Goal: Task Accomplishment & Management: Use online tool/utility

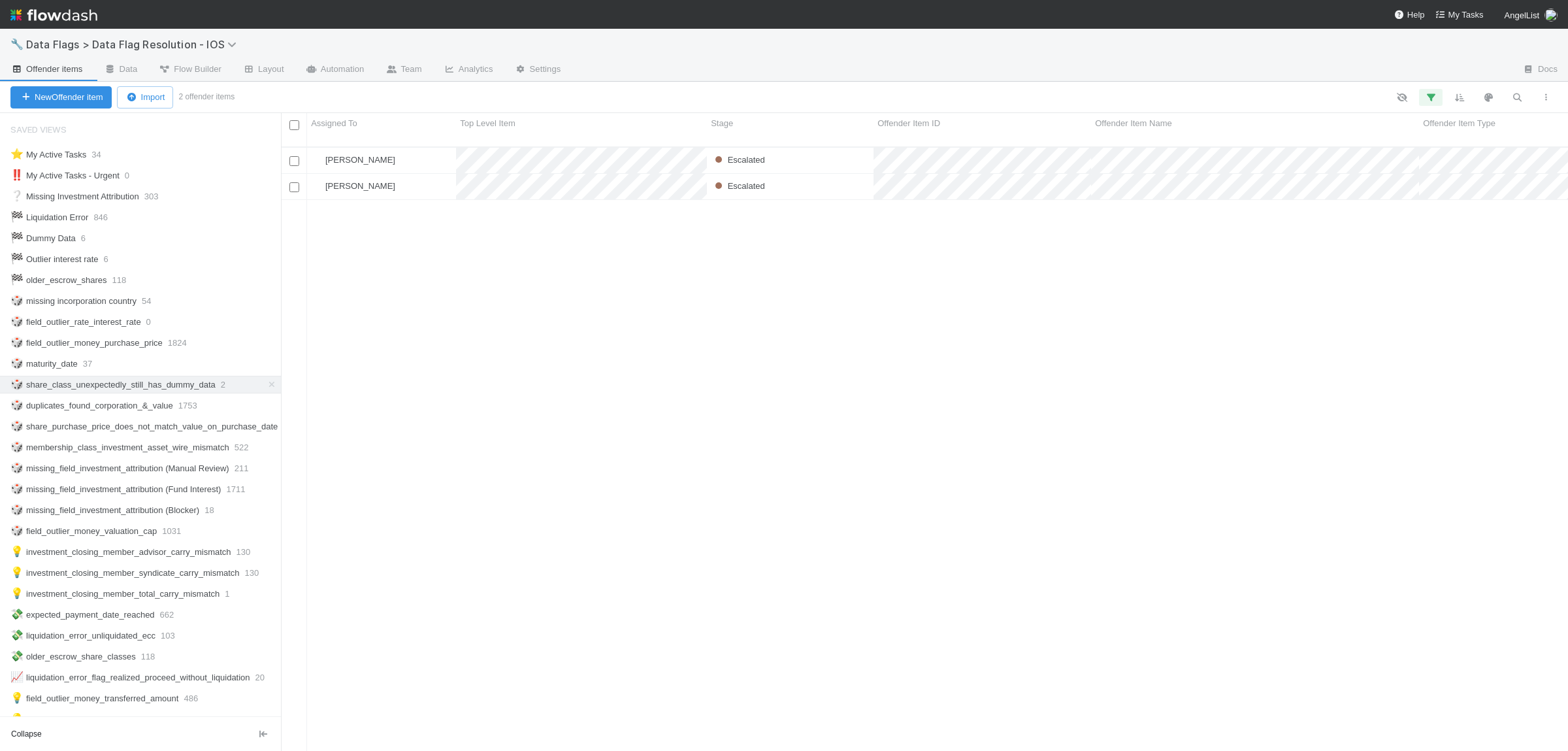
scroll to position [1, 1]
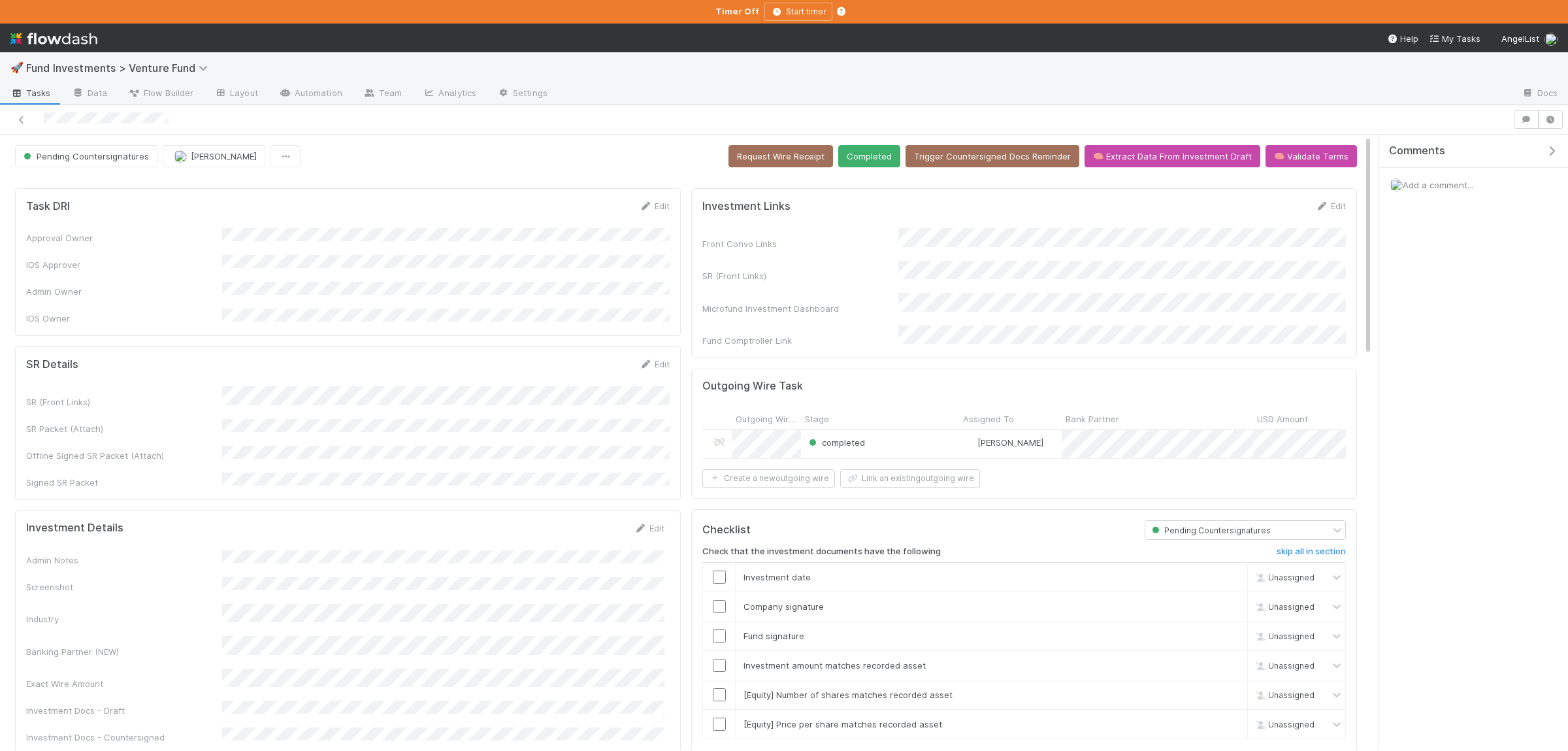
click at [1457, 293] on div "Comments Add a comment..." at bounding box center [1473, 443] width 189 height 615
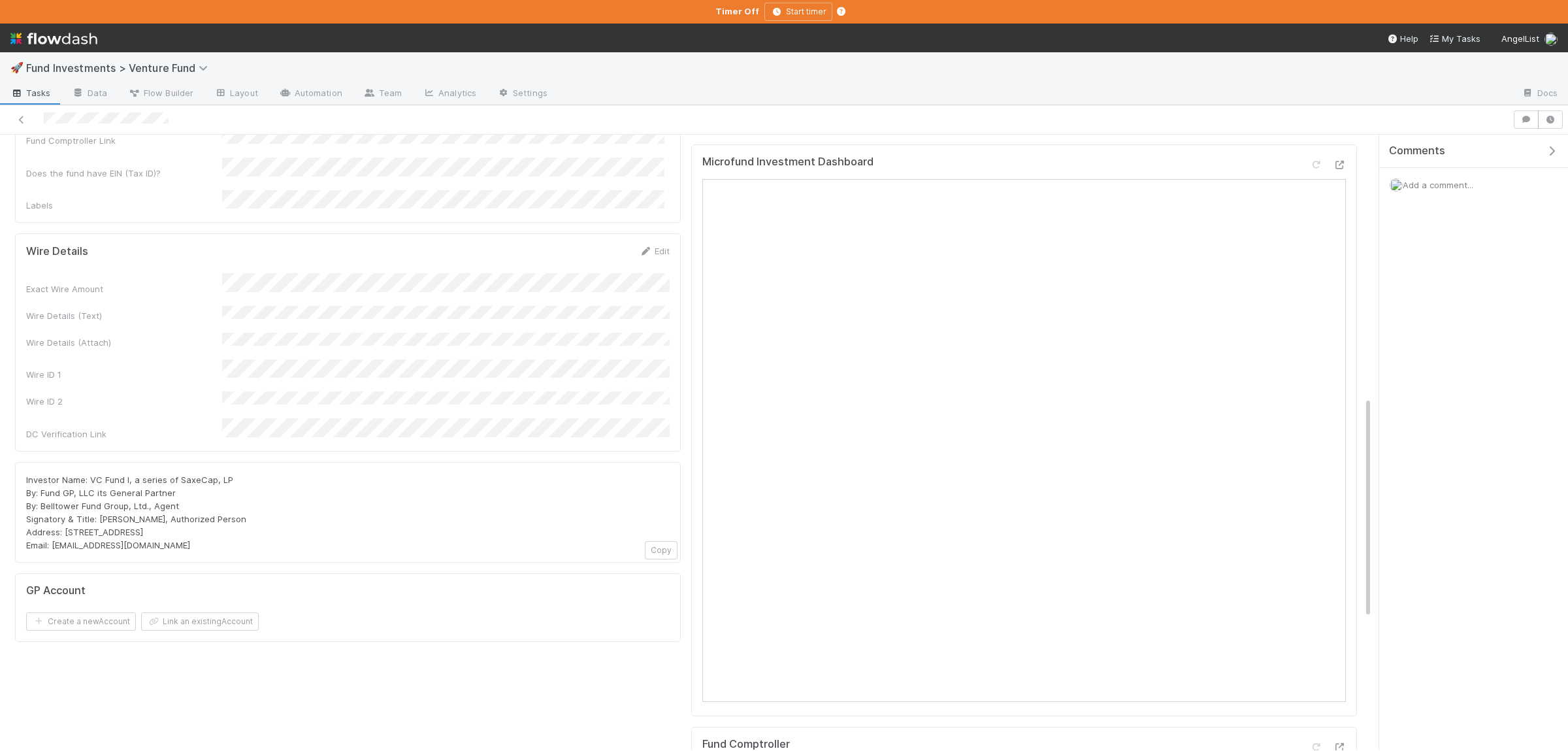
scroll to position [637, 0]
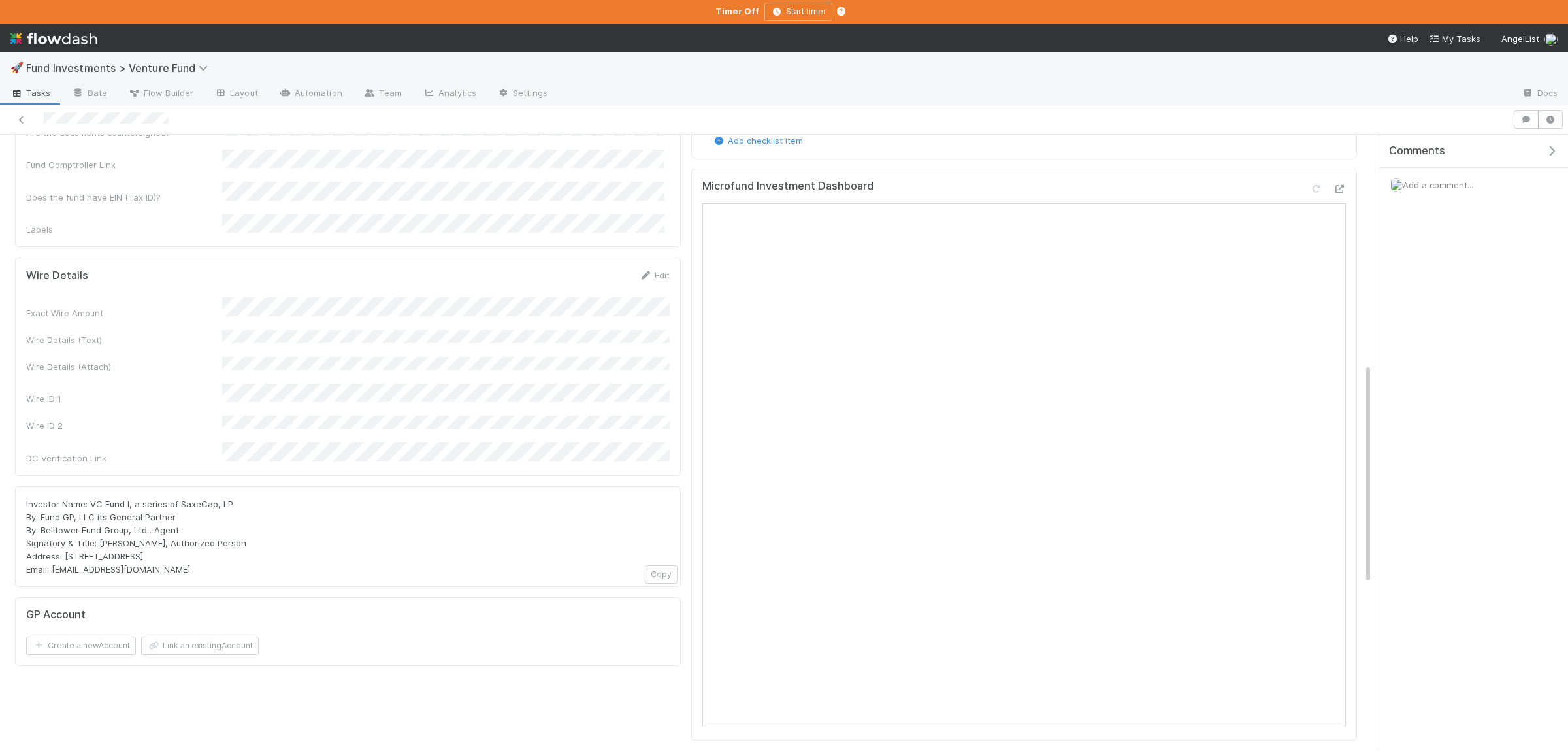
click at [555, 497] on div "Investor Name: VC Fund I, a series of SaxeCap, LP By: Fund GP, LLC its General …" at bounding box center [348, 536] width 644 height 78
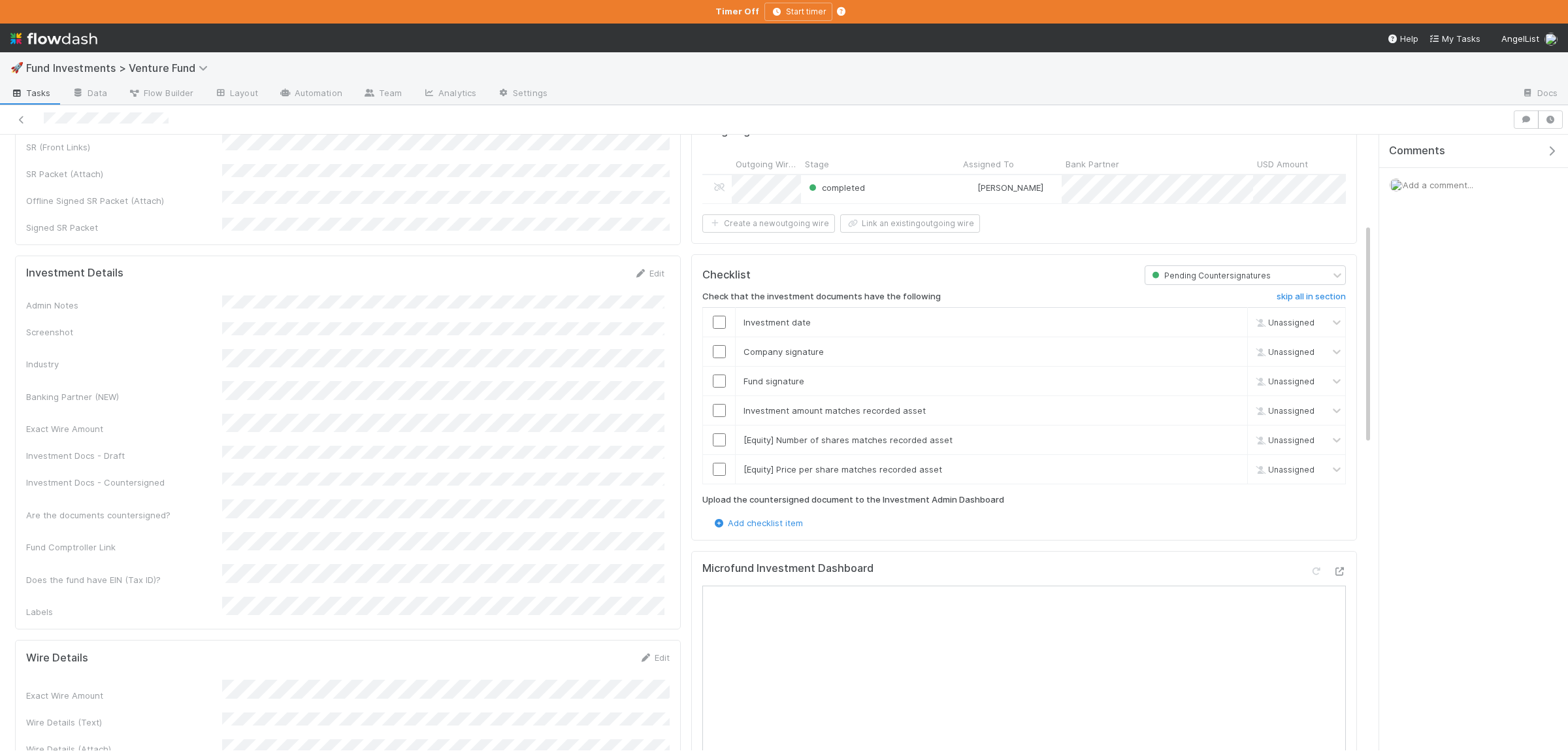
scroll to position [0, 0]
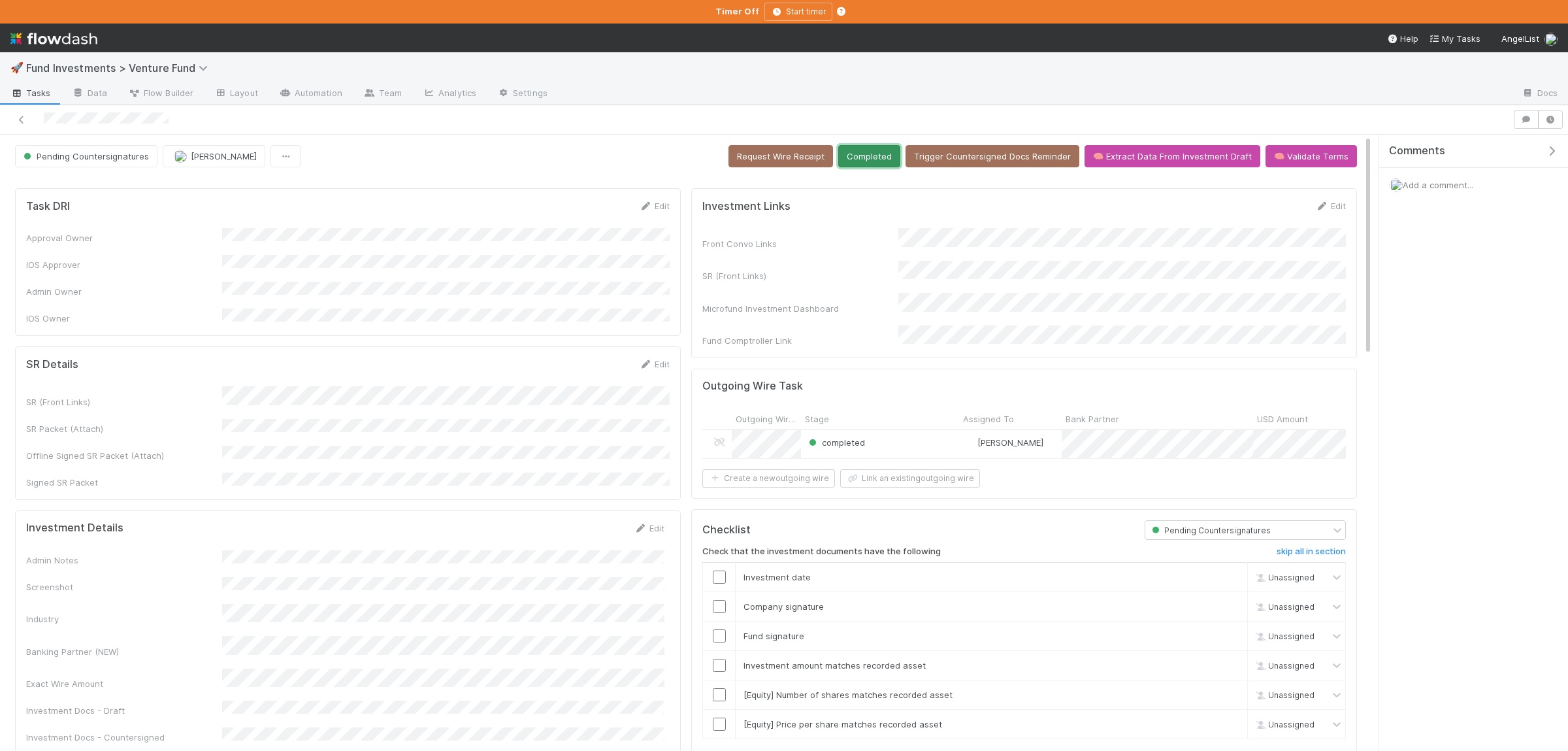
click at [888, 163] on button "Completed" at bounding box center [869, 156] width 62 height 22
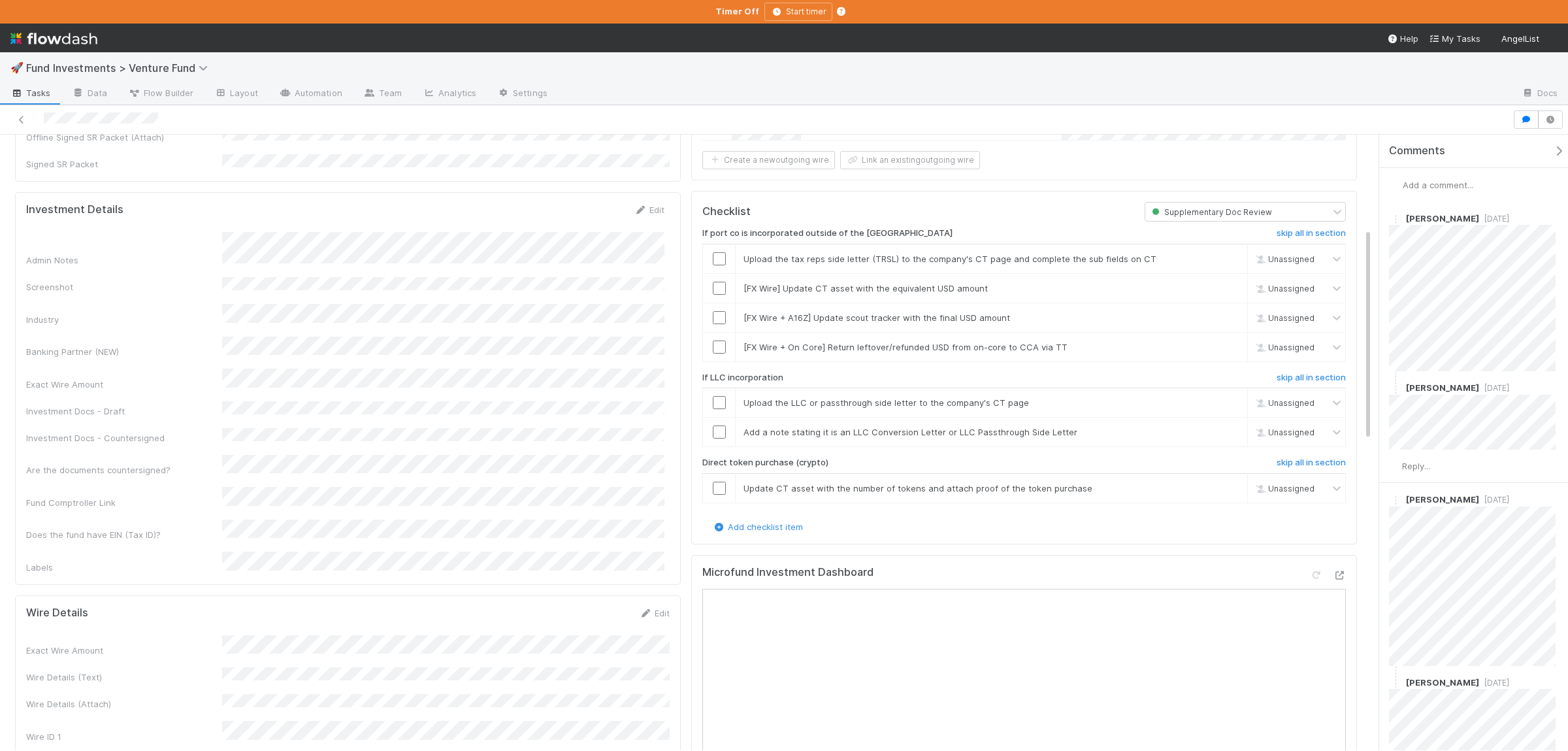
scroll to position [191, 0]
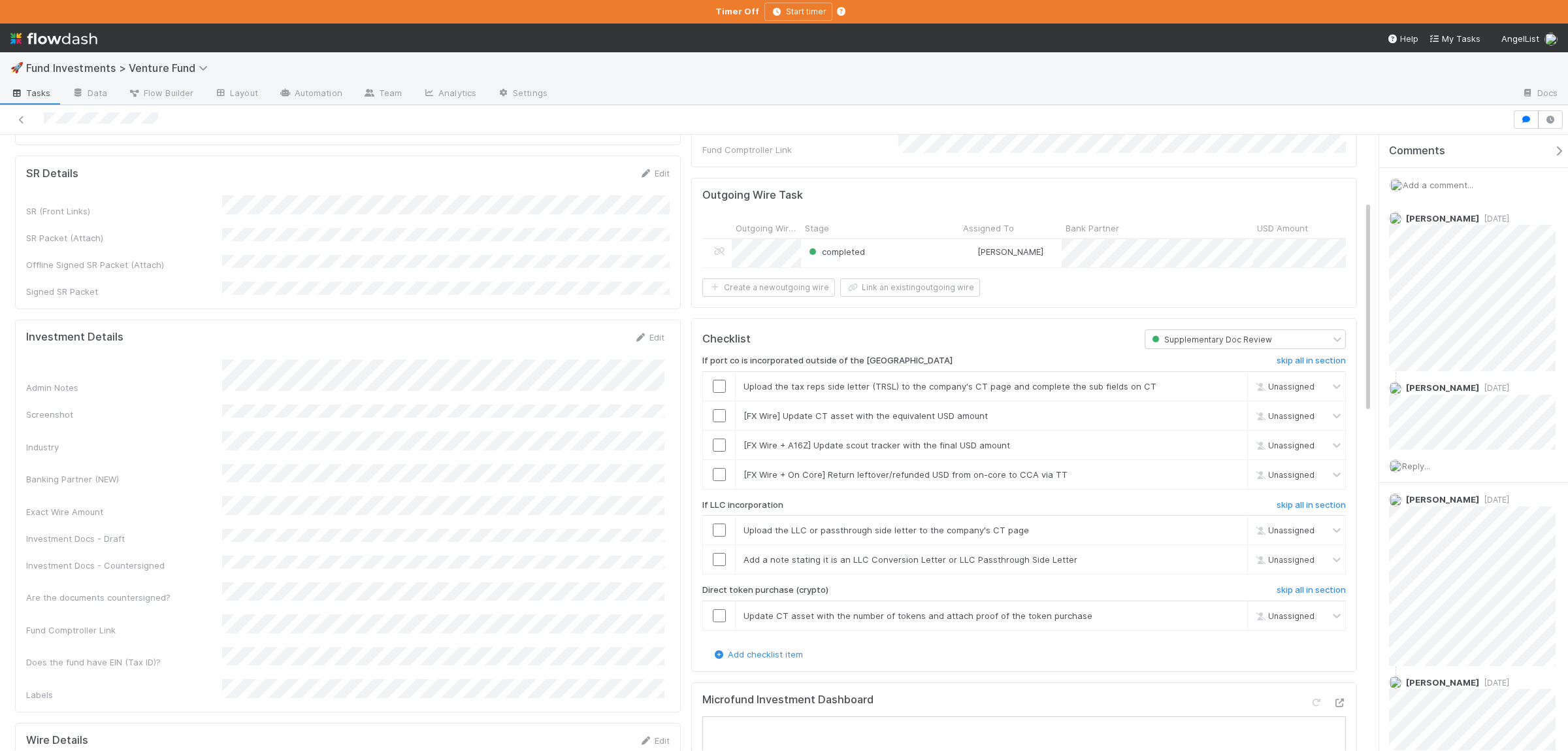
click at [915, 241] on div "completed" at bounding box center [880, 253] width 158 height 28
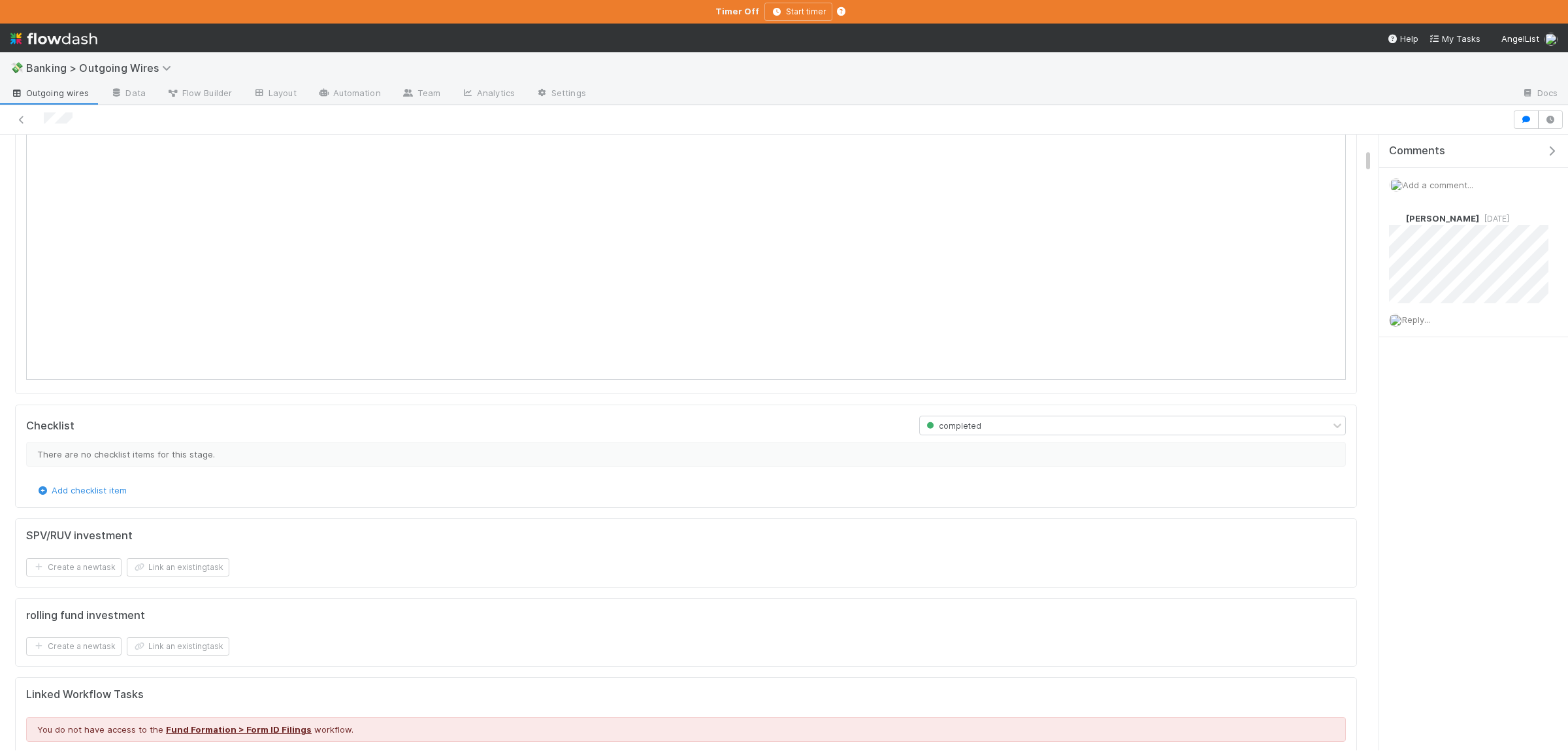
scroll to position [404, 0]
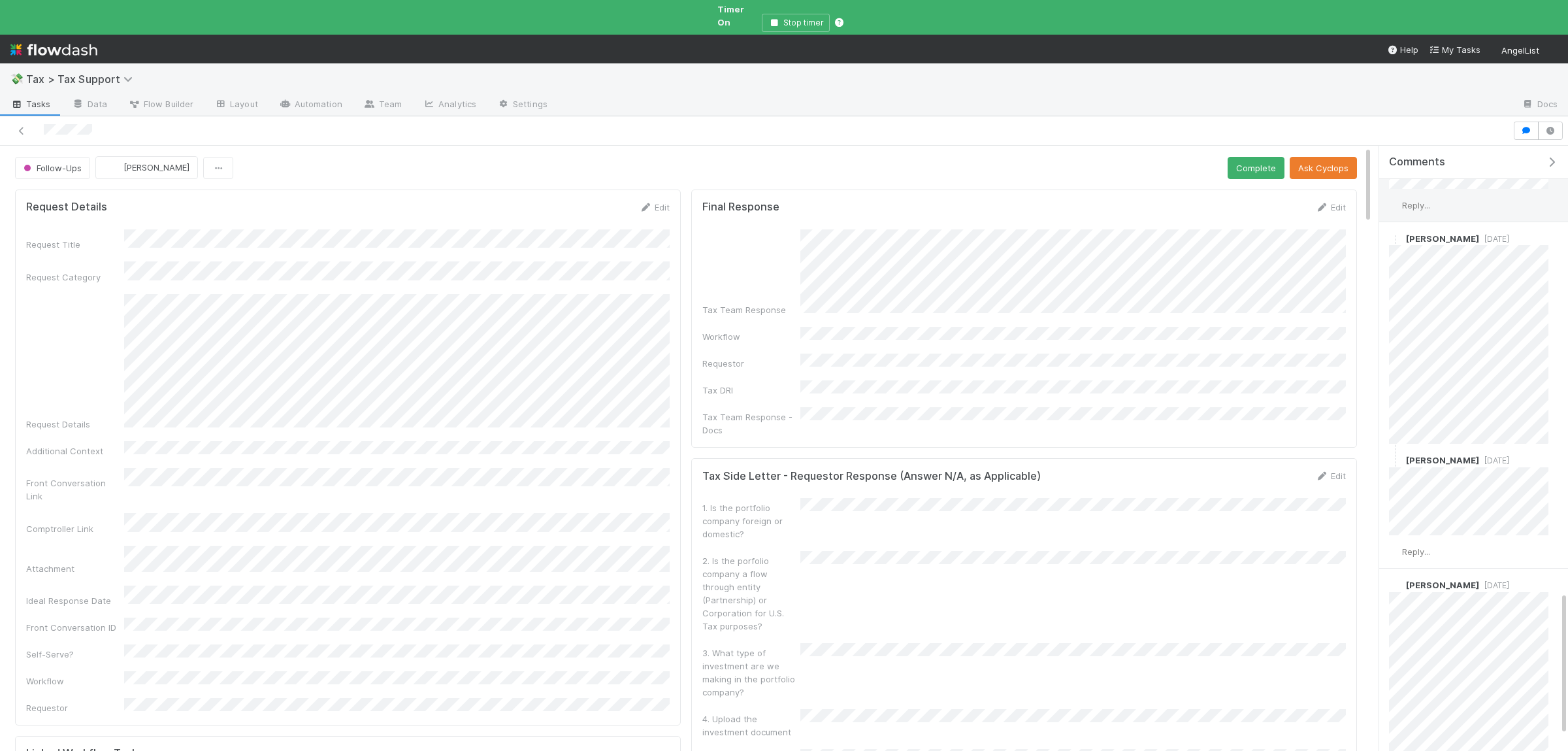
scroll to position [2026, 0]
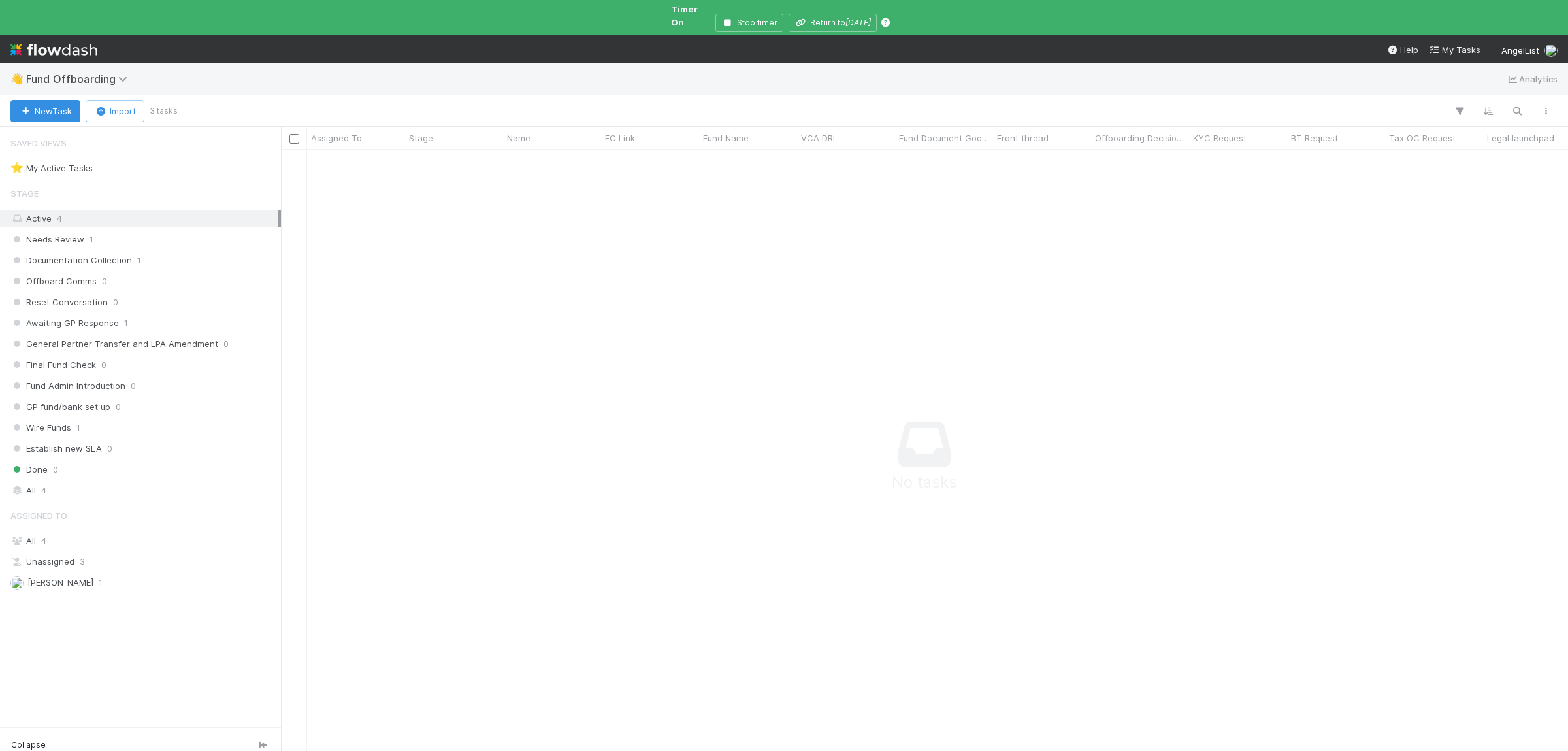
scroll to position [612, 1287]
click at [102, 482] on div "All 4" at bounding box center [144, 490] width 267 height 16
click at [95, 212] on div "Active 4" at bounding box center [144, 218] width 267 height 16
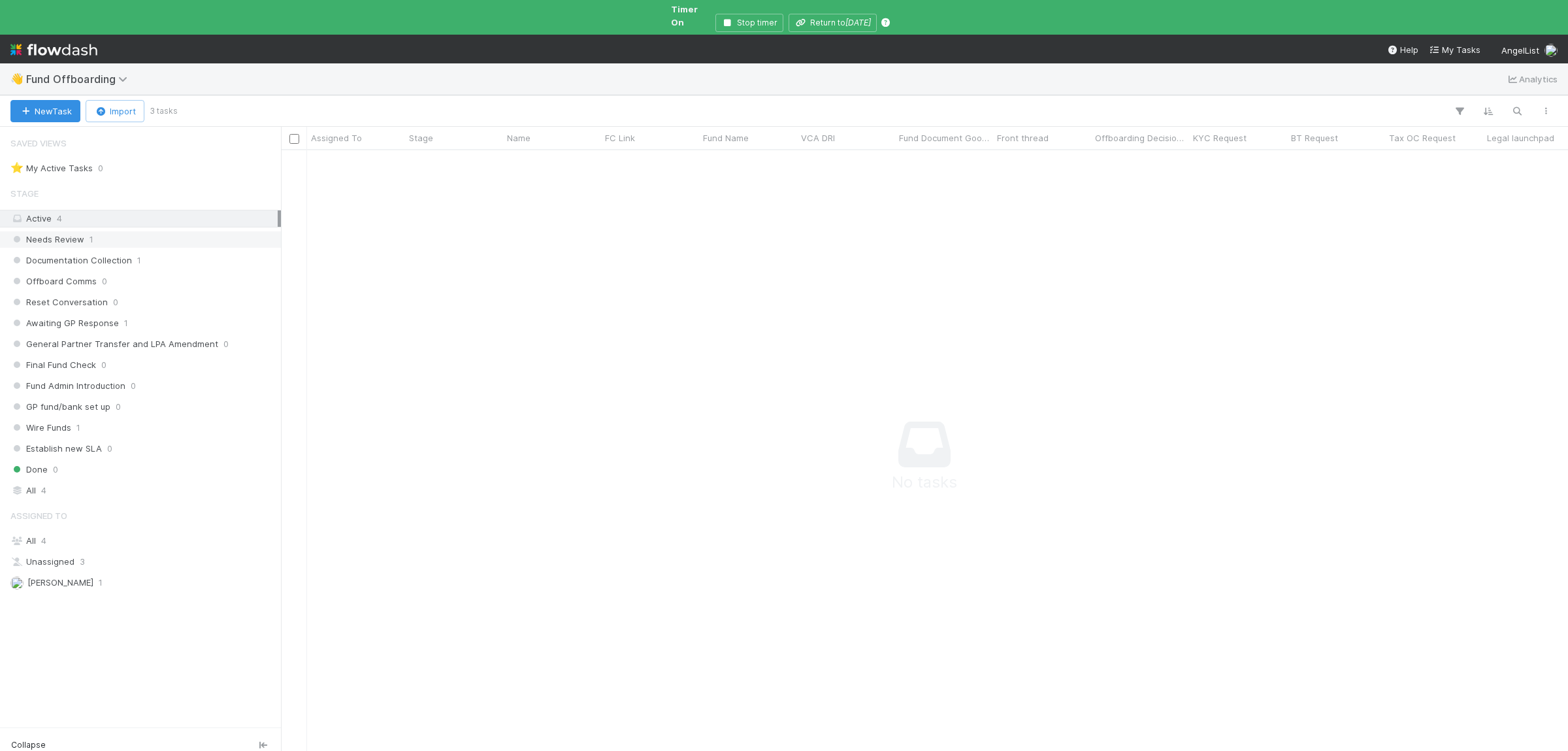
click at [169, 232] on div "Needs Review 1" at bounding box center [144, 239] width 267 height 16
click at [160, 252] on div "Documentation Collection 1" at bounding box center [144, 260] width 267 height 16
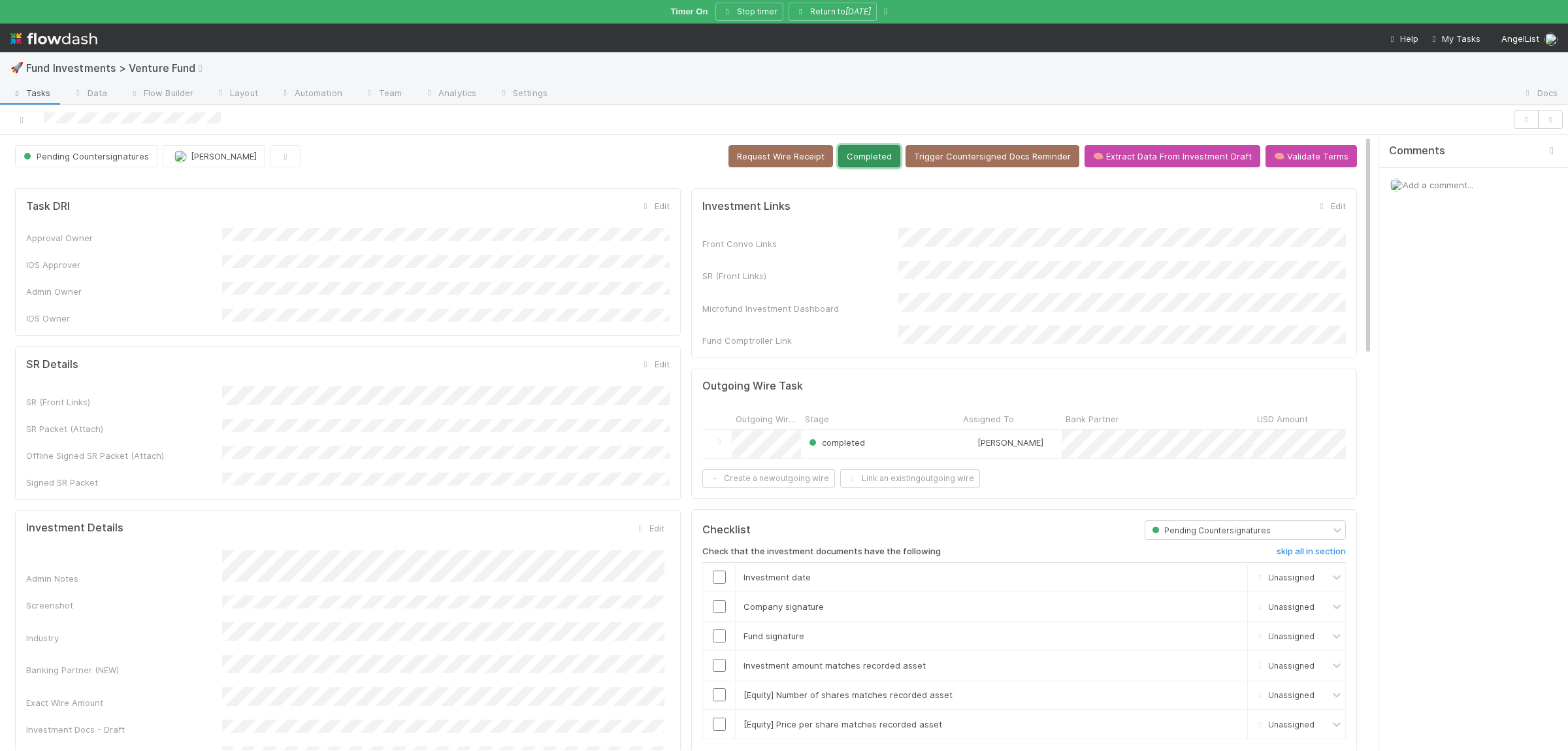
click at [878, 164] on button "Completed" at bounding box center [869, 156] width 62 height 22
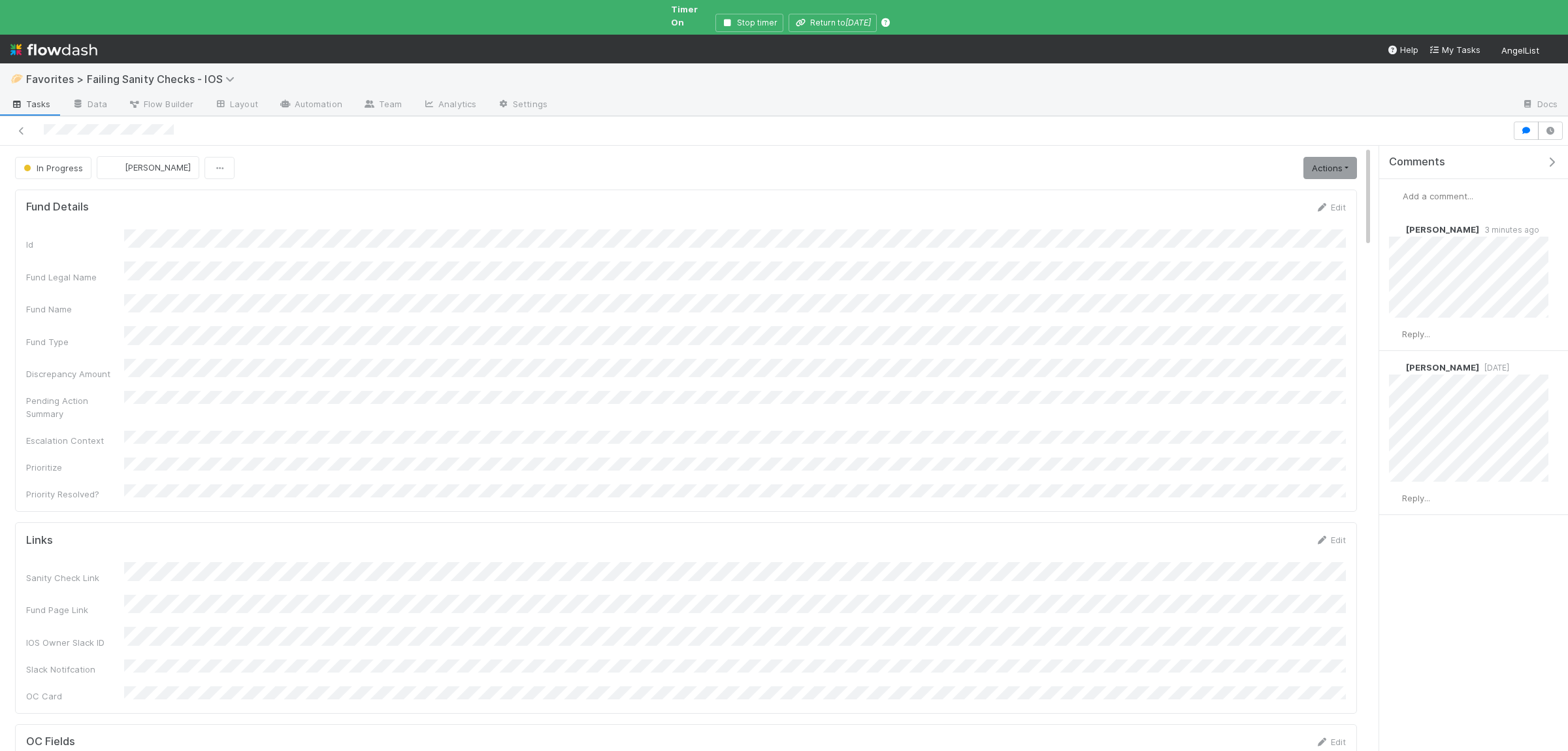
scroll to position [266, 1318]
click at [343, 533] on form "Links Edit Sanity Check Link Fund Page Link IOS Owner Slack ID Slack Notifcatio…" at bounding box center [686, 618] width 1320 height 169
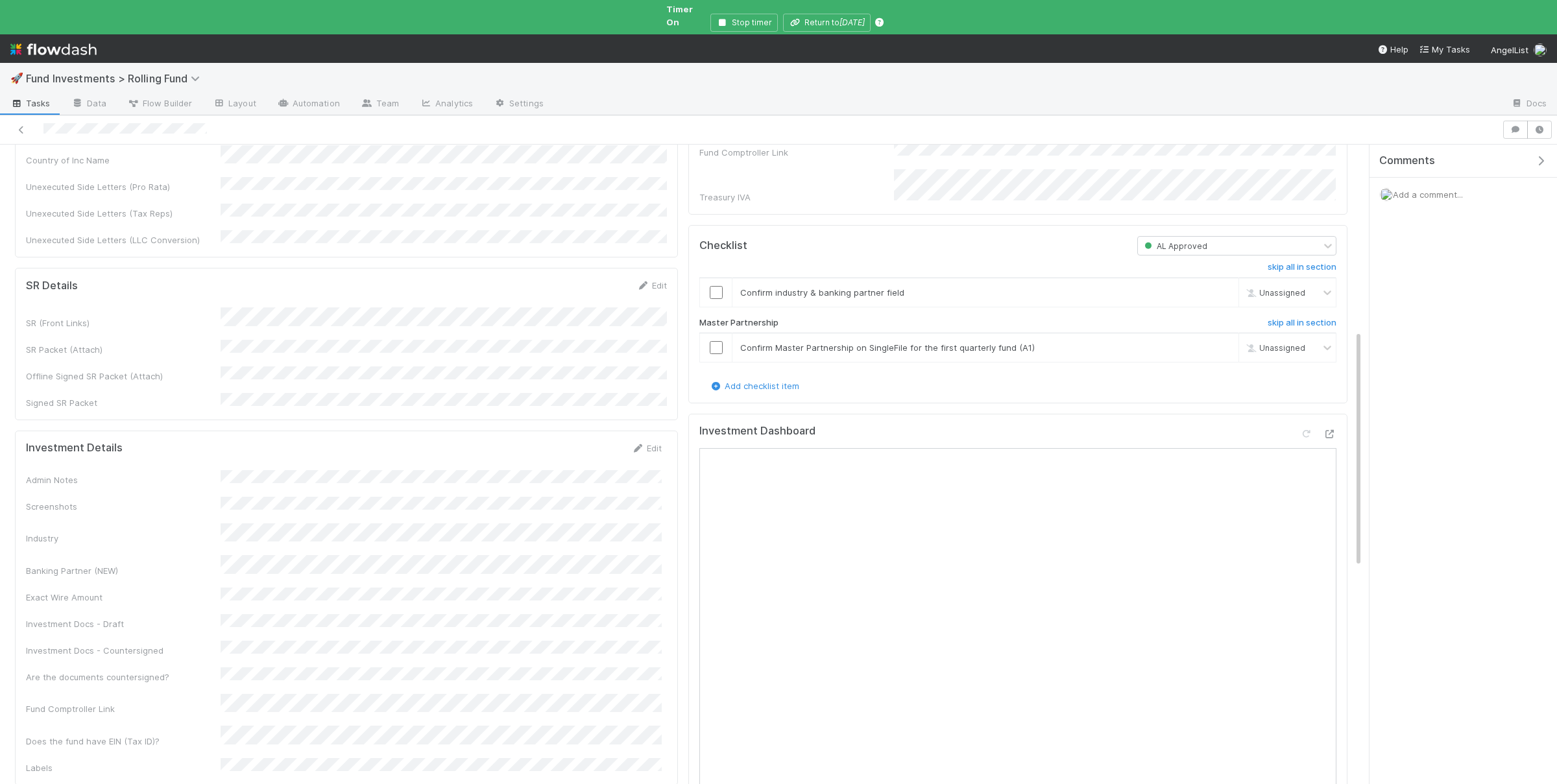
scroll to position [506, 0]
click at [375, 423] on div "Investment Details Edit Admin Notes Screenshots Industry Banking Partner (NEW) …" at bounding box center [346, 600] width 663 height 355
click at [596, 434] on button "Save" at bounding box center [592, 444] width 37 height 22
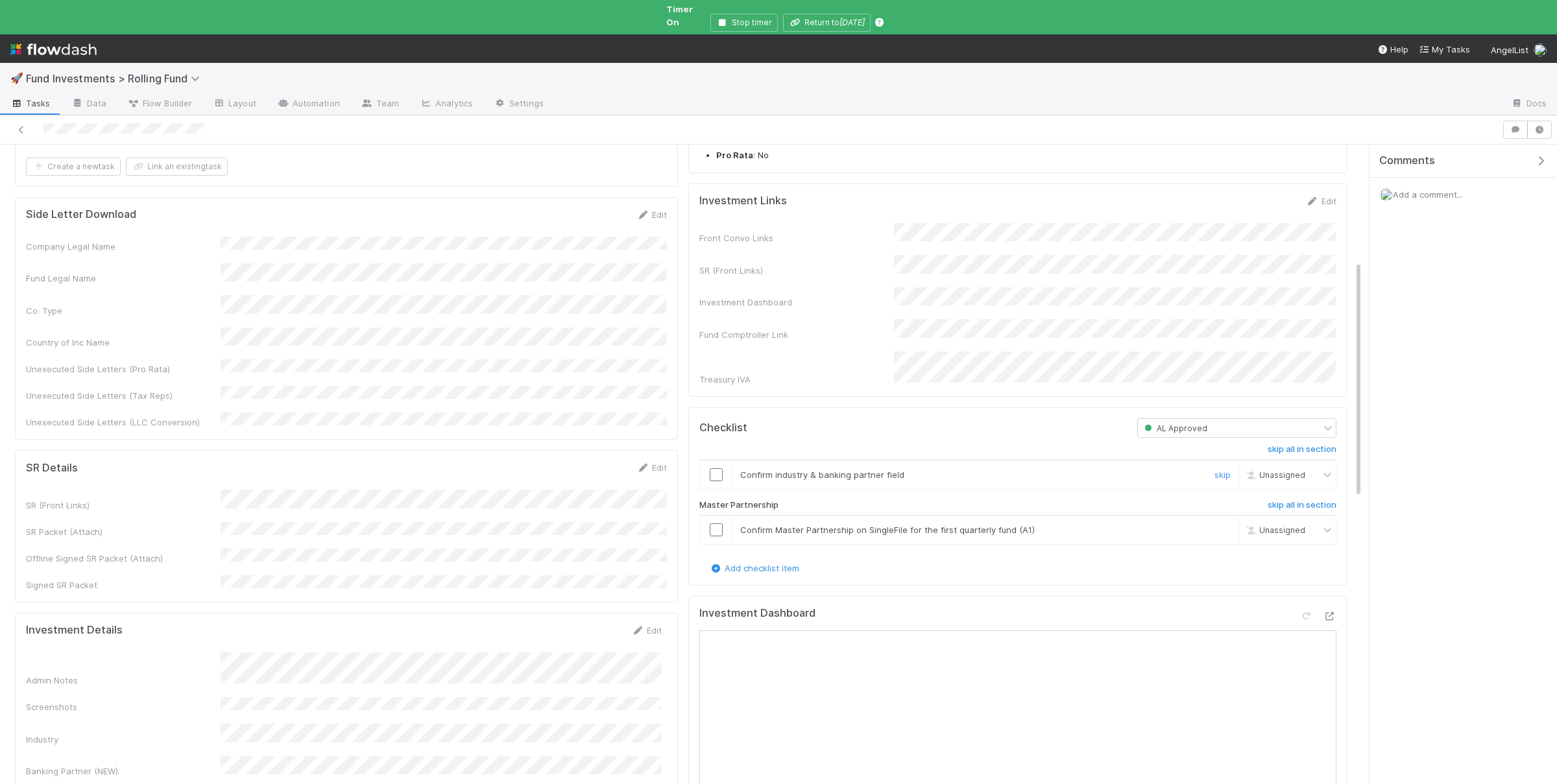
click at [717, 468] on input "checkbox" at bounding box center [716, 474] width 13 height 13
click at [711, 523] on input "checkbox" at bounding box center [716, 530] width 13 height 13
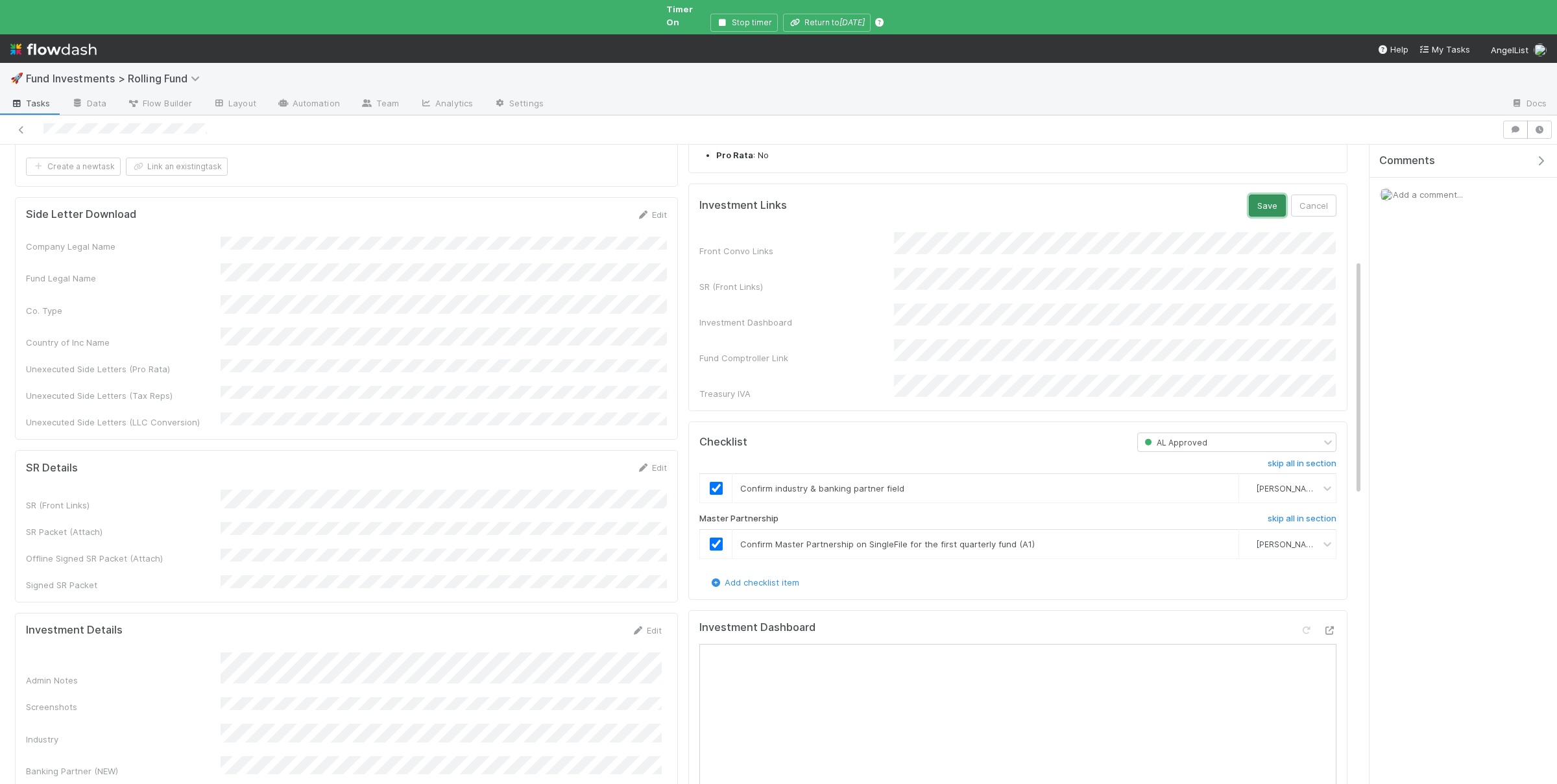
click at [1271, 208] on button "Save" at bounding box center [1267, 205] width 37 height 22
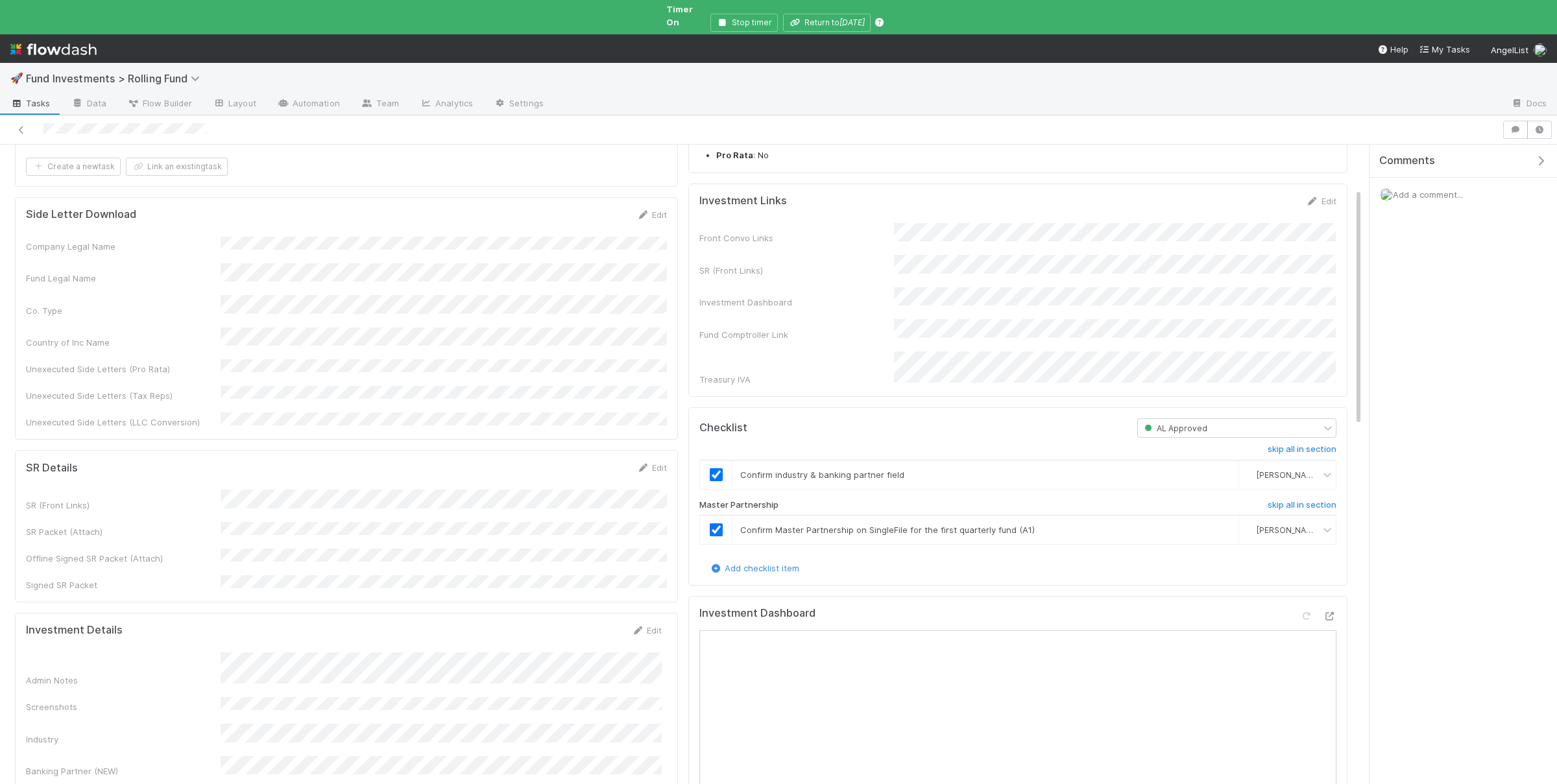
scroll to position [0, 0]
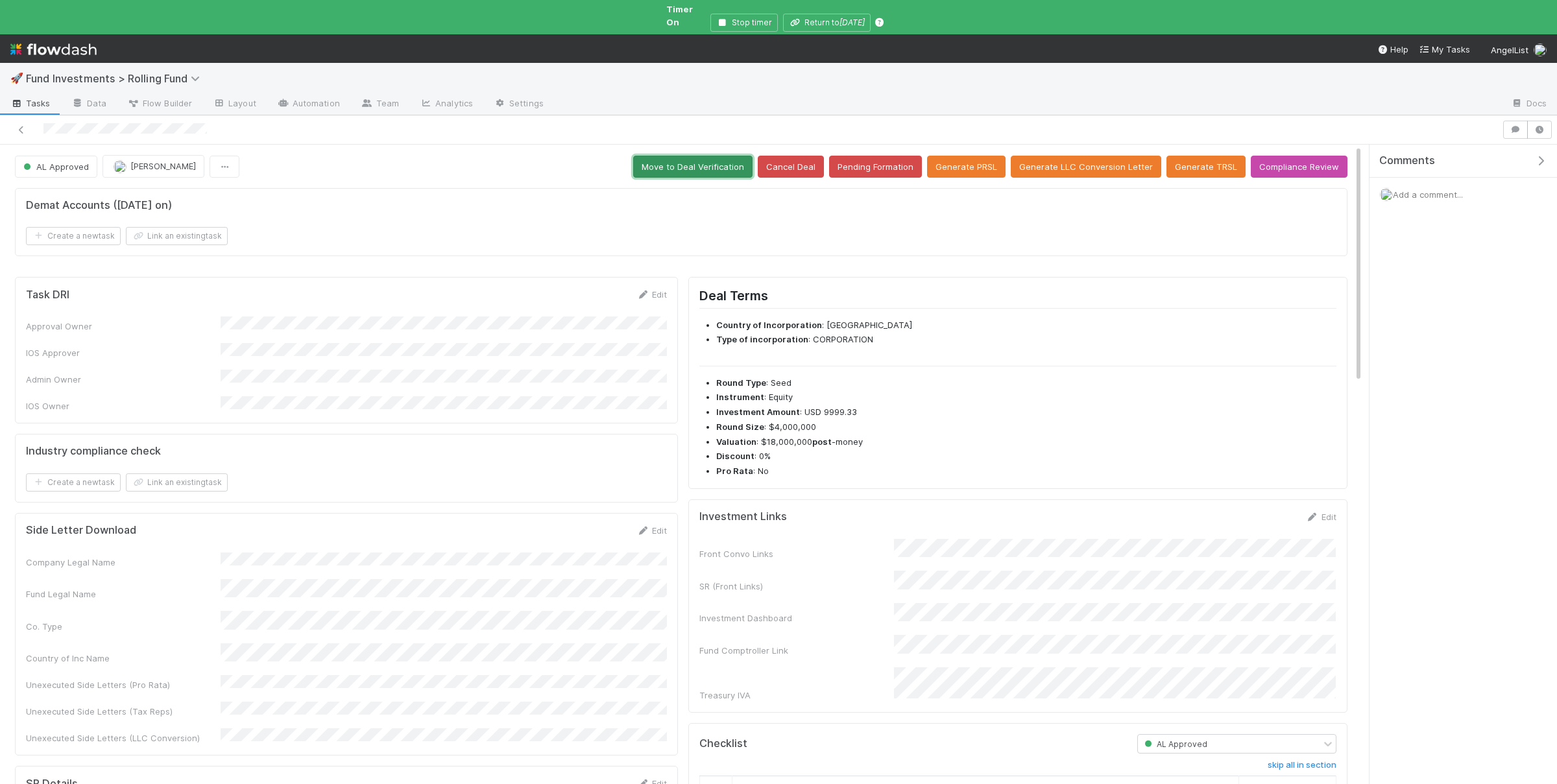
click at [729, 158] on button "Move to Deal Verification" at bounding box center [693, 166] width 119 height 22
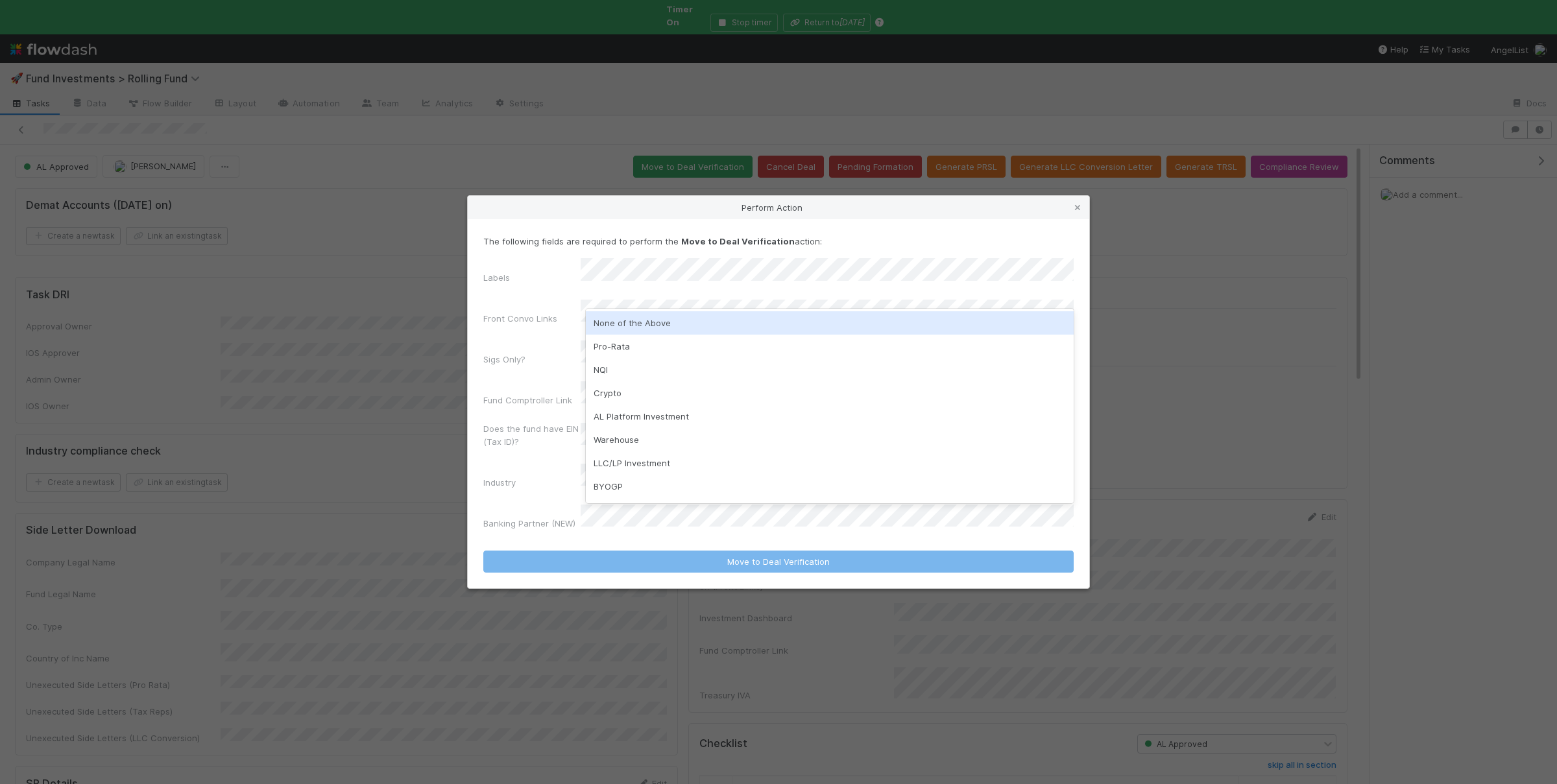
click at [649, 317] on div "None of the Above" at bounding box center [830, 322] width 488 height 23
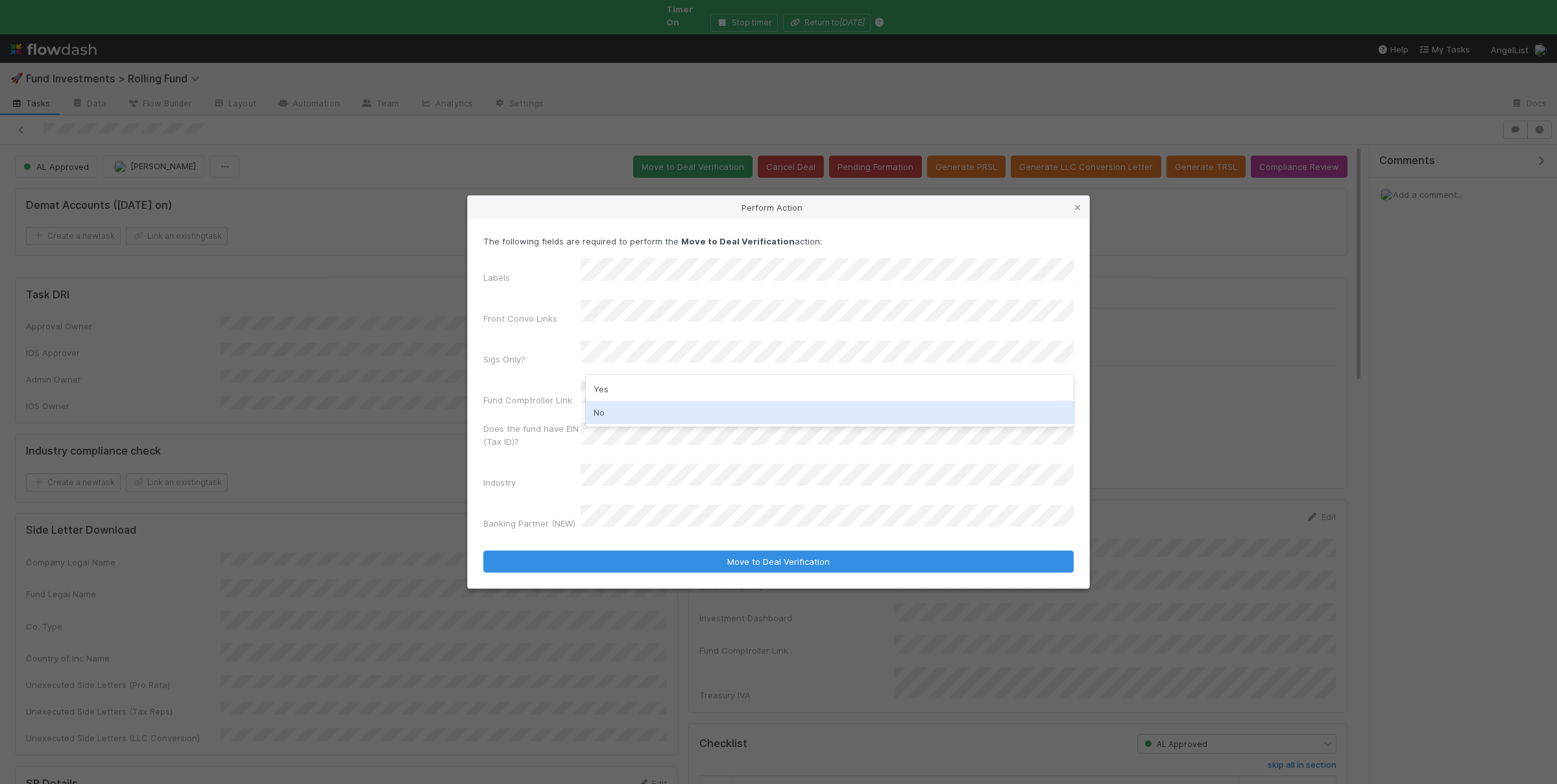
click at [646, 418] on div "No" at bounding box center [830, 412] width 488 height 23
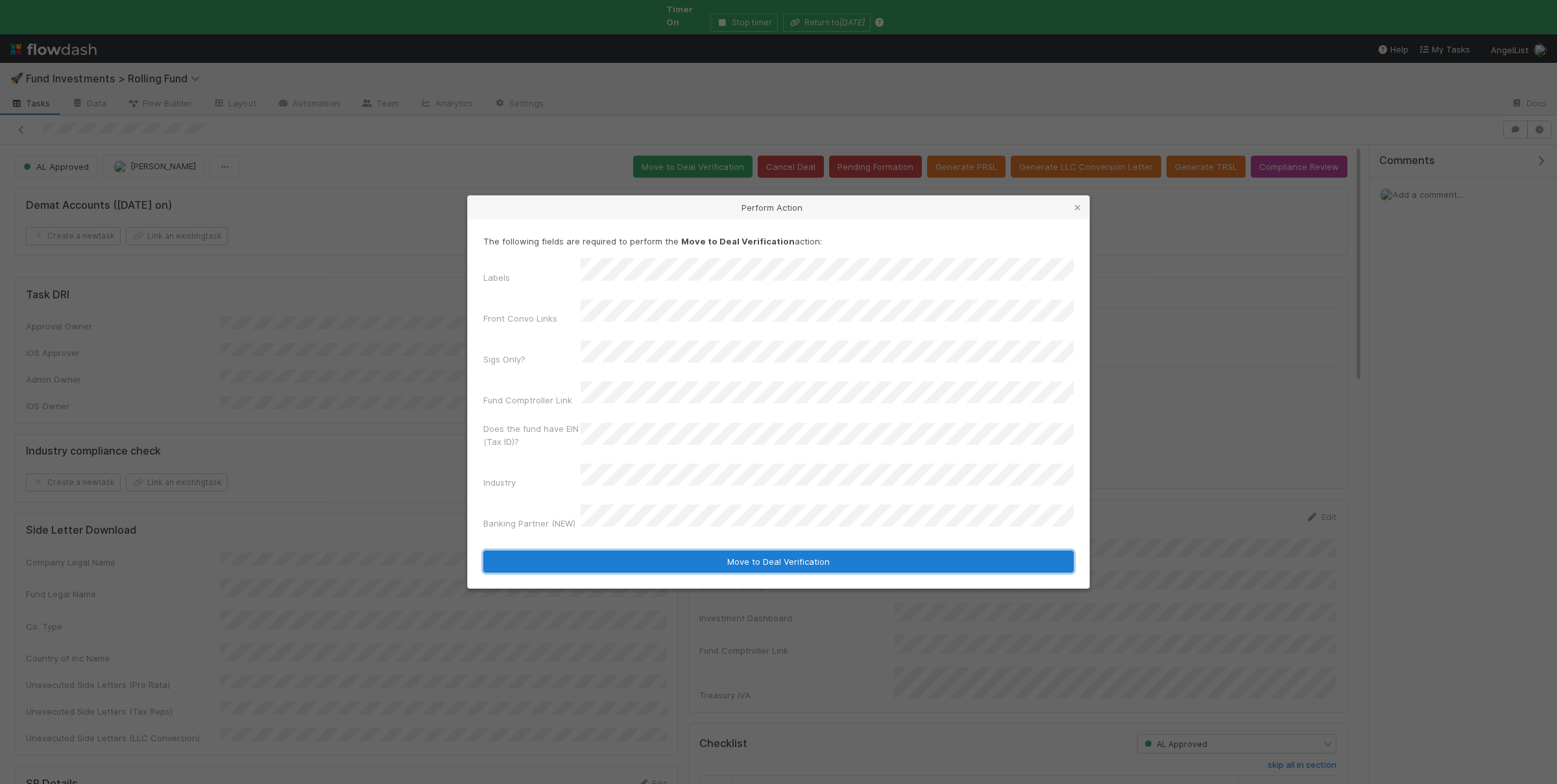
click at [674, 551] on button "Move to Deal Verification" at bounding box center [778, 561] width 590 height 22
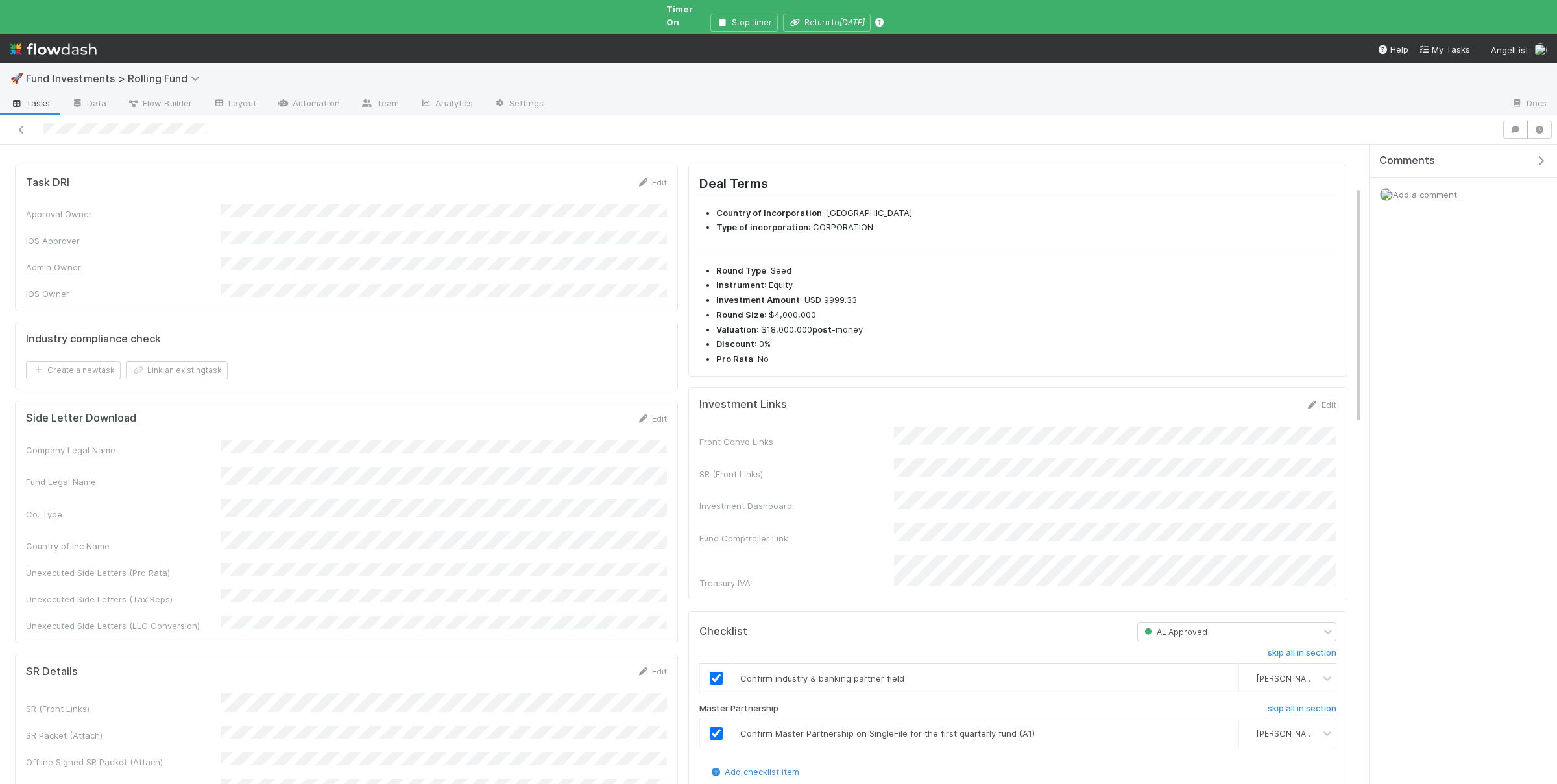
scroll to position [189, 0]
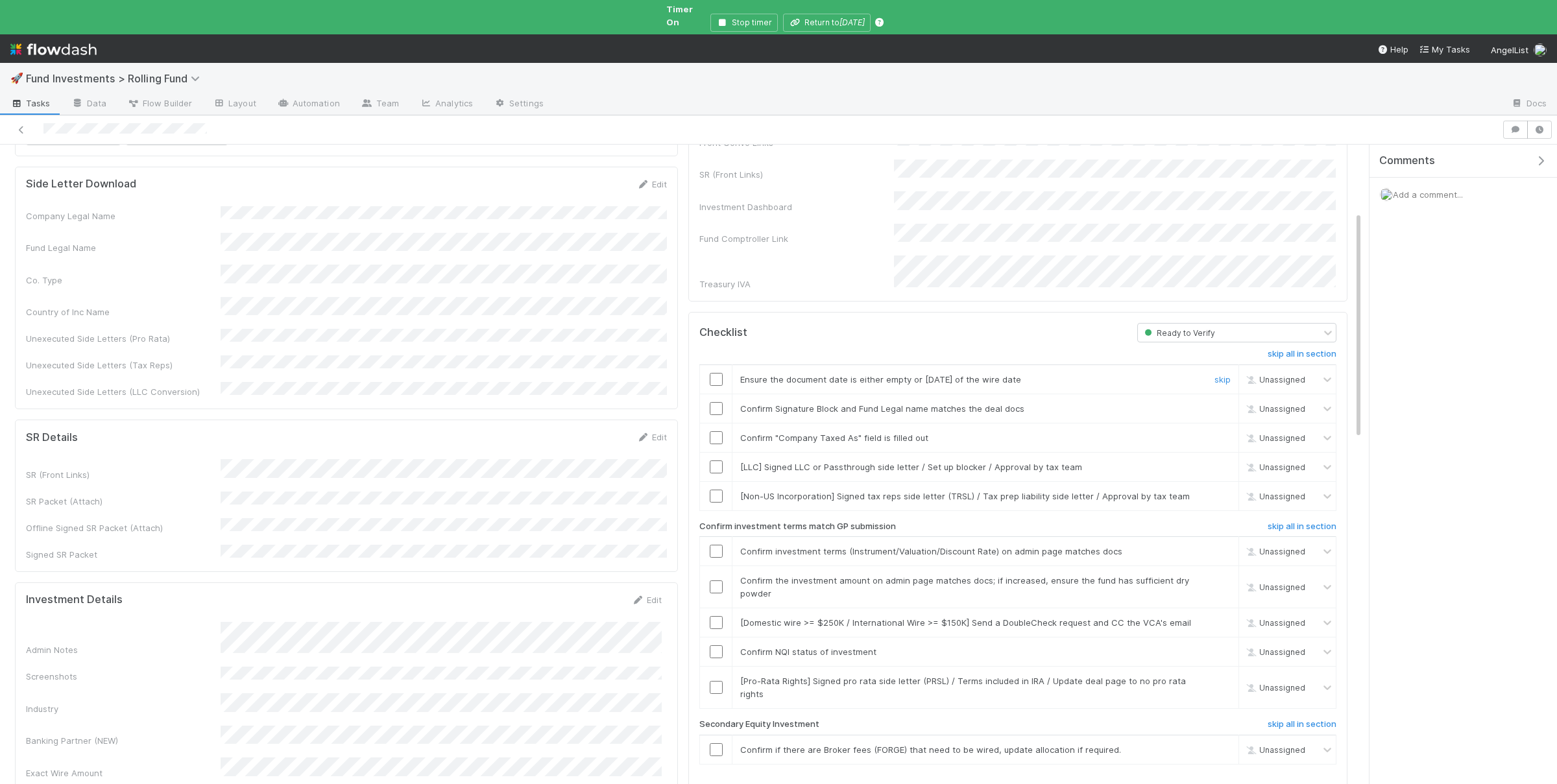
click at [723, 373] on div at bounding box center [715, 379] width 32 height 13
click at [722, 373] on input "checkbox" at bounding box center [716, 379] width 13 height 13
click at [715, 402] on input "checkbox" at bounding box center [716, 408] width 13 height 13
click at [716, 432] on input "checkbox" at bounding box center [716, 438] width 13 height 13
click at [714, 537] on td at bounding box center [716, 552] width 32 height 29
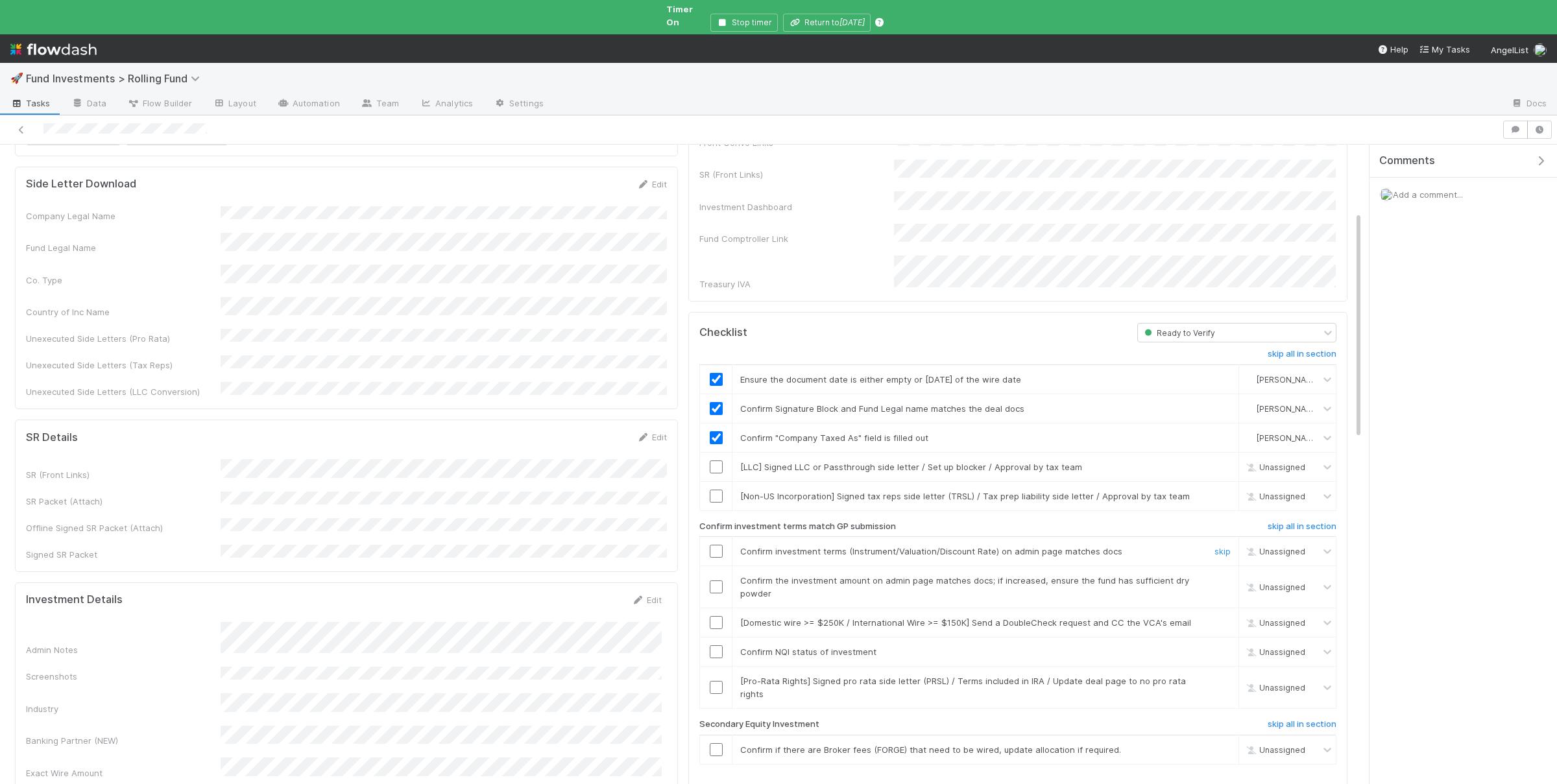
click at [718, 545] on input "checkbox" at bounding box center [716, 551] width 13 height 13
click at [713, 581] on input "checkbox" at bounding box center [716, 587] width 13 height 13
click at [717, 645] on input "checkbox" at bounding box center [716, 652] width 13 height 13
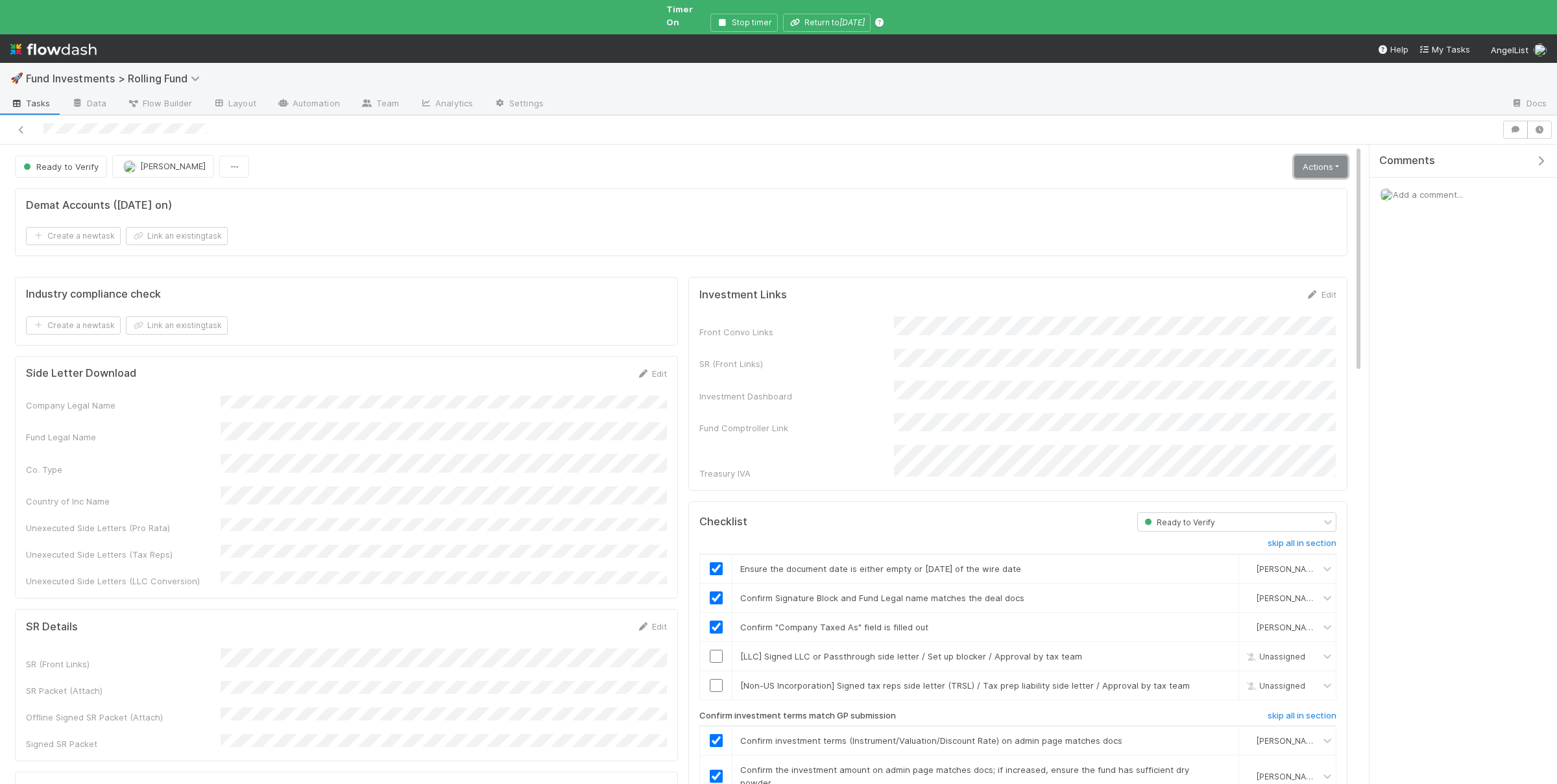
click at [1317, 156] on link "Actions" at bounding box center [1321, 166] width 53 height 22
click at [1277, 185] on button "Move to Ready to Sign" at bounding box center [1263, 194] width 176 height 18
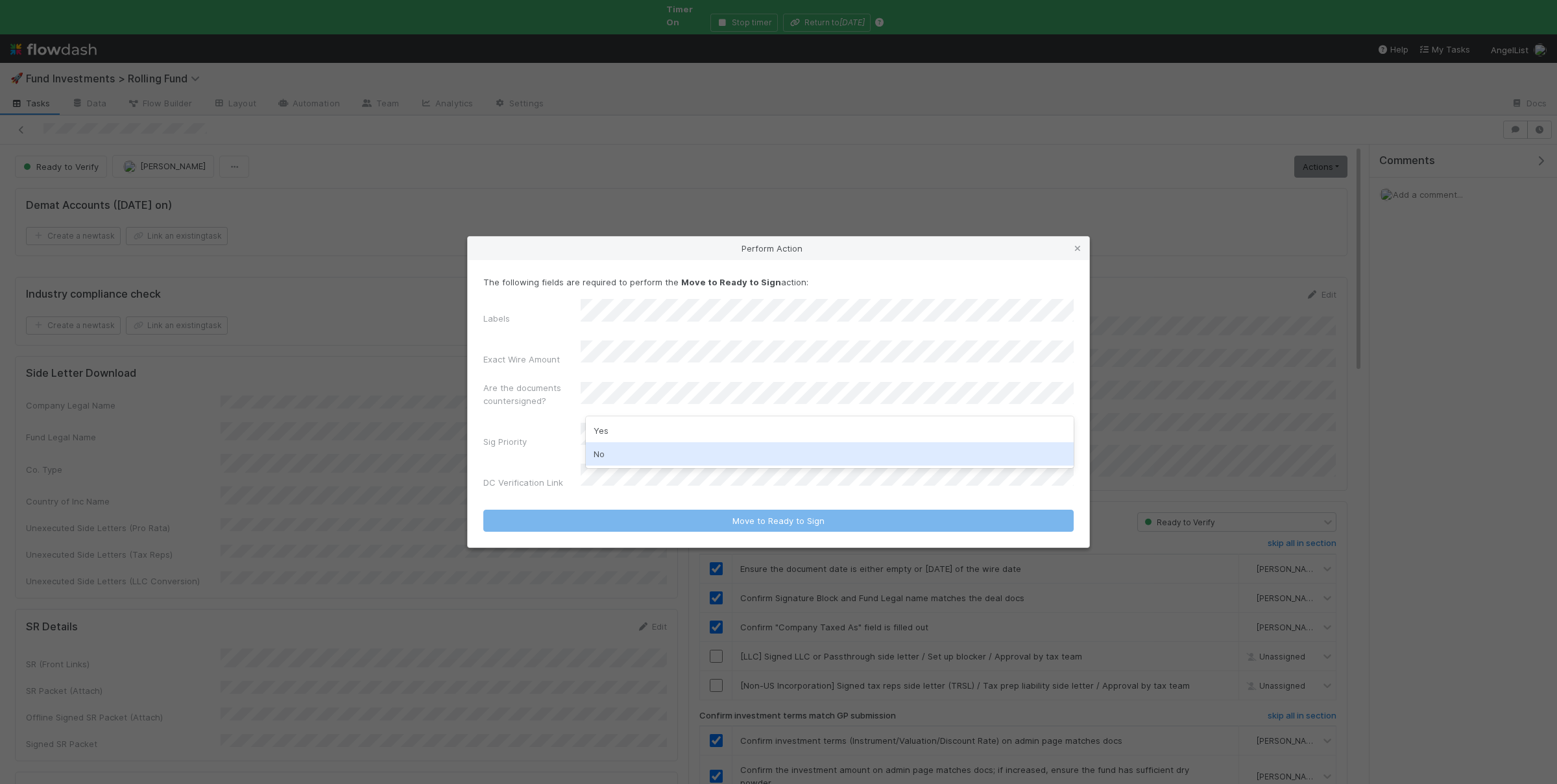
click at [610, 453] on div "No" at bounding box center [830, 453] width 488 height 23
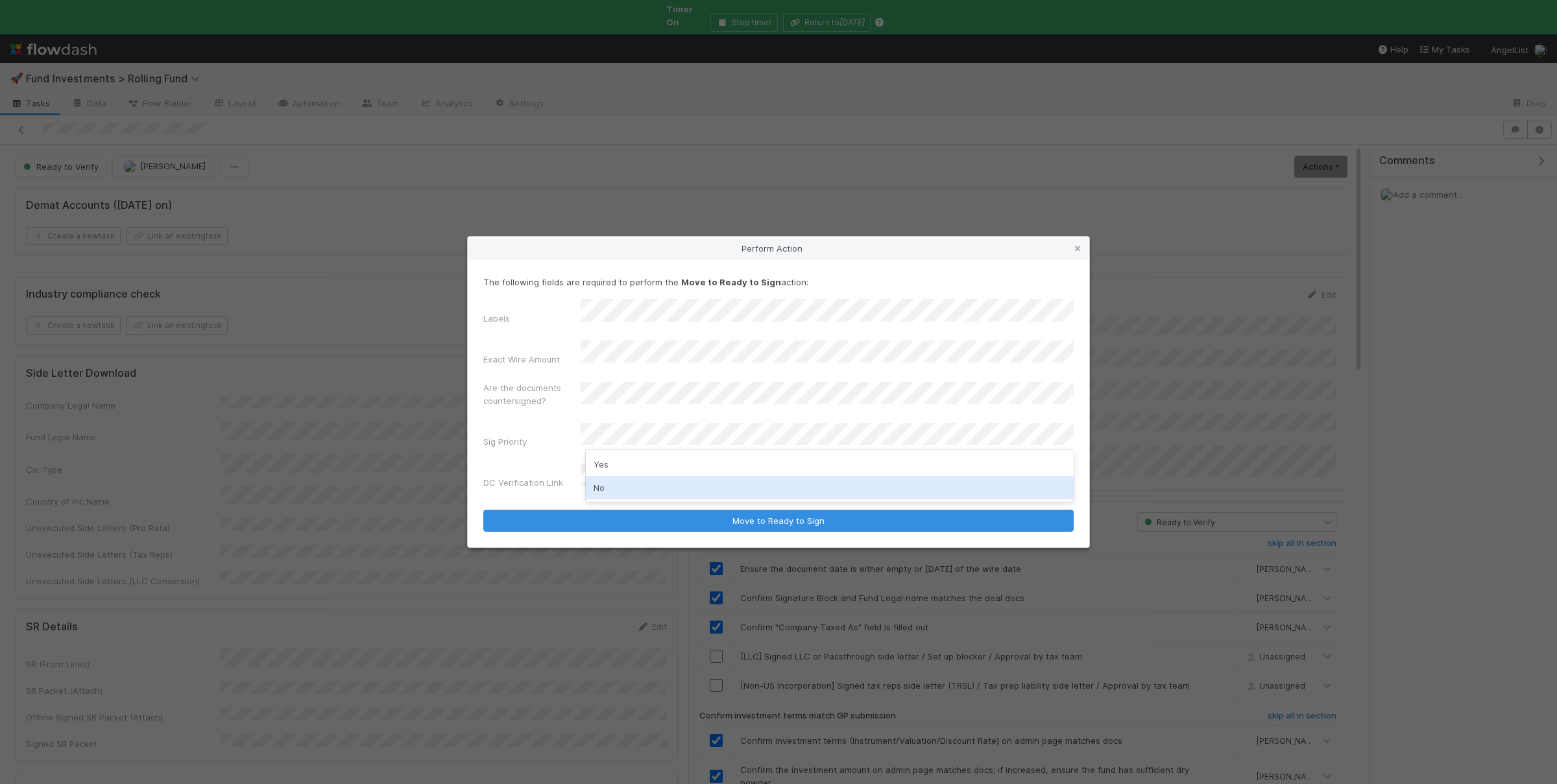
click at [620, 484] on div "No" at bounding box center [830, 487] width 488 height 23
click at [483, 510] on button "Move to Ready to Sign" at bounding box center [778, 521] width 590 height 22
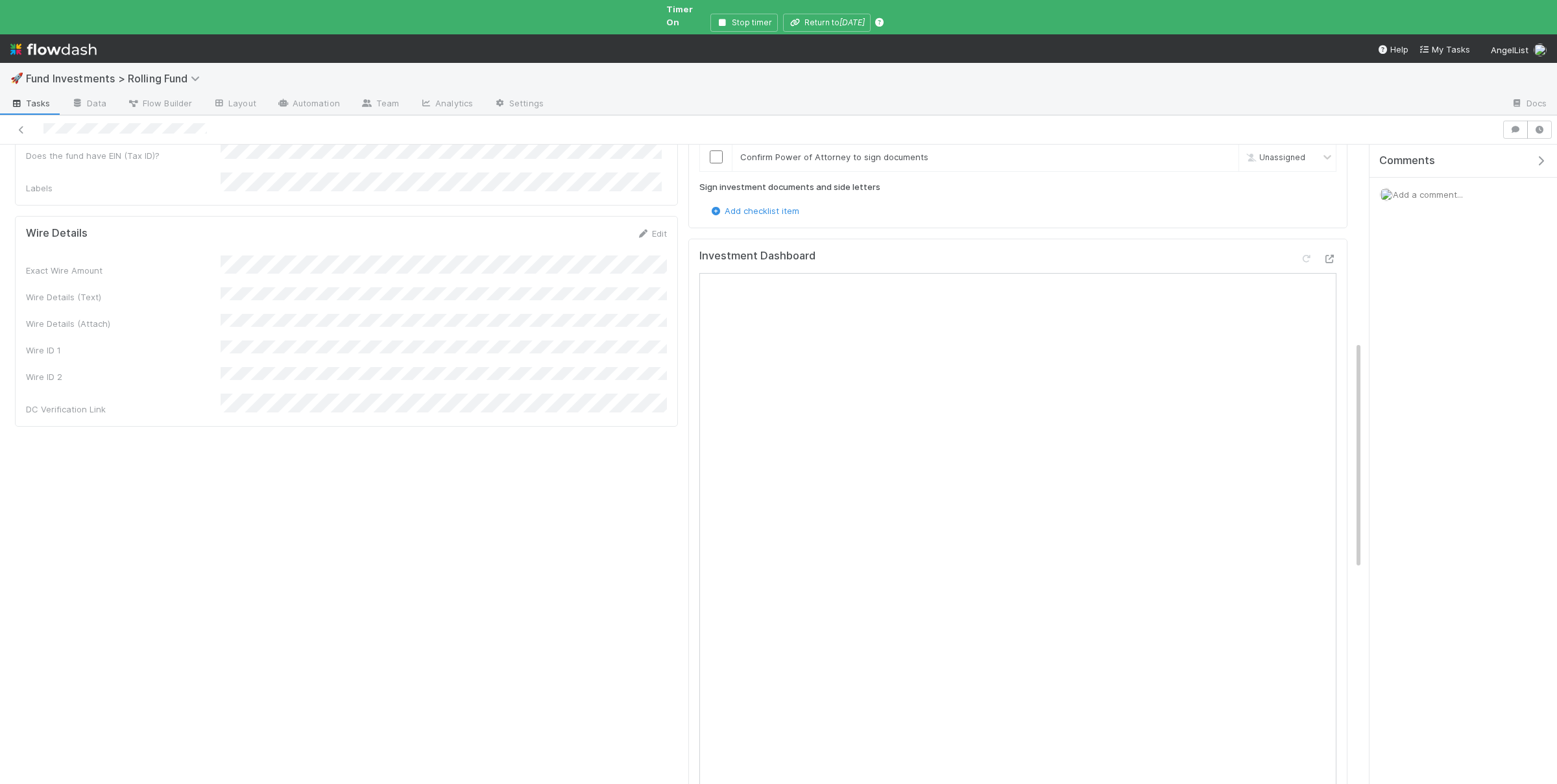
scroll to position [559, 0]
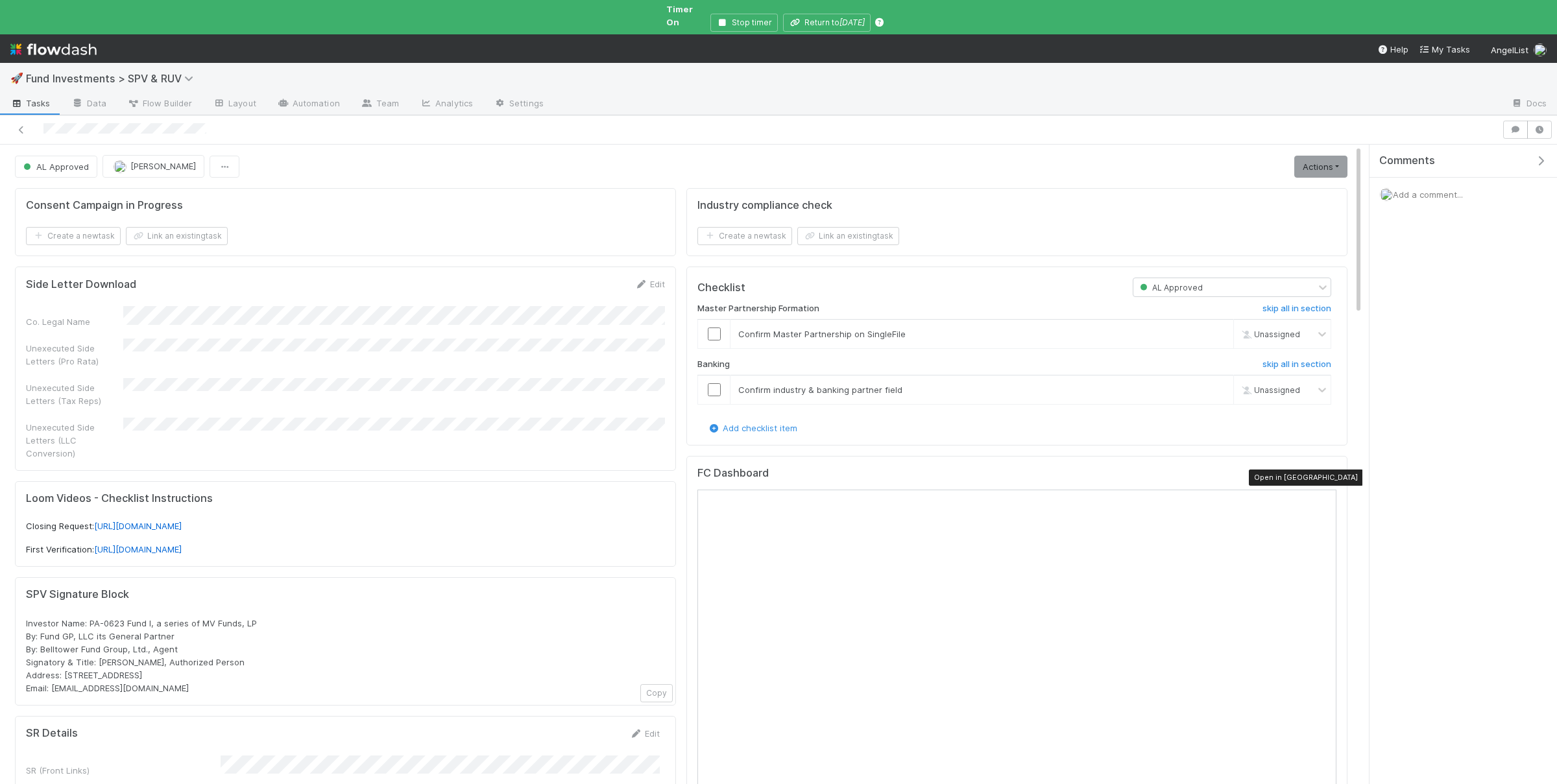
click at [1333, 472] on icon at bounding box center [1330, 476] width 13 height 8
click at [720, 327] on input "checkbox" at bounding box center [714, 333] width 13 height 13
click at [717, 383] on input "checkbox" at bounding box center [714, 390] width 13 height 13
click at [1303, 163] on link "Actions" at bounding box center [1321, 166] width 53 height 22
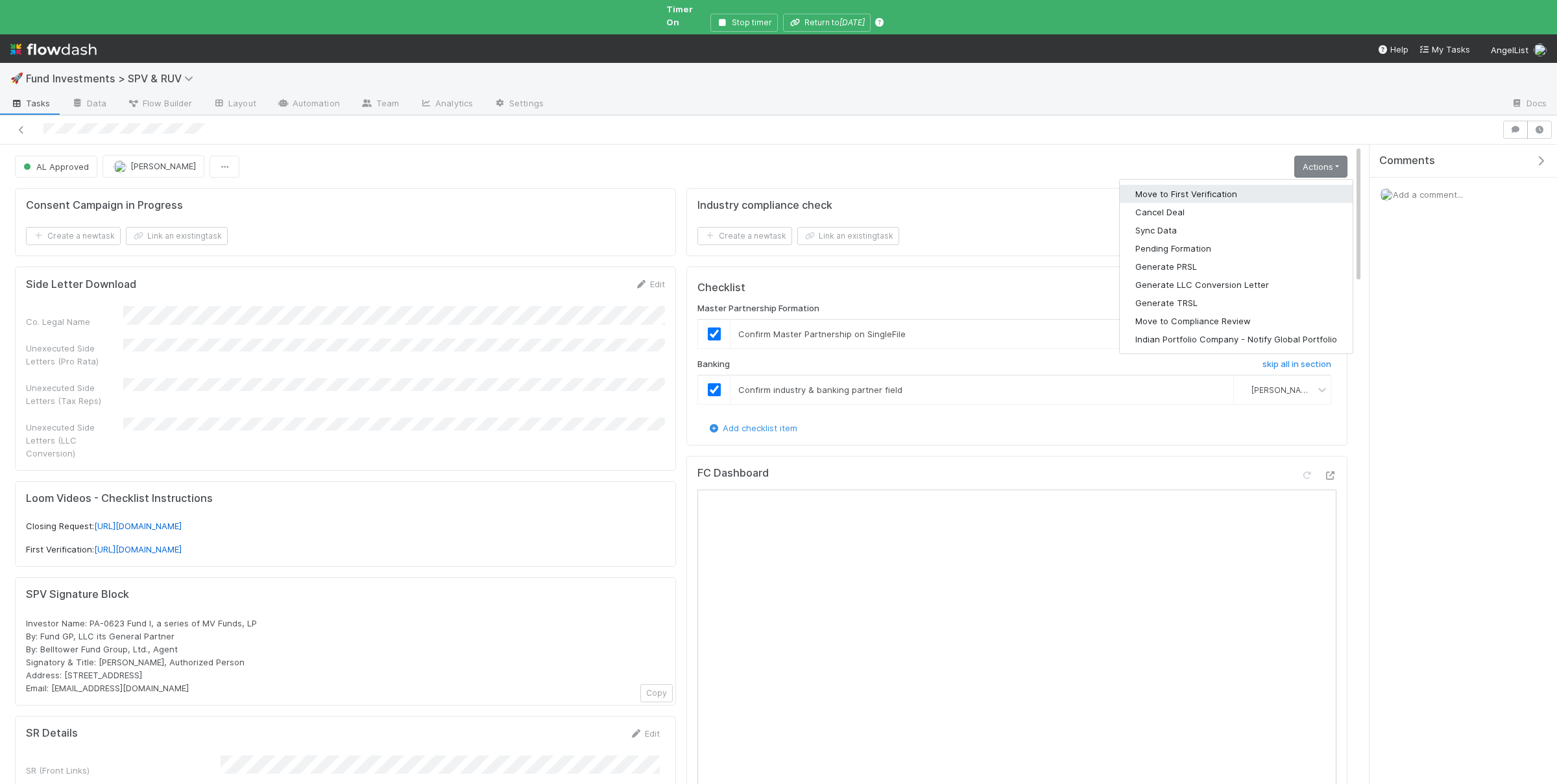
click at [1289, 188] on button "Move to First Verification" at bounding box center [1236, 194] width 233 height 18
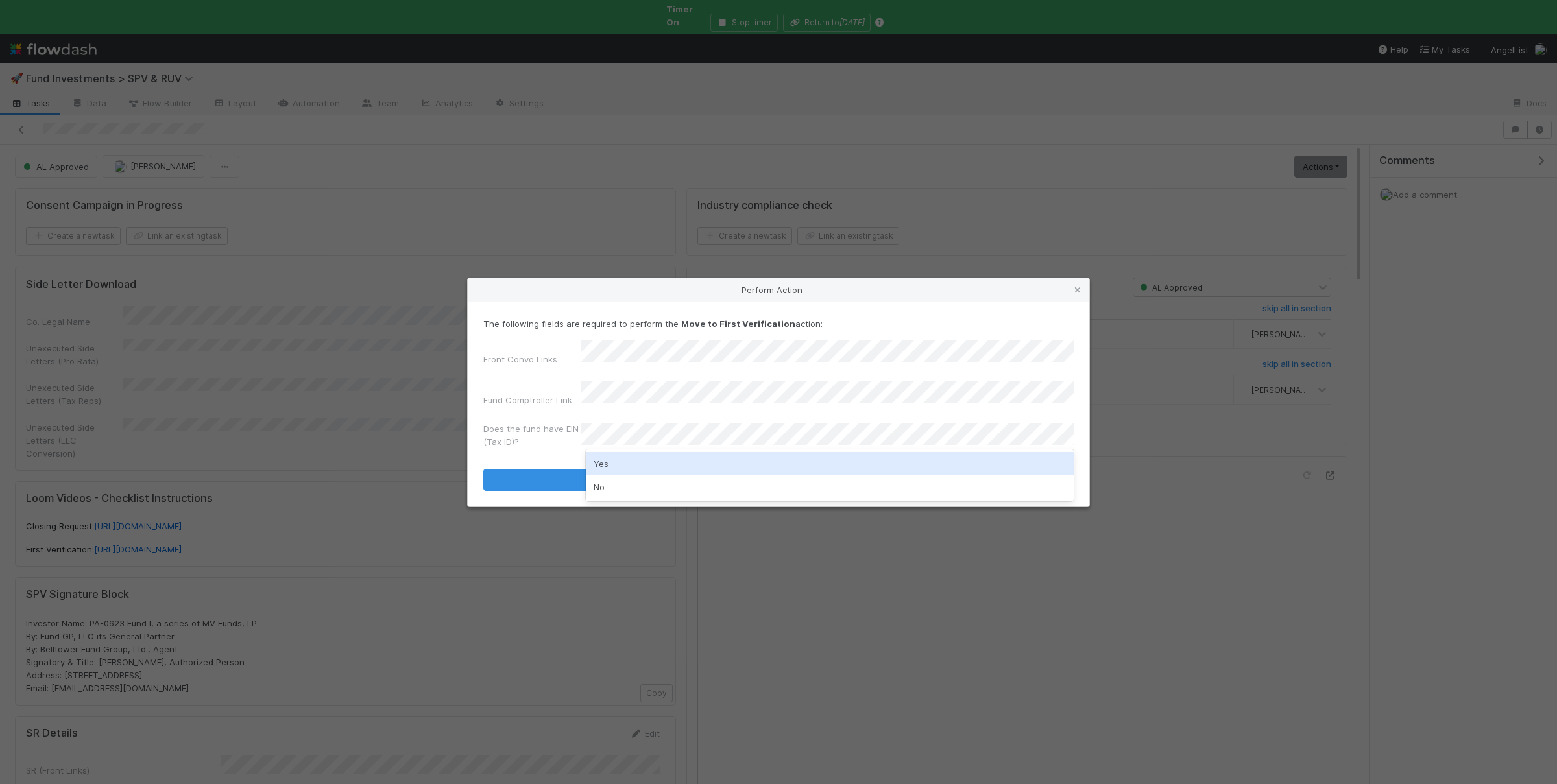
click at [652, 460] on div "Yes" at bounding box center [830, 463] width 488 height 23
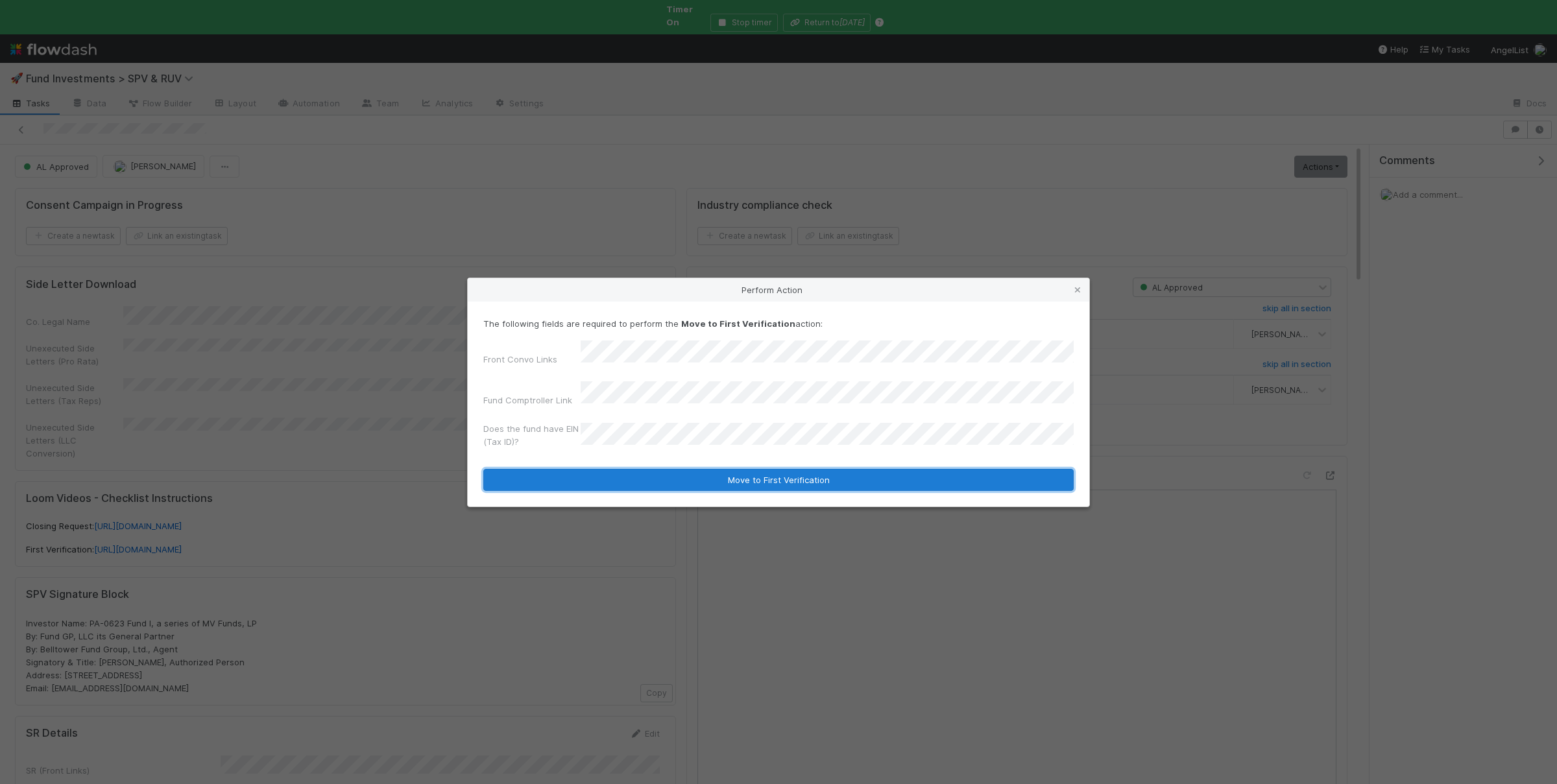
click at [656, 469] on button "Move to First Verification" at bounding box center [778, 479] width 590 height 22
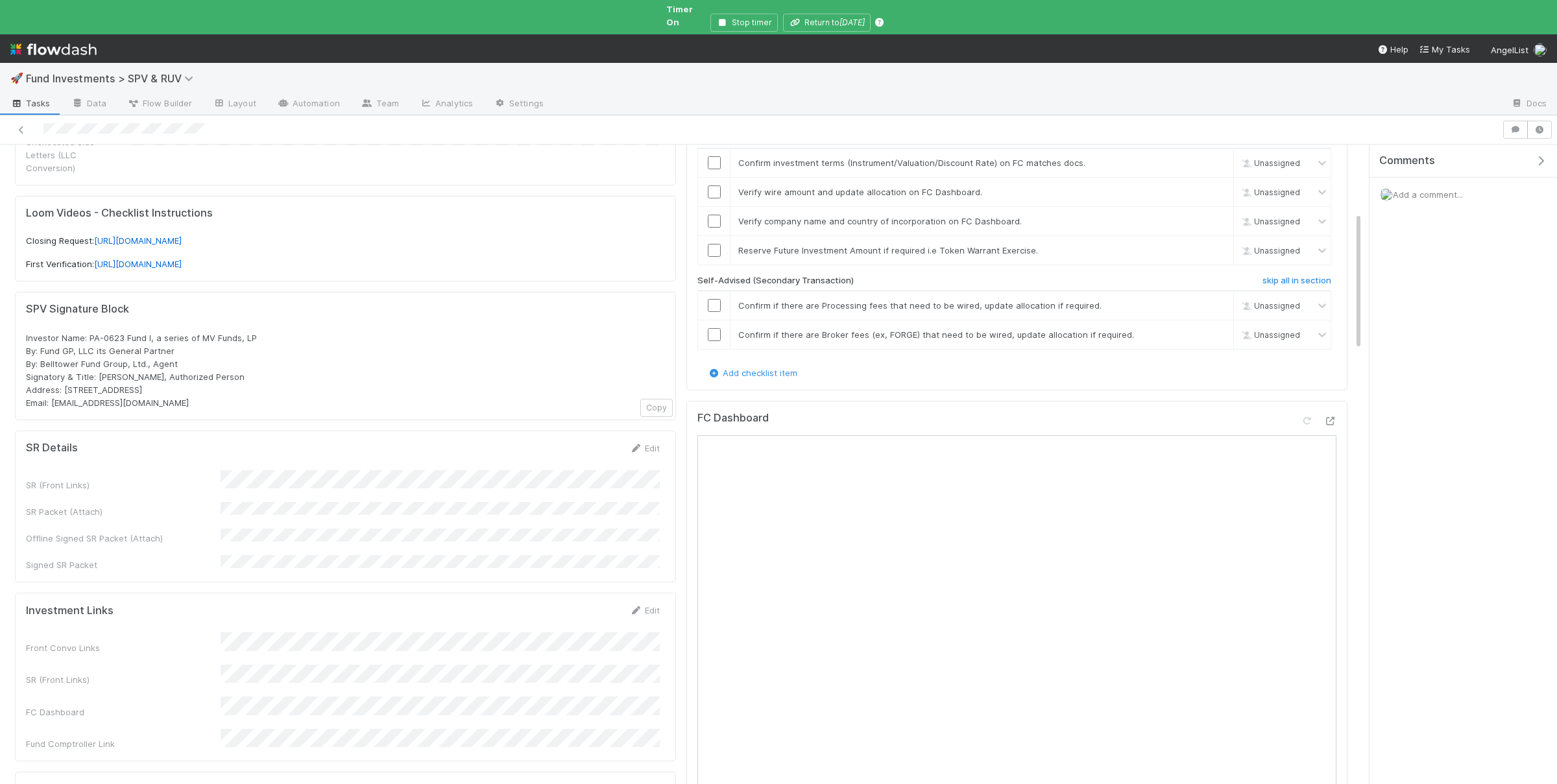
scroll to position [316, 0]
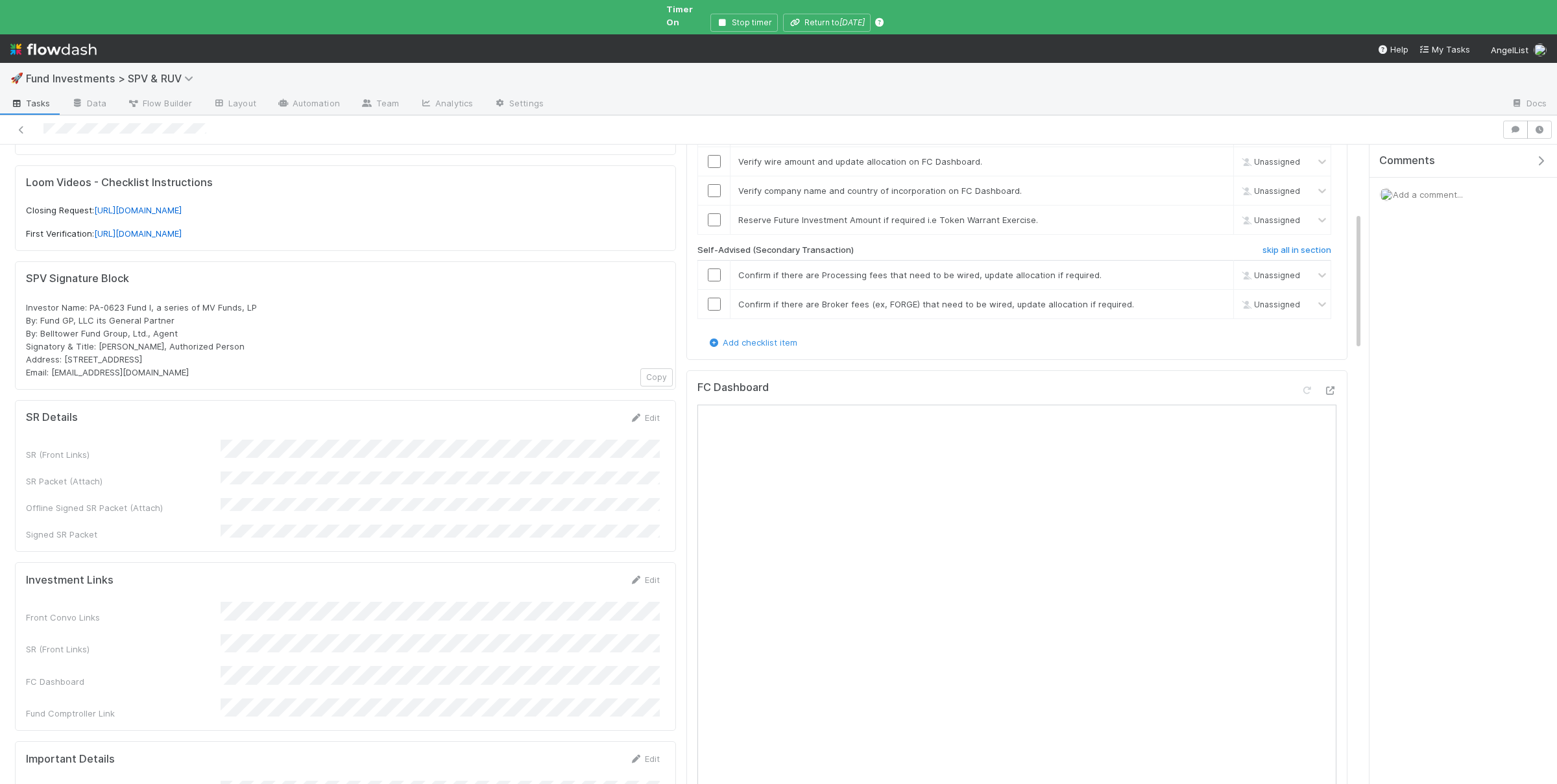
click at [307, 467] on div "SR (Front Links) SR Packet (Attach) Offline Signed SR Packet (Attach) Signed SR…" at bounding box center [343, 490] width 633 height 102
click at [578, 411] on button "Save" at bounding box center [591, 422] width 37 height 22
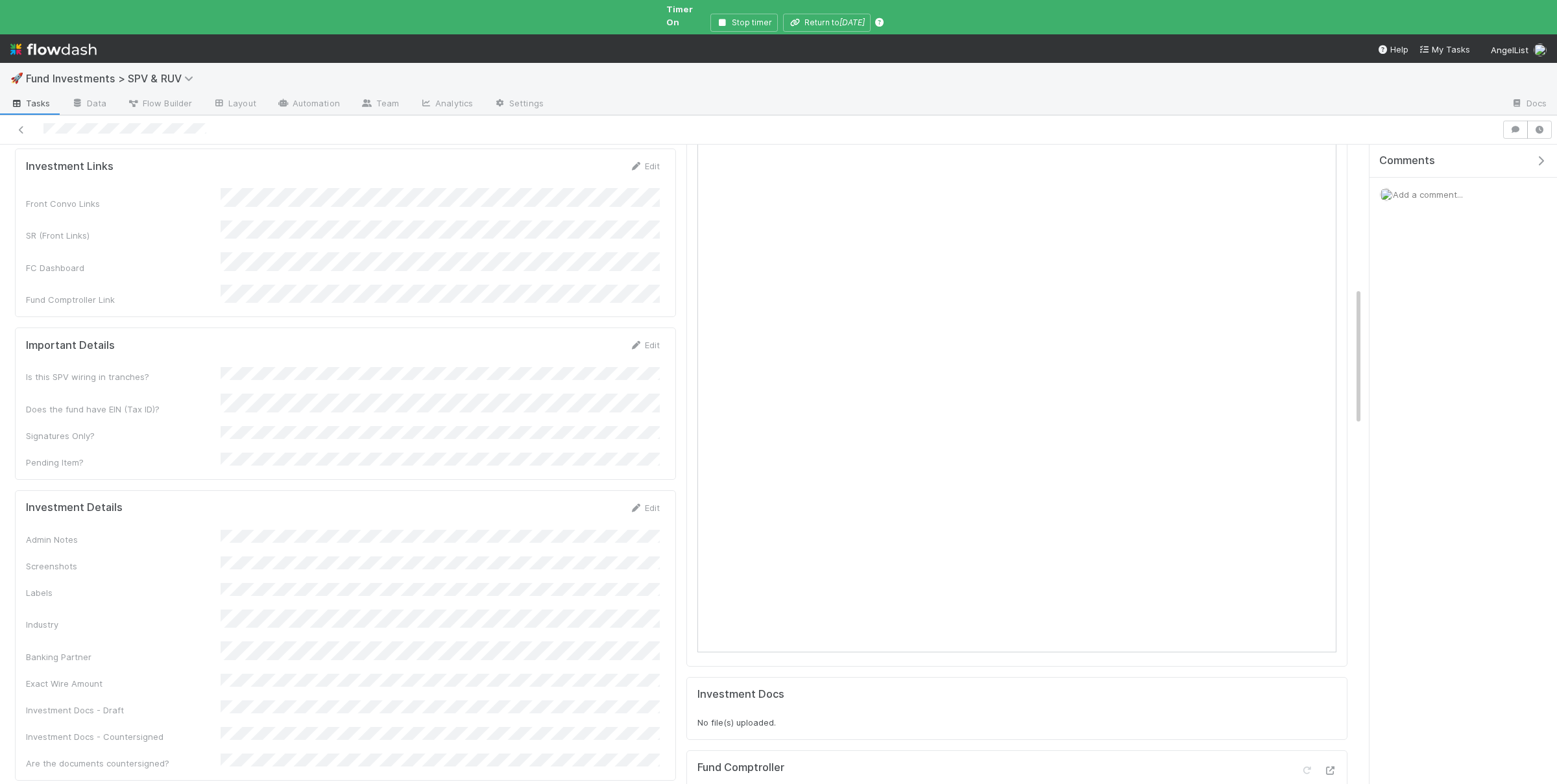
scroll to position [759, 0]
click at [320, 629] on div "Admin Notes Screenshots Labels Industry Banking Partner Exact Wire Amount Inves…" at bounding box center [343, 621] width 633 height 240
click at [597, 472] on button "Save" at bounding box center [591, 483] width 37 height 22
click at [356, 501] on div "Admin Notes Screenshots Labels Industry Banking Partner Exact Wire Amount Inves…" at bounding box center [343, 627] width 633 height 253
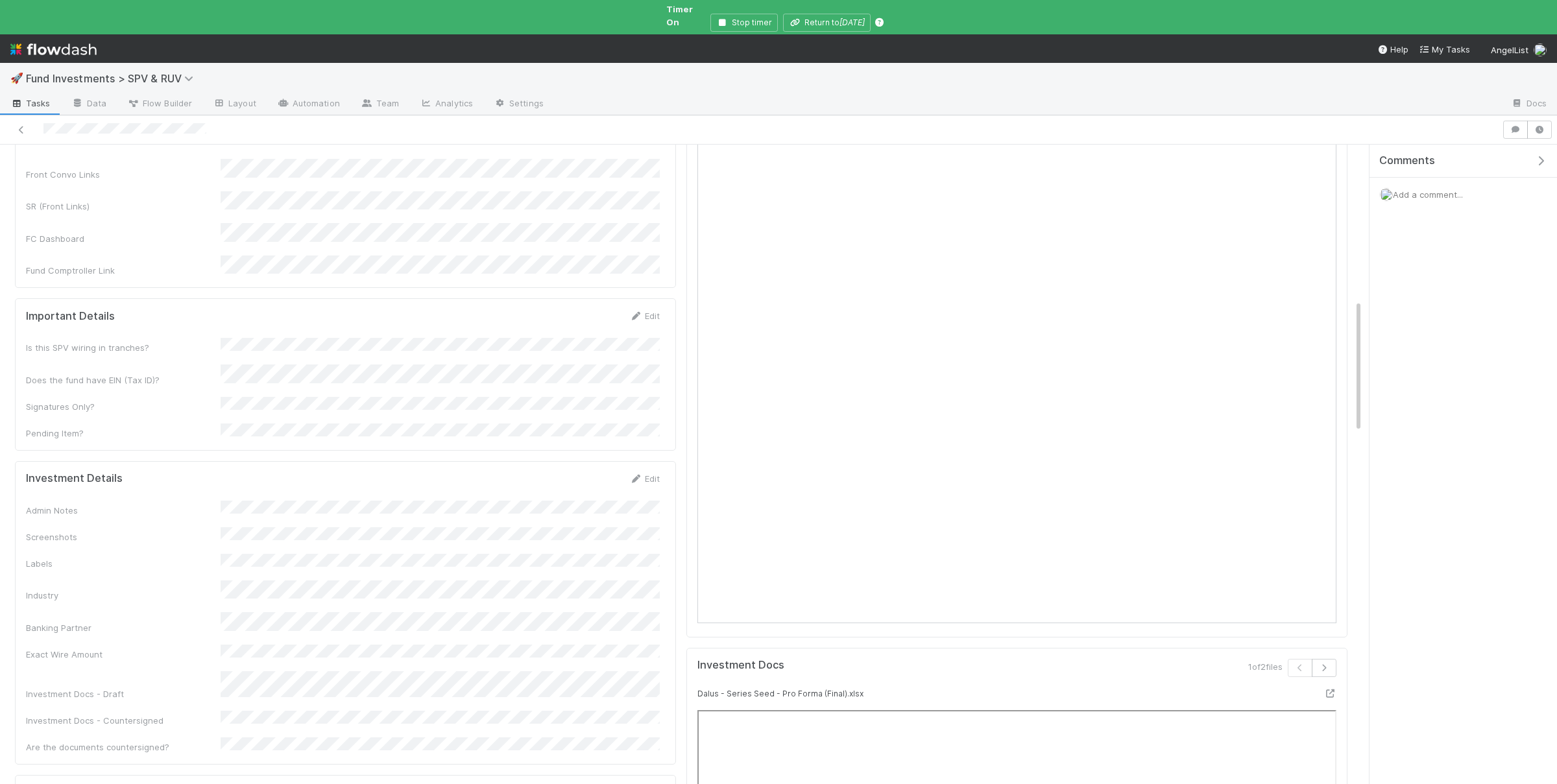
click at [356, 501] on div "Admin Notes Screenshots Labels Industry Banking Partner Exact Wire Amount Inves…" at bounding box center [343, 627] width 633 height 253
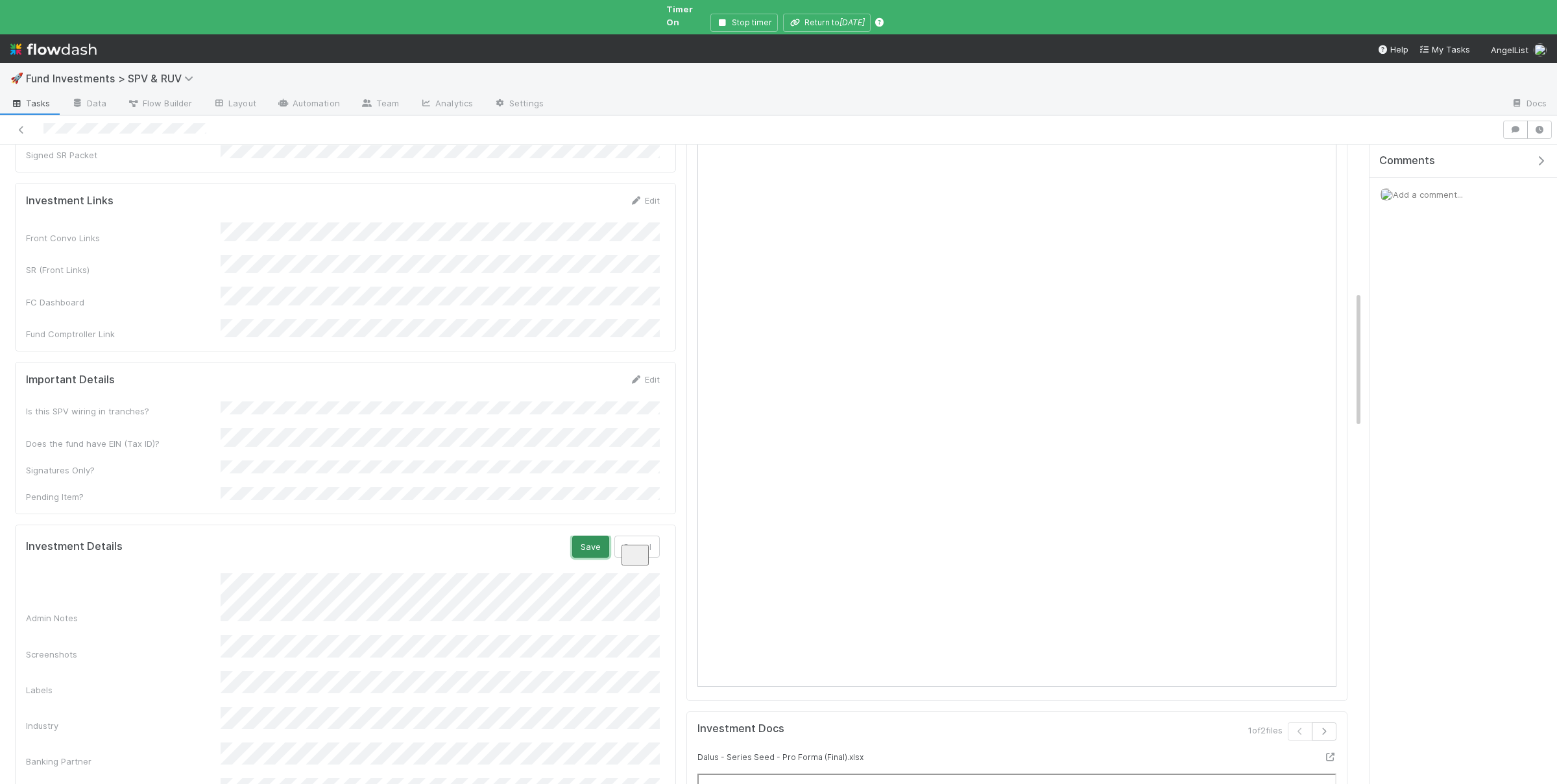
click at [580, 536] on button "Save" at bounding box center [591, 546] width 37 height 22
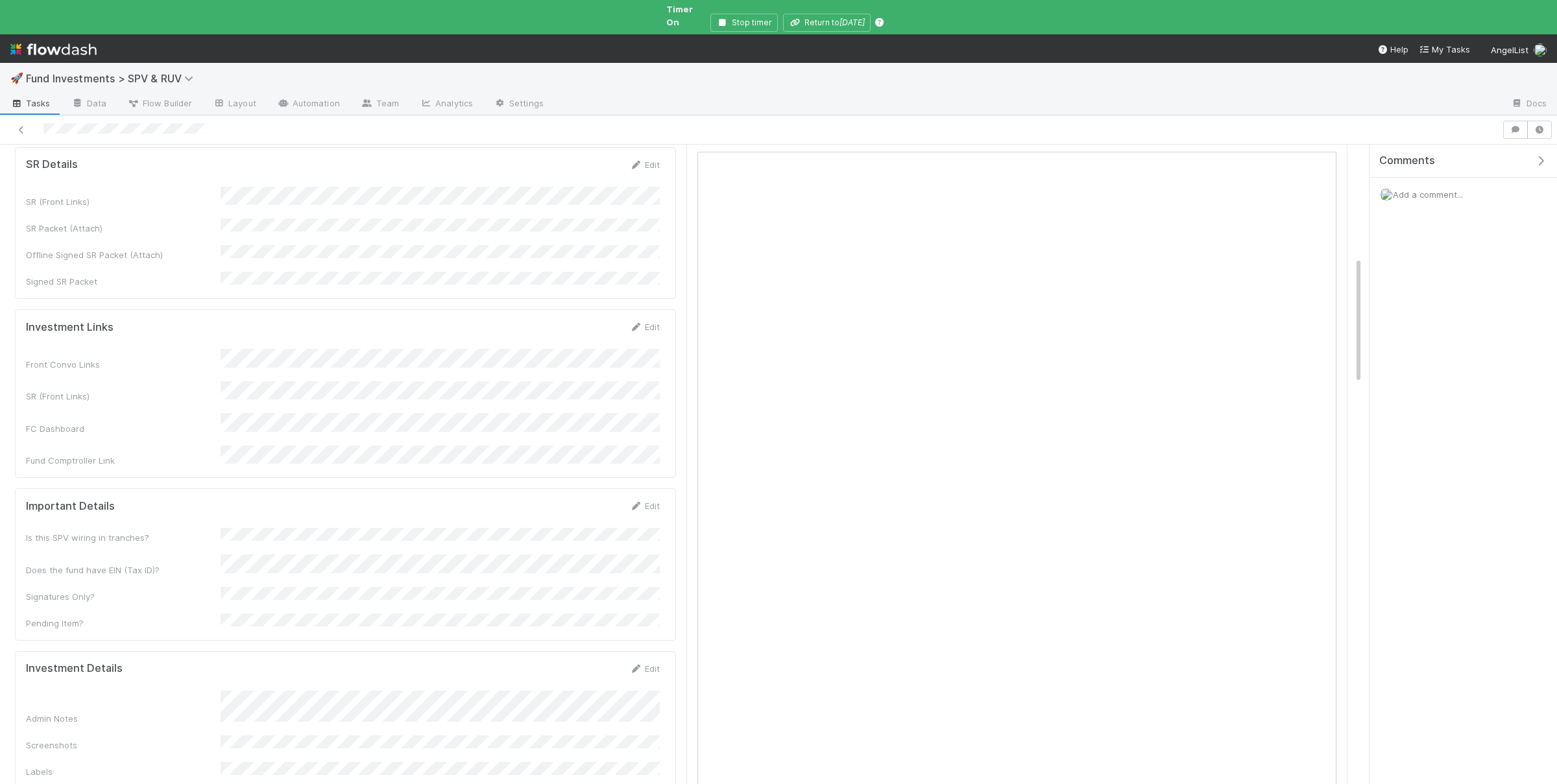
scroll to position [822, 0]
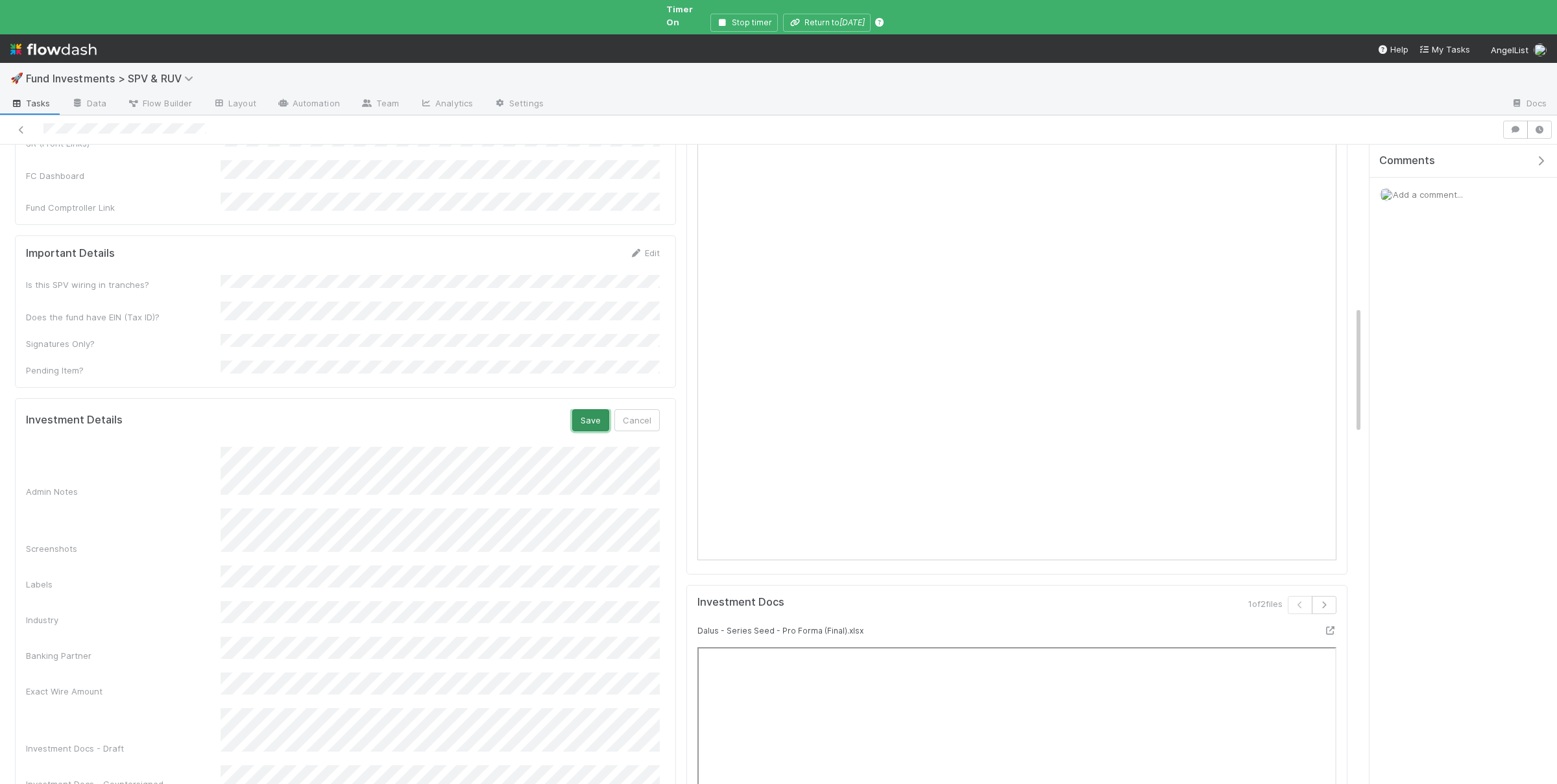
click at [593, 409] on button "Save" at bounding box center [591, 420] width 37 height 22
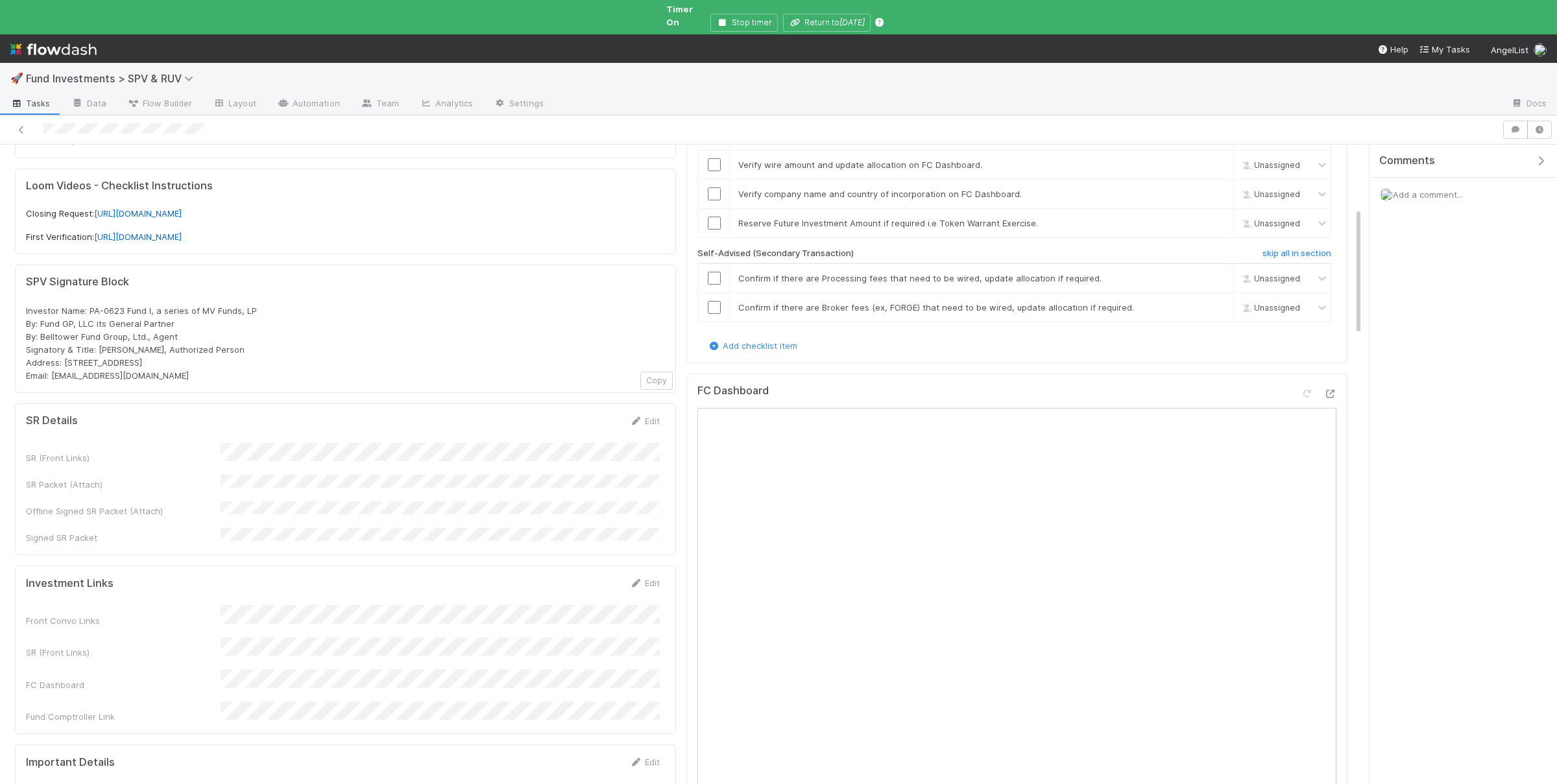
scroll to position [127, 0]
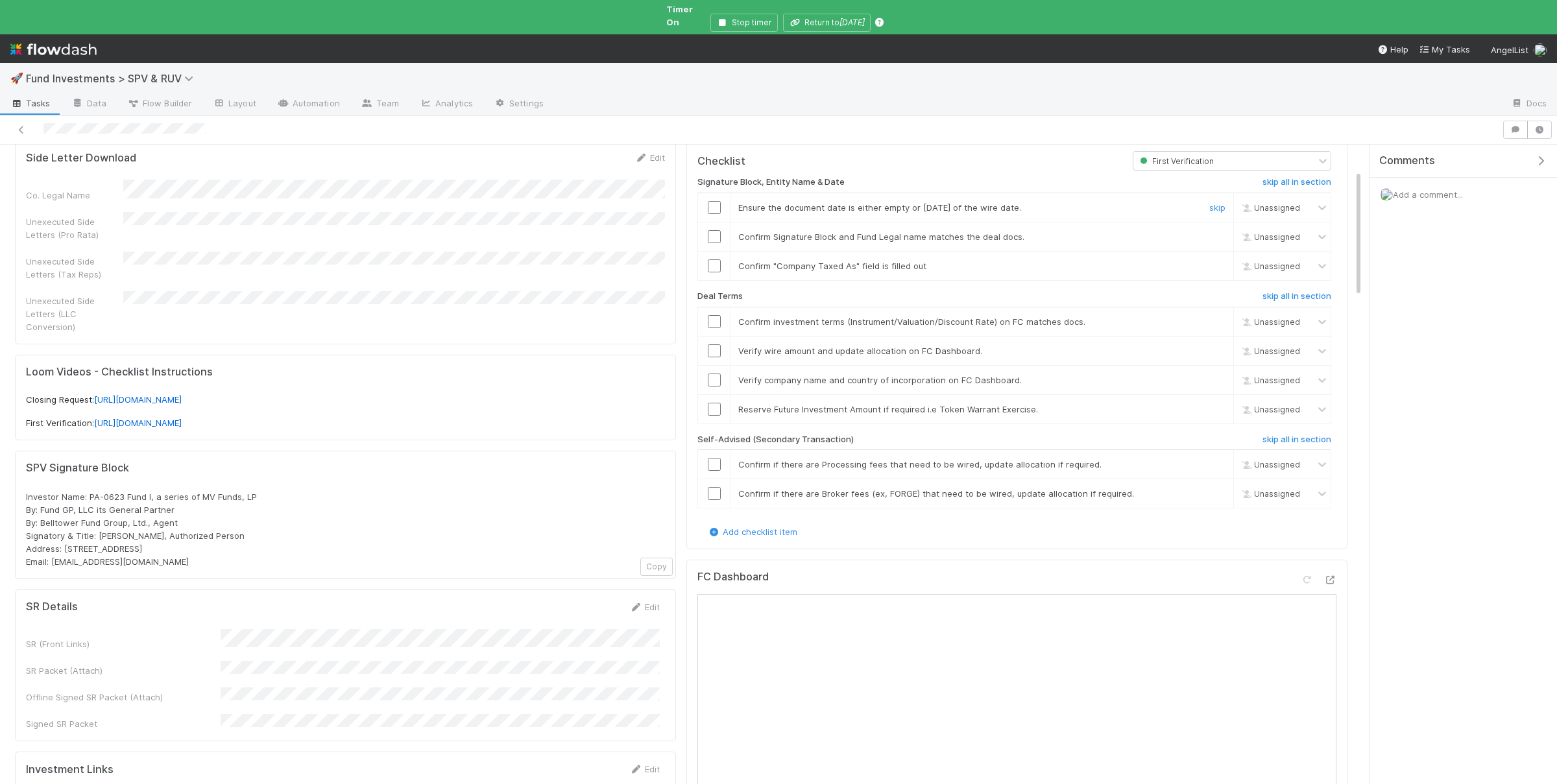
click at [714, 201] on input "checkbox" at bounding box center [714, 207] width 13 height 13
click at [715, 231] on input "checkbox" at bounding box center [714, 237] width 13 height 13
click at [714, 259] on input "checkbox" at bounding box center [714, 266] width 13 height 13
drag, startPoint x: 719, startPoint y: 315, endPoint x: 719, endPoint y: 327, distance: 12.0
click at [719, 315] on input "checkbox" at bounding box center [714, 322] width 13 height 13
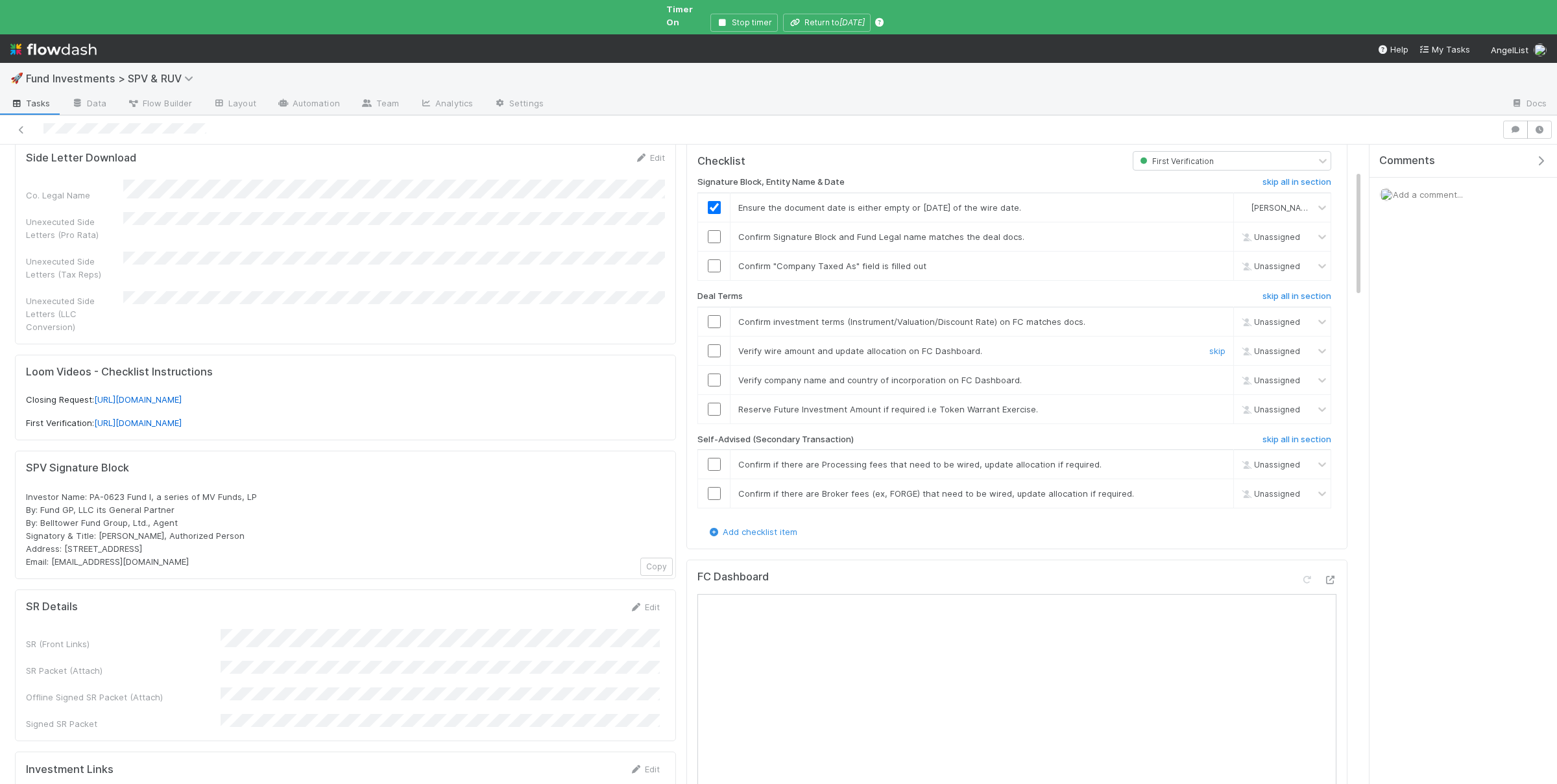
click at [716, 345] on input "checkbox" at bounding box center [714, 351] width 13 height 13
checkbox input "true"
click at [717, 373] on input "checkbox" at bounding box center [714, 380] width 13 height 13
click at [715, 315] on input "checkbox" at bounding box center [714, 322] width 13 height 13
click at [714, 259] on input "checkbox" at bounding box center [714, 266] width 13 height 13
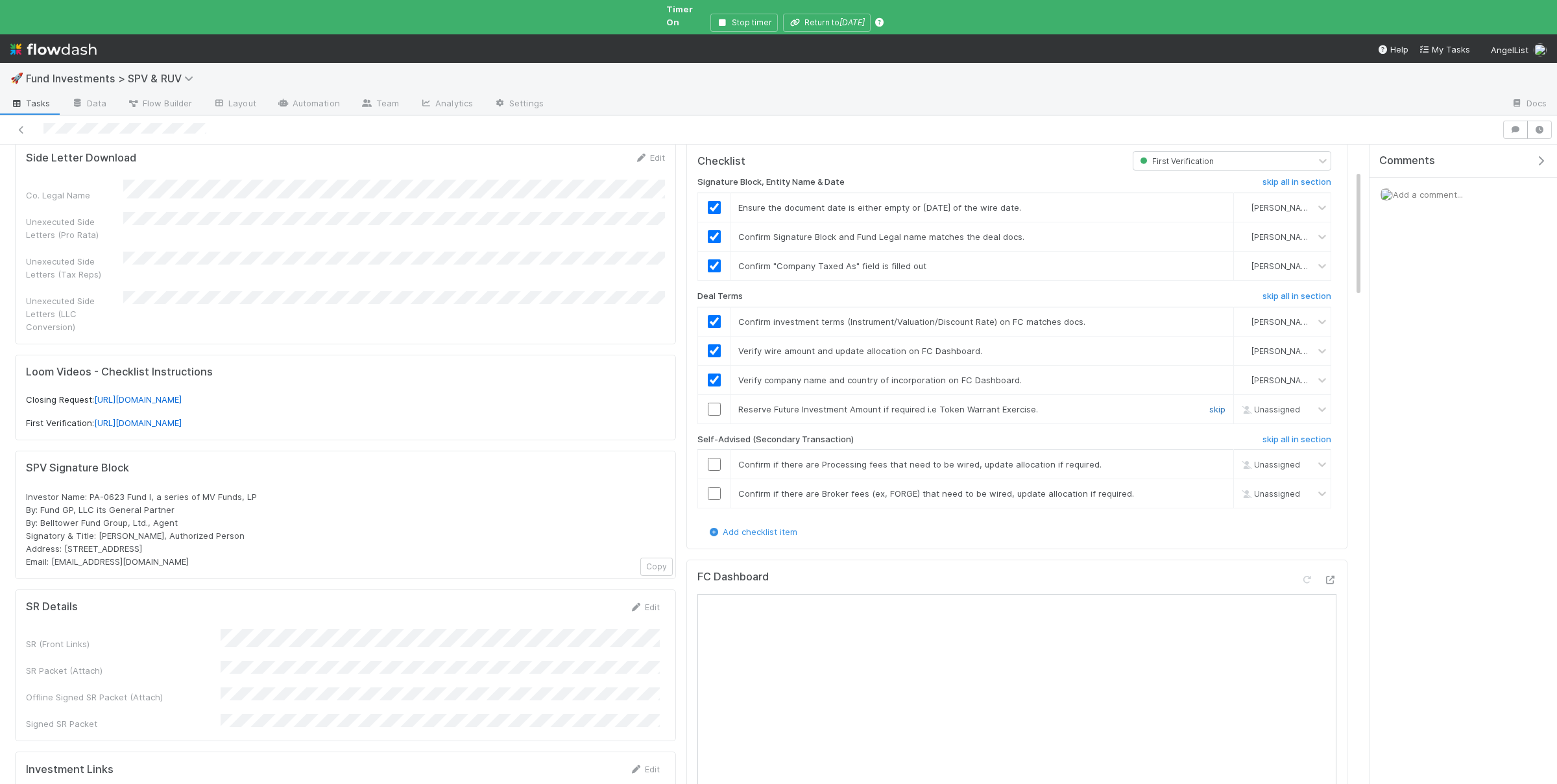
click at [1219, 404] on link "skip" at bounding box center [1217, 409] width 16 height 11
click at [1309, 434] on h6 "skip all in section" at bounding box center [1296, 439] width 69 height 11
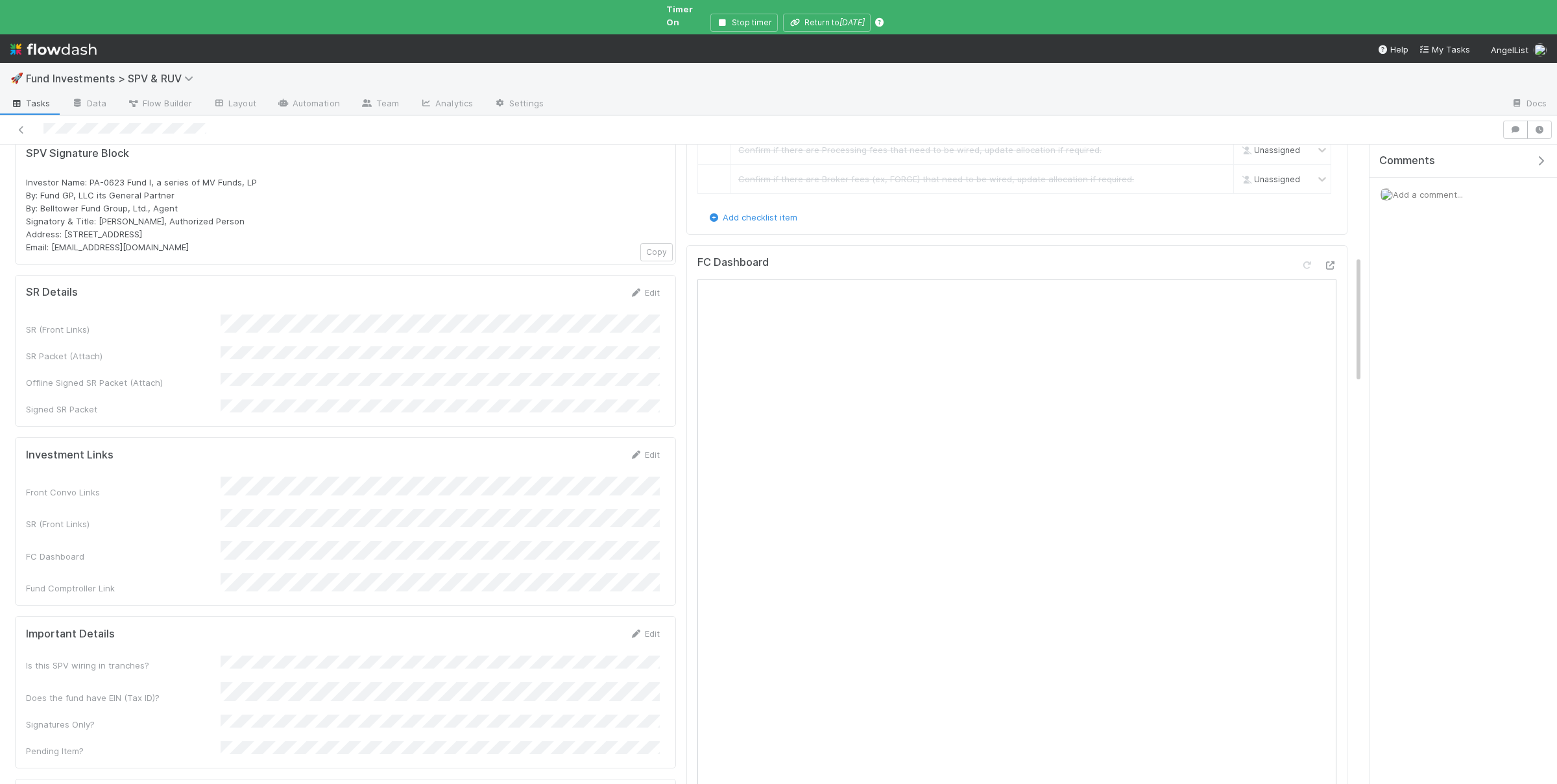
scroll to position [569, 0]
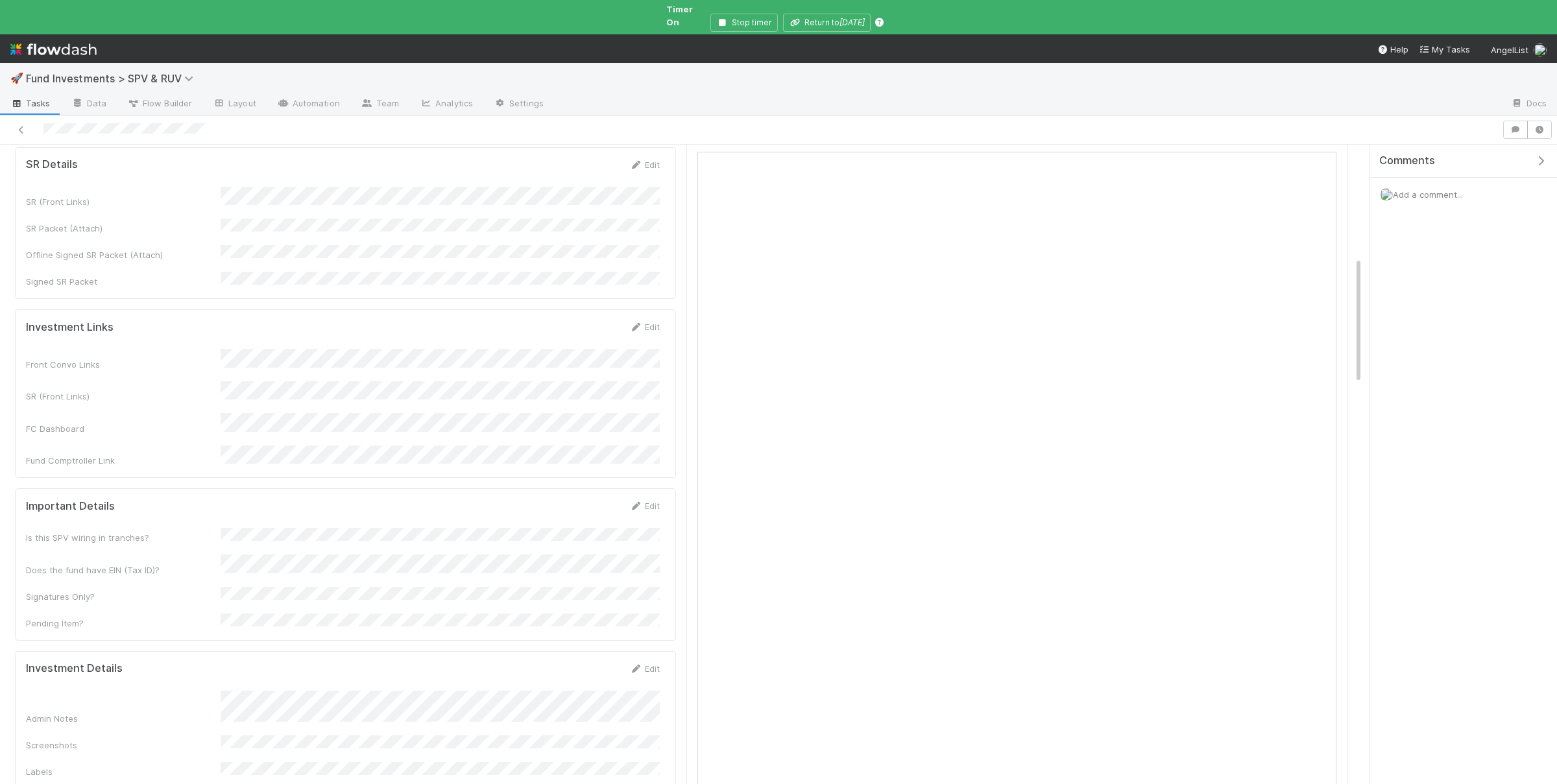
click at [351, 549] on div "Is this SPV wiring in tranches? Does the fund have EIN (Tax ID)? Signatures Onl…" at bounding box center [343, 579] width 633 height 102
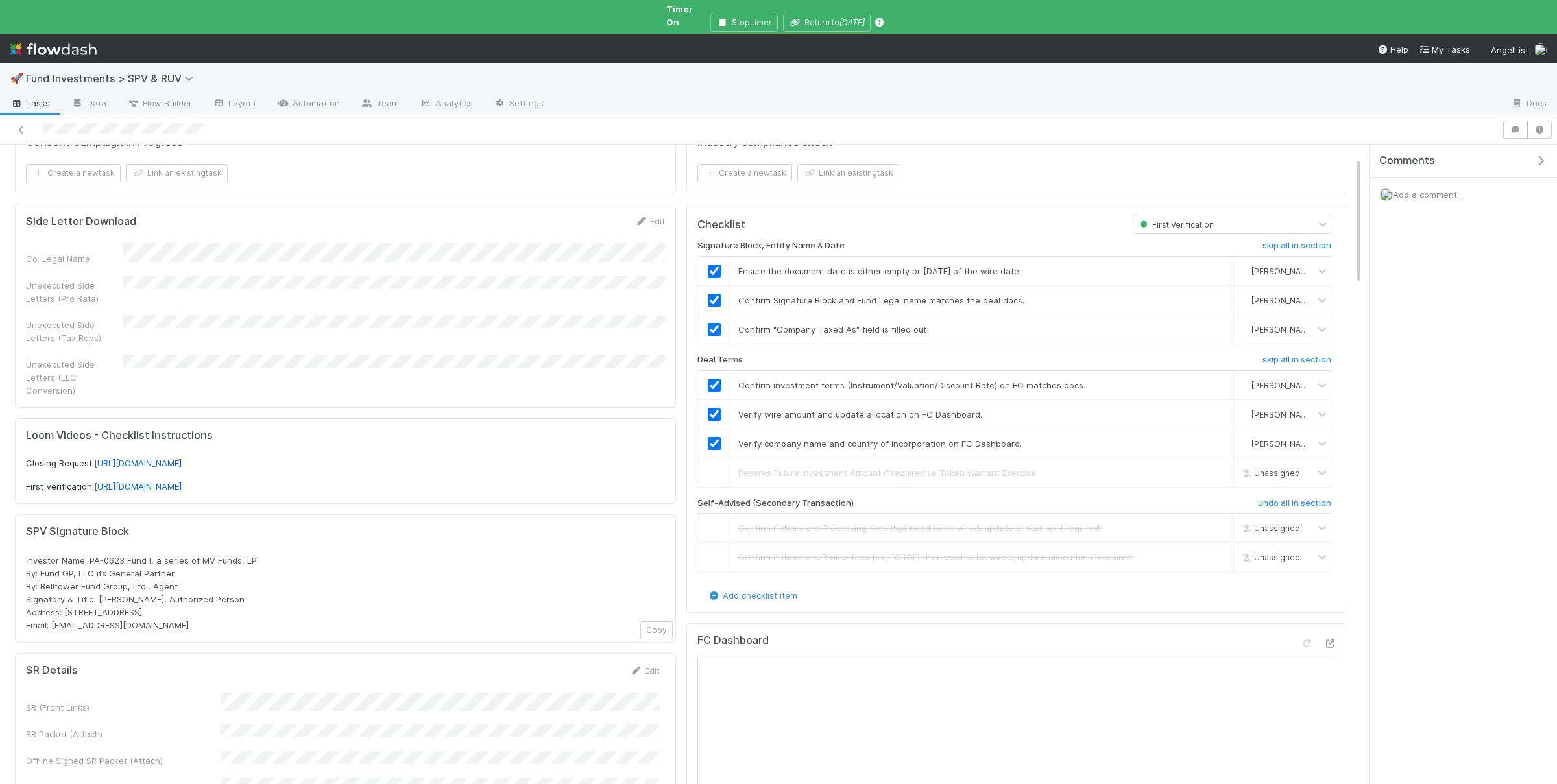
scroll to position [0, 0]
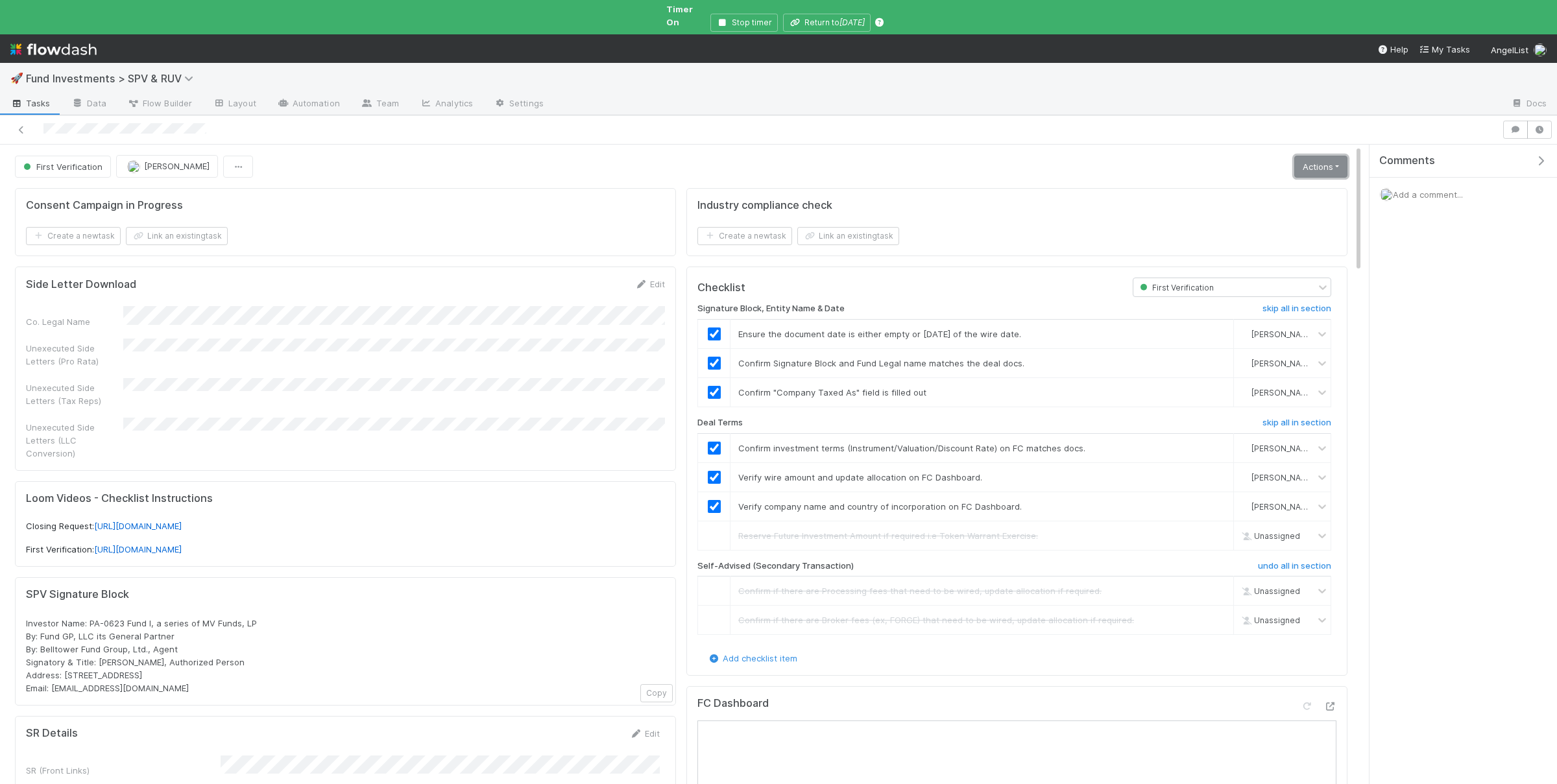
click at [1310, 158] on link "Actions" at bounding box center [1321, 166] width 53 height 22
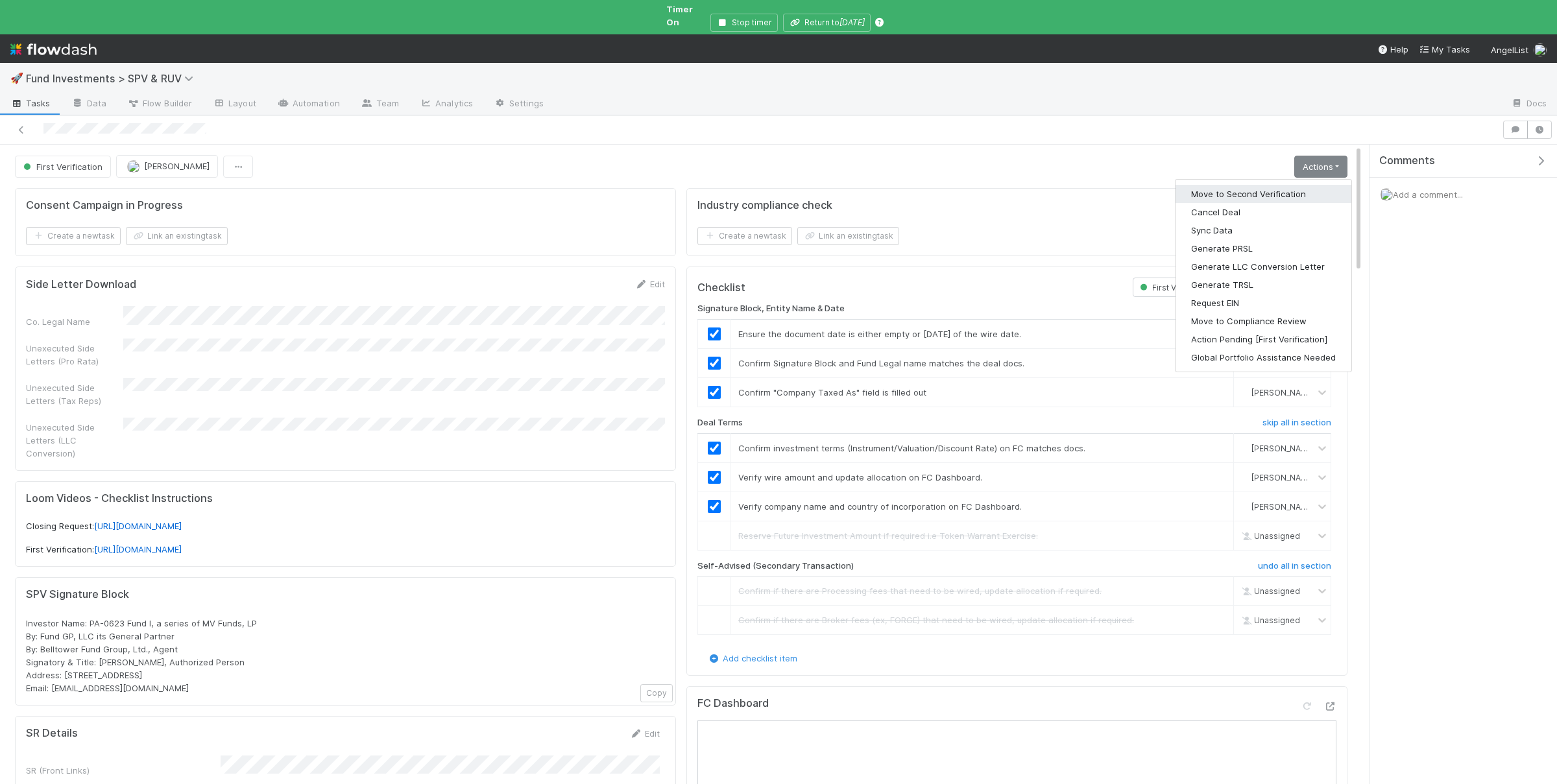
click at [1291, 185] on button "Move to Second Verification" at bounding box center [1263, 194] width 176 height 18
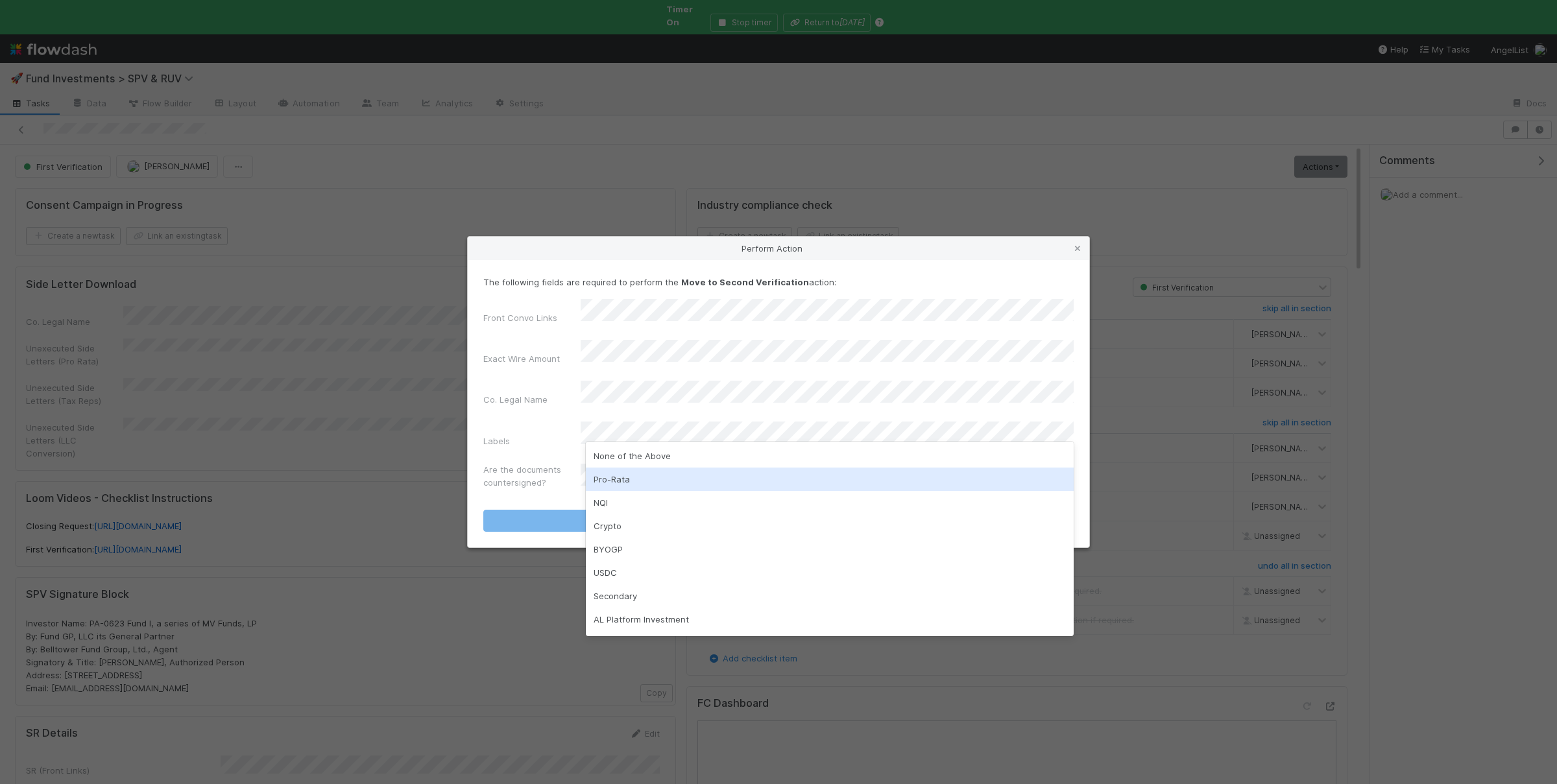
click at [646, 456] on div "None of the Above" at bounding box center [830, 455] width 488 height 23
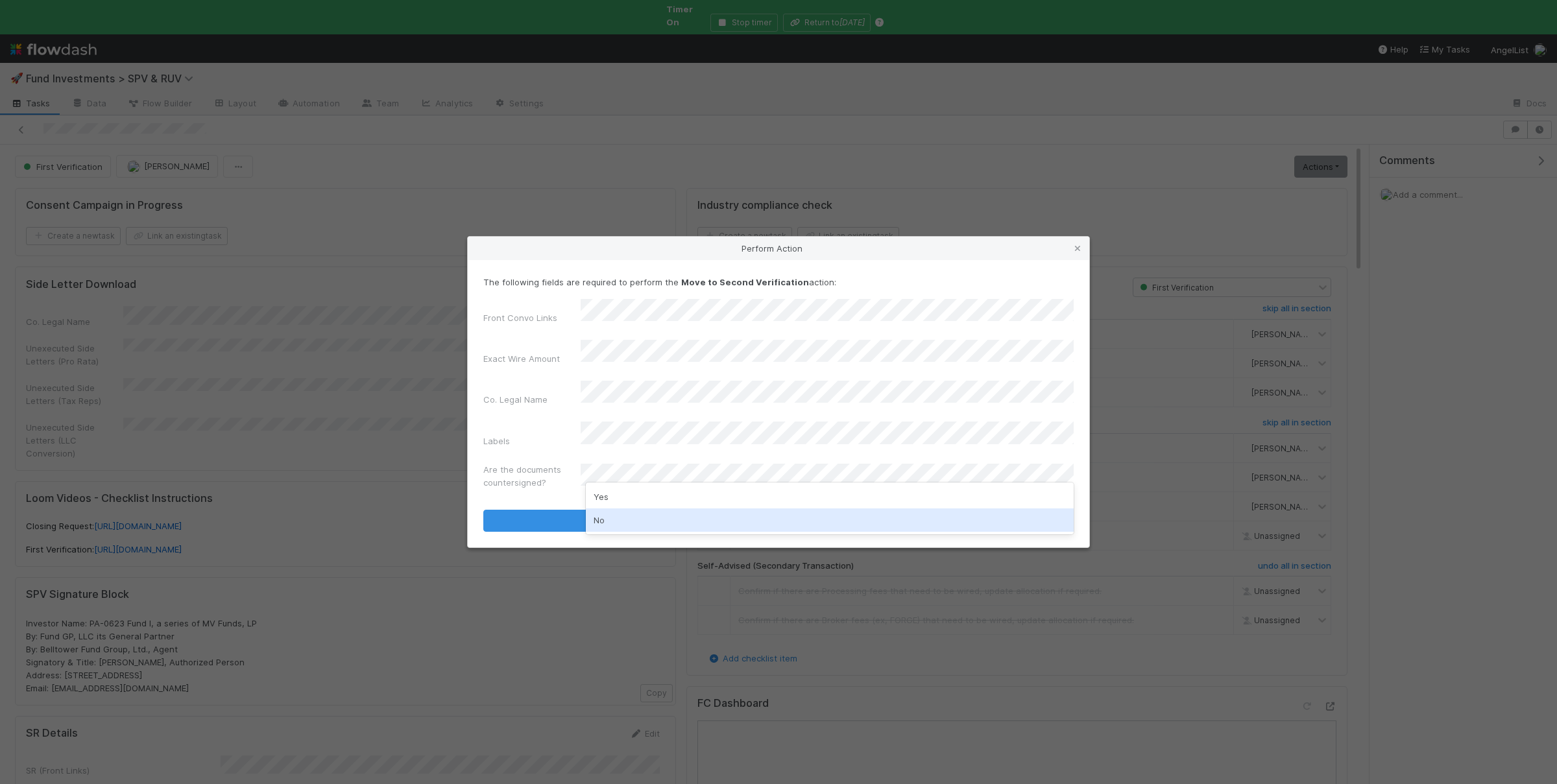
click at [638, 518] on div "No" at bounding box center [830, 520] width 488 height 23
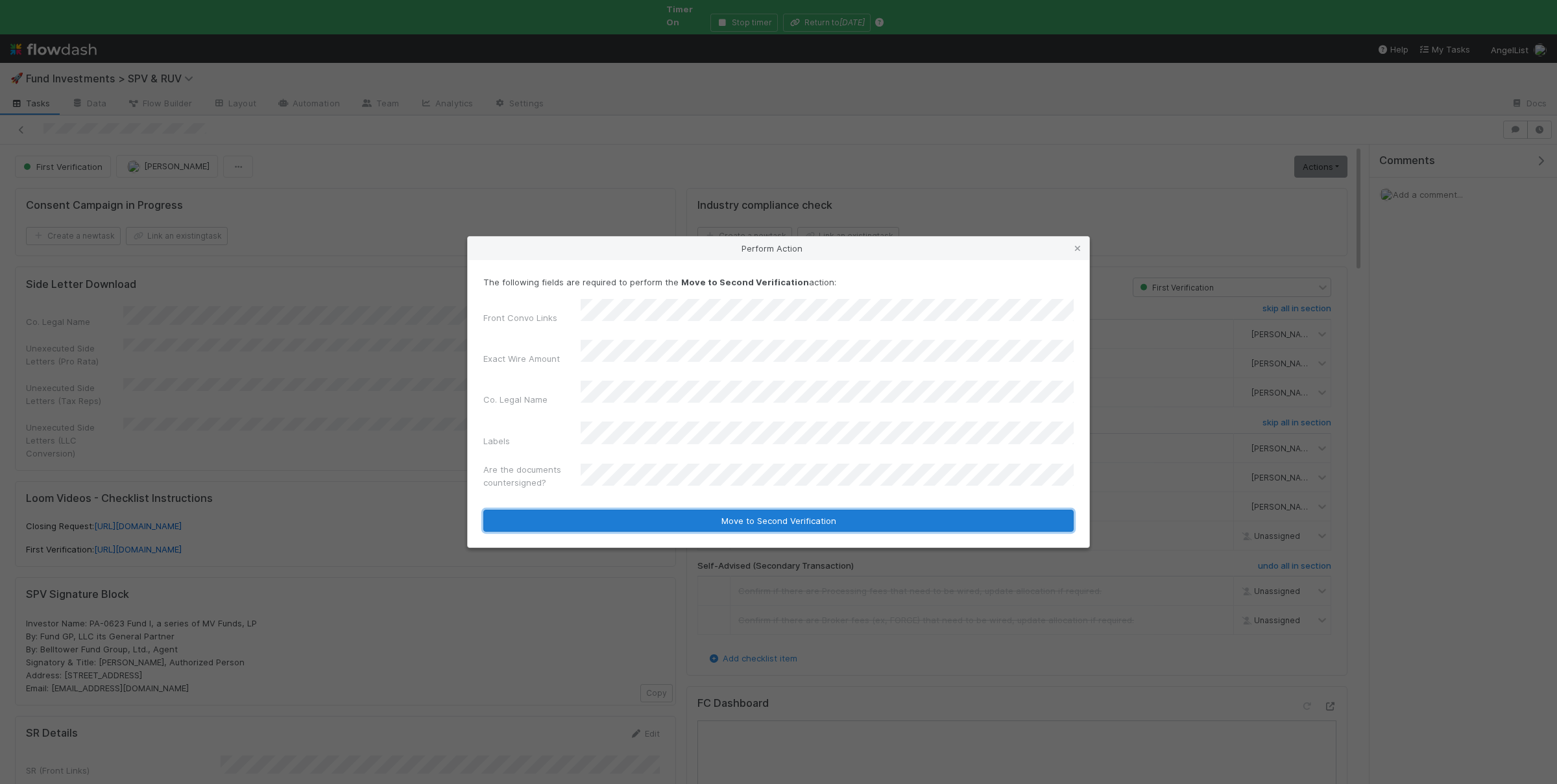
drag, startPoint x: 661, startPoint y: 502, endPoint x: 677, endPoint y: 516, distance: 21.3
click at [662, 510] on button "Move to Second Verification" at bounding box center [778, 521] width 590 height 22
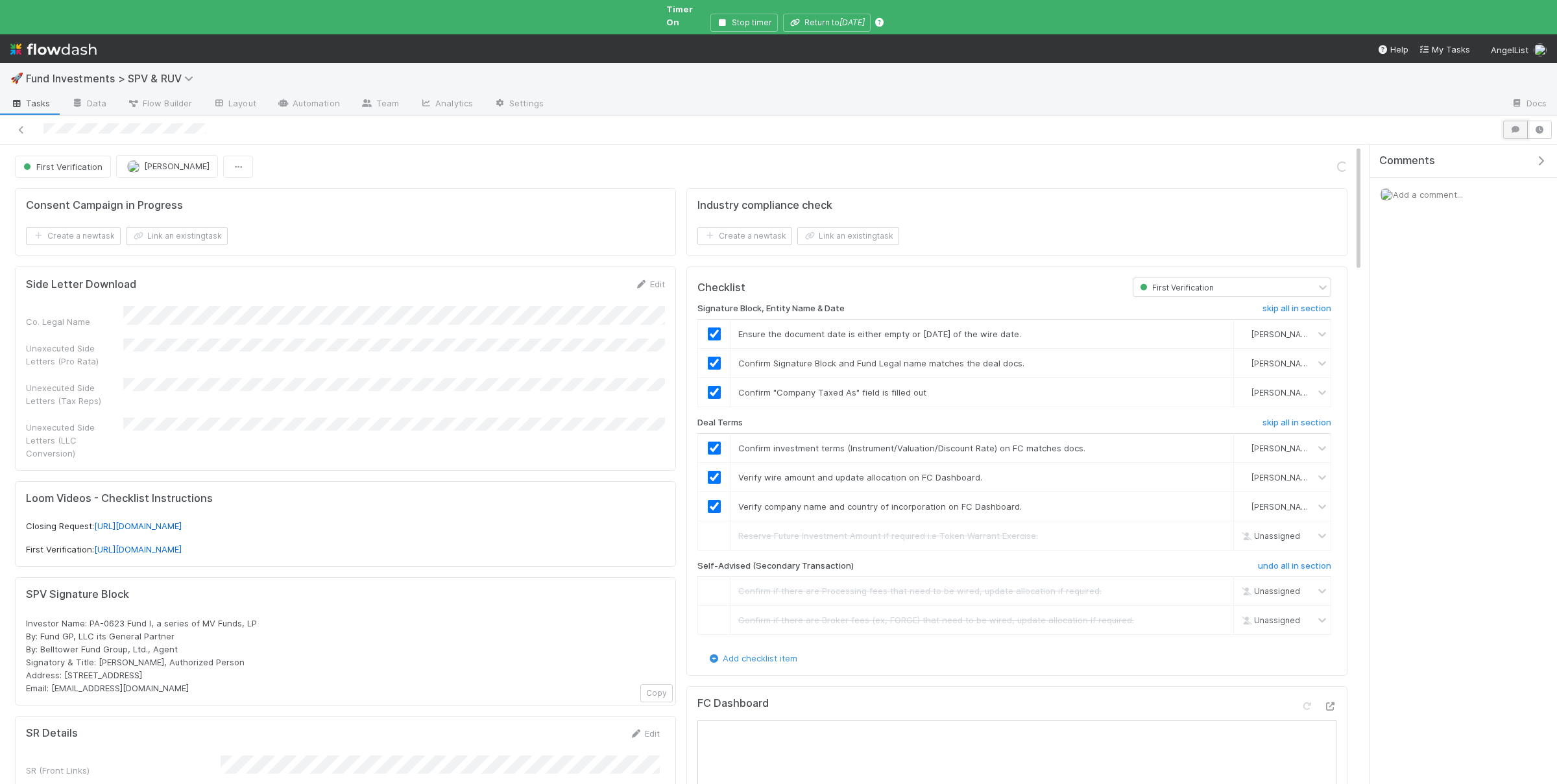
click at [1520, 126] on icon "button" at bounding box center [1515, 130] width 13 height 8
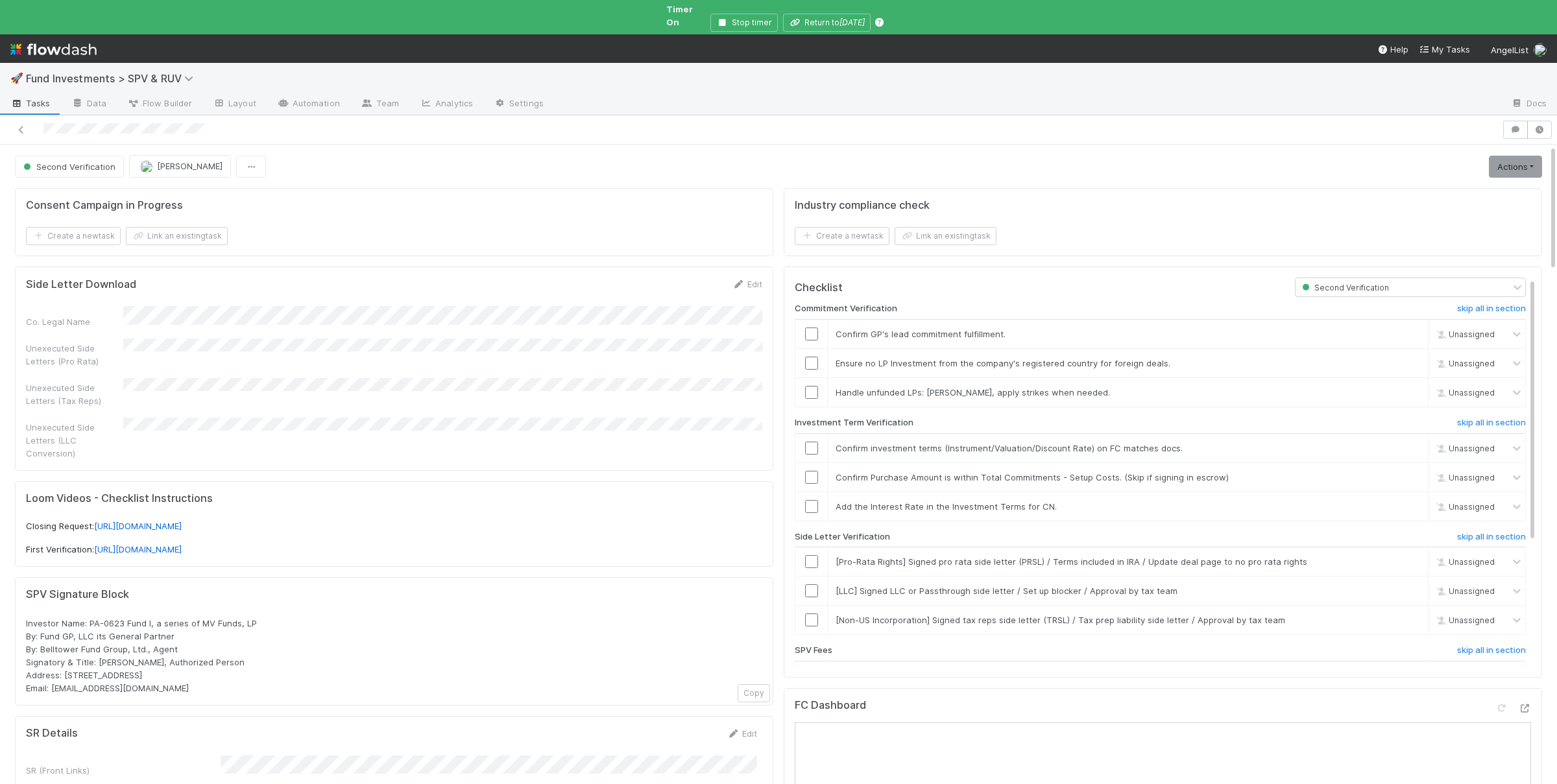
scroll to position [1090, 0]
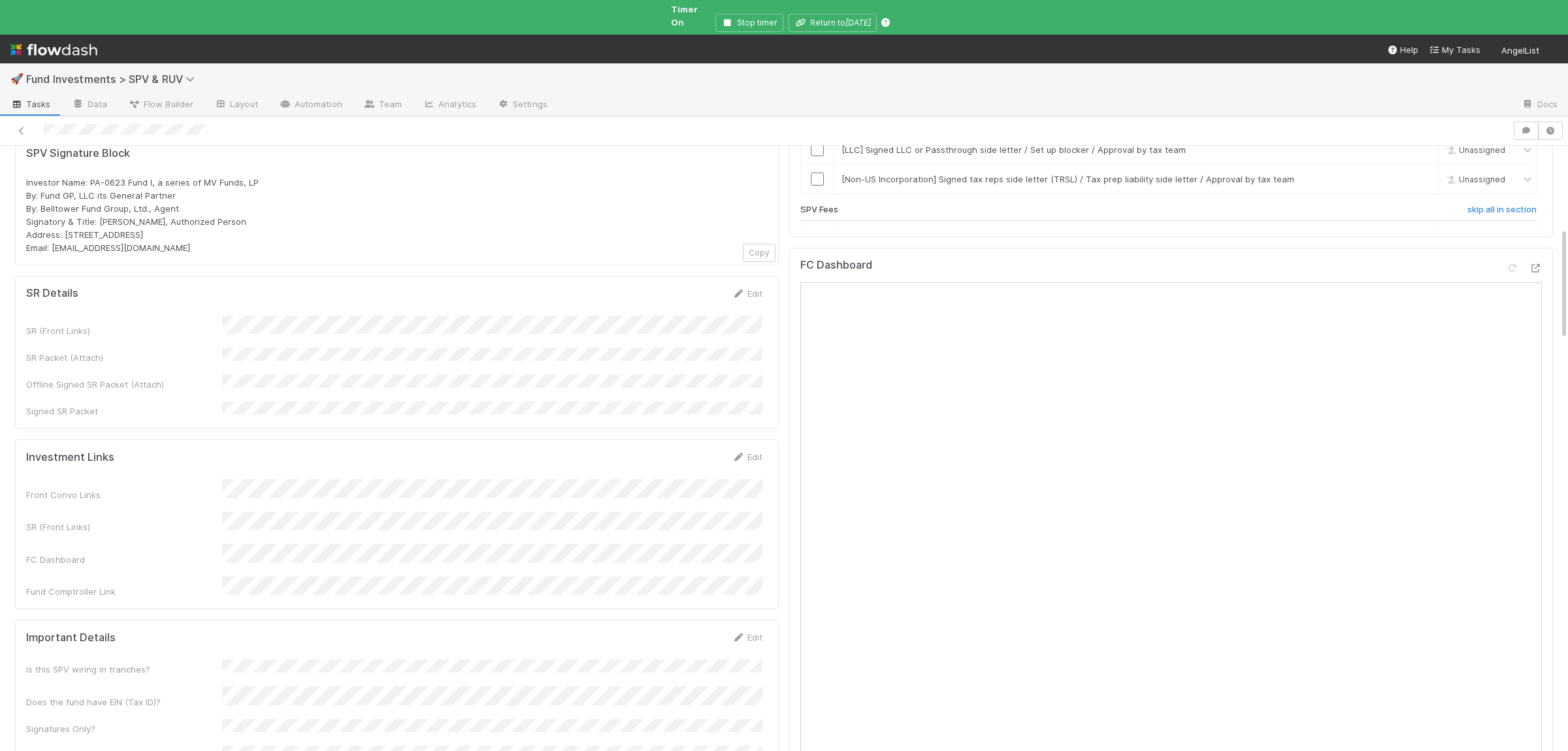
scroll to position [700, 0]
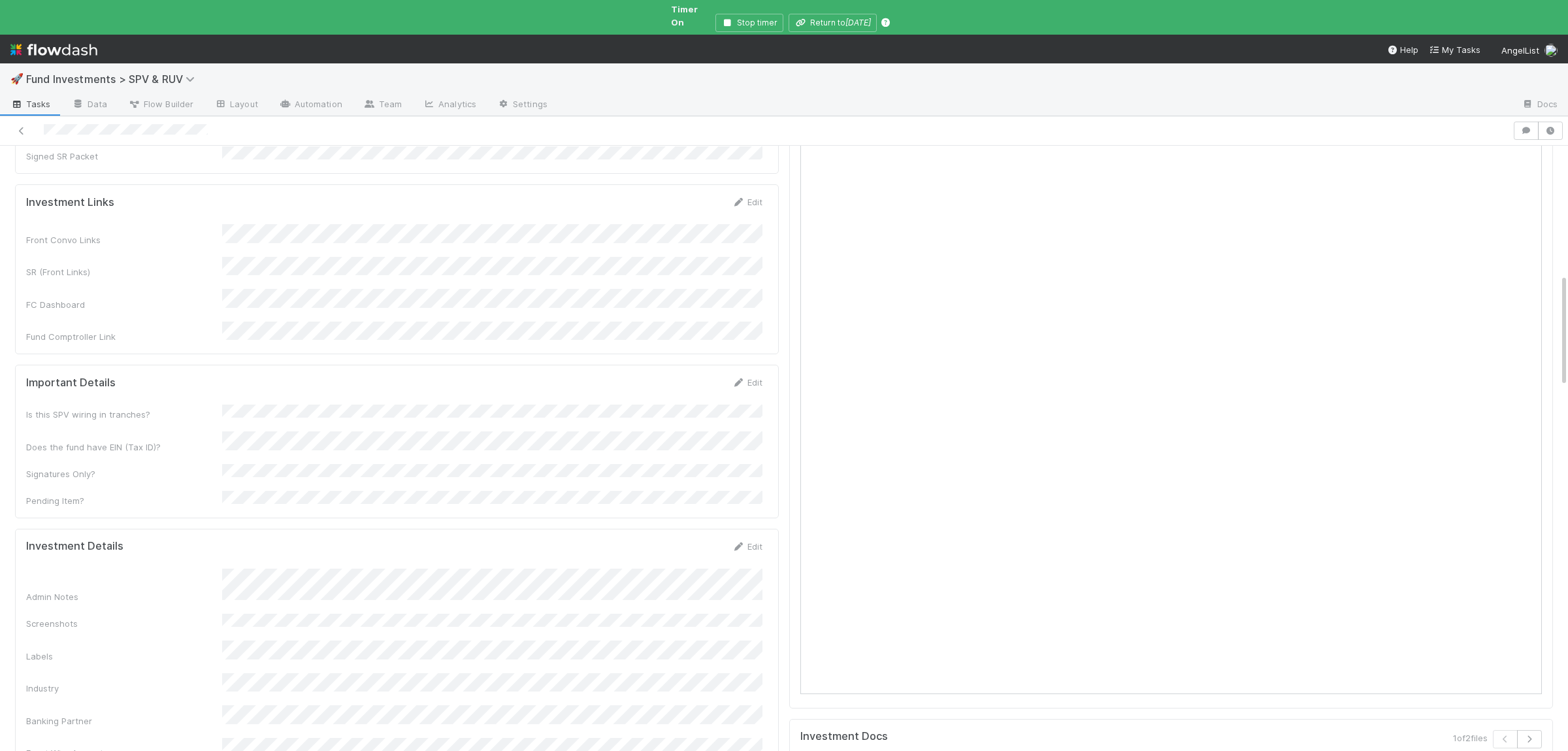
click at [392, 568] on div "Admin Notes Screenshots Labels Industry Banking Partner Exact Wire Amount Inves…" at bounding box center [394, 713] width 736 height 290
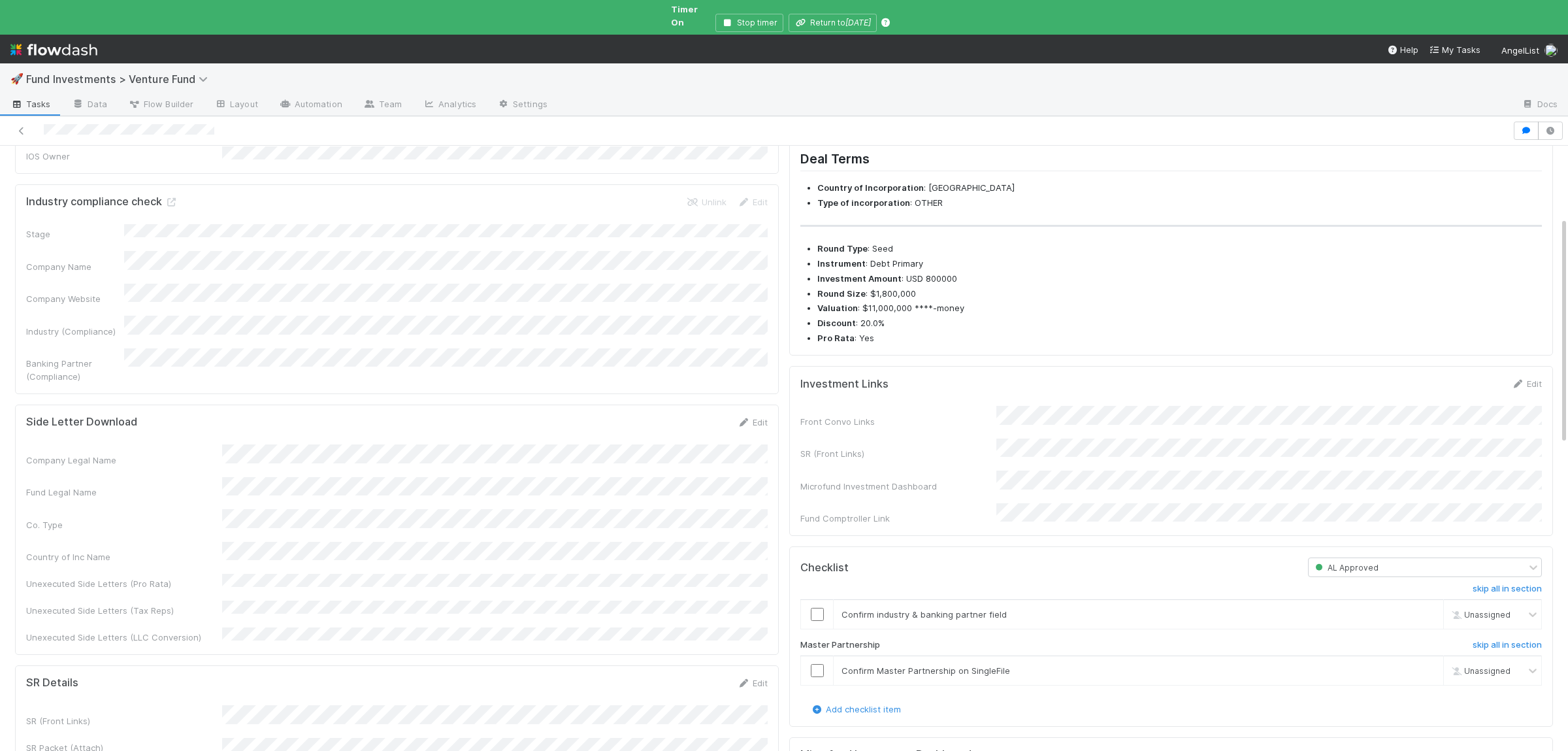
scroll to position [191, 0]
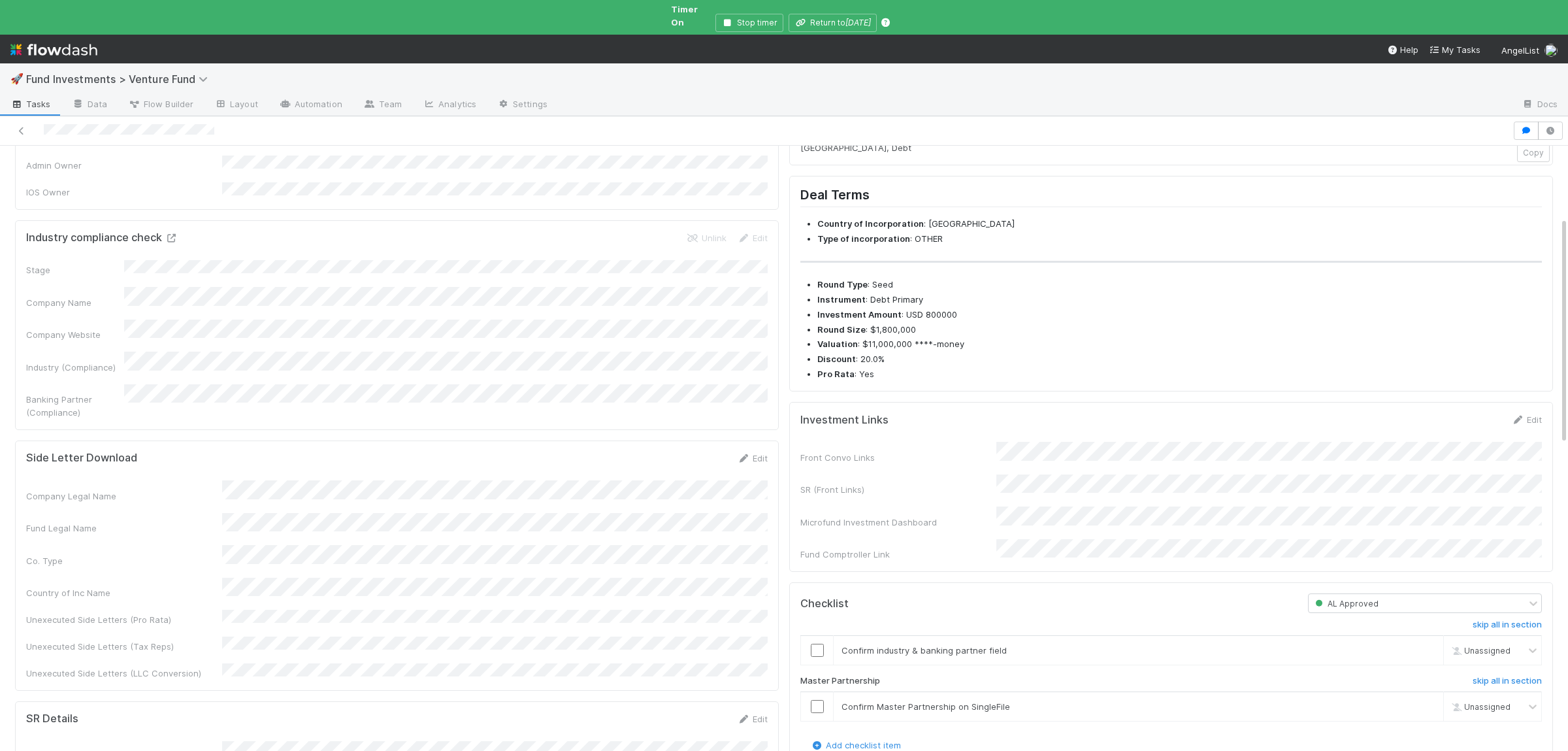
click at [169, 234] on icon at bounding box center [171, 238] width 13 height 8
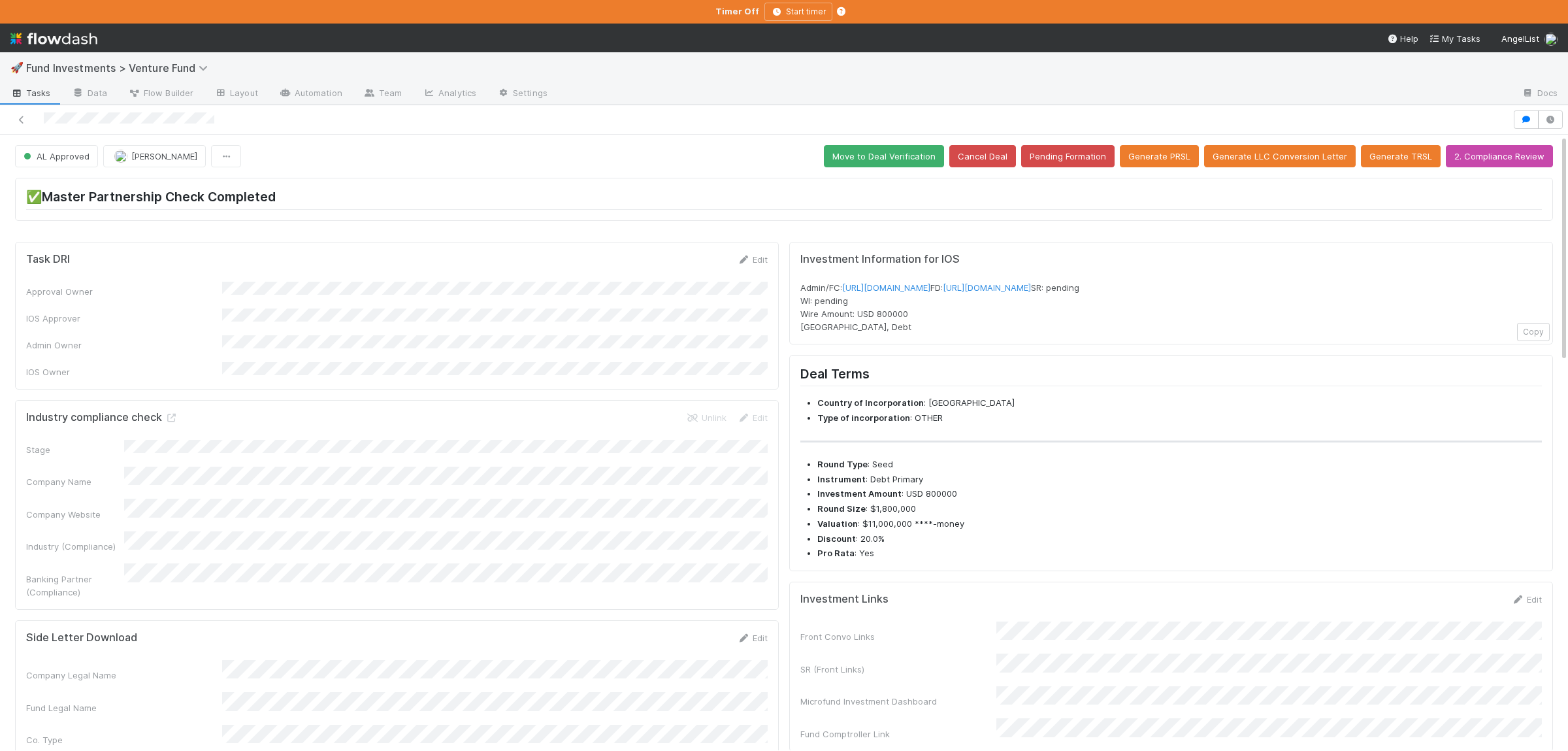
scroll to position [255, 0]
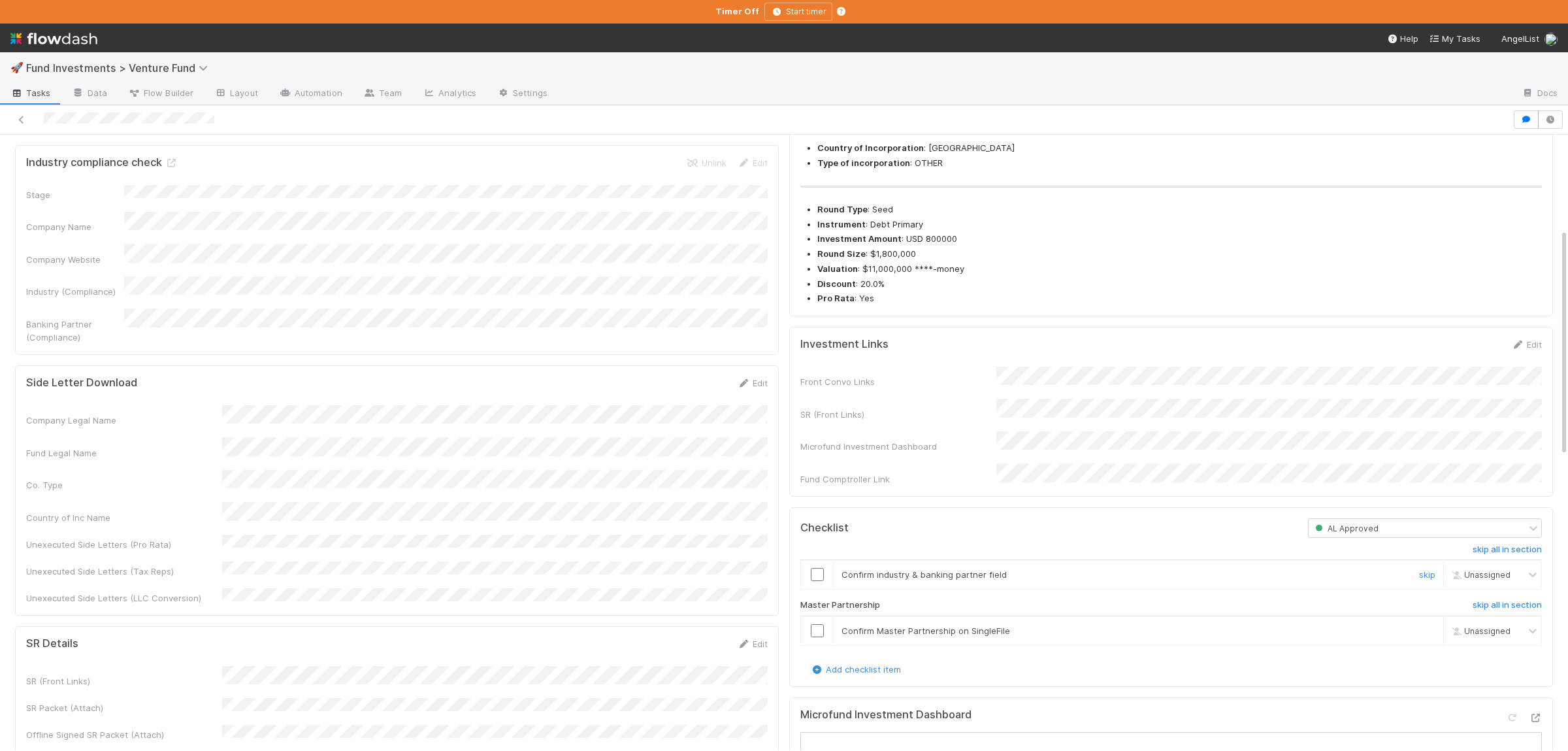
click at [817, 581] on input "checkbox" at bounding box center [817, 574] width 13 height 13
drag, startPoint x: 819, startPoint y: 644, endPoint x: 826, endPoint y: 639, distance: 8.6
click at [819, 646] on td at bounding box center [817, 631] width 32 height 30
click at [813, 637] on input "checkbox" at bounding box center [817, 630] width 13 height 13
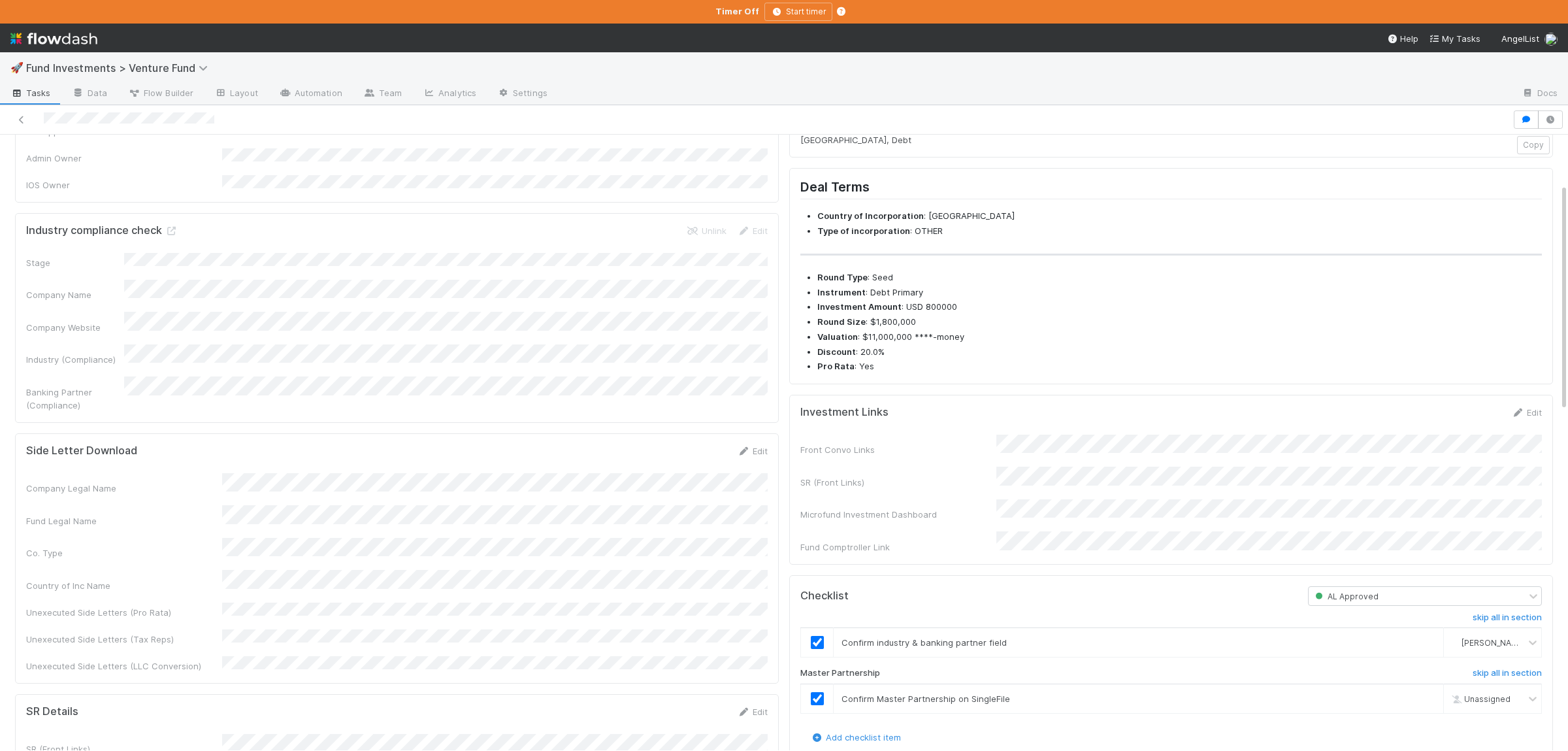
checkbox input "true"
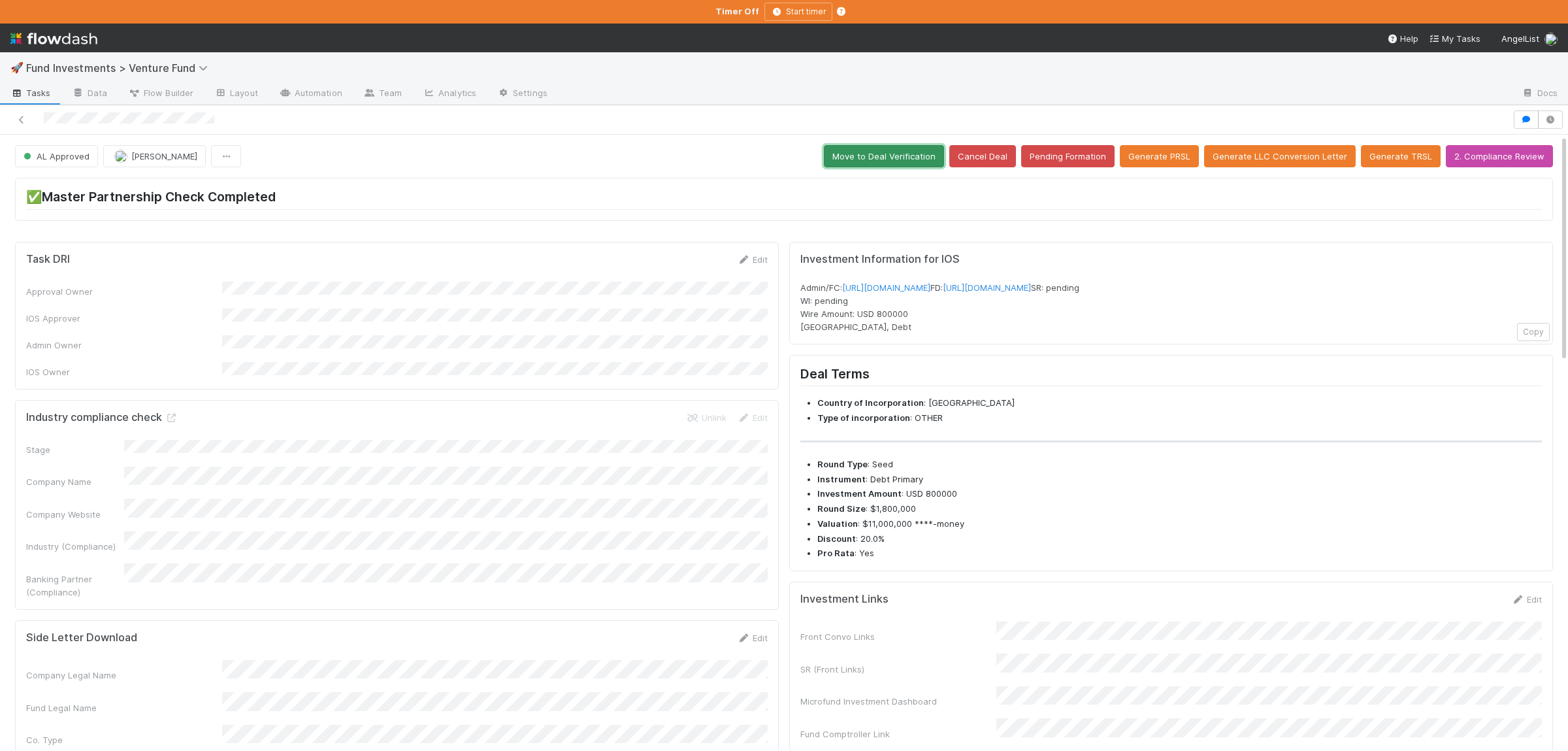
click at [872, 148] on button "Move to Deal Verification" at bounding box center [883, 156] width 120 height 22
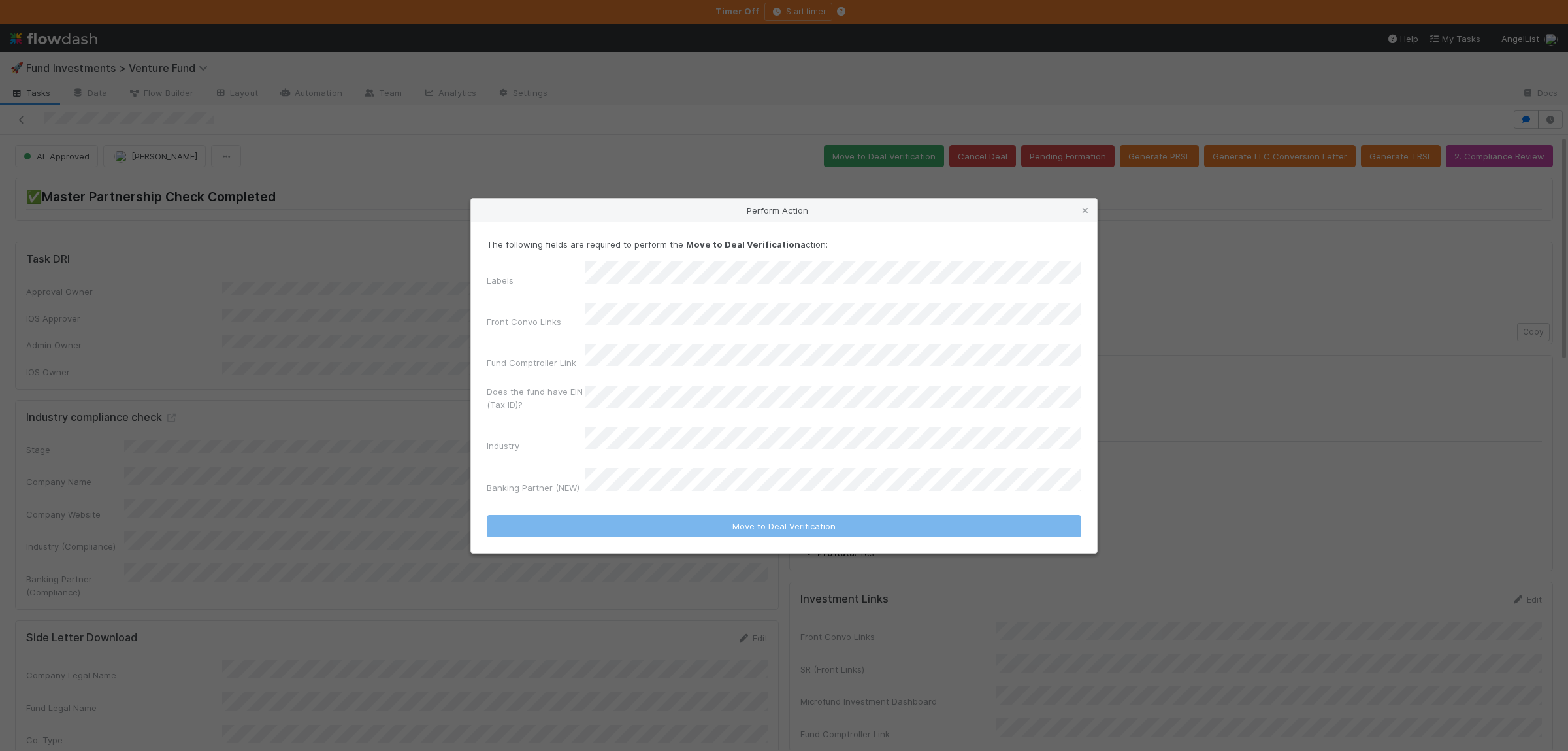
click at [672, 304] on div "Labels Front Convo Links Fund Comptroller Link Does the fund have EIN (Tax ID)?…" at bounding box center [784, 380] width 594 height 238
click at [692, 277] on div "The following fields are required to perform the Move to Deal Verification acti…" at bounding box center [784, 368] width 594 height 261
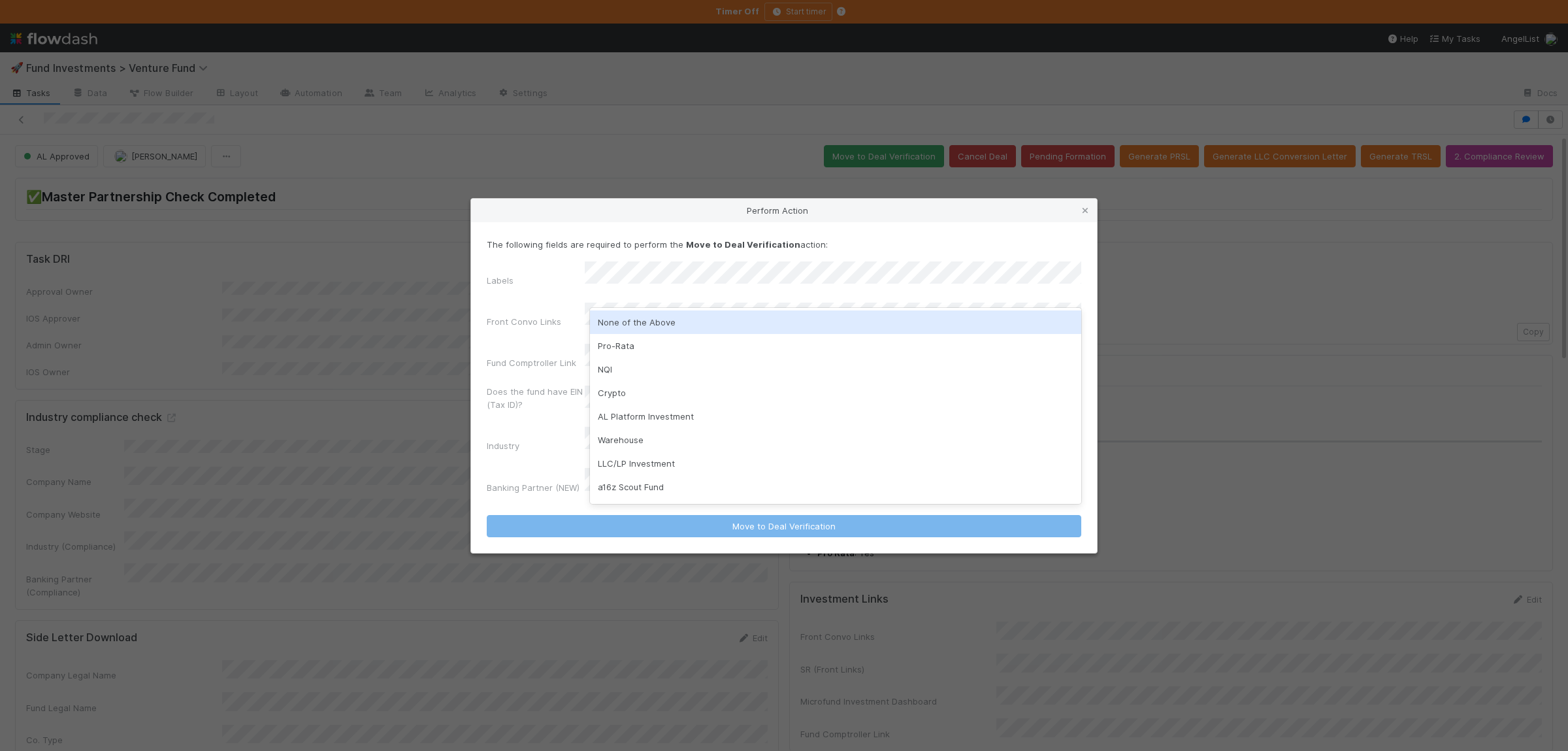
click at [680, 330] on div "None of the Above" at bounding box center [836, 322] width 491 height 23
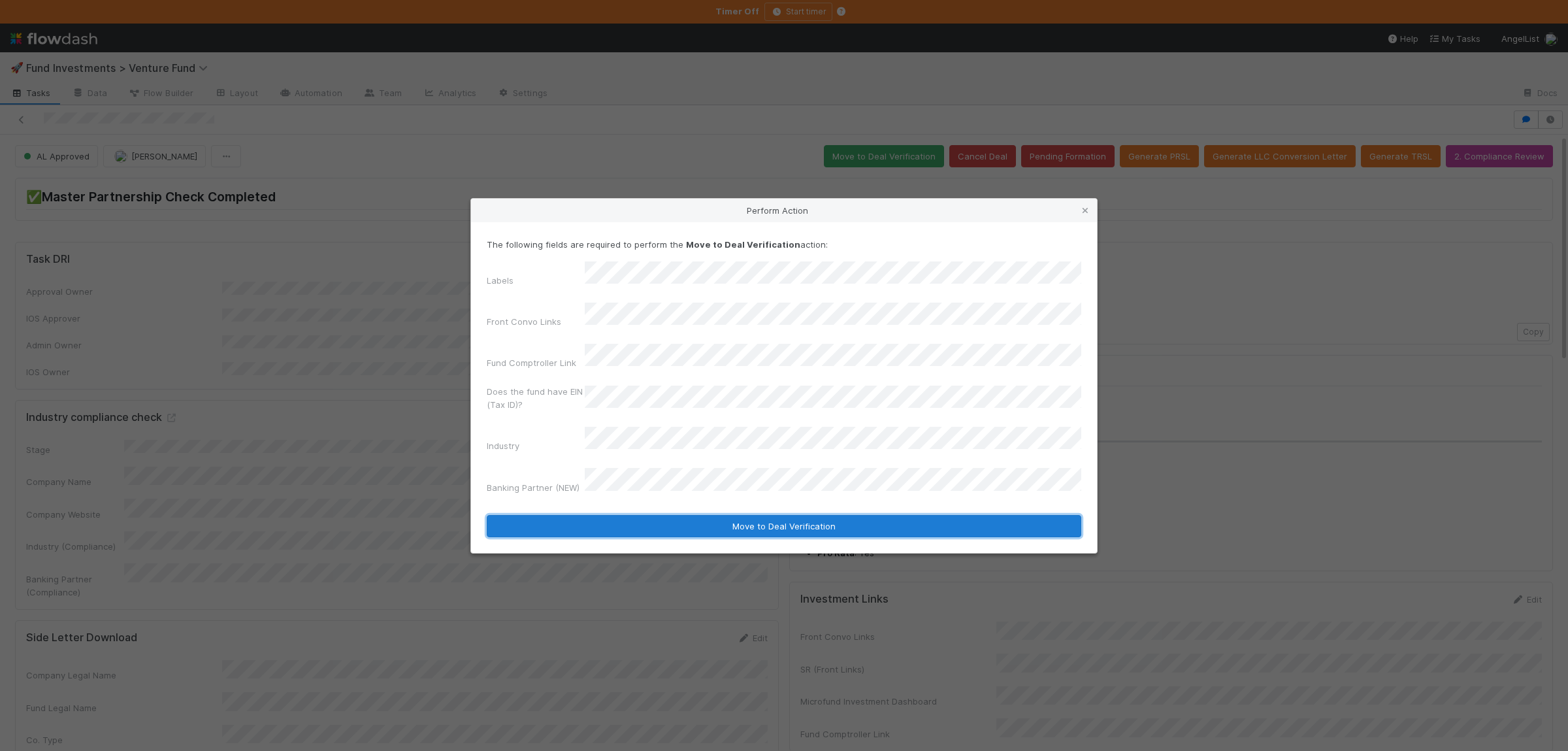
click at [677, 515] on button "Move to Deal Verification" at bounding box center [784, 525] width 594 height 22
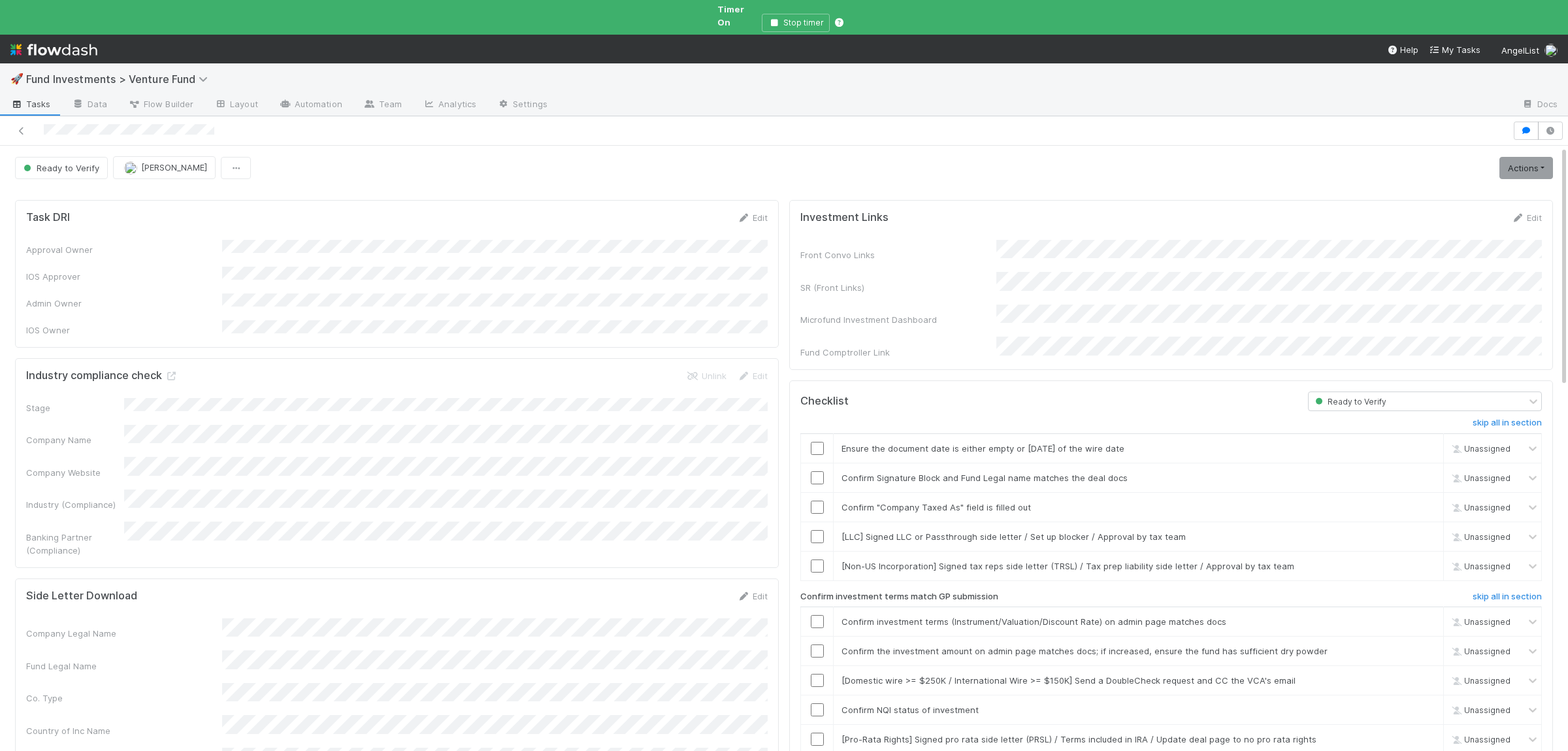
click at [1260, 255] on div "Front Convo Links SR (Front Links) Microfund Investment Dashboard Fund Comptrol…" at bounding box center [1171, 299] width 742 height 119
click at [814, 442] on input "checkbox" at bounding box center [817, 448] width 13 height 13
click at [813, 471] on input "checkbox" at bounding box center [817, 477] width 13 height 13
click at [812, 500] on input "checkbox" at bounding box center [817, 507] width 13 height 13
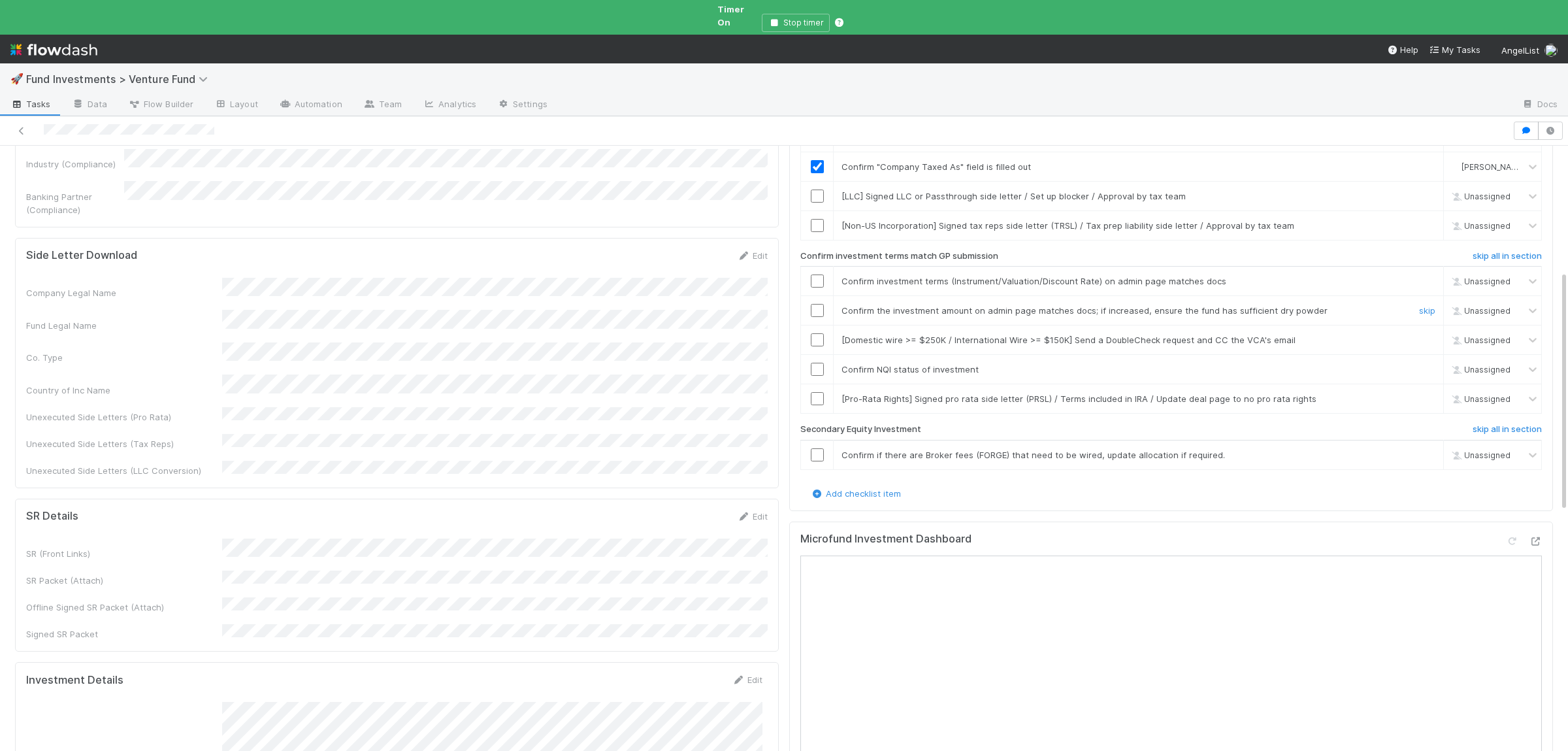
scroll to position [318, 0]
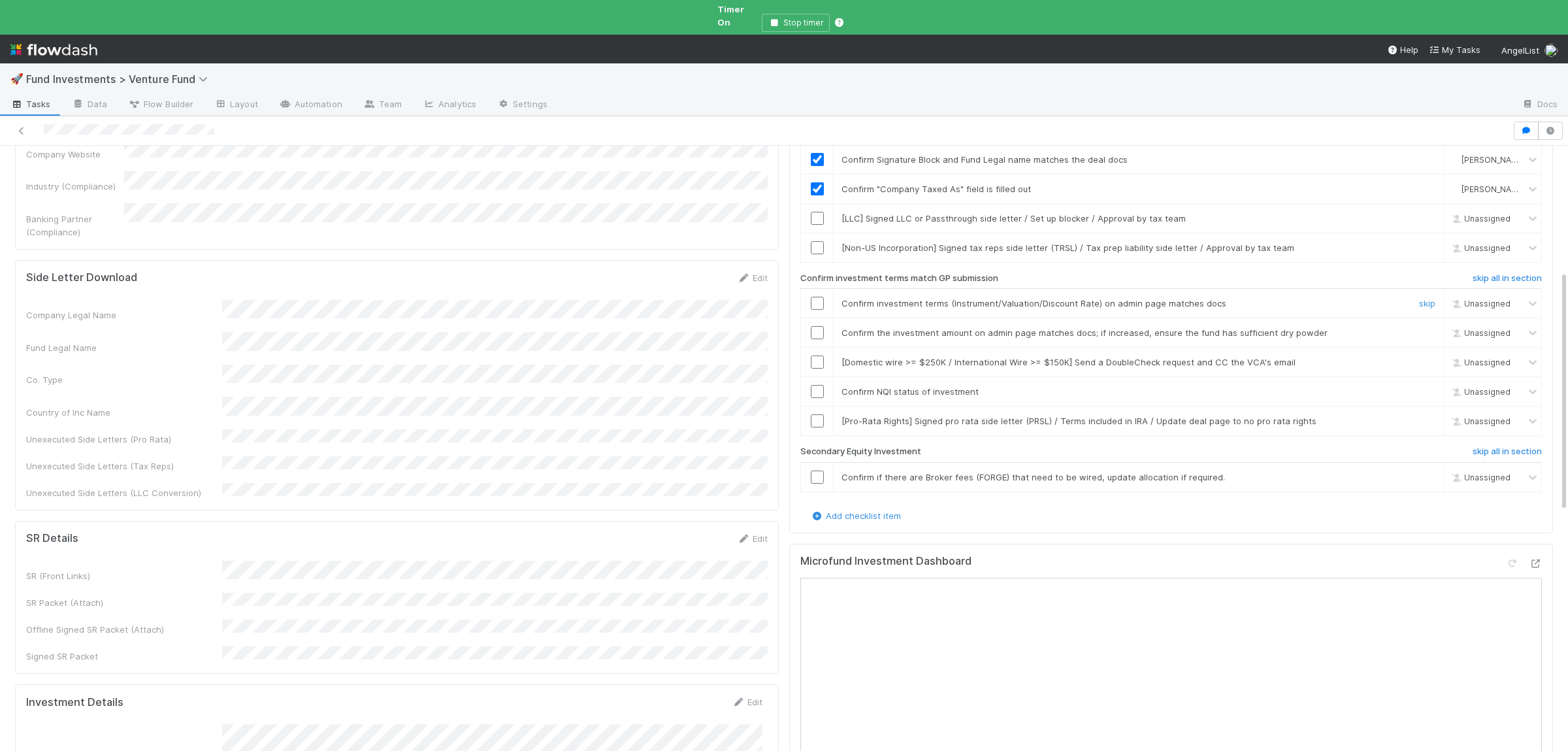
click at [814, 296] on input "checkbox" at bounding box center [817, 303] width 13 height 13
click at [811, 326] on input "checkbox" at bounding box center [817, 332] width 13 height 13
click at [816, 385] on input "checkbox" at bounding box center [817, 391] width 13 height 13
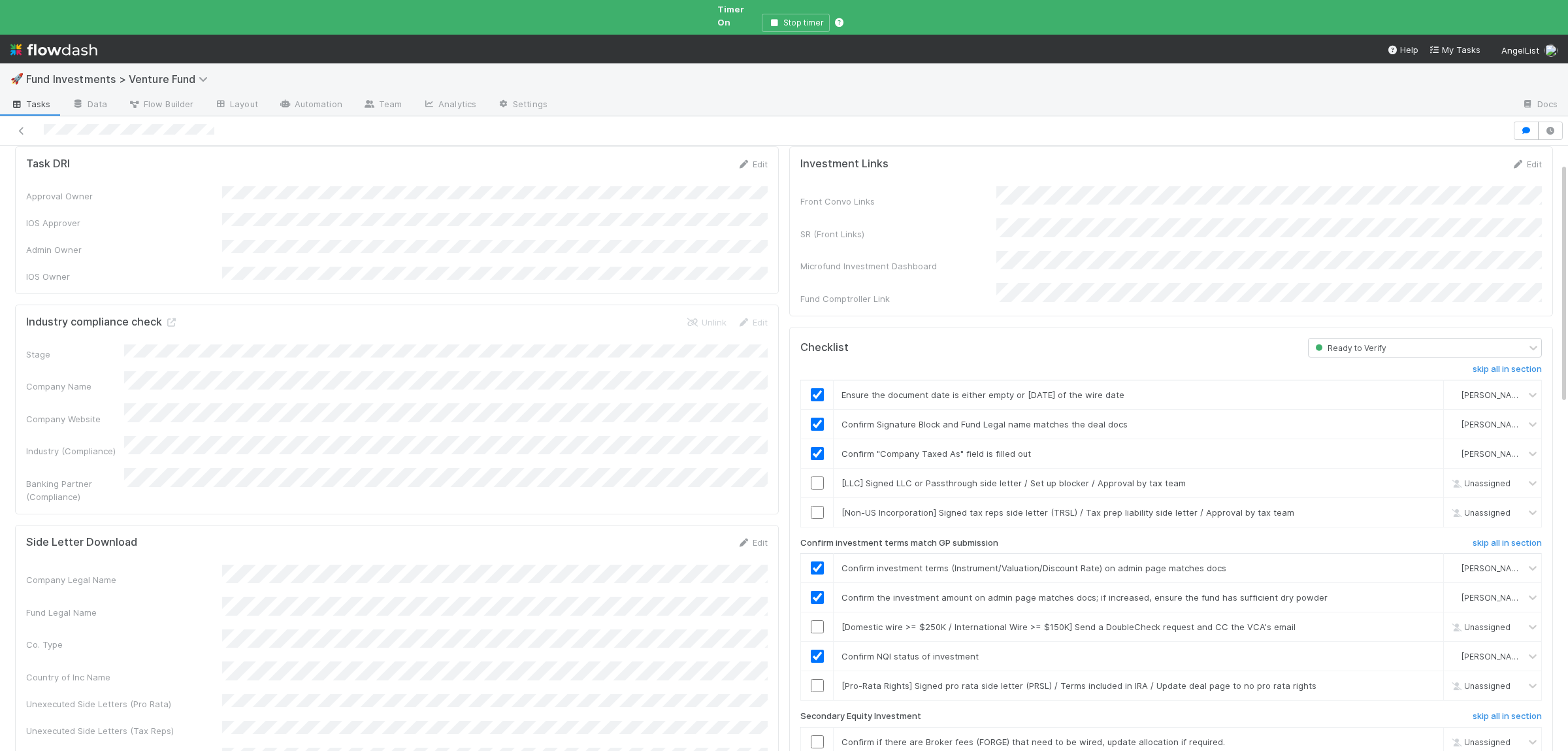
scroll to position [0, 0]
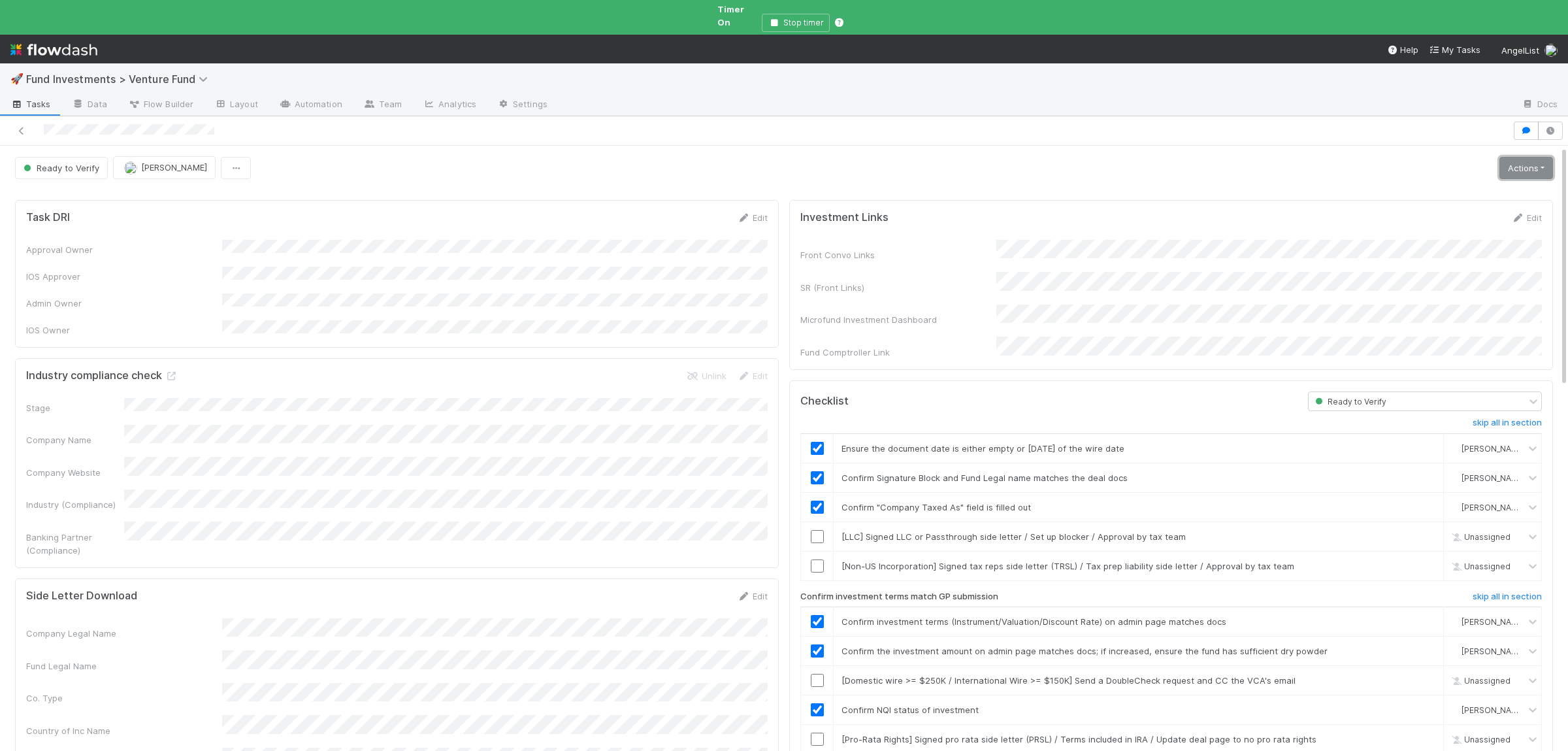
click at [1528, 162] on link "Actions" at bounding box center [1526, 167] width 54 height 22
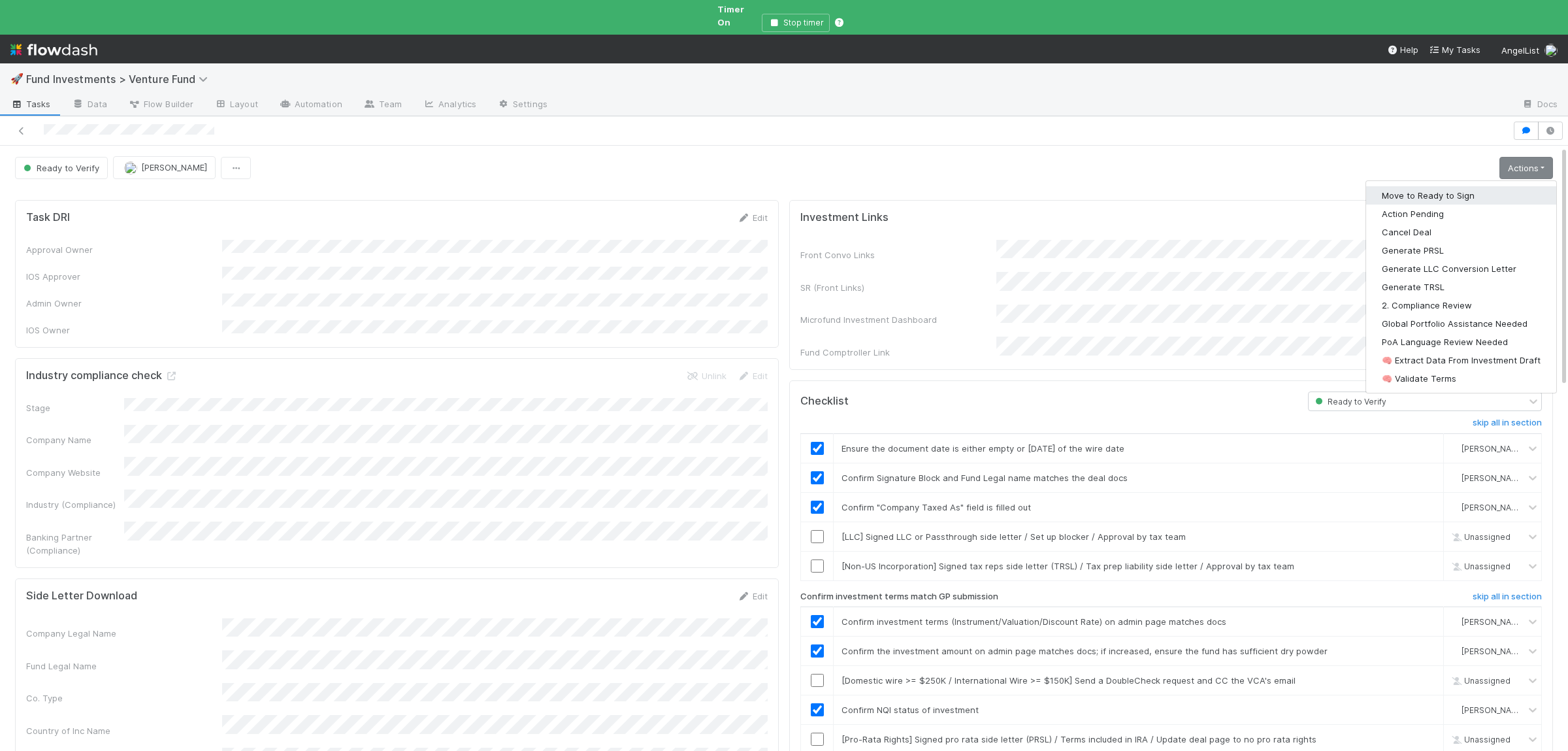
click at [1436, 186] on button "Move to Ready to Sign" at bounding box center [1461, 196] width 190 height 18
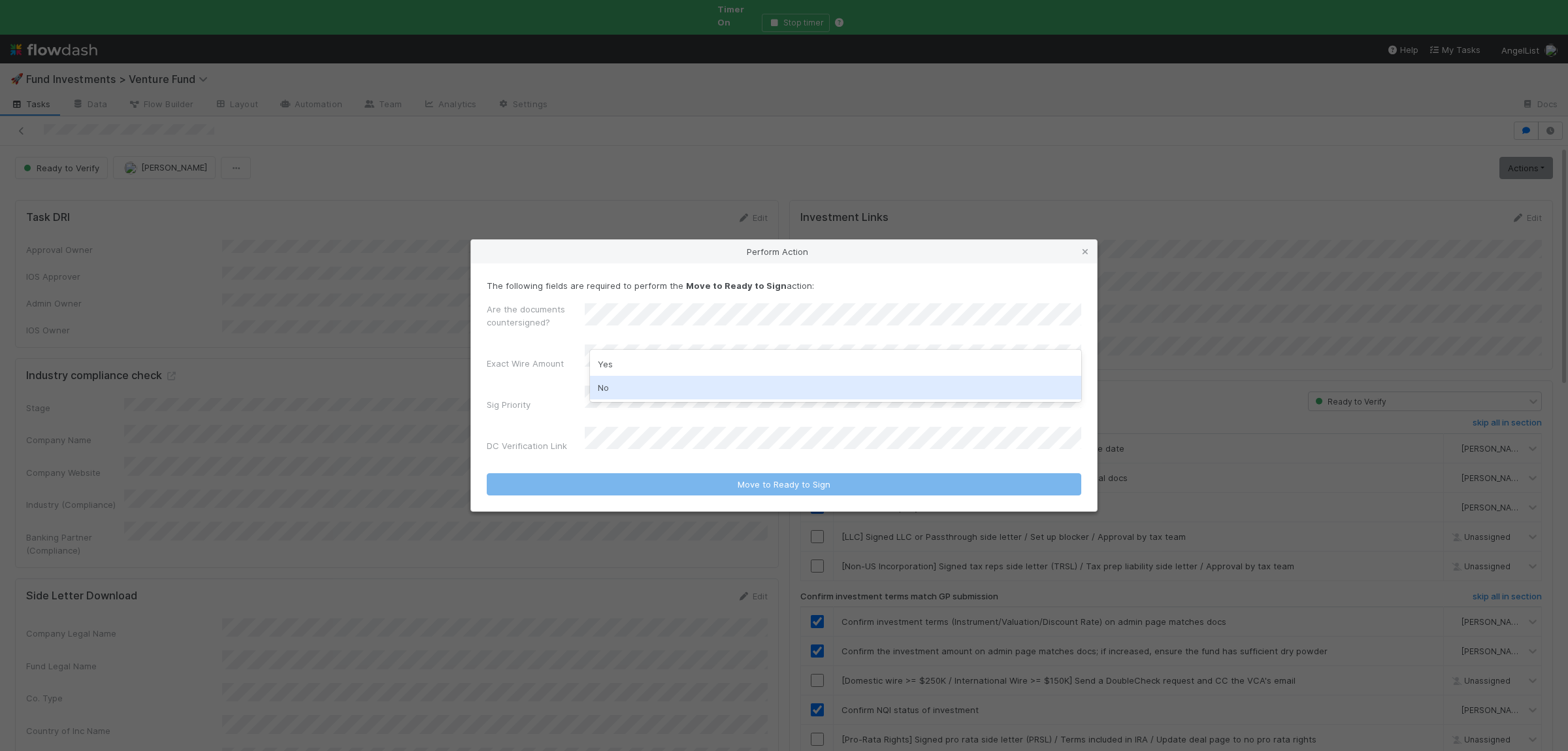
click at [634, 386] on div "No" at bounding box center [836, 387] width 491 height 23
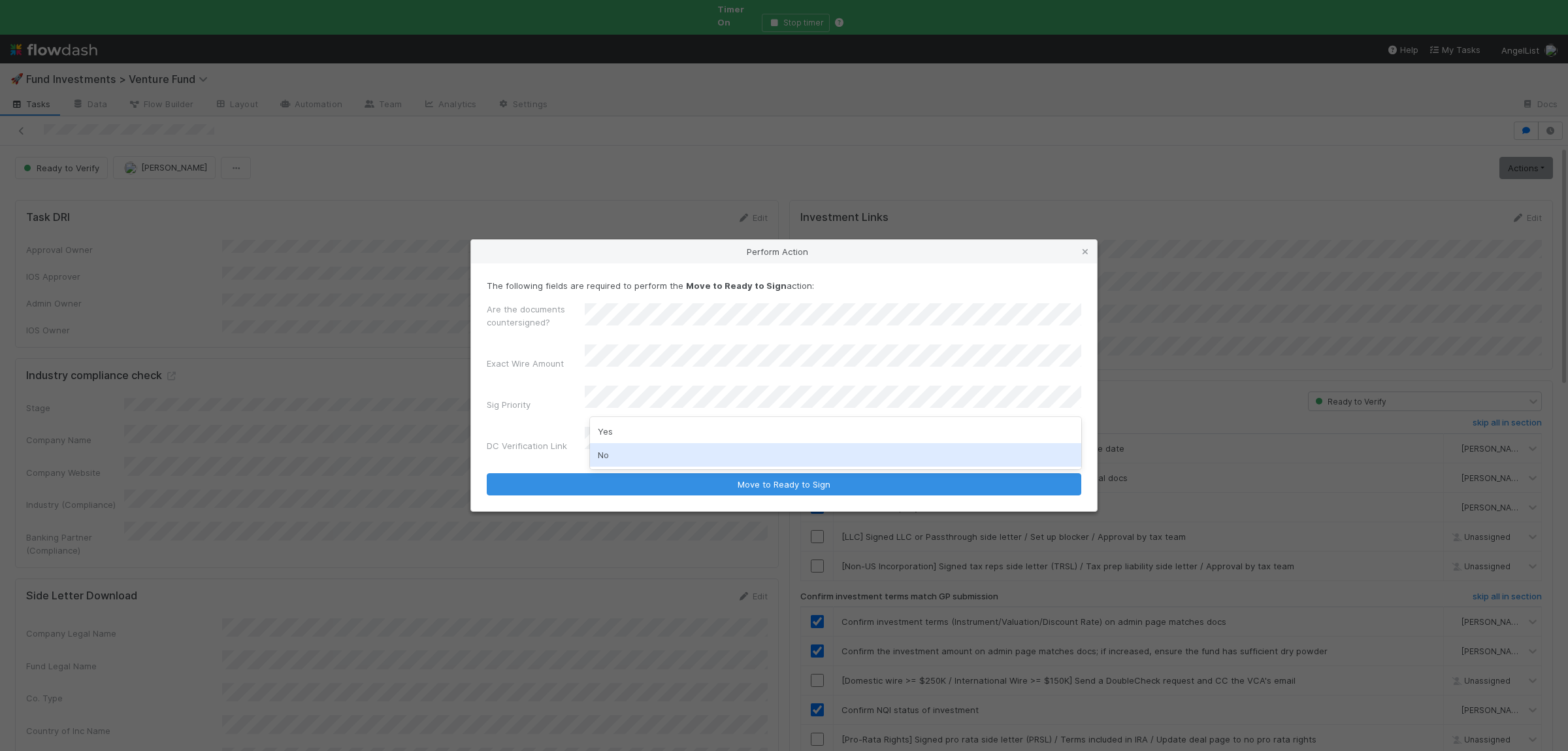
click at [622, 448] on div "No" at bounding box center [836, 455] width 491 height 23
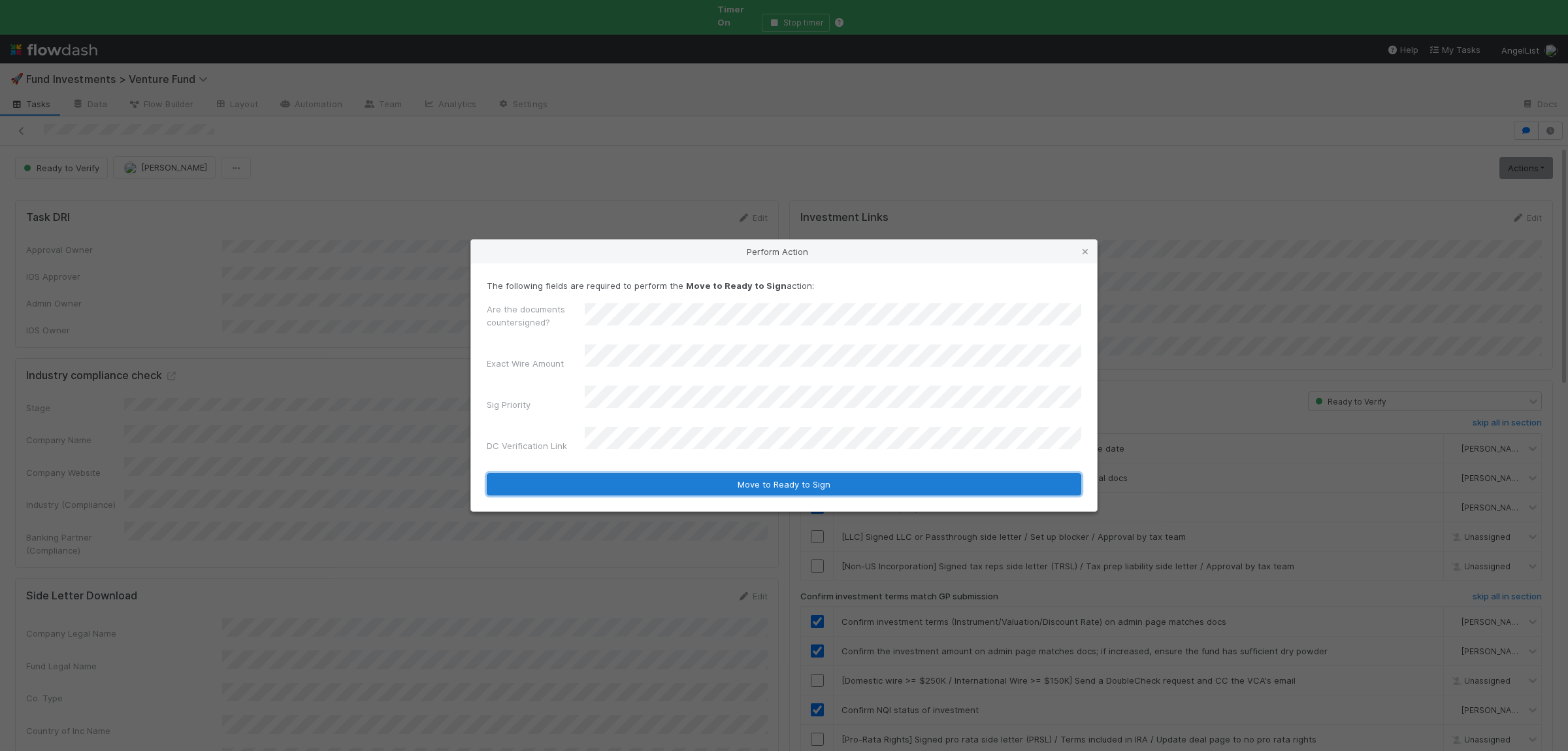
click at [638, 483] on button "Move to Ready to Sign" at bounding box center [784, 483] width 594 height 22
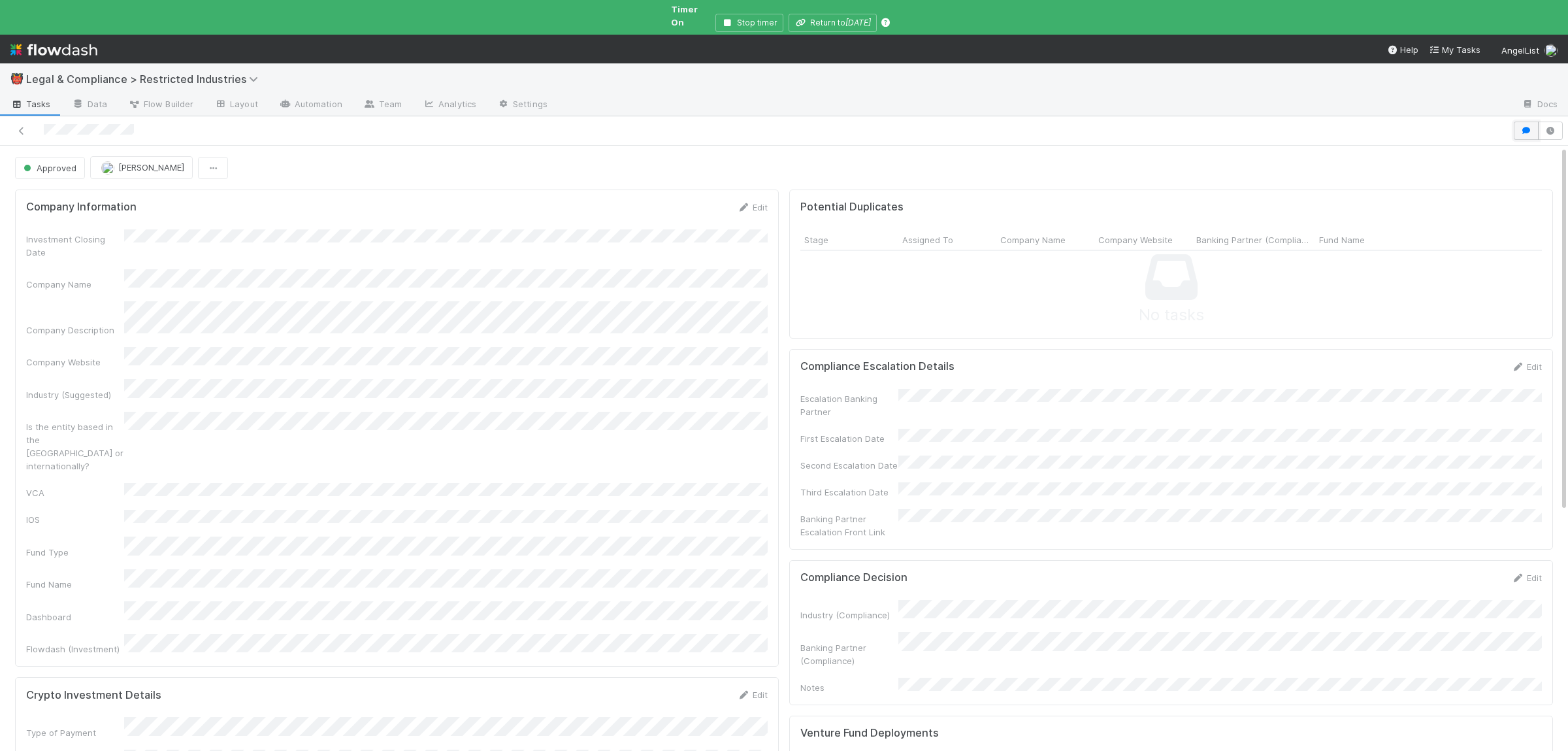
click at [1524, 127] on icon "button" at bounding box center [1526, 131] width 13 height 8
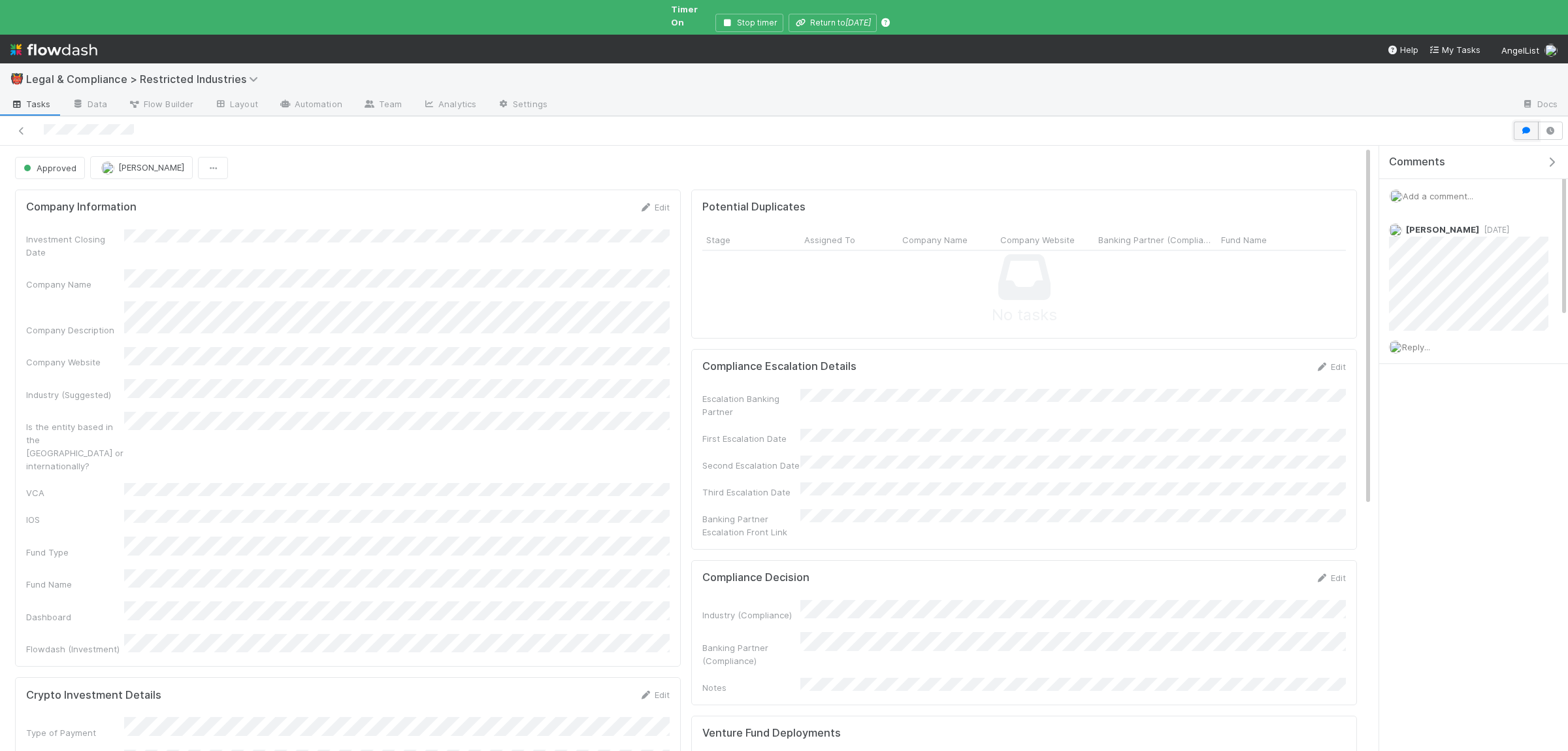
click at [1521, 127] on icon "button" at bounding box center [1526, 131] width 13 height 8
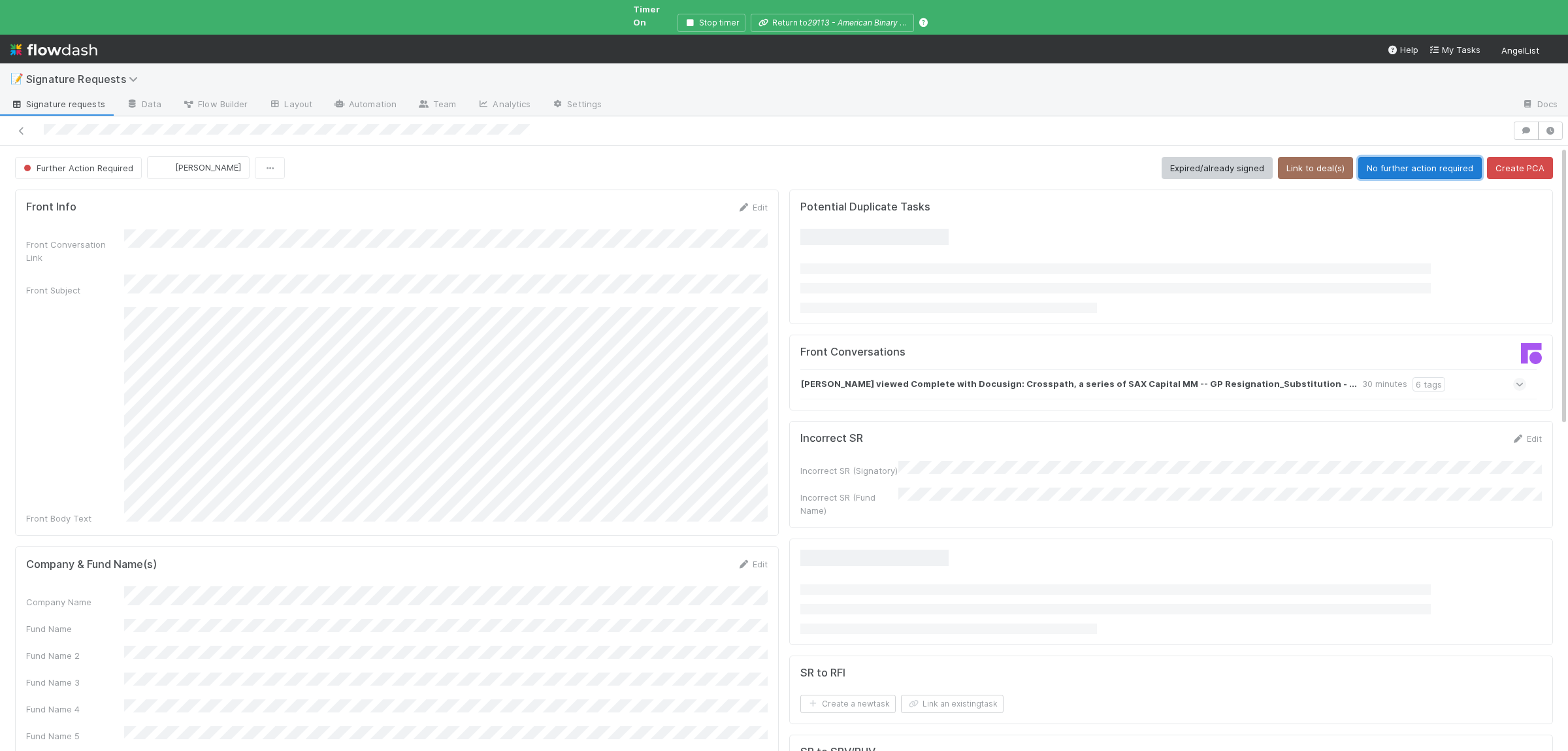
click at [1449, 157] on button "No further action required" at bounding box center [1420, 167] width 123 height 22
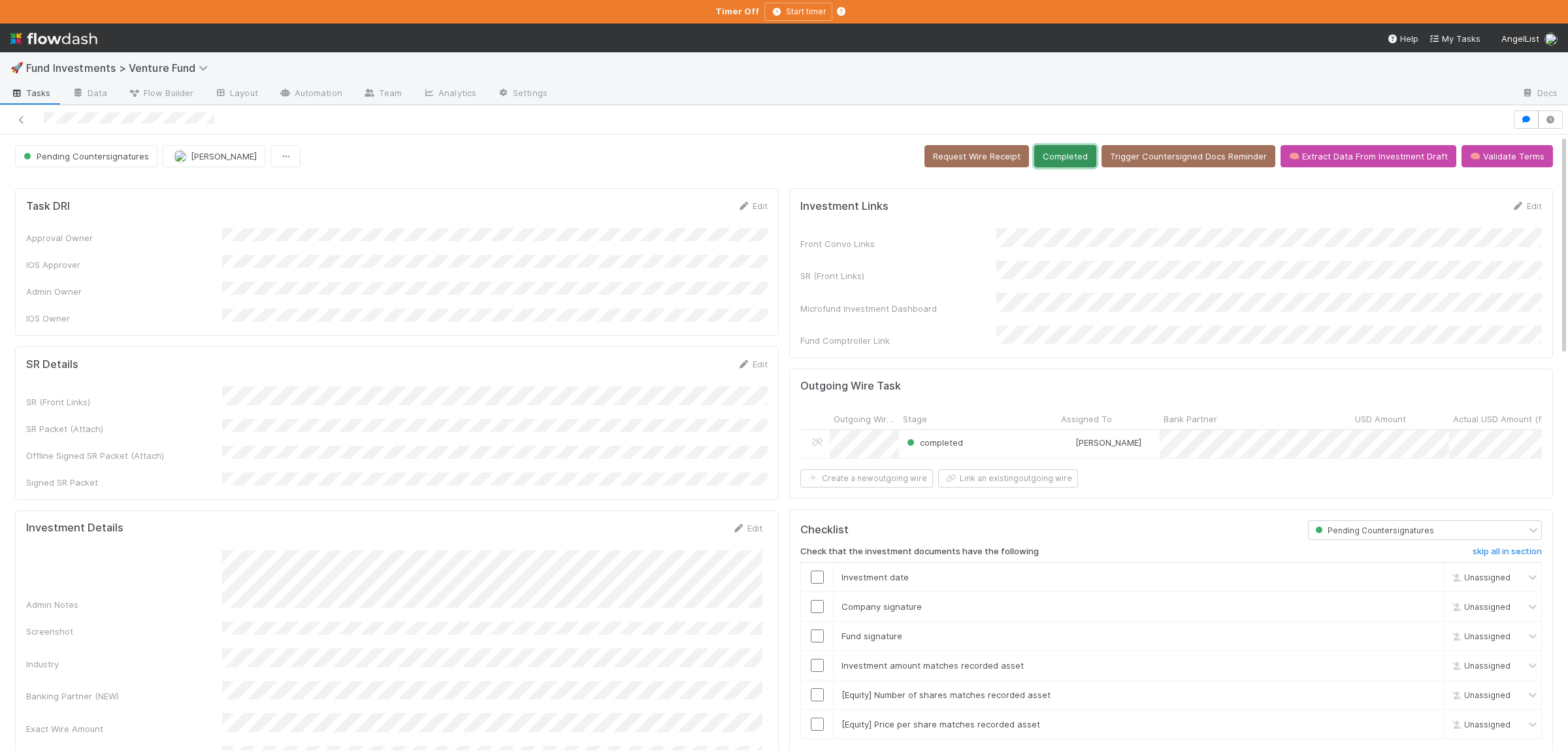
click at [1069, 153] on button "Completed" at bounding box center [1065, 156] width 62 height 22
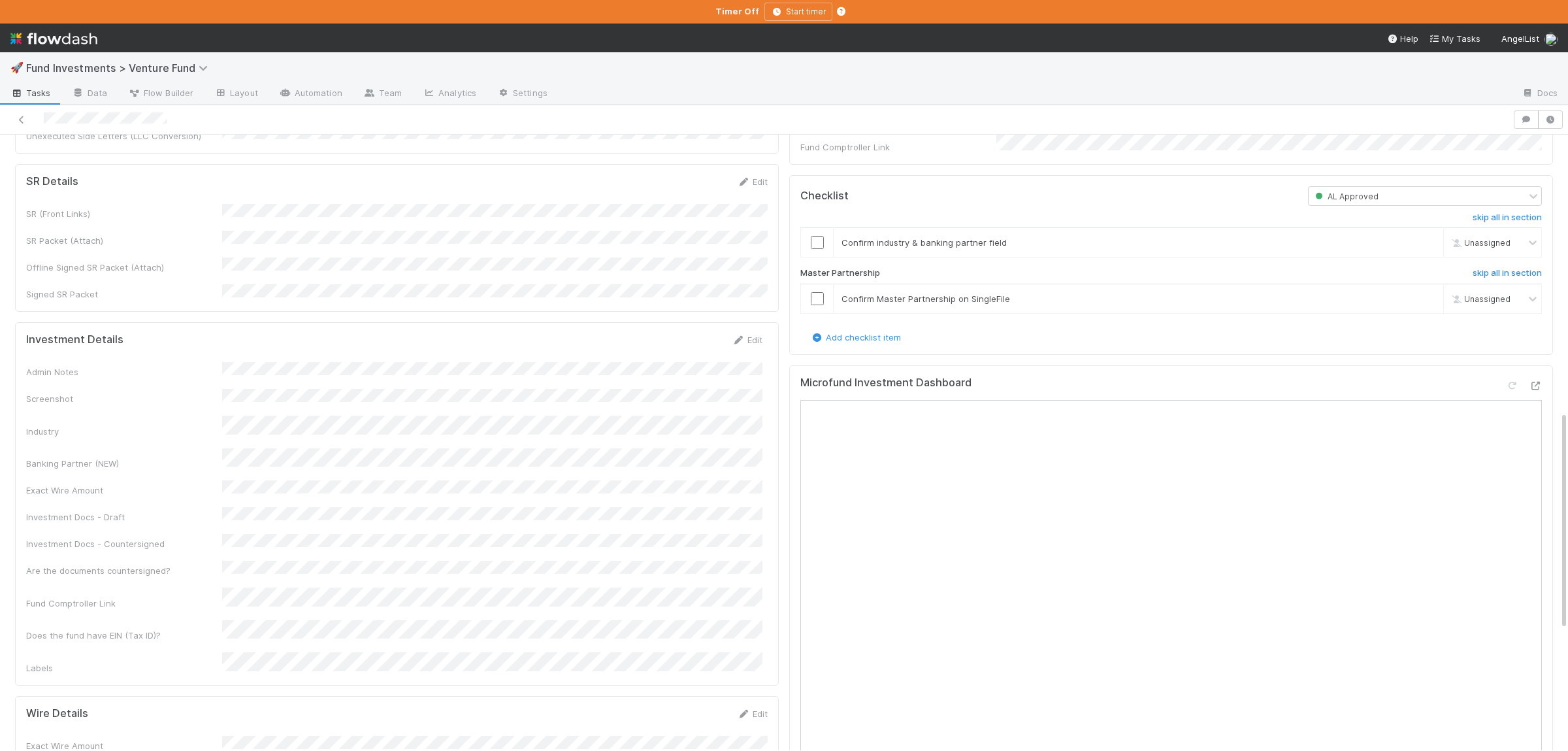
scroll to position [637, 0]
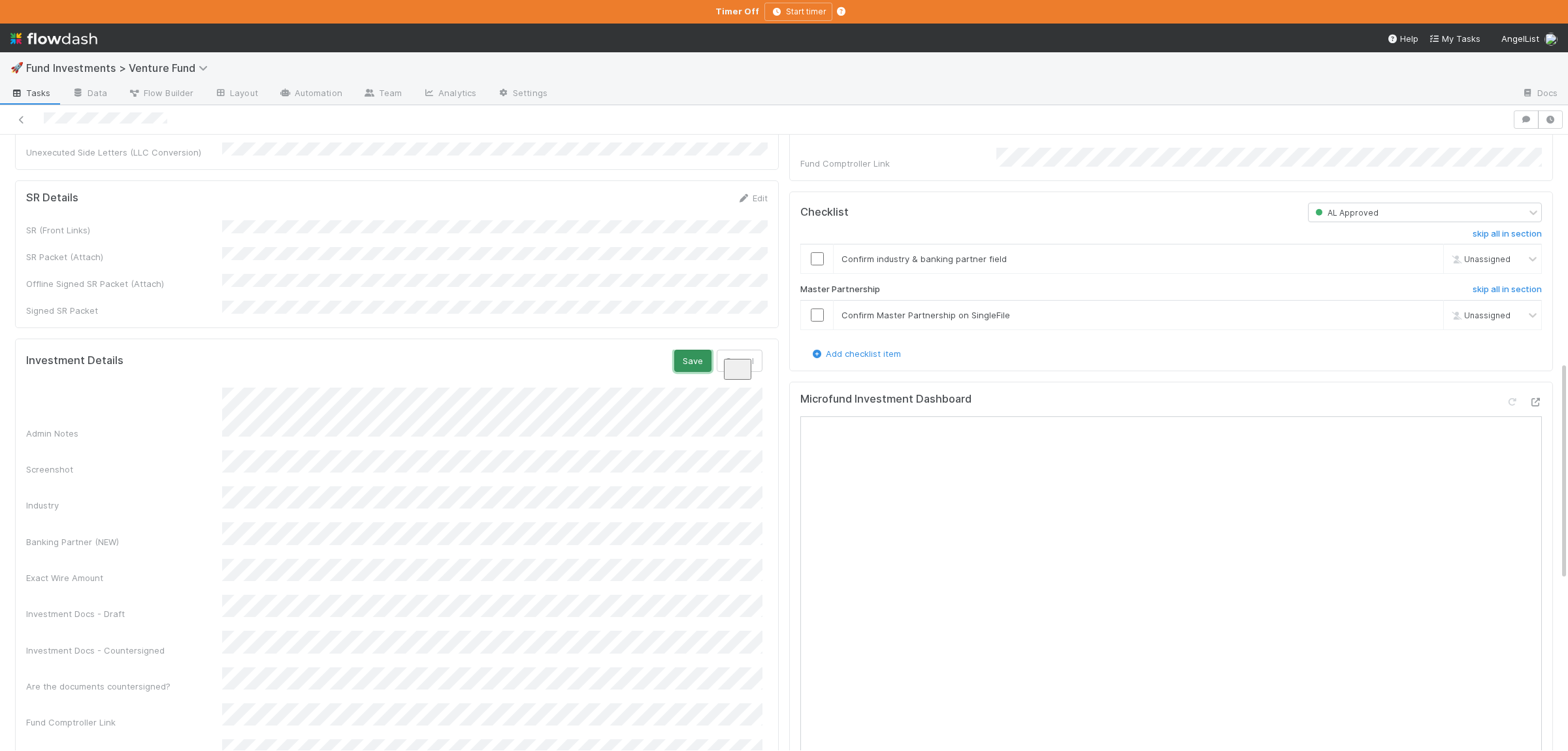
click at [699, 349] on button "Save" at bounding box center [692, 360] width 37 height 22
click at [690, 349] on button "Save" at bounding box center [692, 360] width 37 height 22
click at [814, 270] on td at bounding box center [817, 259] width 32 height 30
click at [816, 323] on td at bounding box center [817, 316] width 32 height 30
click at [813, 268] on td at bounding box center [817, 259] width 32 height 30
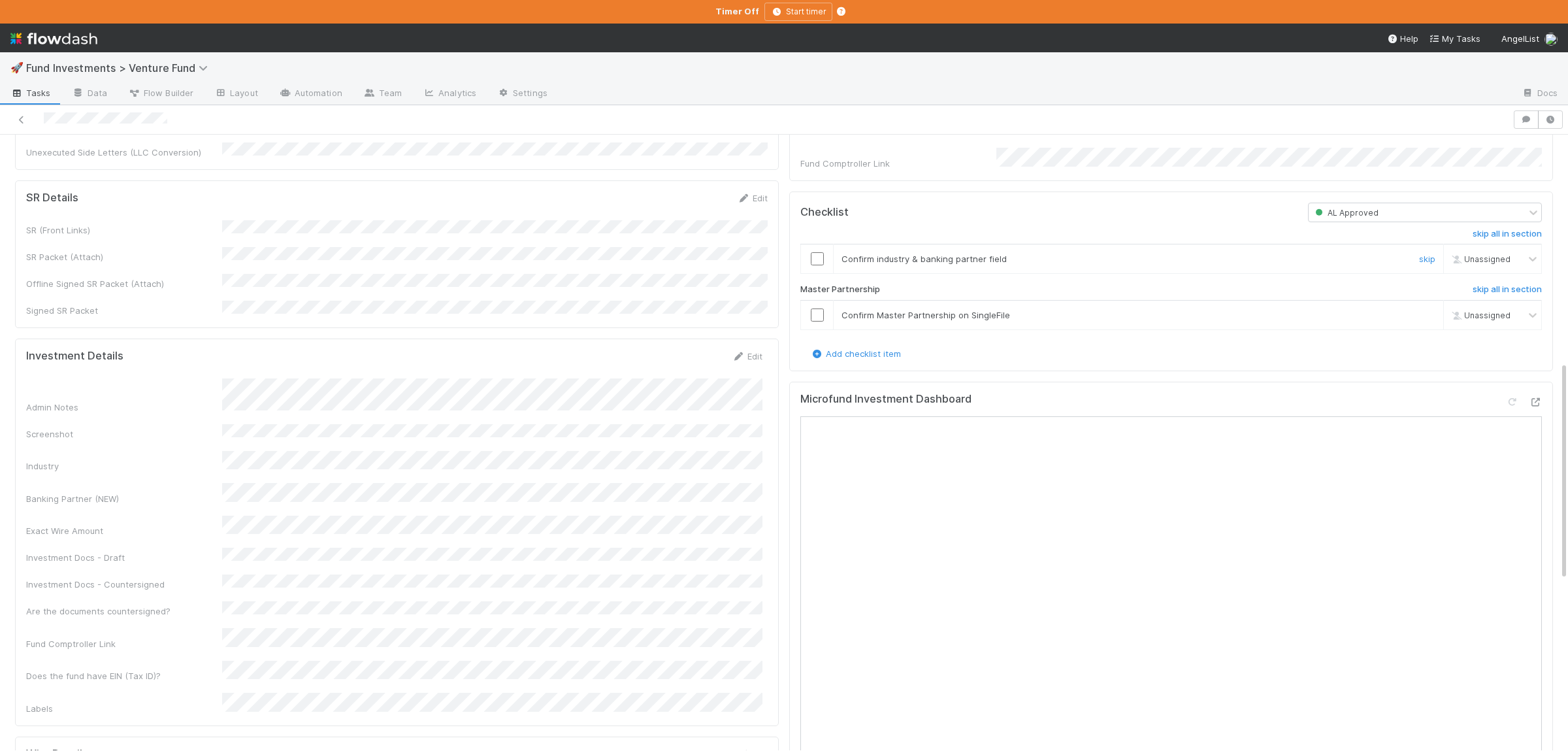
click at [823, 265] on input "checkbox" at bounding box center [817, 258] width 13 height 13
click at [820, 321] on input "checkbox" at bounding box center [817, 315] width 13 height 13
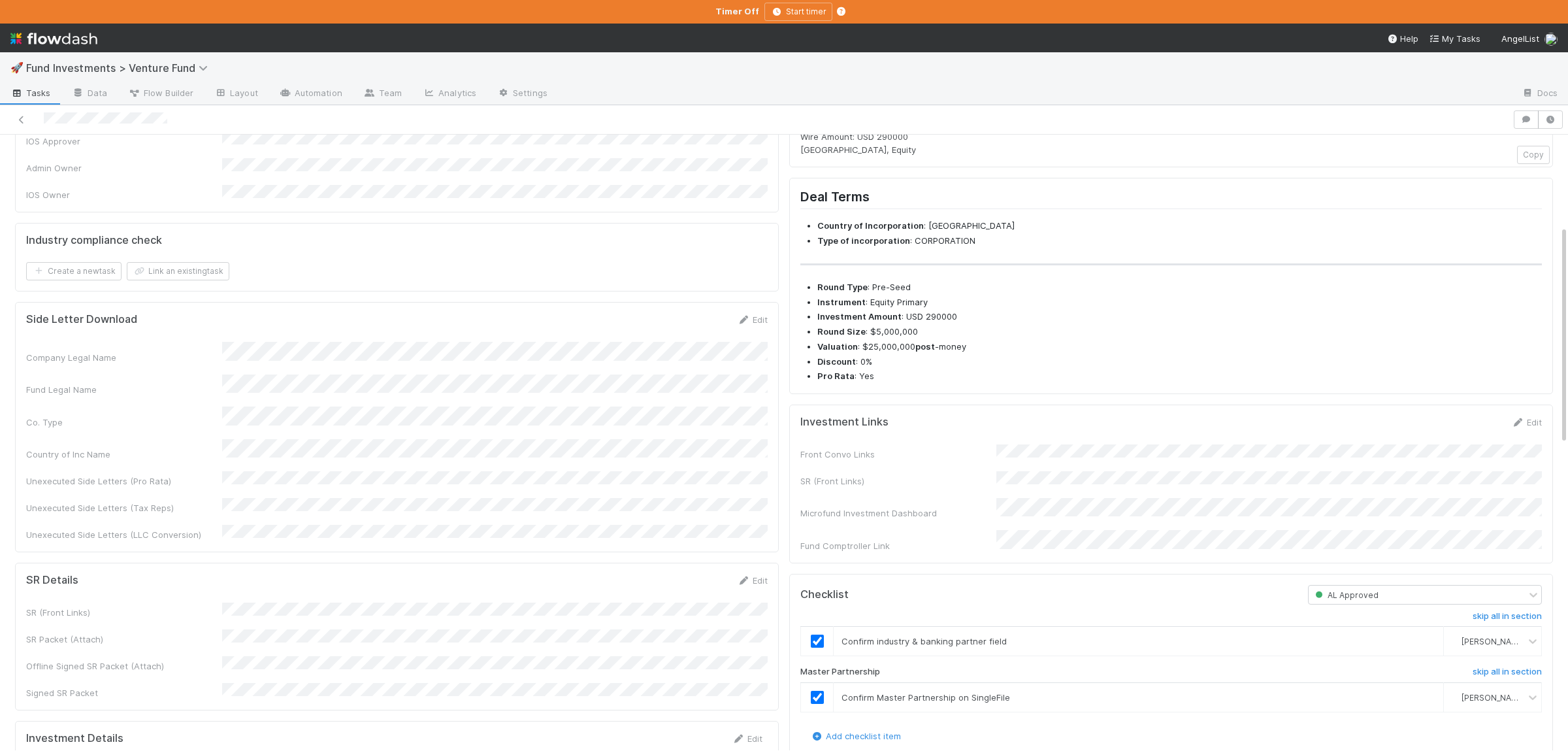
scroll to position [0, 0]
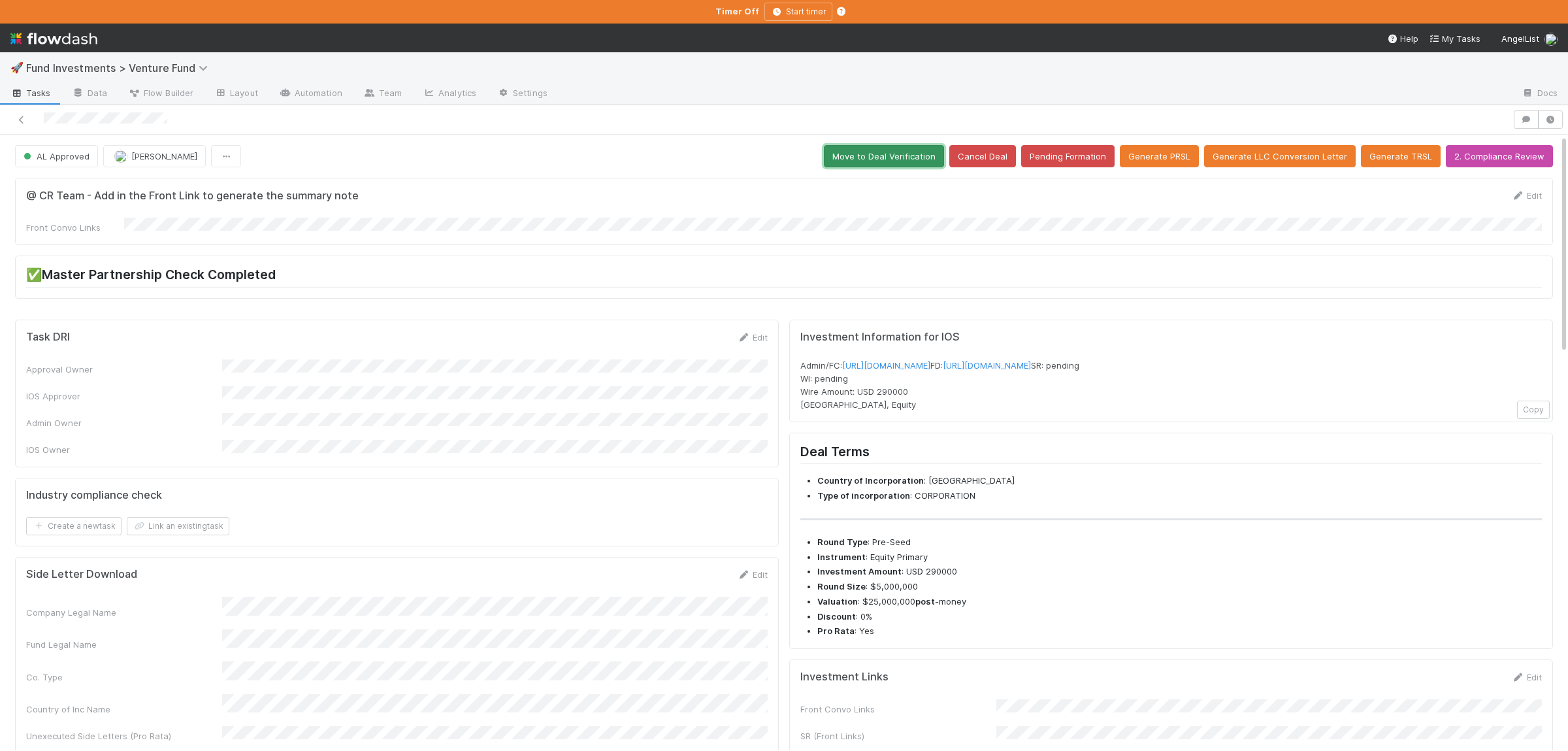
click at [888, 147] on button "Move to Deal Verification" at bounding box center [883, 156] width 120 height 22
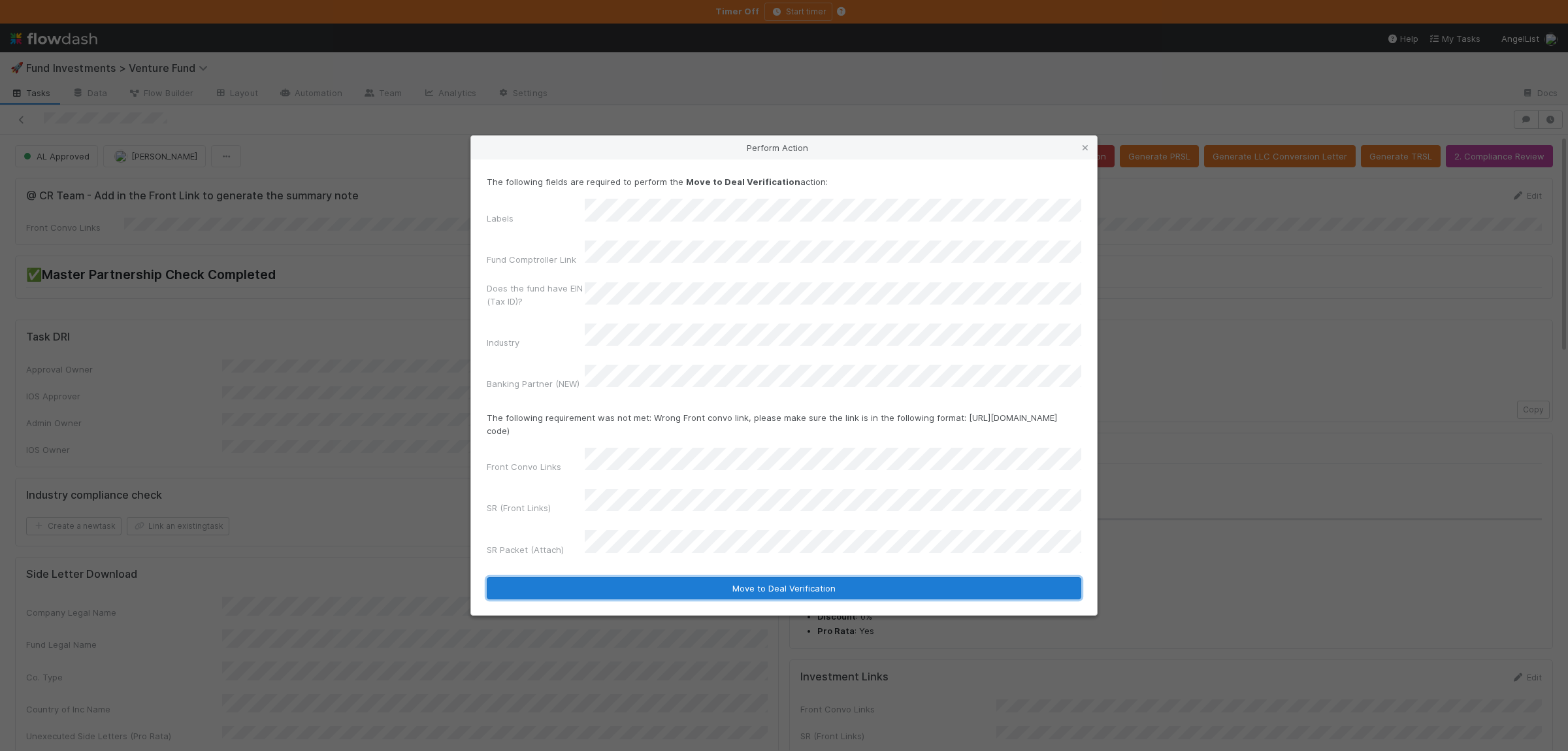
click at [693, 577] on button "Move to Deal Verification" at bounding box center [784, 587] width 594 height 22
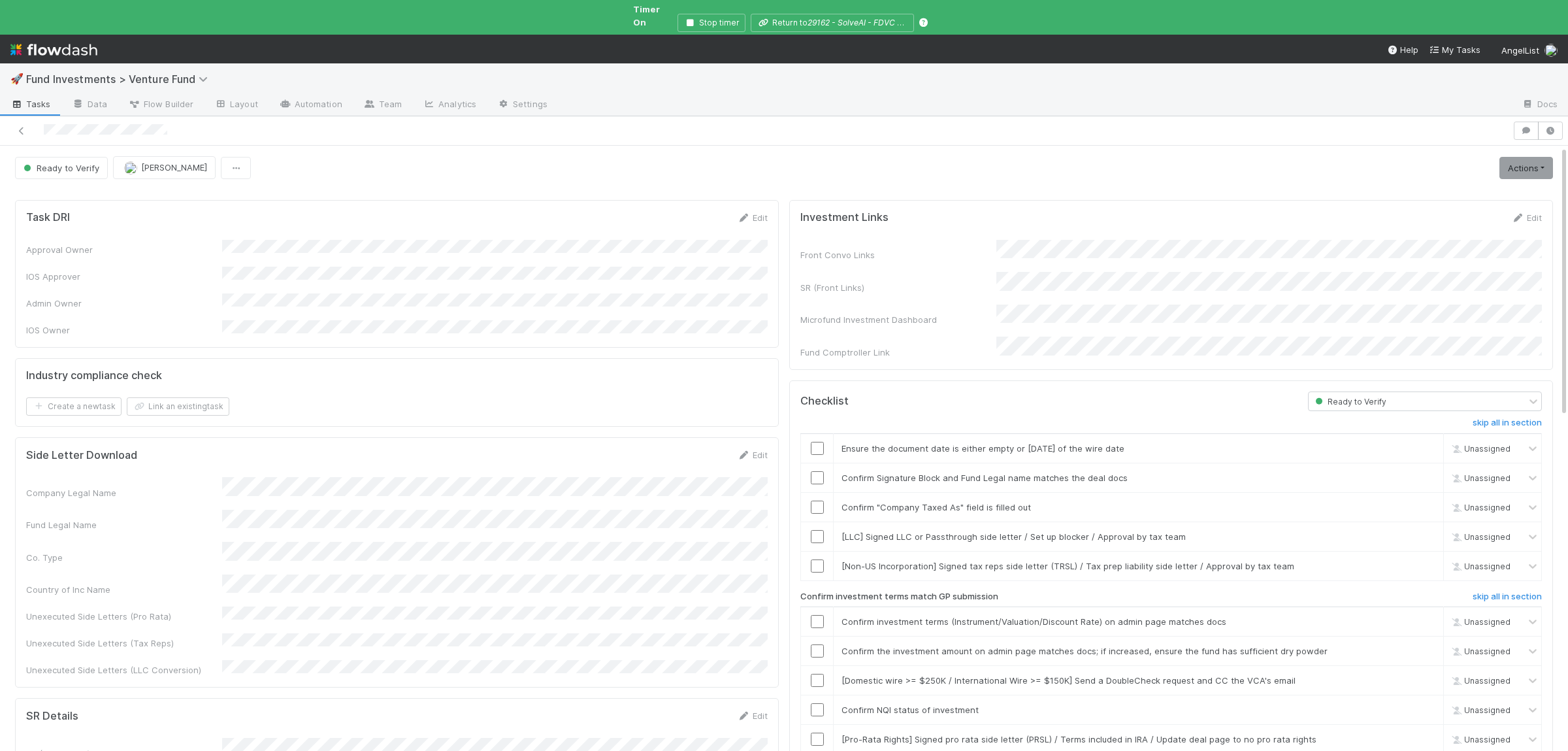
click at [823, 442] on input "checkbox" at bounding box center [817, 448] width 13 height 13
click at [809, 471] on div at bounding box center [816, 477] width 32 height 13
click at [824, 471] on div at bounding box center [816, 477] width 32 height 13
click at [816, 471] on input "checkbox" at bounding box center [817, 477] width 13 height 13
click at [816, 492] on td at bounding box center [817, 507] width 32 height 30
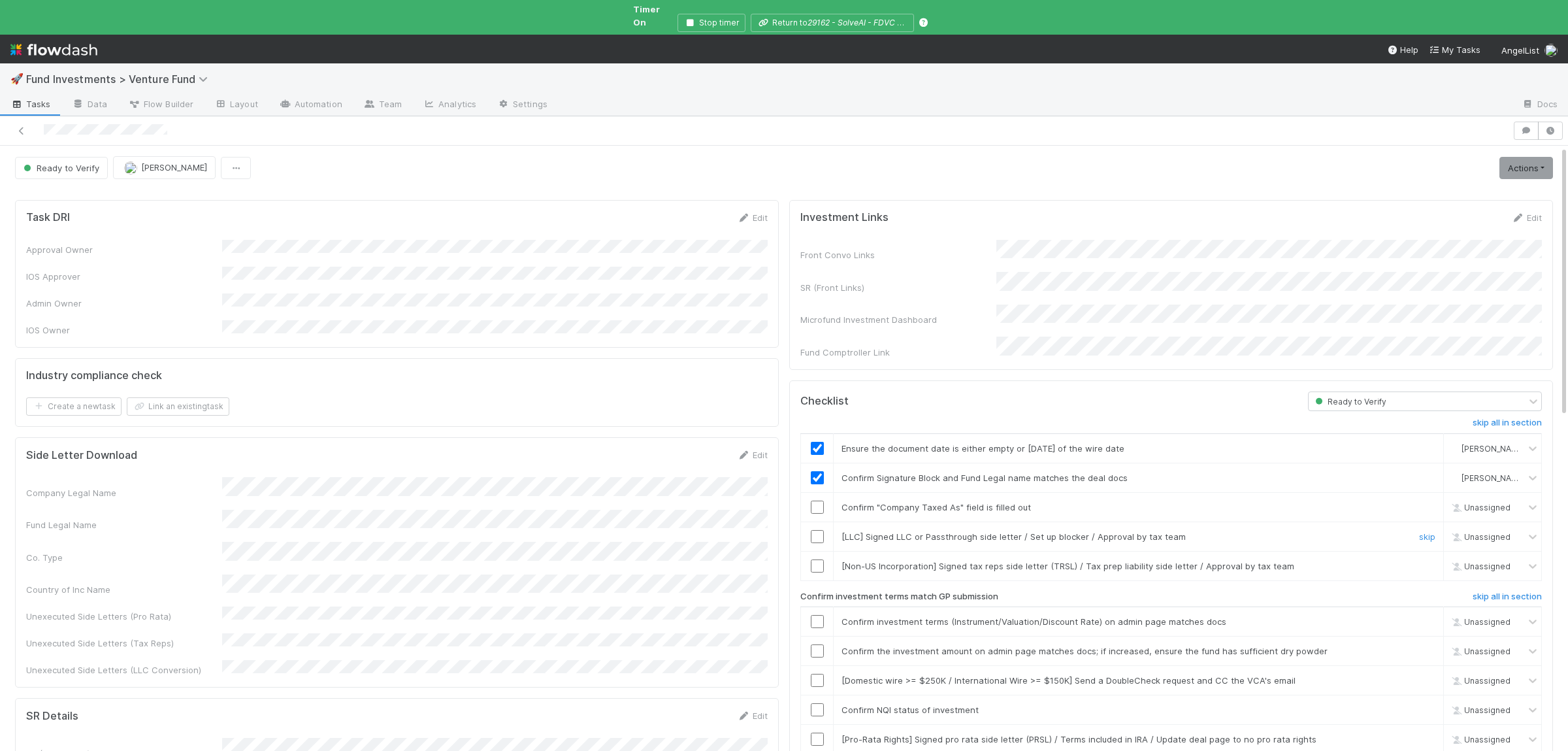
drag, startPoint x: 1423, startPoint y: 515, endPoint x: 1424, endPoint y: 523, distance: 8.1
click at [1424, 531] on link "skip" at bounding box center [1427, 536] width 16 height 11
click at [1421, 559] on div "skip" at bounding box center [1425, 565] width 40 height 13
click at [819, 500] on input "checkbox" at bounding box center [817, 507] width 13 height 13
click at [1434, 560] on link "skip" at bounding box center [1427, 565] width 16 height 11
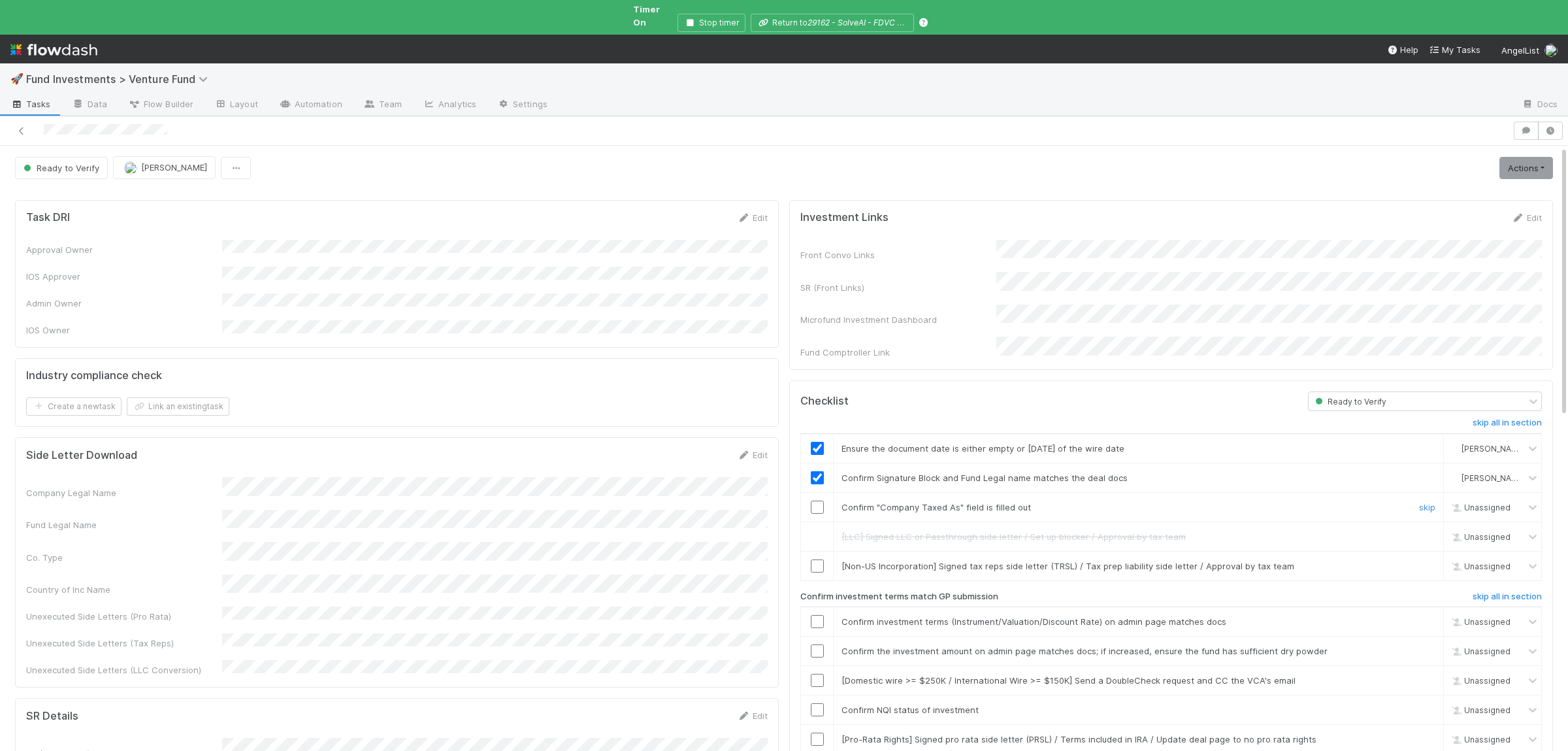
click at [814, 500] on input "checkbox" at bounding box center [817, 507] width 13 height 13
click at [1431, 560] on link "skip" at bounding box center [1427, 565] width 16 height 11
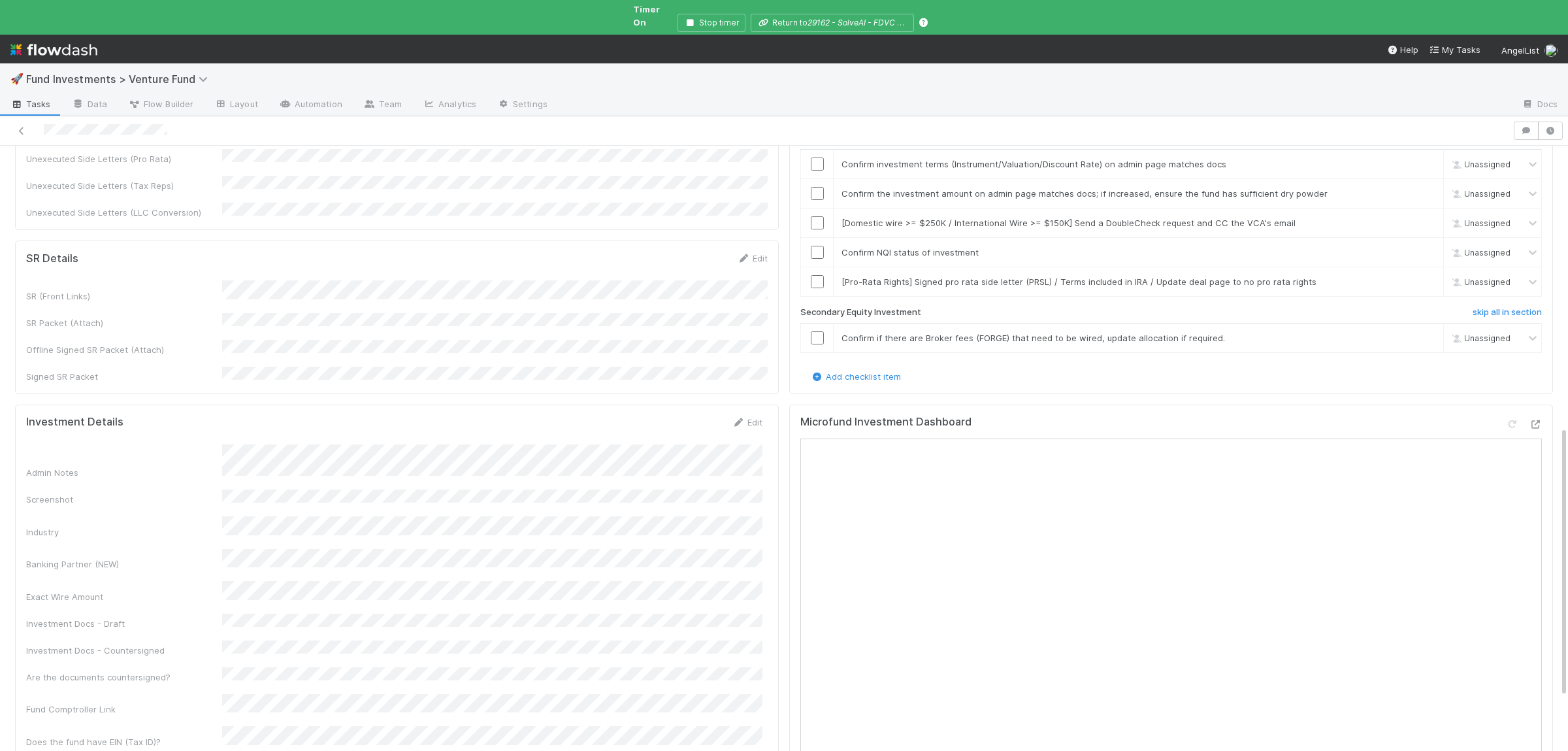
scroll to position [445, 0]
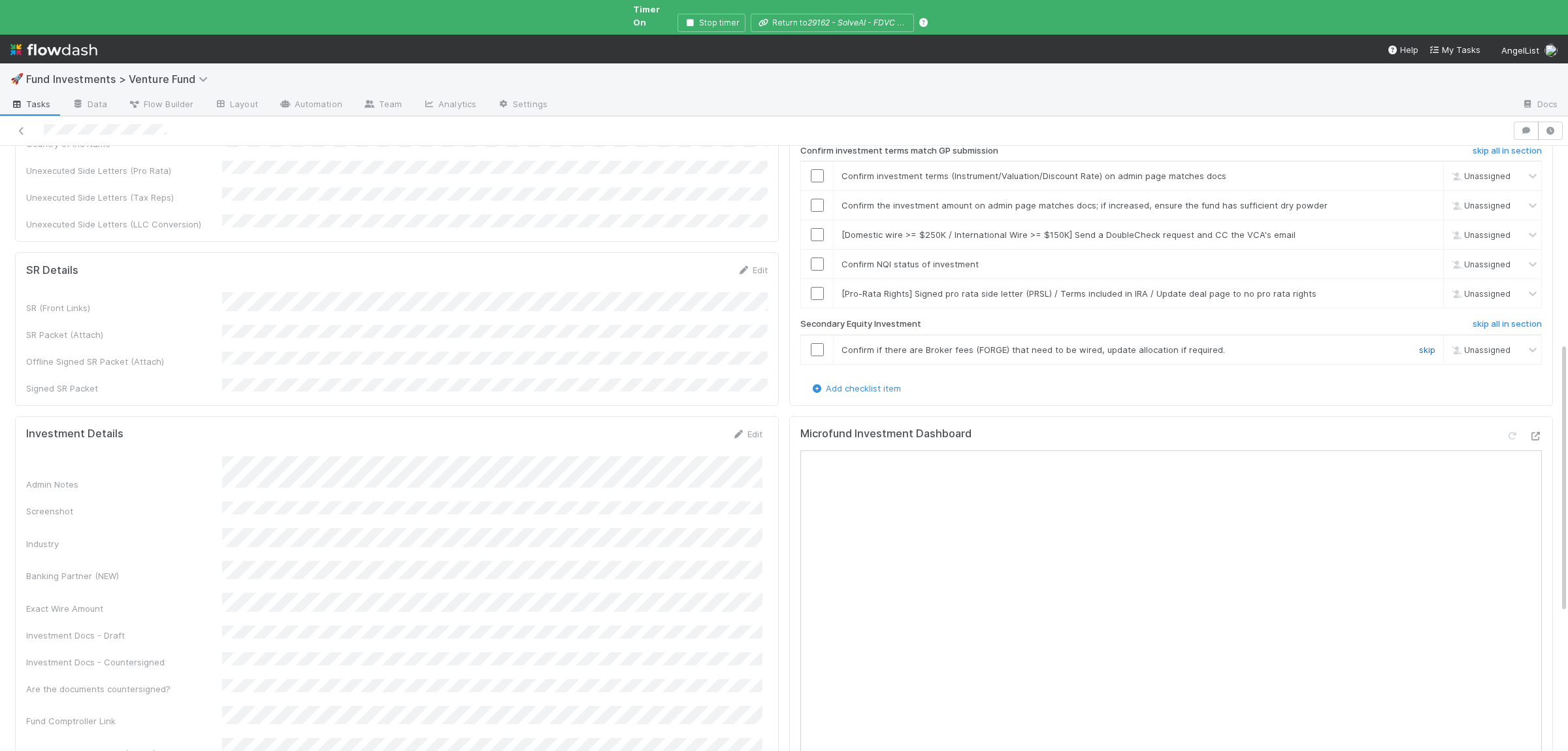
click at [1428, 344] on link "skip" at bounding box center [1427, 349] width 16 height 11
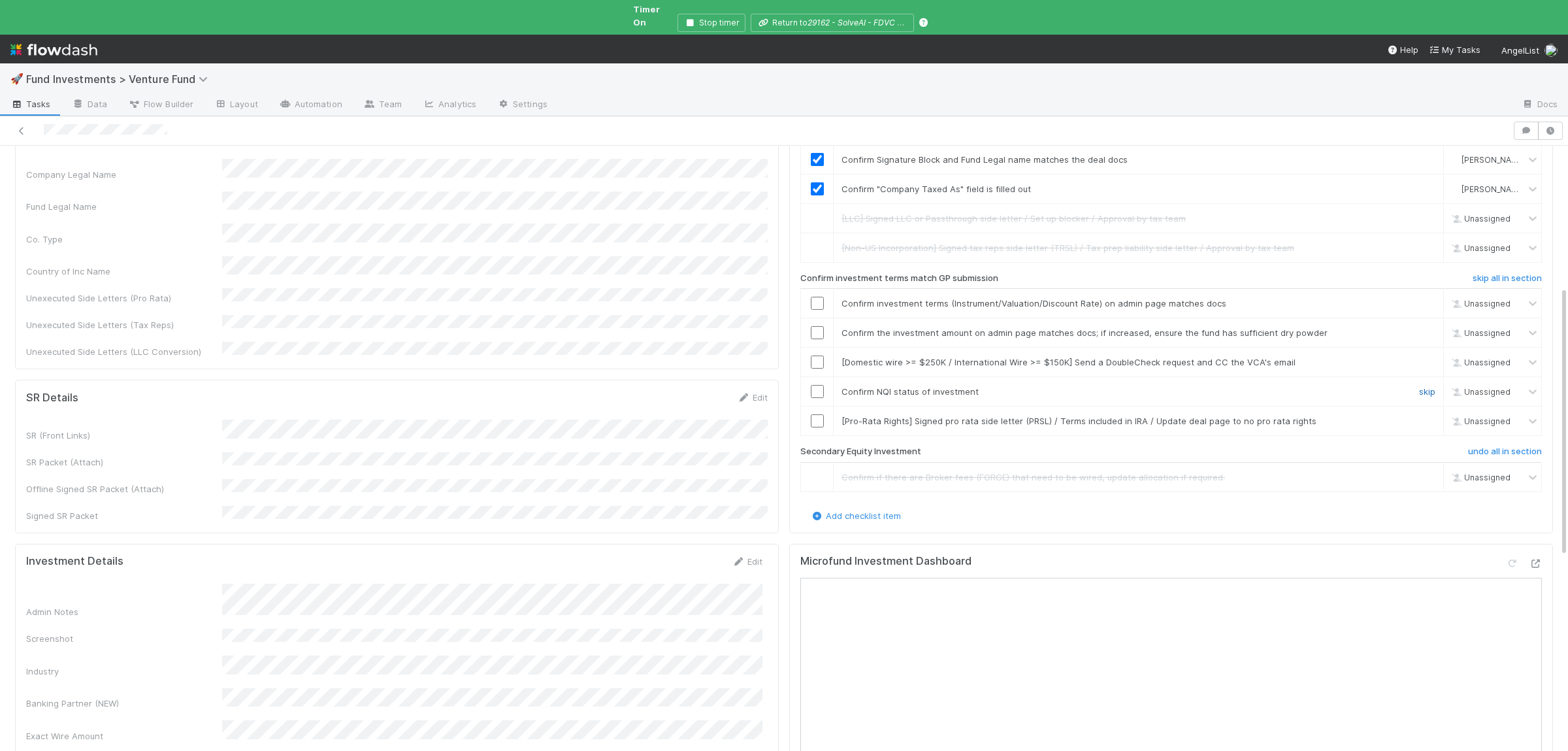
click at [1421, 386] on link "skip" at bounding box center [1427, 391] width 16 height 11
click at [821, 326] on input "checkbox" at bounding box center [817, 332] width 13 height 13
click at [819, 296] on input "checkbox" at bounding box center [817, 303] width 13 height 13
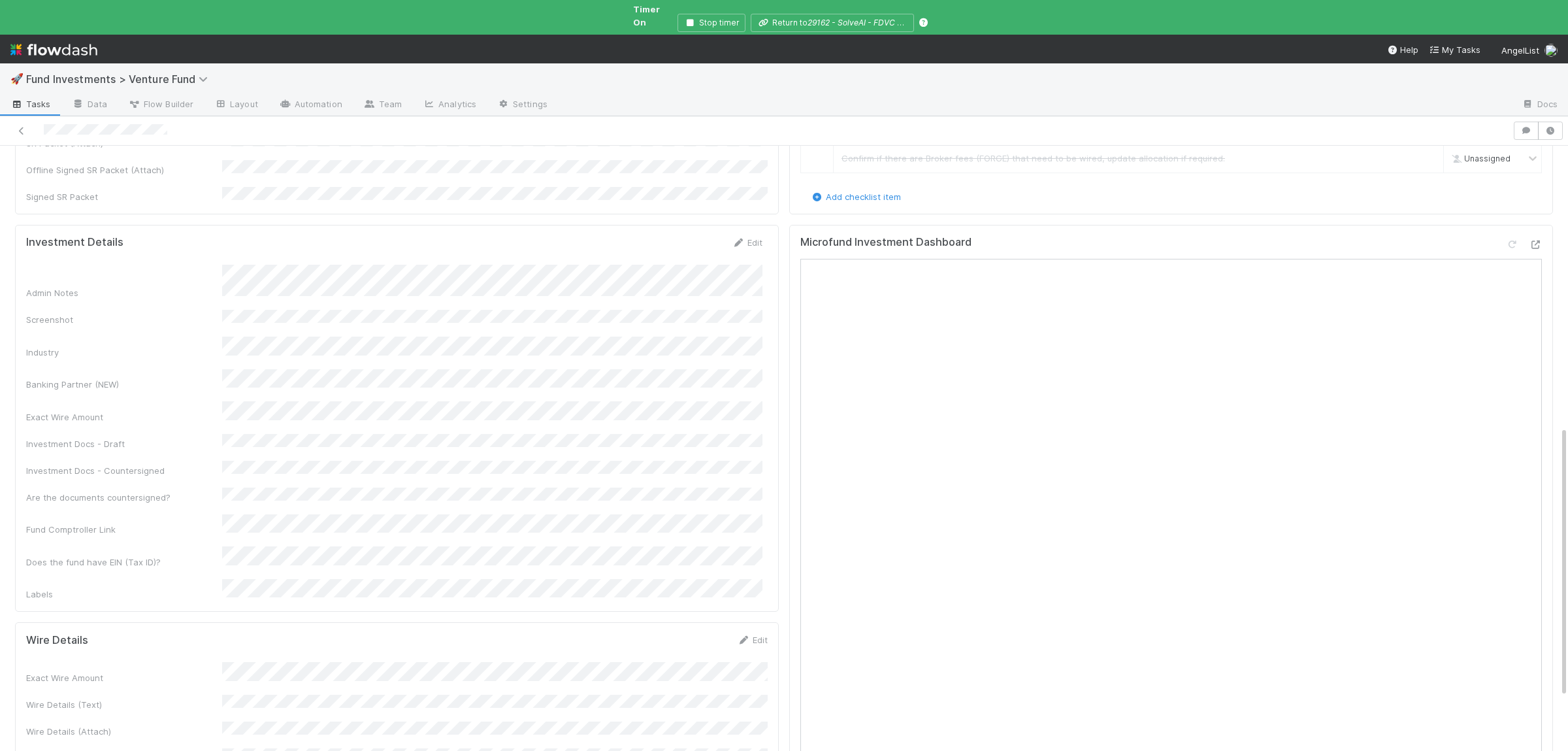
scroll to position [700, 0]
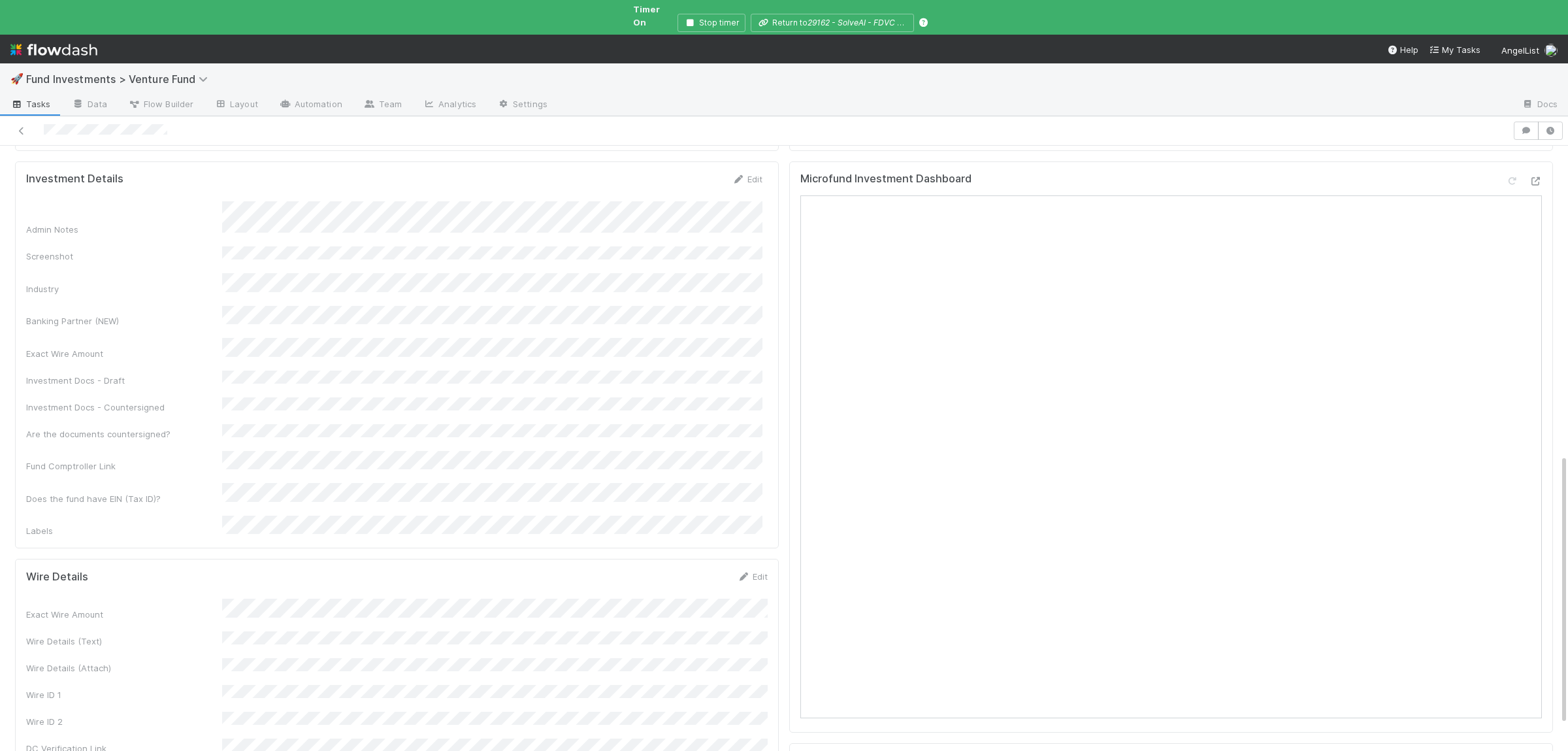
drag, startPoint x: 322, startPoint y: 666, endPoint x: 315, endPoint y: 650, distance: 17.5
click at [315, 649] on div "Wire Details Edit Exact Wire Amount Wire Details (Text) Wire Details (Attach) W…" at bounding box center [397, 662] width 764 height 207
click at [314, 647] on div "Wire Details Edit Exact Wire Amount Wire Details (Text) Wire Details (Attach) W…" at bounding box center [397, 662] width 764 height 207
click at [306, 654] on div "Task DRI Edit Approval Owner IOS Approver Admin Owner IOS Owner Industry compli…" at bounding box center [397, 220] width 774 height 1452
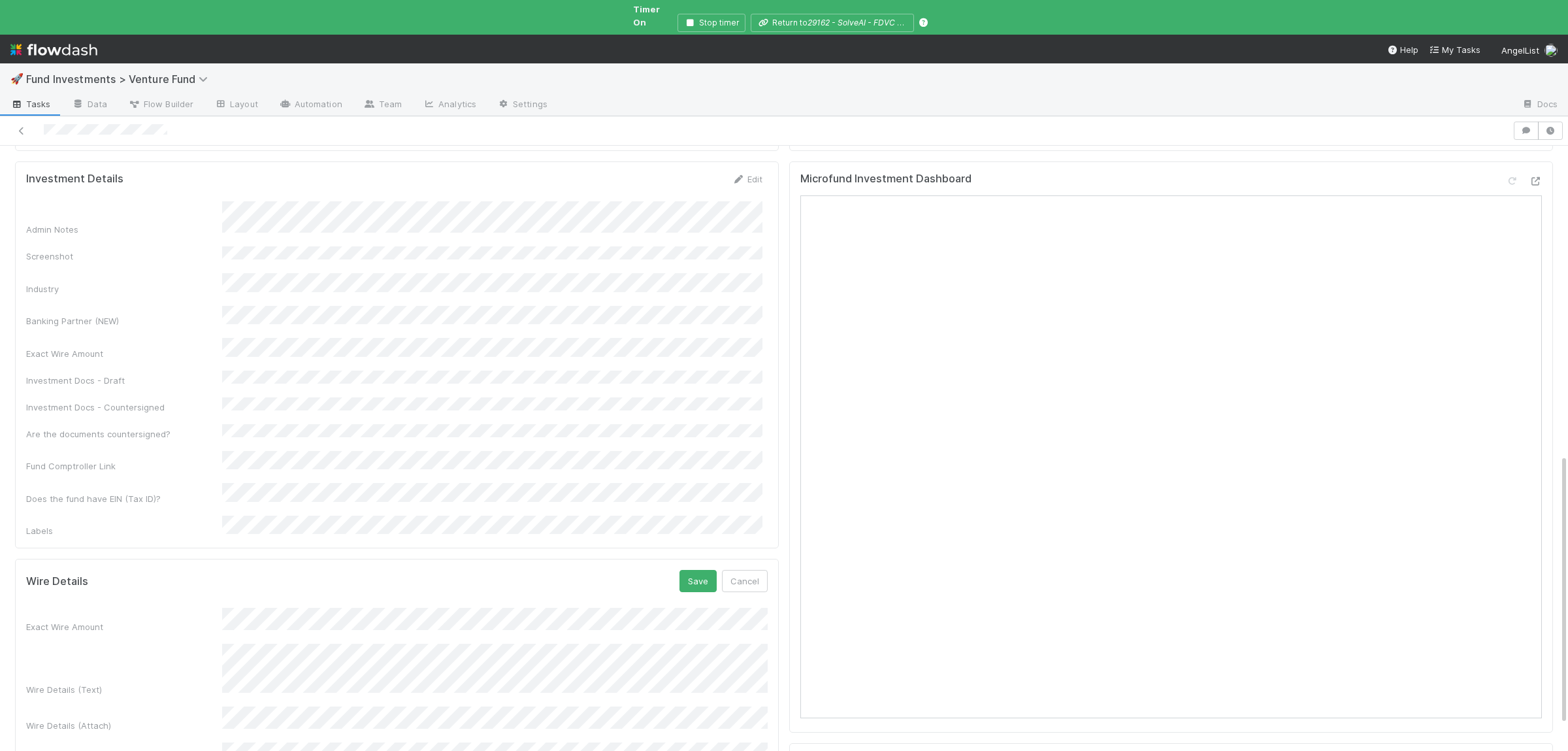
click at [300, 708] on div "Exact Wire Amount Wire Details (Text) Wire Details (Attach) Wire ID 1 Wire ID 2…" at bounding box center [397, 723] width 742 height 232
click at [680, 570] on div "Wire Details Save Cancel" at bounding box center [397, 580] width 742 height 22
click at [687, 570] on button "Save" at bounding box center [698, 580] width 37 height 22
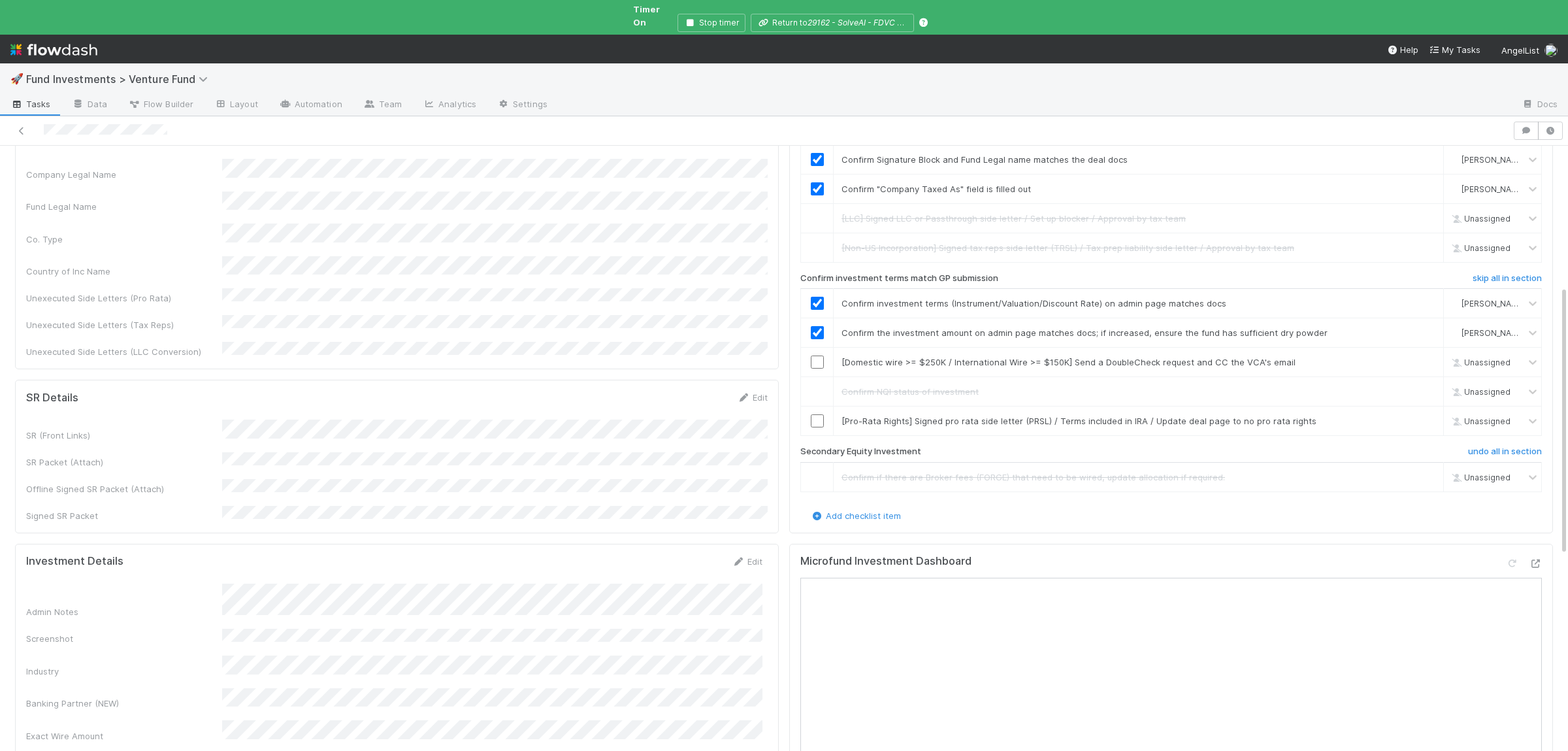
scroll to position [0, 0]
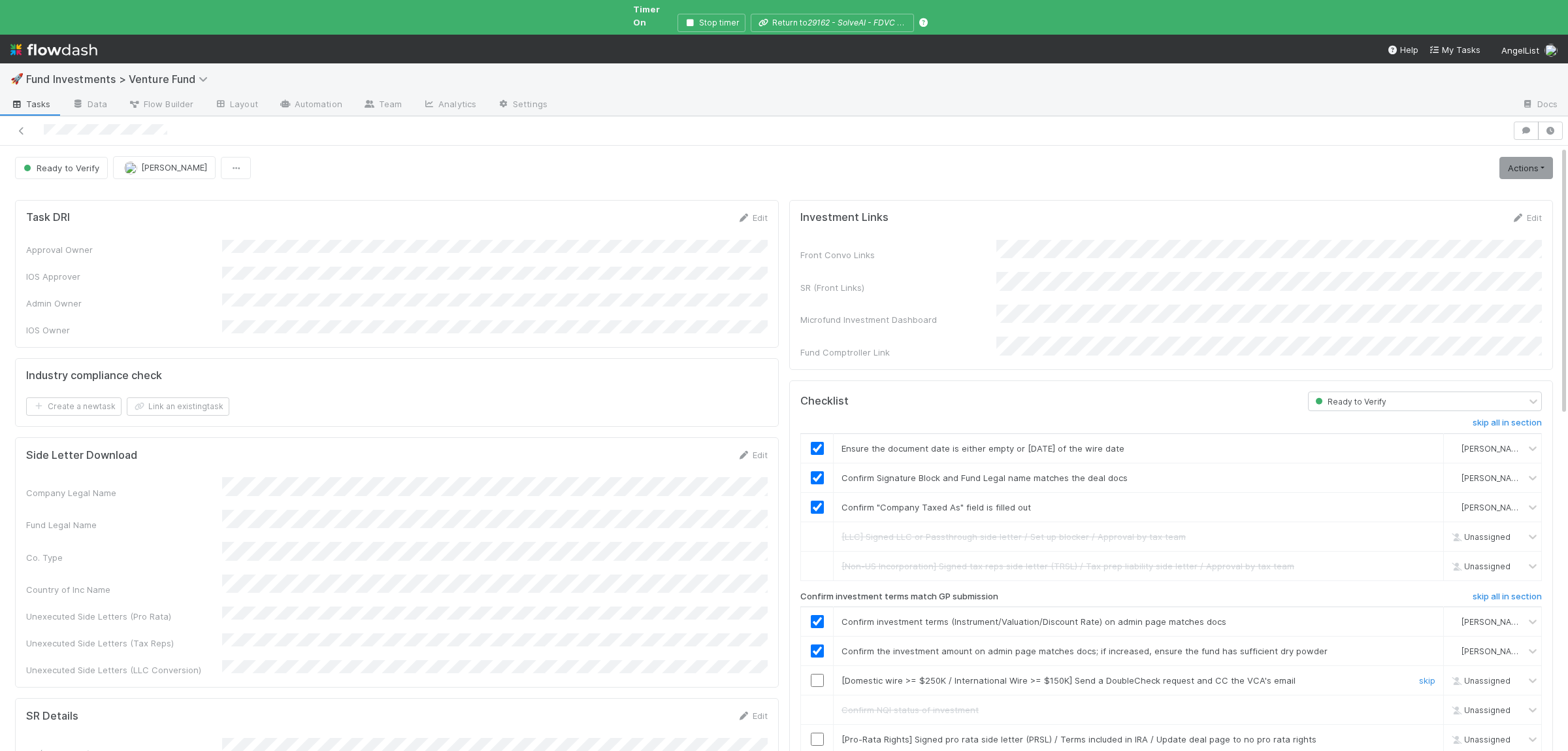
click at [814, 673] on input "checkbox" at bounding box center [817, 680] width 13 height 13
click at [1519, 157] on link "Actions" at bounding box center [1526, 167] width 54 height 22
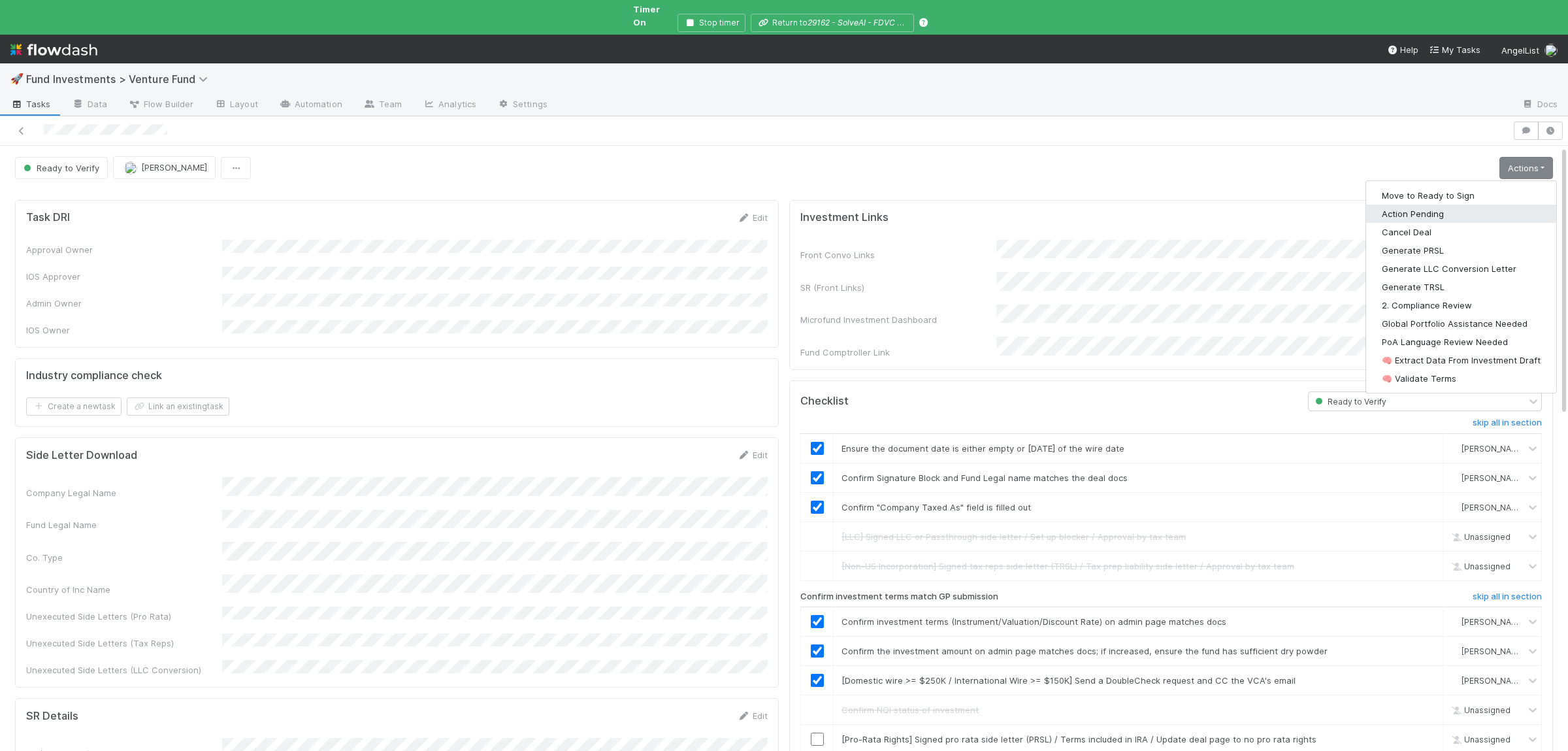
click at [1440, 205] on button "Action Pending" at bounding box center [1461, 214] width 190 height 18
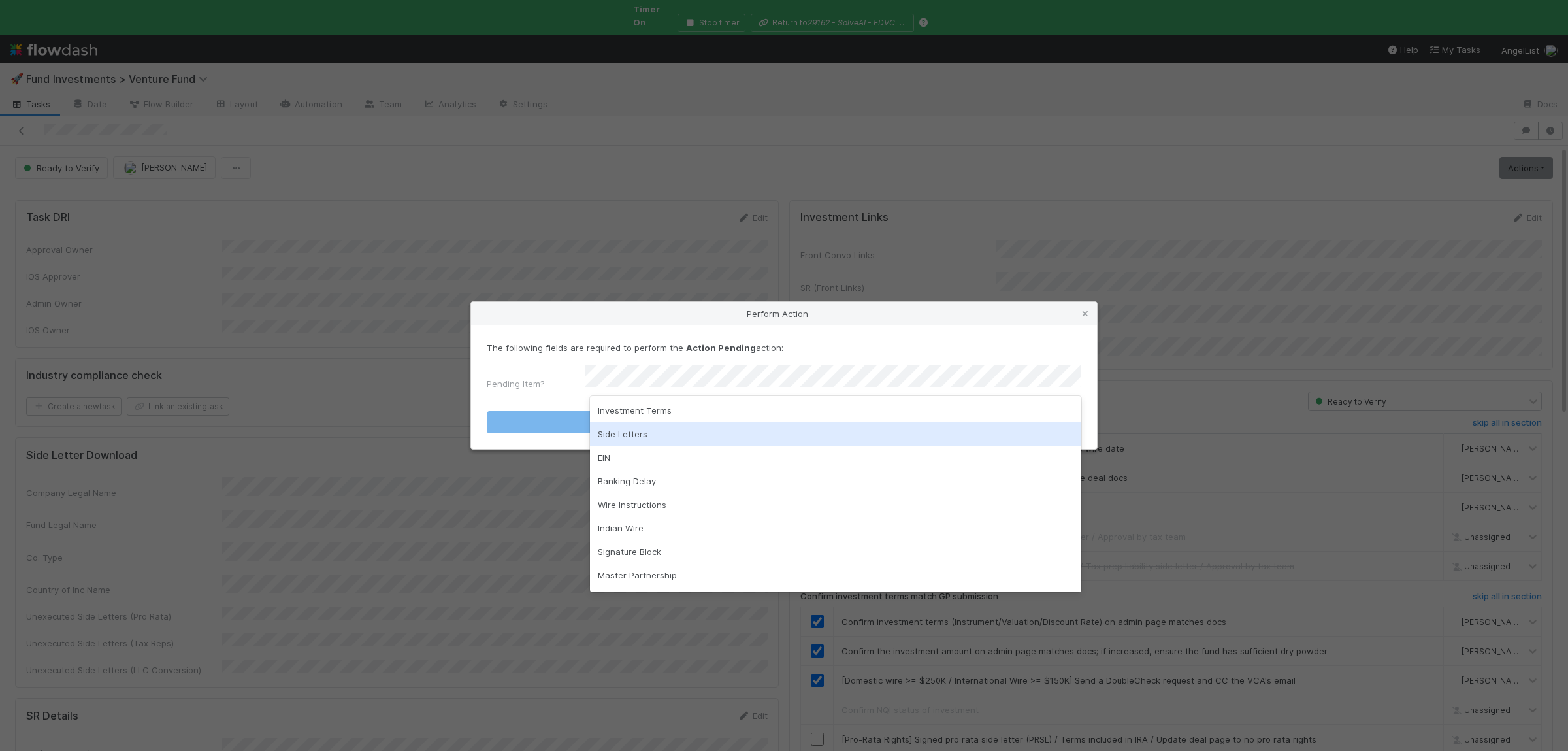
click at [682, 437] on div "Side Letters" at bounding box center [836, 433] width 491 height 23
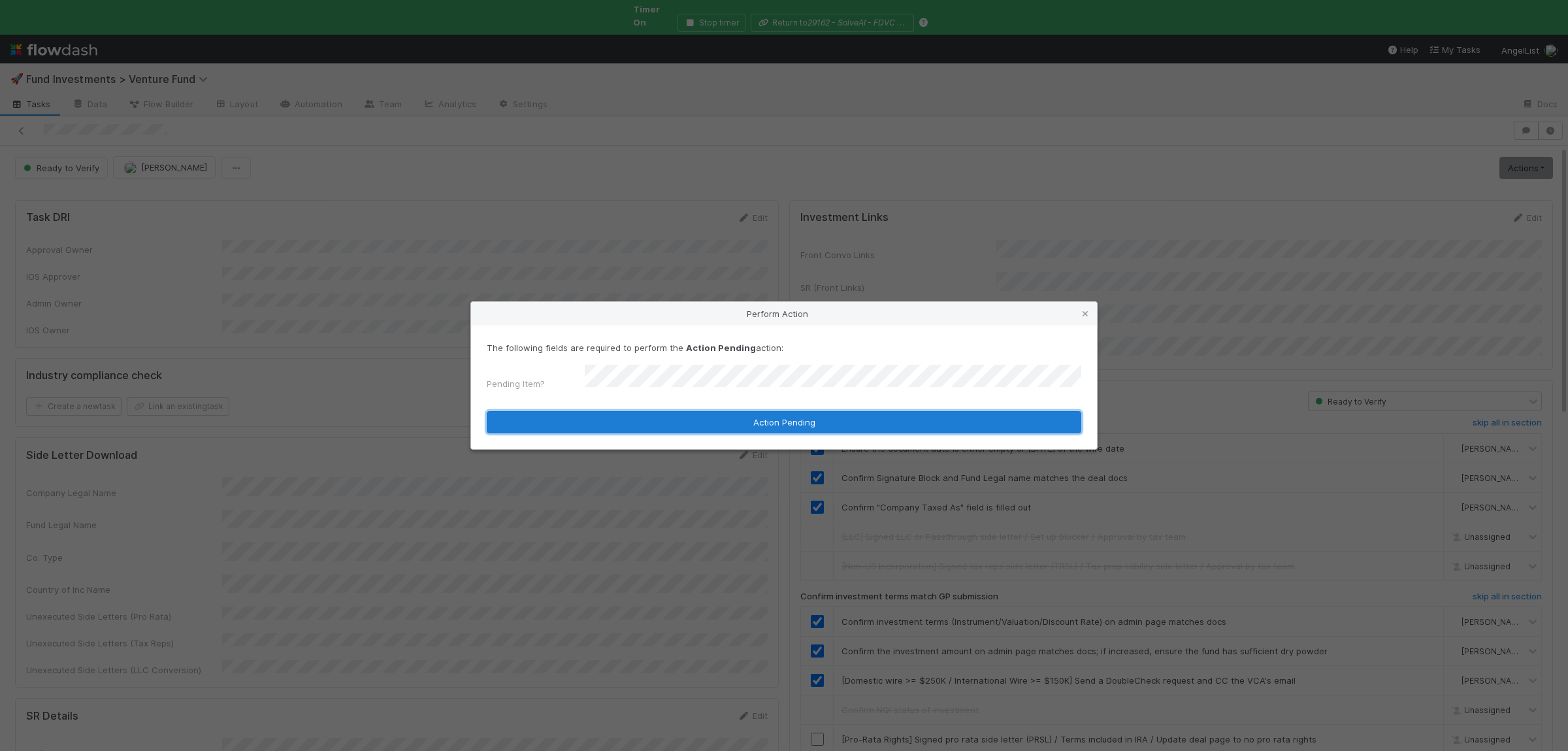
click at [683, 420] on button "Action Pending" at bounding box center [784, 421] width 594 height 22
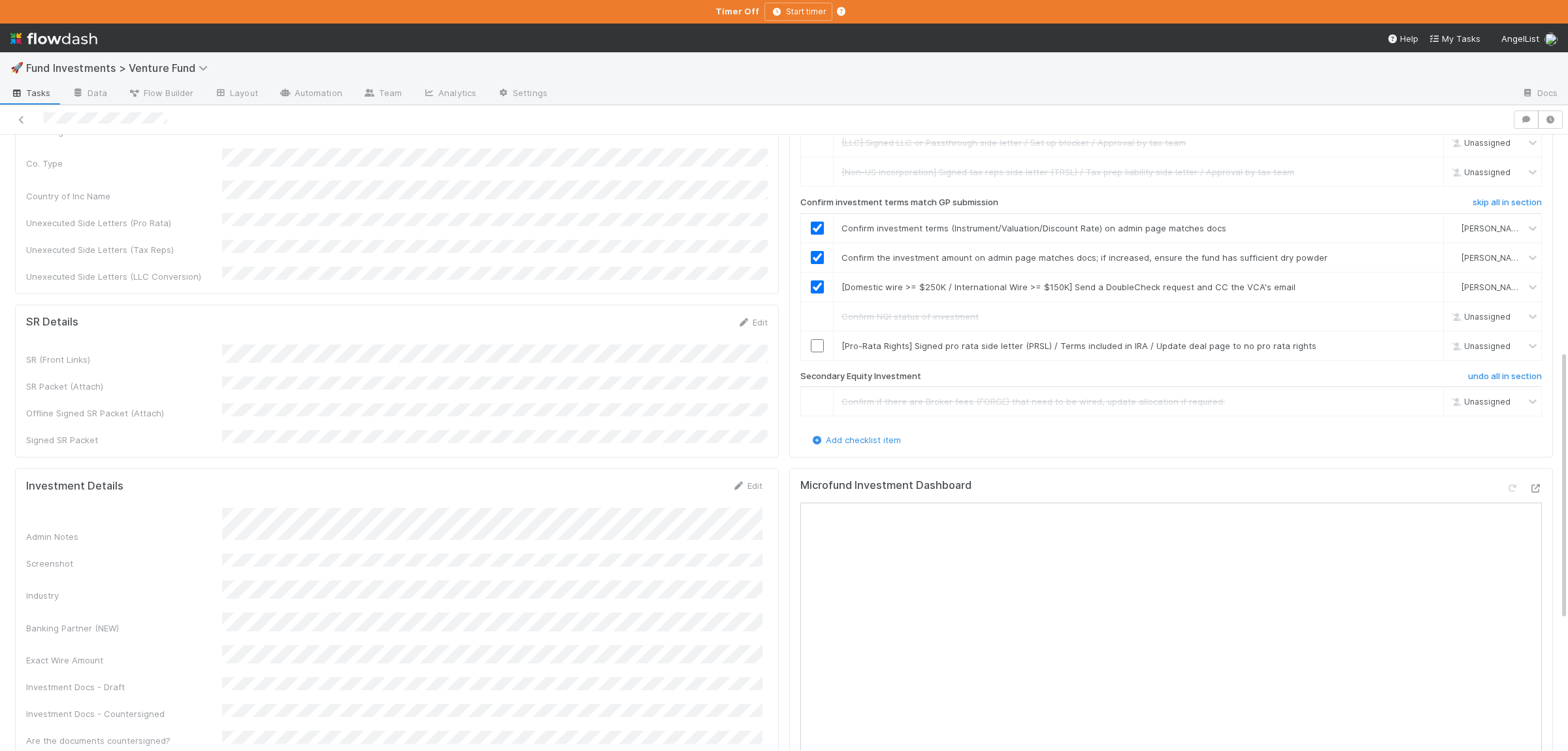
scroll to position [637, 0]
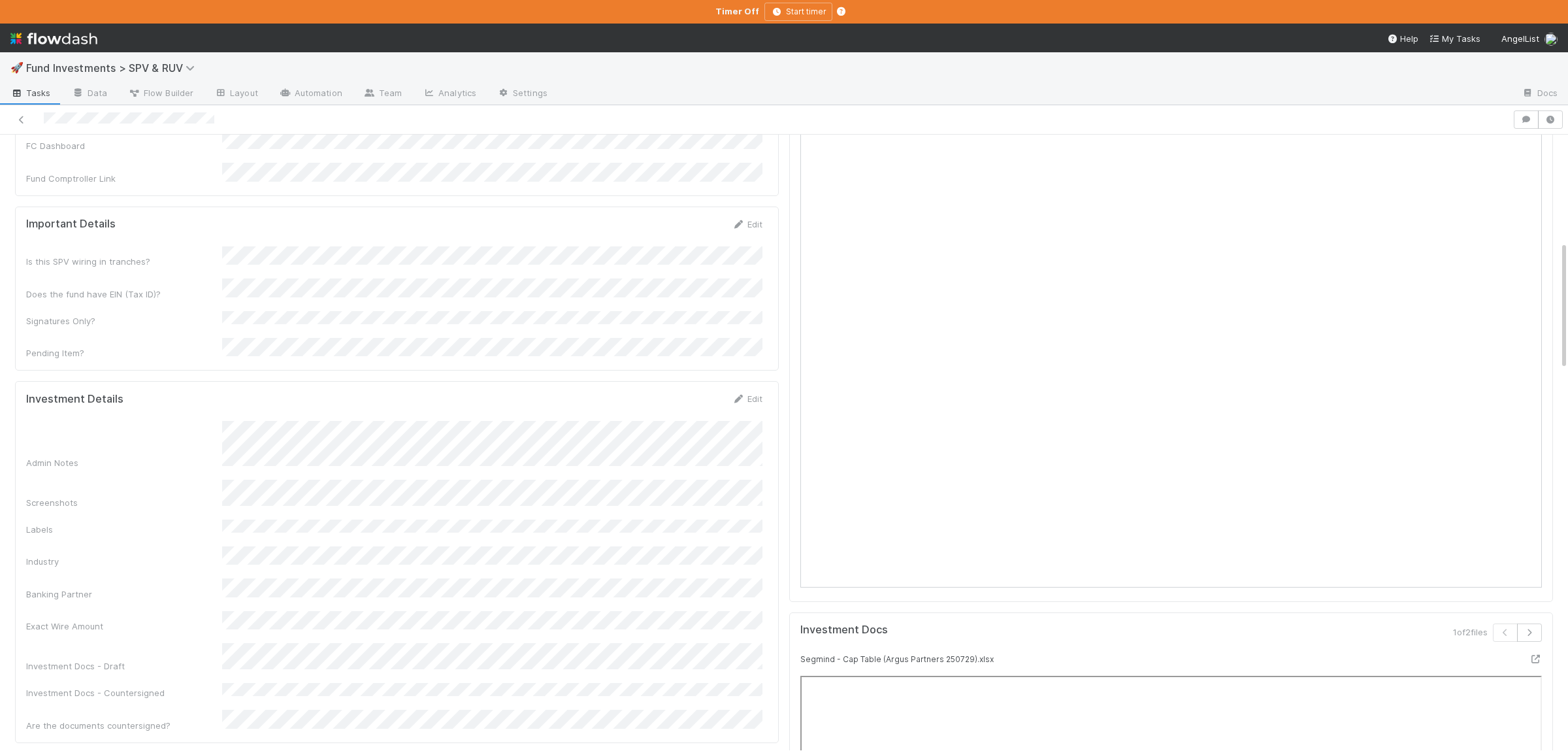
scroll to position [510, 0]
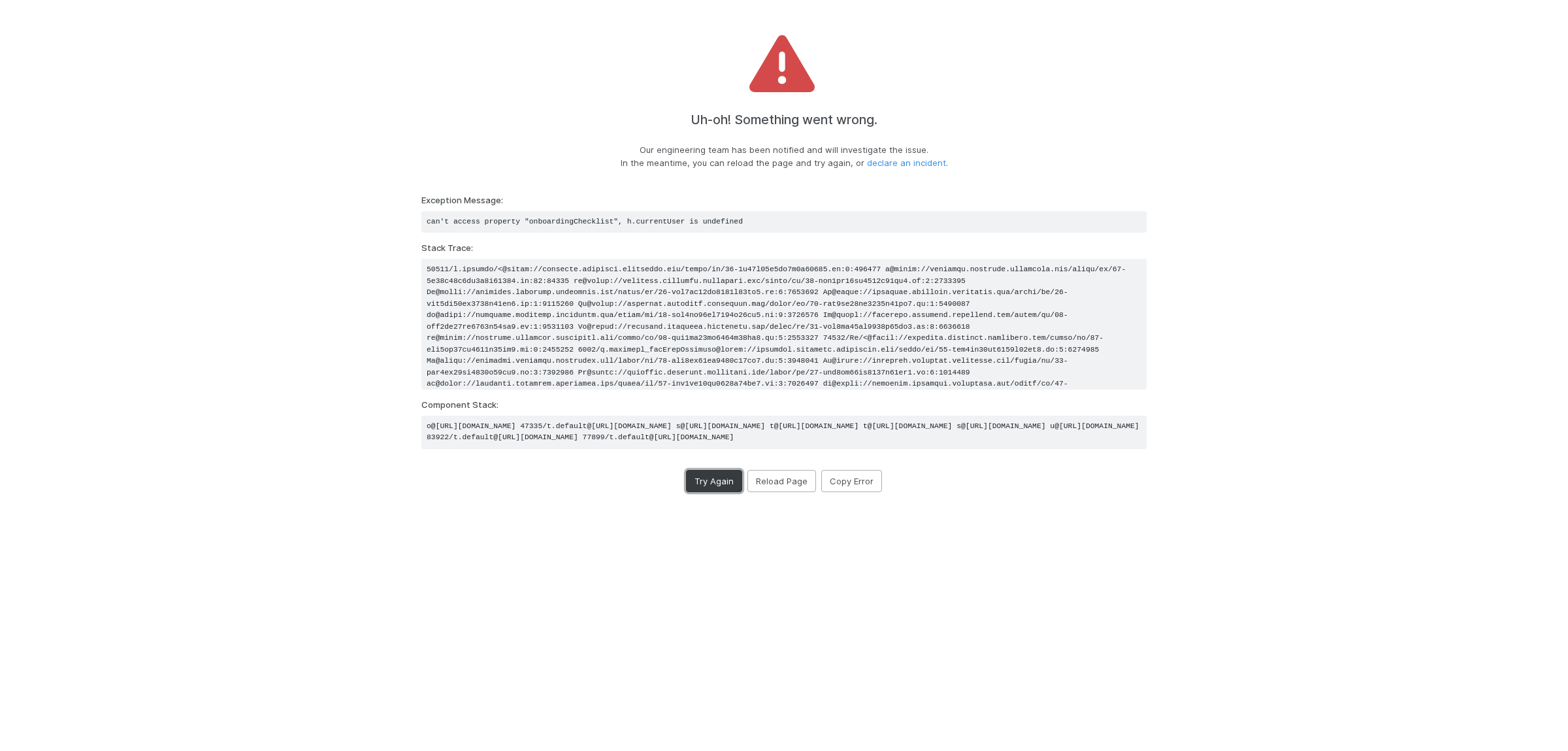
click at [717, 492] on button "Try Again" at bounding box center [714, 481] width 56 height 22
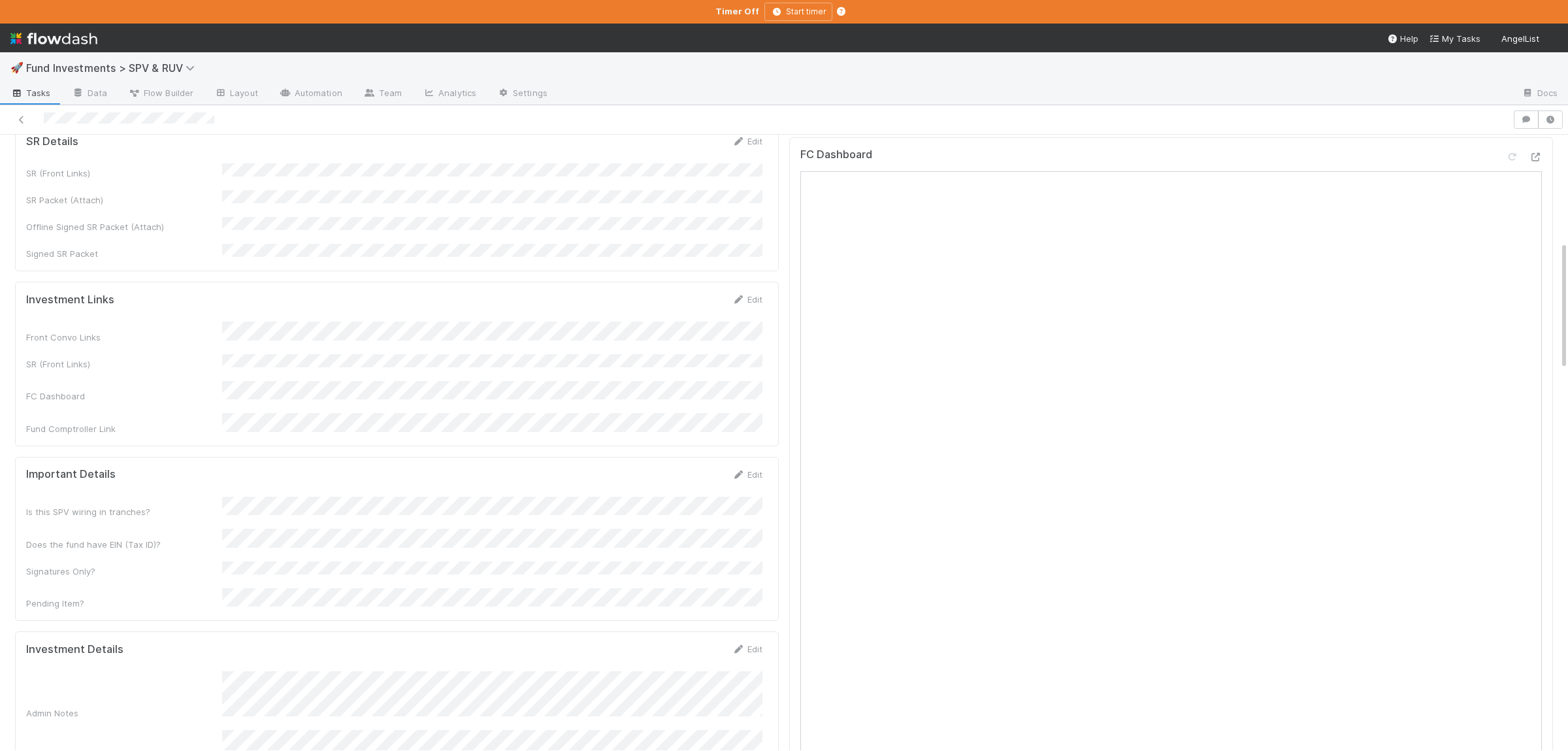
scroll to position [510, 0]
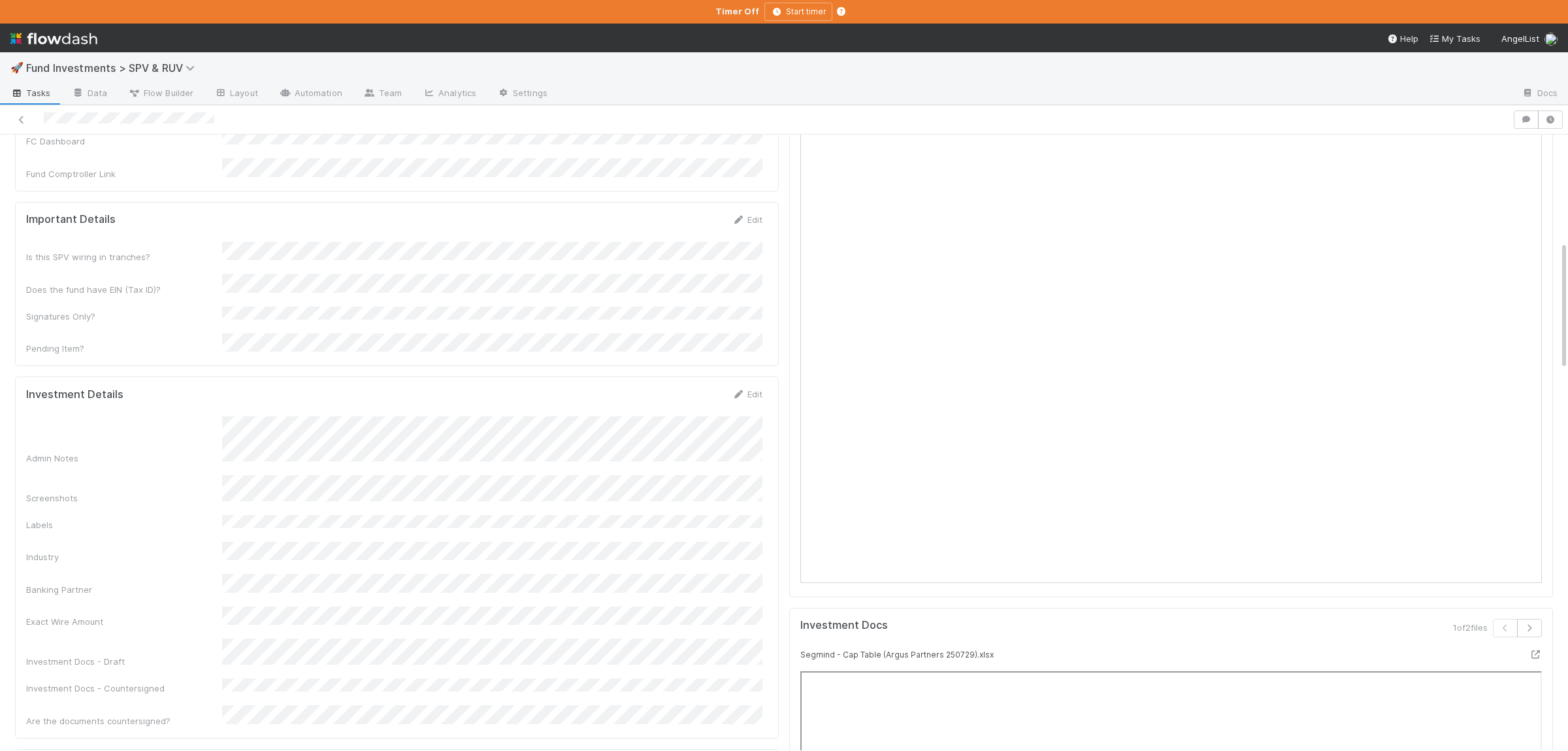
click at [320, 549] on div "Admin Notes Screenshots Labels Industry Banking Partner Exact Wire Amount Inves…" at bounding box center [394, 572] width 736 height 311
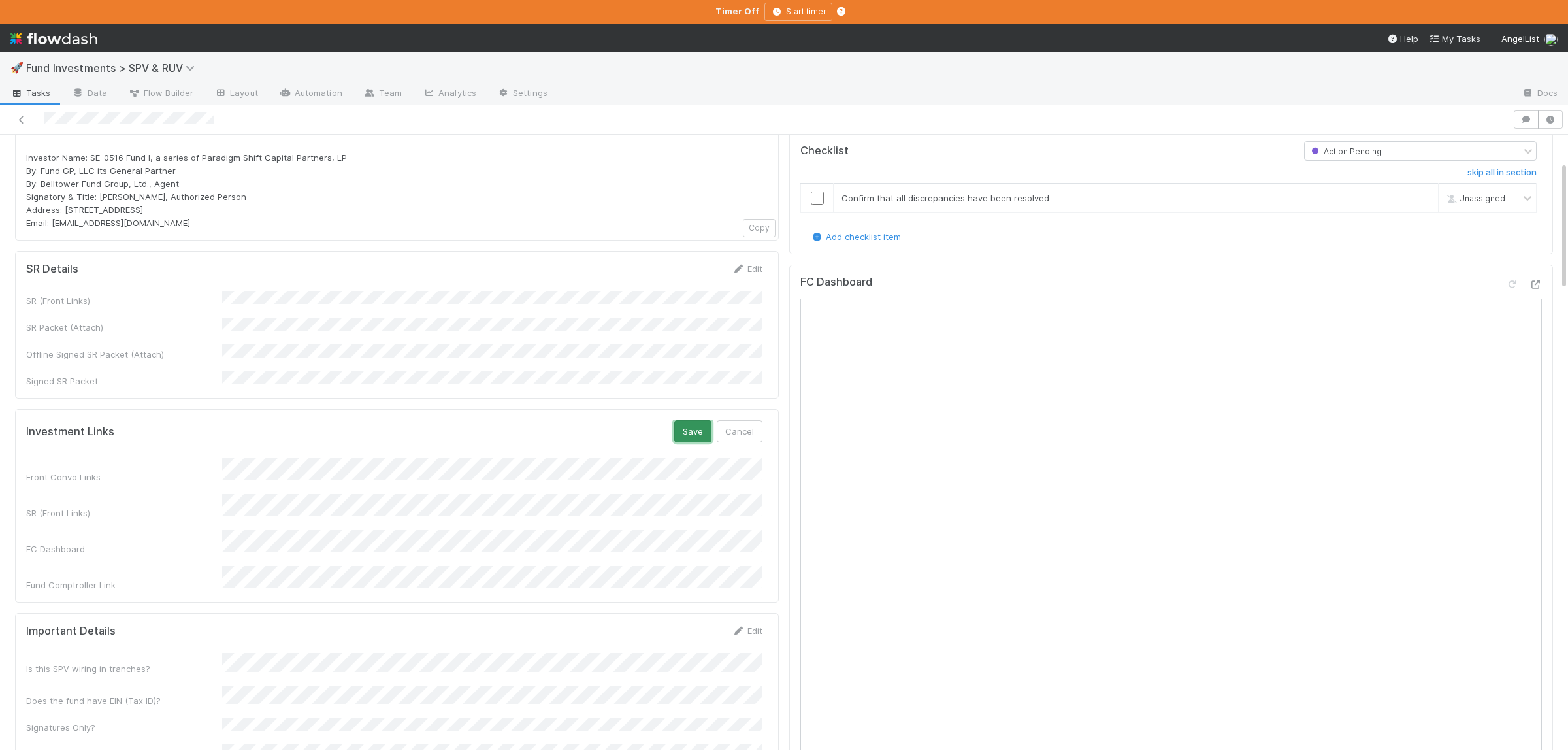
click at [699, 421] on button "Save" at bounding box center [692, 431] width 37 height 22
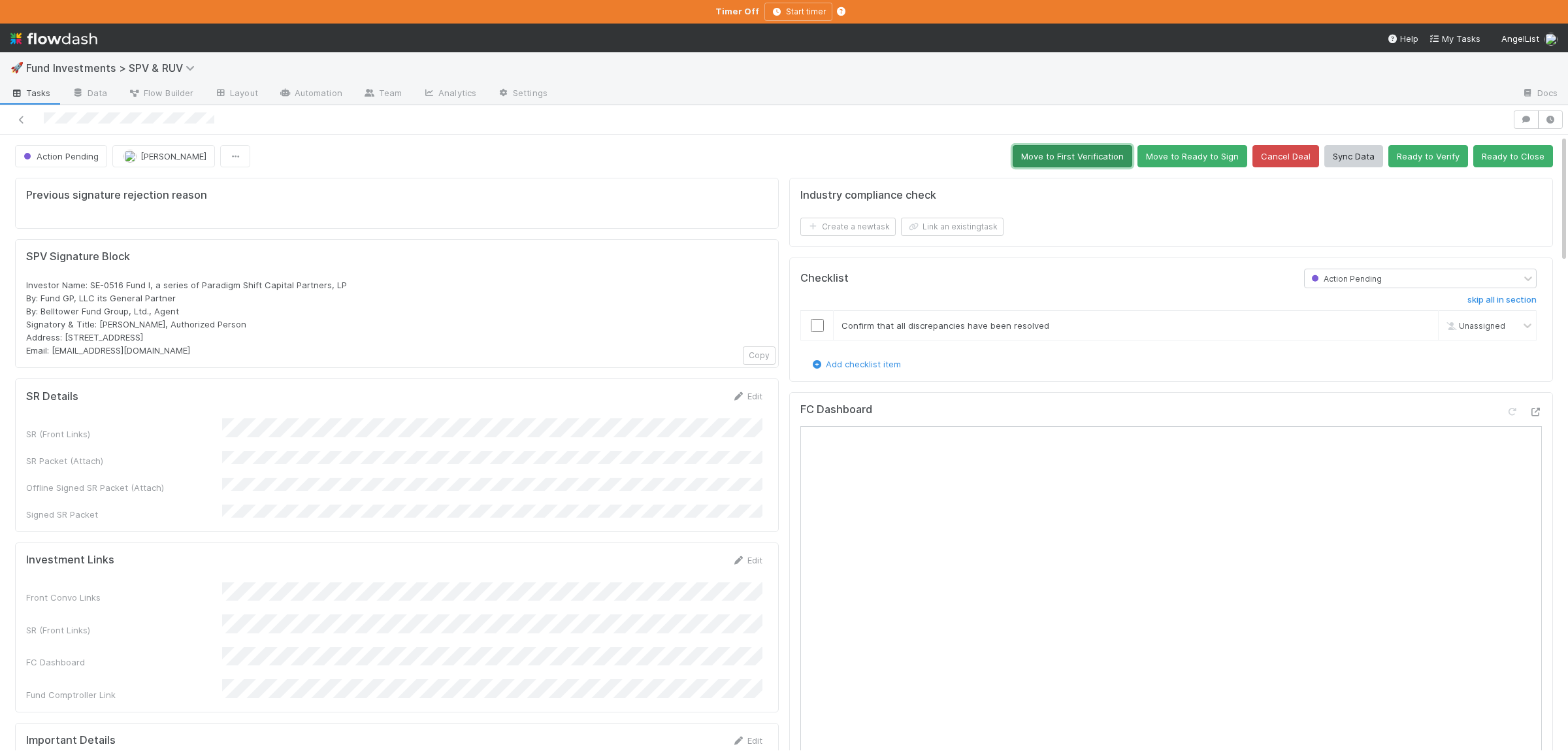
click at [1075, 161] on button "Move to First Verification" at bounding box center [1072, 156] width 119 height 22
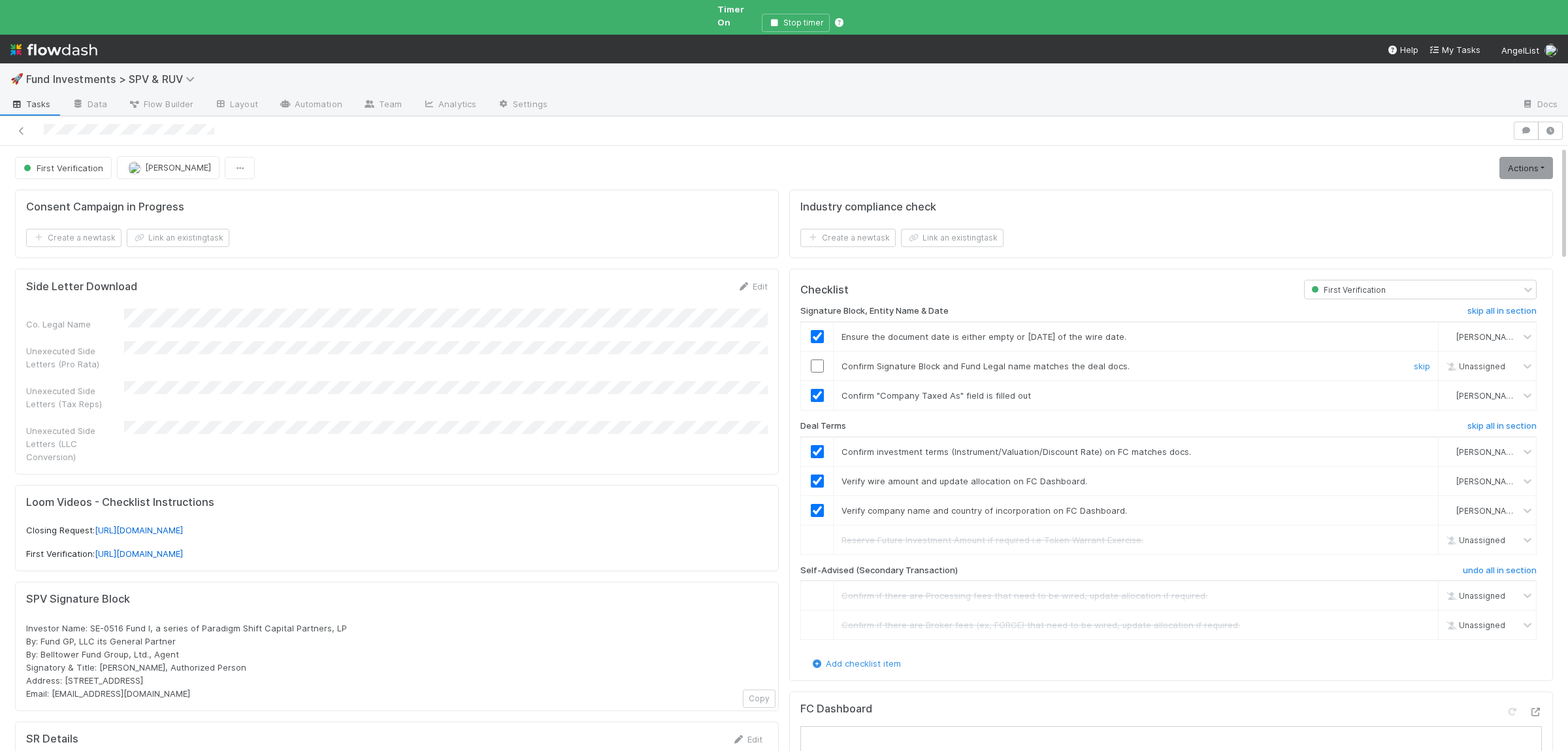
click at [819, 361] on input "checkbox" at bounding box center [817, 366] width 13 height 13
click at [1533, 161] on link "Actions" at bounding box center [1526, 167] width 54 height 22
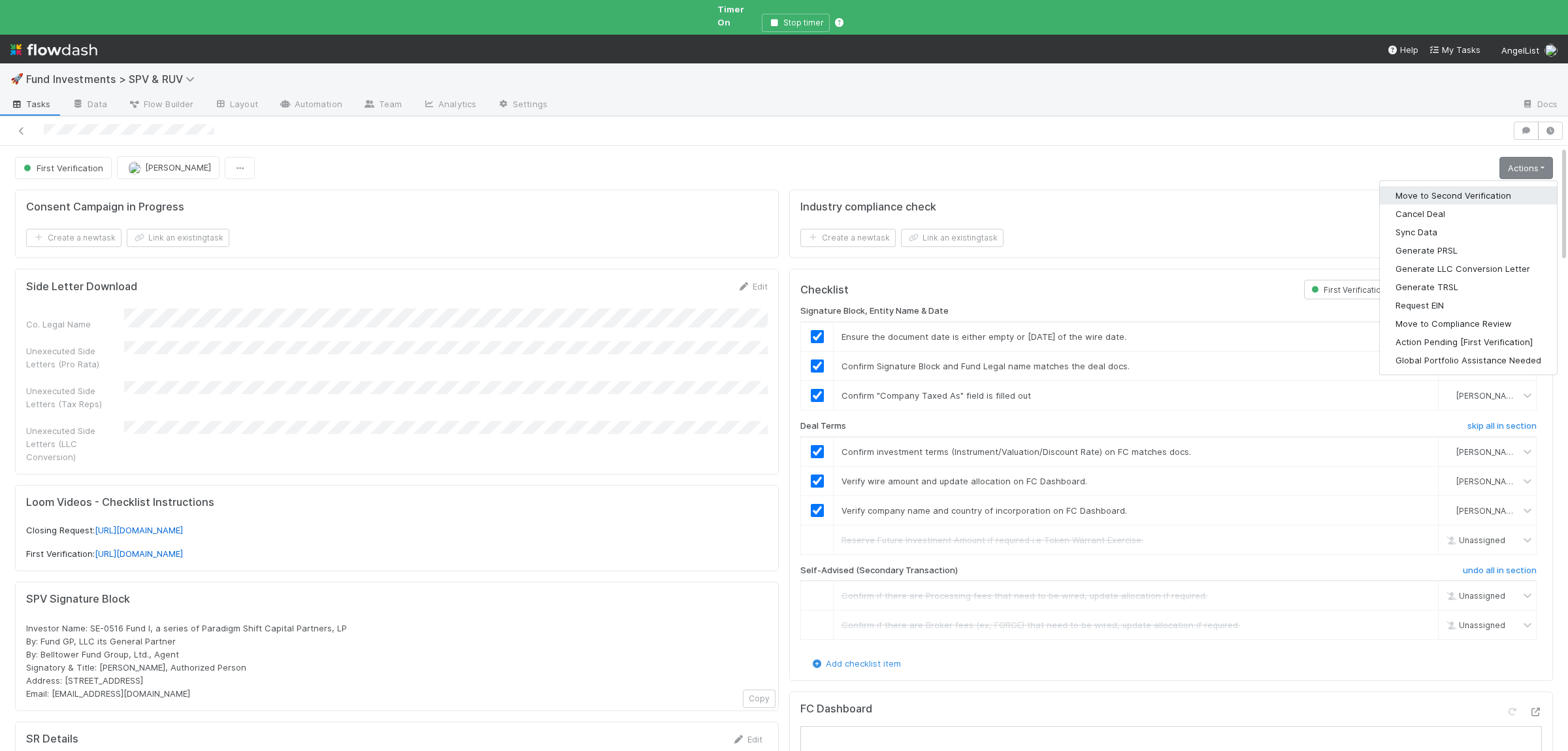
click at [1466, 186] on button "Move to Second Verification" at bounding box center [1468, 196] width 177 height 18
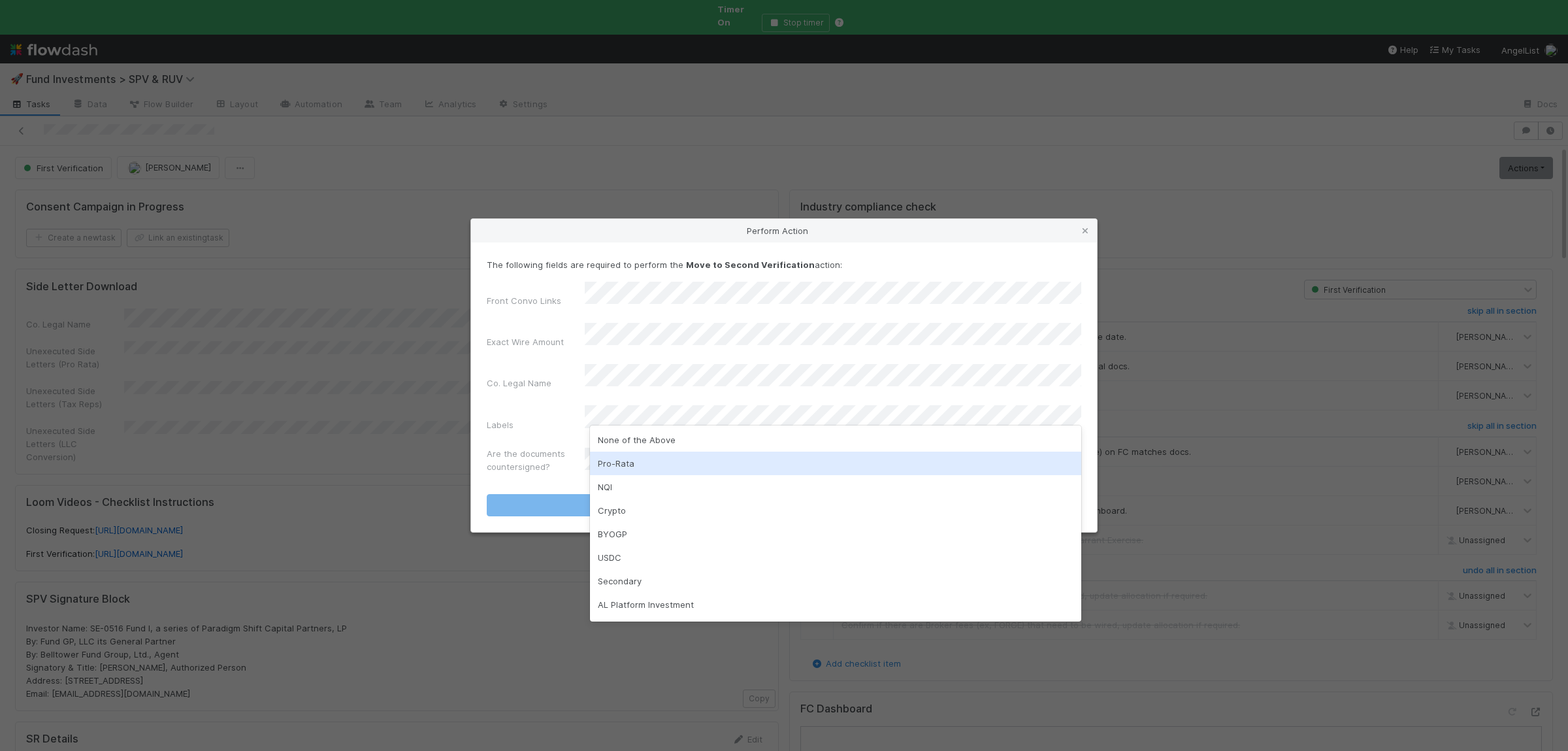
click at [667, 471] on div "Pro-Rata" at bounding box center [836, 463] width 491 height 23
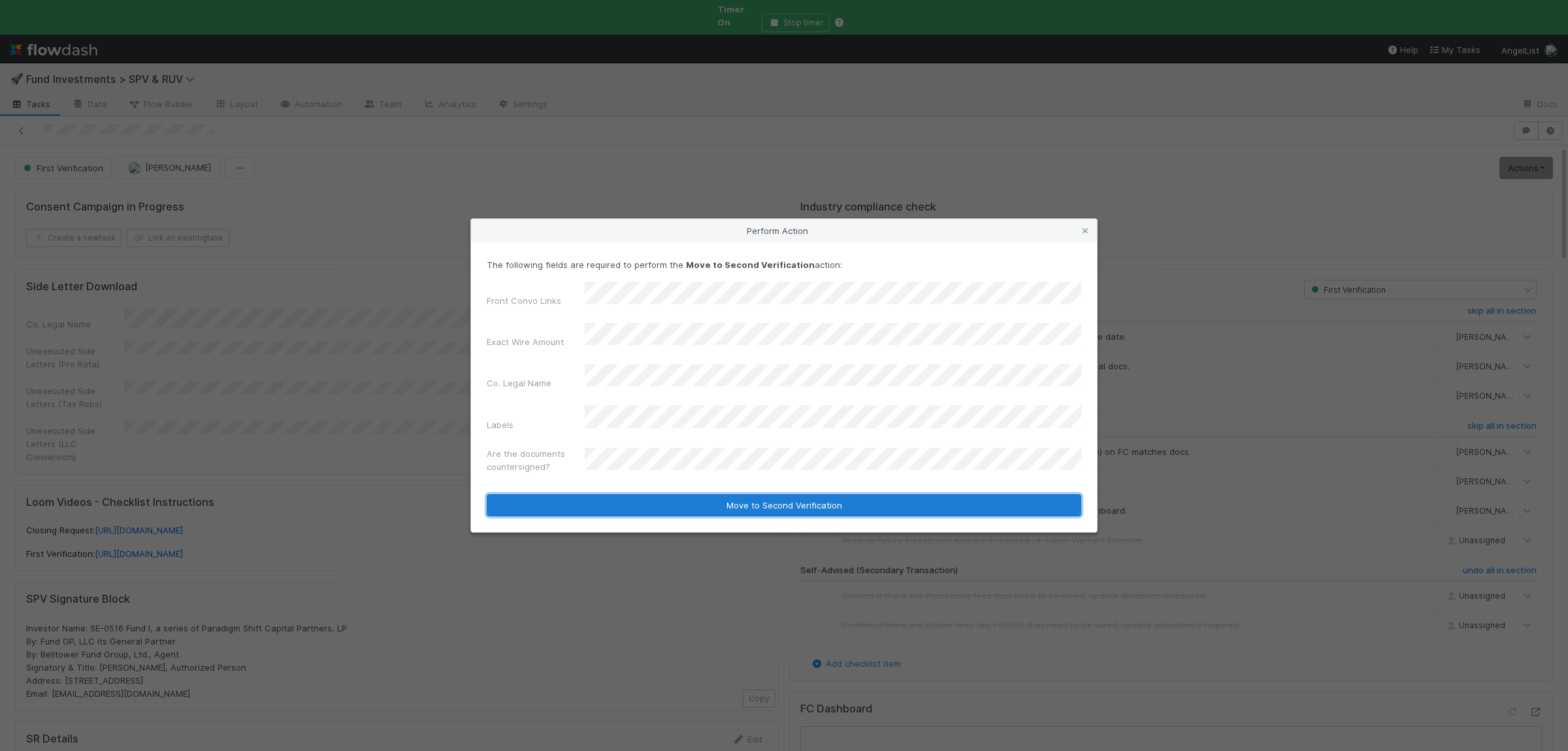
click at [669, 496] on button "Move to Second Verification" at bounding box center [784, 505] width 594 height 22
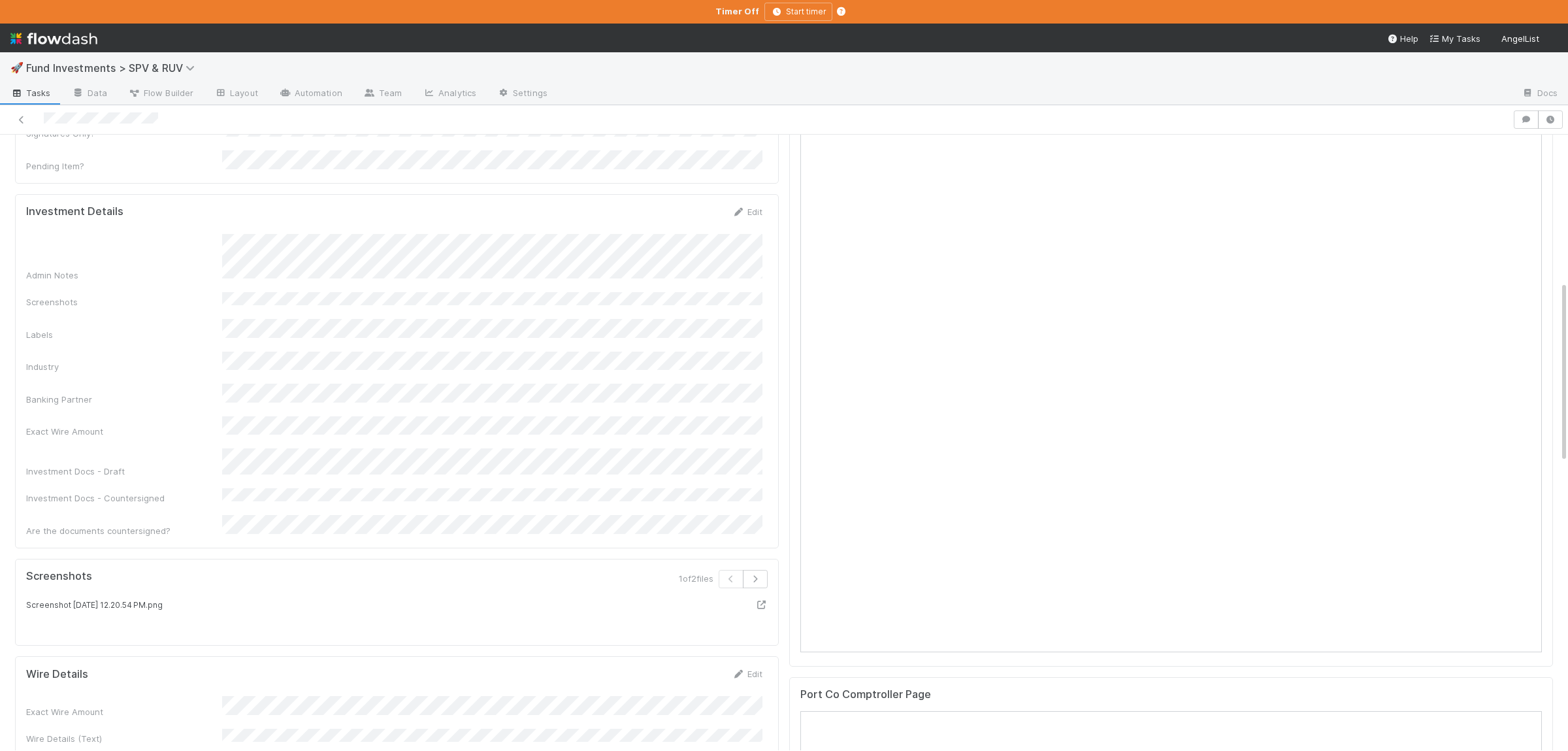
scroll to position [510, 0]
click at [693, 204] on button "Save" at bounding box center [692, 215] width 37 height 22
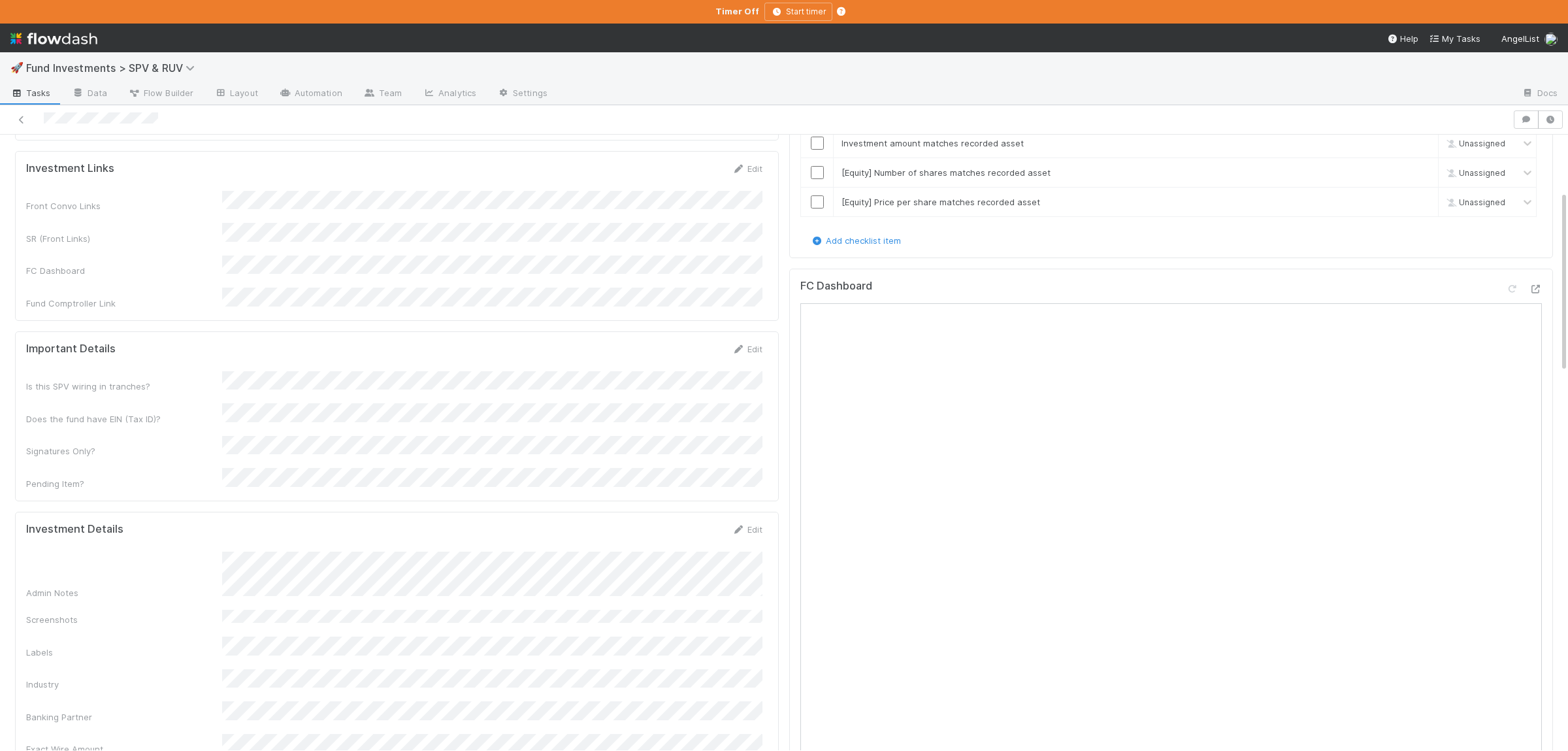
scroll to position [0, 0]
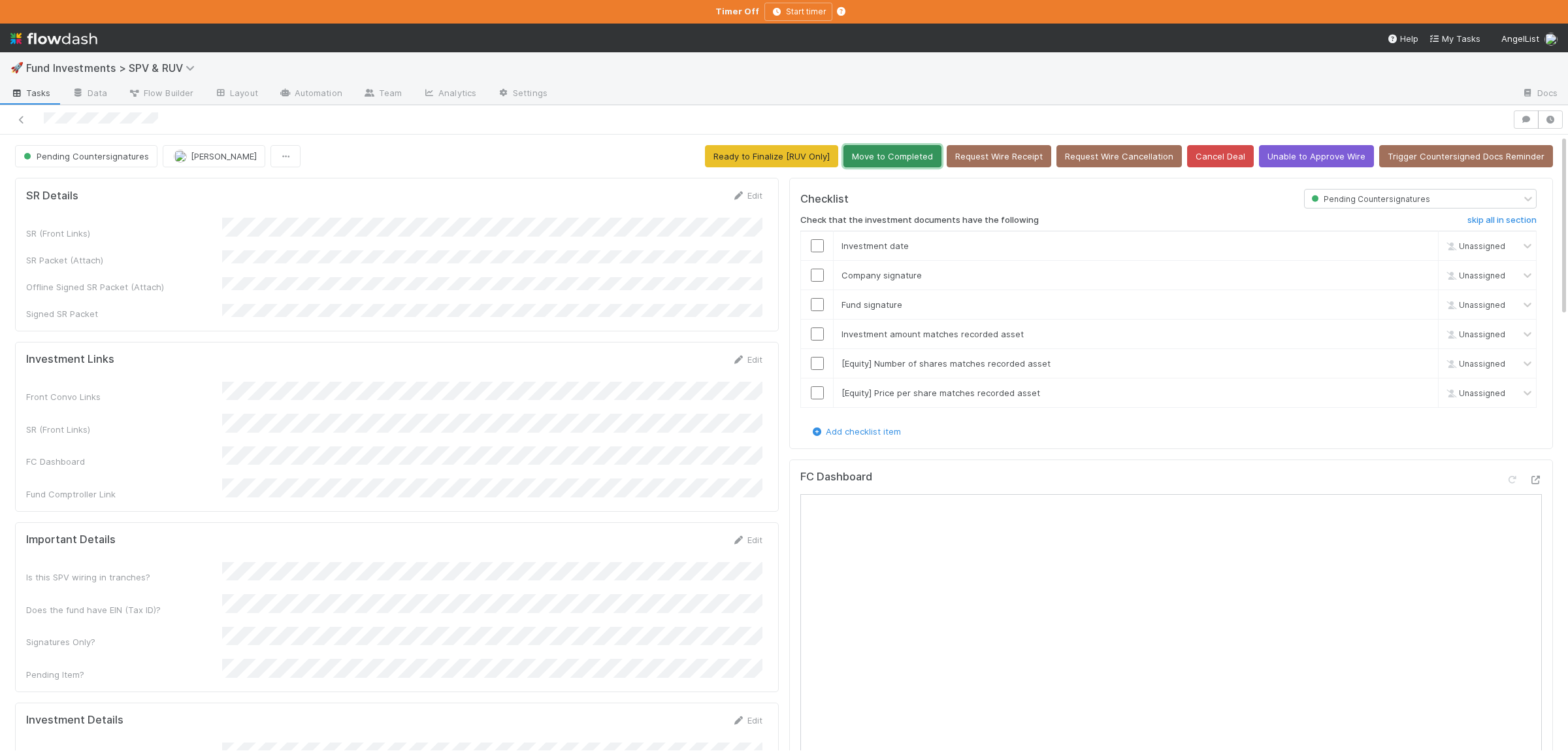
click at [918, 155] on button "Move to Completed" at bounding box center [892, 156] width 98 height 22
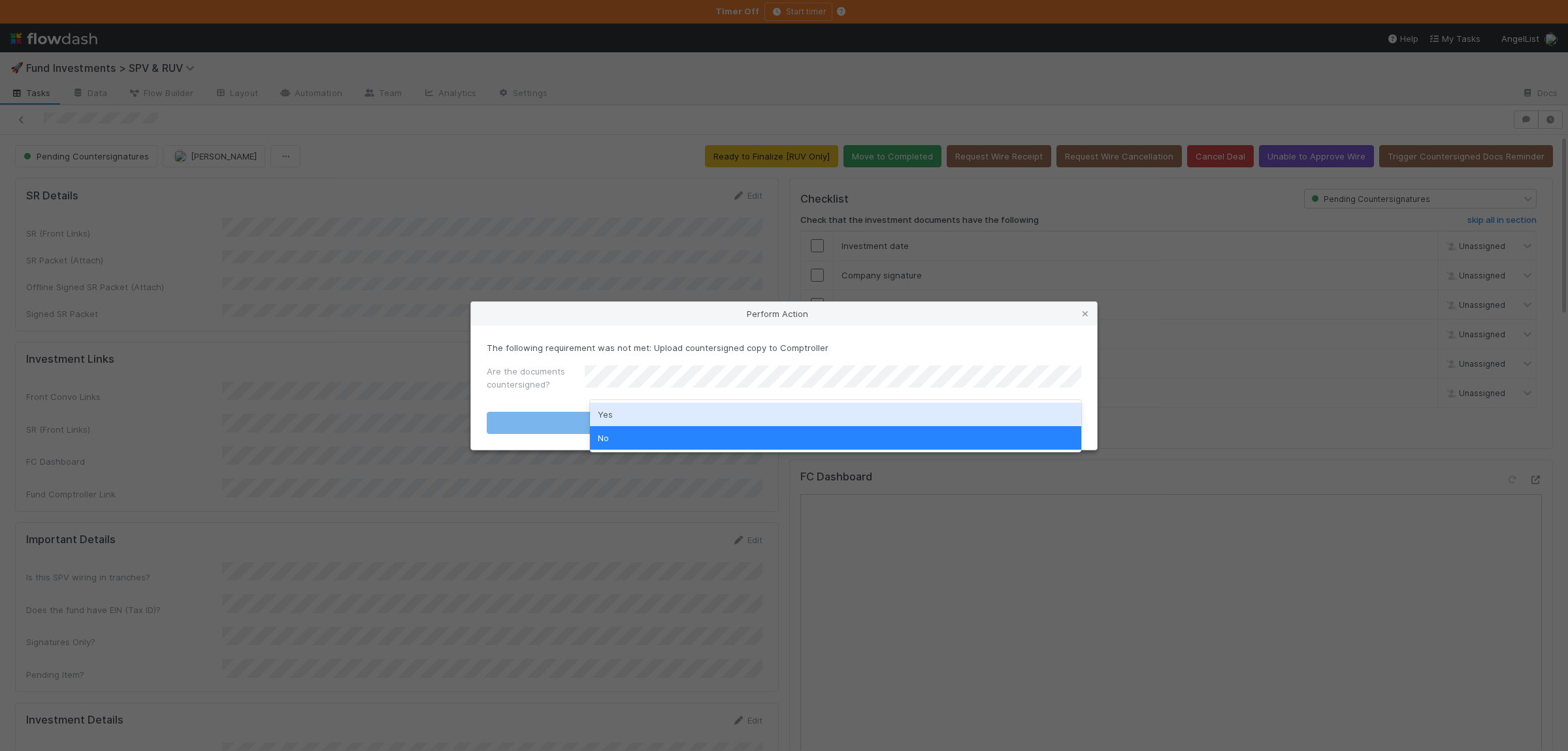
click at [639, 407] on div "Yes" at bounding box center [836, 414] width 491 height 23
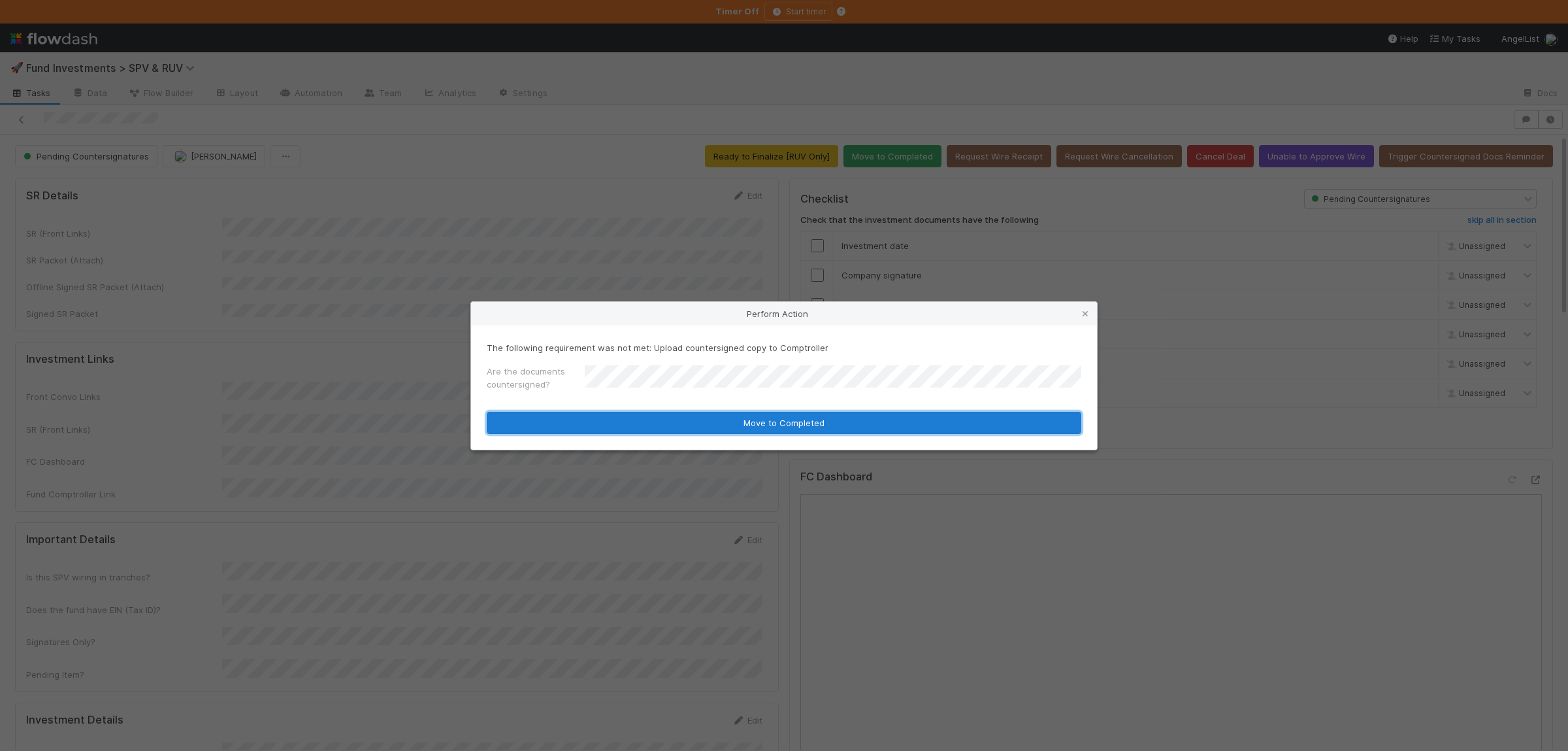
click at [646, 418] on button "Move to Completed" at bounding box center [784, 422] width 594 height 22
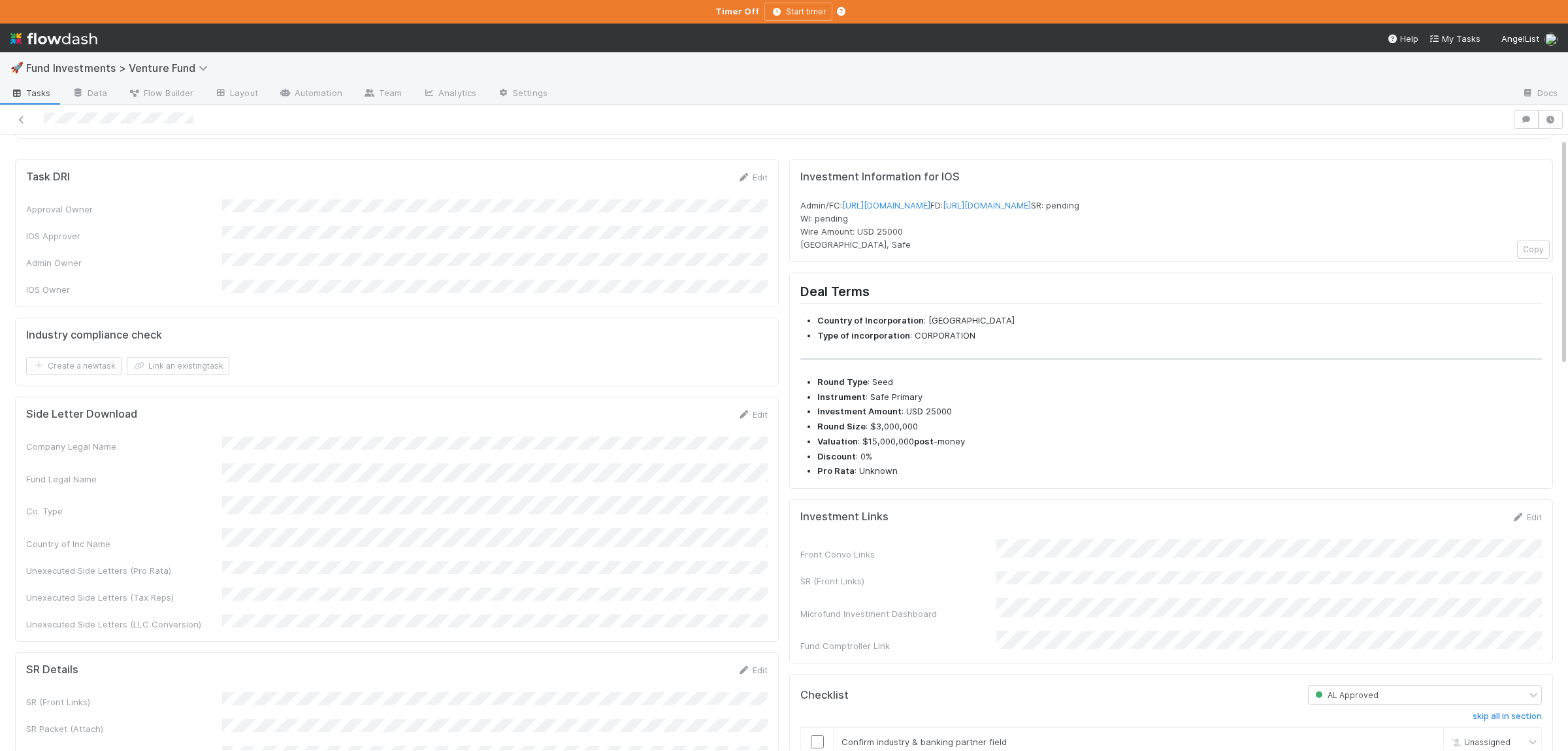
scroll to position [128, 0]
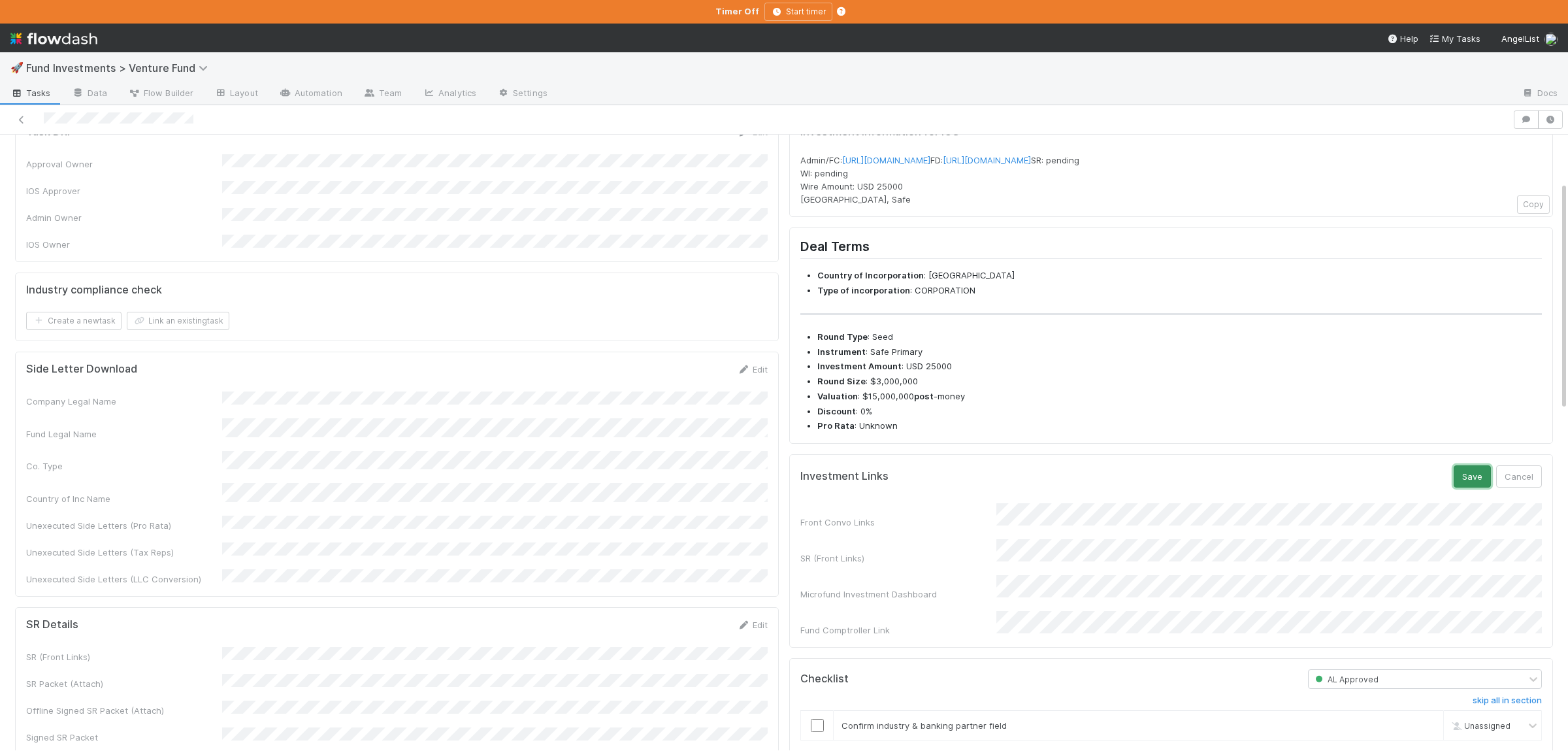
click at [1480, 488] on button "Save" at bounding box center [1472, 476] width 37 height 22
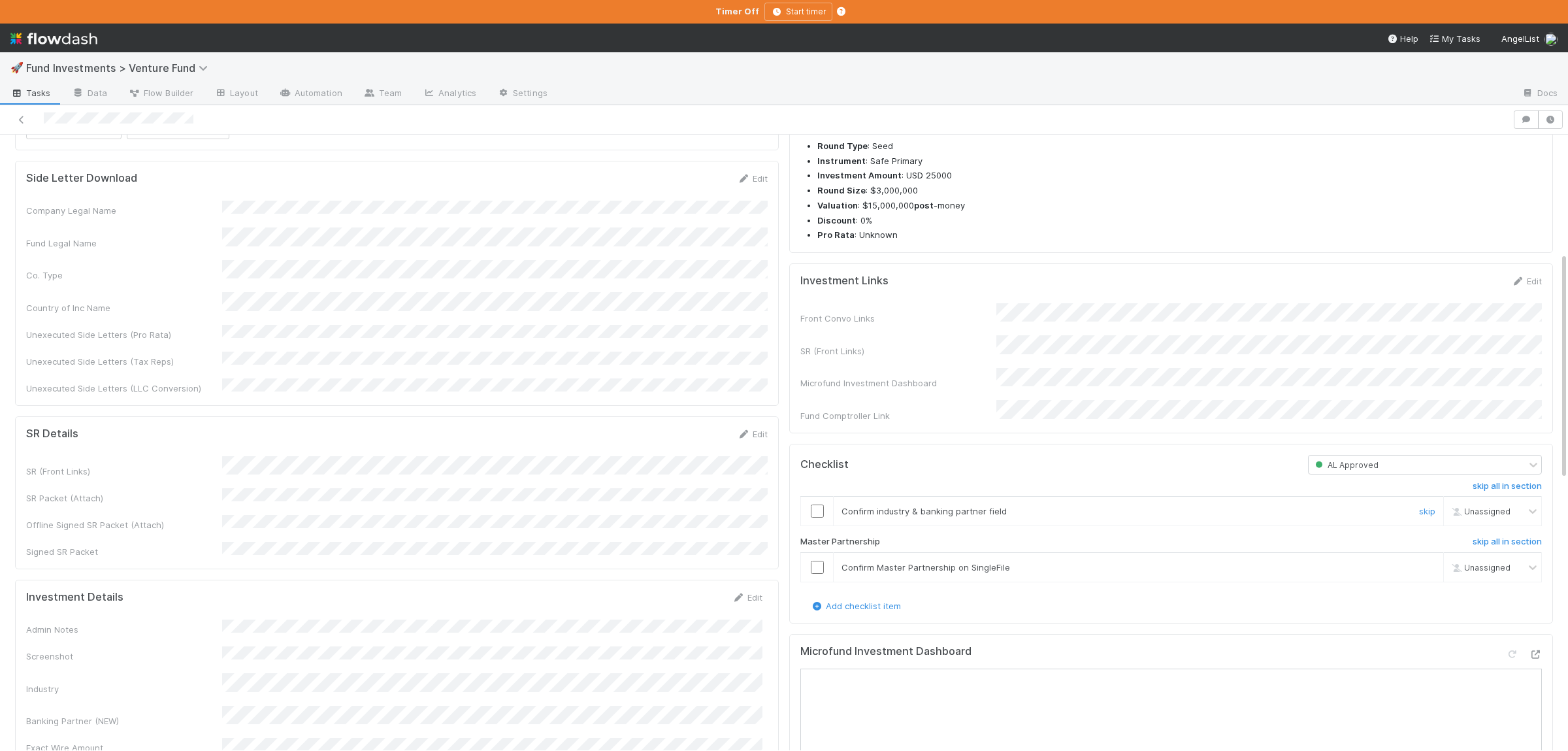
click at [816, 517] on input "checkbox" at bounding box center [817, 511] width 13 height 13
click at [816, 574] on input "checkbox" at bounding box center [817, 567] width 13 height 13
click at [820, 517] on input "checkbox" at bounding box center [817, 511] width 13 height 13
click at [824, 574] on div at bounding box center [816, 567] width 32 height 13
click at [820, 574] on input "checkbox" at bounding box center [817, 567] width 13 height 13
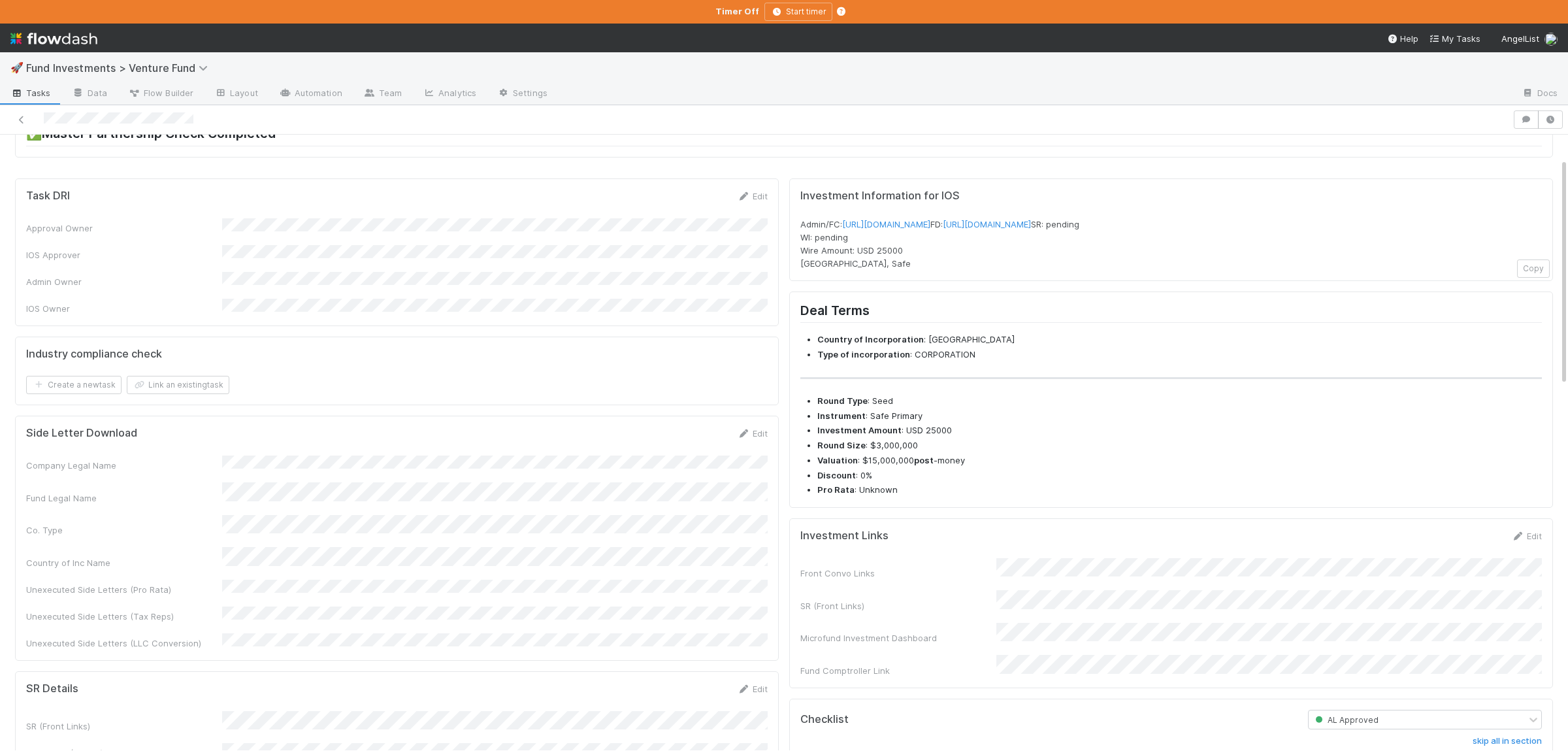
scroll to position [0, 0]
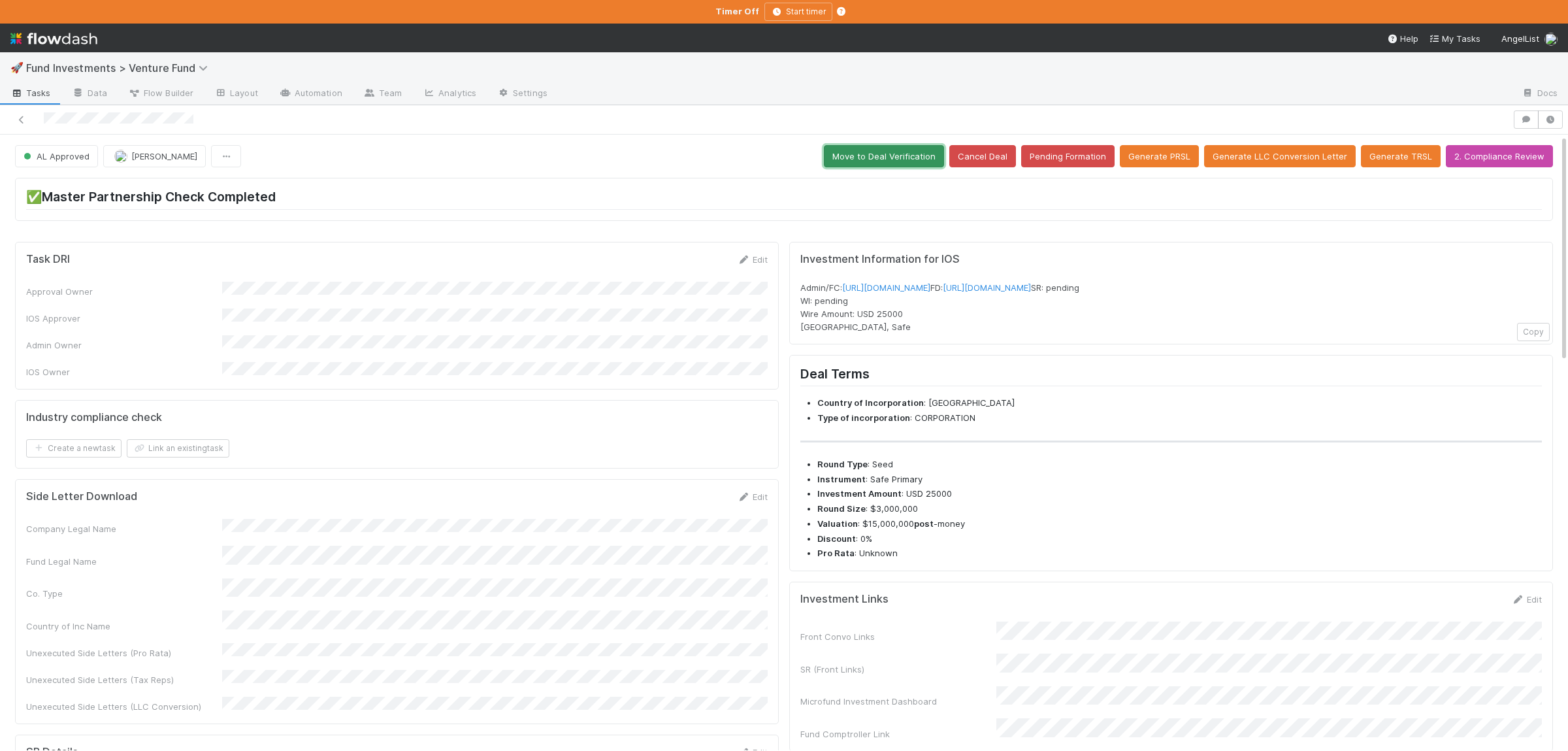
click at [915, 161] on button "Move to Deal Verification" at bounding box center [883, 156] width 120 height 22
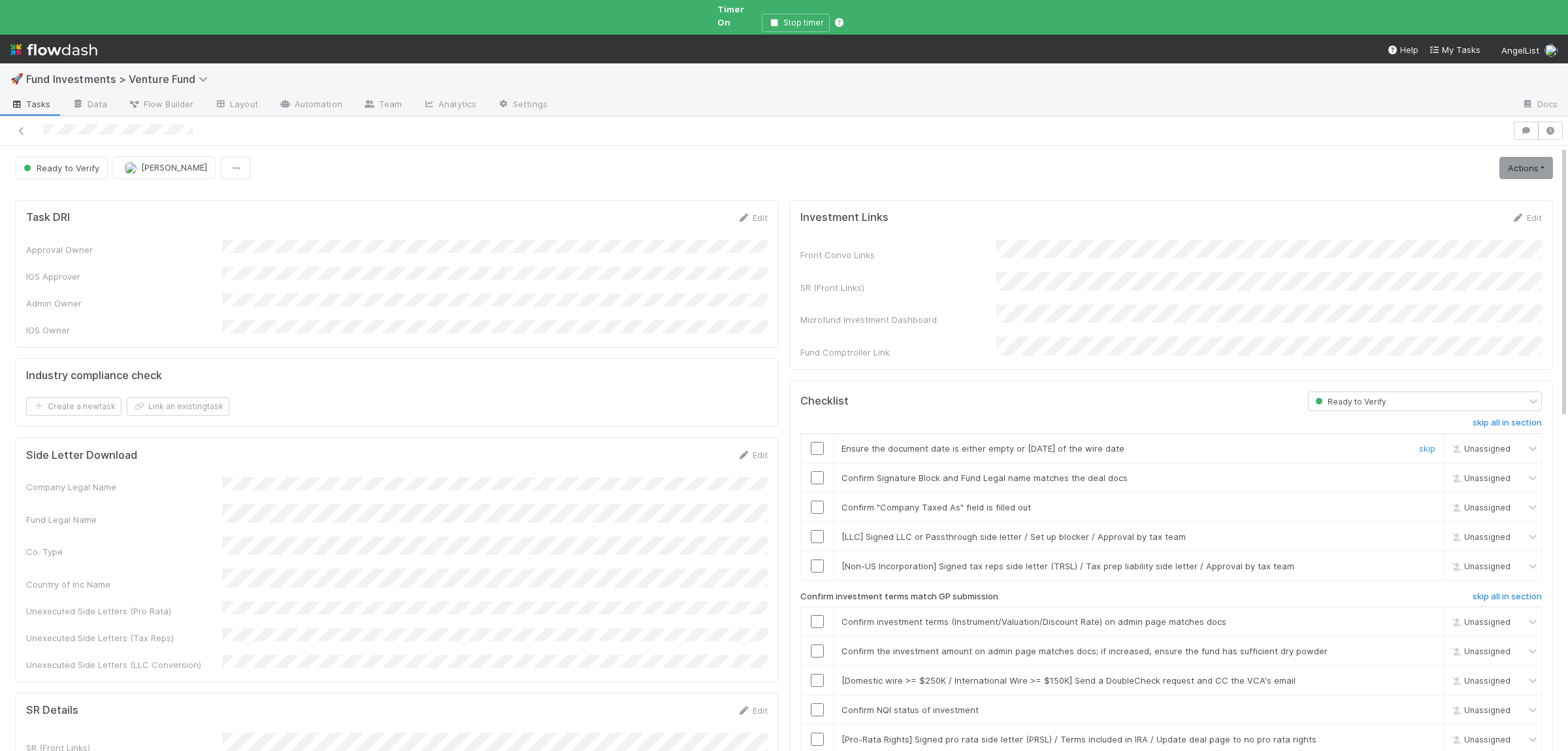
click at [823, 442] on div at bounding box center [816, 448] width 32 height 13
click at [816, 471] on input "checkbox" at bounding box center [817, 477] width 13 height 13
click at [816, 500] on input "checkbox" at bounding box center [817, 507] width 13 height 13
click at [816, 442] on input "checkbox" at bounding box center [817, 448] width 13 height 13
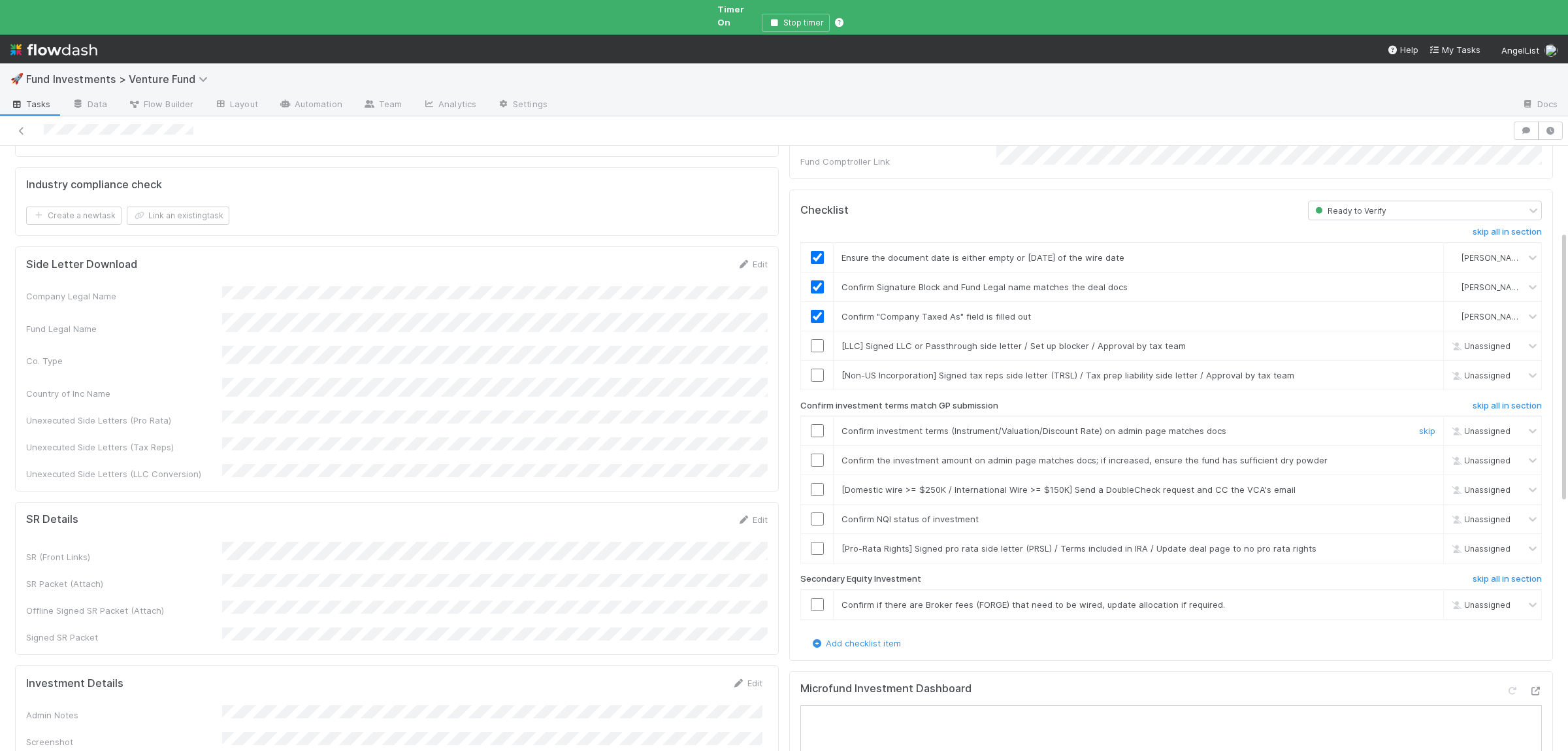
click at [814, 424] on input "checkbox" at bounding box center [817, 431] width 13 height 13
click at [814, 453] on input "checkbox" at bounding box center [817, 459] width 13 height 13
click at [817, 512] on input "checkbox" at bounding box center [817, 519] width 13 height 13
checkbox input "true"
click at [817, 453] on input "checkbox" at bounding box center [817, 459] width 13 height 13
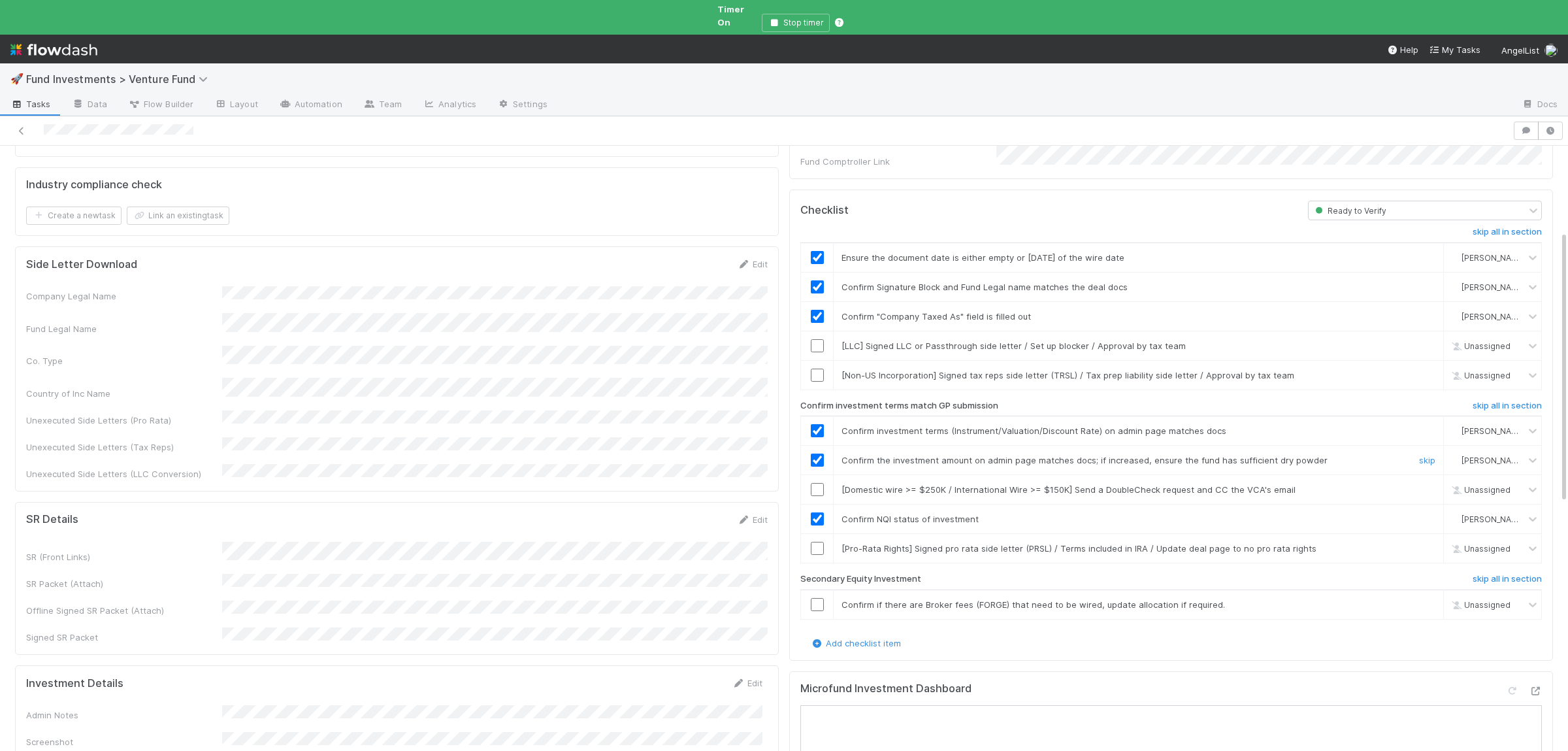
scroll to position [0, 0]
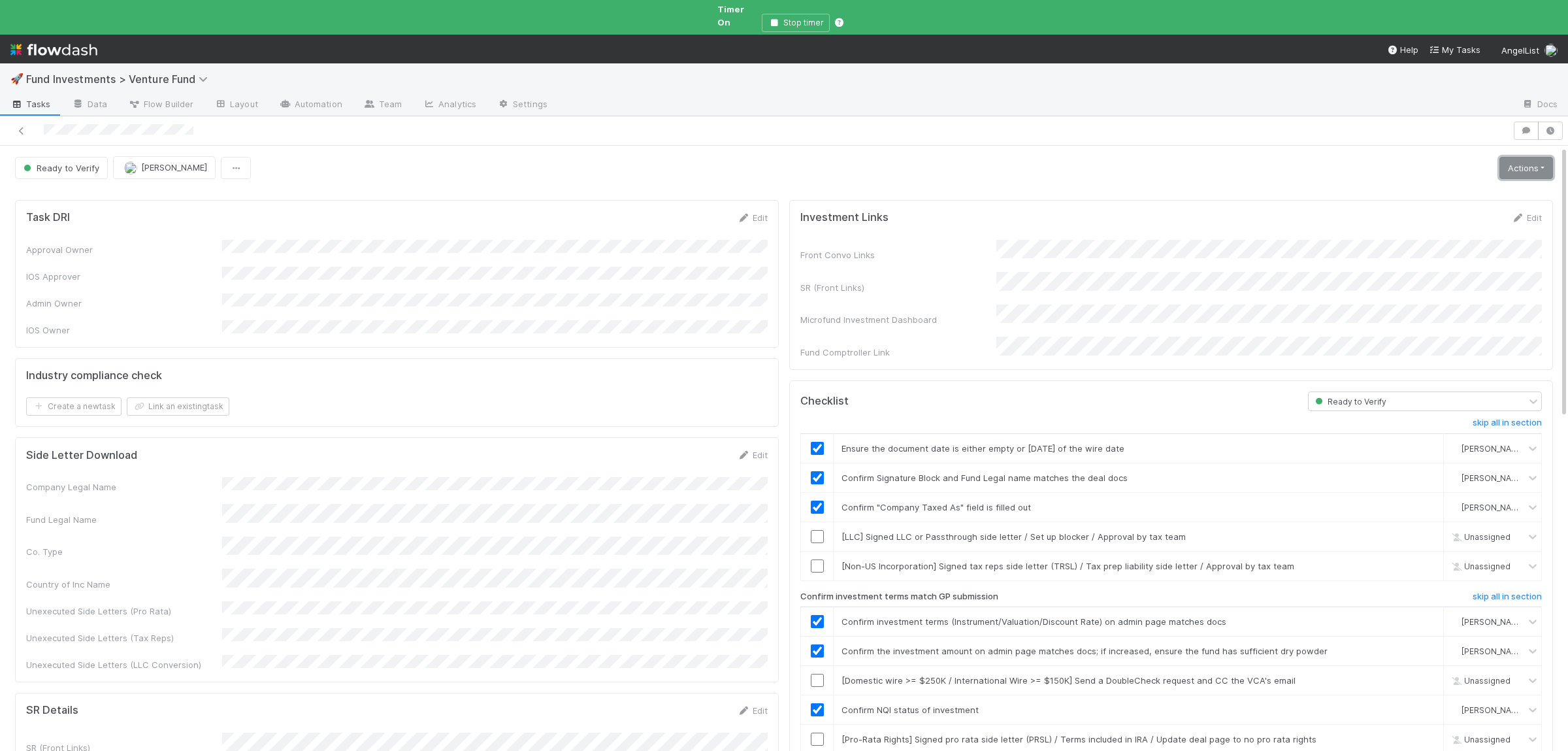
click at [1509, 157] on link "Actions" at bounding box center [1526, 167] width 54 height 22
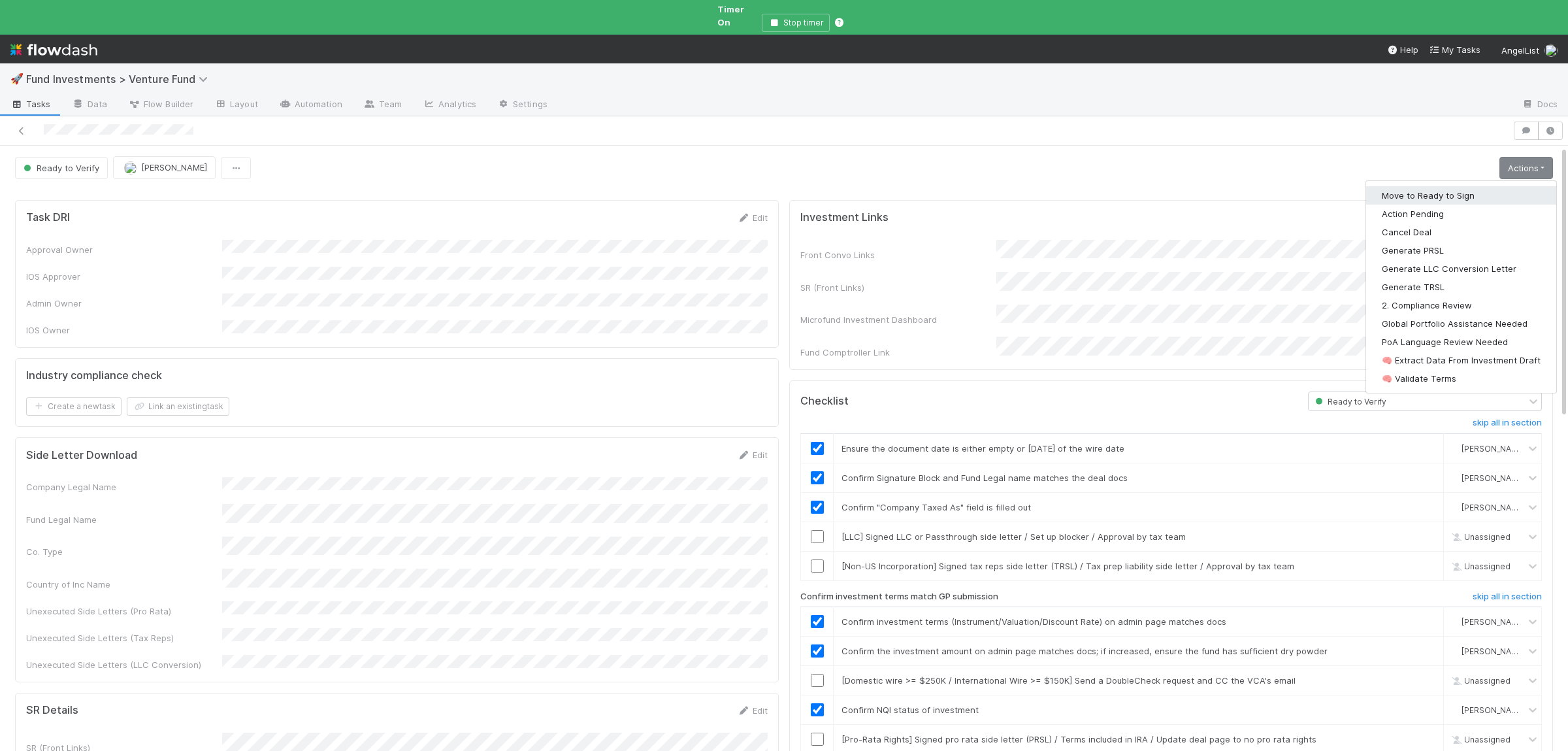
click at [1472, 186] on button "Move to Ready to Sign" at bounding box center [1461, 196] width 190 height 18
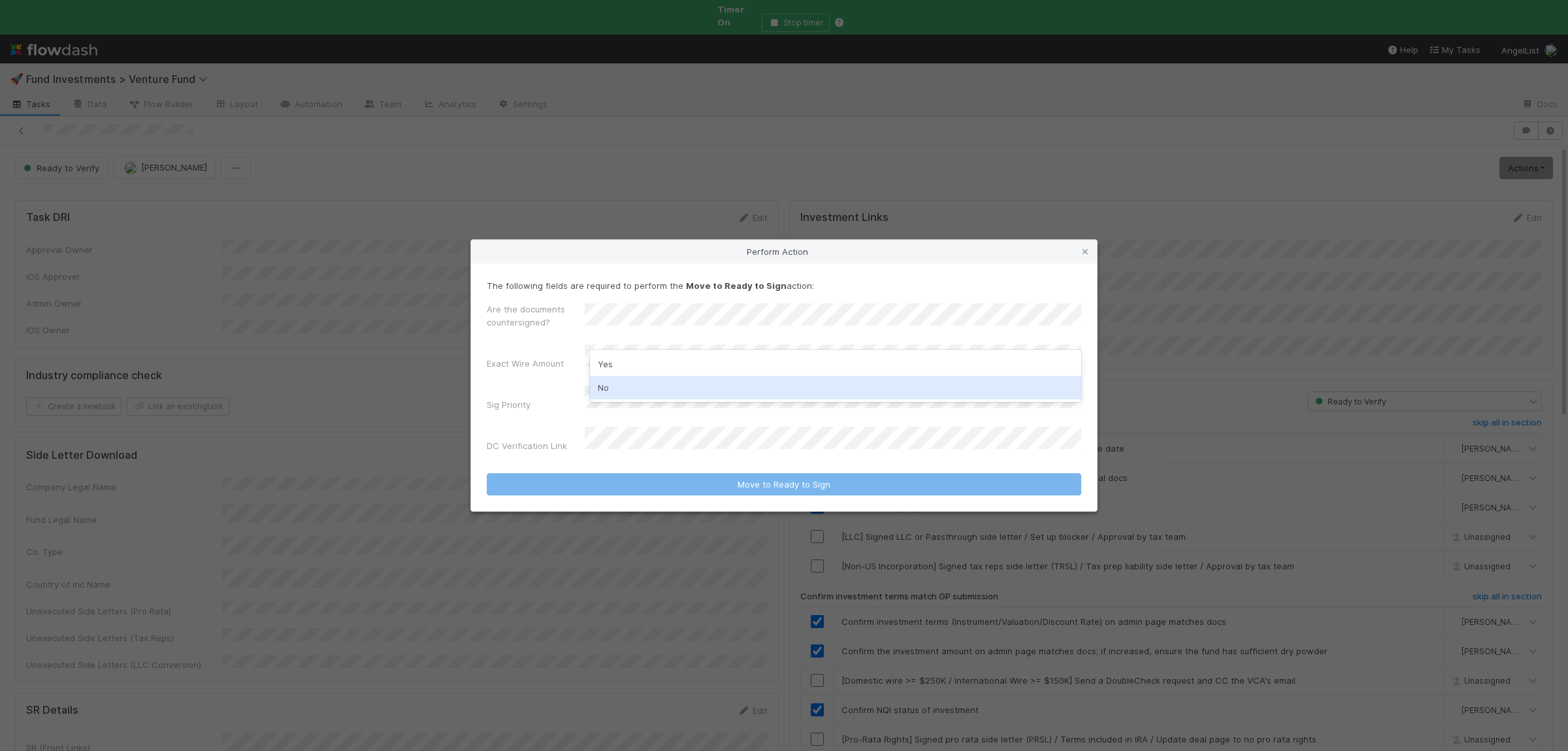
click at [627, 390] on div "No" at bounding box center [836, 387] width 491 height 23
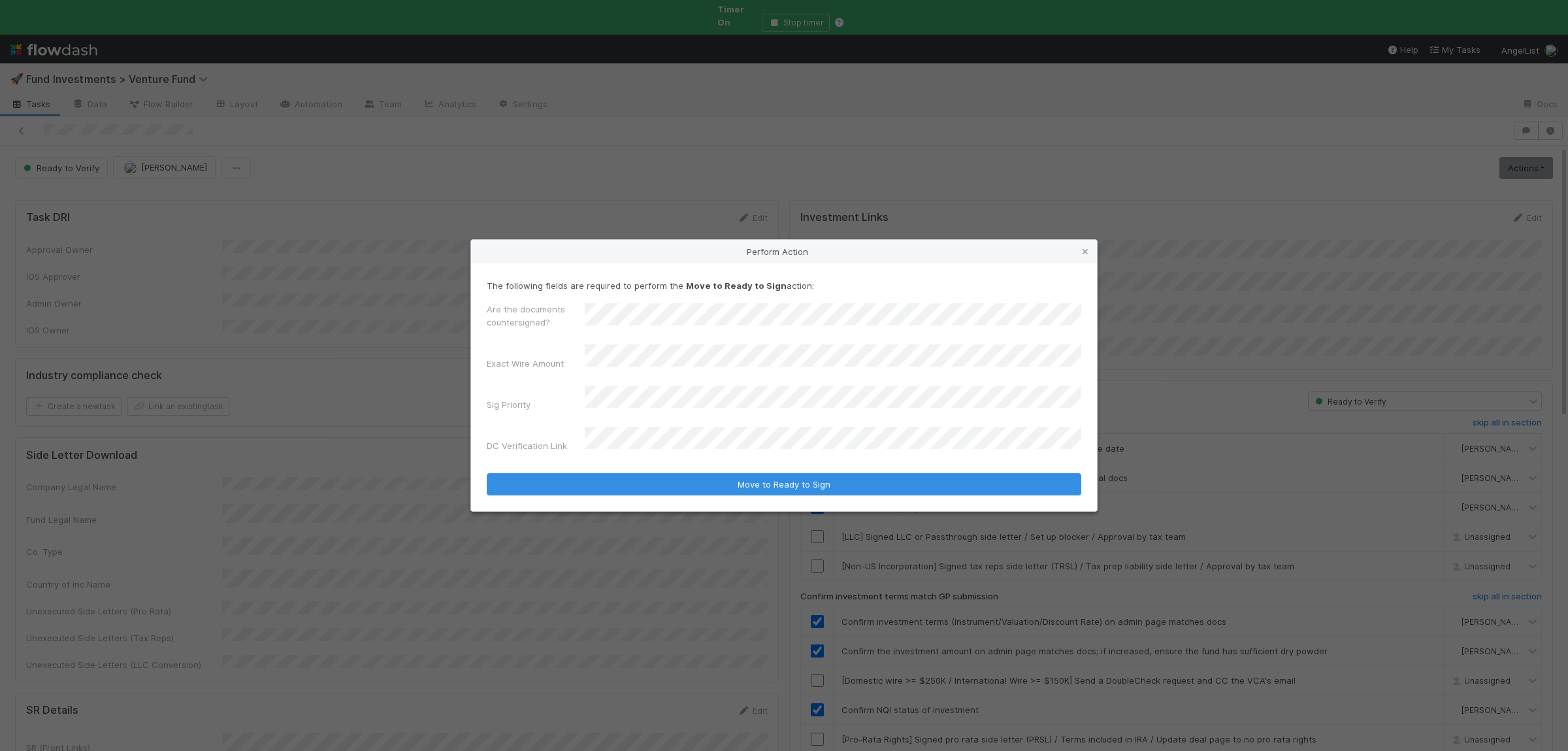
click at [634, 381] on div "Are the documents countersigned? Exact Wire Amount Sig Priority DC Verification…" at bounding box center [784, 380] width 594 height 155
click at [487, 473] on button "Move to Ready to Sign" at bounding box center [784, 483] width 594 height 22
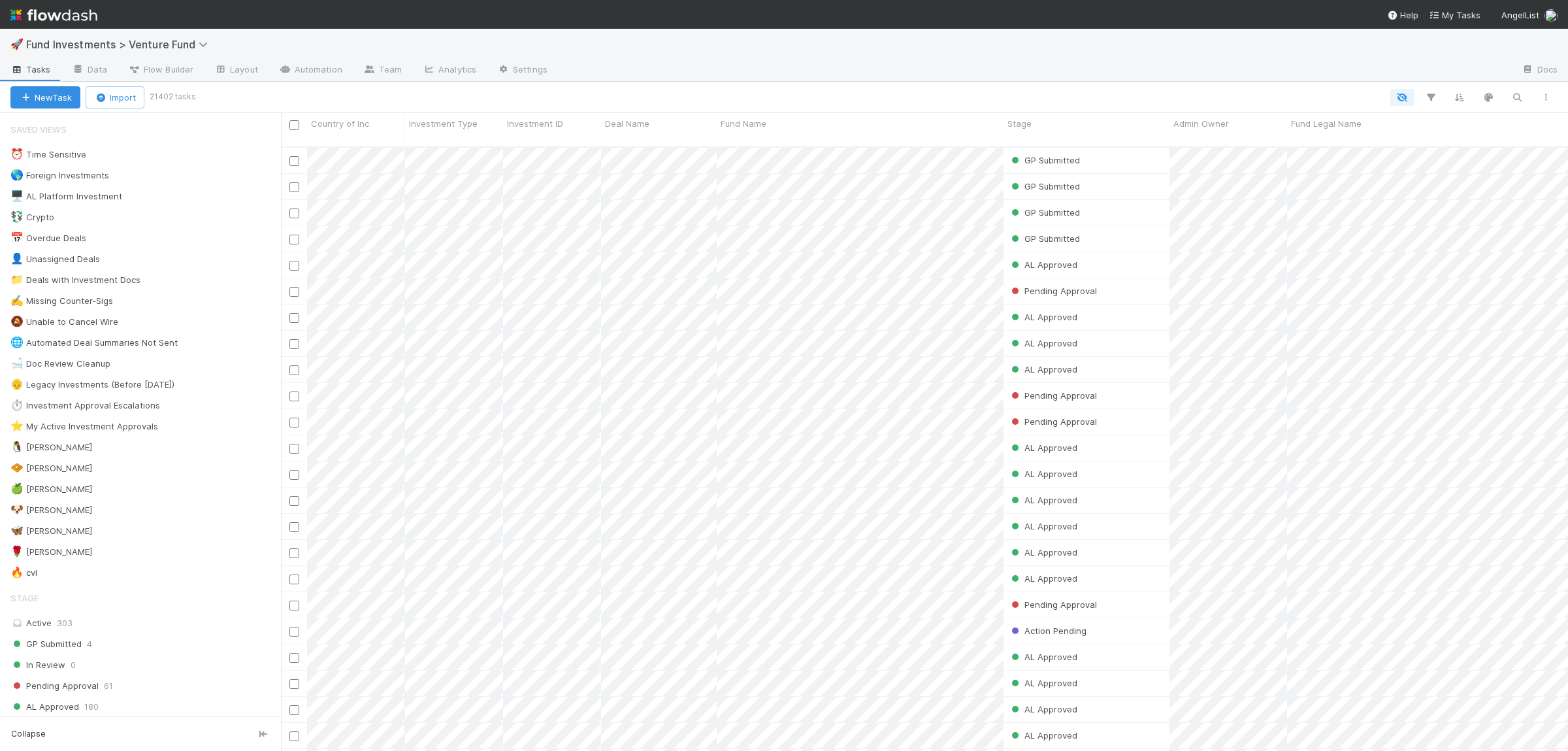
scroll to position [615, 1287]
click at [134, 476] on div "🧇 [PERSON_NAME] 5" at bounding box center [145, 468] width 270 height 16
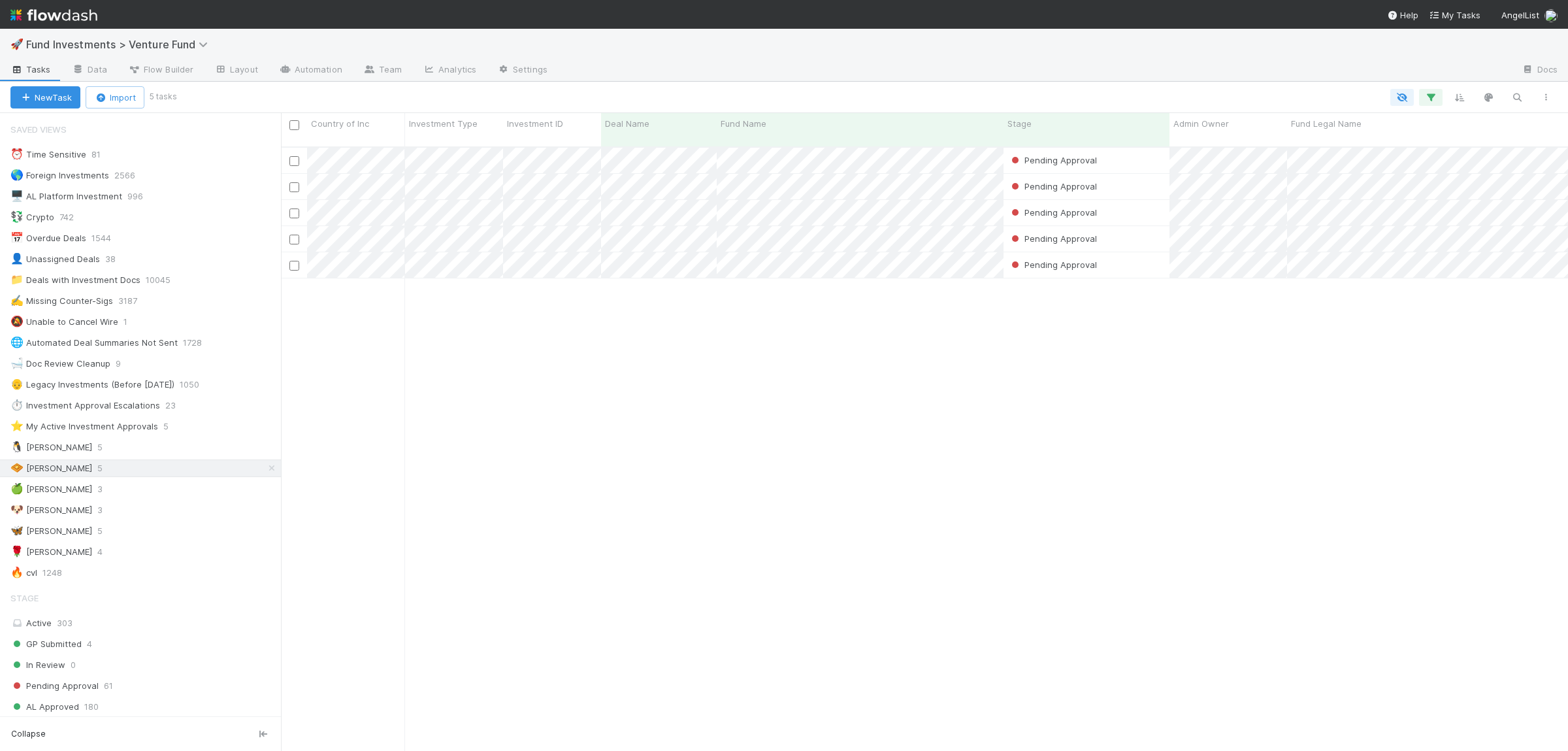
scroll to position [615, 1287]
click at [74, 447] on div "🐧 [PERSON_NAME] 5" at bounding box center [145, 447] width 270 height 16
click at [728, 414] on div "Pending Approval William Rosean 8/10/25, 7:53:09 AM 8/11/25, 3:06:33 AM 0 0 0 0…" at bounding box center [924, 455] width 1287 height 614
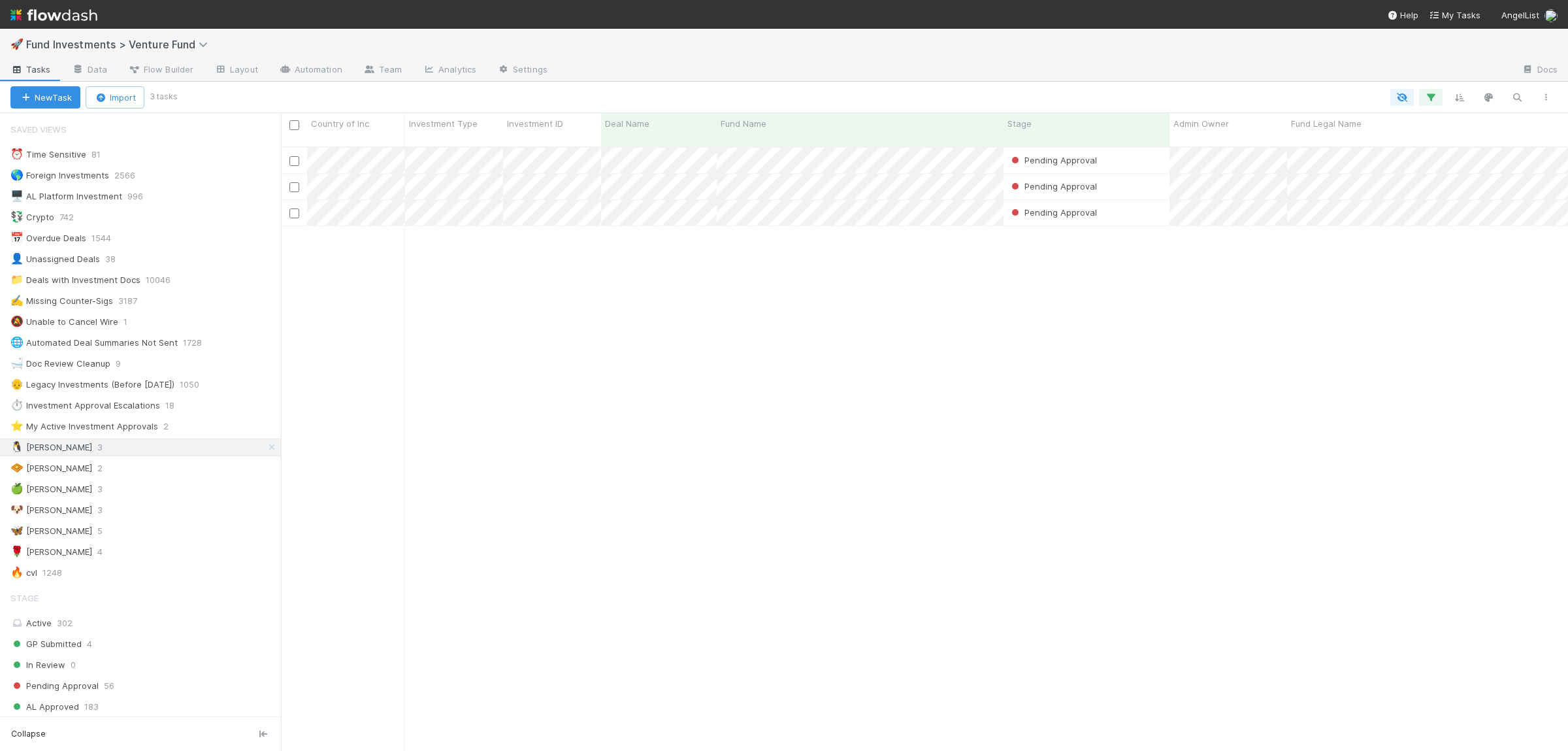
click at [610, 339] on div "Pending Approval William Rosean 8/10/25, 7:53:09 AM 8/11/25, 3:06:33 AM 0 0 0 0…" at bounding box center [924, 455] width 1287 height 614
click at [144, 488] on div "🍏 Ali 3" at bounding box center [145, 488] width 270 height 16
click at [732, 356] on div "Pending Approval William Rosean 8/8/25, 11:01:31 AM 8/10/25, 11:18:56 PM 0 0 0 …" at bounding box center [924, 455] width 1287 height 614
click at [705, 324] on div "Pending Approval William Rosean 8/8/25, 11:01:31 AM 8/10/25, 11:18:56 PM 0 0 0 …" at bounding box center [924, 455] width 1287 height 614
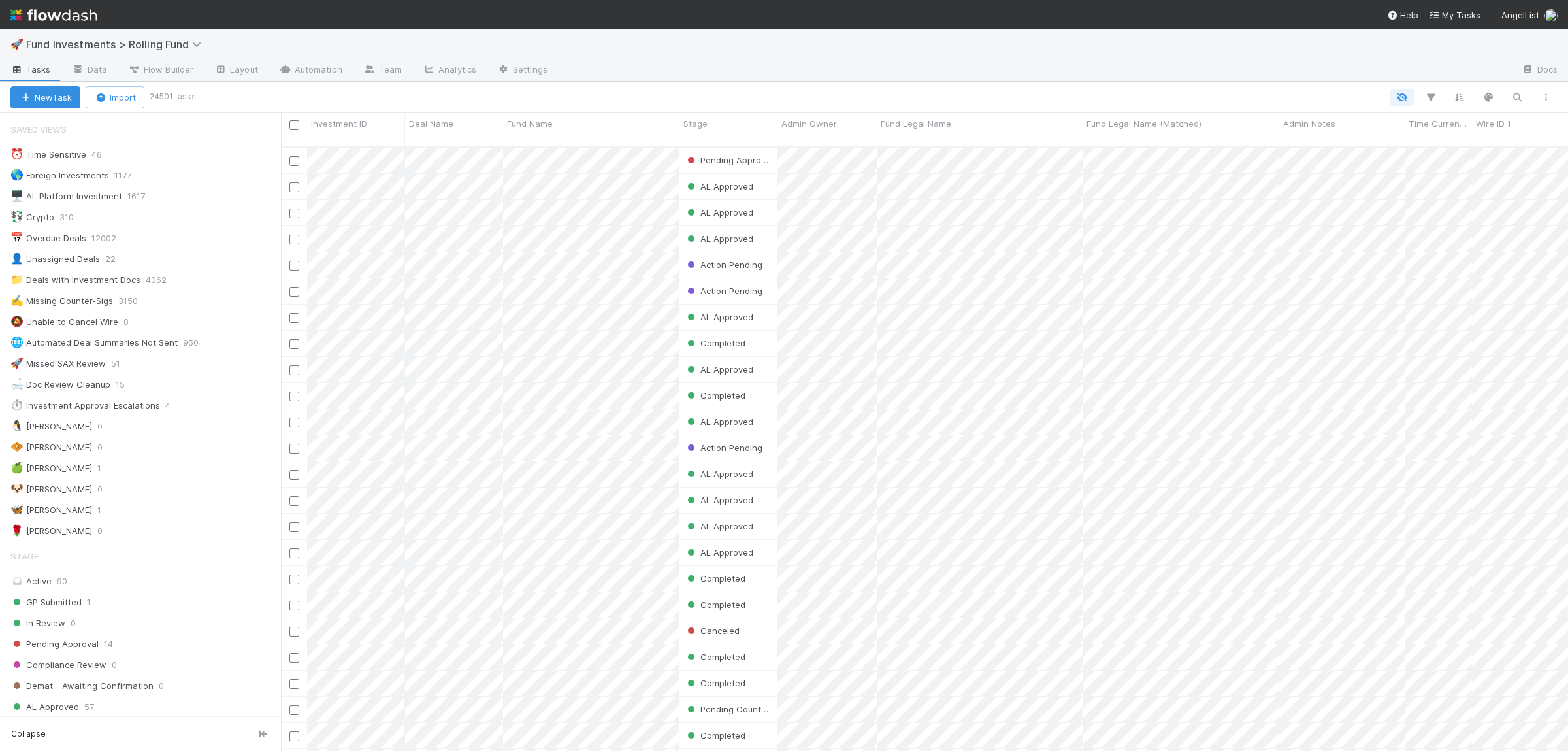
scroll to position [1, 1]
click at [150, 476] on div "🍏 Ali 1" at bounding box center [145, 468] width 270 height 16
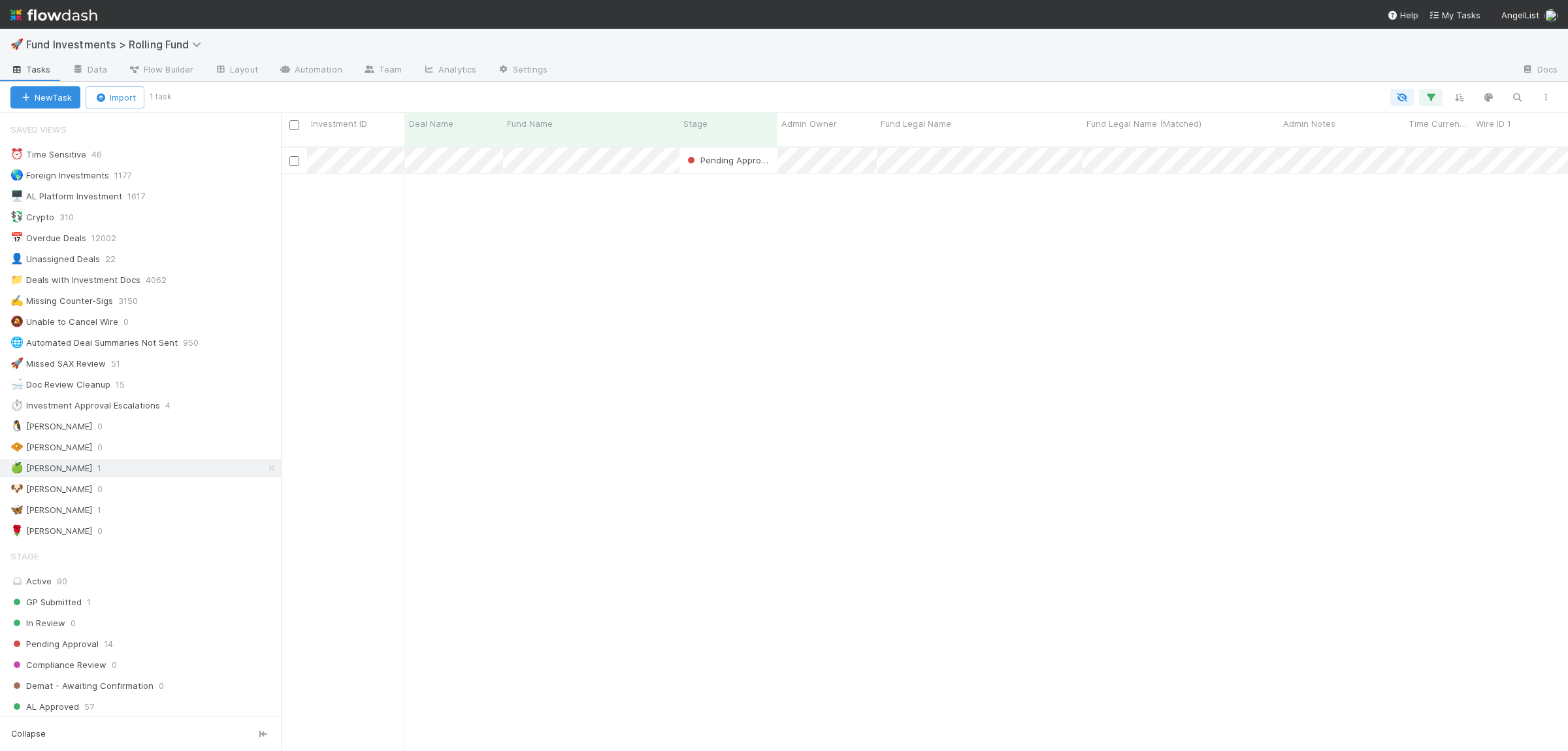
scroll to position [615, 1287]
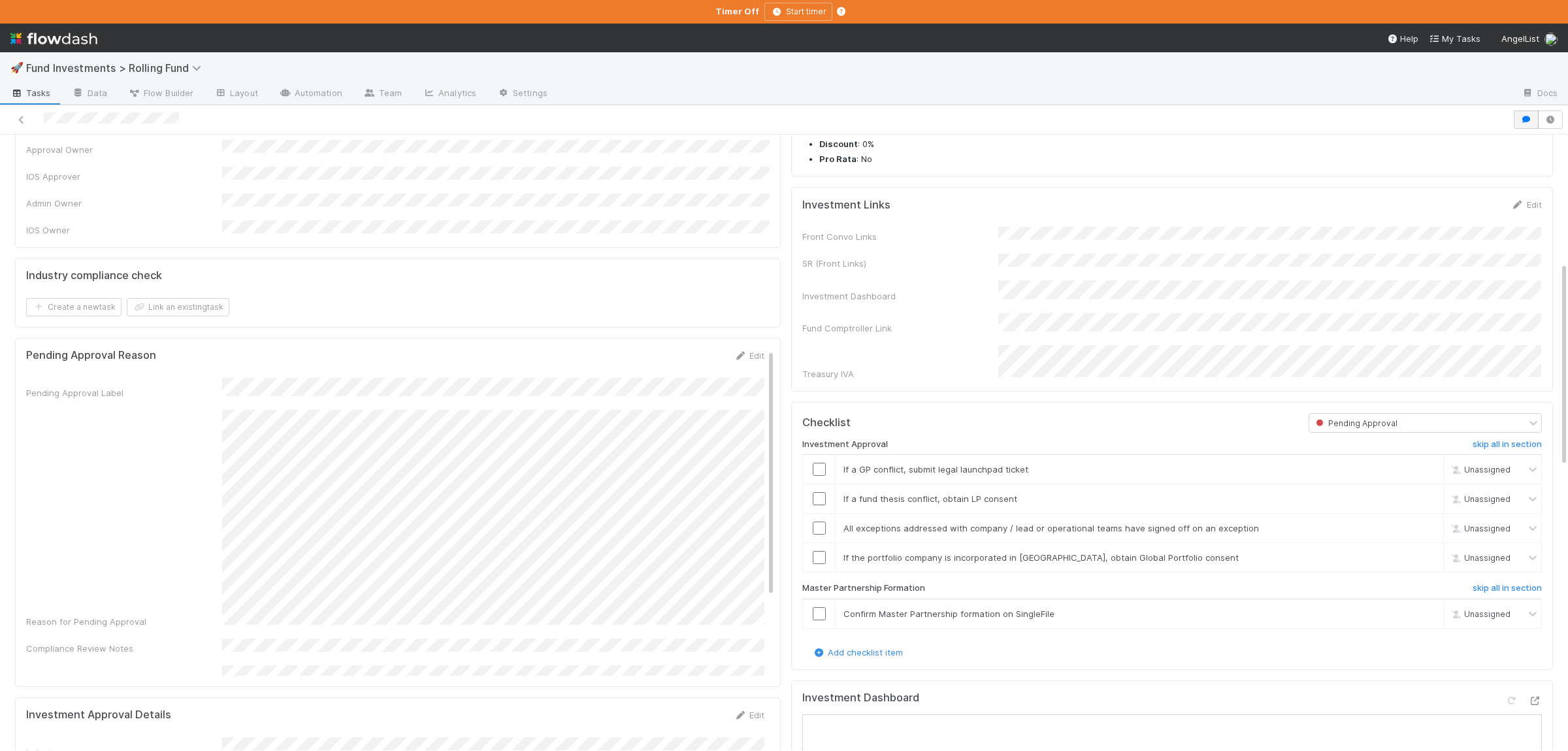
click at [1513, 121] on div at bounding box center [784, 120] width 1568 height 30
click at [1518, 117] on button "button" at bounding box center [1526, 119] width 25 height 18
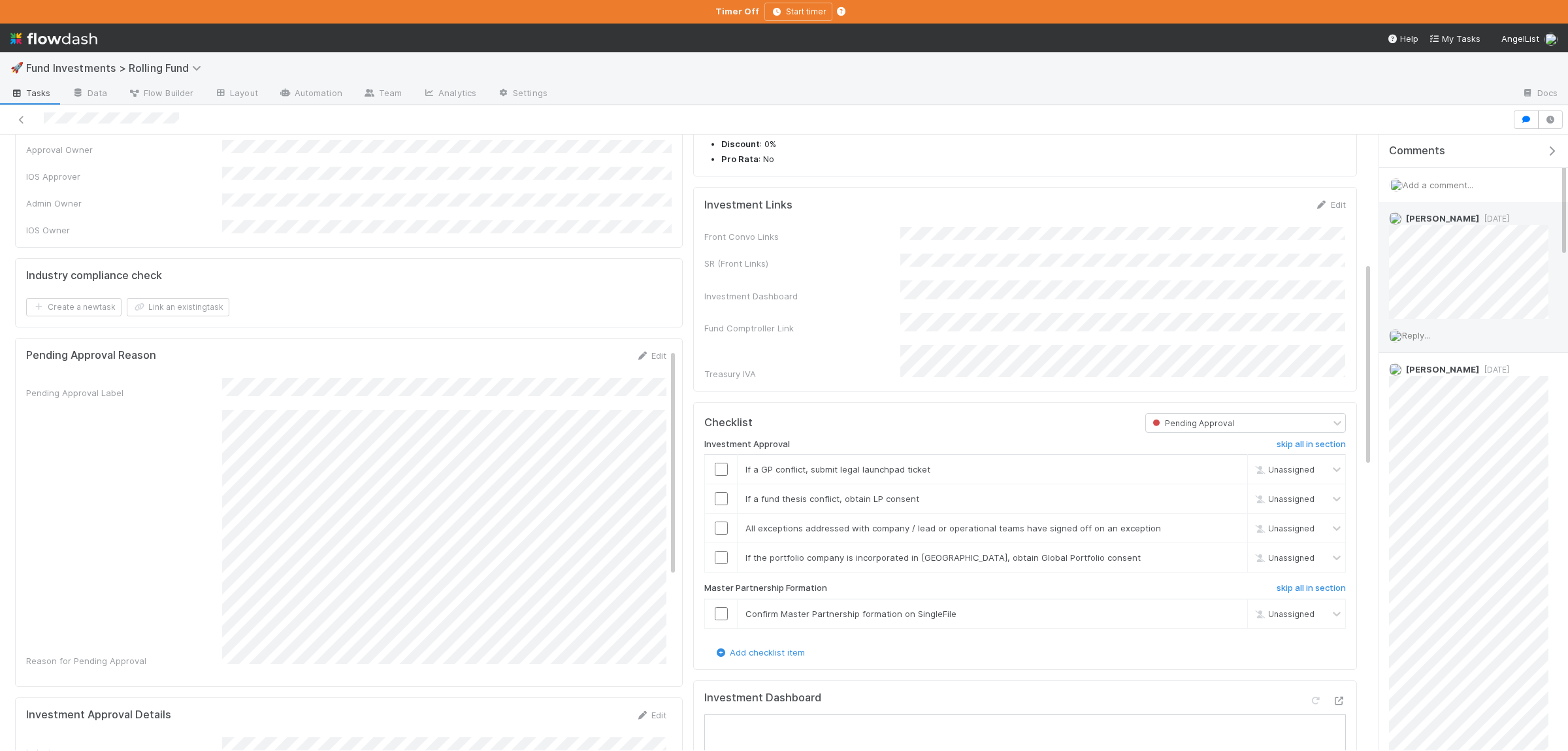
click at [1420, 344] on div "Reply..." at bounding box center [1469, 335] width 179 height 32
click at [1424, 340] on span "Reply..." at bounding box center [1416, 335] width 28 height 11
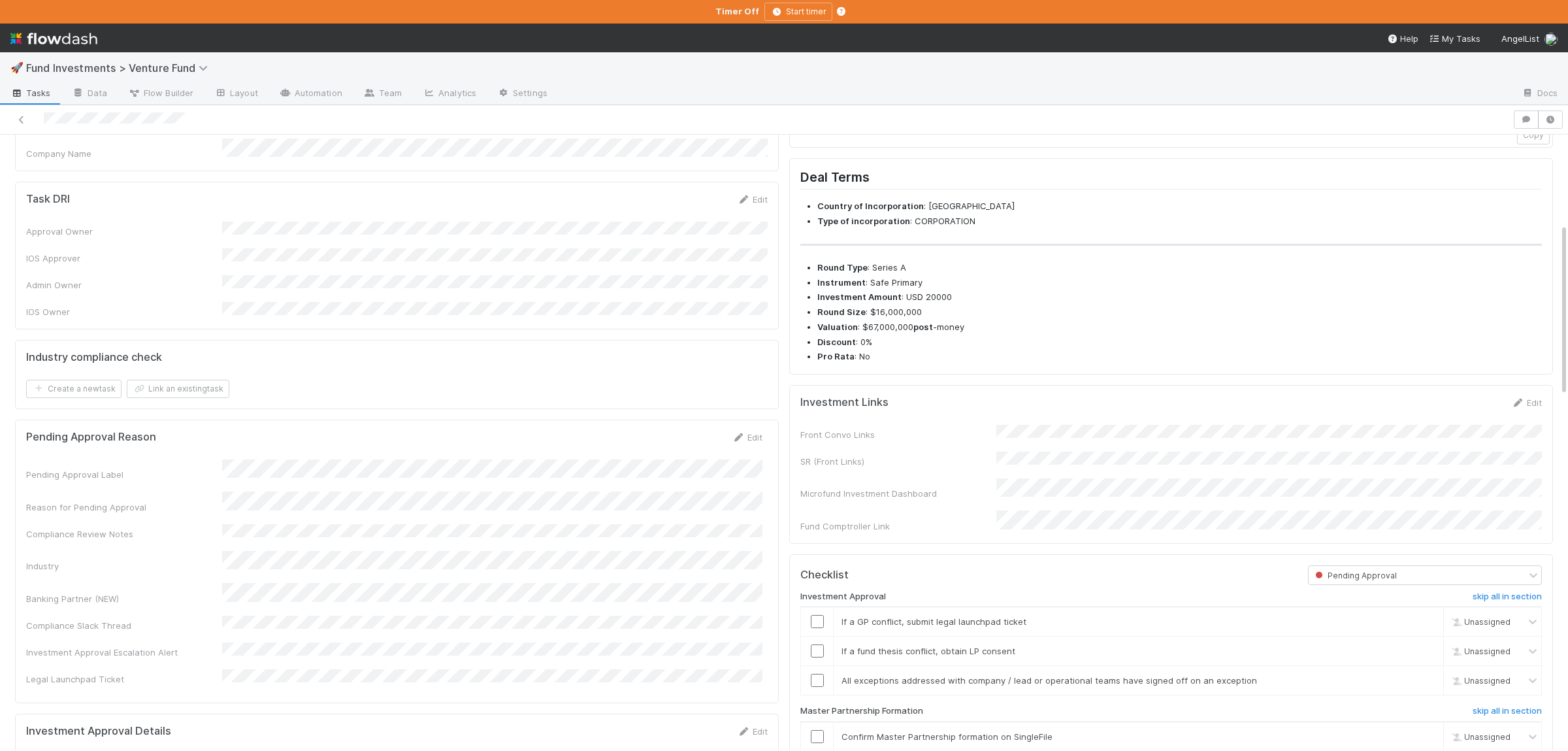
scroll to position [128, 0]
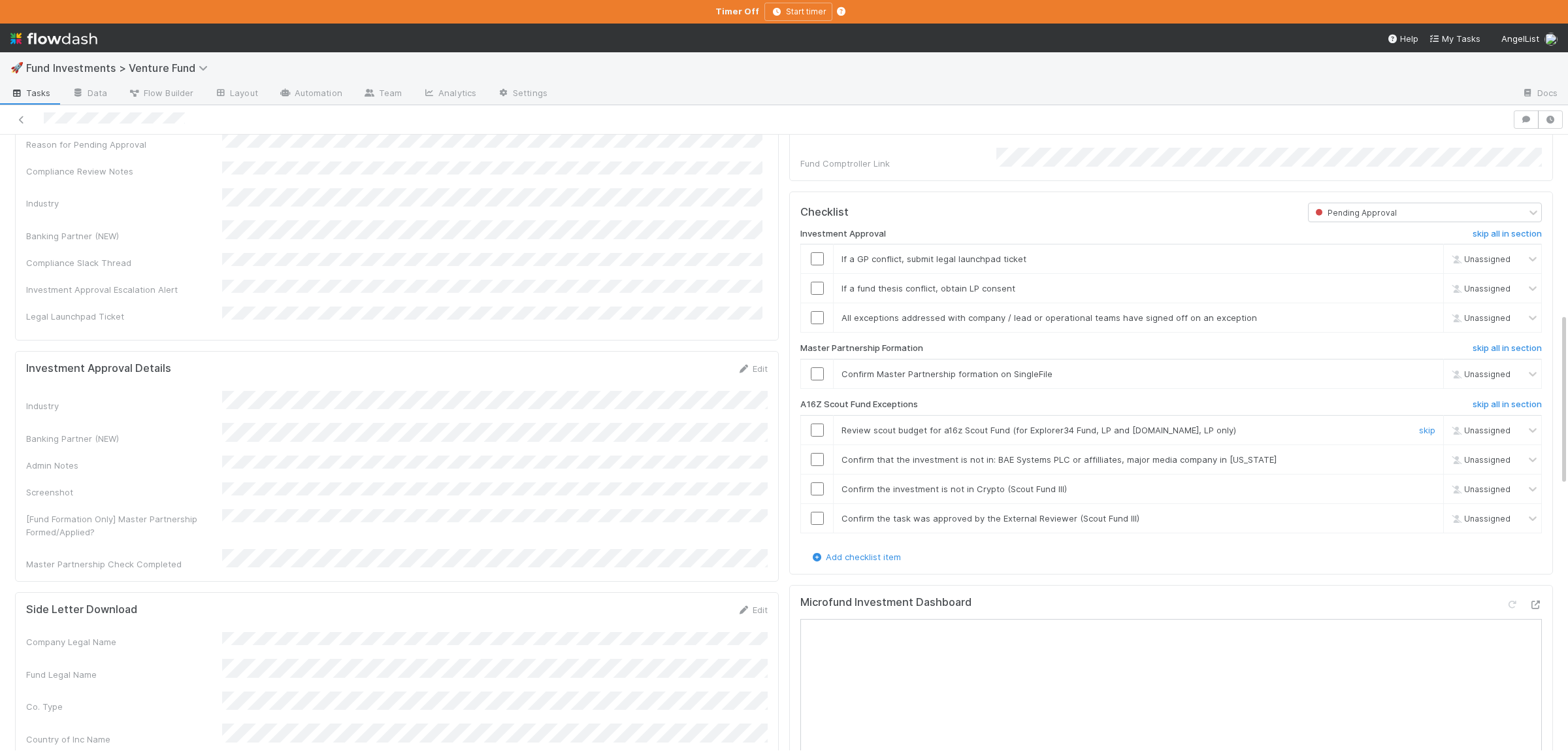
scroll to position [955, 0]
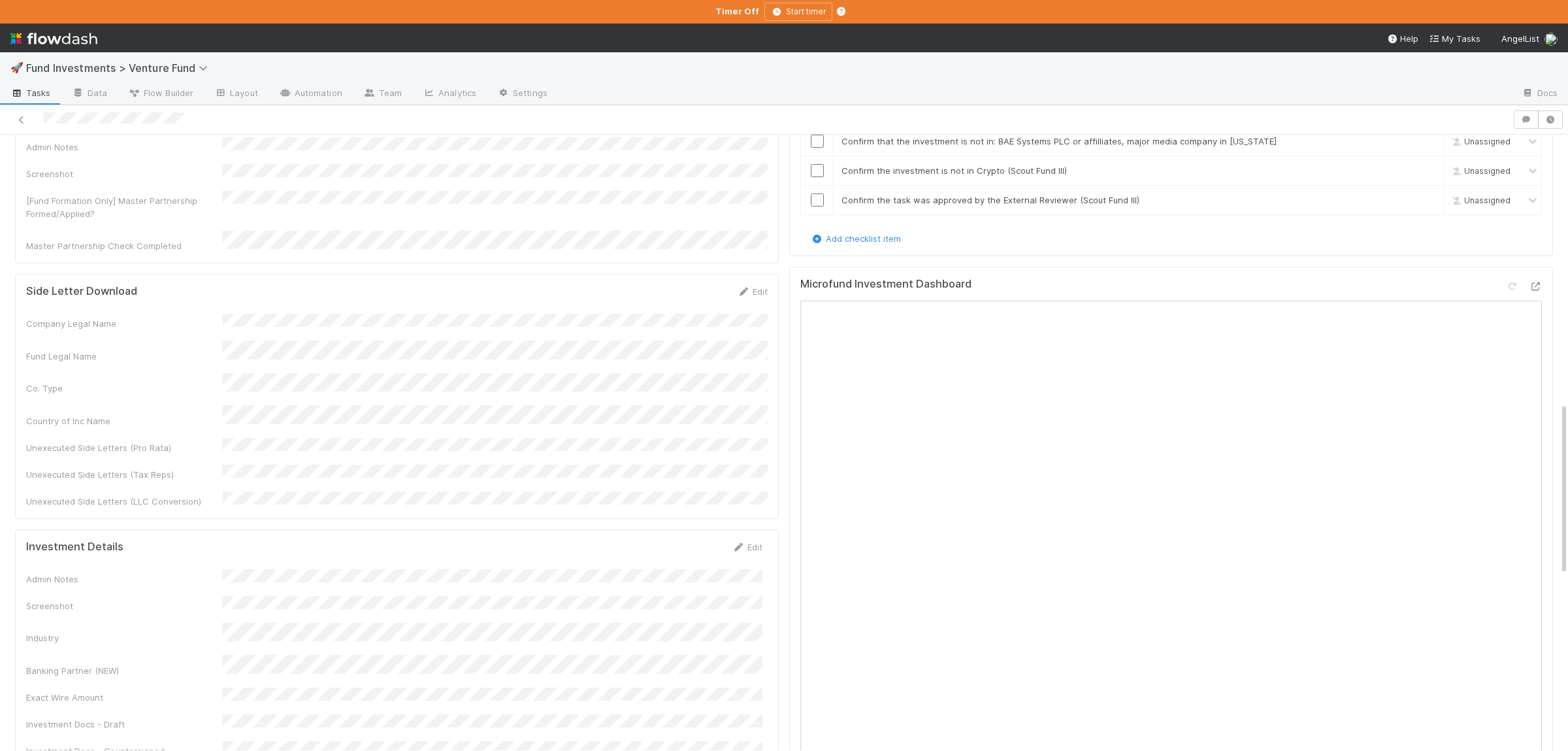
click at [458, 442] on div "Side Letter Download Edit Company Legal Name Fund Legal Name Co. Type Country o…" at bounding box center [397, 396] width 764 height 245
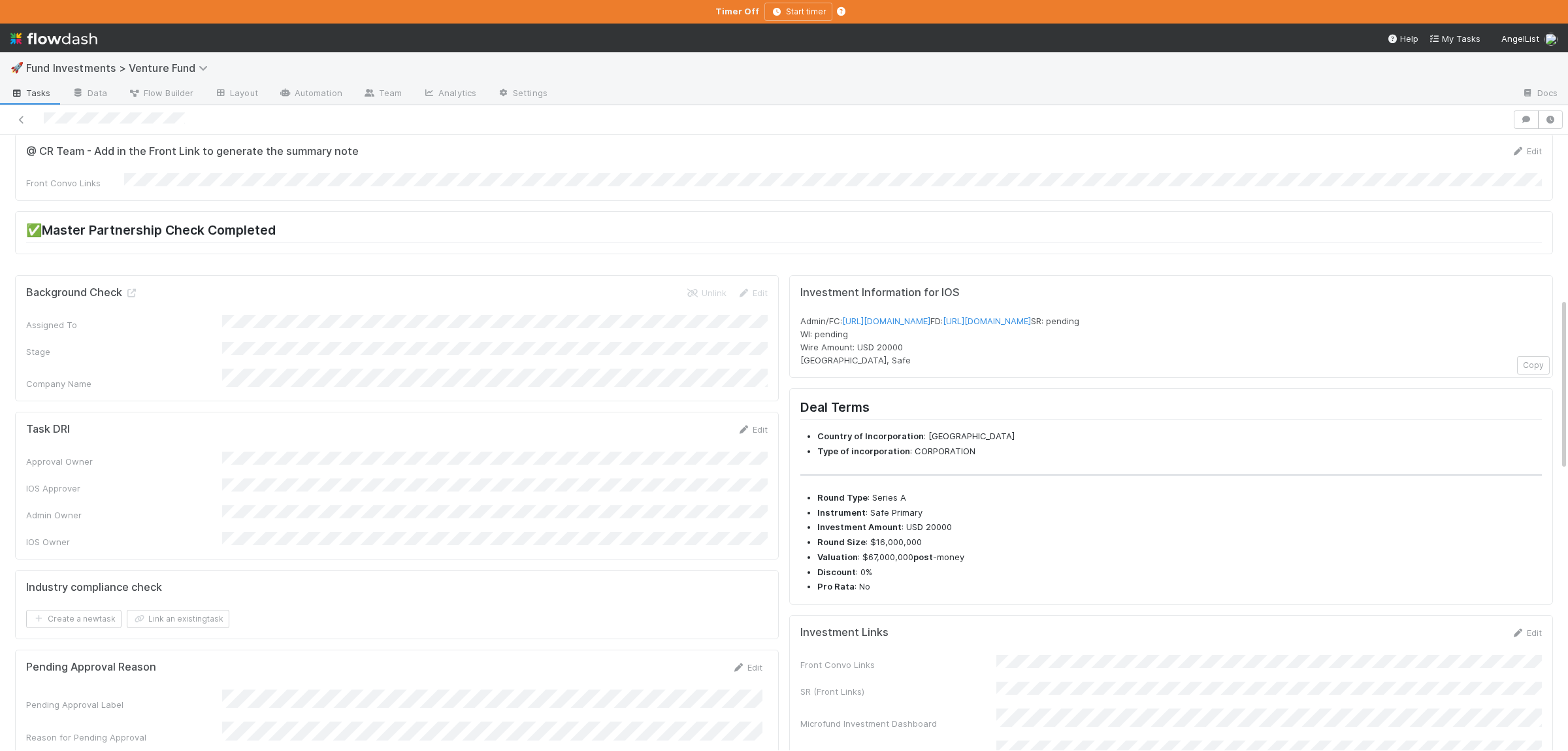
scroll to position [0, 0]
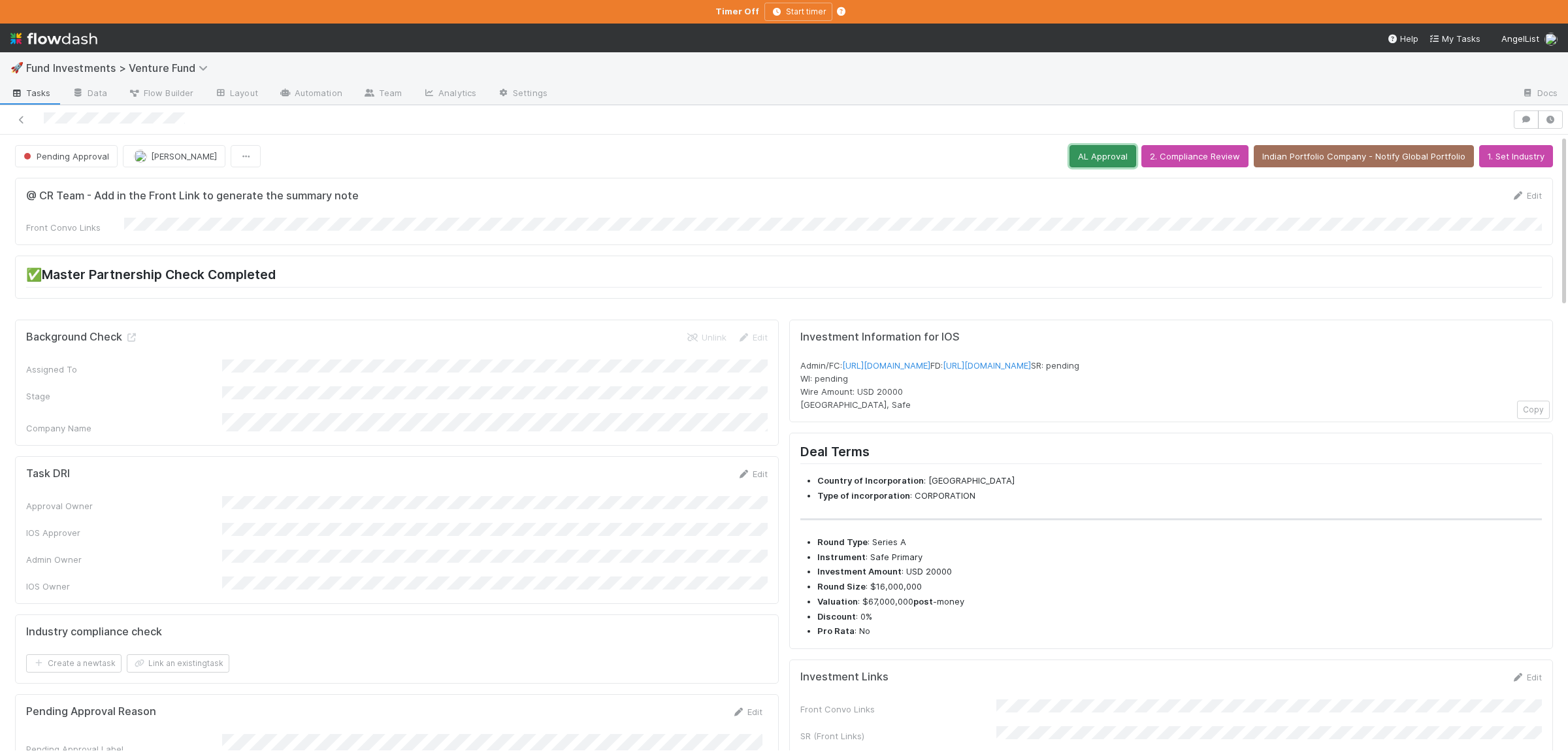
click at [1094, 151] on button "AL Approval" at bounding box center [1102, 156] width 66 height 22
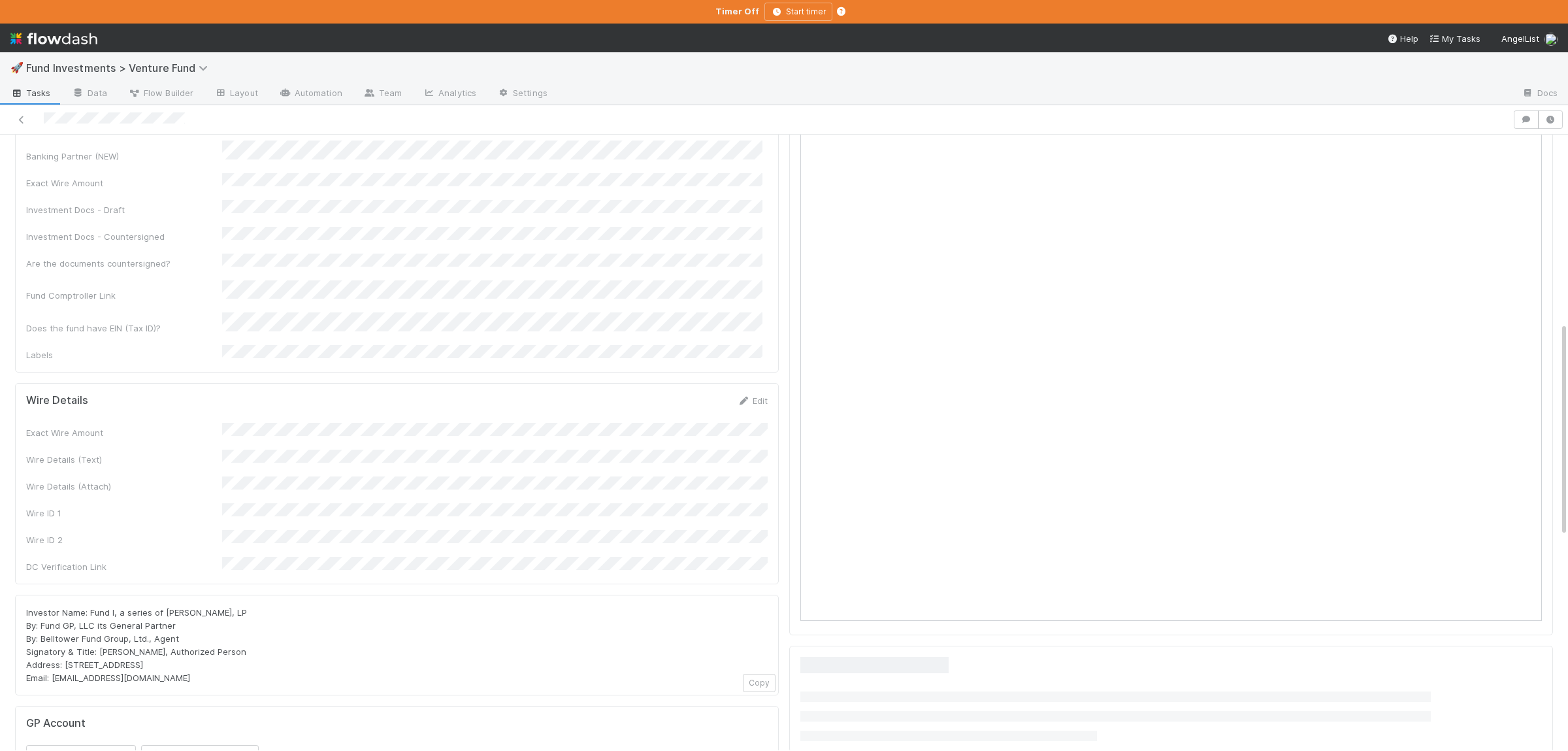
scroll to position [537, 0]
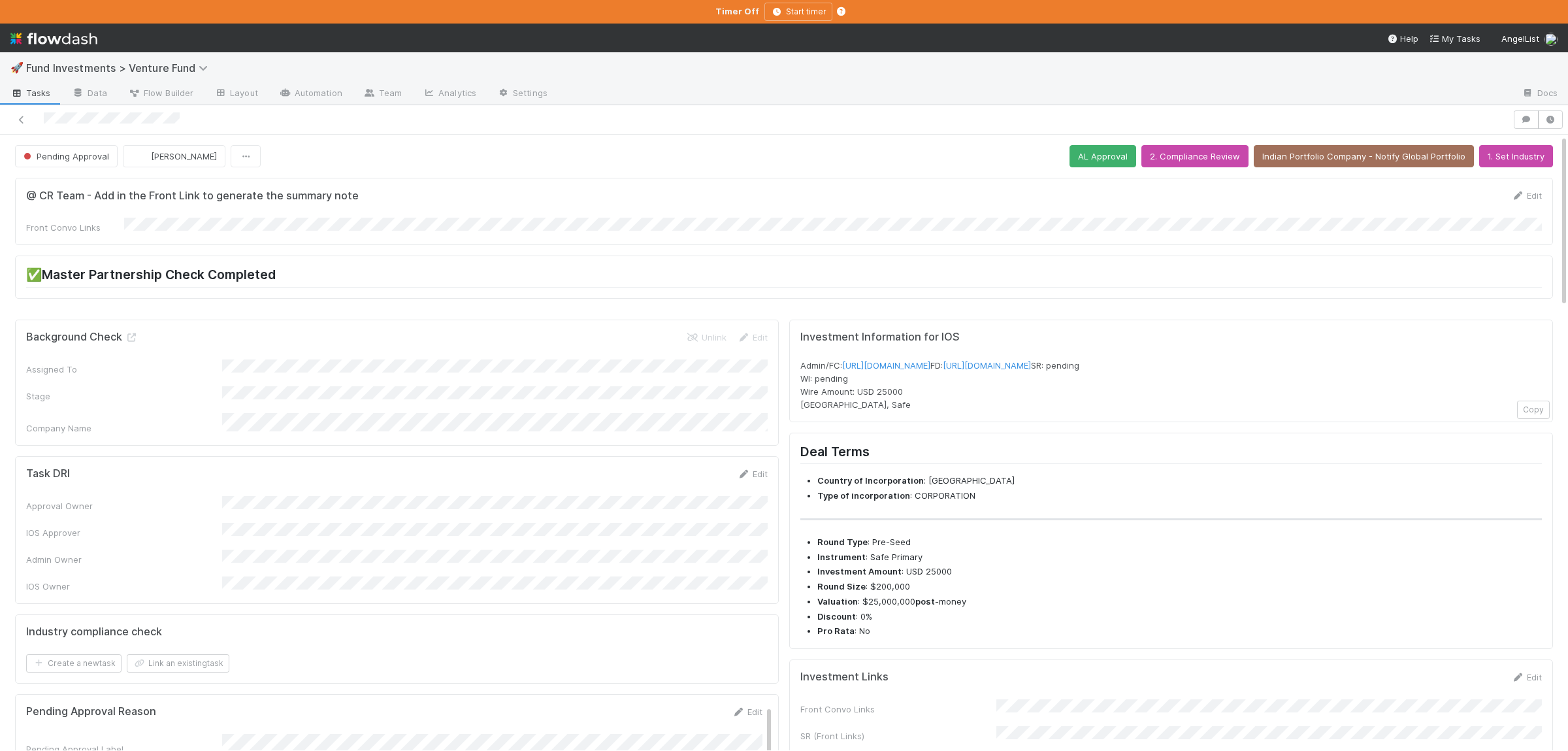
click at [588, 432] on div "Background Check Unlink Edit Assigned To Stage Company Name" at bounding box center [397, 383] width 764 height 127
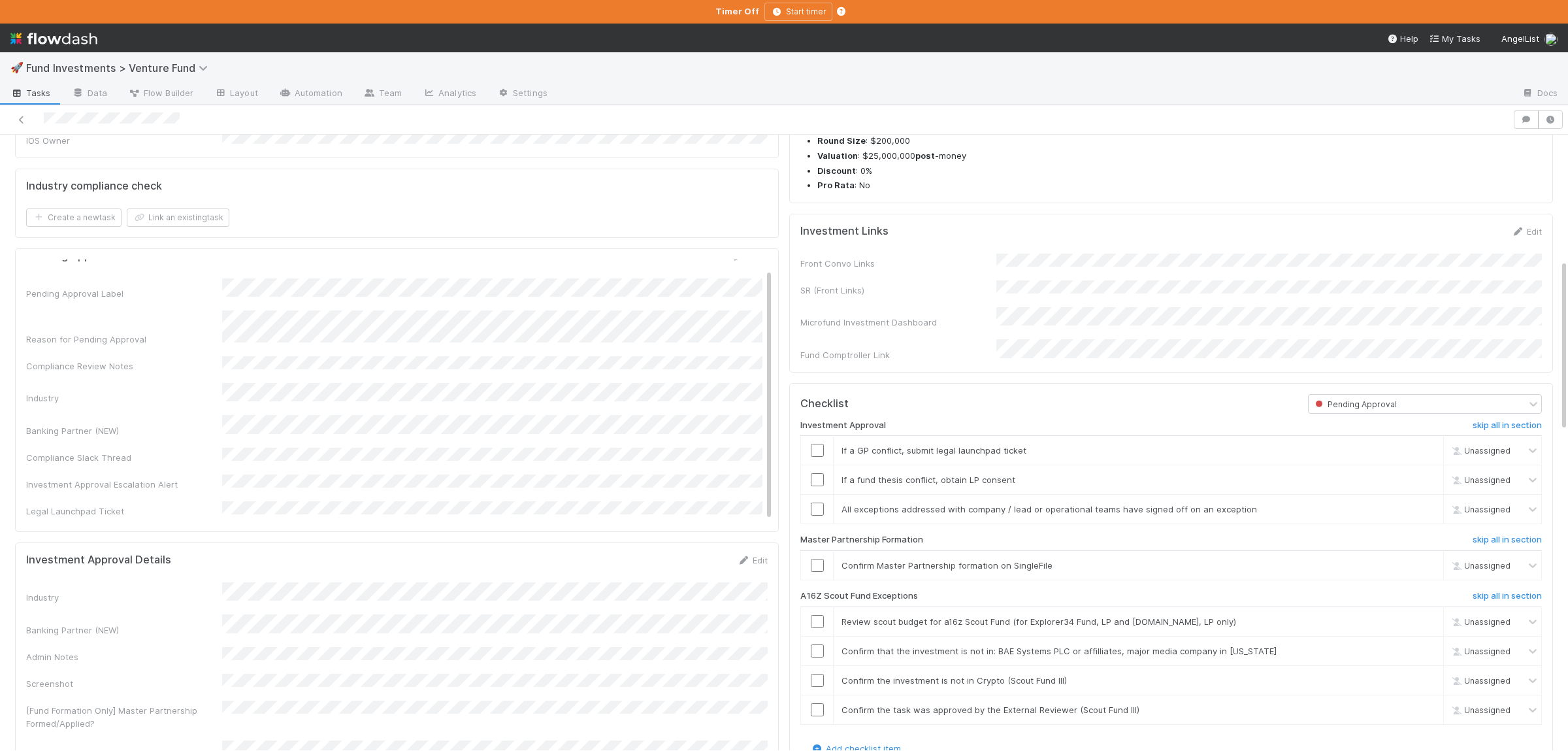
scroll to position [191, 0]
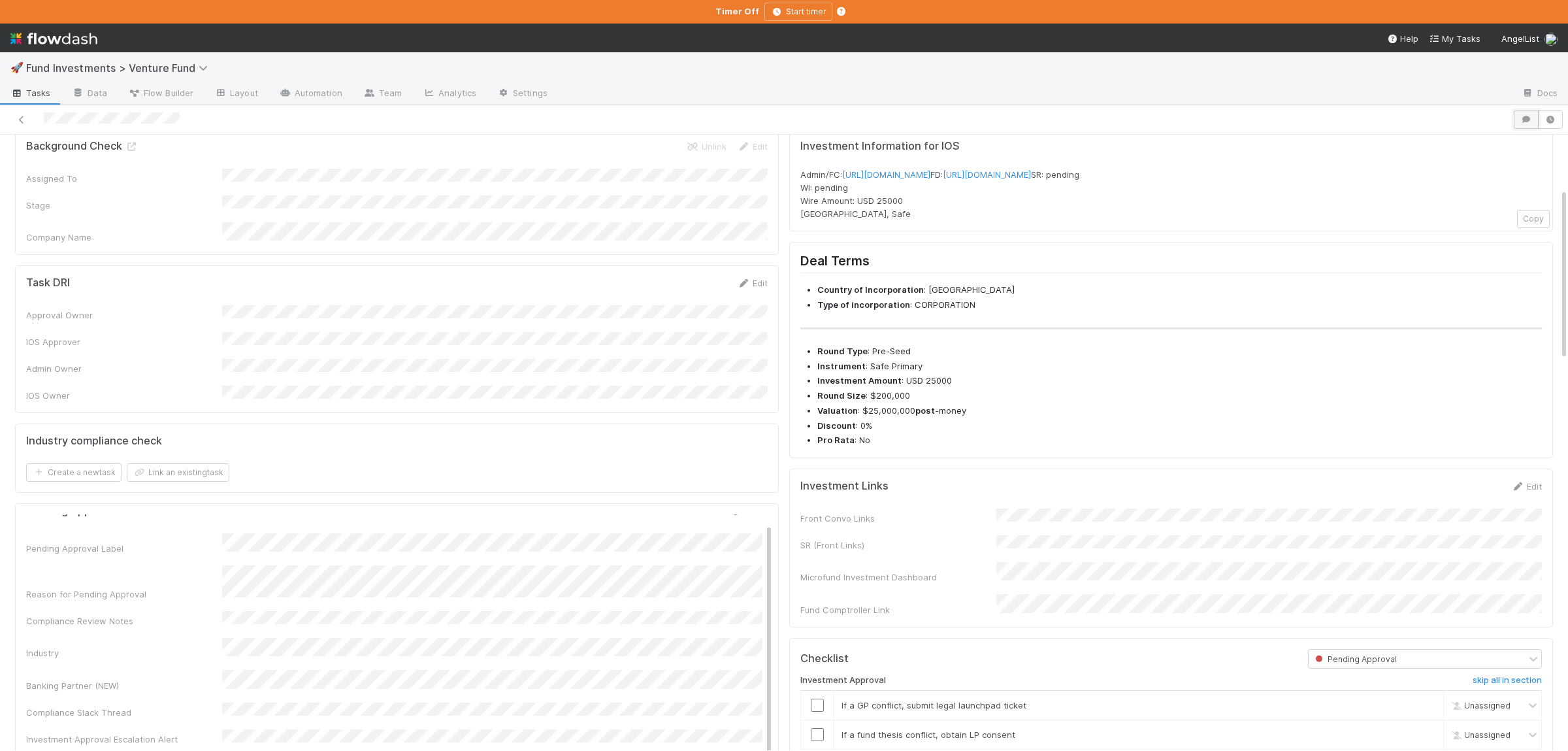
click at [1521, 114] on button "button" at bounding box center [1526, 119] width 25 height 18
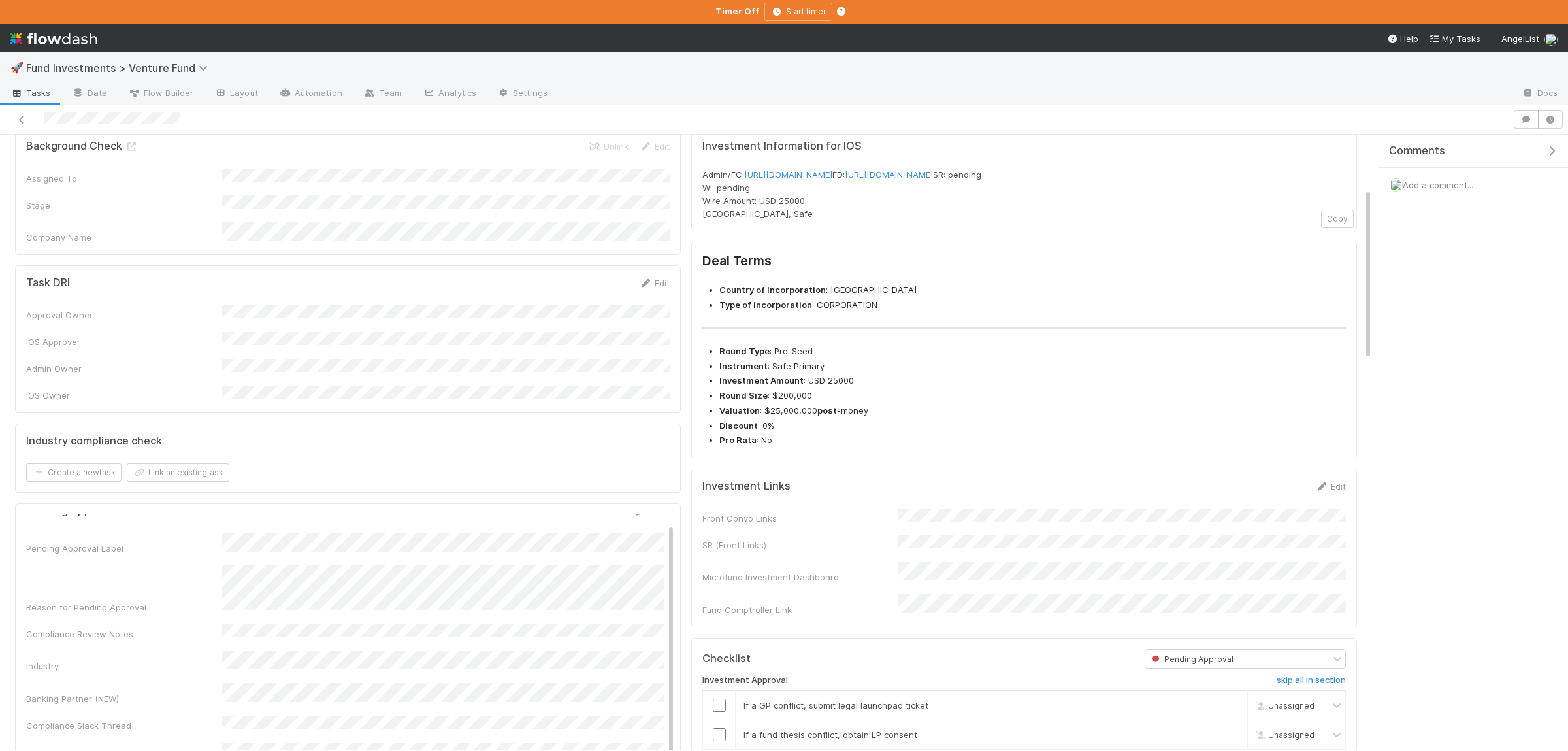
click at [1444, 188] on span "Add a comment..." at bounding box center [1438, 185] width 71 height 11
click at [1430, 409] on button "Add Comment" at bounding box center [1437, 404] width 76 height 22
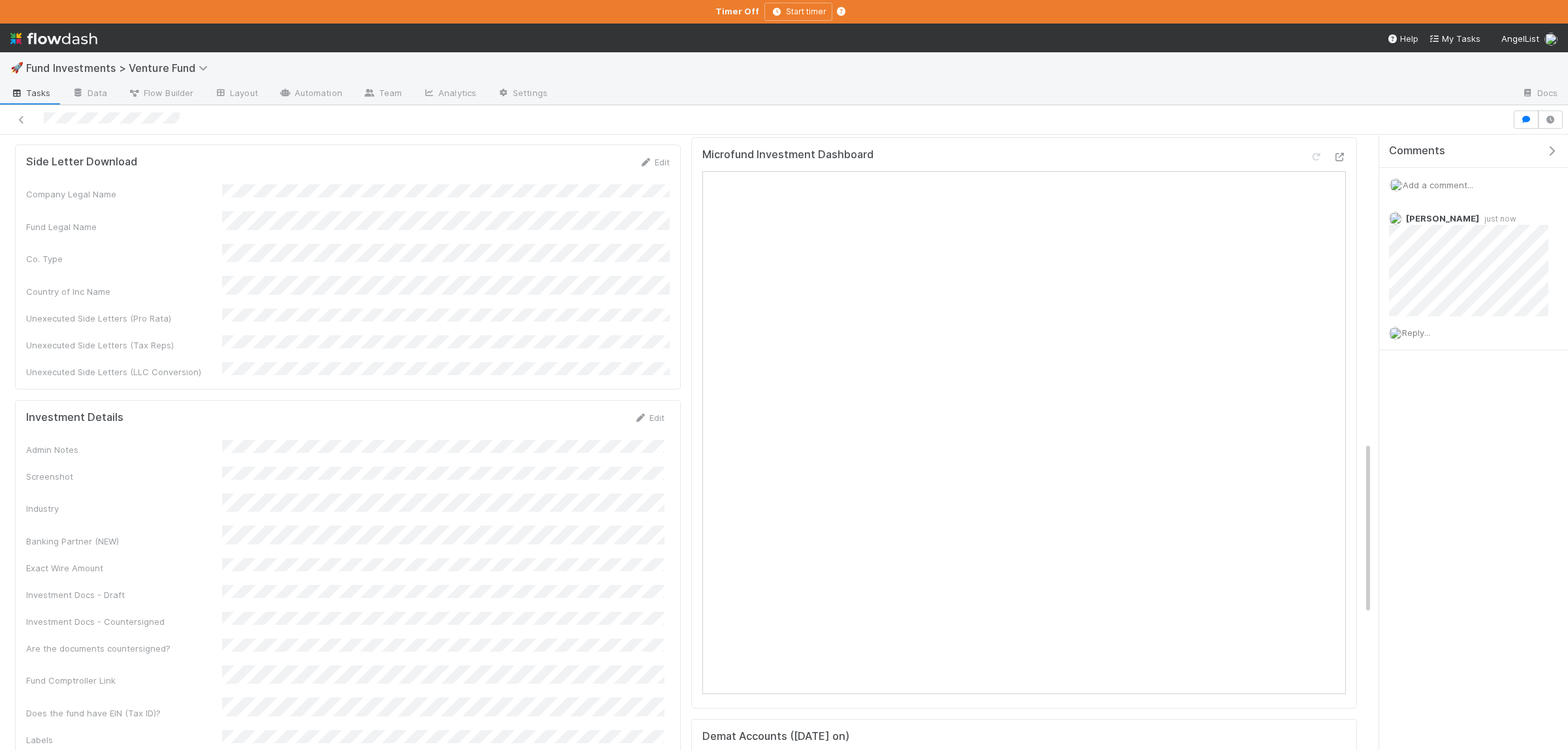
scroll to position [1083, 0]
click at [1450, 176] on div "Add a comment..." at bounding box center [1473, 185] width 189 height 34
click at [1449, 189] on span "Add a comment..." at bounding box center [1438, 185] width 71 height 11
click at [1471, 409] on button "Add Comment" at bounding box center [1437, 404] width 76 height 22
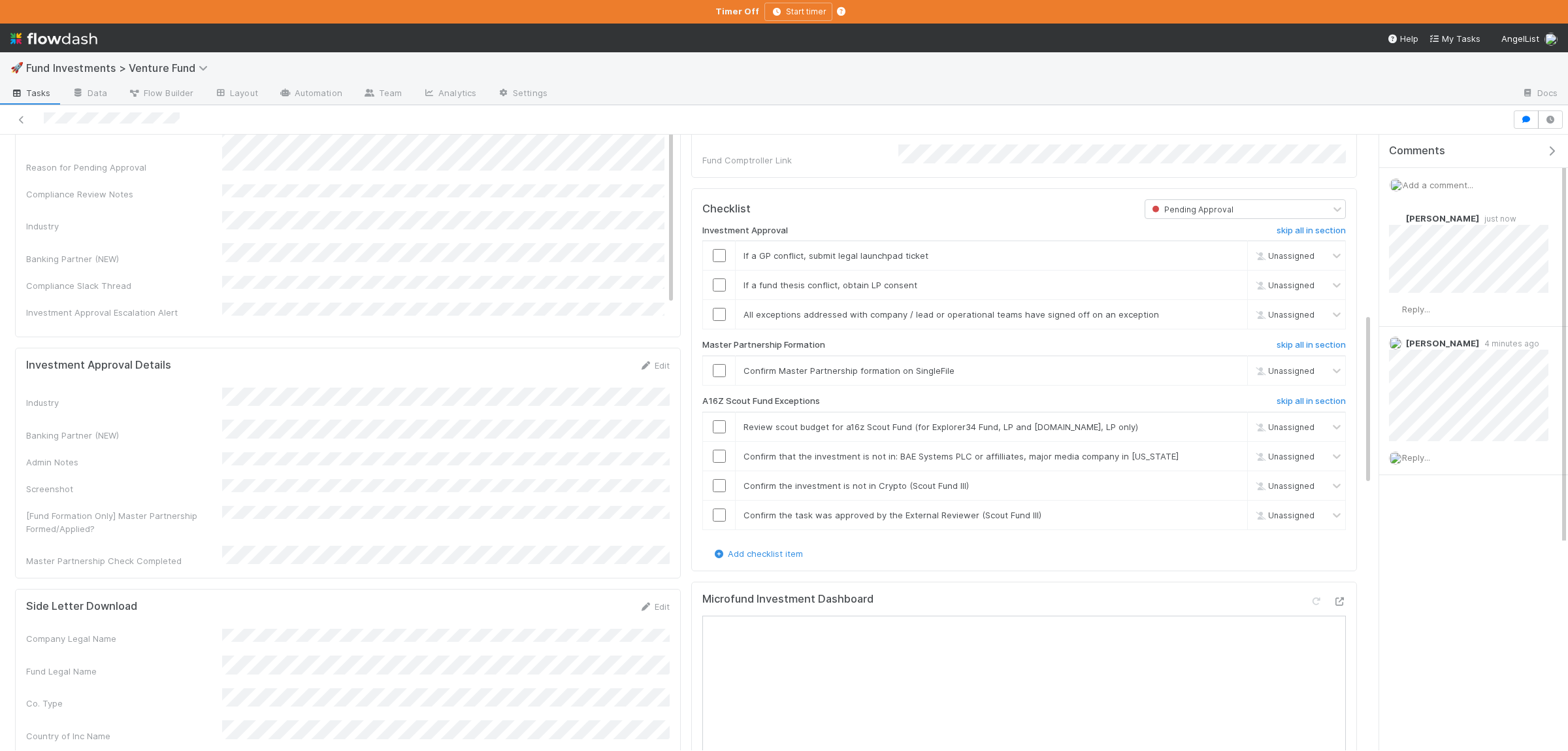
scroll to position [637, 0]
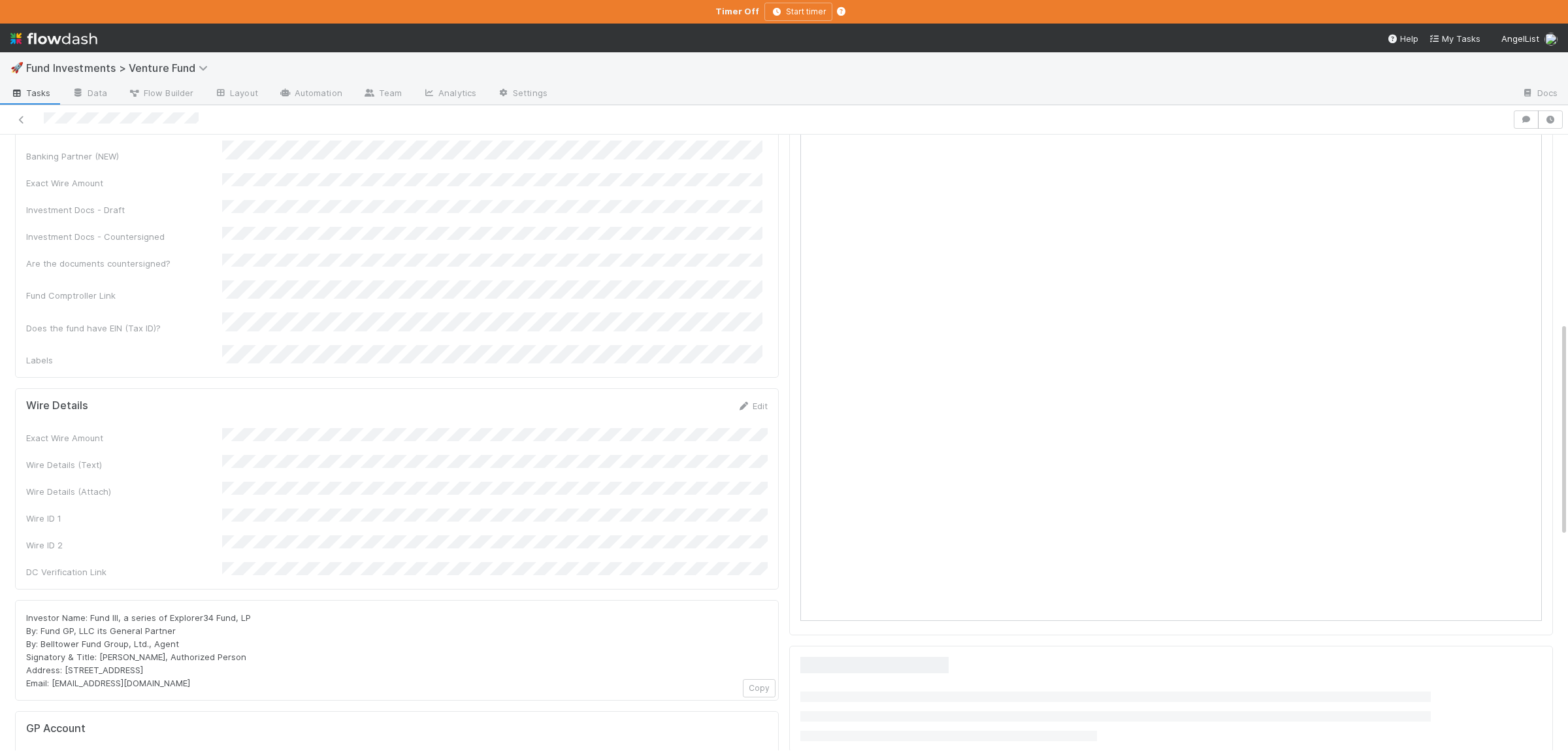
scroll to position [537, 0]
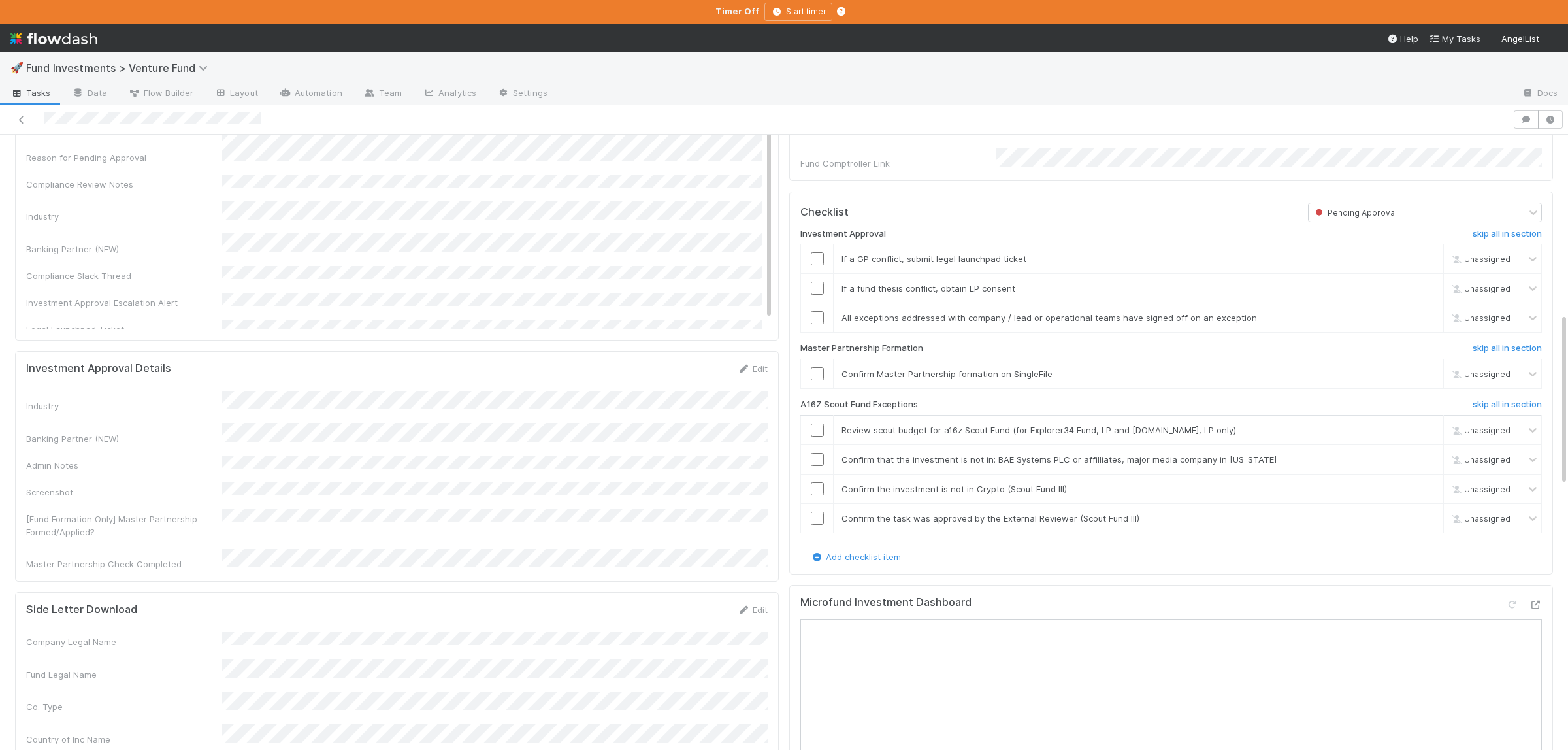
scroll to position [1019, 0]
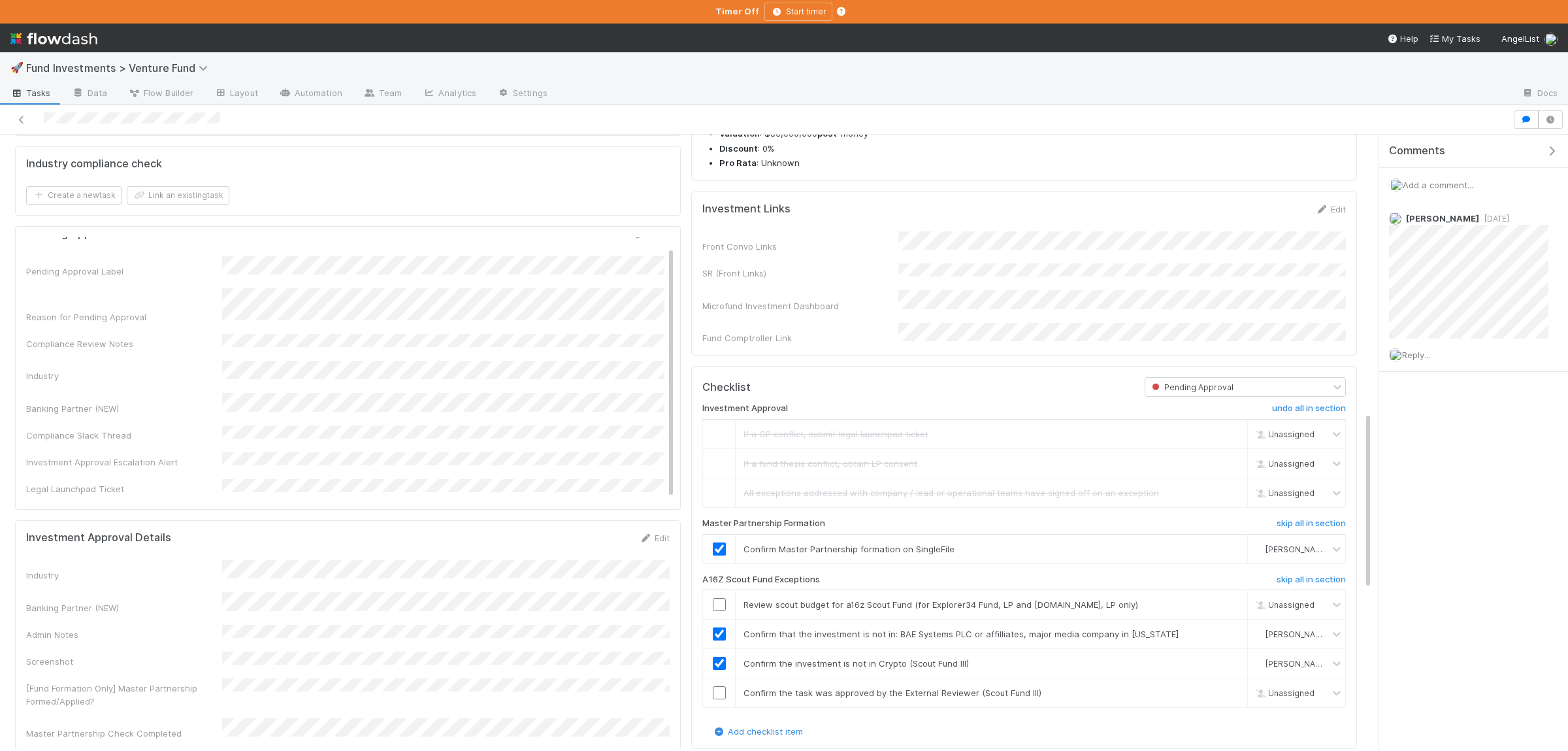
scroll to position [955, 0]
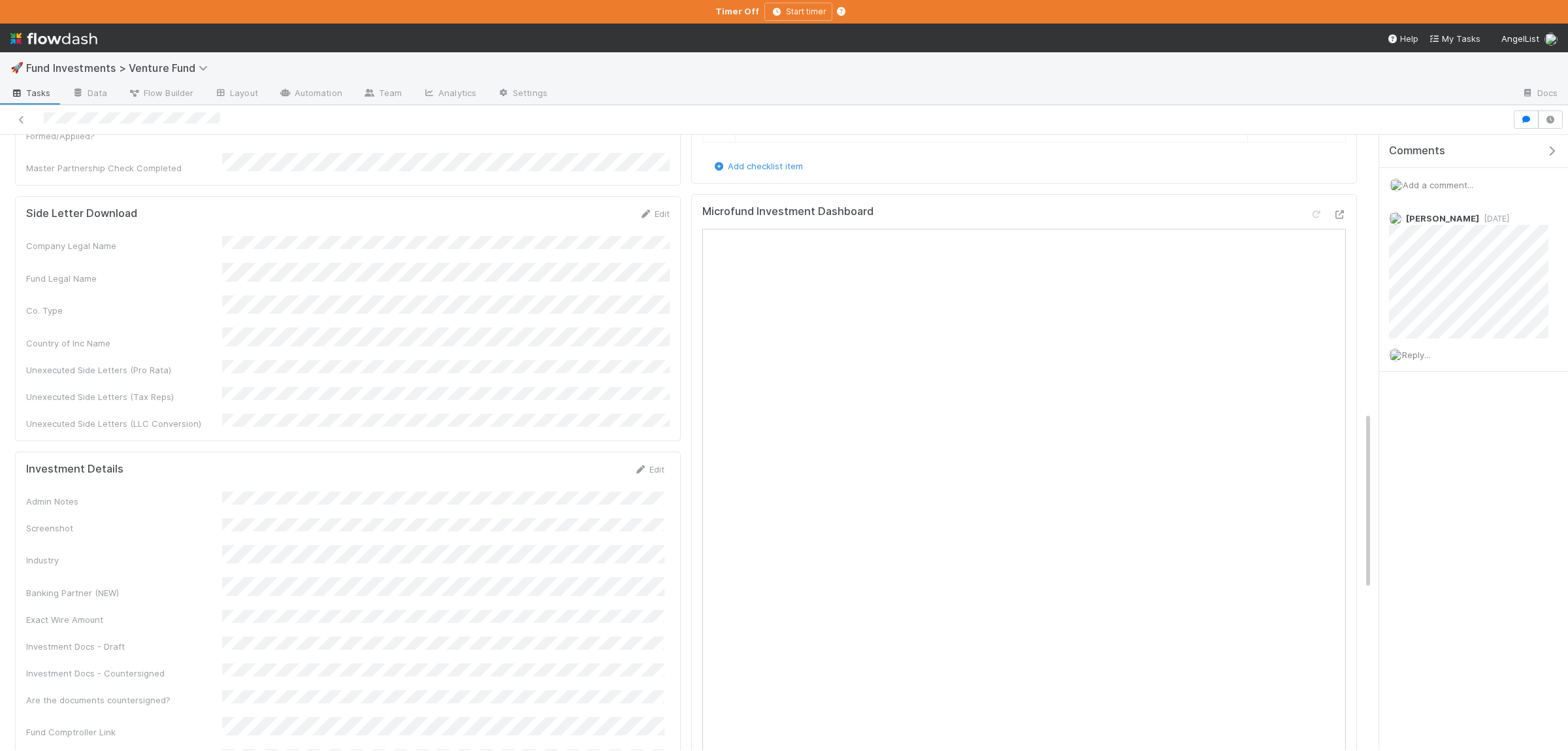
click at [1449, 186] on span "Add a comment..." at bounding box center [1438, 185] width 71 height 11
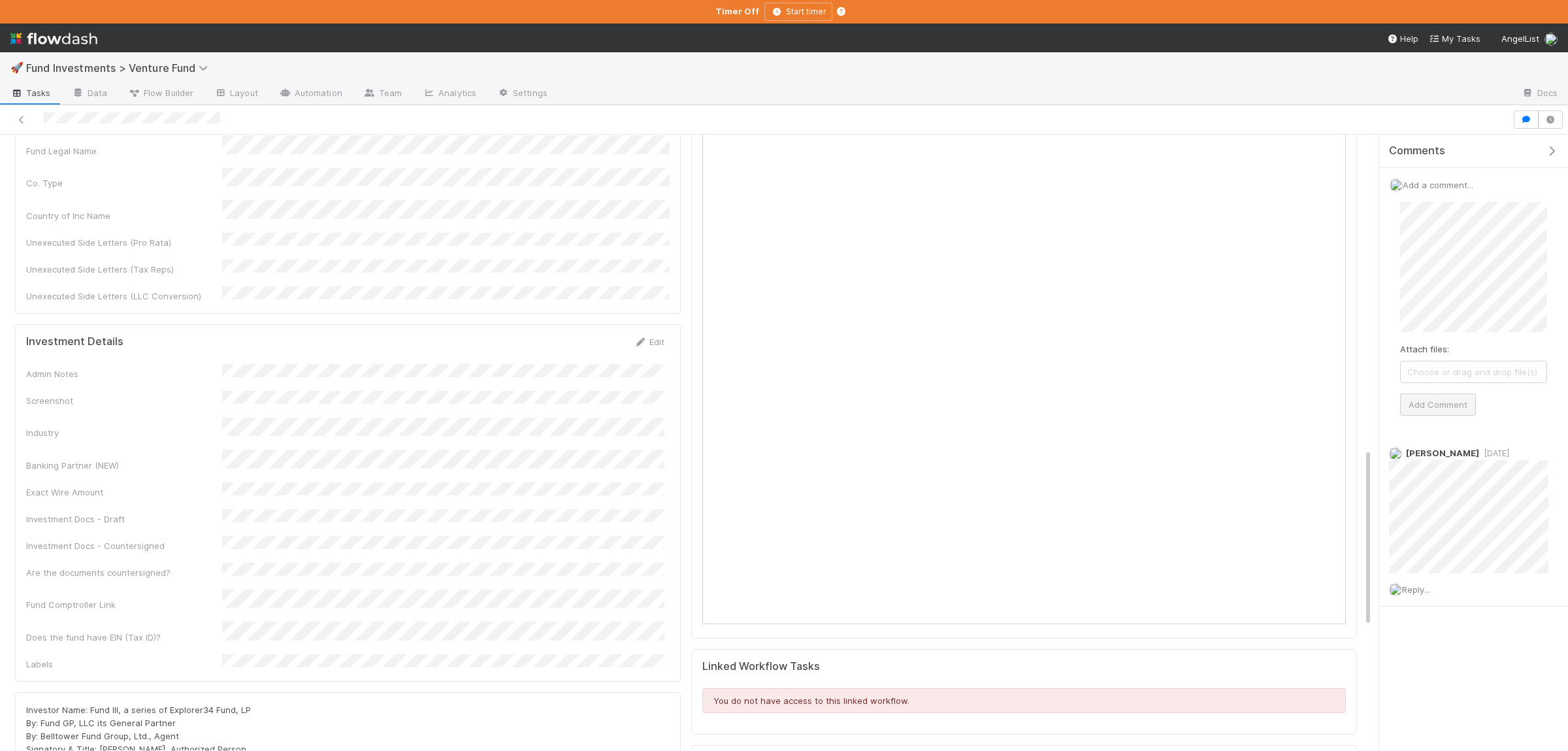
drag, startPoint x: 1436, startPoint y: 392, endPoint x: 1441, endPoint y: 409, distance: 17.7
click at [1437, 392] on div "Attach files: Choose or drag and drop file(s) Add Comment" at bounding box center [1473, 308] width 147 height 214
click at [1442, 409] on button "Add Comment" at bounding box center [1437, 404] width 76 height 22
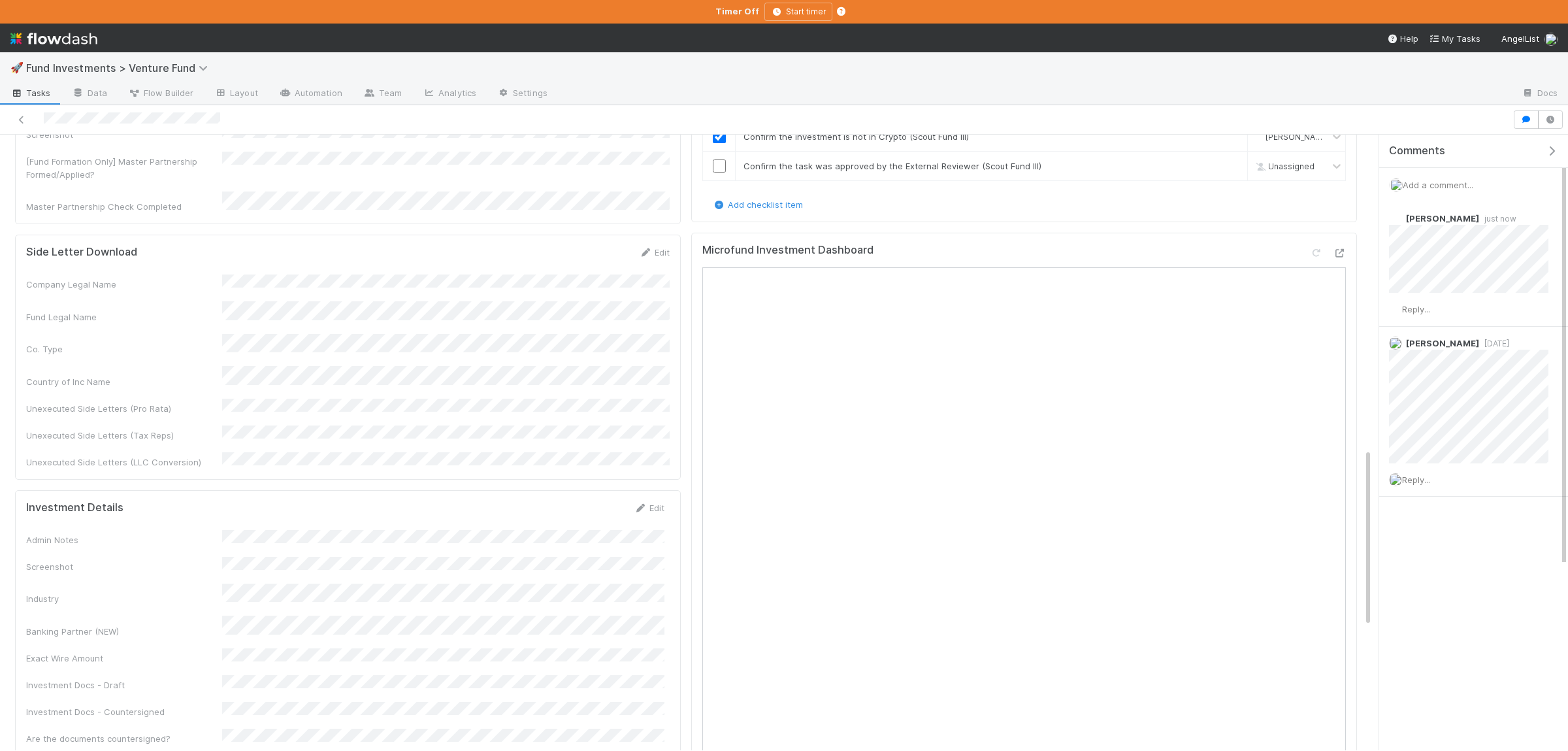
scroll to position [892, 0]
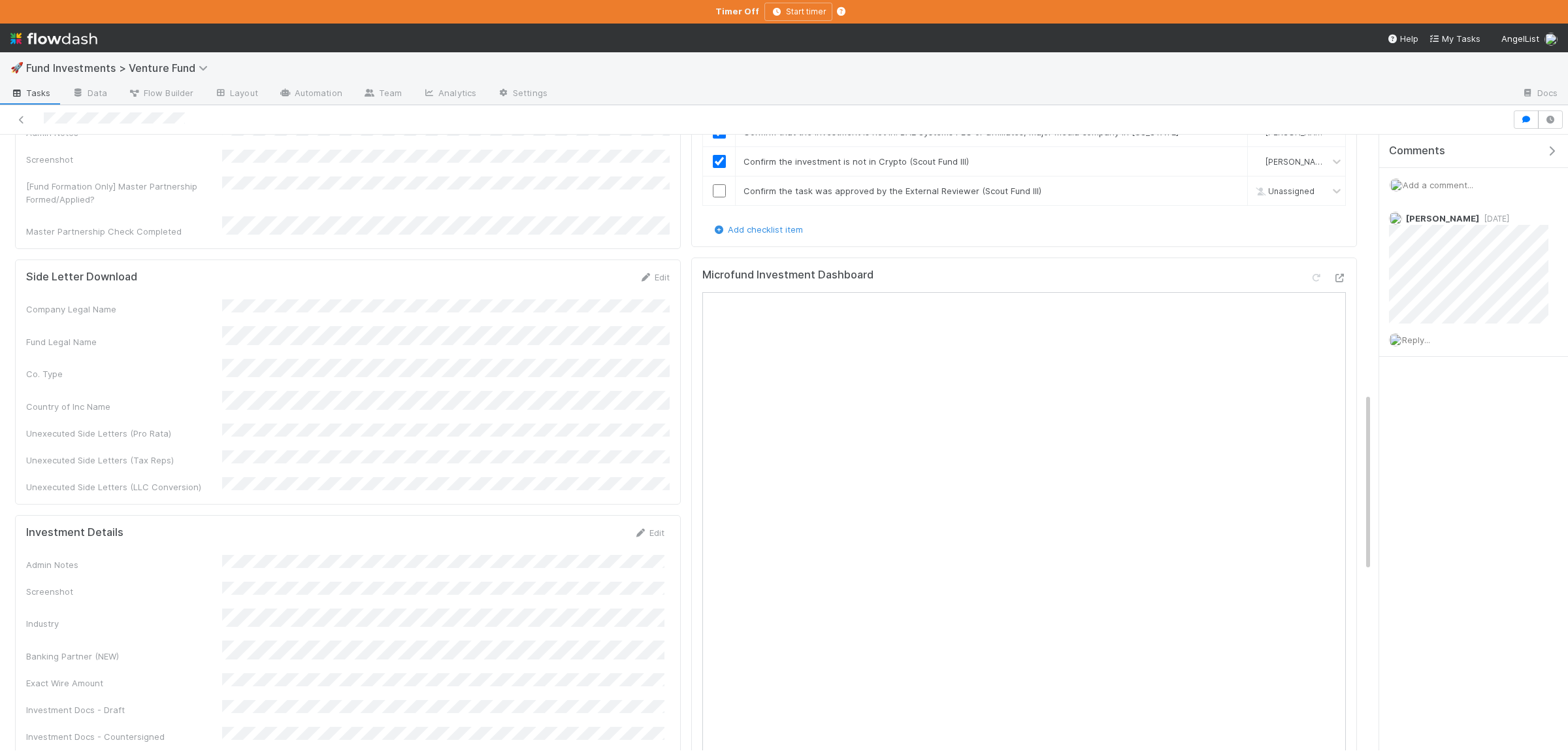
scroll to position [1147, 0]
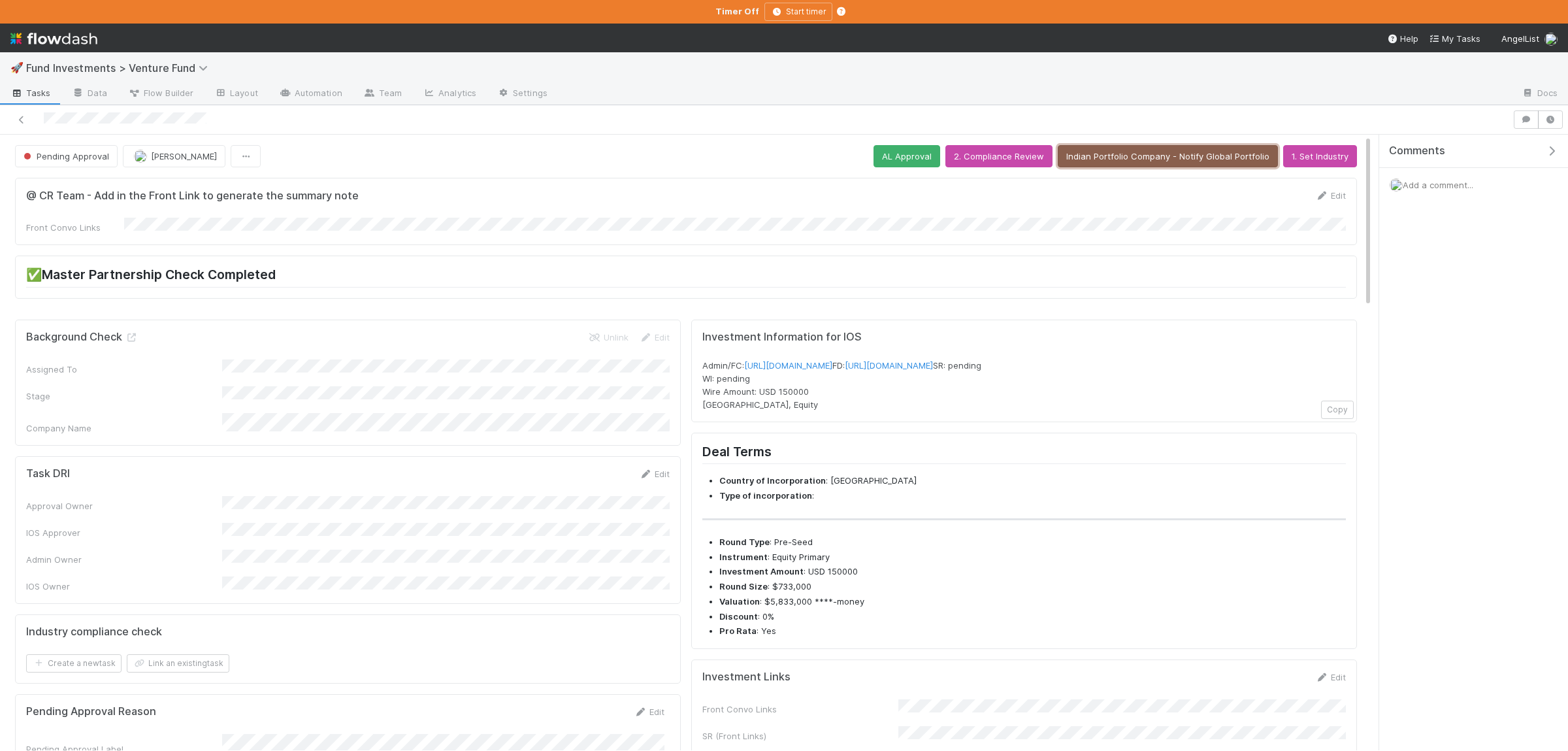
click at [1173, 153] on button "Indian Portfolio Company - Notify Global Portfolio" at bounding box center [1168, 156] width 220 height 22
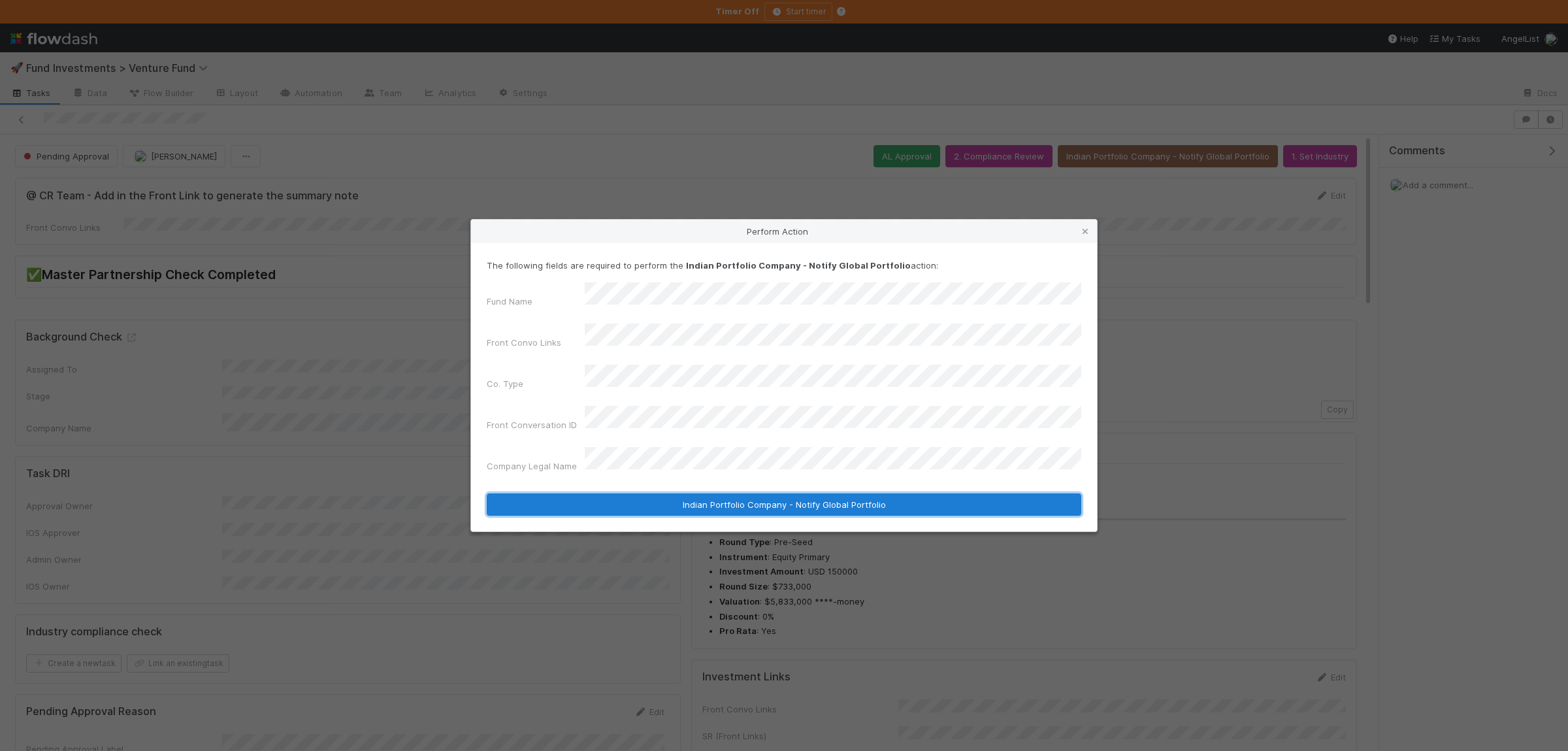
click at [756, 493] on button "Indian Portfolio Company - Notify Global Portfolio" at bounding box center [784, 504] width 594 height 22
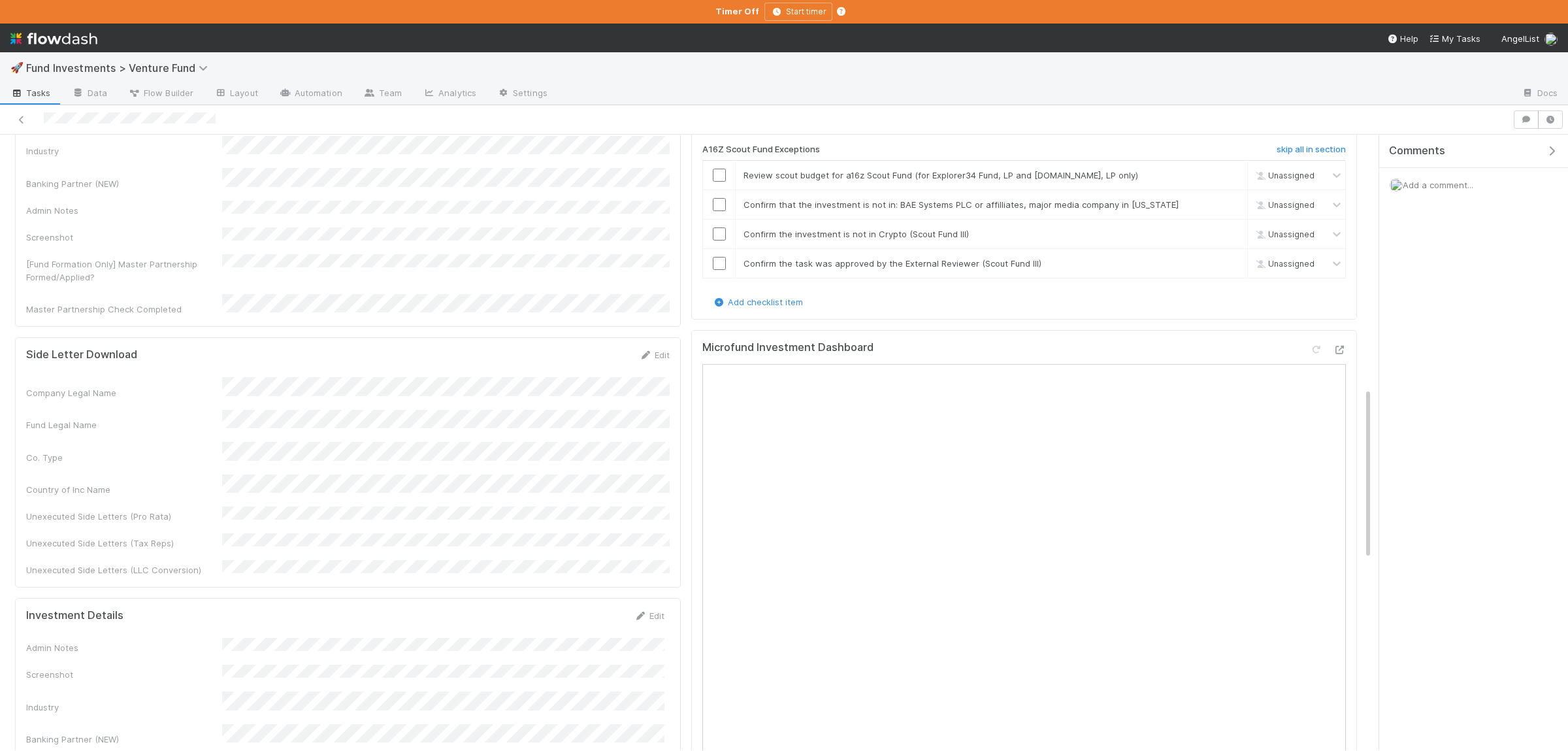
scroll to position [1210, 0]
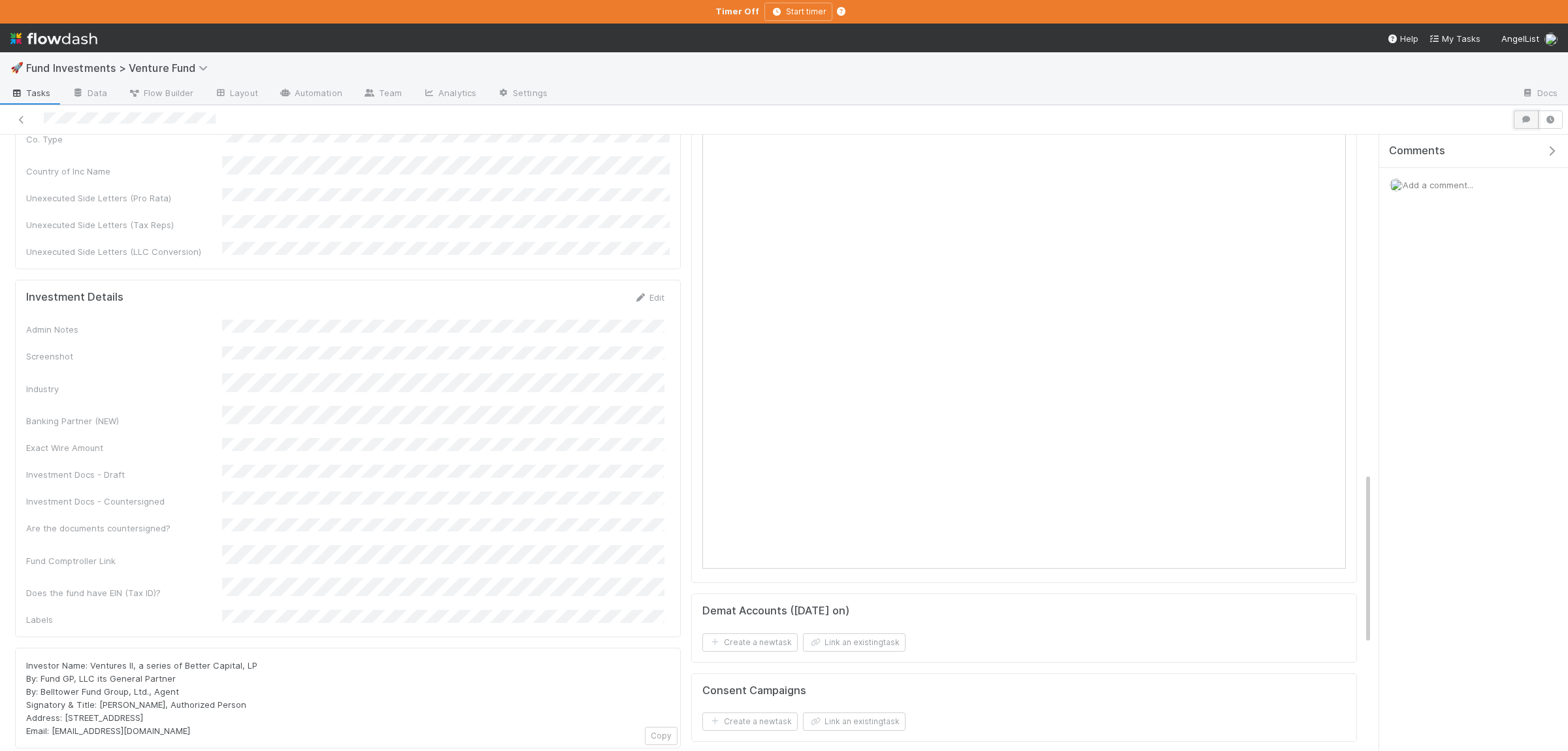
click at [1519, 120] on icon "button" at bounding box center [1526, 119] width 13 height 8
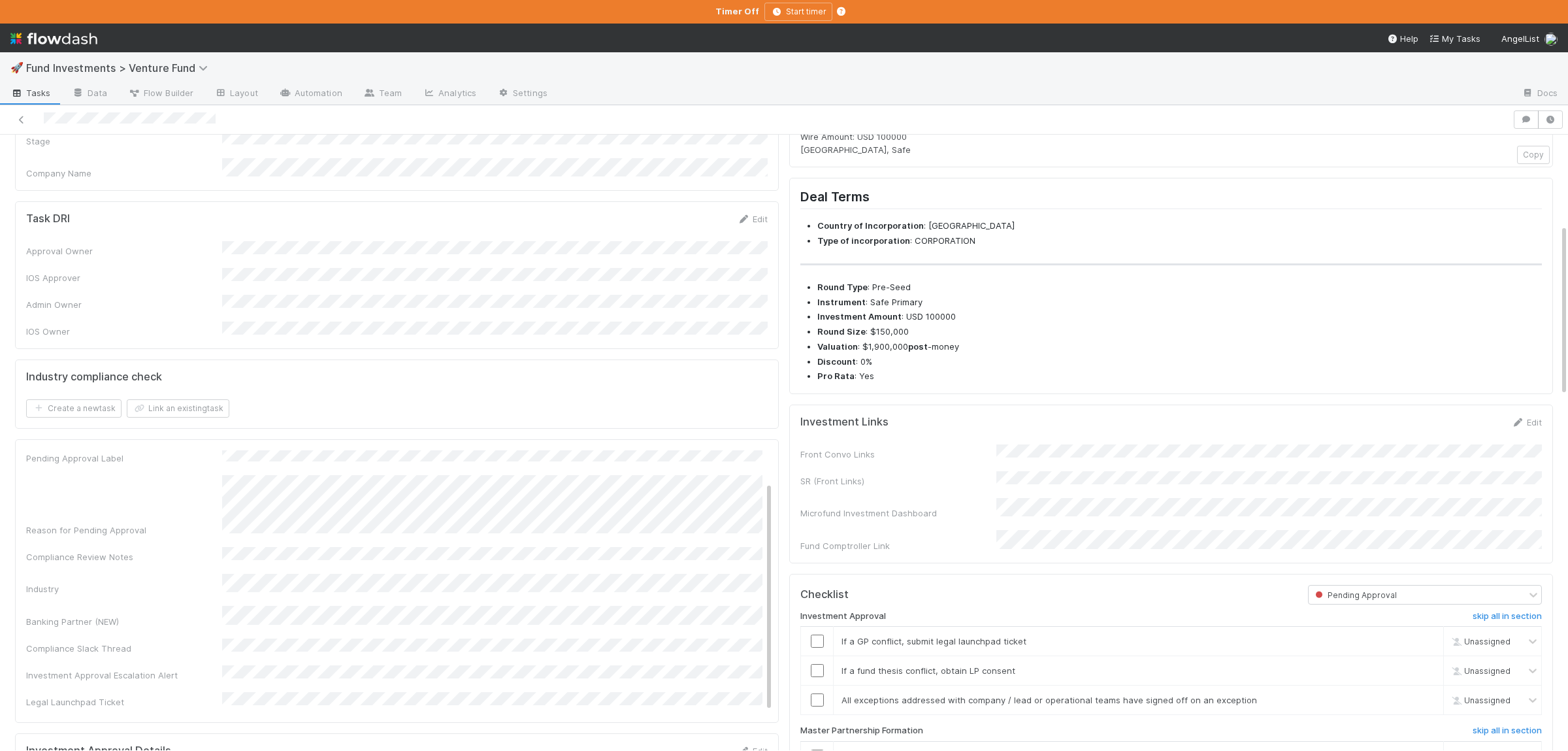
scroll to position [383, 0]
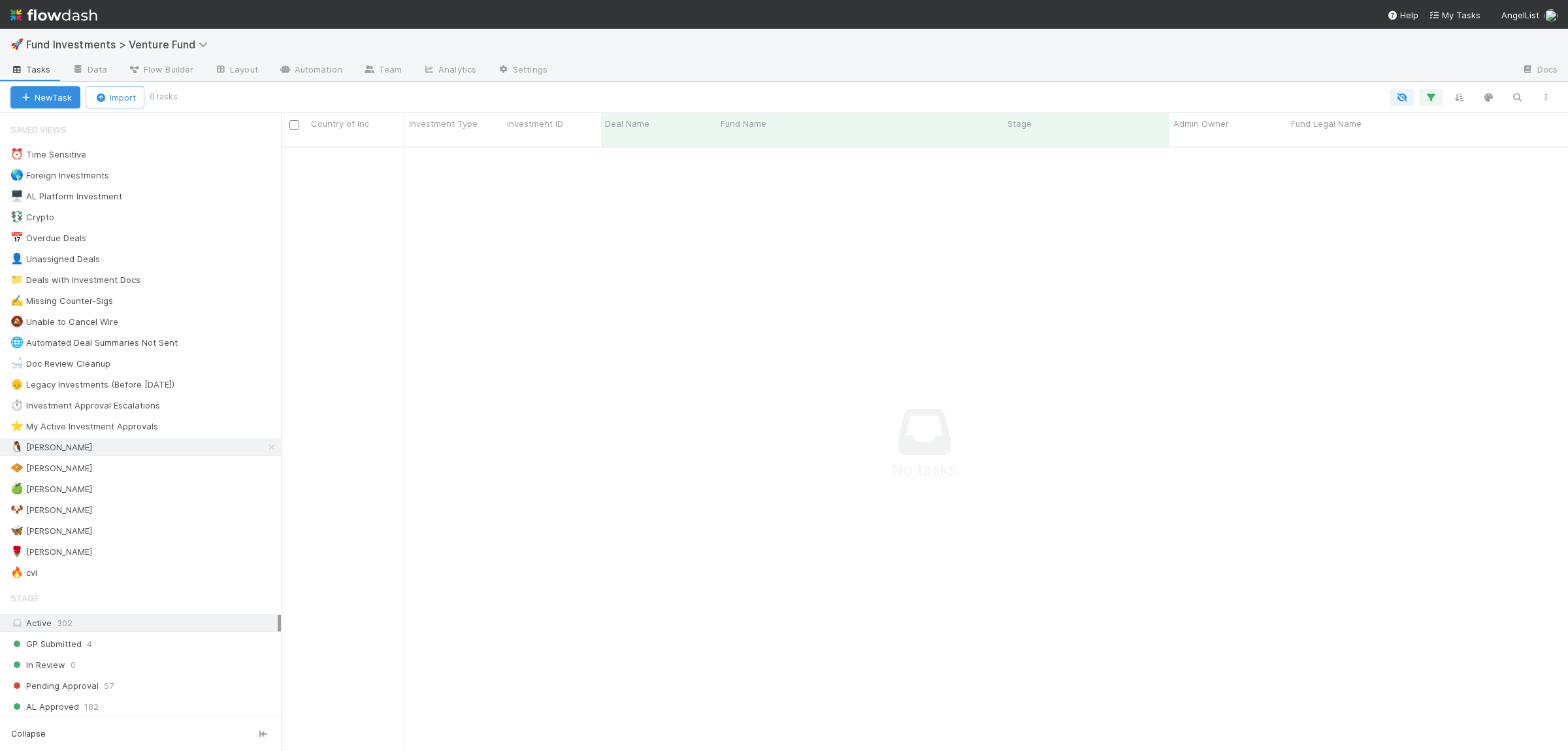
scroll to position [615, 1287]
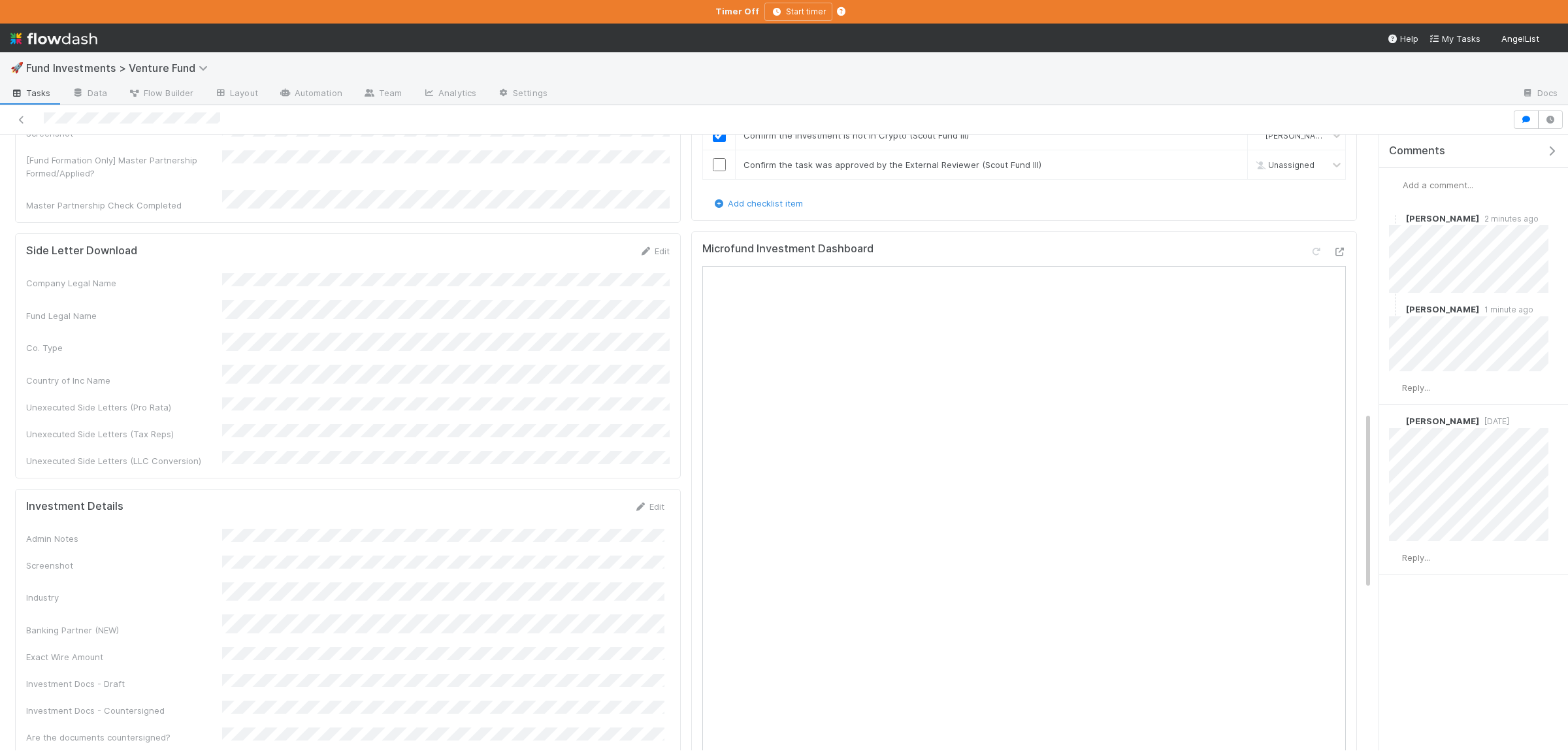
scroll to position [955, 0]
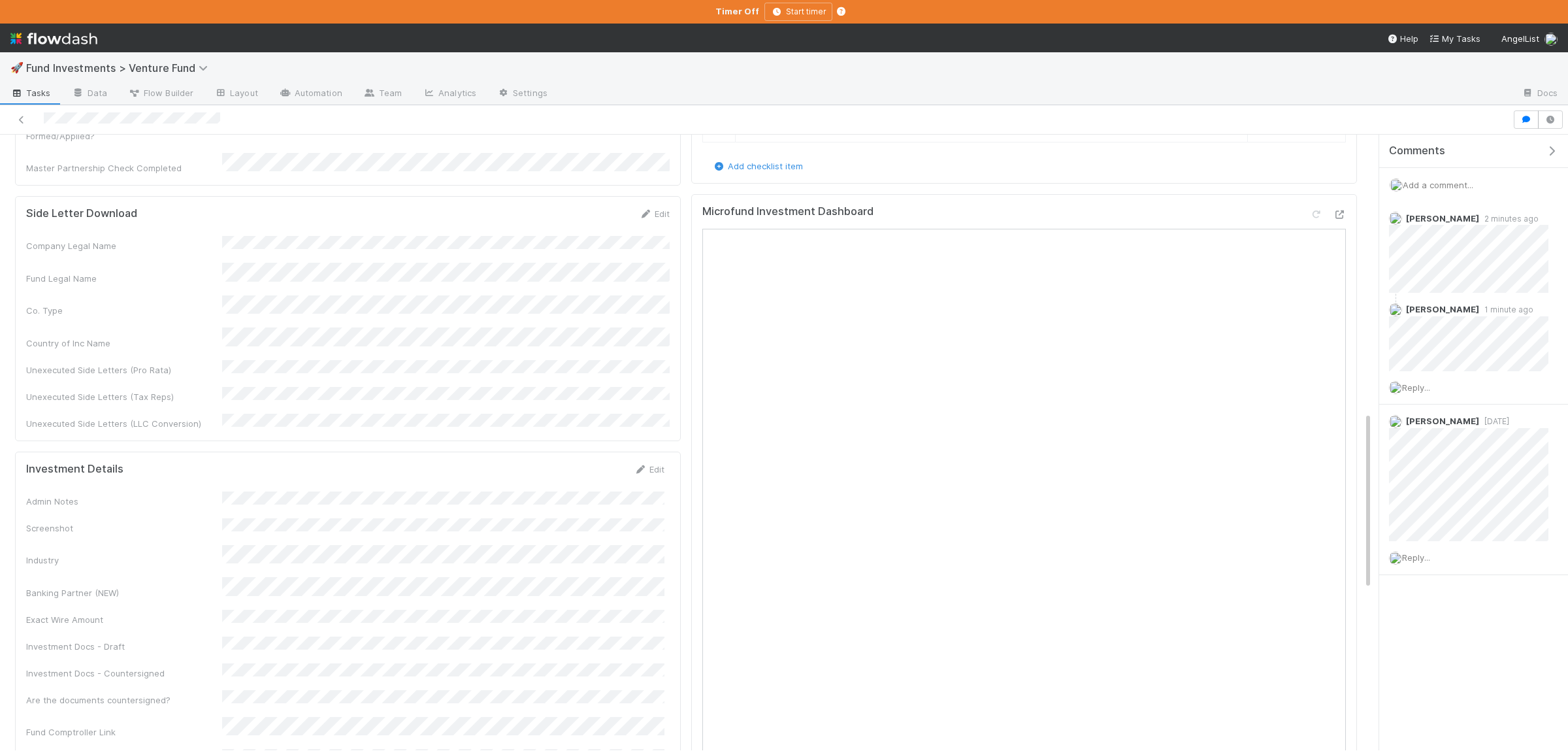
click at [569, 491] on div "Admin Notes Screenshot Industry Banking Partner (NEW) Exact Wire Amount Investm…" at bounding box center [345, 644] width 638 height 306
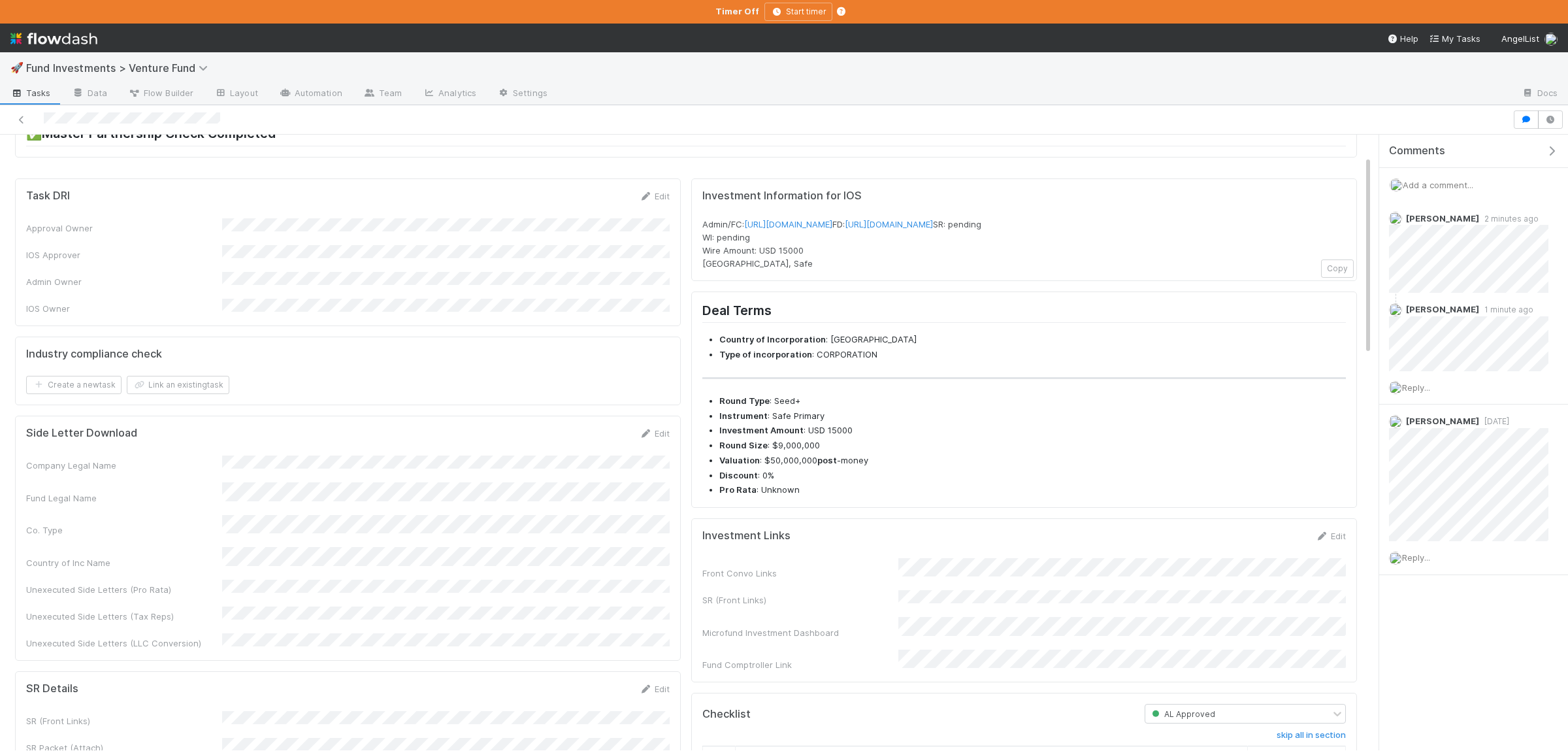
scroll to position [0, 0]
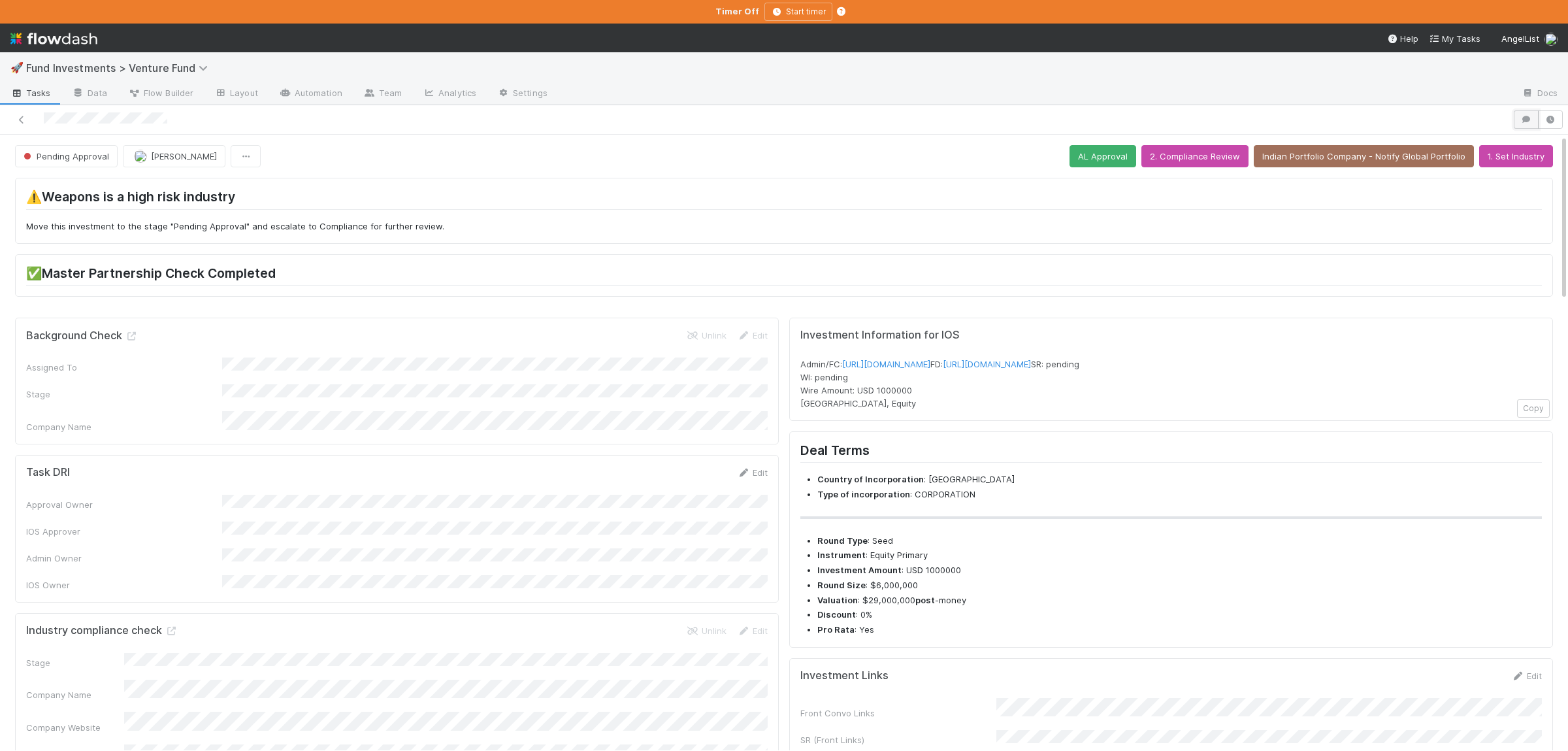
click at [1521, 121] on icon "button" at bounding box center [1526, 119] width 13 height 8
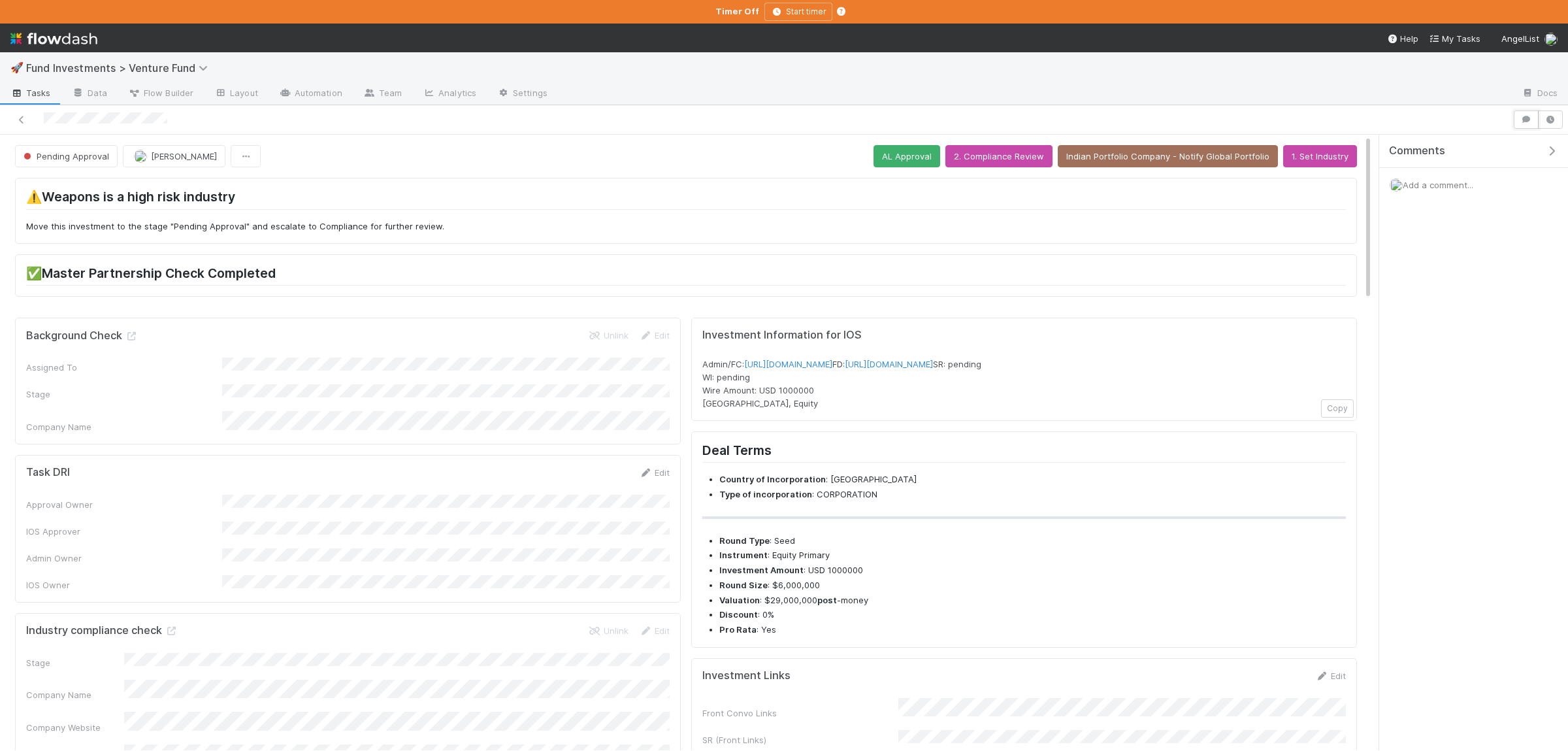
scroll to position [255, 0]
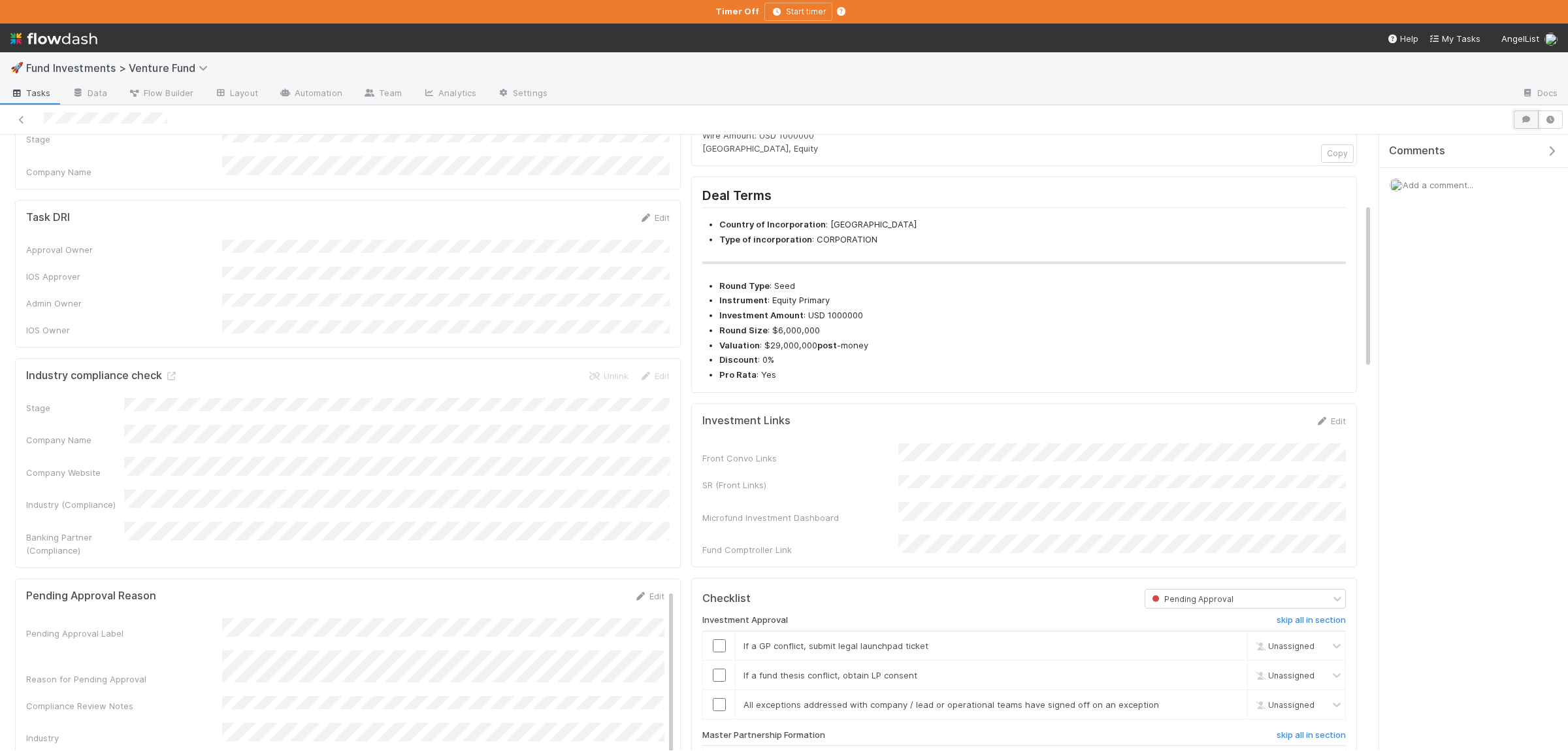
click at [1516, 119] on button "button" at bounding box center [1526, 119] width 25 height 18
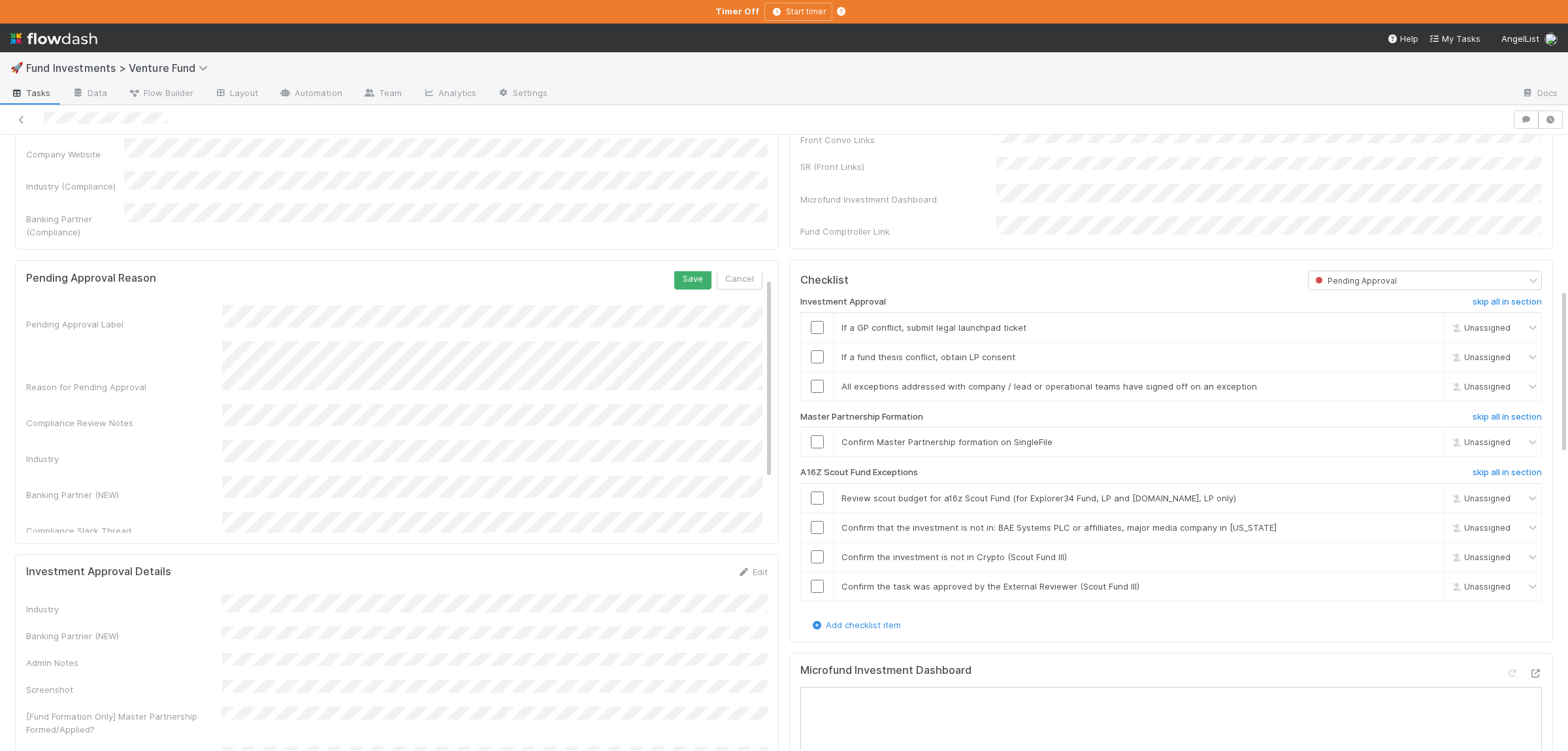
scroll to position [8, 0]
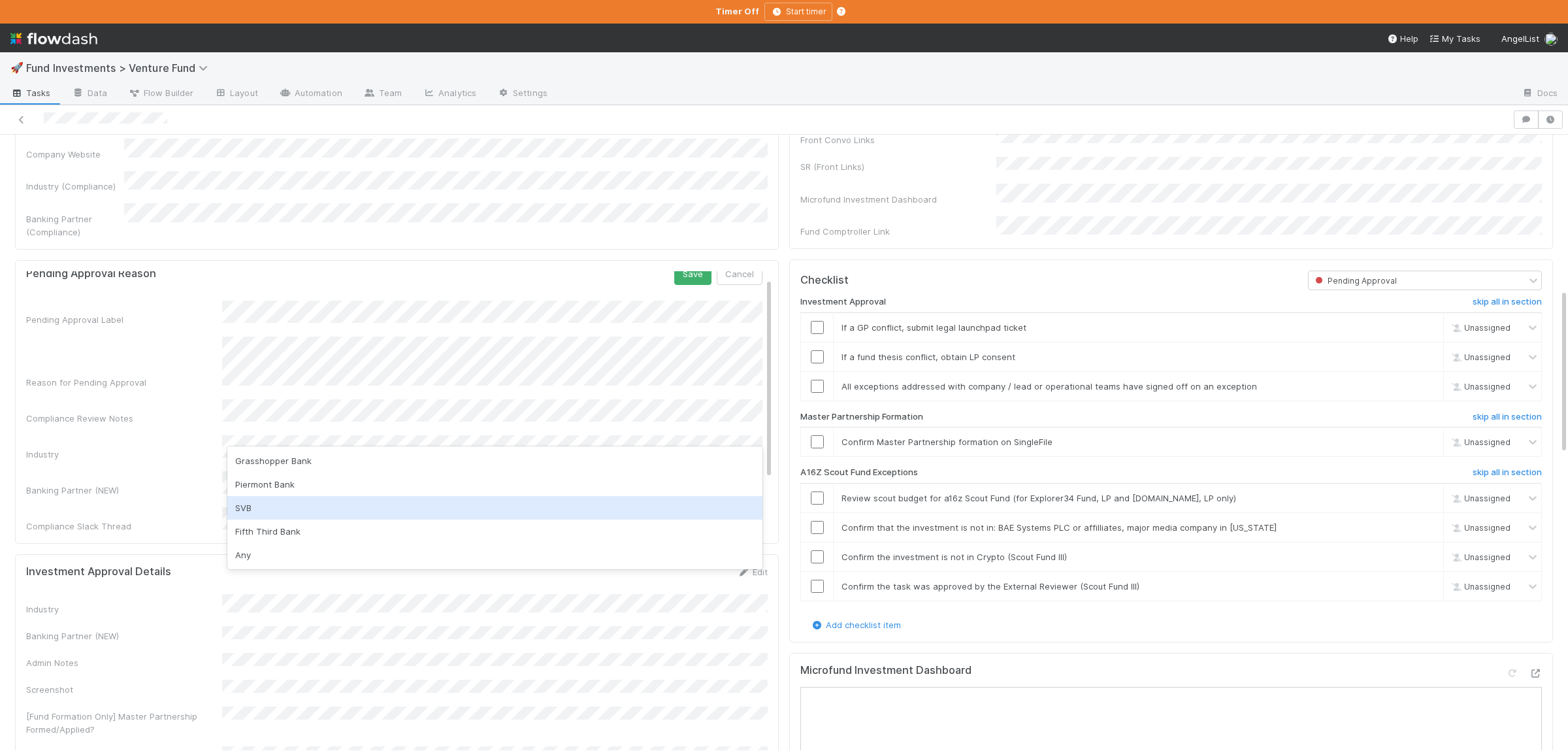
click at [296, 503] on div "SVB" at bounding box center [495, 507] width 535 height 23
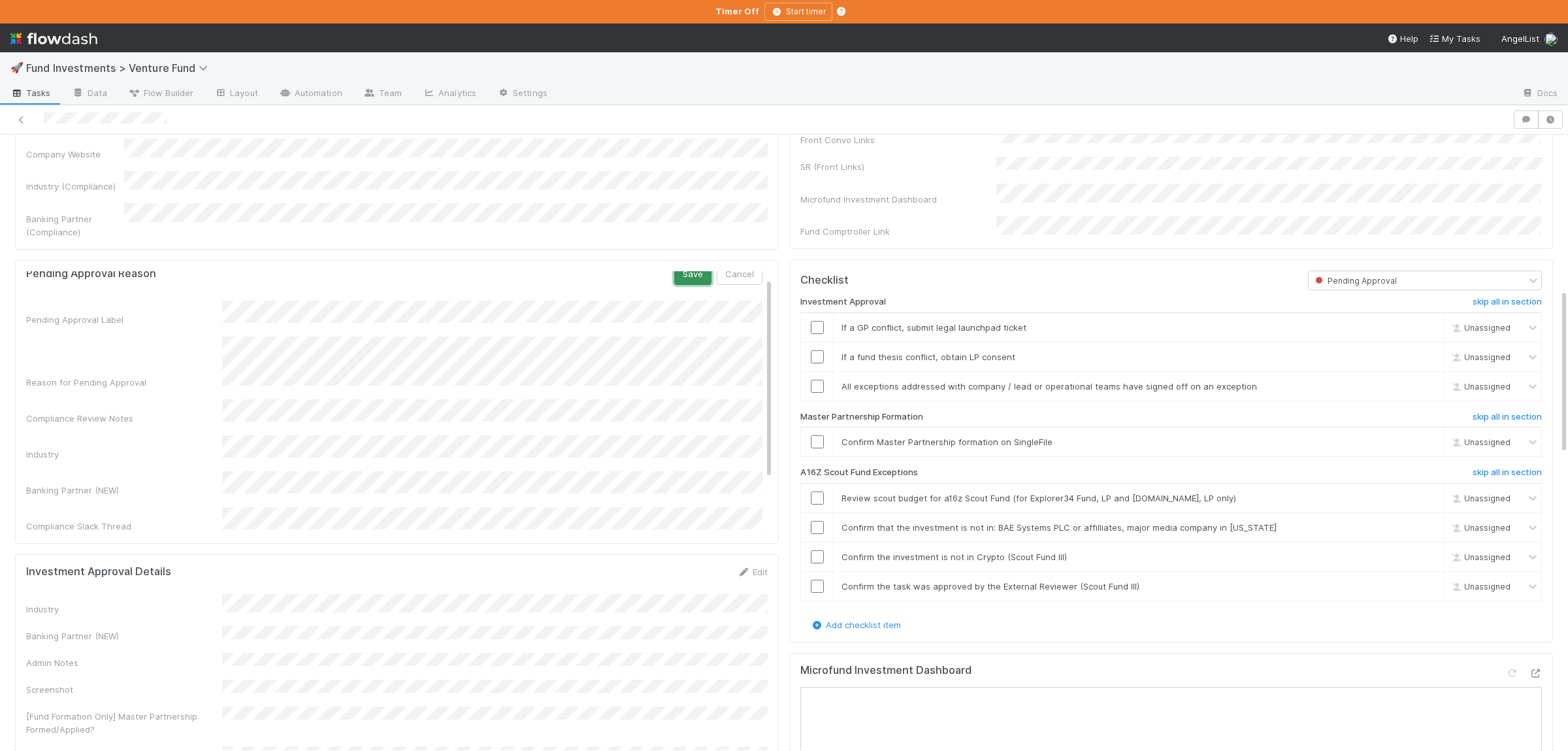
click at [682, 263] on button "Save" at bounding box center [692, 273] width 37 height 22
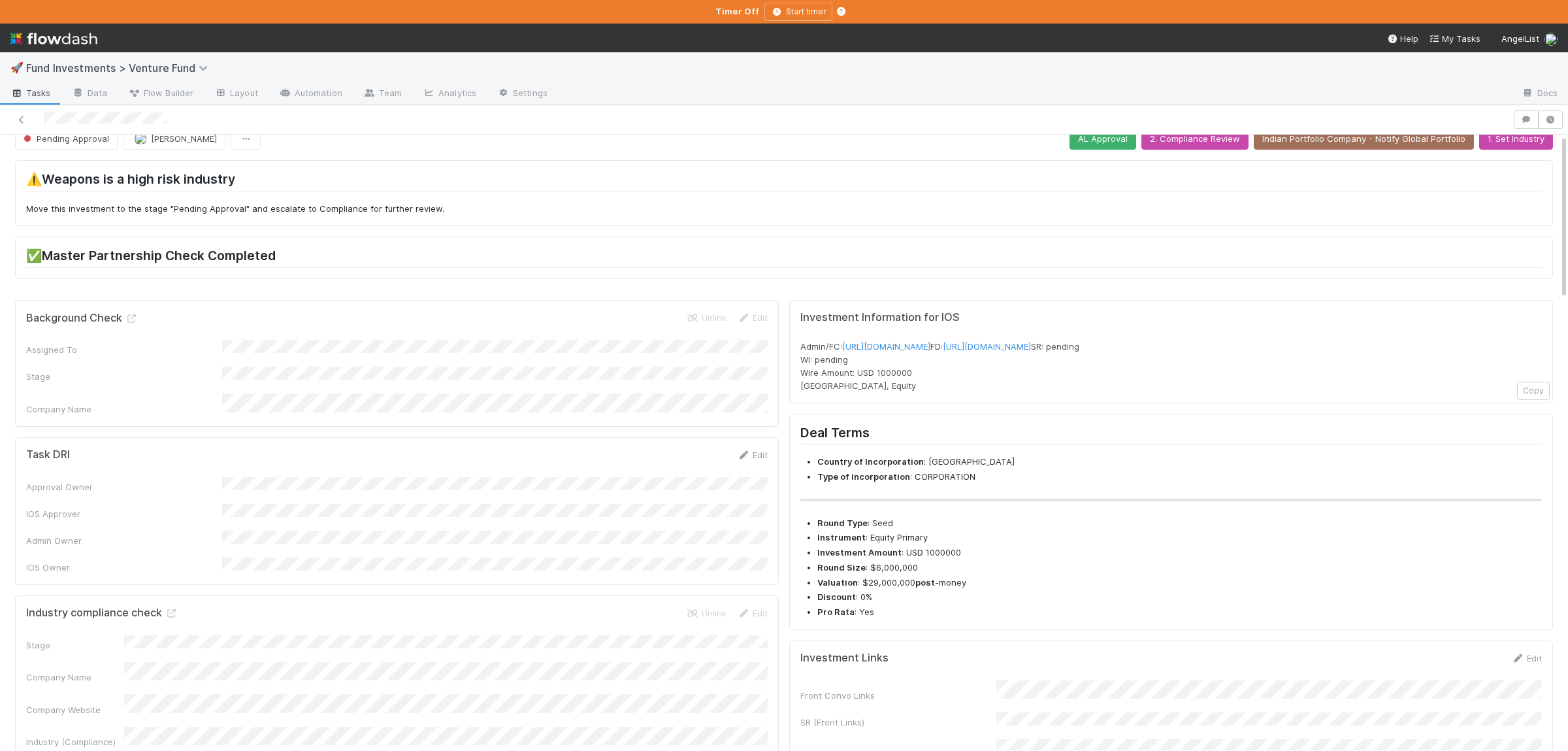
scroll to position [0, 0]
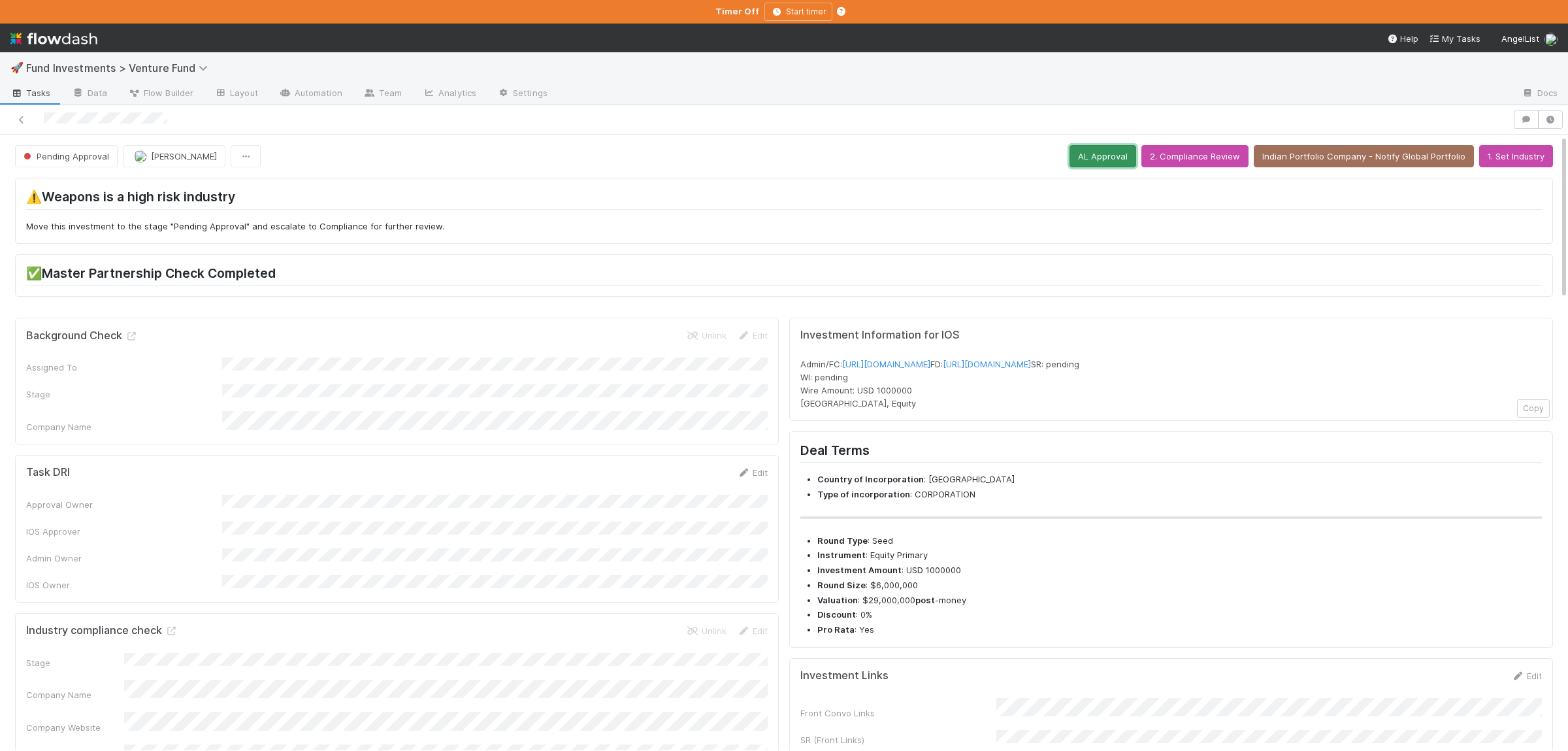
drag, startPoint x: 1092, startPoint y: 157, endPoint x: 1078, endPoint y: 176, distance: 23.6
click at [1091, 155] on button "AL Approval" at bounding box center [1102, 156] width 66 height 22
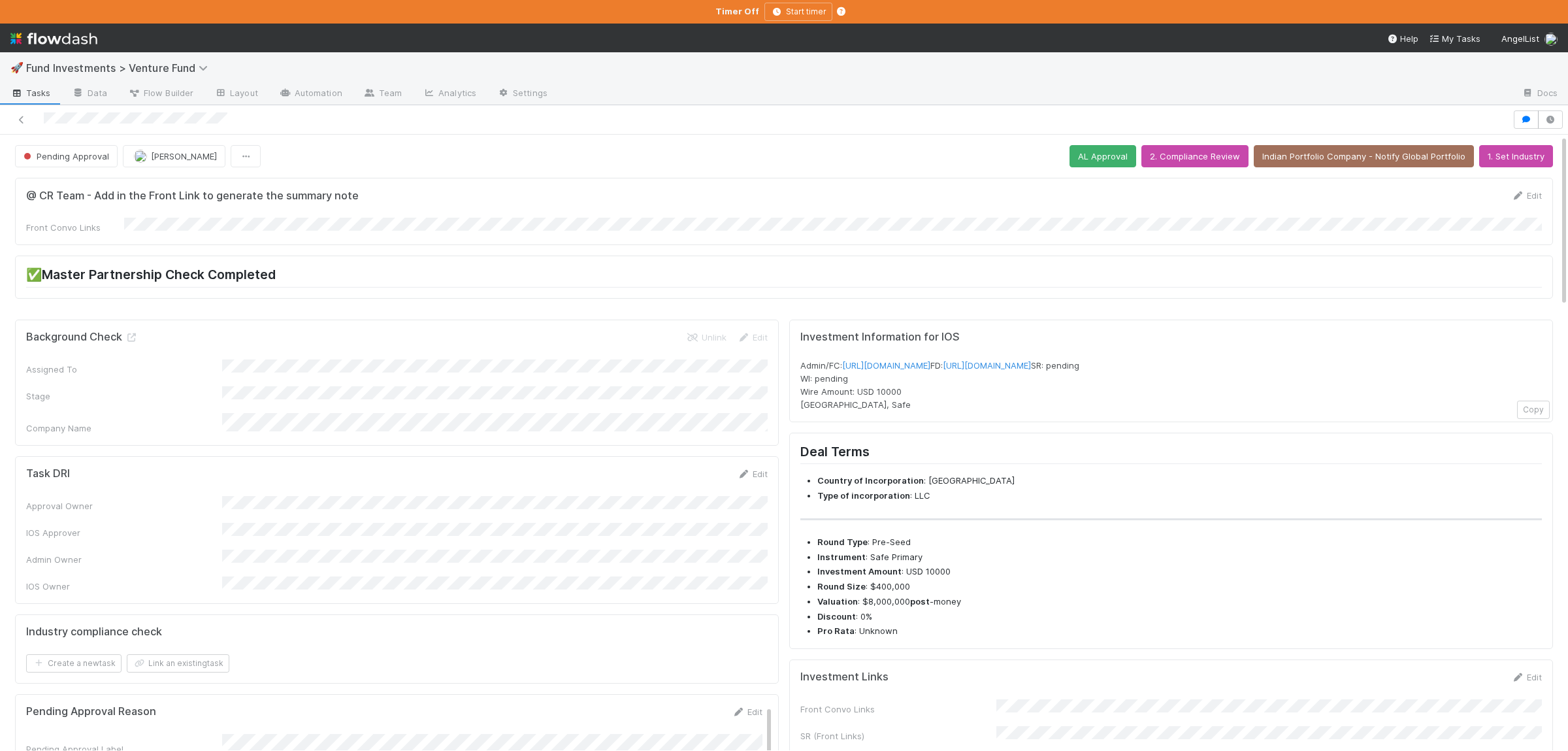
click at [464, 468] on div "Task DRI Edit" at bounding box center [397, 474] width 742 height 13
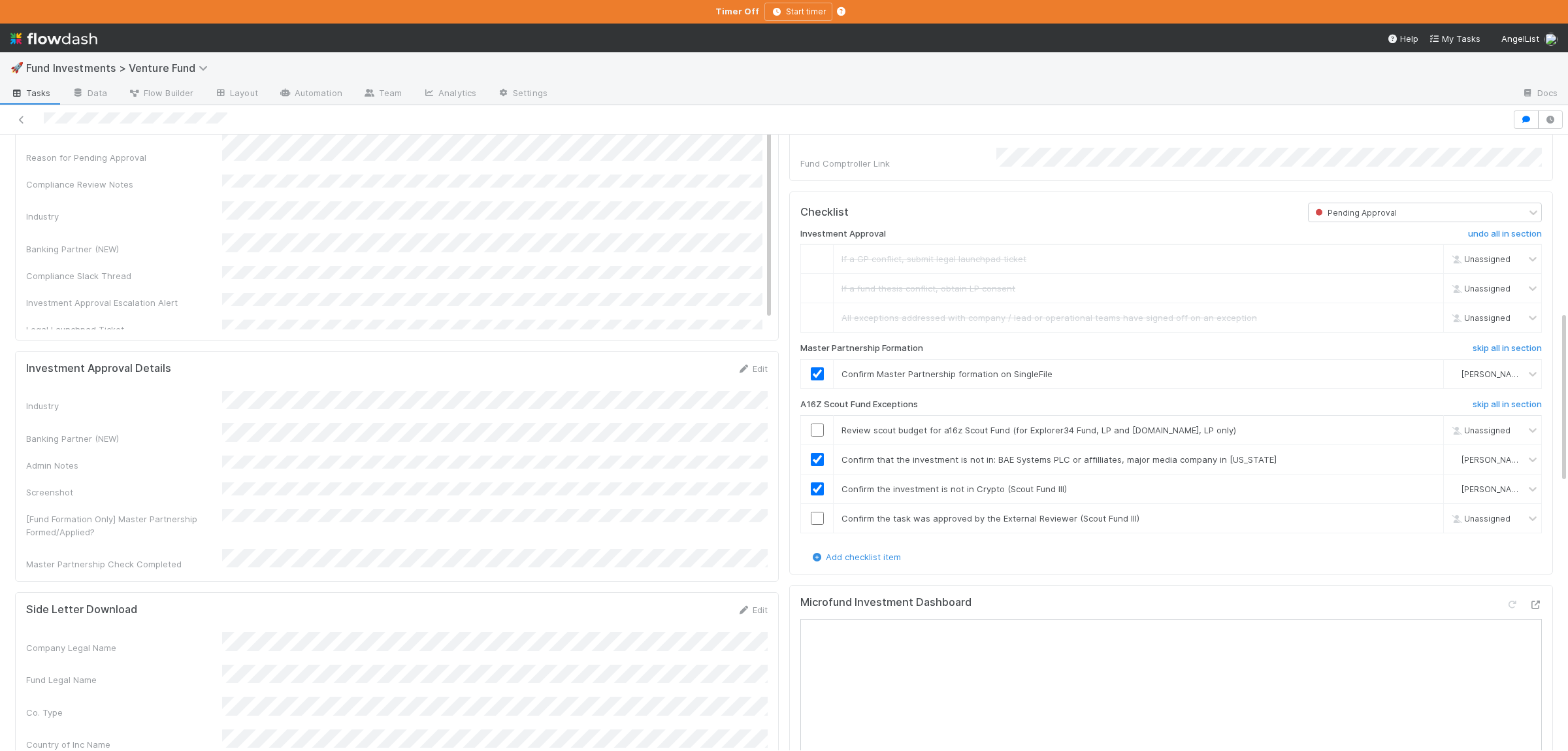
scroll to position [318, 0]
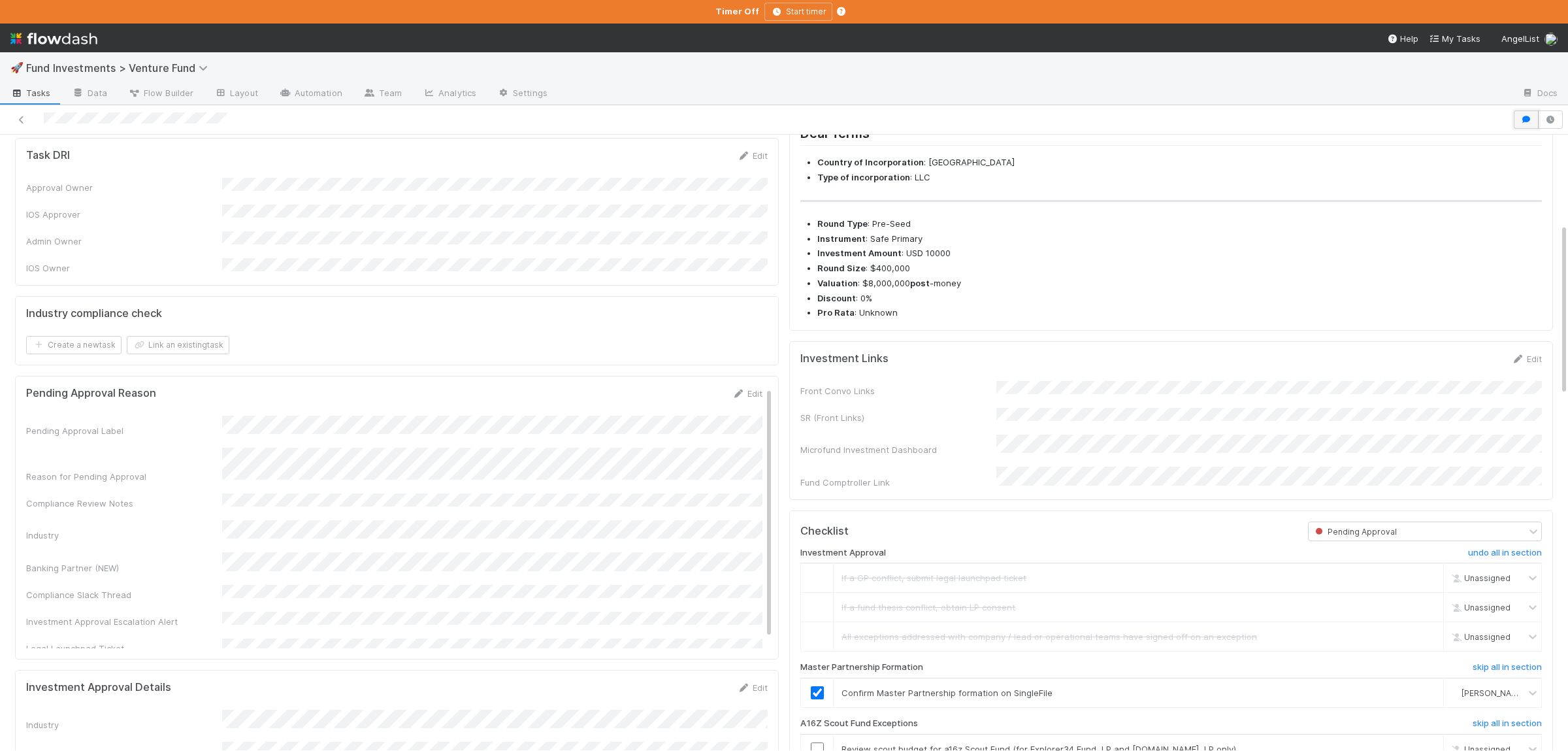
click at [1527, 120] on icon "button" at bounding box center [1526, 119] width 13 height 8
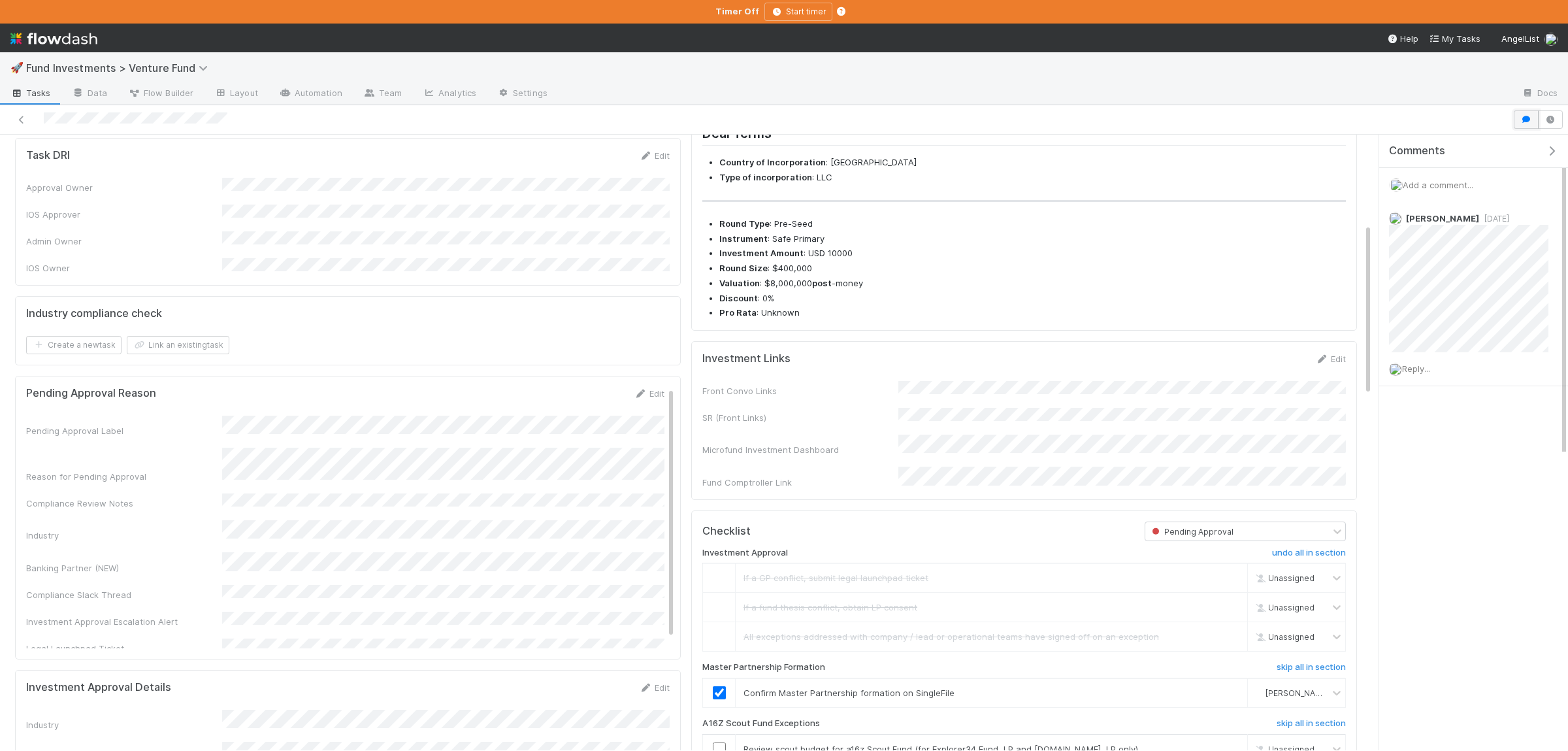
click at [1527, 120] on icon "button" at bounding box center [1526, 119] width 13 height 8
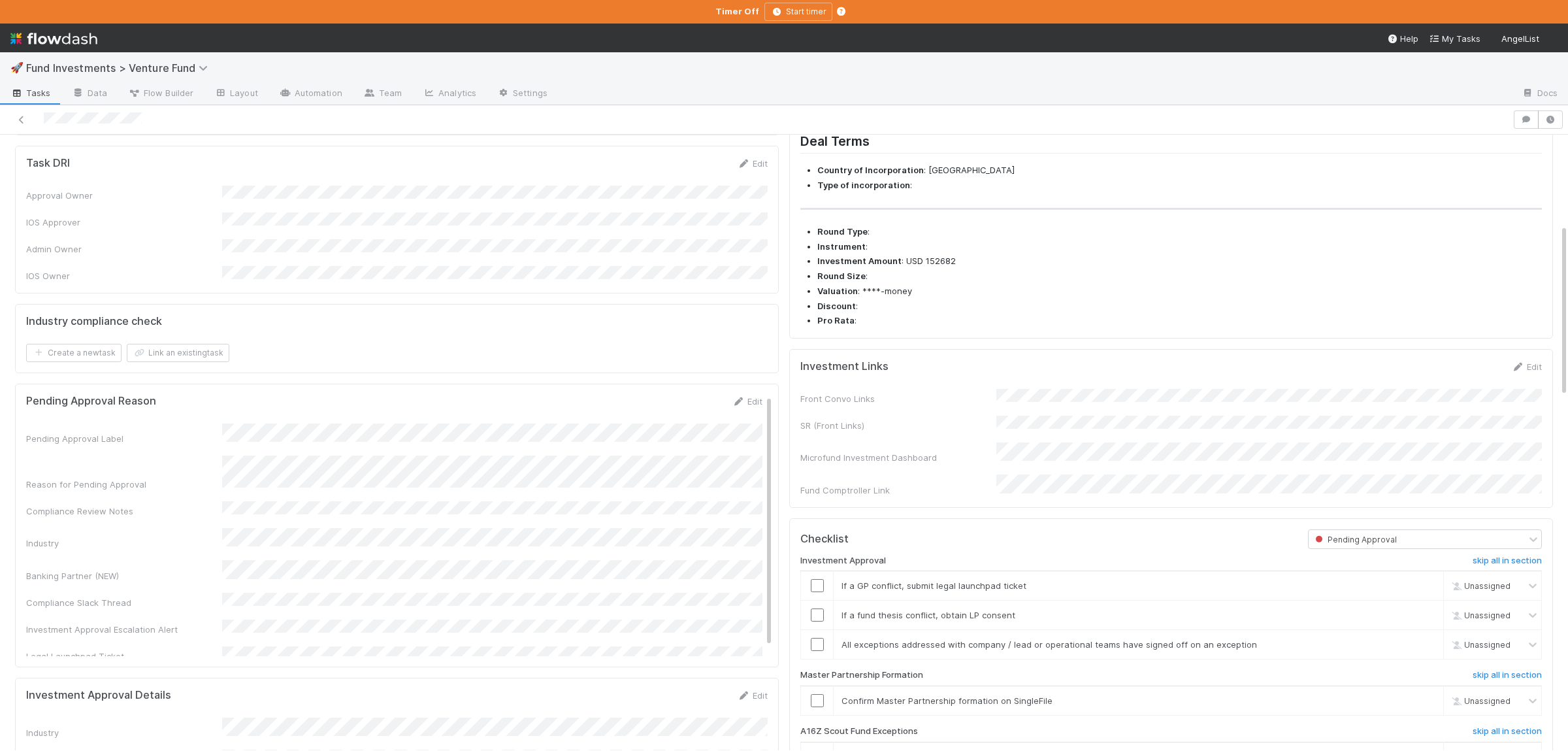
scroll to position [318, 0]
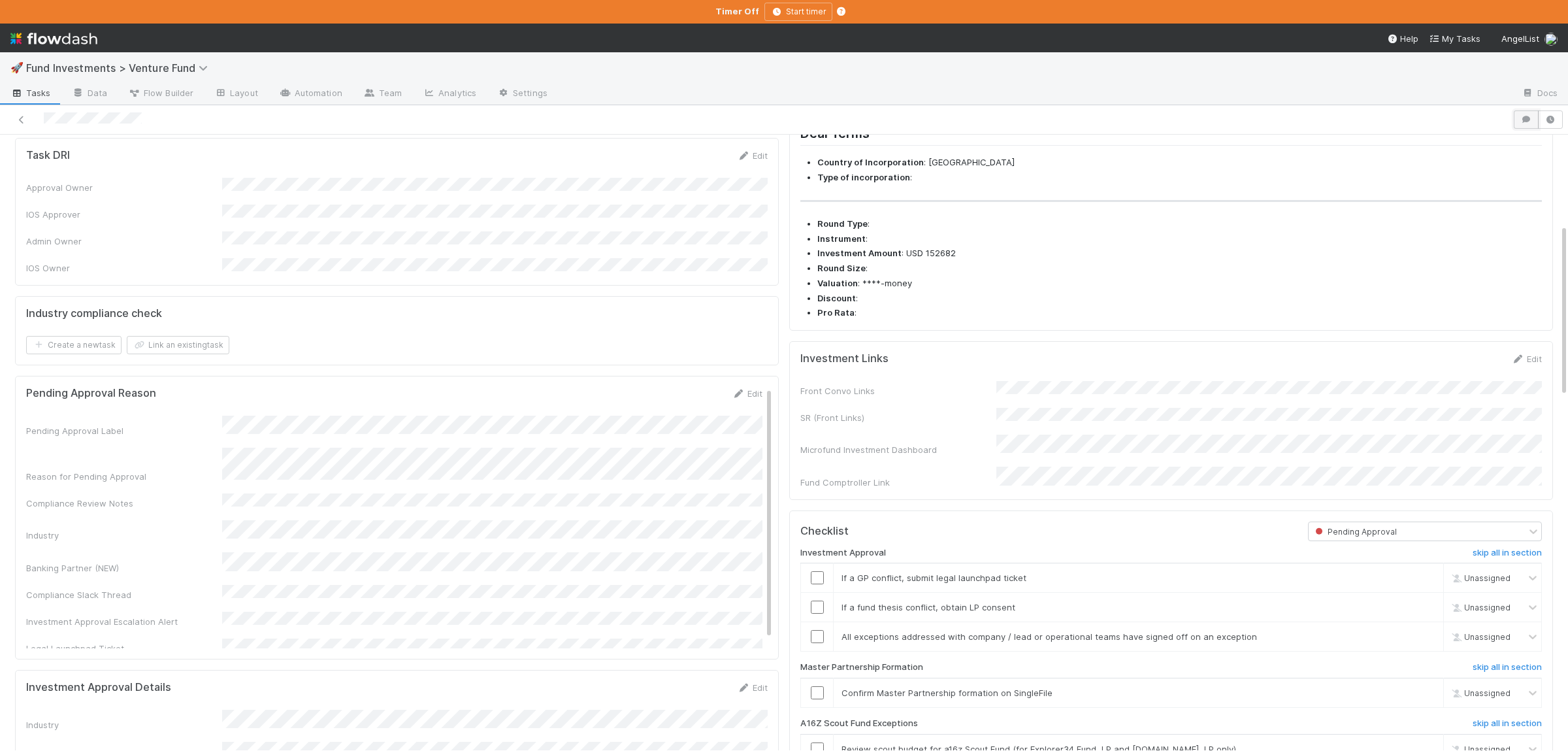
click at [1523, 114] on button "button" at bounding box center [1526, 119] width 25 height 18
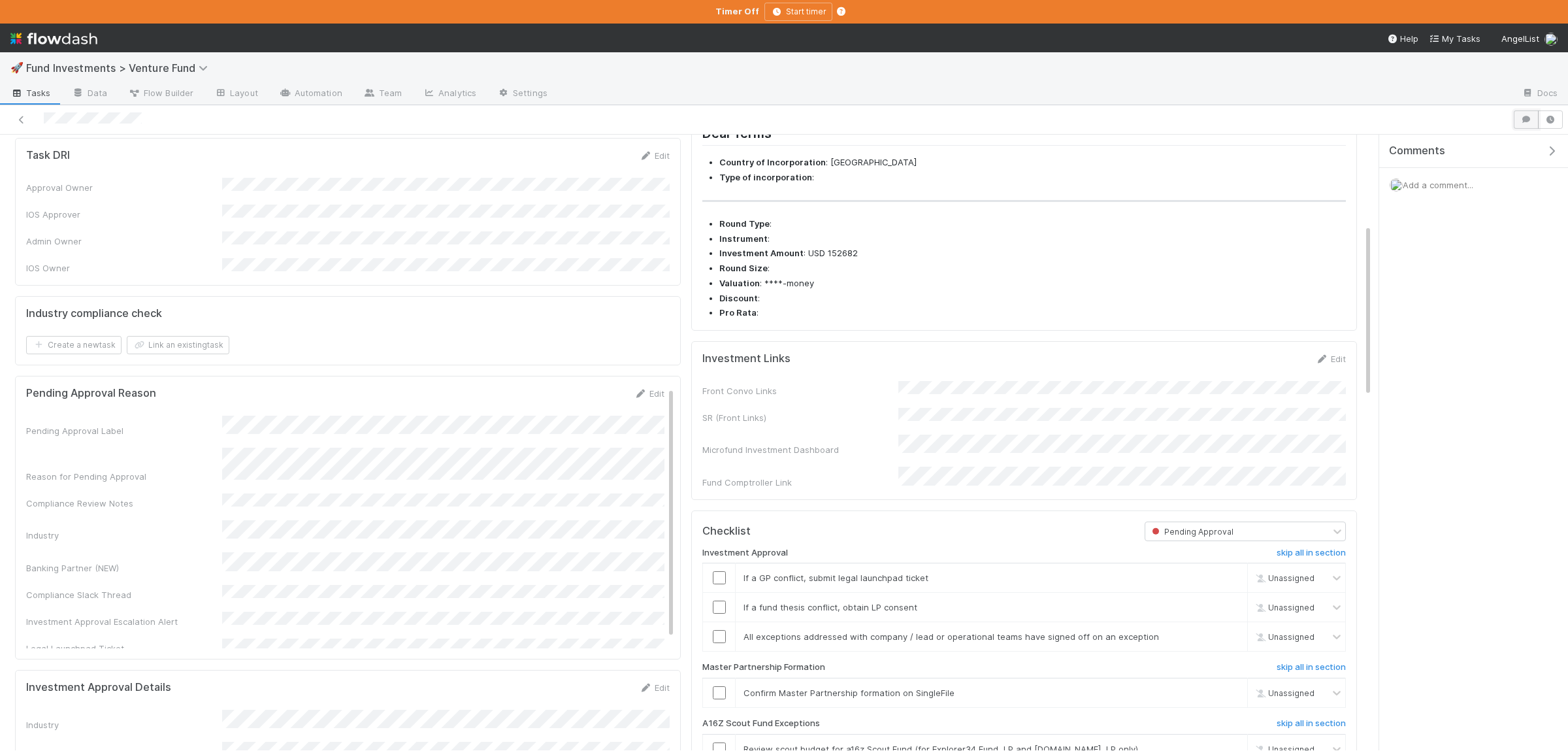
click at [1523, 114] on button "button" at bounding box center [1526, 119] width 25 height 18
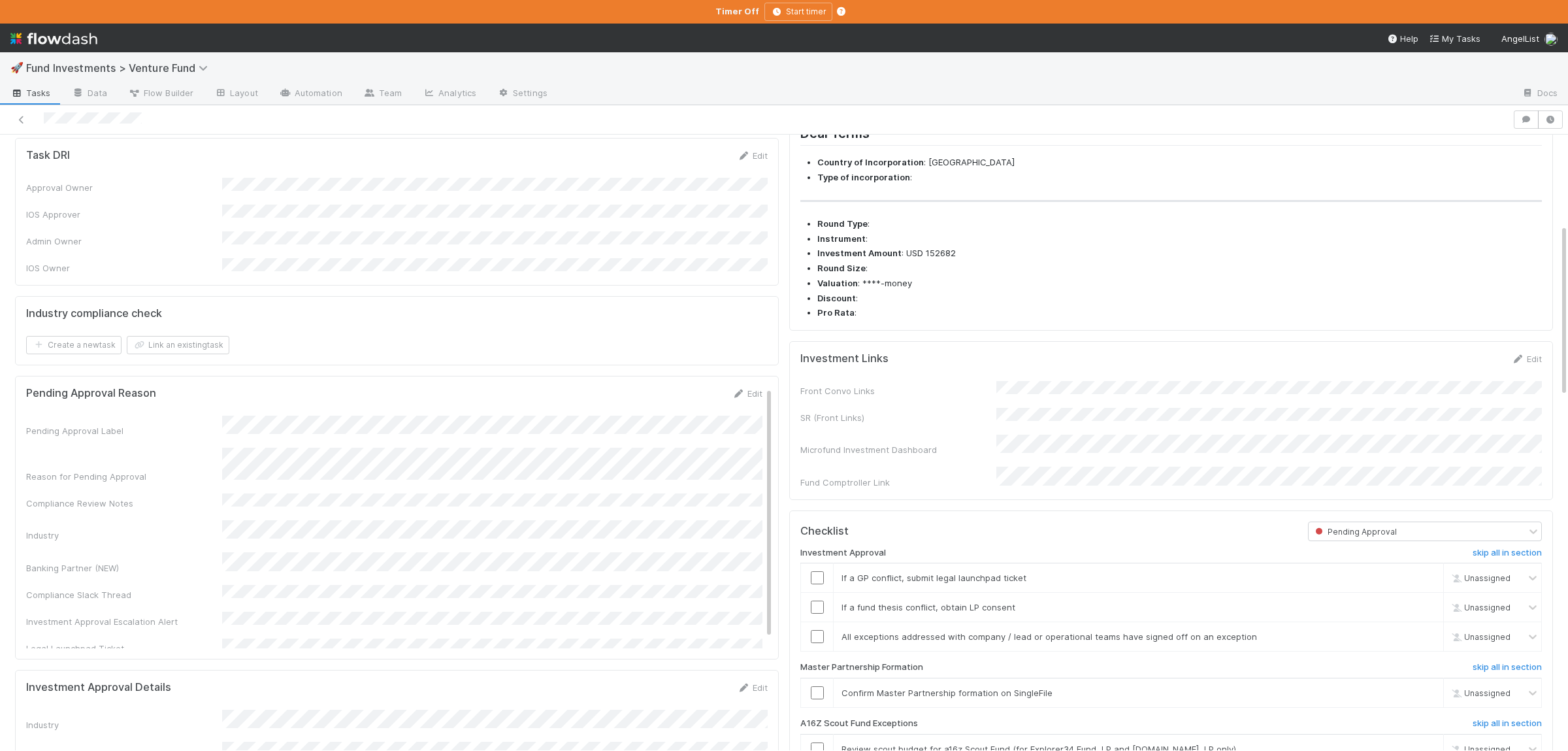
click at [538, 587] on div "Pending Approval Label Reason for Pending Approval Compliance Review Notes Indu…" at bounding box center [394, 551] width 736 height 272
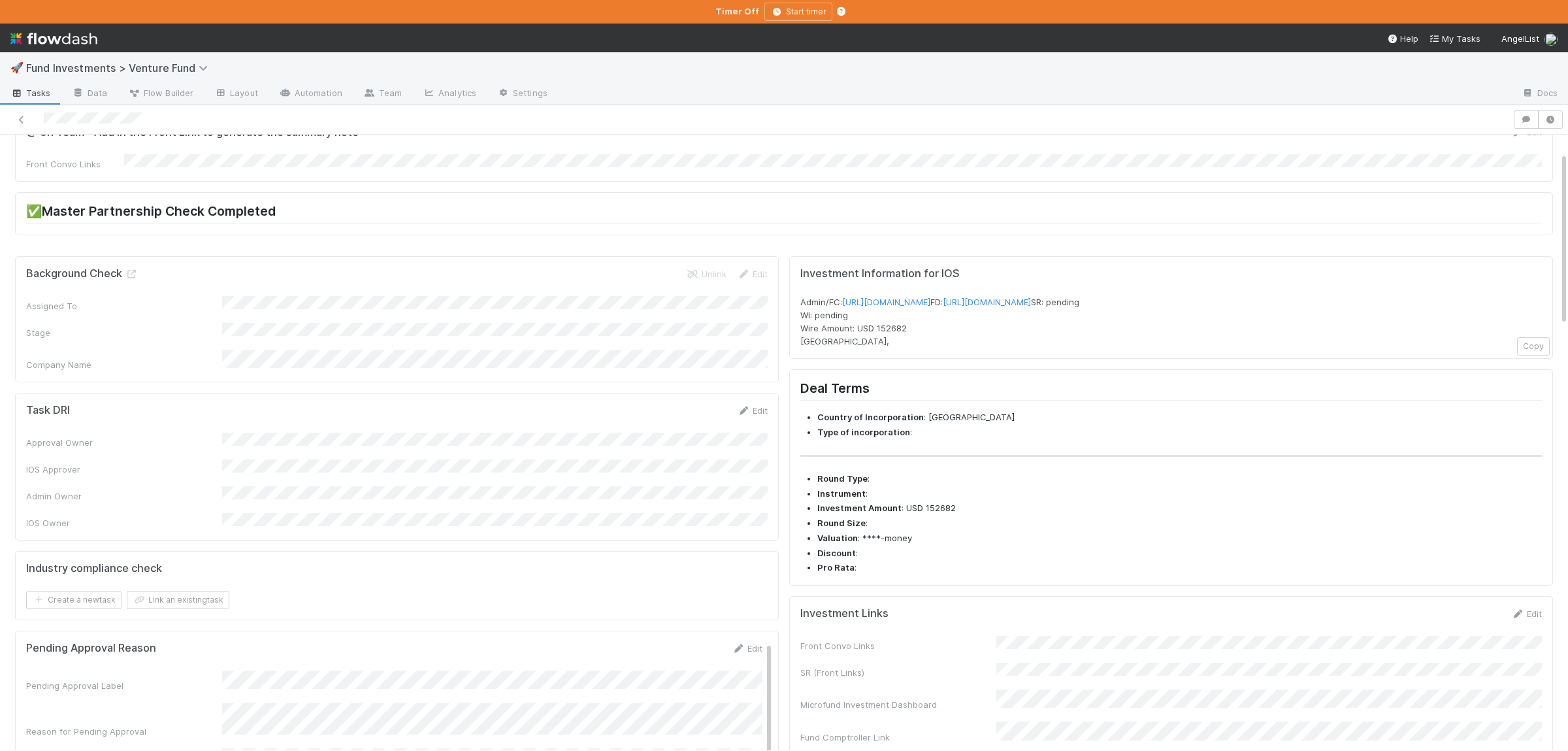
scroll to position [0, 0]
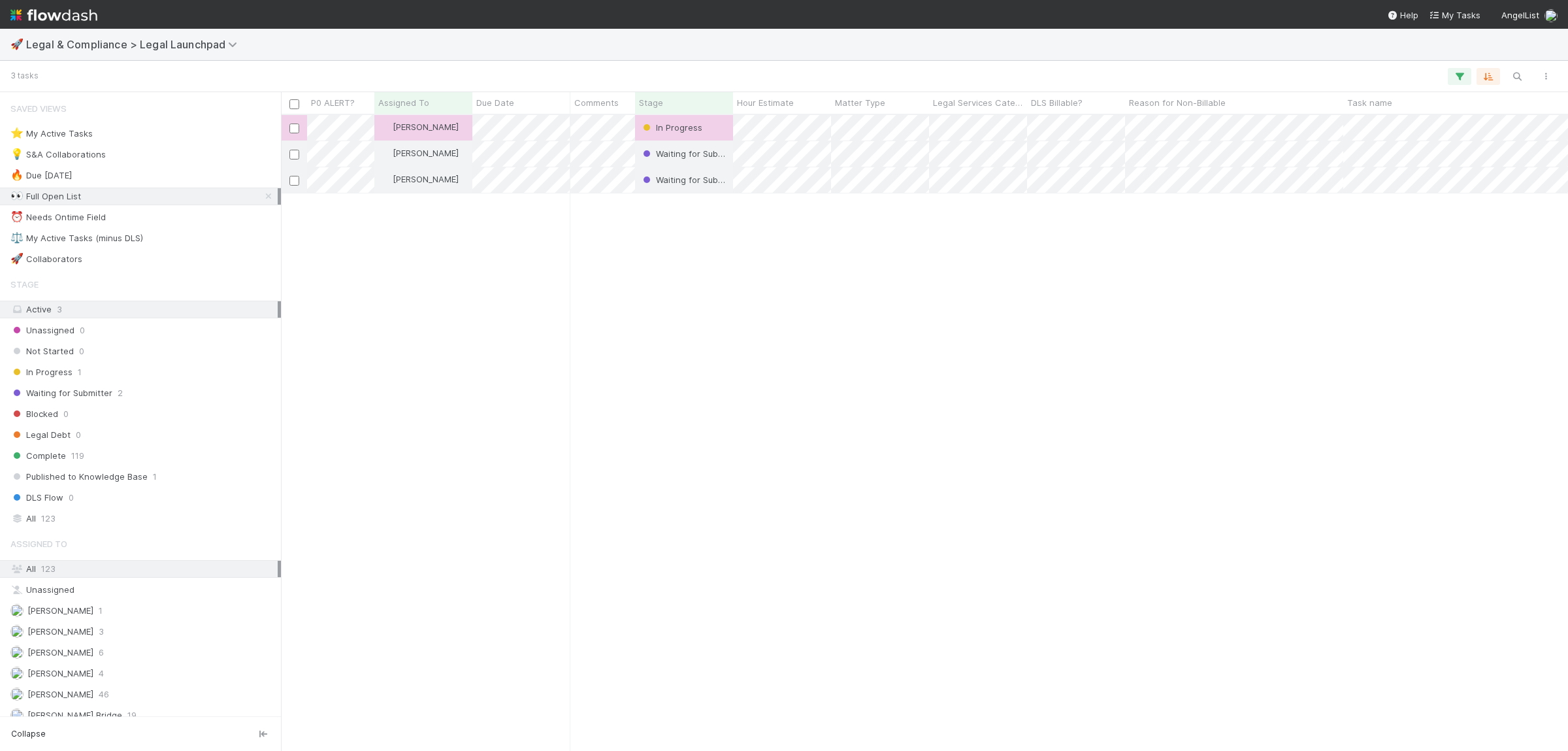
scroll to position [636, 1287]
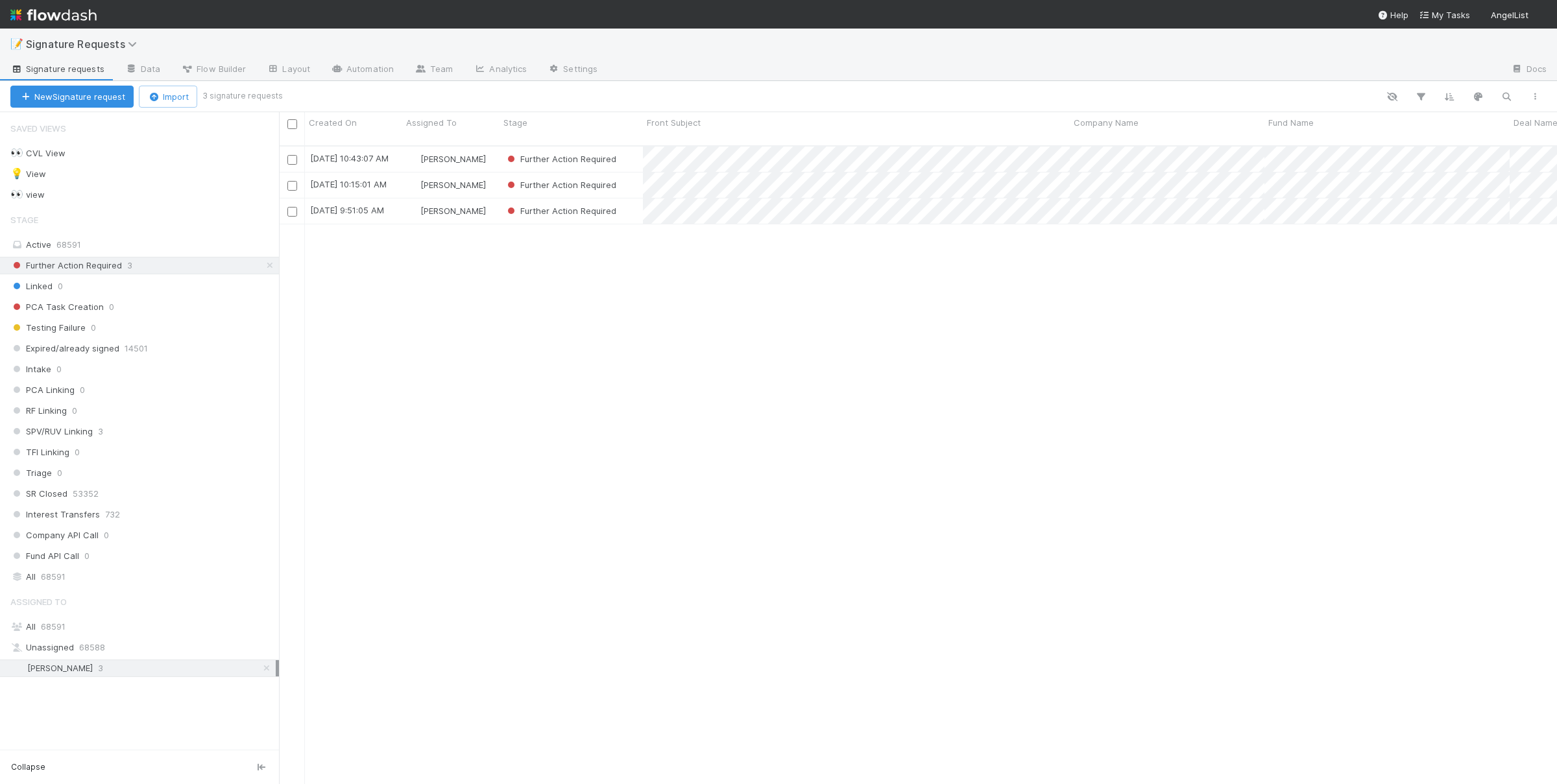
scroll to position [649, 1278]
click at [634, 207] on div "Further Action Required" at bounding box center [571, 211] width 144 height 25
click at [641, 172] on div "Further Action Required" at bounding box center [571, 185] width 144 height 25
click at [636, 146] on div "Further Action Required" at bounding box center [571, 159] width 144 height 25
click at [417, 515] on div "8/11/25, 10:50:54 AM Susan Tang Further Action Required 0 0 0 0 8/11/25, 10:55:…" at bounding box center [918, 471] width 1278 height 649
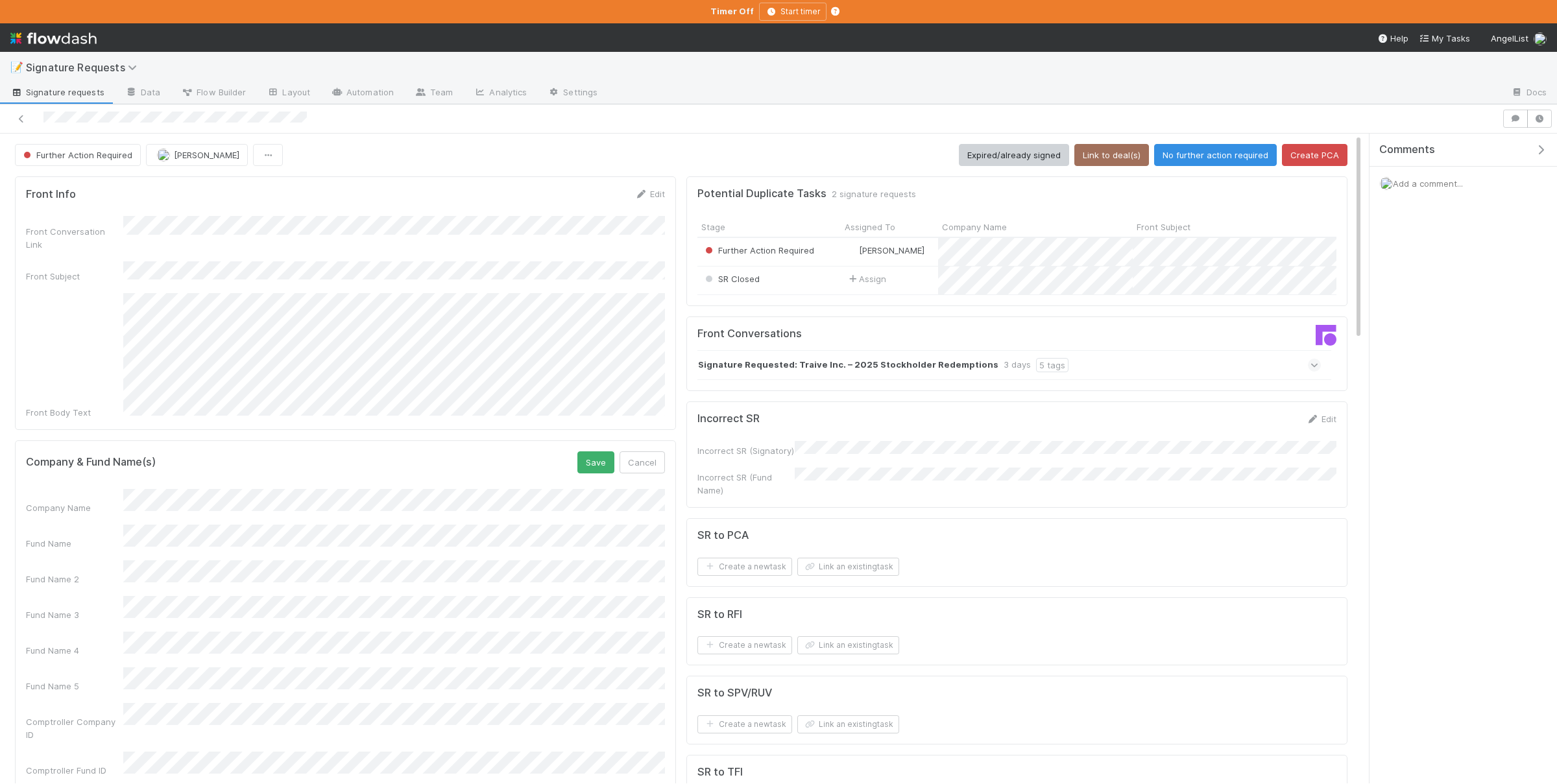
click at [270, 498] on div "Company Name Fund Name Fund Name 2 Fund Name 3 Fund Name 4 Fund Name 5 Comptrol…" at bounding box center [345, 633] width 639 height 288
click at [586, 451] on button "Save" at bounding box center [596, 462] width 37 height 22
click at [877, 563] on button "Link an existing task" at bounding box center [848, 567] width 102 height 18
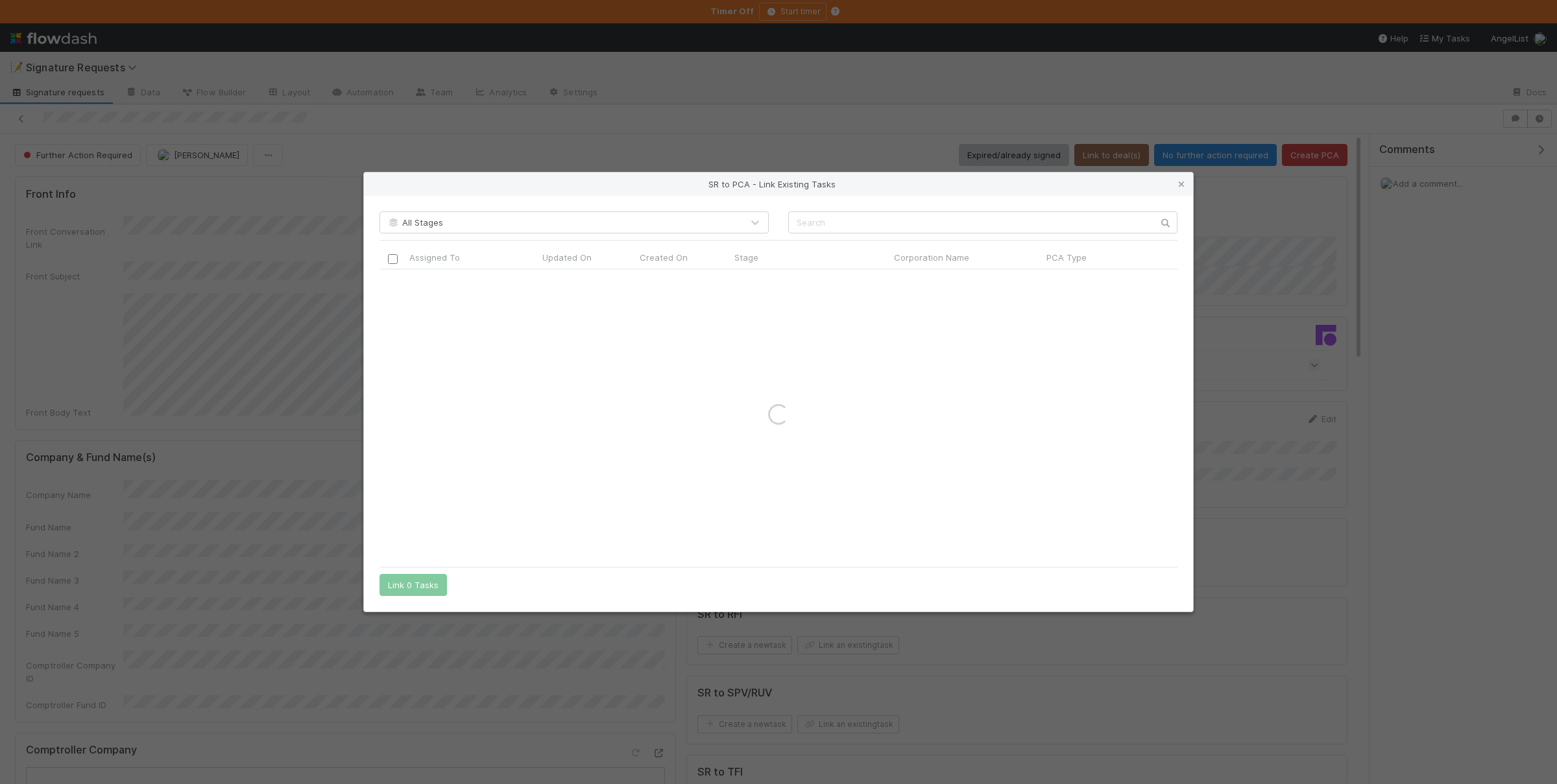
click at [927, 207] on div "All Stages Assigned To Updated On Created On Stage Corporation Name PCA Type Du…" at bounding box center [778, 404] width 829 height 416
click at [953, 239] on div "All Stages Assigned To Updated On Created On Stage Corporation Name PCA Type Du…" at bounding box center [778, 404] width 829 height 416
click at [966, 224] on input "text" at bounding box center [982, 222] width 389 height 22
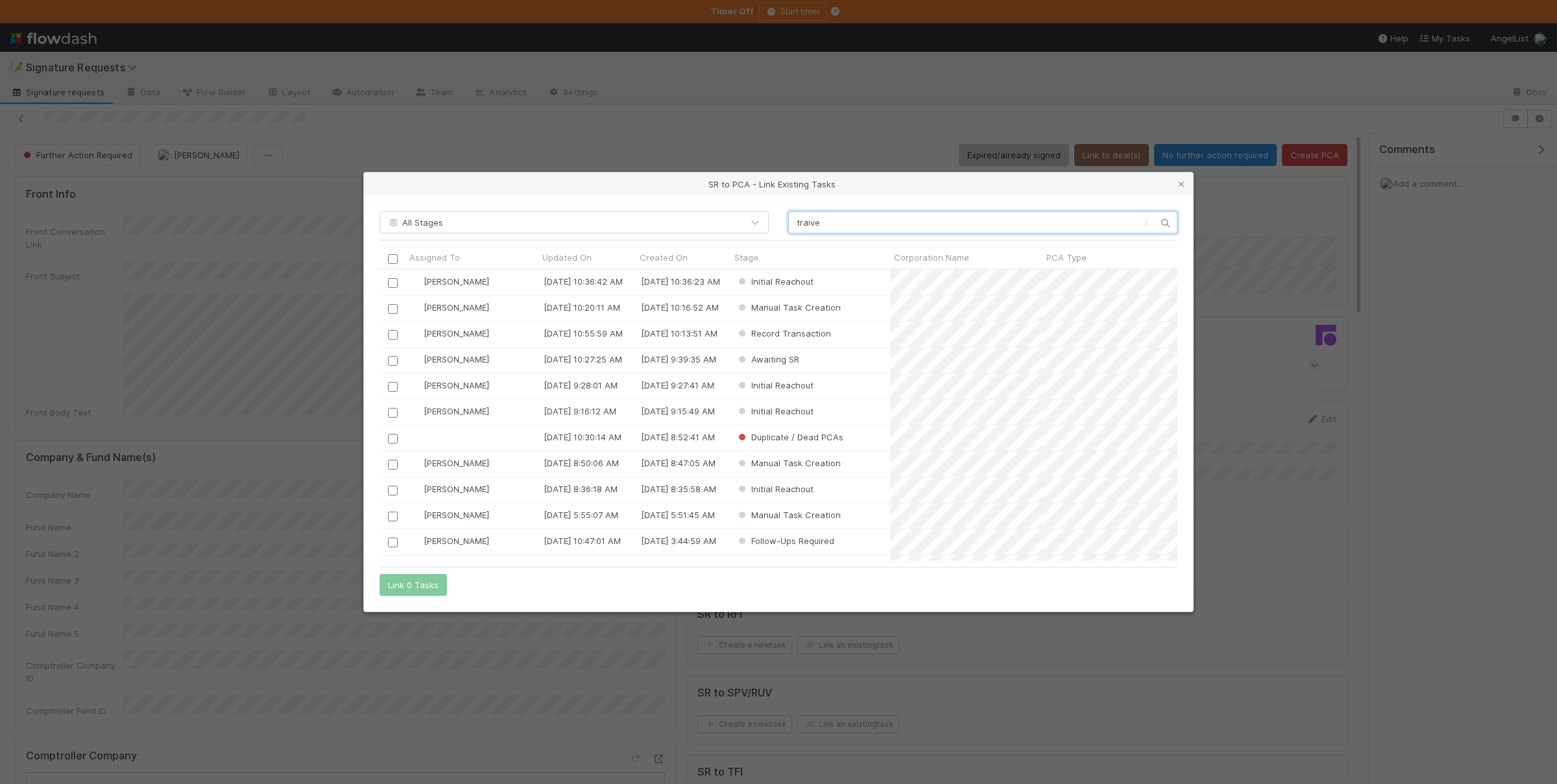
type input "traive"
click at [391, 283] on input "checkbox" at bounding box center [393, 283] width 10 height 10
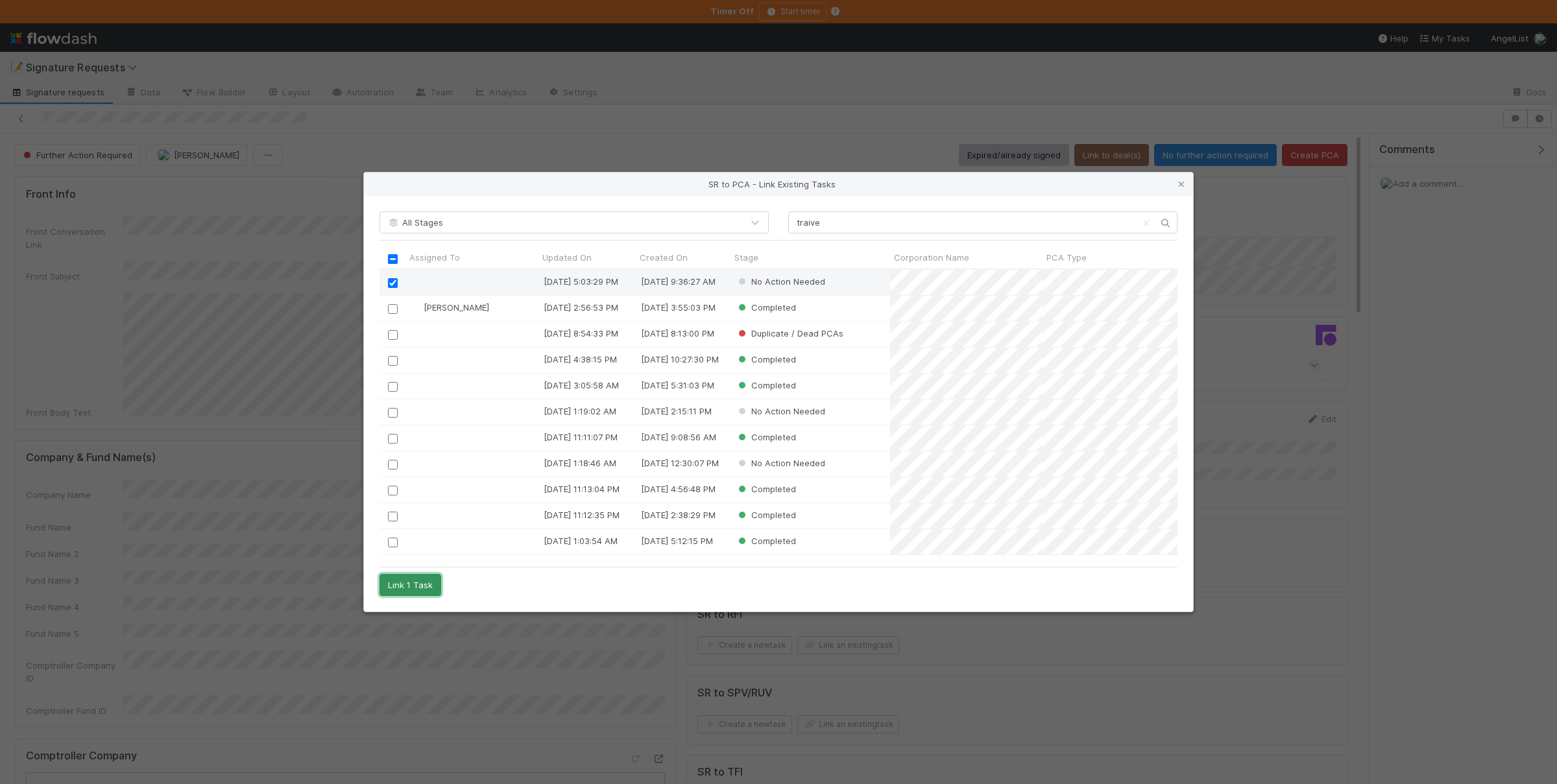
click at [417, 583] on button "Link 1 Task" at bounding box center [411, 584] width 62 height 22
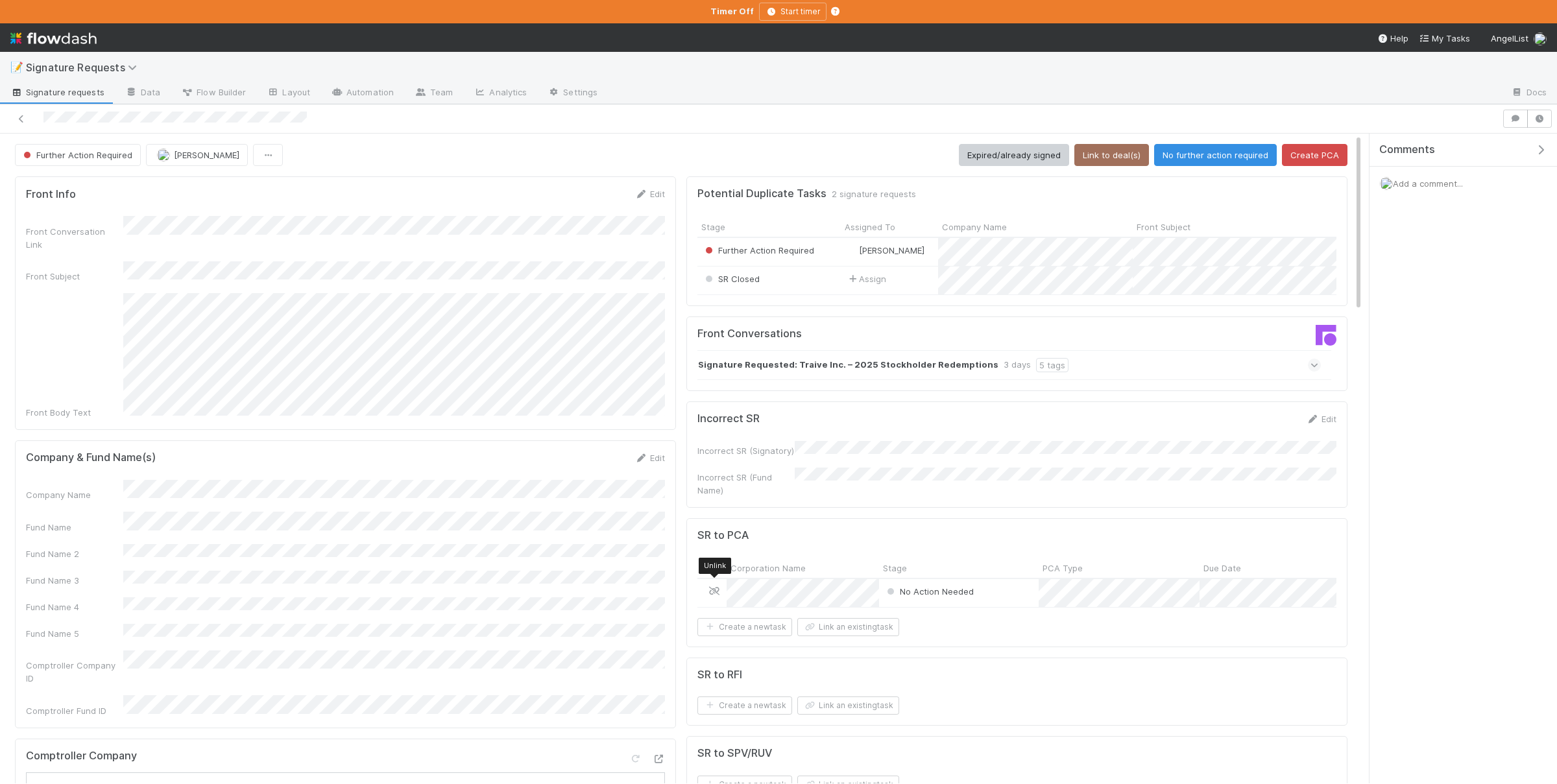
click at [709, 587] on icon at bounding box center [714, 591] width 13 height 8
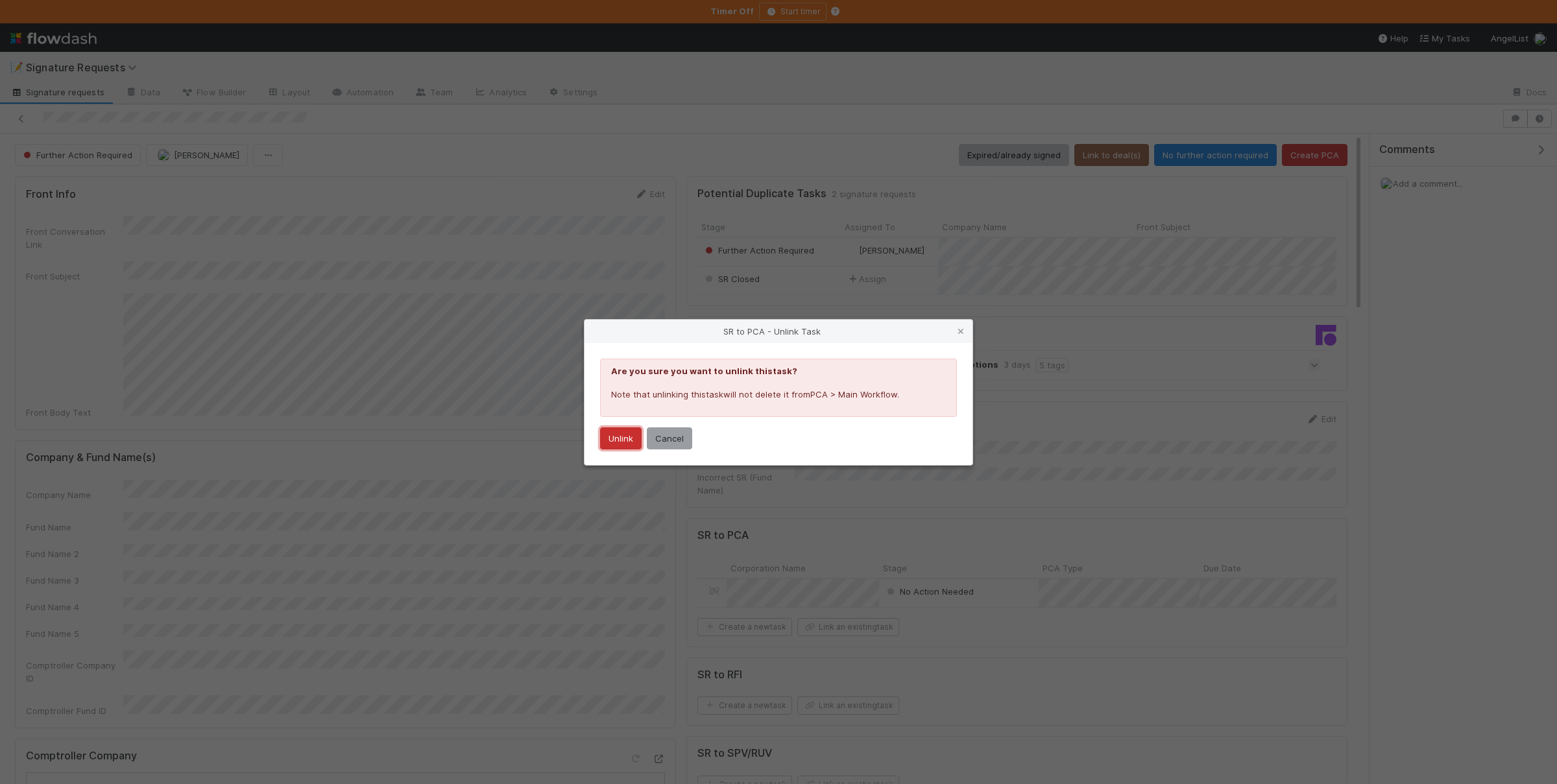
click at [615, 437] on button "Unlink" at bounding box center [620, 438] width 41 height 22
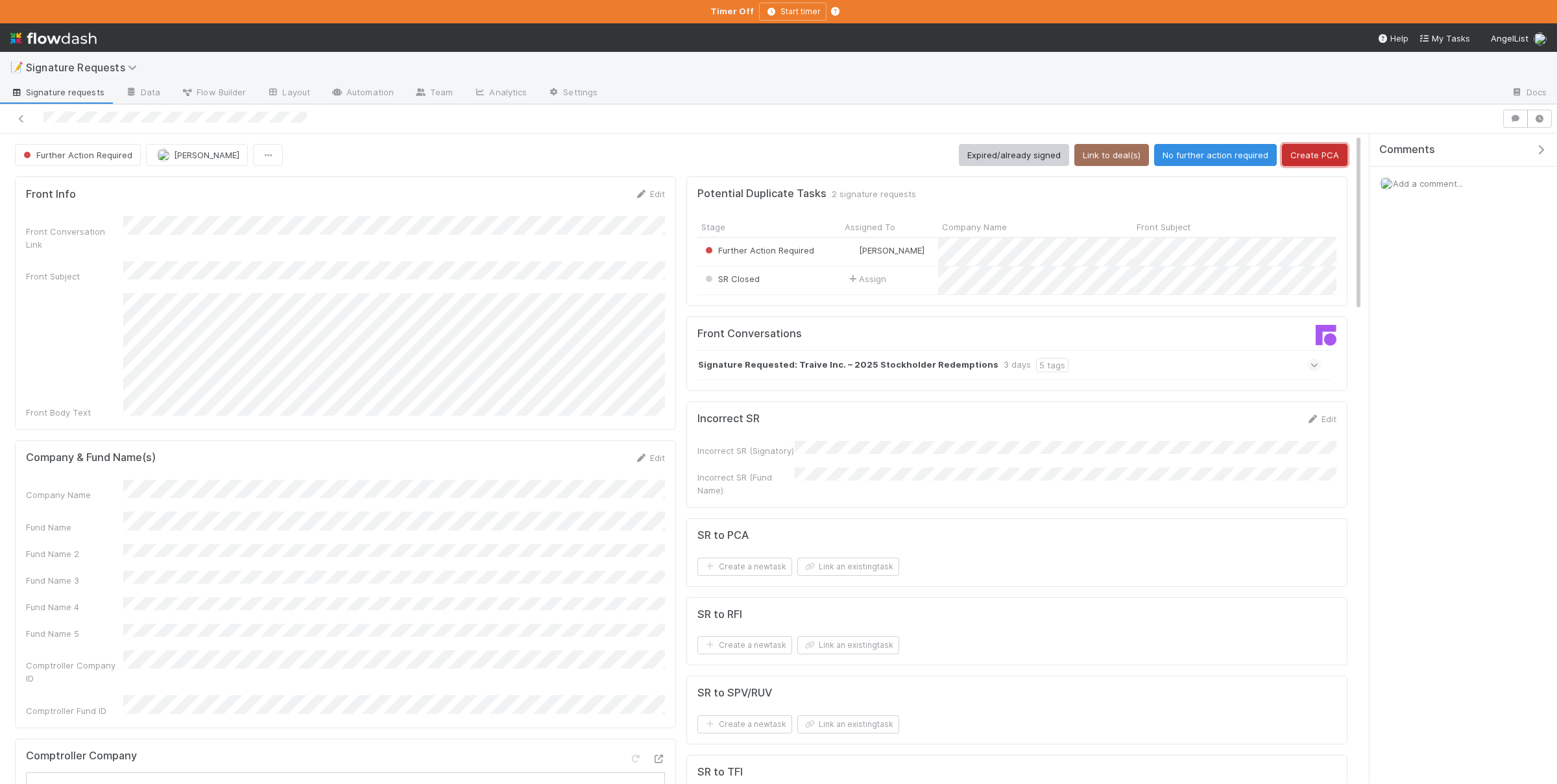
click at [1324, 153] on button "Create PCA" at bounding box center [1314, 155] width 65 height 22
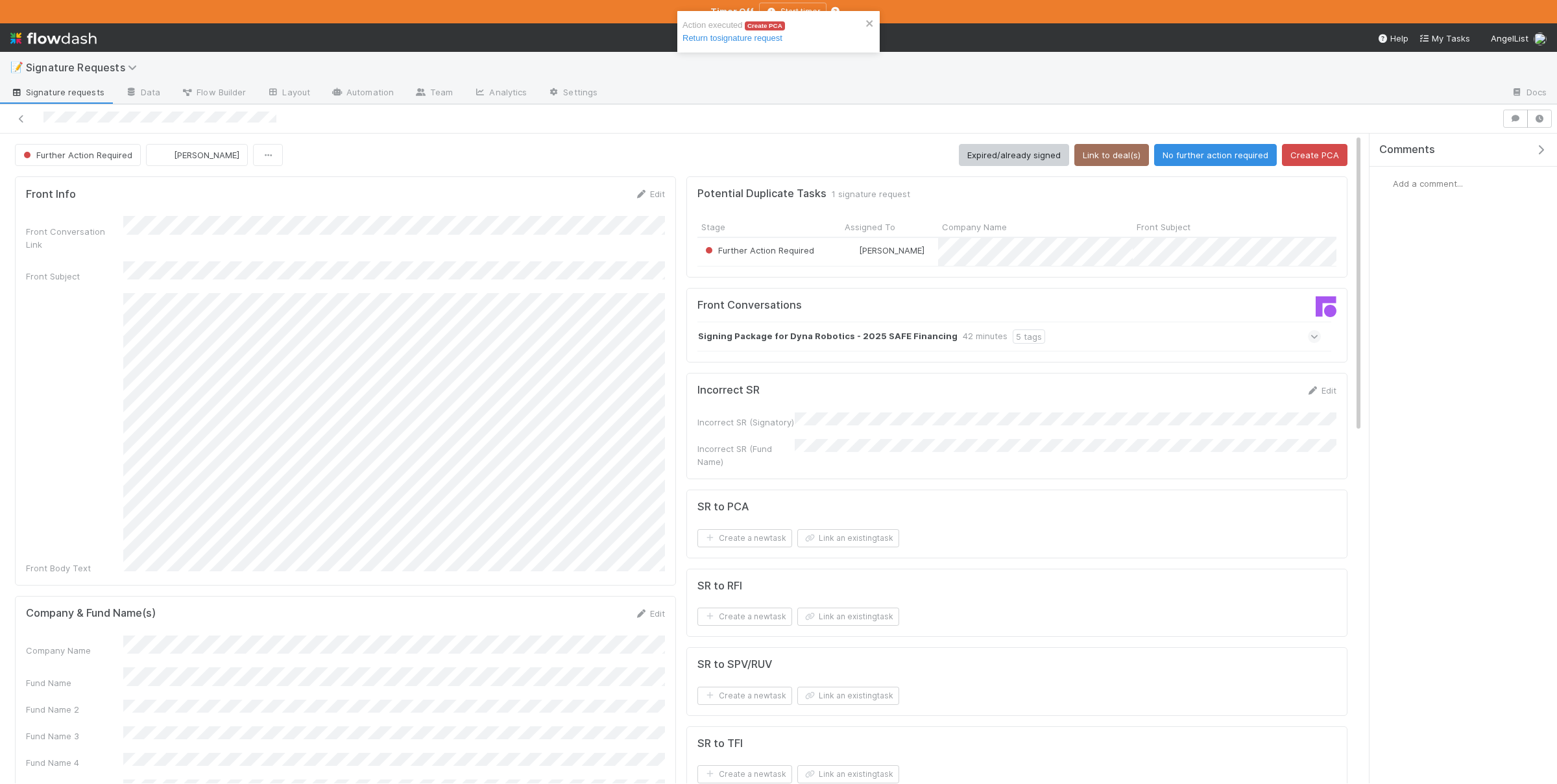
click at [427, 670] on div "Company Name Fund Name Fund Name 2 Fund Name 3 Fund Name 4 Fund Name 5 Comptrol…" at bounding box center [345, 751] width 639 height 232
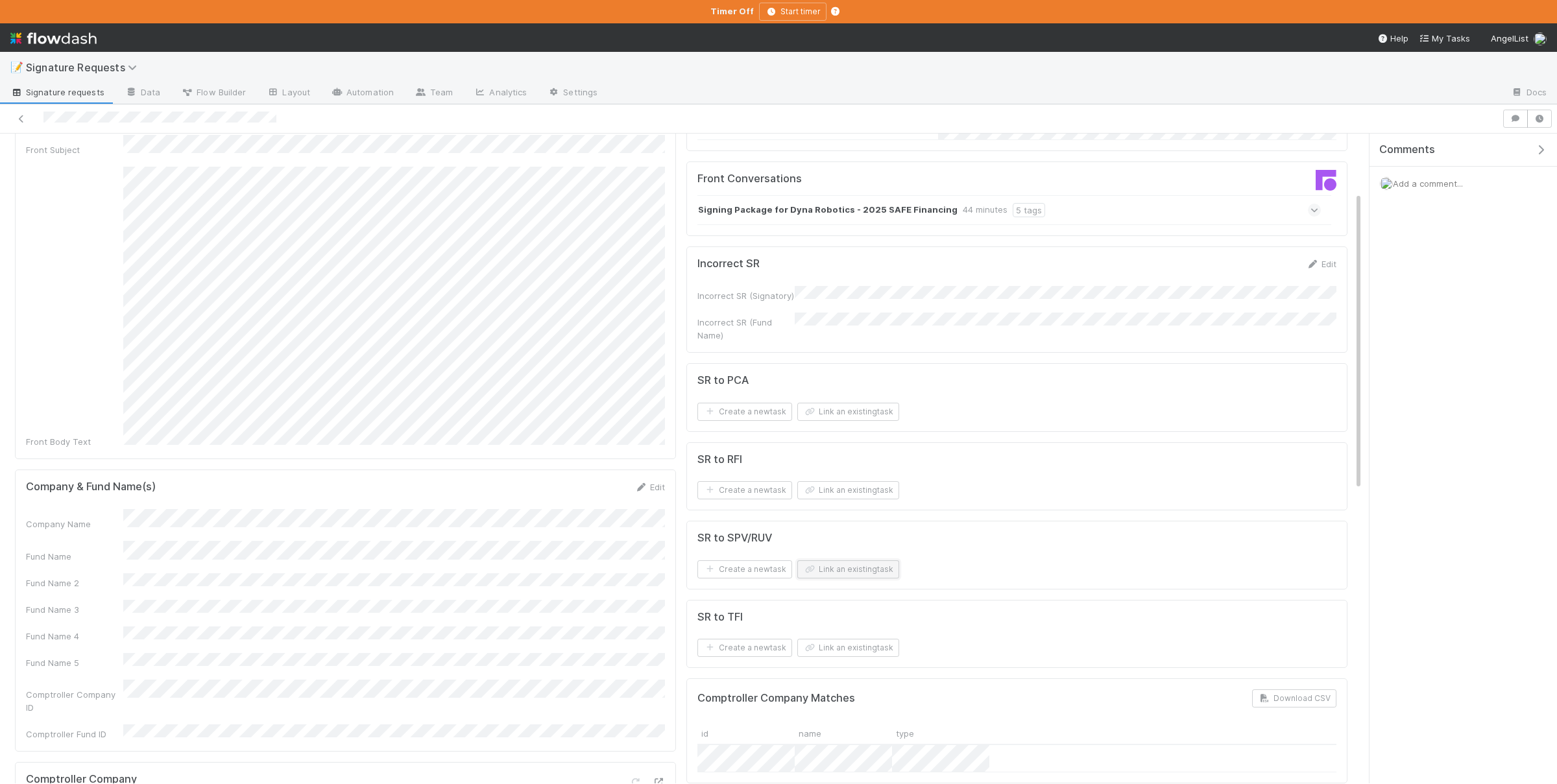
click at [849, 572] on button "Link an existing task" at bounding box center [848, 570] width 102 height 18
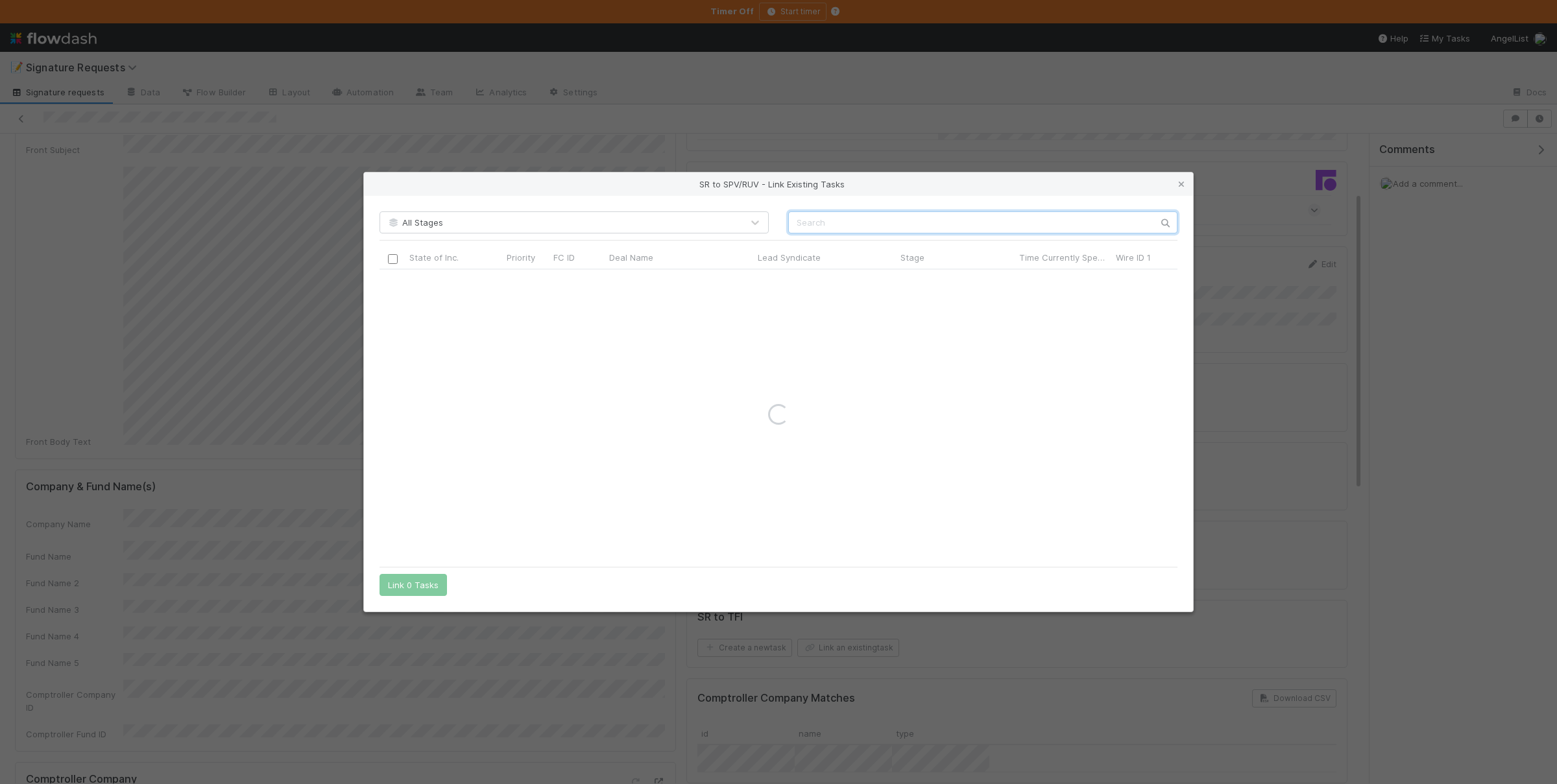
drag, startPoint x: 939, startPoint y: 219, endPoint x: 949, endPoint y: 234, distance: 18.0
click at [940, 219] on input "text" at bounding box center [982, 222] width 389 height 22
type input "dyna"
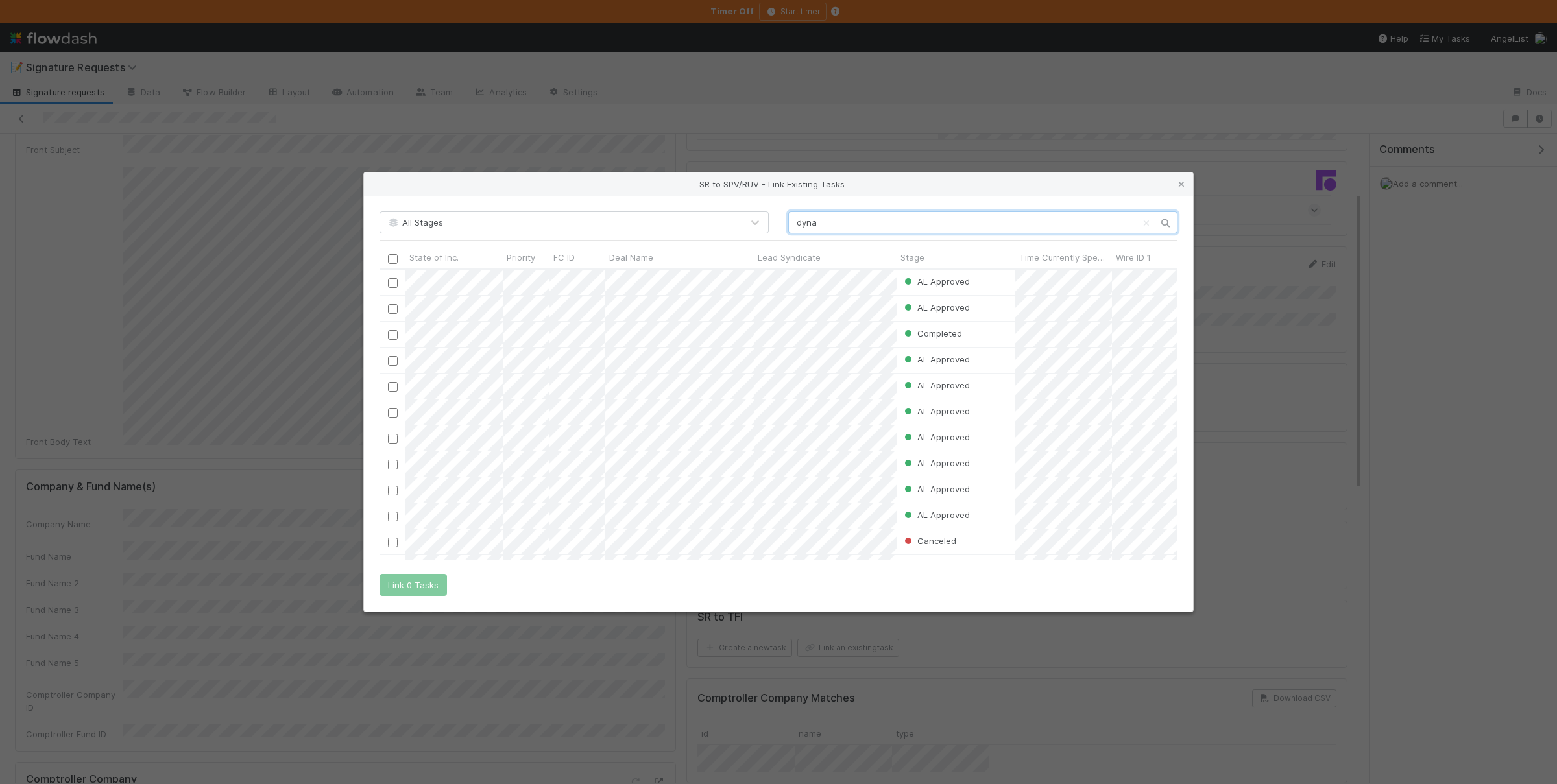
scroll to position [291, 797]
click at [392, 311] on input "checkbox" at bounding box center [393, 309] width 10 height 10
drag, startPoint x: 405, startPoint y: 589, endPoint x: 438, endPoint y: 570, distance: 38.1
click at [405, 589] on button "Link 1 Task" at bounding box center [411, 584] width 62 height 22
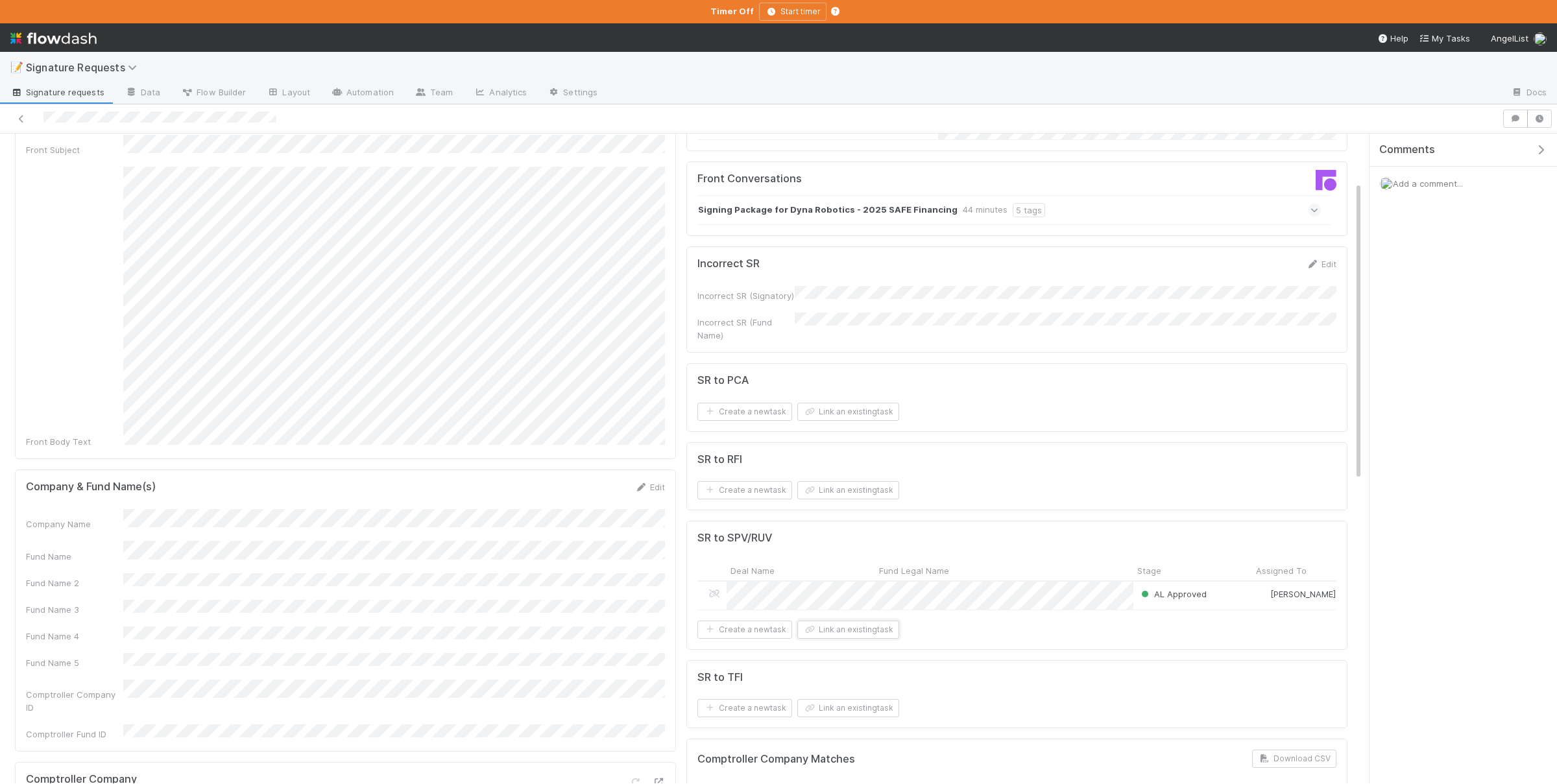
scroll to position [0, 0]
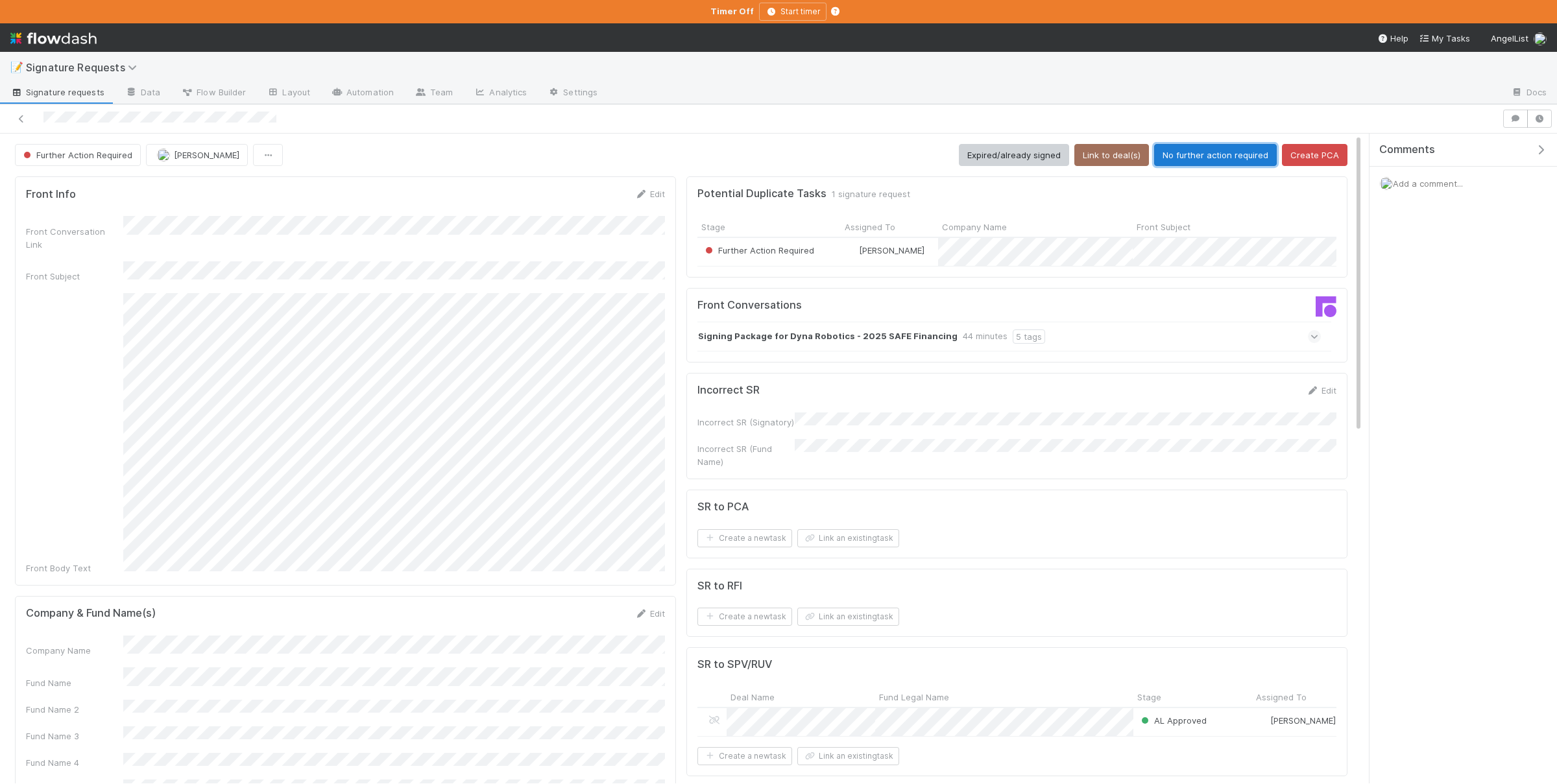
click at [1220, 155] on button "No further action required" at bounding box center [1215, 155] width 123 height 22
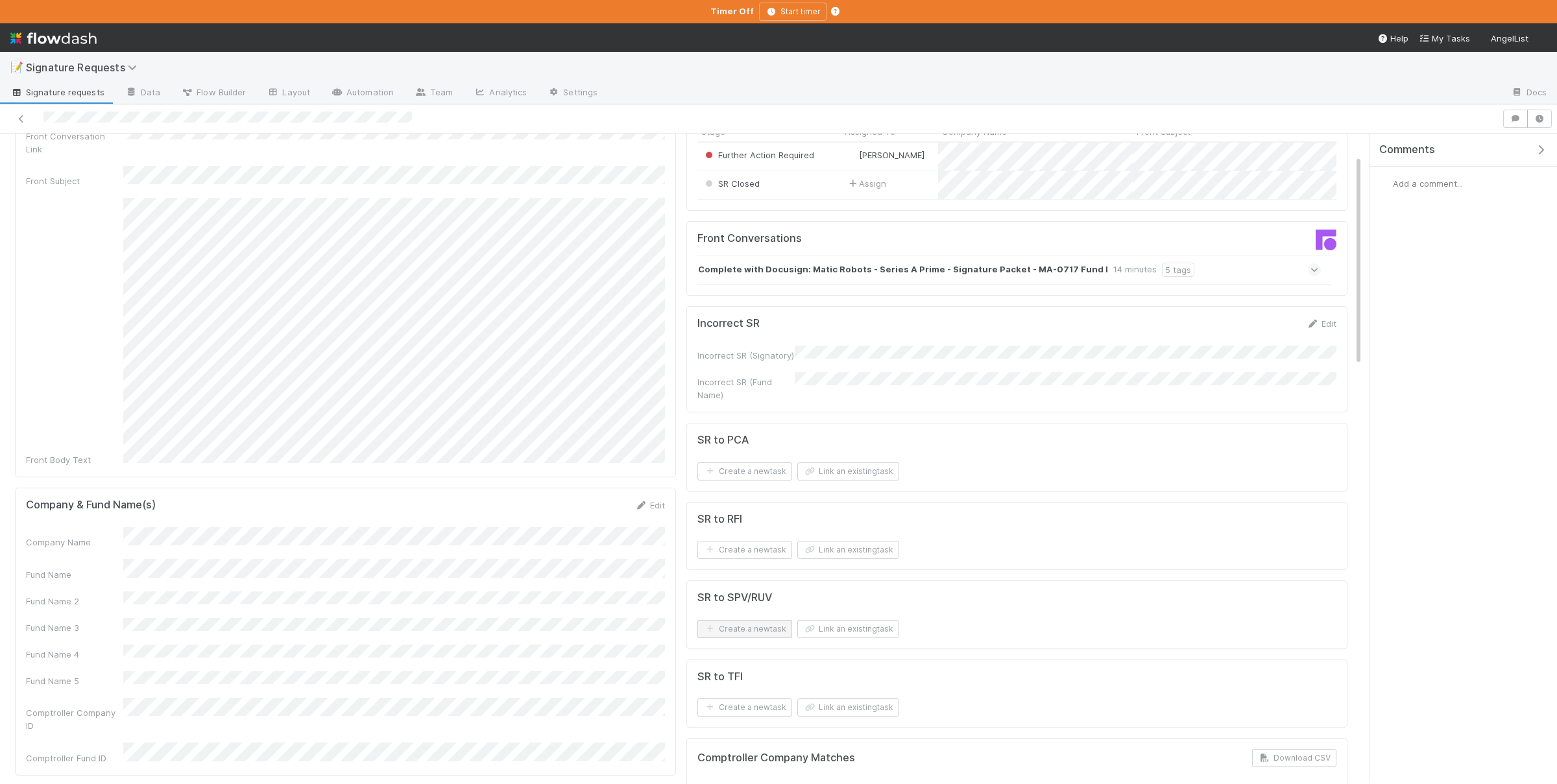
scroll to position [127, 0]
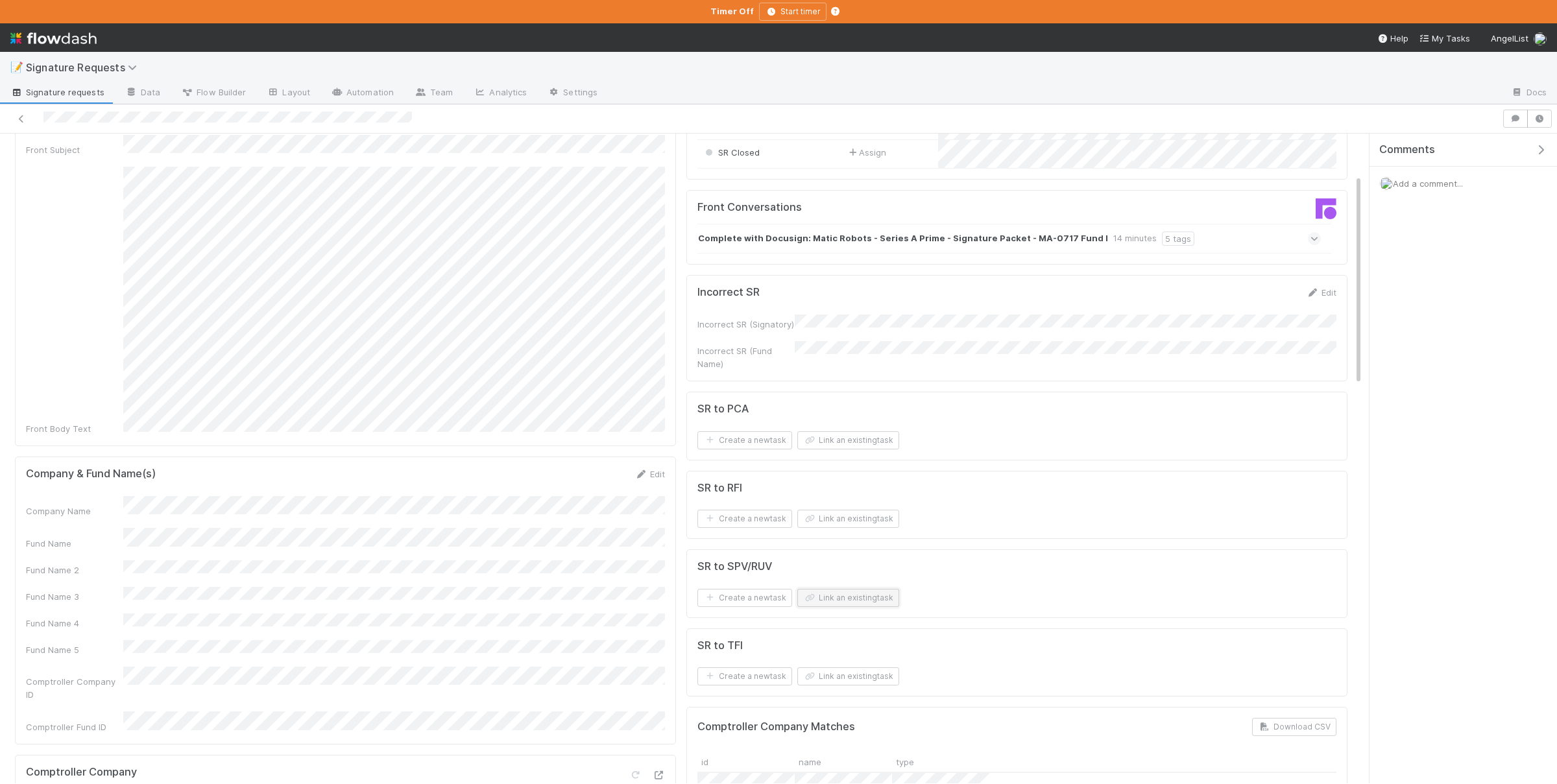
click at [844, 596] on button "Link an existing task" at bounding box center [848, 598] width 102 height 18
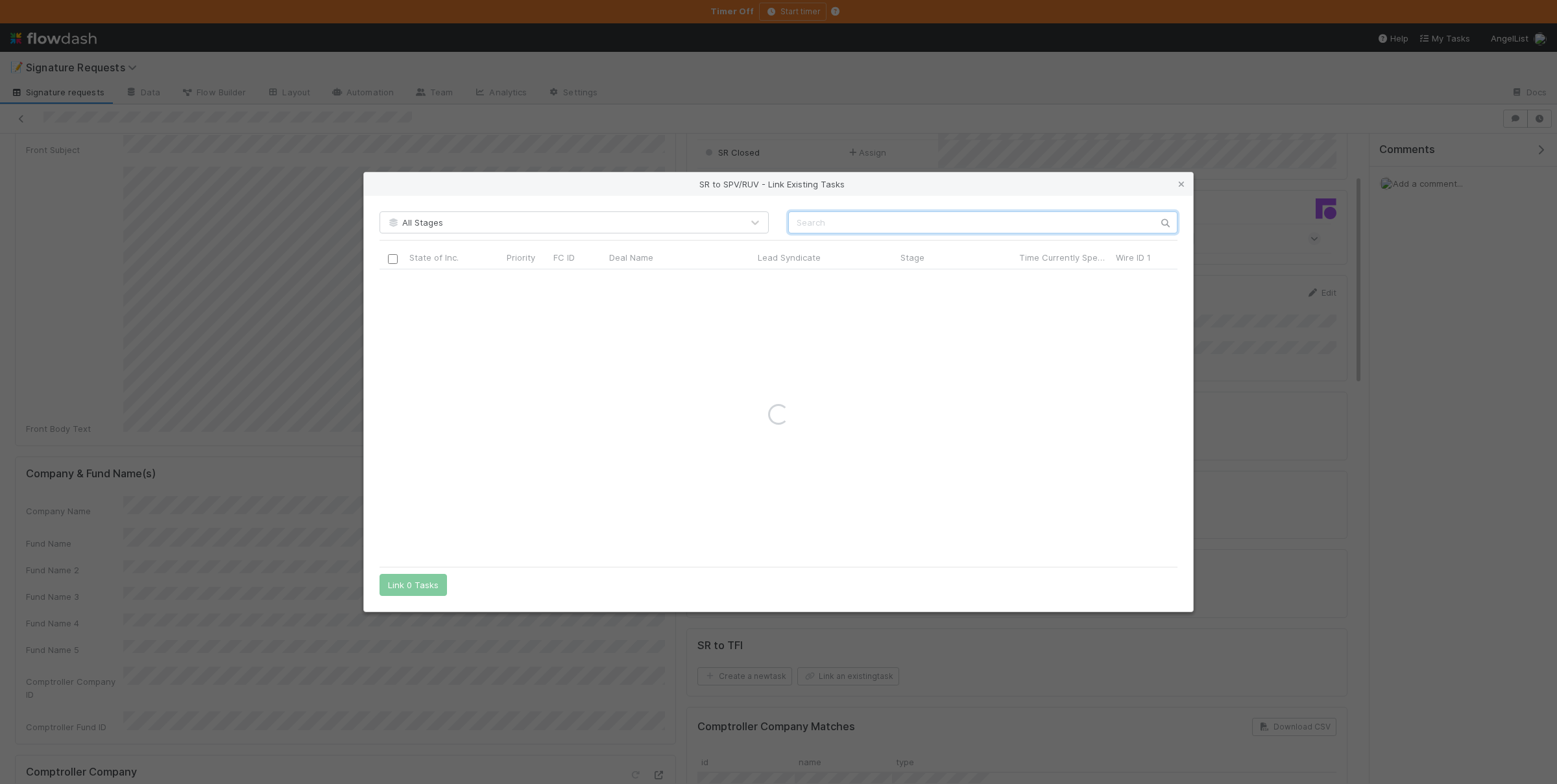
click at [888, 216] on input "text" at bounding box center [982, 222] width 389 height 22
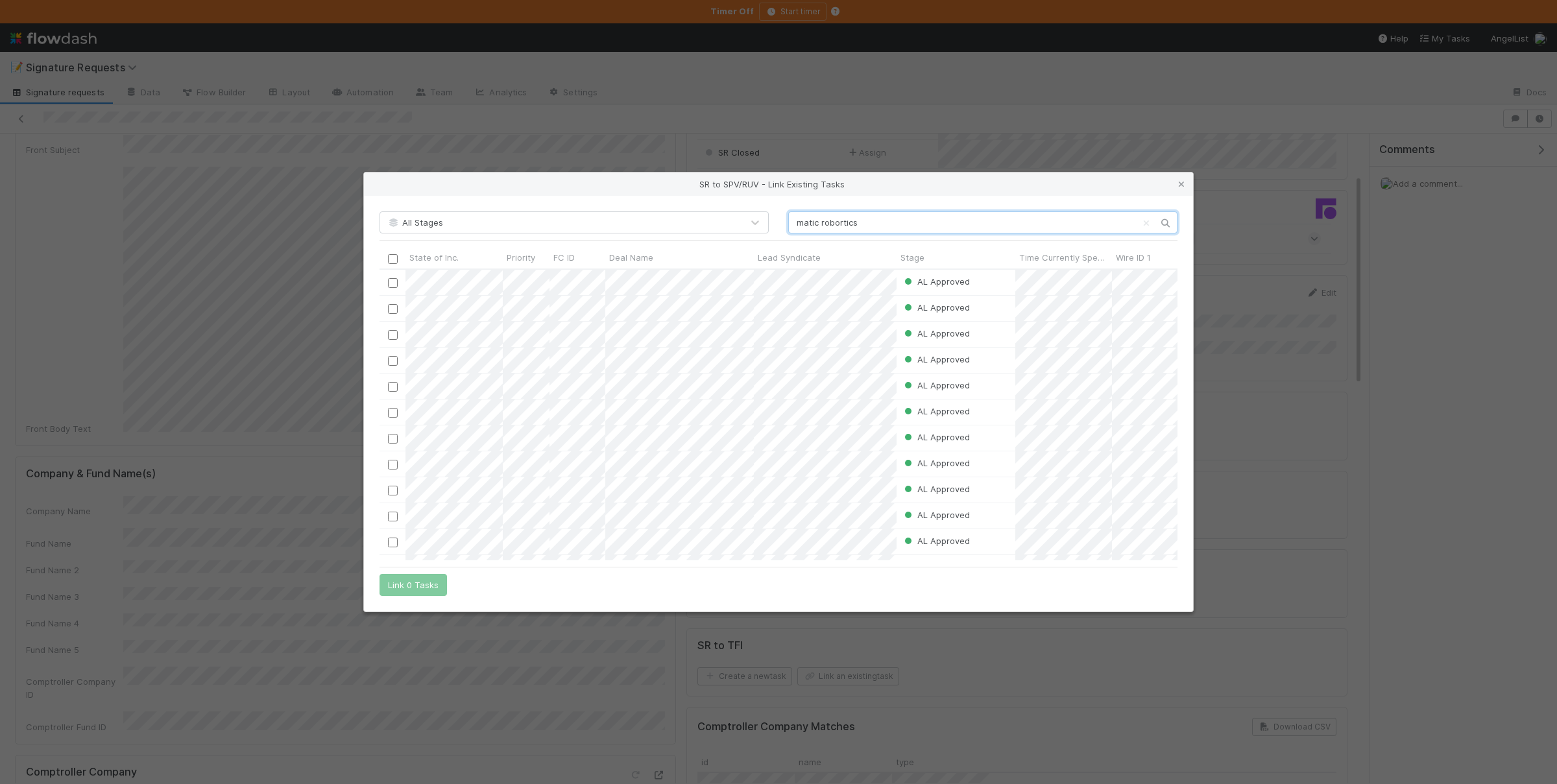
scroll to position [0, 0]
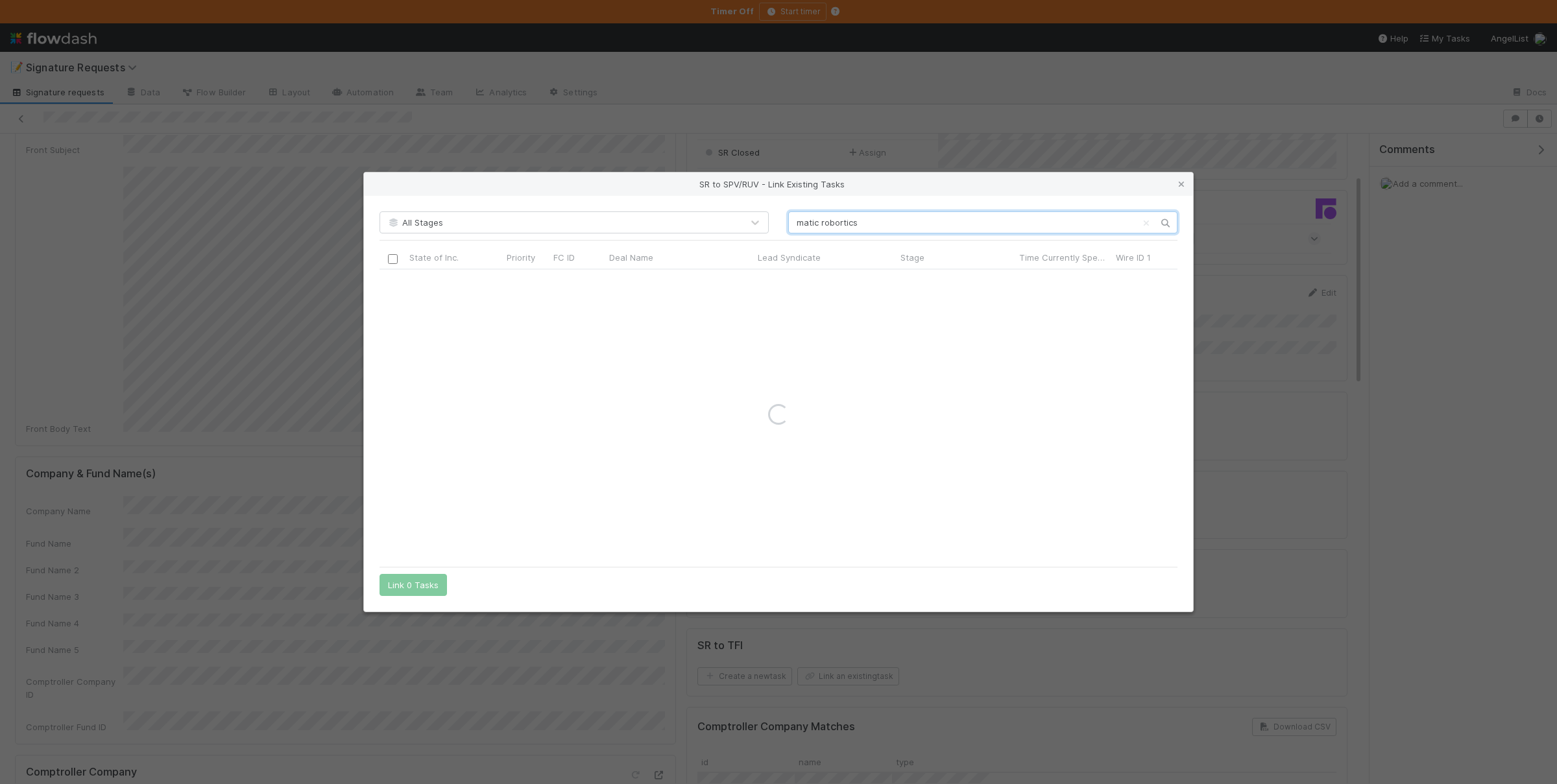
click at [842, 223] on input "matic robortics" at bounding box center [982, 222] width 389 height 22
type input "matic robotics"
click at [1178, 182] on icon at bounding box center [1181, 184] width 13 height 8
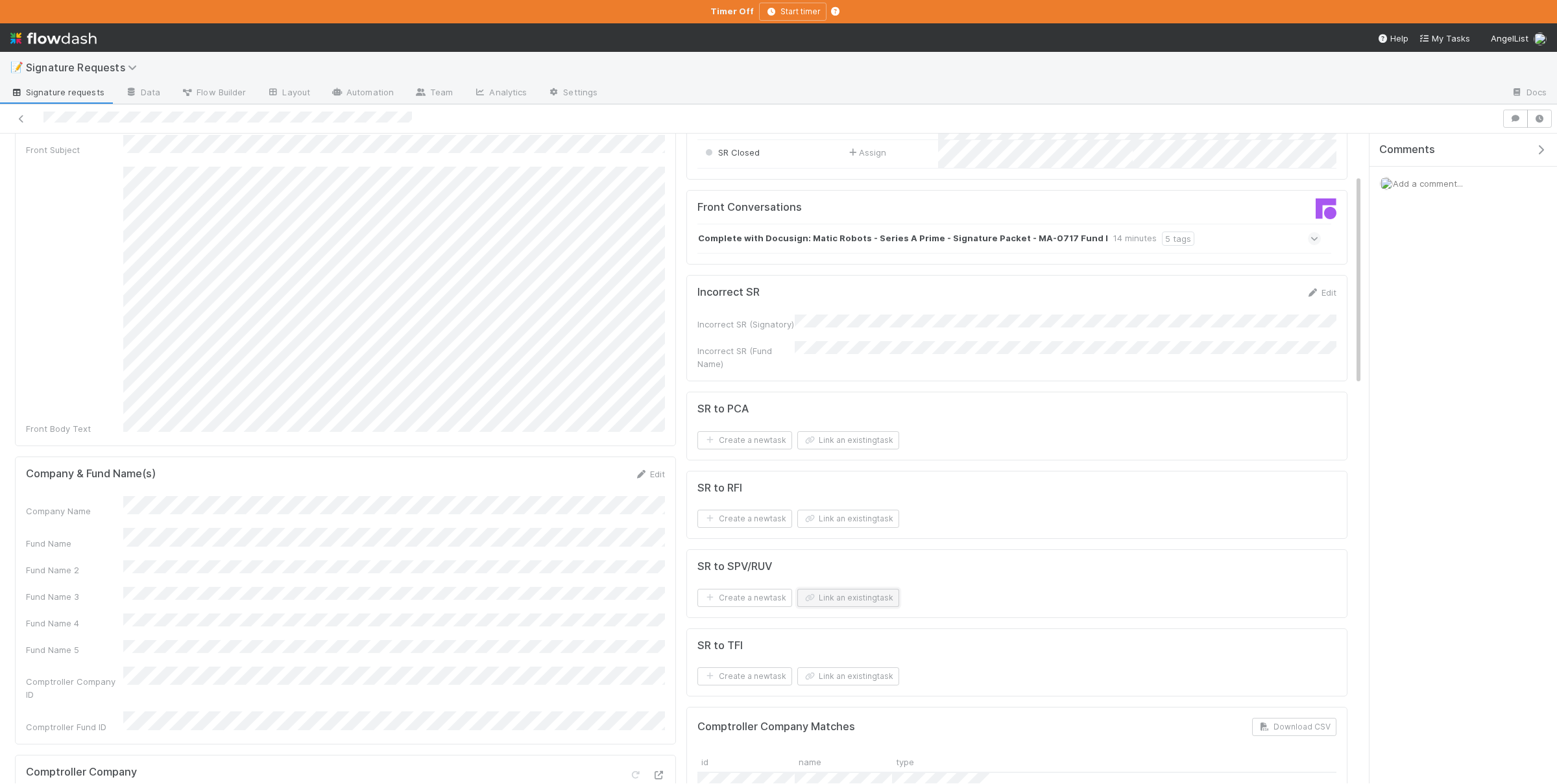
click at [843, 598] on button "Link an existing task" at bounding box center [848, 598] width 102 height 18
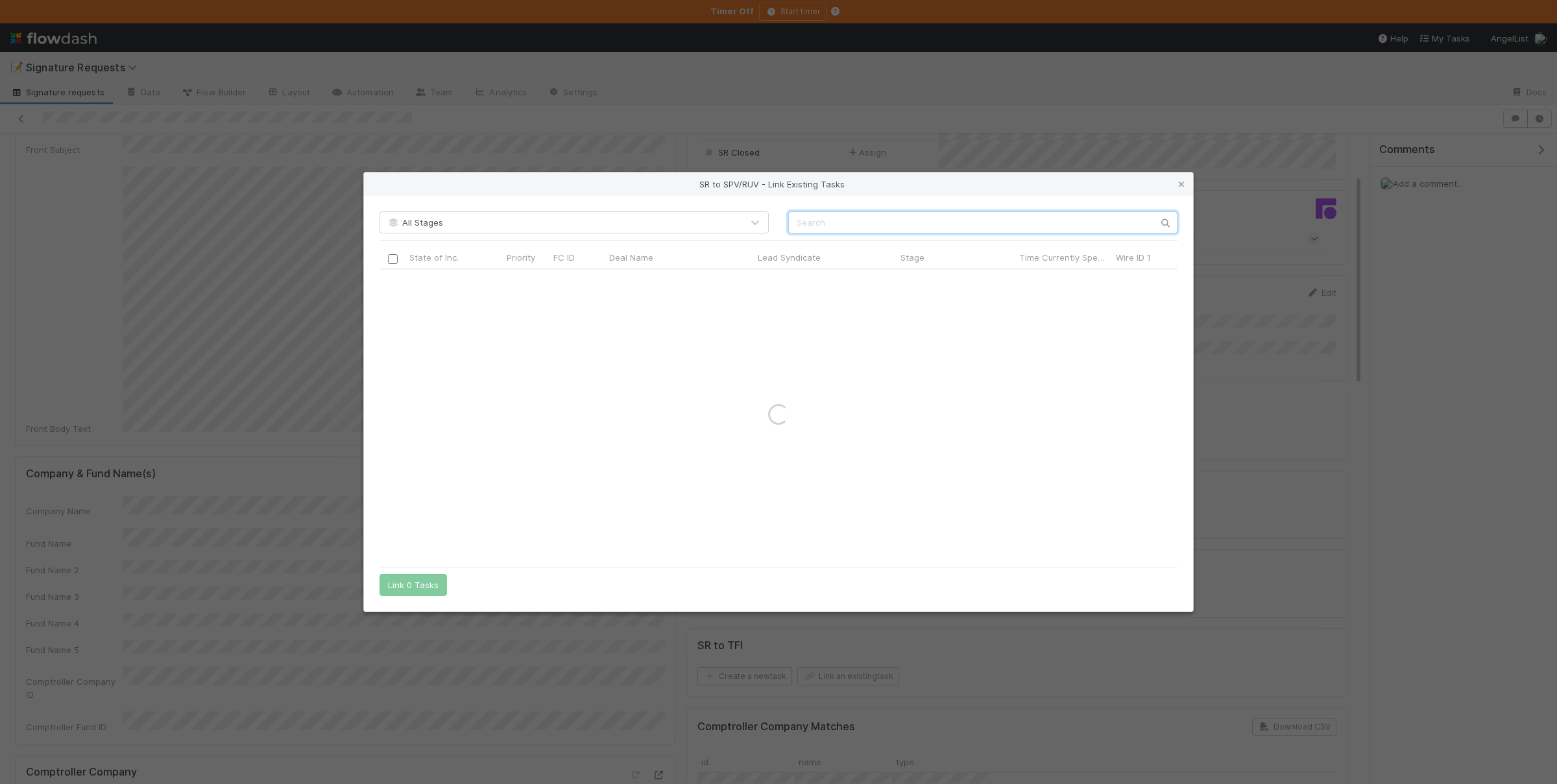
click at [940, 229] on input "text" at bounding box center [982, 222] width 389 height 22
type input "matic"
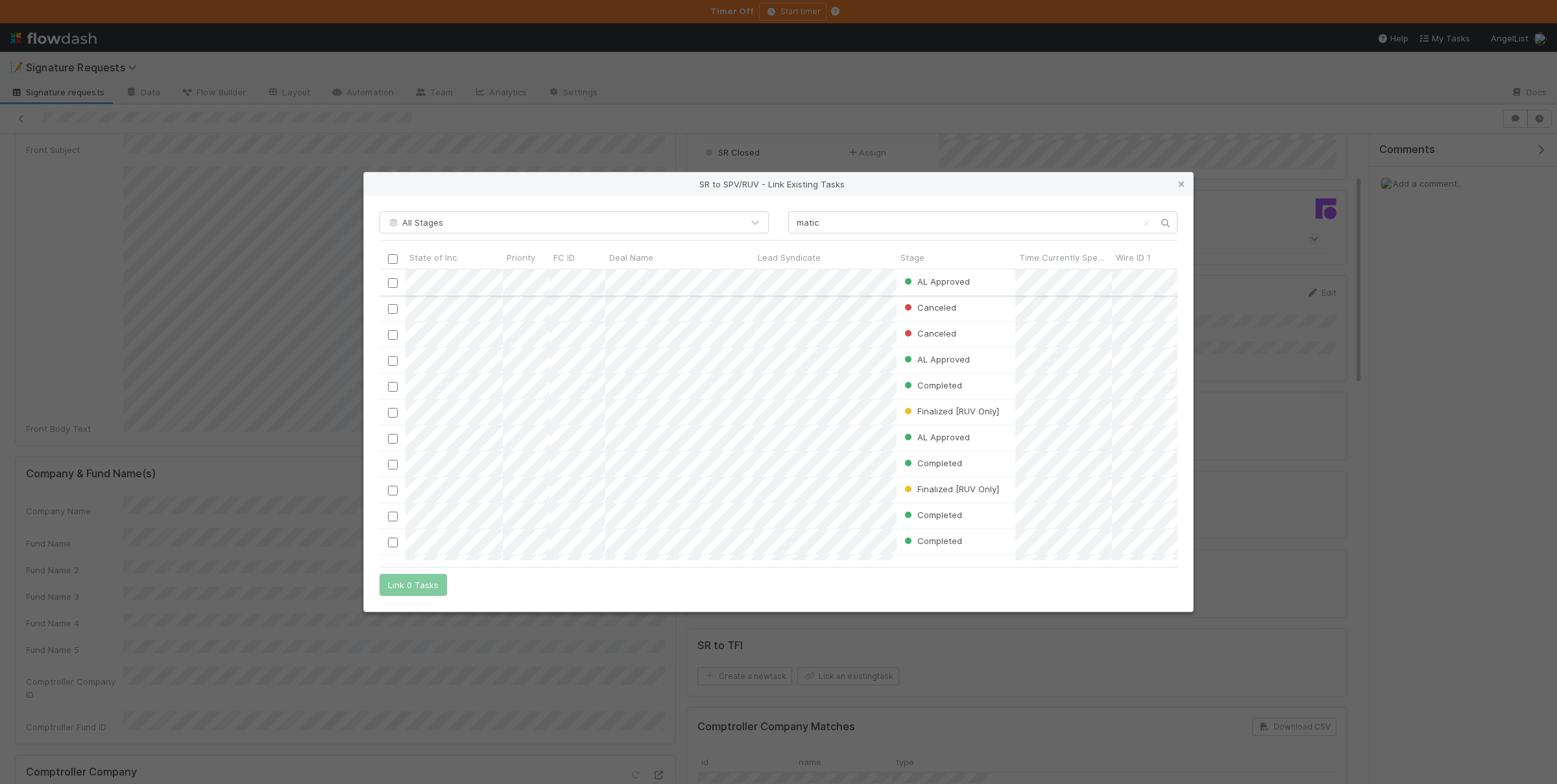
click at [390, 279] on input "checkbox" at bounding box center [393, 283] width 10 height 10
click at [422, 583] on button "Link 1 Task" at bounding box center [411, 584] width 62 height 22
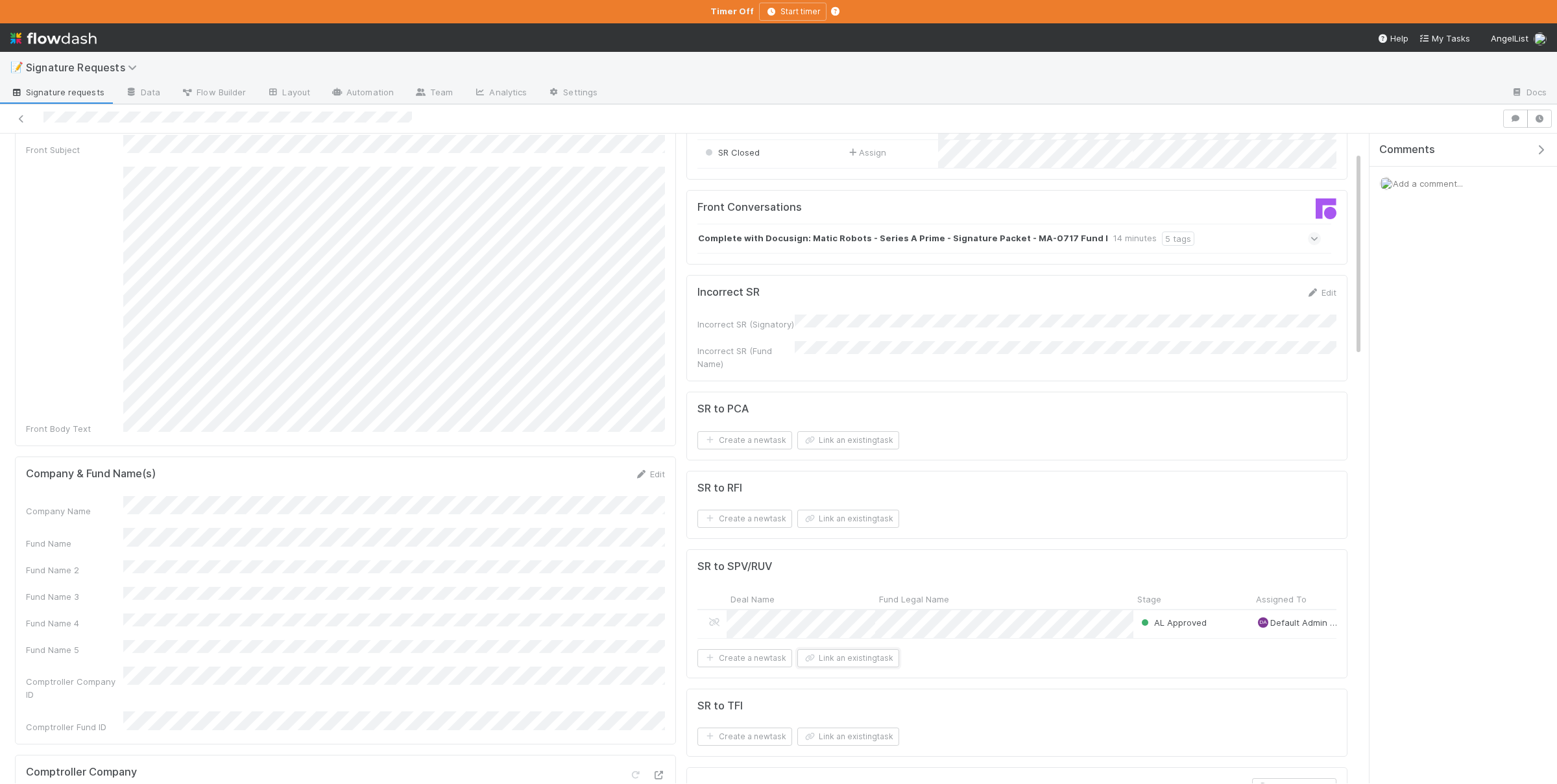
scroll to position [0, 0]
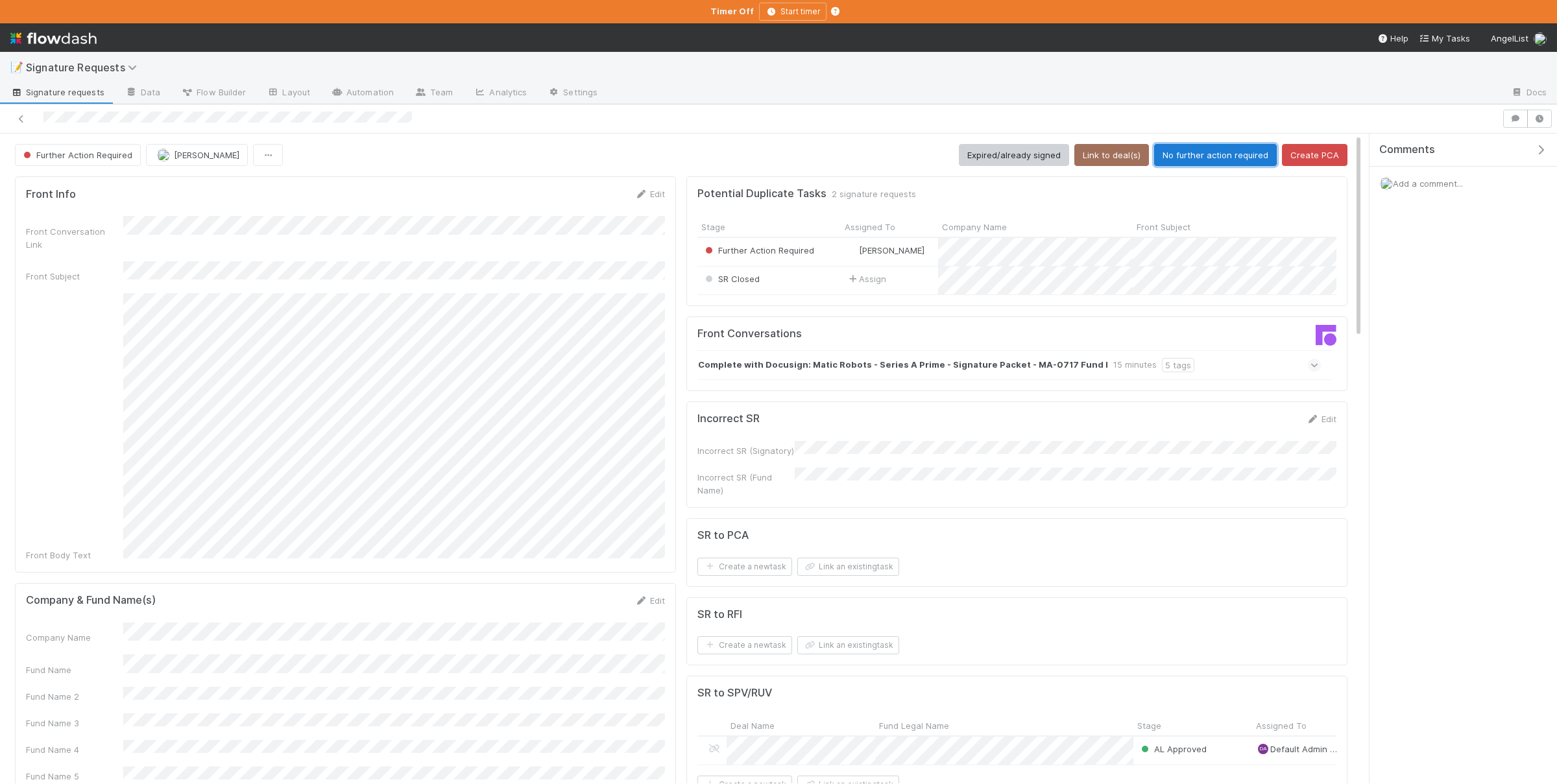
click at [1237, 158] on button "No further action required" at bounding box center [1215, 155] width 123 height 22
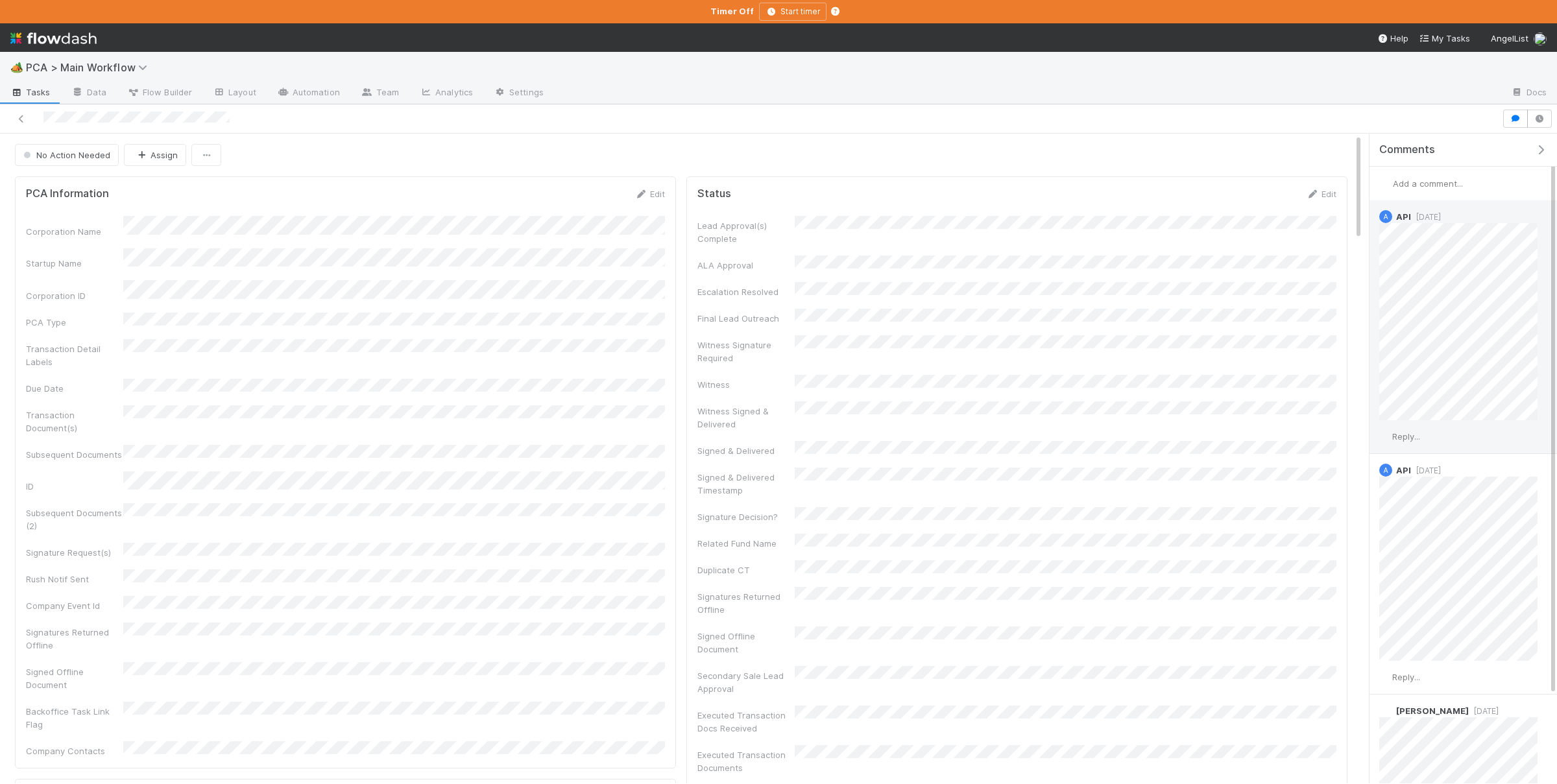
scroll to position [111, 0]
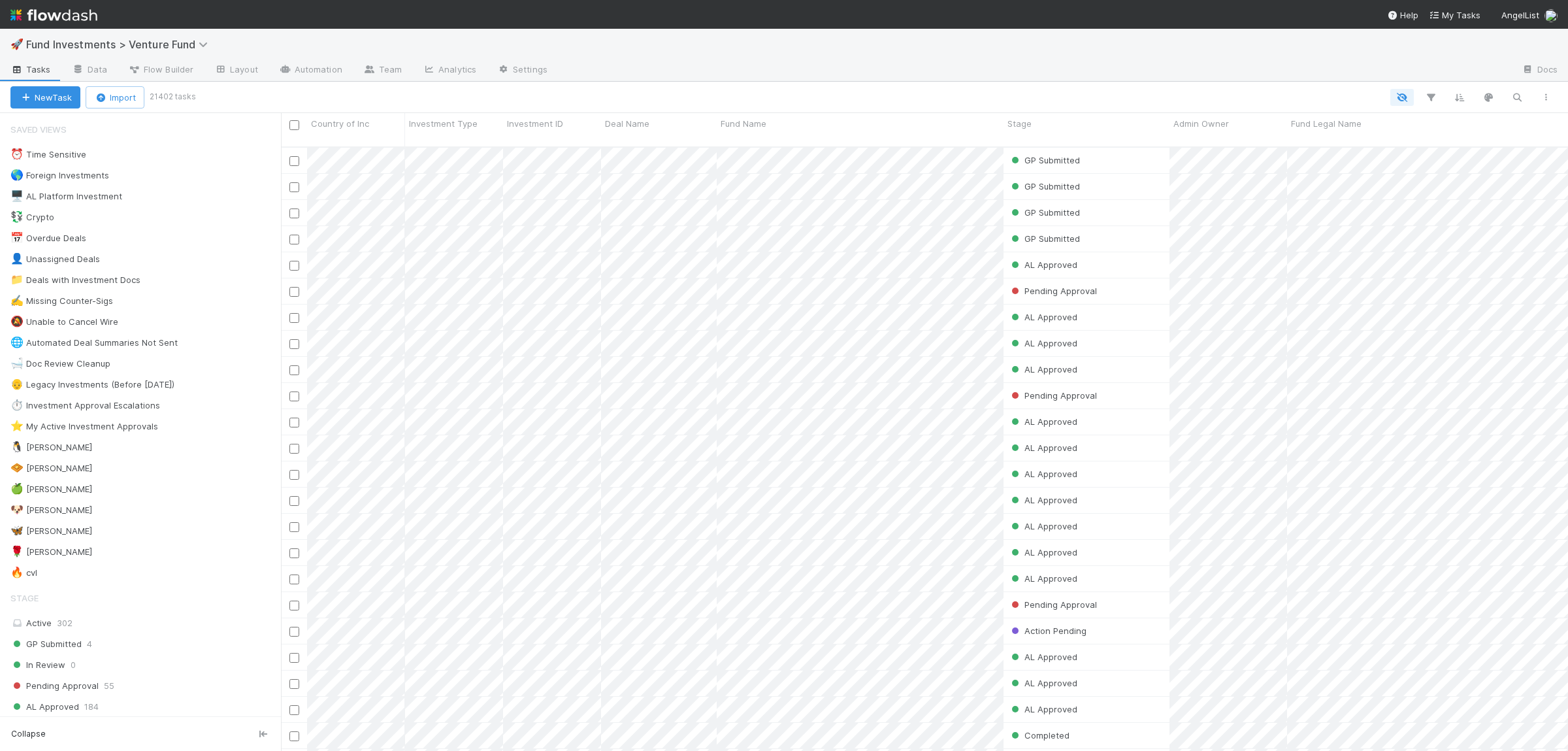
scroll to position [615, 1287]
click at [1512, 88] on div "New Task Import 21402 tasks" at bounding box center [784, 97] width 1568 height 31
click at [1512, 92] on icon "button" at bounding box center [1516, 97] width 13 height 12
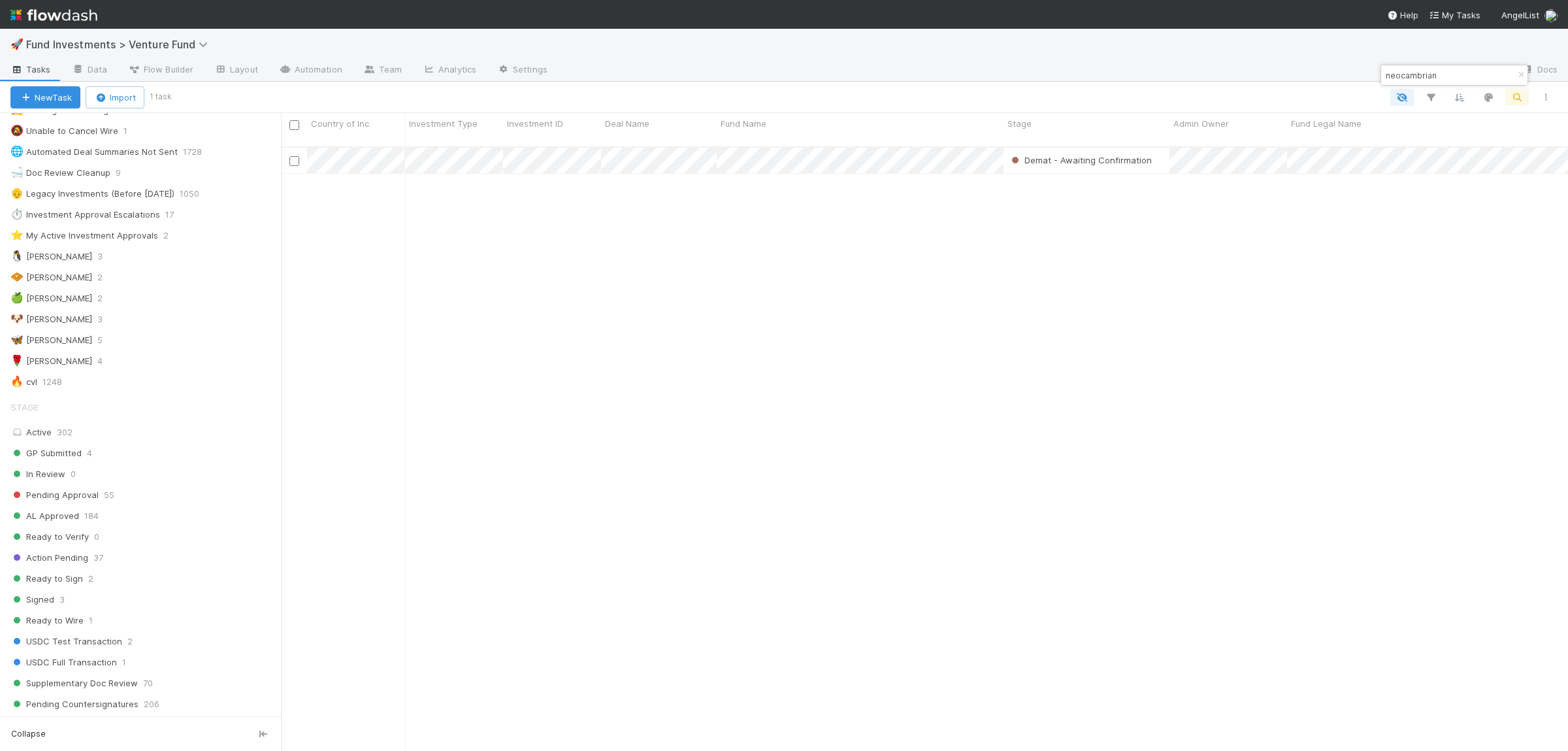
type input "neocambrian"
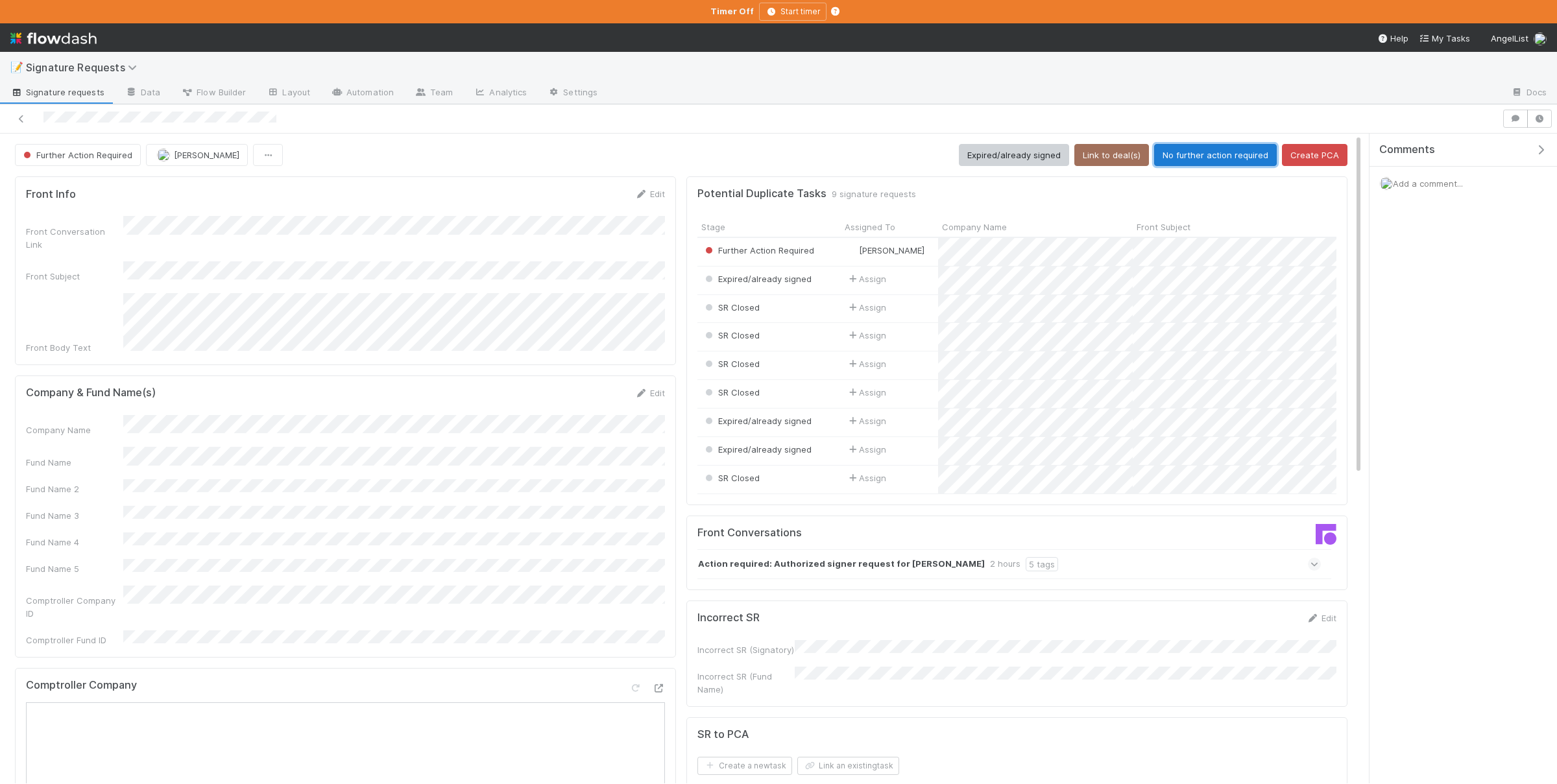
click at [1243, 162] on button "No further action required" at bounding box center [1215, 155] width 123 height 22
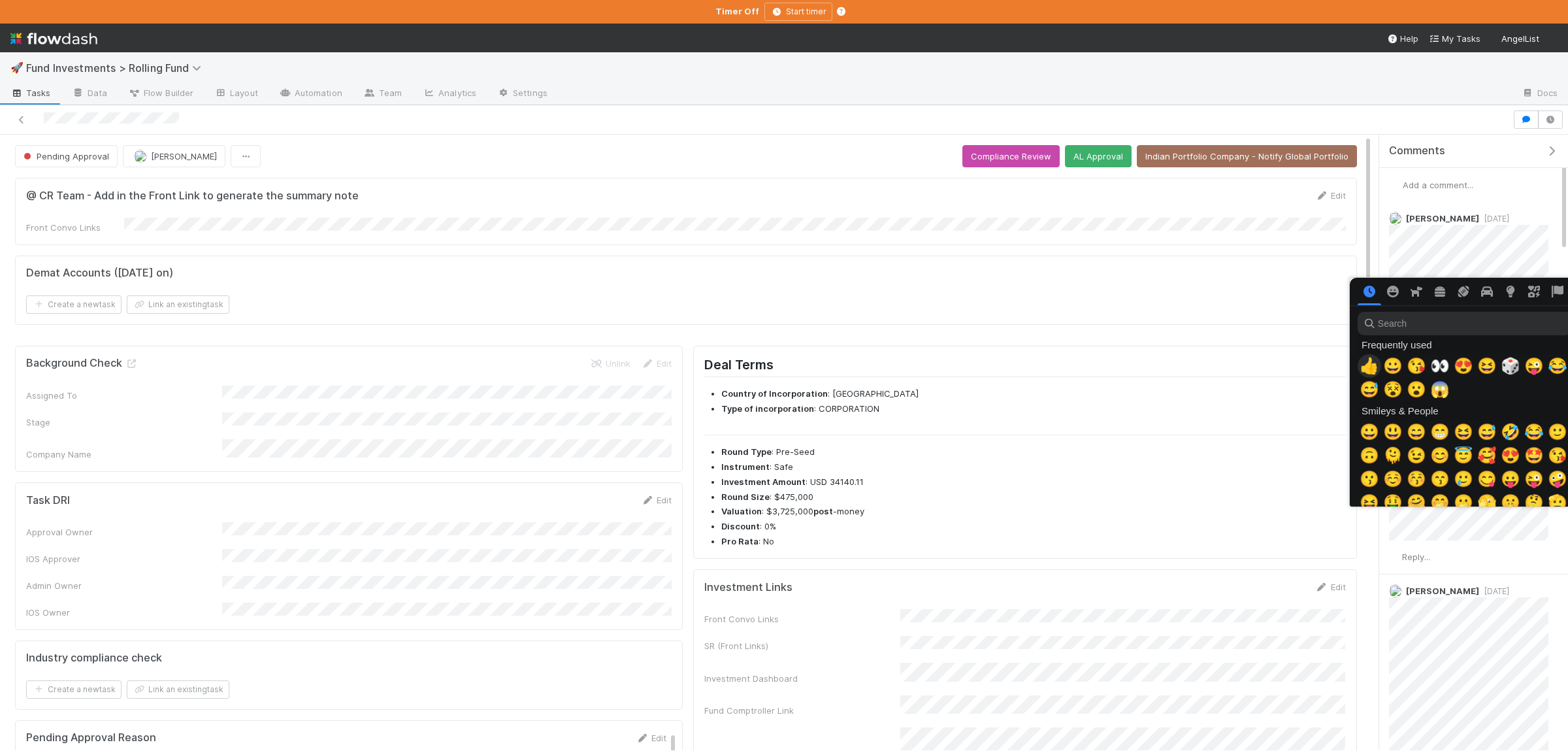
click at [1361, 365] on span "👍" at bounding box center [1369, 366] width 20 height 18
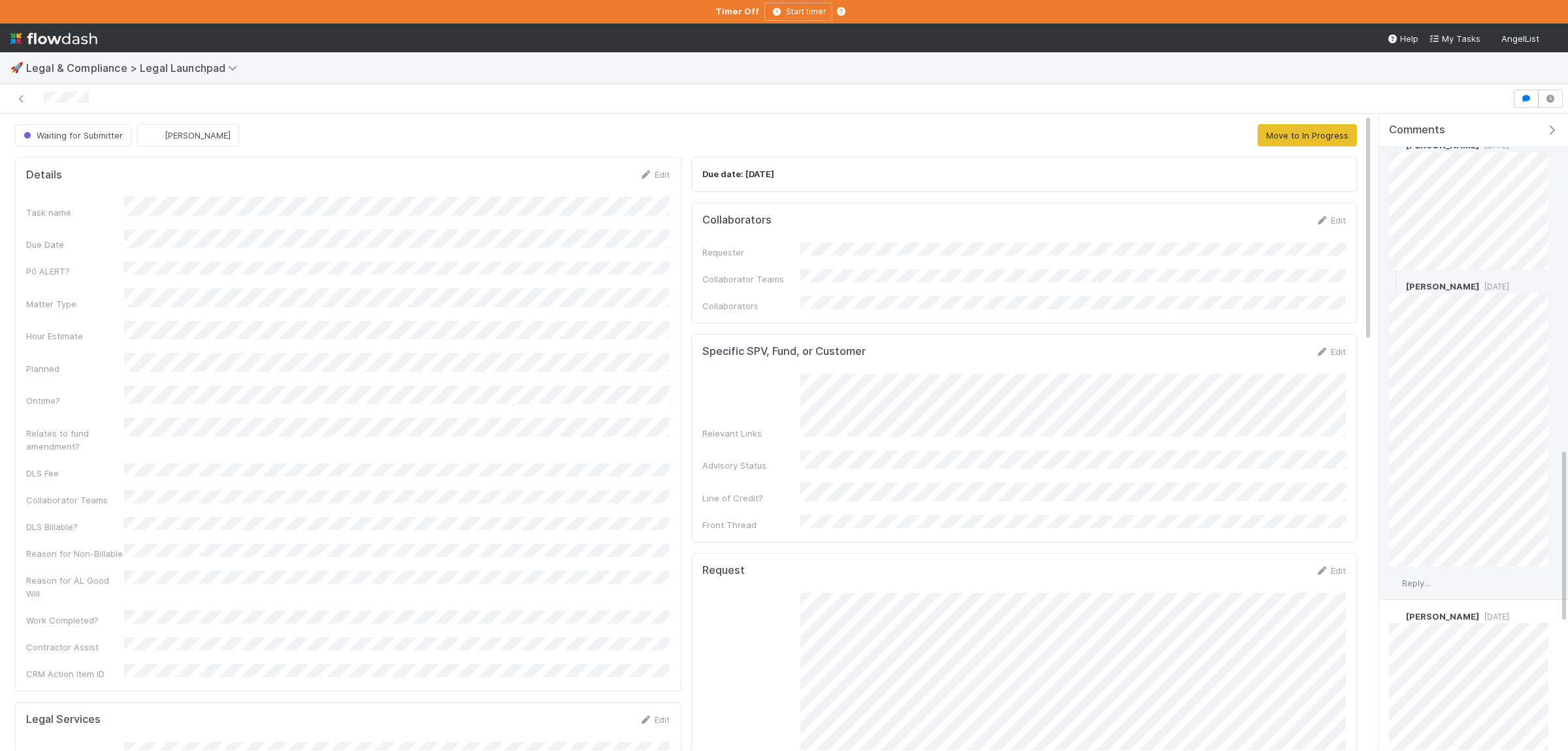
scroll to position [1673, 0]
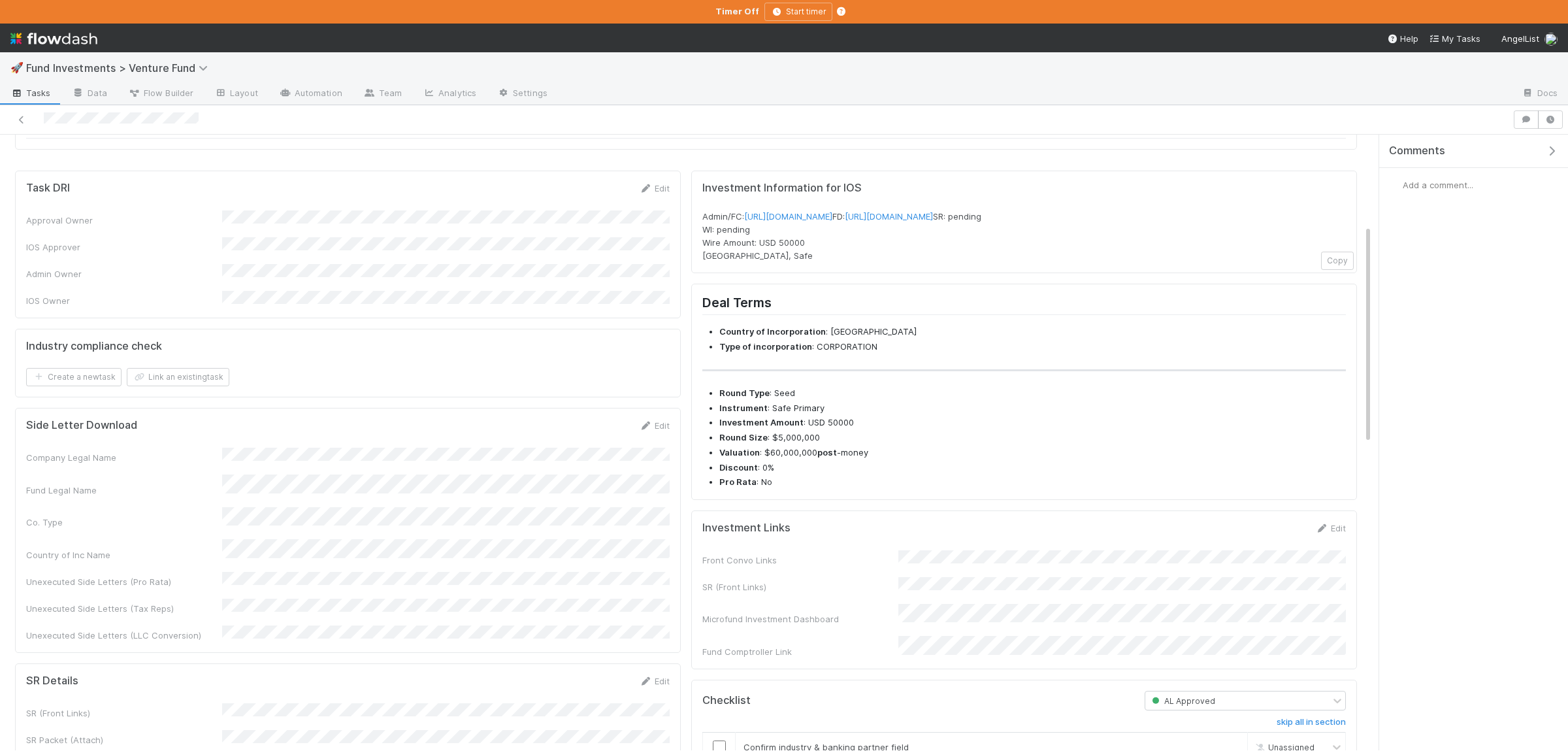
scroll to position [255, 0]
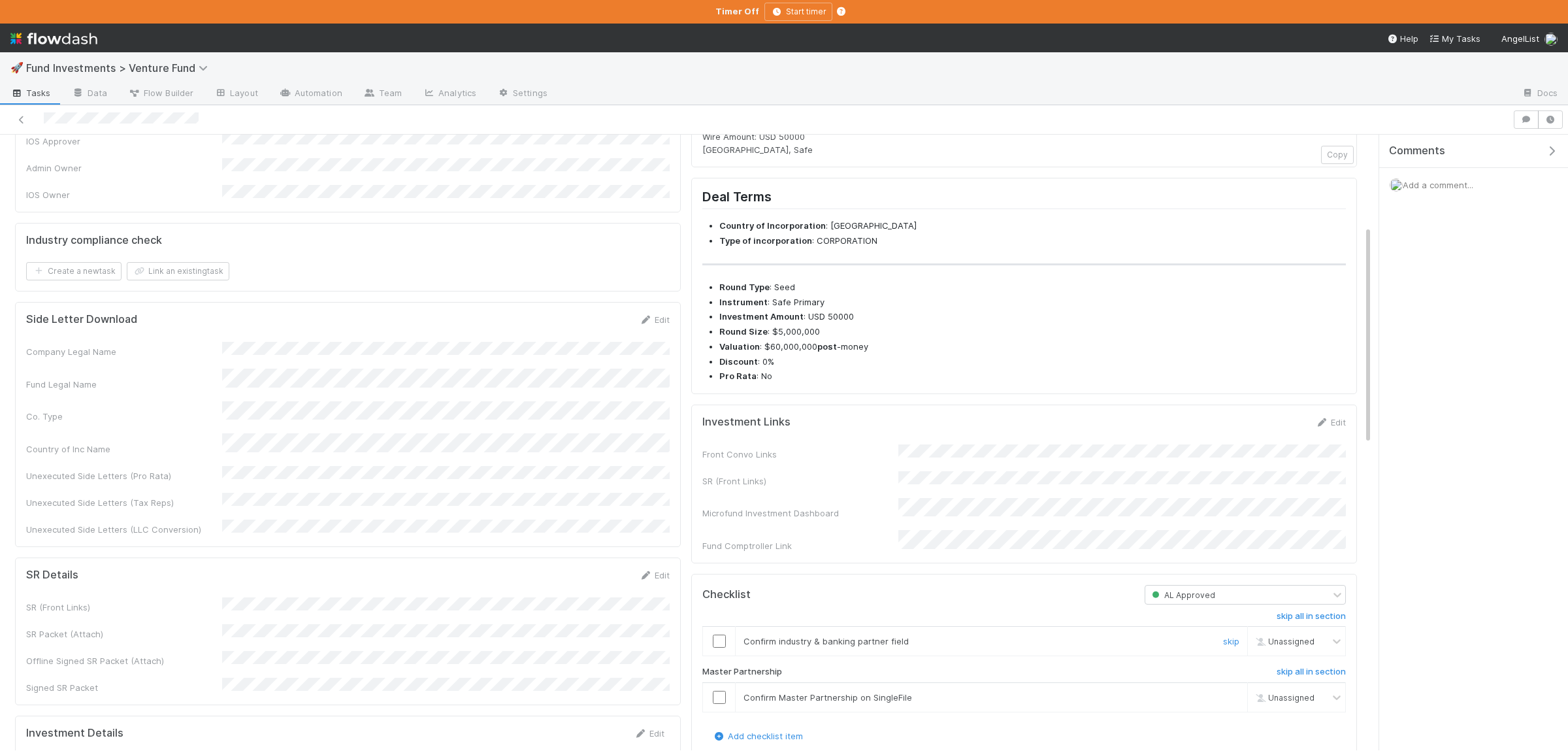
click at [721, 647] on input "checkbox" at bounding box center [719, 641] width 13 height 13
click at [716, 704] on input "checkbox" at bounding box center [719, 697] width 13 height 13
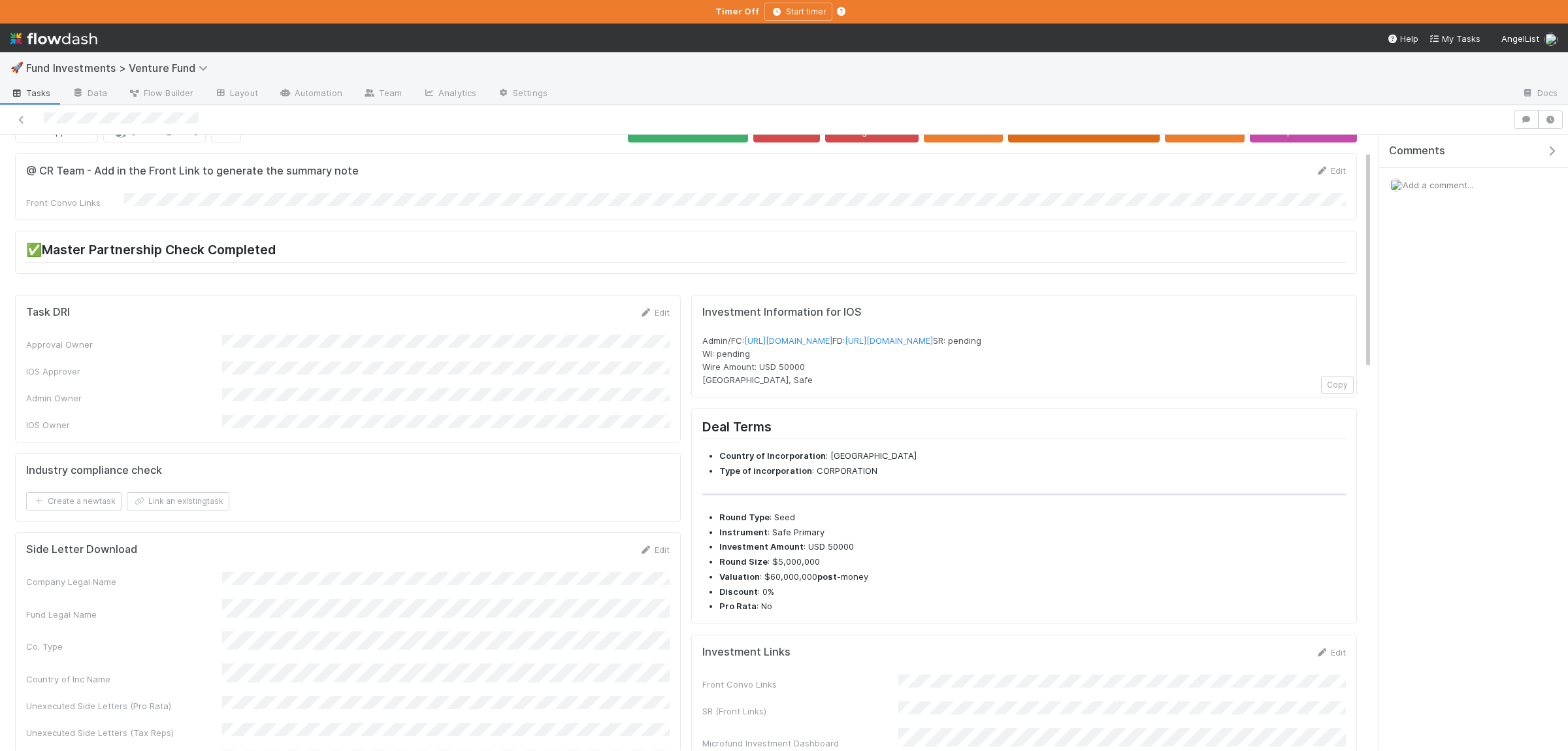
scroll to position [0, 0]
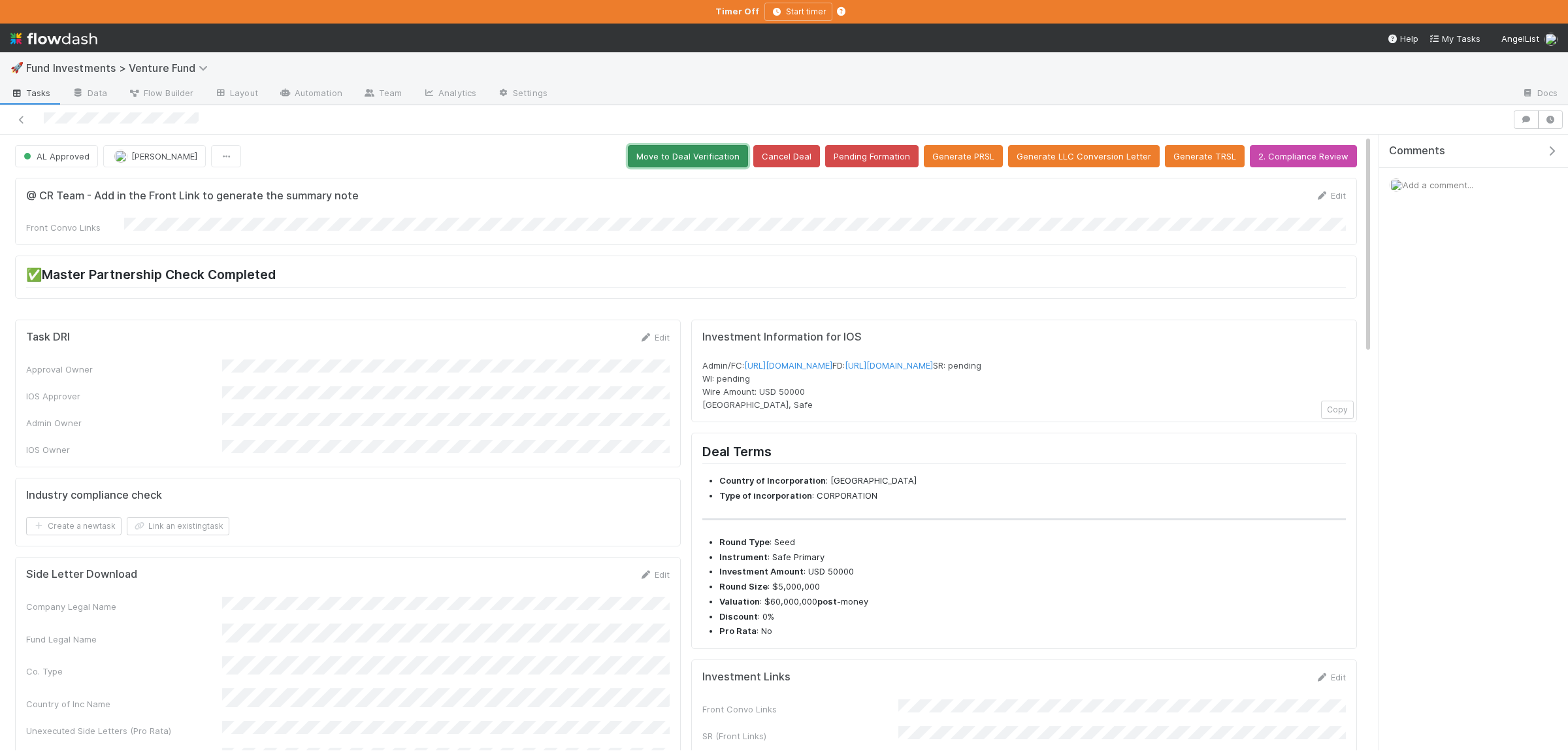
click at [735, 154] on button "Move to Deal Verification" at bounding box center [688, 156] width 120 height 22
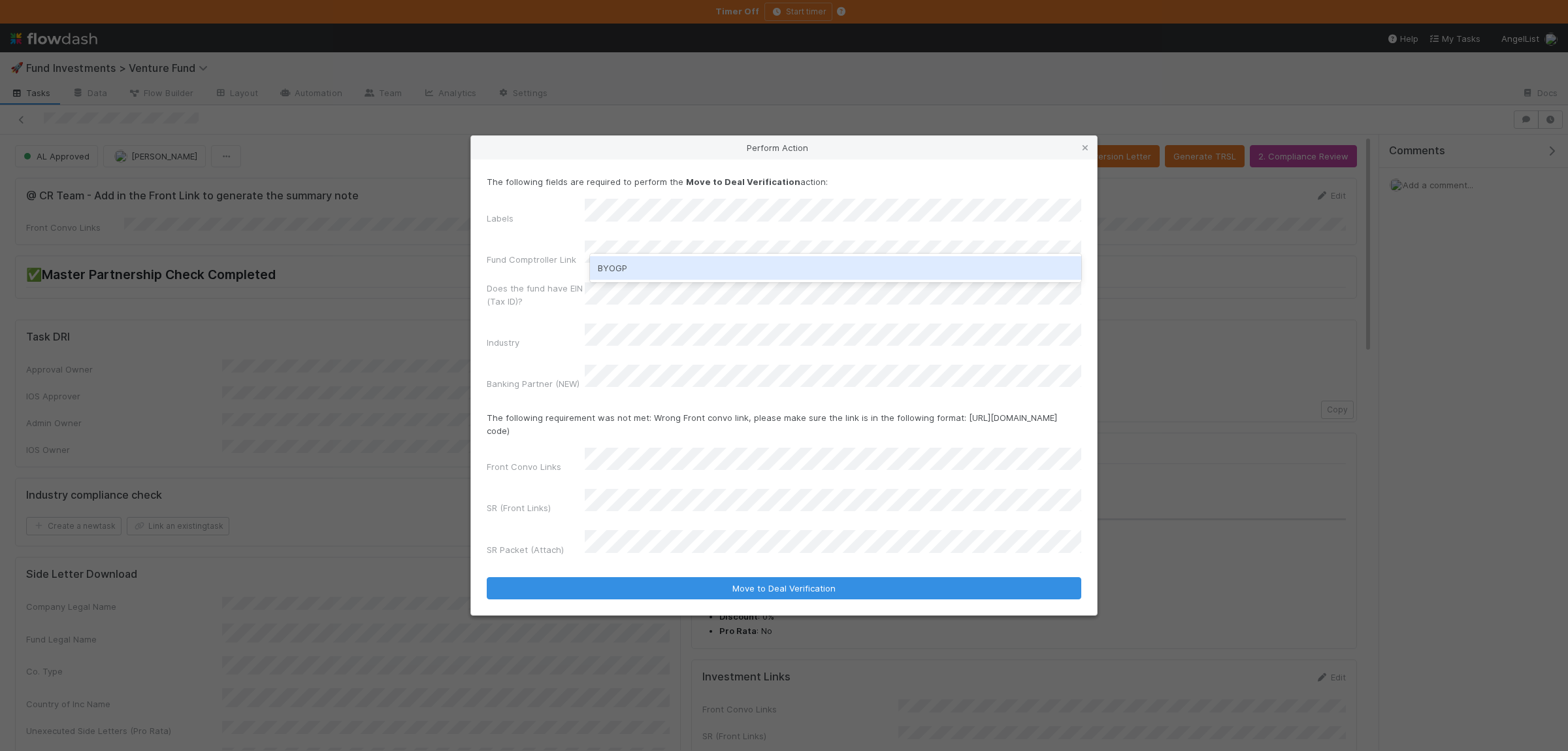
click at [823, 265] on div "BYOGP" at bounding box center [836, 268] width 491 height 23
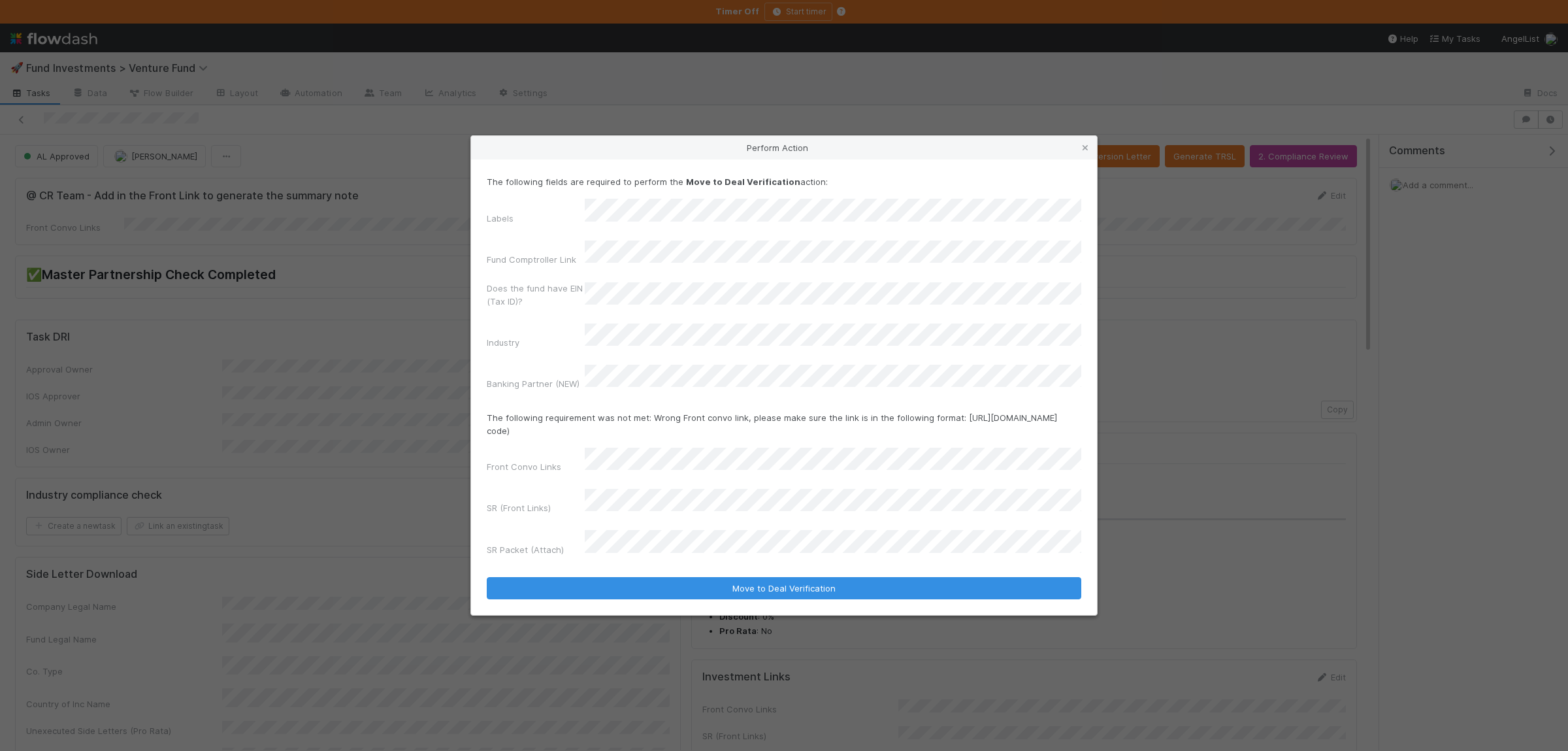
click at [487, 577] on button "Move to Deal Verification" at bounding box center [784, 587] width 594 height 22
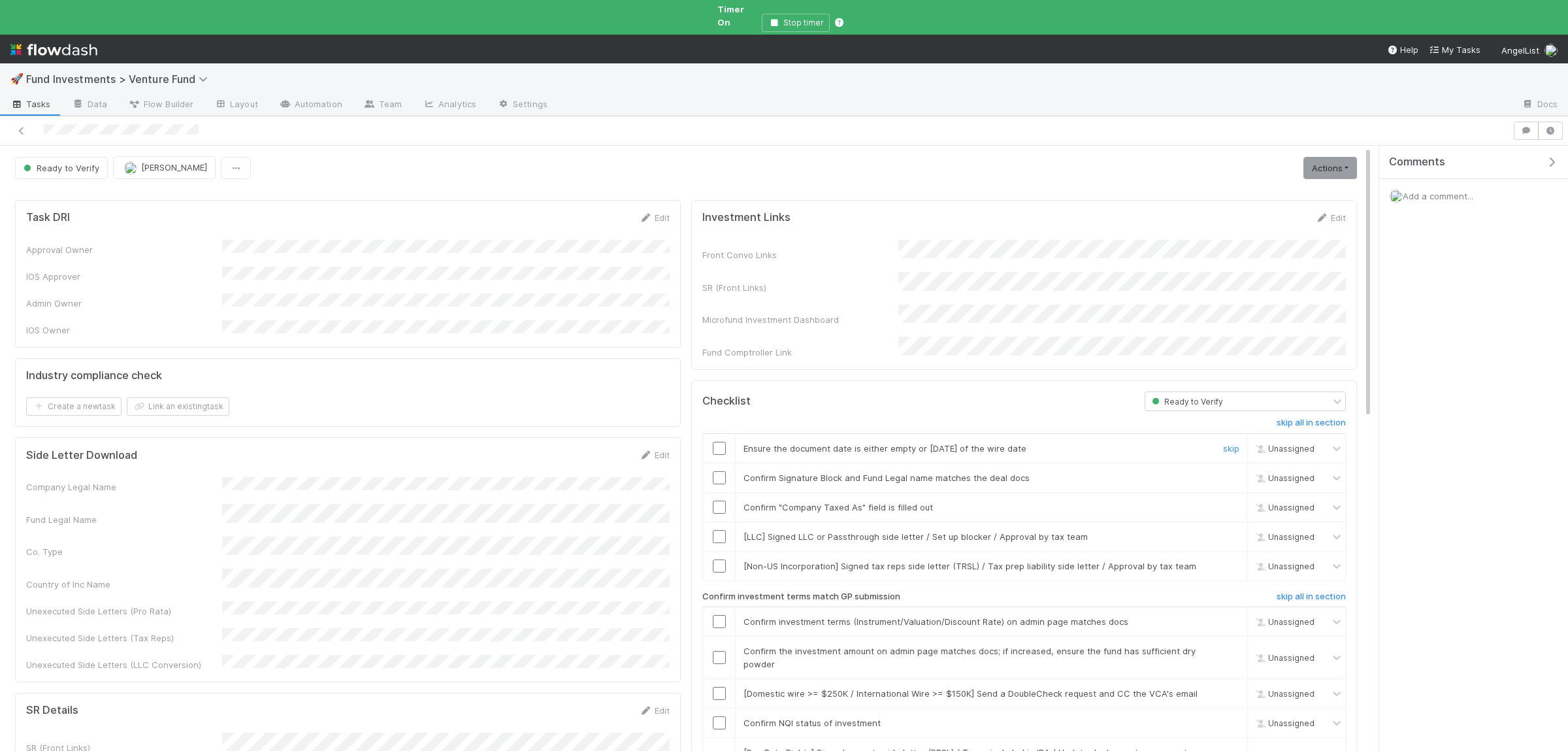
click at [721, 442] on input "checkbox" at bounding box center [719, 448] width 13 height 13
click at [718, 471] on input "checkbox" at bounding box center [719, 477] width 13 height 13
click at [717, 500] on input "checkbox" at bounding box center [719, 507] width 13 height 13
click at [724, 615] on input "checkbox" at bounding box center [719, 621] width 13 height 13
click at [722, 651] on input "checkbox" at bounding box center [719, 657] width 13 height 13
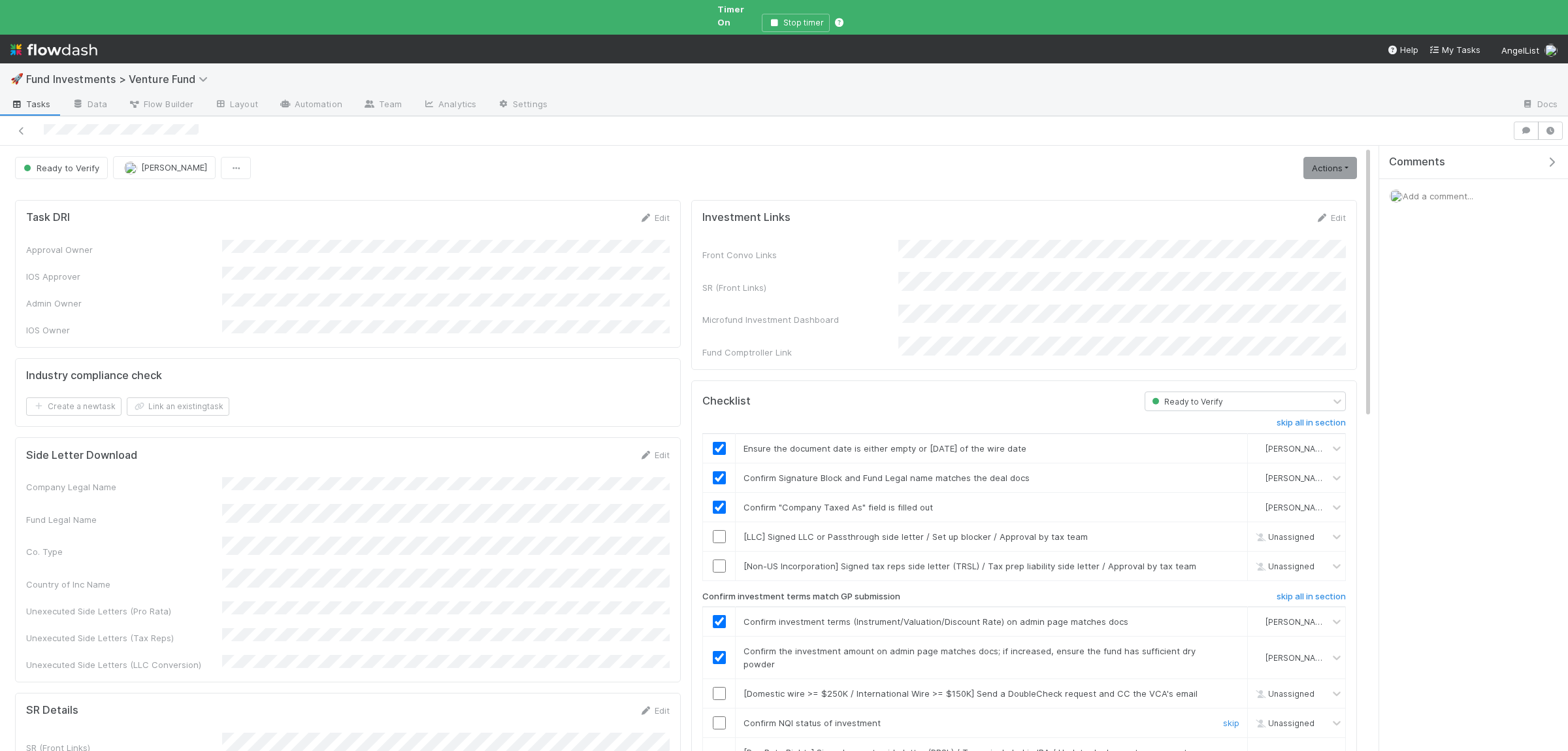
click at [724, 716] on input "checkbox" at bounding box center [719, 723] width 13 height 13
click at [722, 716] on input "checkbox" at bounding box center [719, 723] width 13 height 13
drag, startPoint x: 1343, startPoint y: 159, endPoint x: 1320, endPoint y: 174, distance: 27.5
click at [1343, 157] on link "Actions" at bounding box center [1330, 167] width 54 height 22
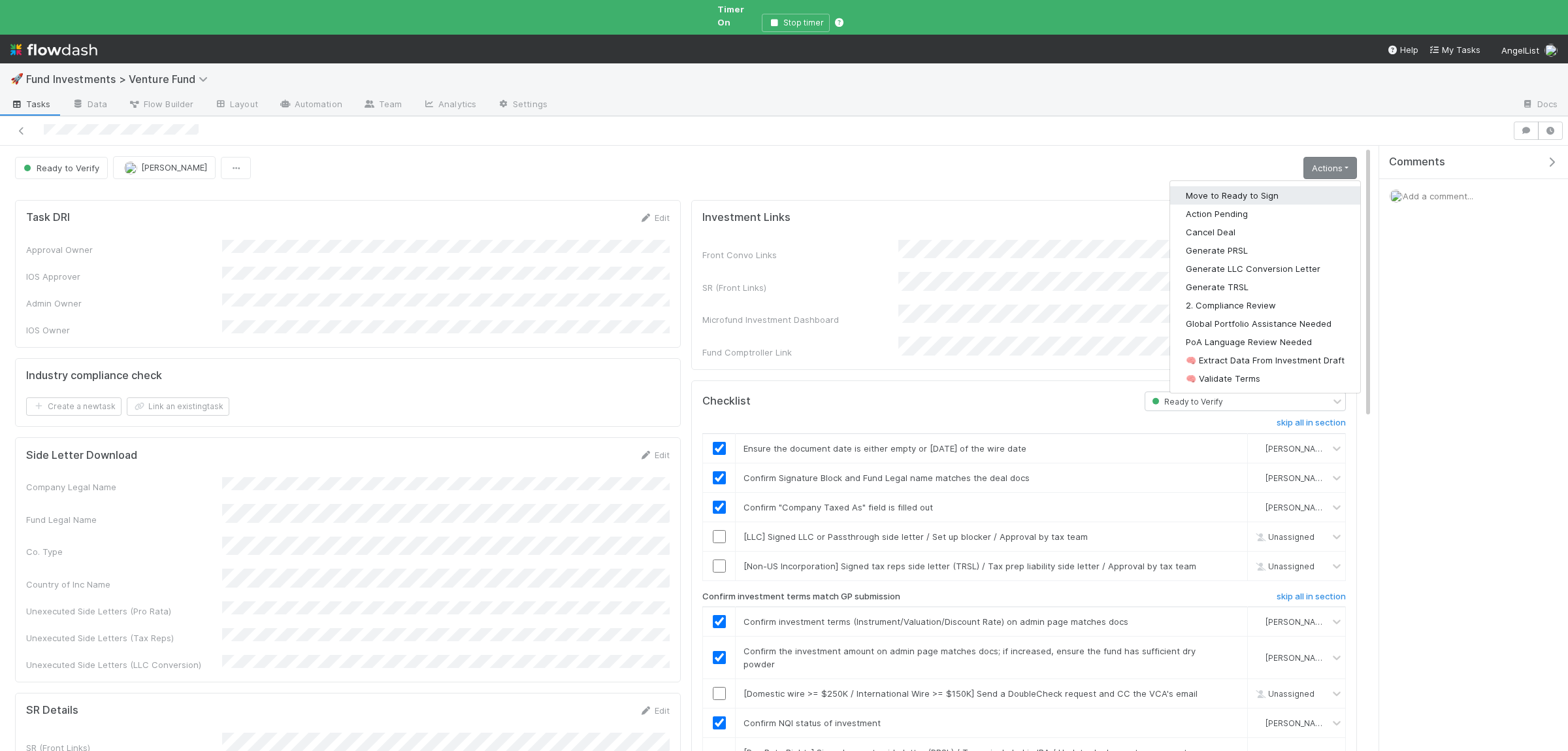
click at [1313, 186] on button "Move to Ready to Sign" at bounding box center [1265, 196] width 190 height 18
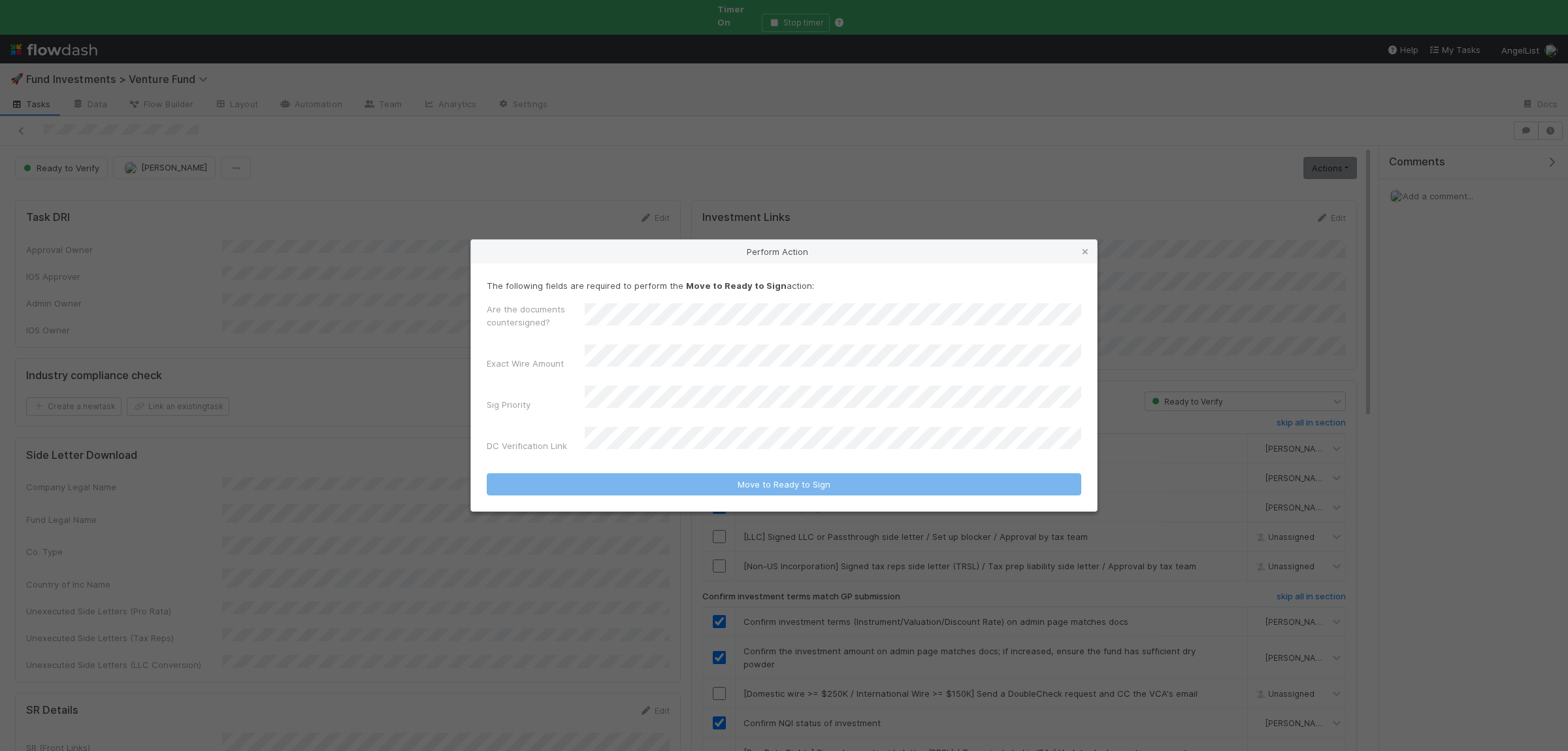
click at [789, 318] on div "Are the documents countersigned?" at bounding box center [784, 318] width 594 height 31
click at [630, 378] on div "No" at bounding box center [836, 387] width 491 height 23
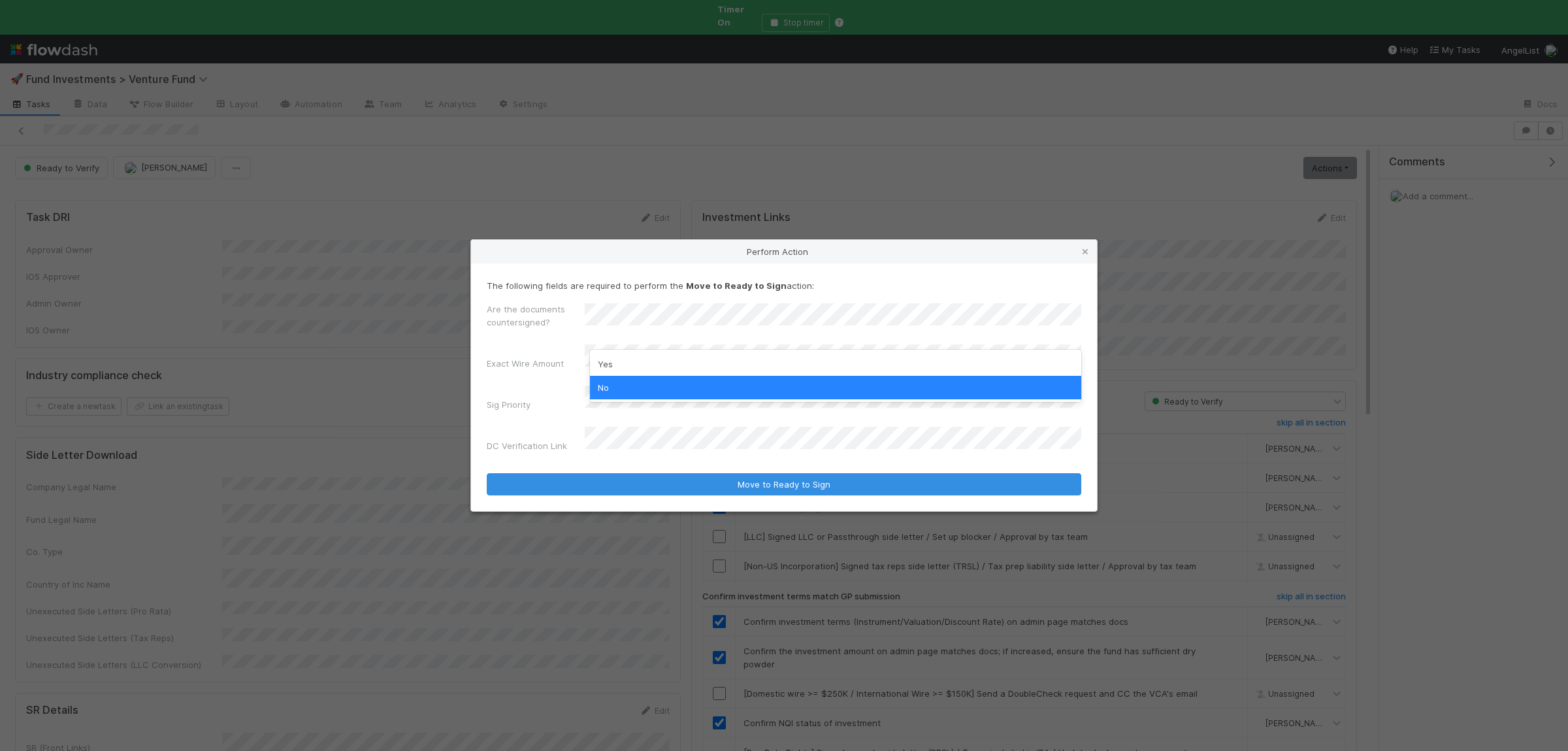
click at [636, 359] on div "Yes" at bounding box center [836, 364] width 491 height 23
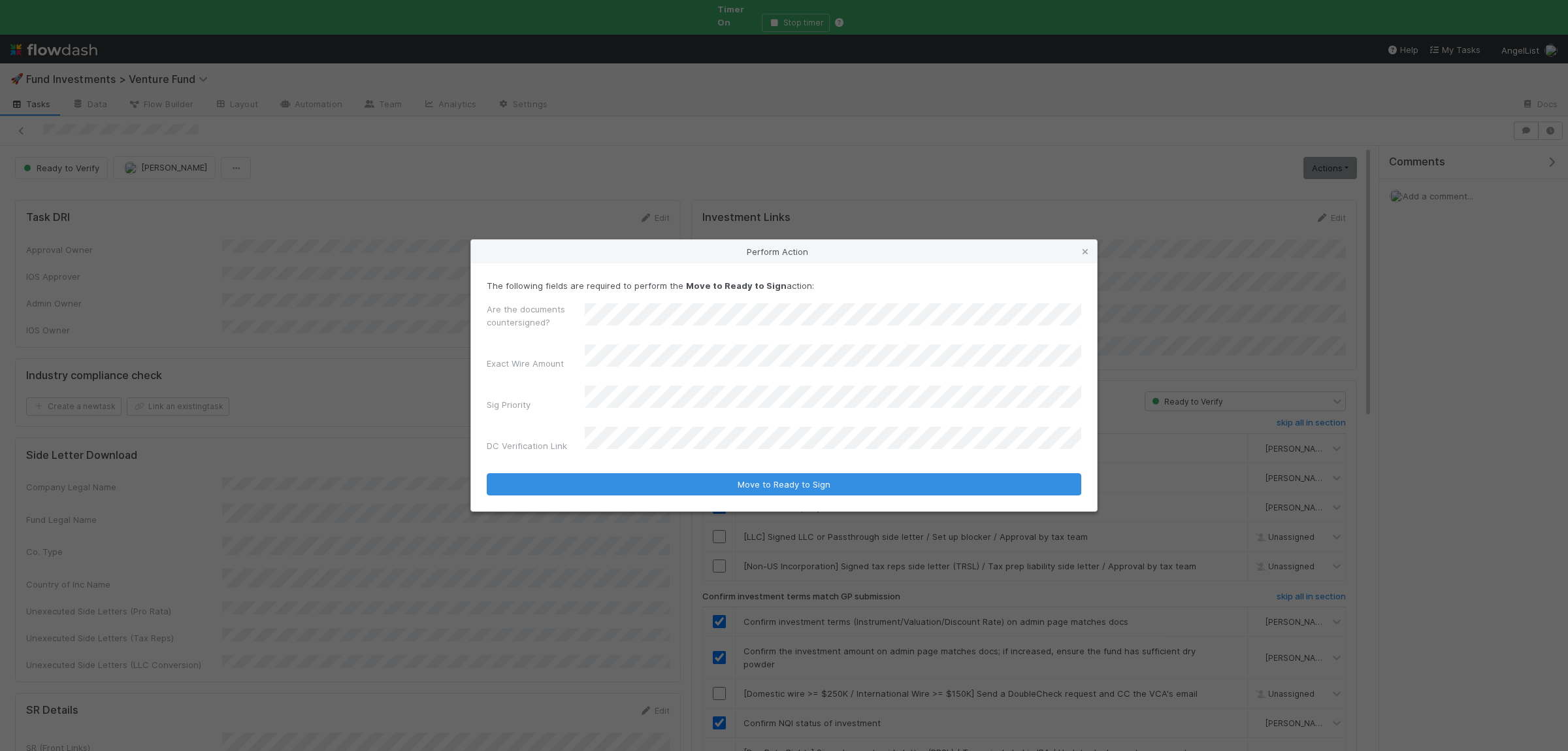
click at [487, 473] on button "Move to Ready to Sign" at bounding box center [784, 483] width 594 height 22
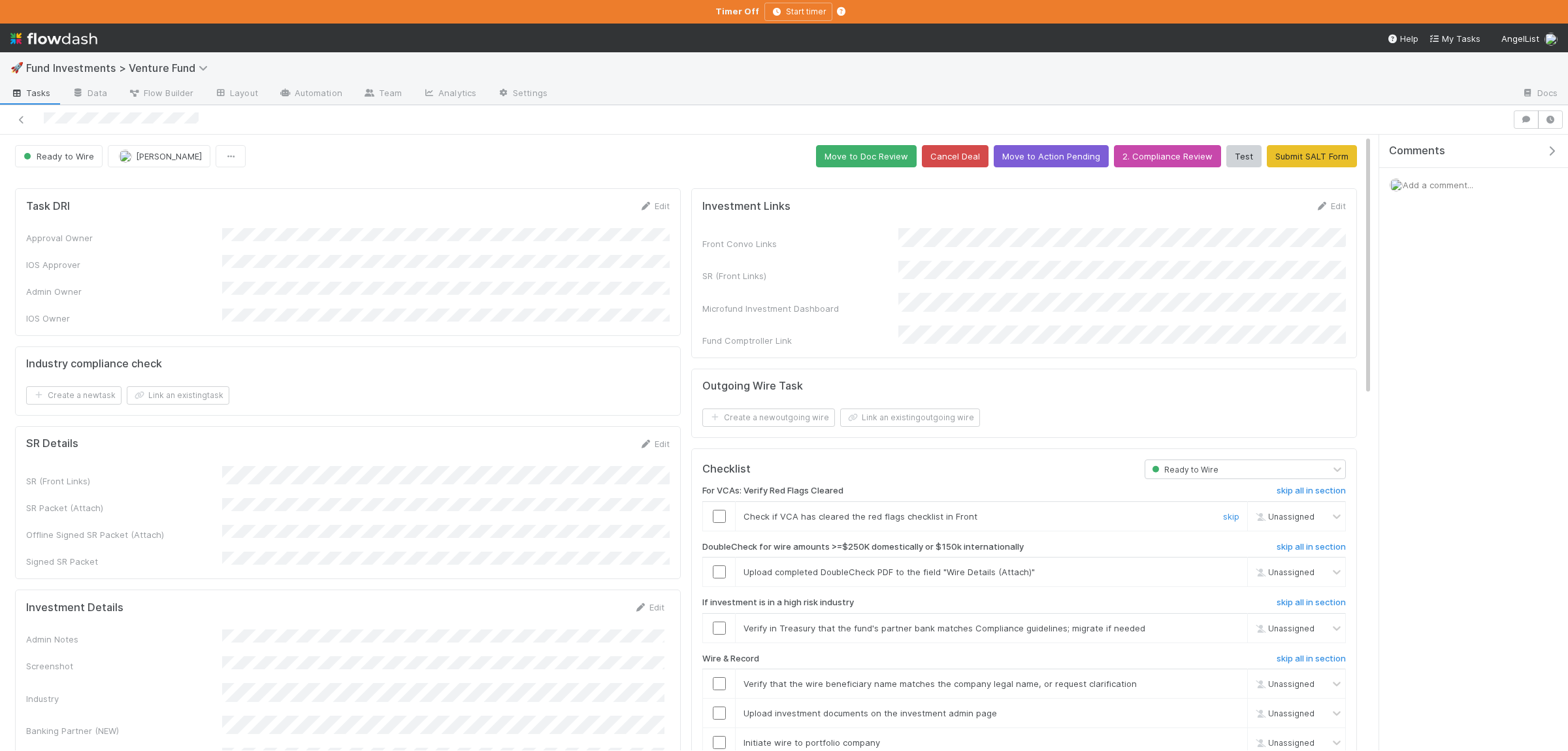
drag, startPoint x: 722, startPoint y: 513, endPoint x: 989, endPoint y: 625, distance: 289.5
click at [722, 512] on td at bounding box center [719, 516] width 32 height 30
click at [1236, 567] on link "skip" at bounding box center [1231, 572] width 16 height 11
click at [1235, 623] on link "skip" at bounding box center [1231, 627] width 16 height 11
drag, startPoint x: 723, startPoint y: 508, endPoint x: 721, endPoint y: 546, distance: 38.1
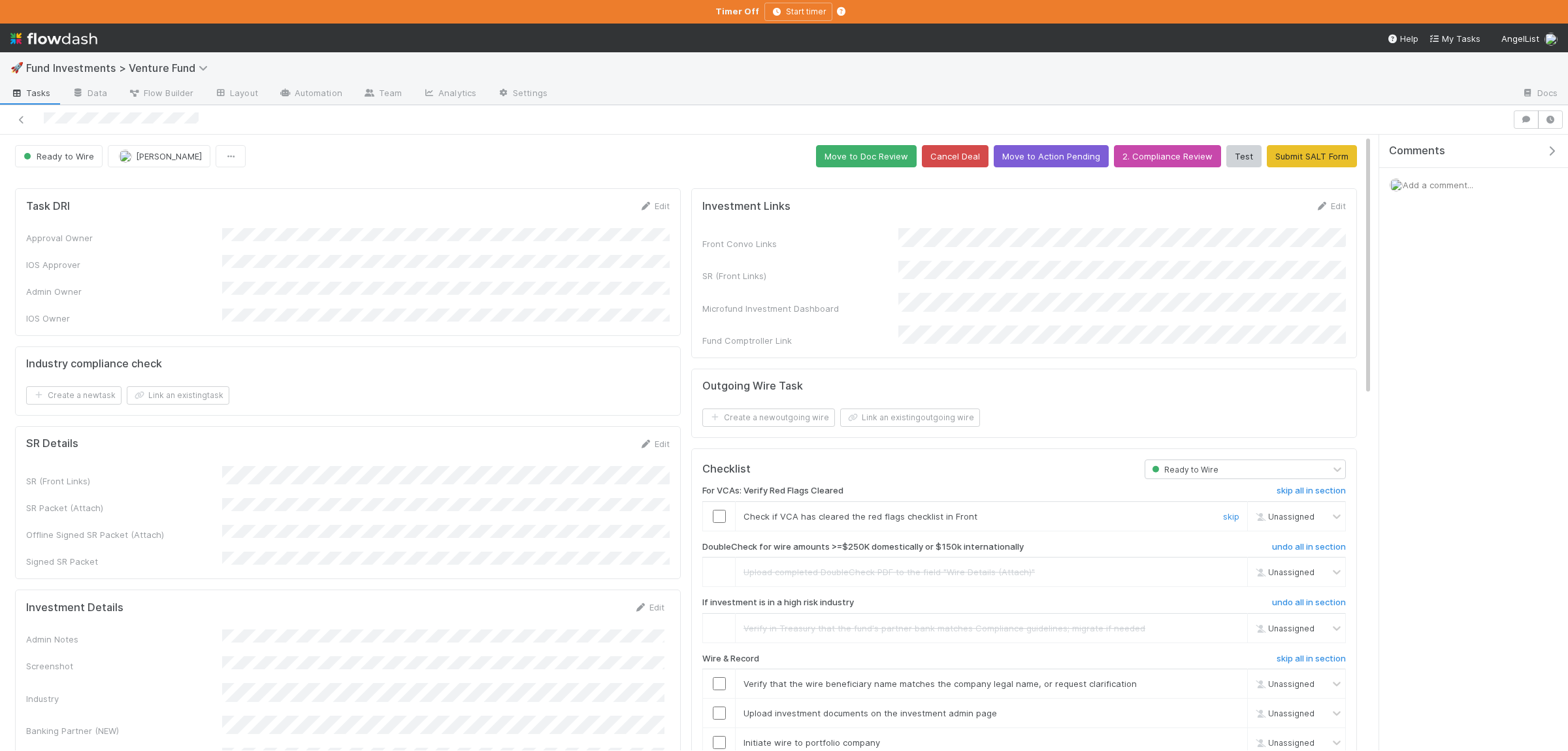
click at [722, 510] on input "checkbox" at bounding box center [719, 516] width 13 height 13
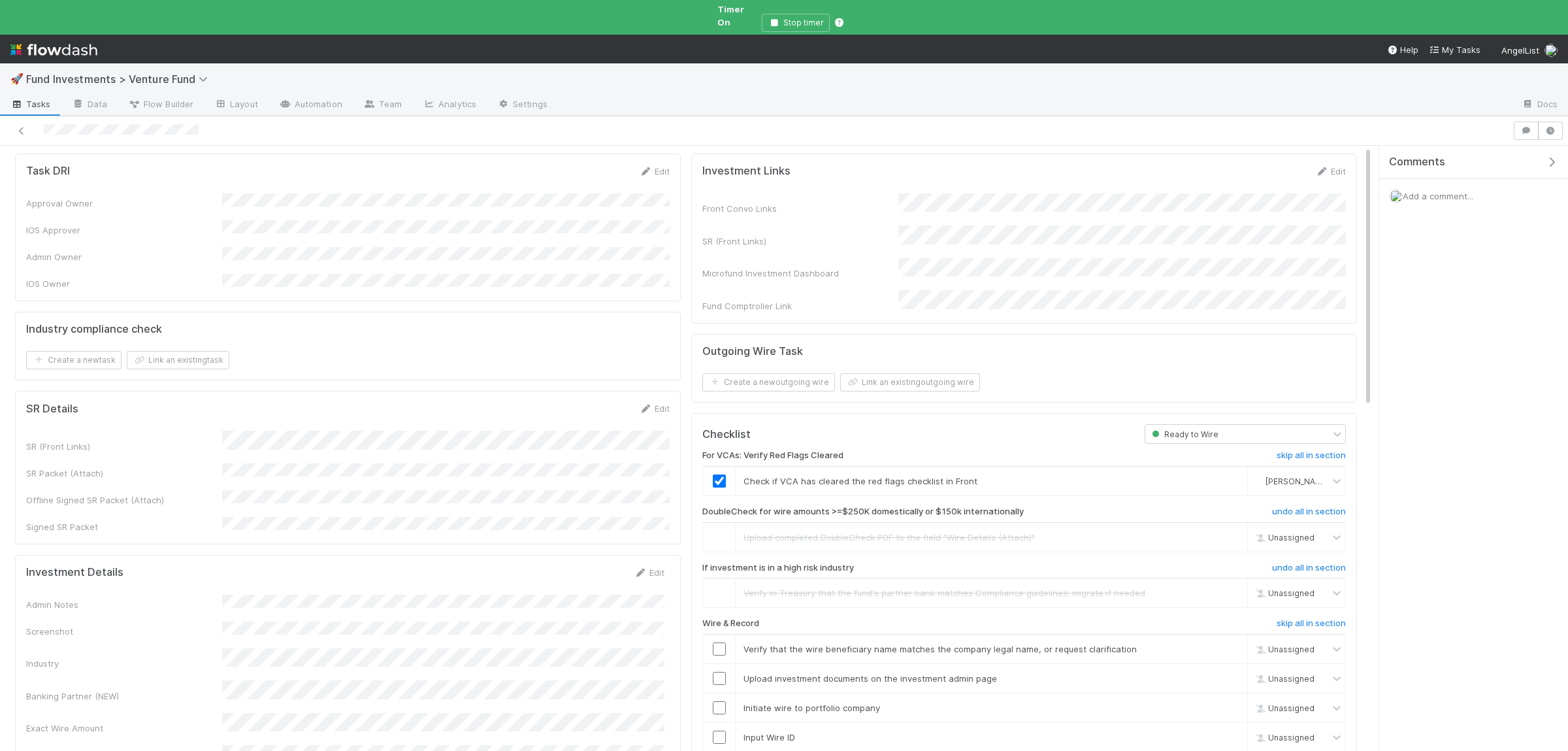
scroll to position [64, 0]
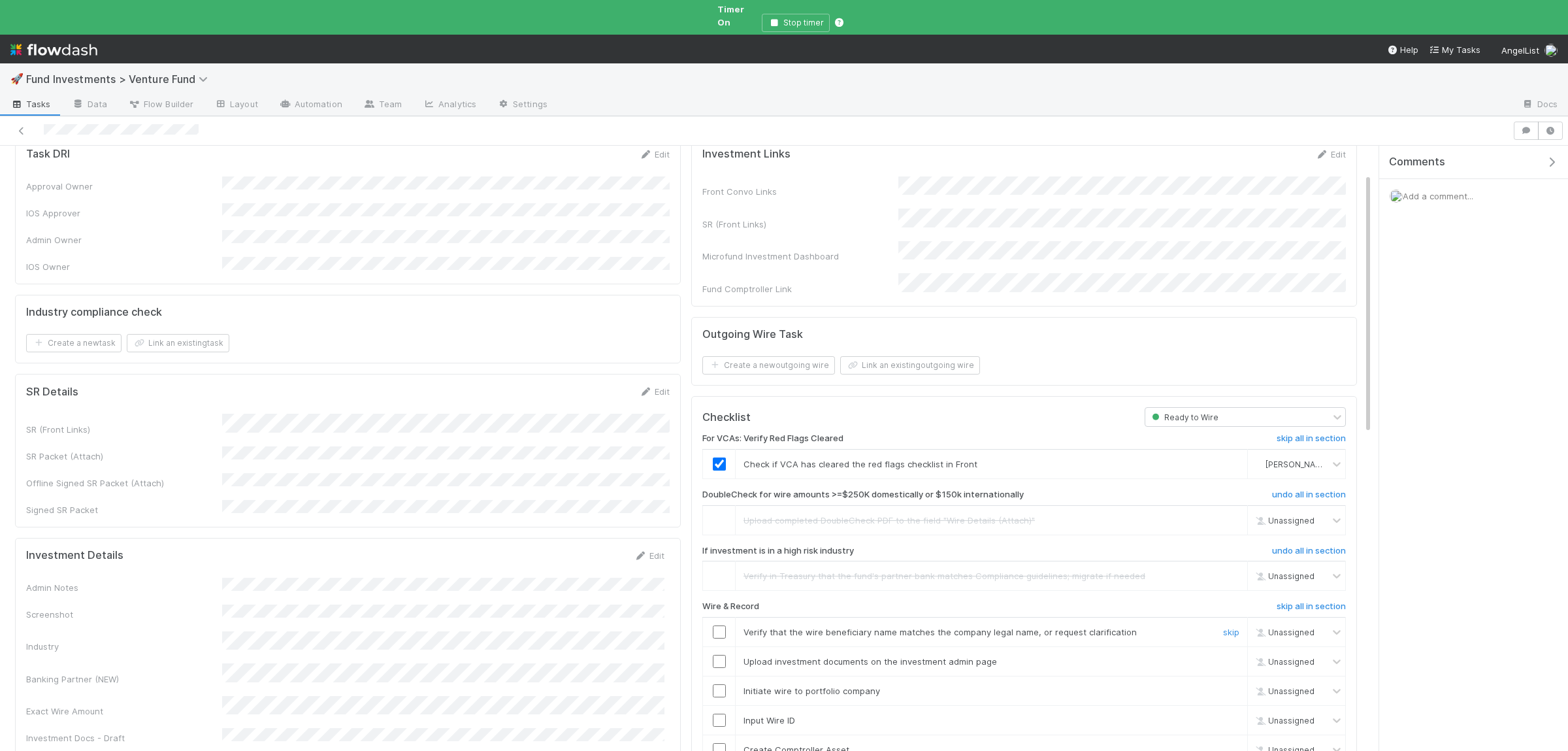
click at [720, 625] on input "checkbox" at bounding box center [719, 632] width 13 height 13
click at [718, 655] on input "checkbox" at bounding box center [719, 661] width 13 height 13
drag, startPoint x: 717, startPoint y: 666, endPoint x: 718, endPoint y: 692, distance: 26.0
click at [717, 684] on input "checkbox" at bounding box center [719, 690] width 13 height 13
click at [717, 714] on input "checkbox" at bounding box center [719, 720] width 13 height 13
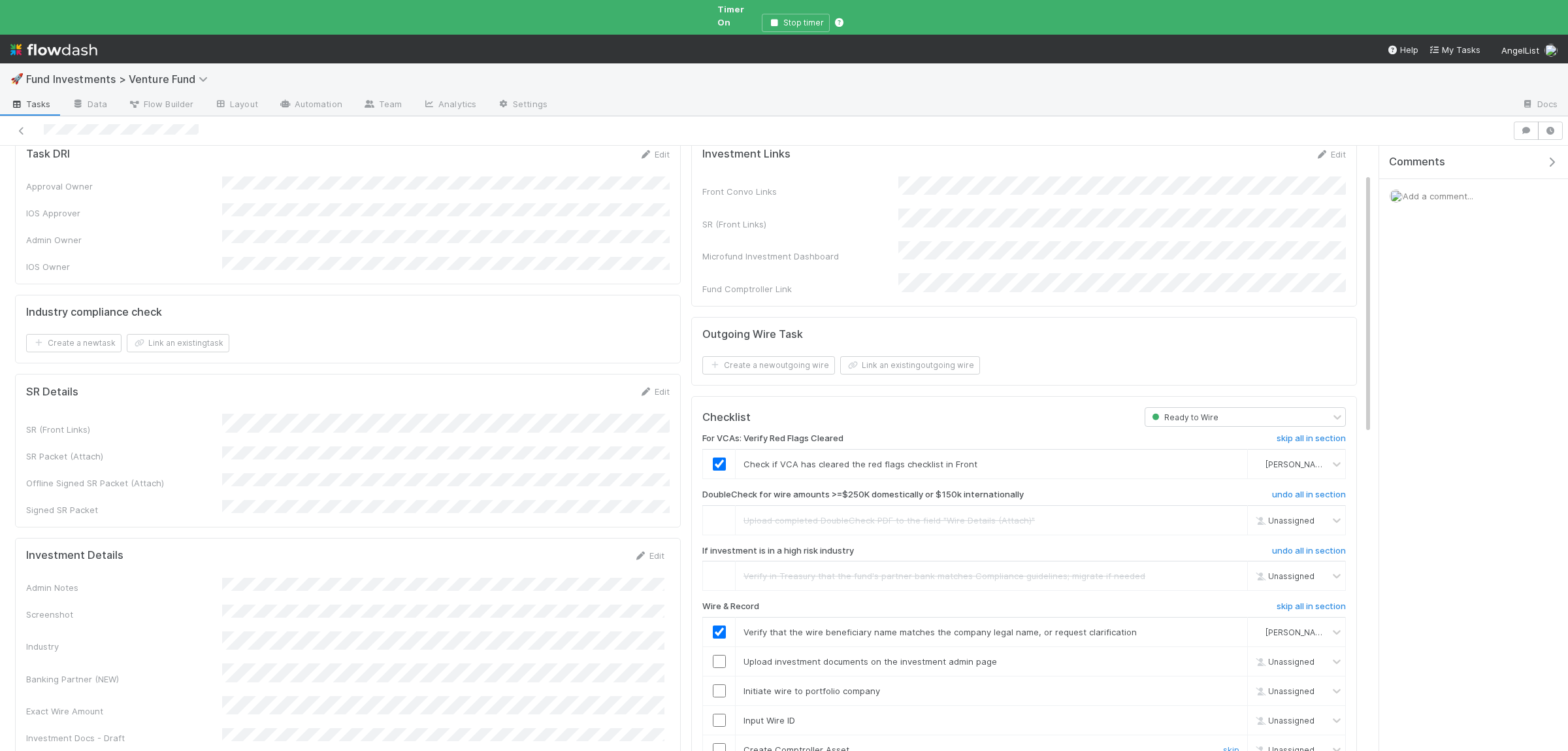
click at [718, 743] on input "checkbox" at bounding box center [719, 750] width 13 height 13
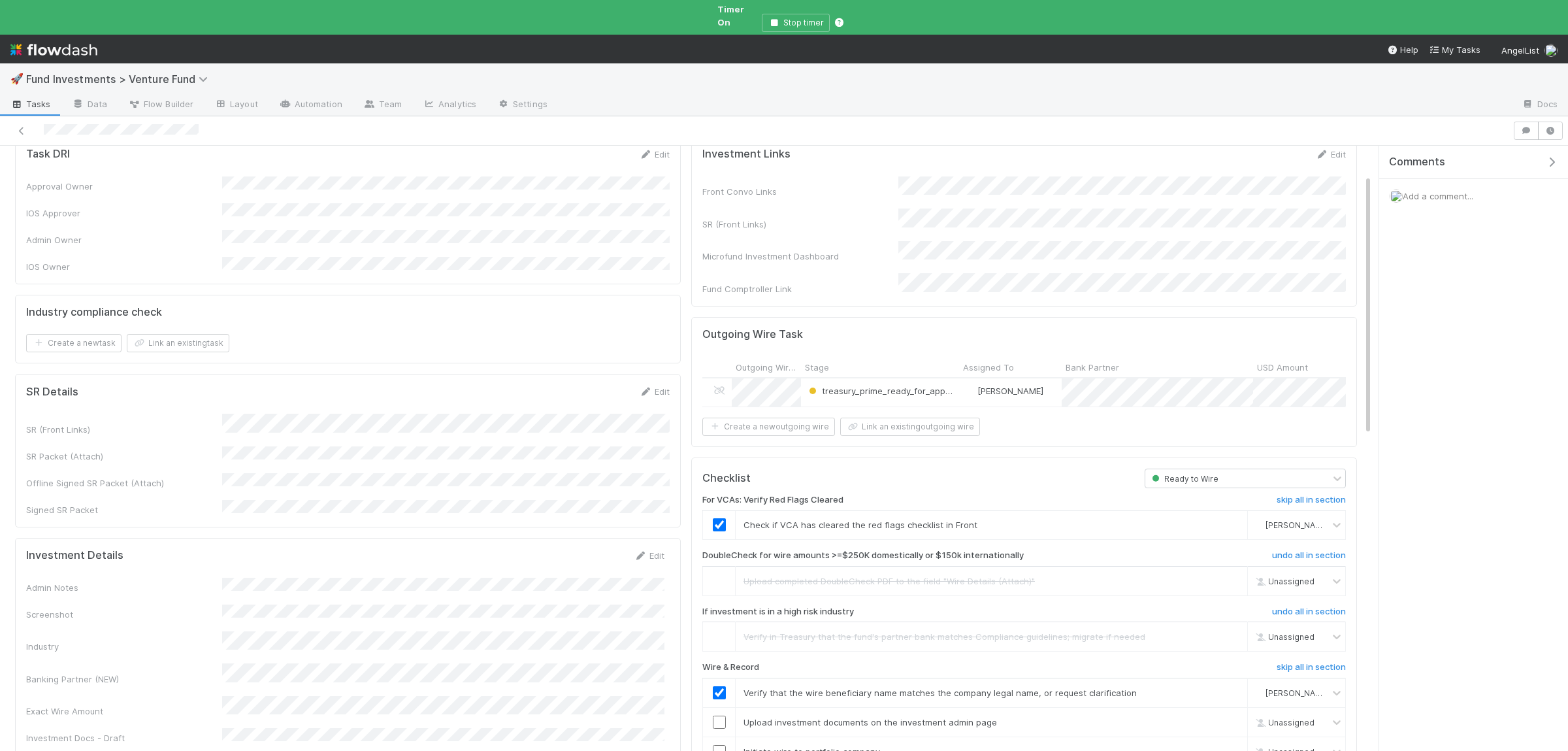
scroll to position [191, 0]
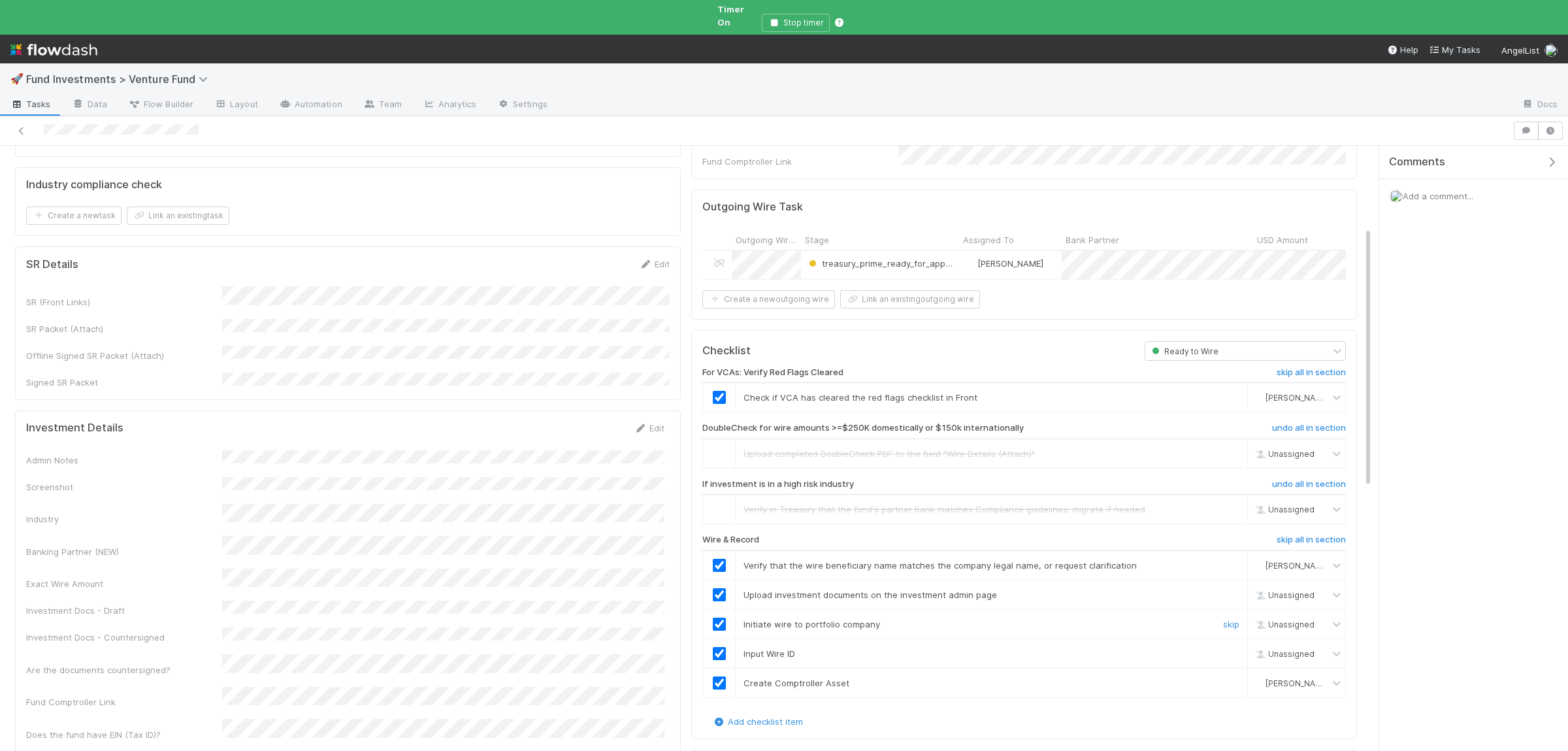
checkbox input "true"
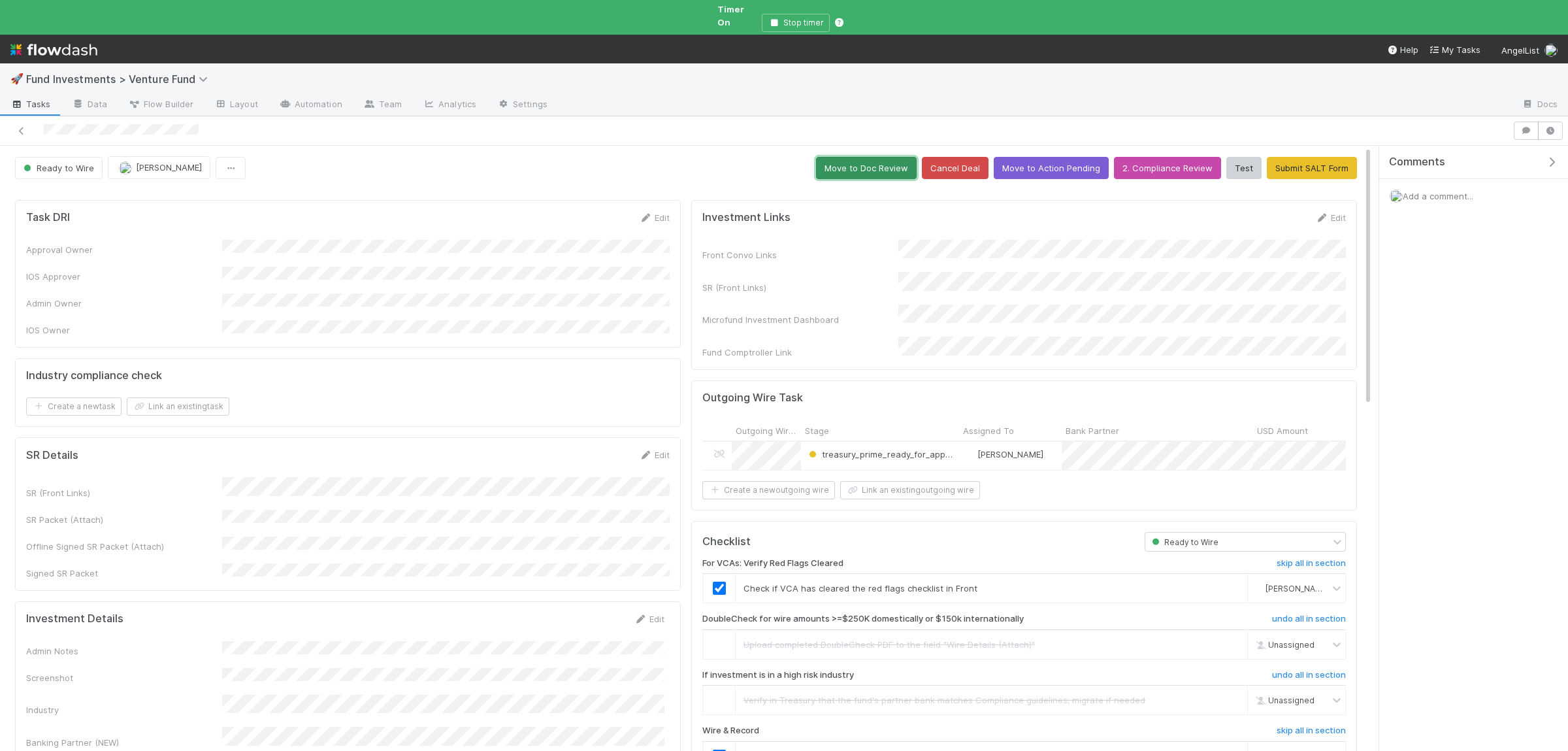
click at [872, 157] on button "Move to Doc Review" at bounding box center [866, 167] width 101 height 22
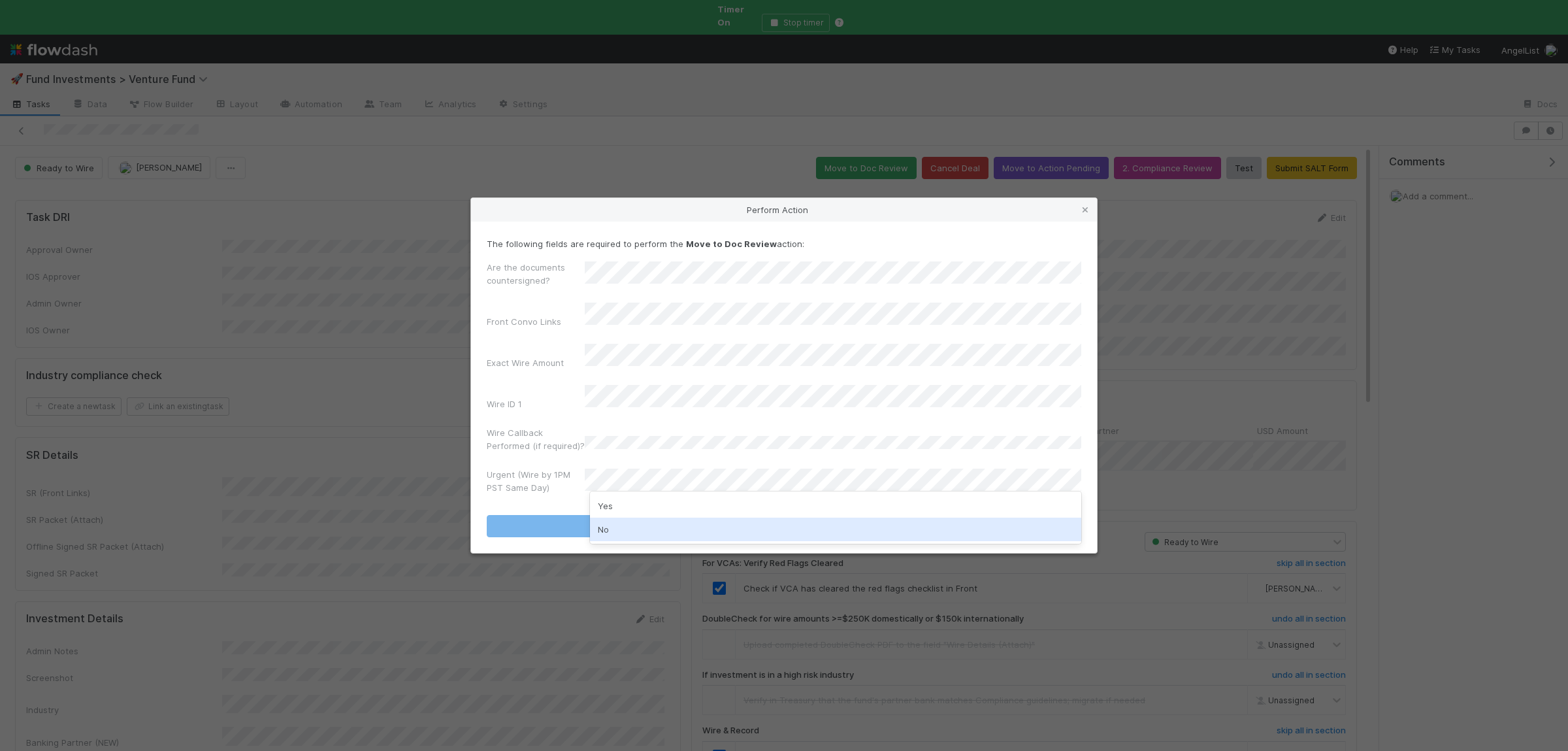
click at [625, 529] on div "No" at bounding box center [836, 529] width 491 height 23
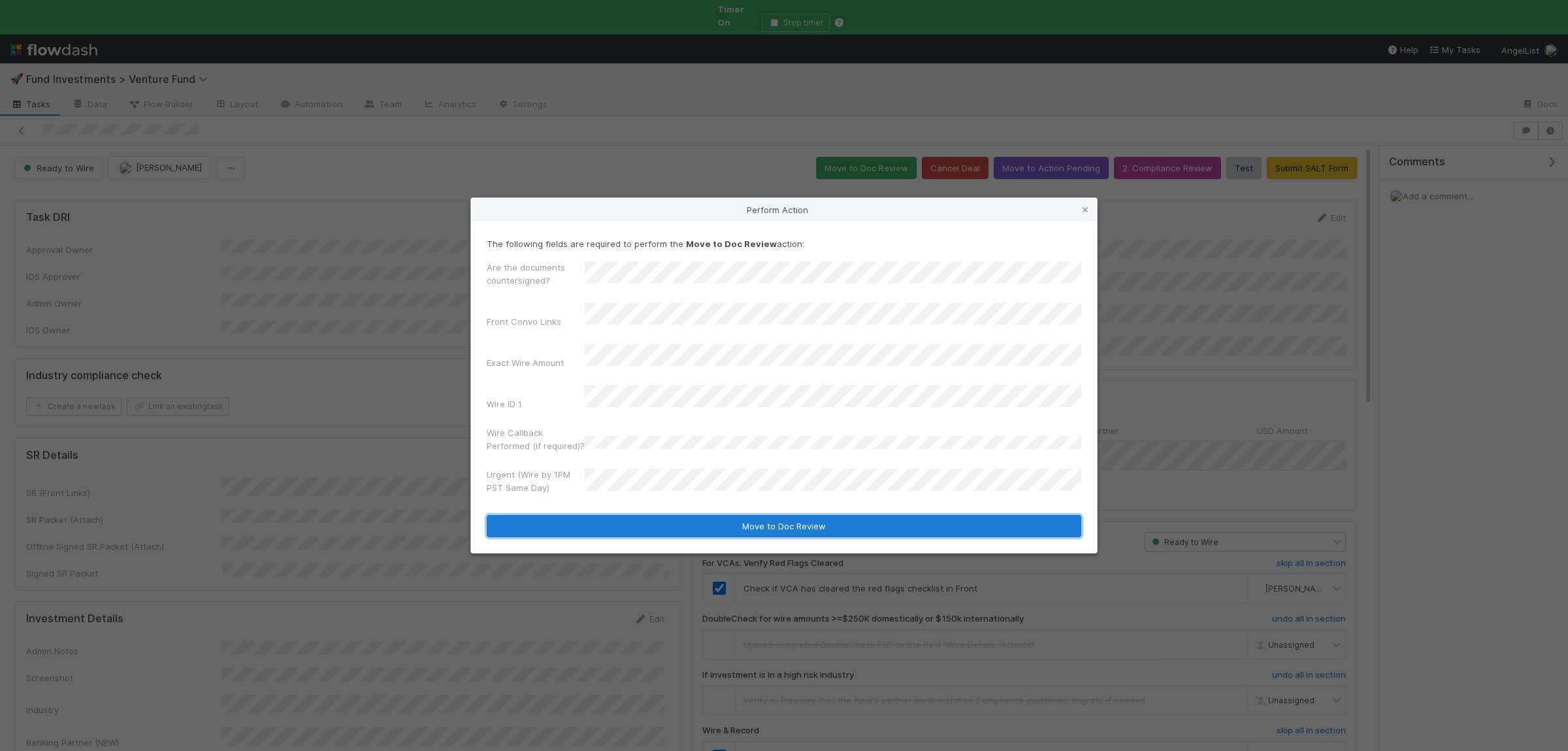
click at [629, 519] on button "Move to Doc Review" at bounding box center [784, 525] width 594 height 22
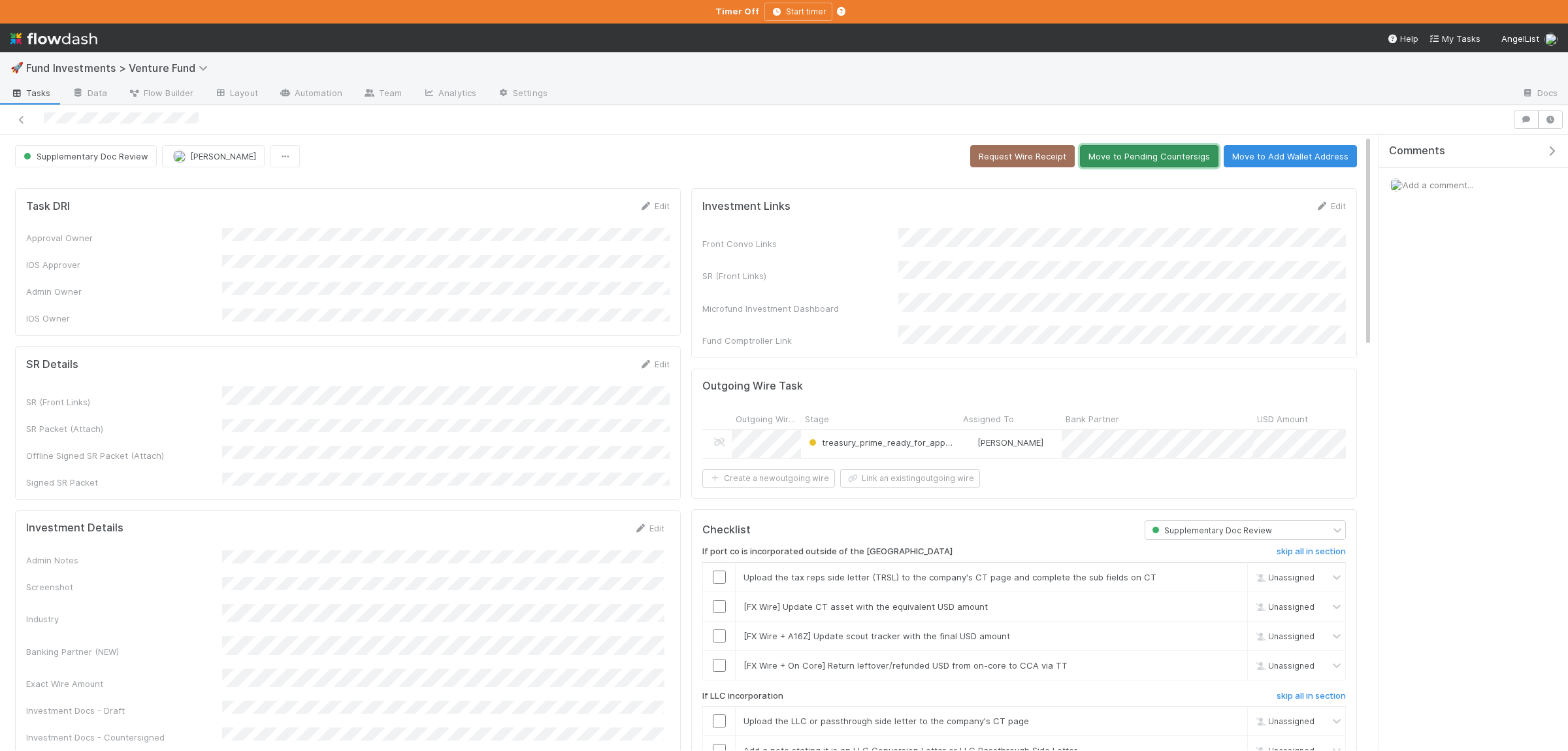
click at [1166, 152] on button "Move to Pending Countersigs" at bounding box center [1149, 156] width 138 height 22
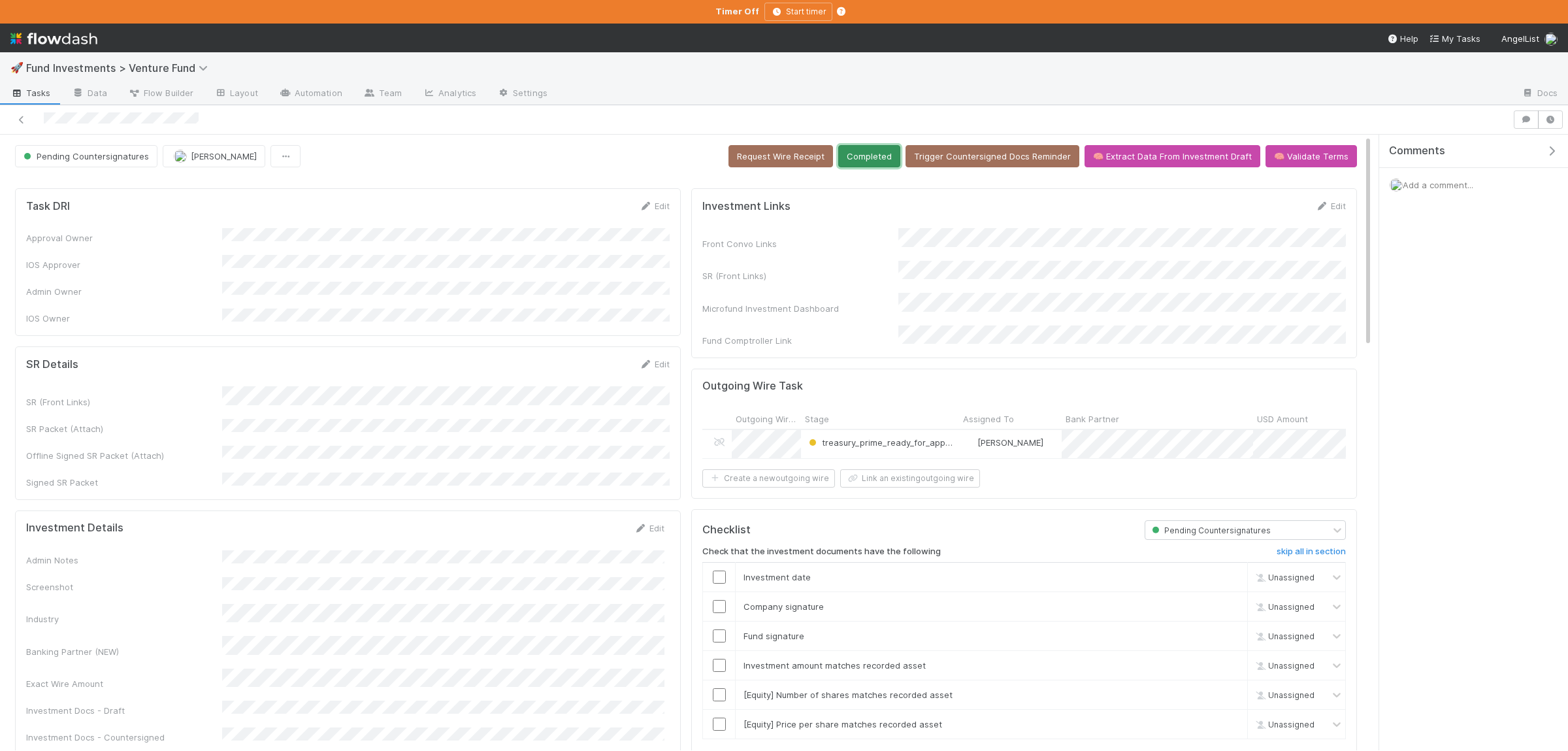
click at [882, 163] on button "Completed" at bounding box center [869, 156] width 62 height 22
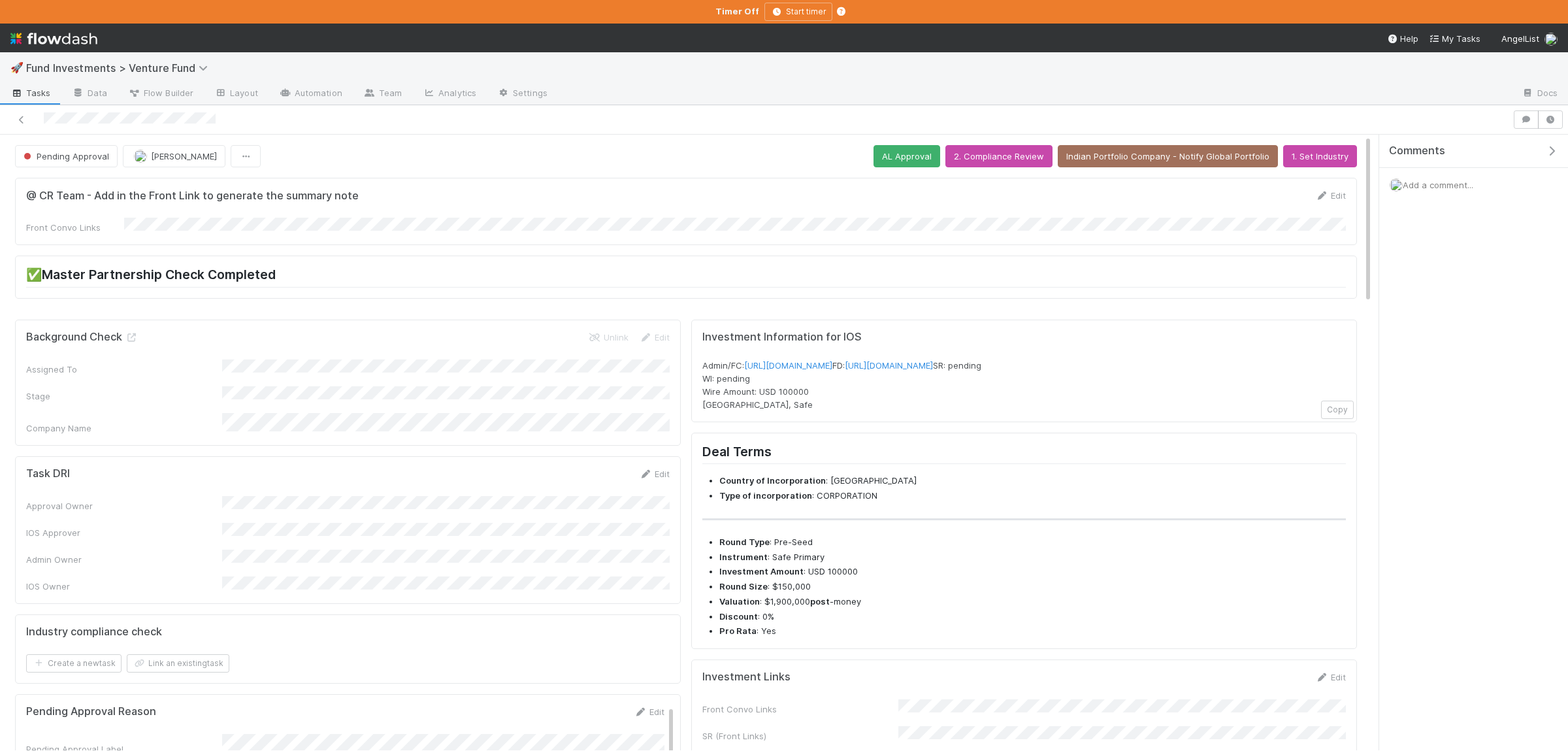
click at [251, 137] on div "Pending Approval [PERSON_NAME] AL Approval 2. Compliance Review Indian Portfoli…" at bounding box center [784, 428] width 1568 height 646
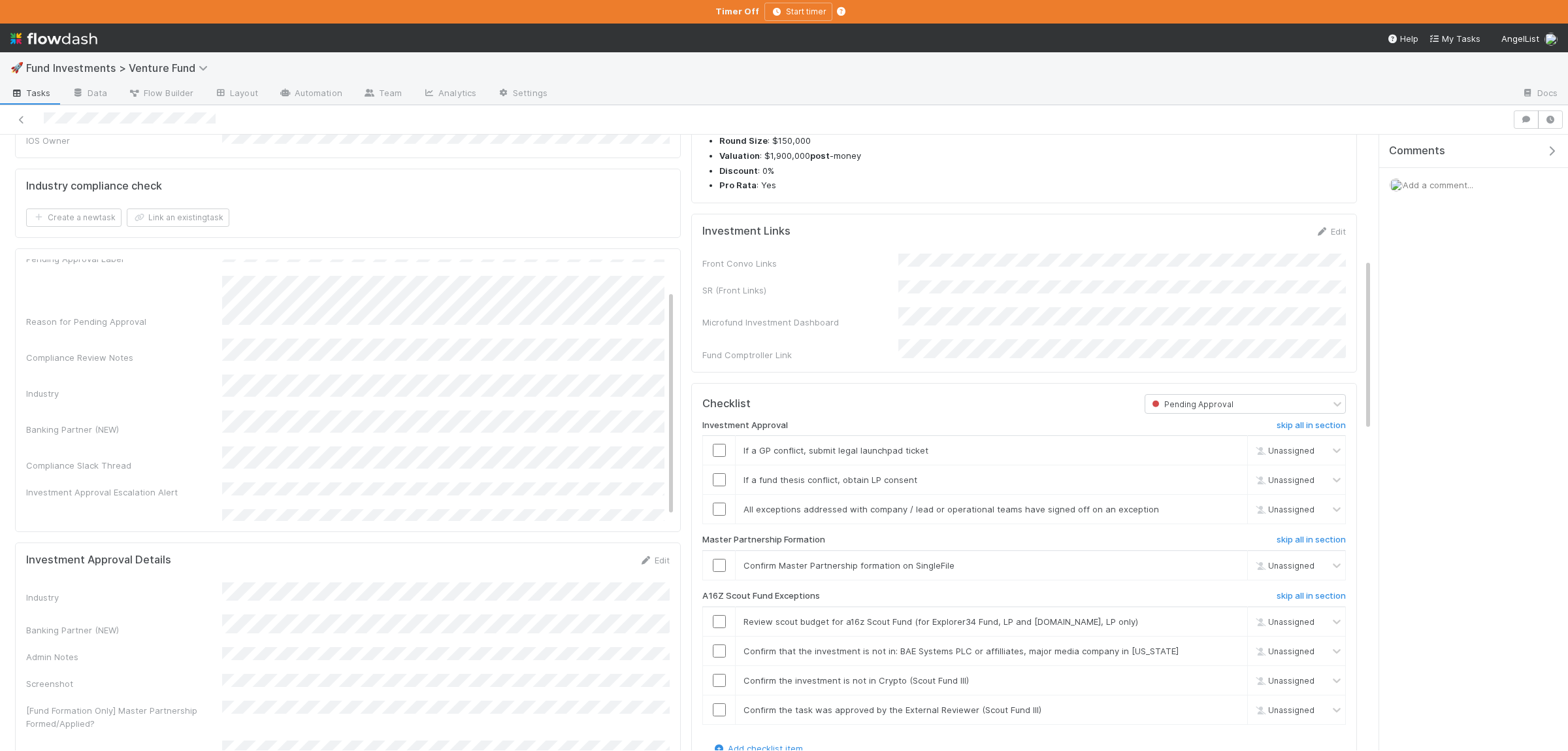
scroll to position [36, 0]
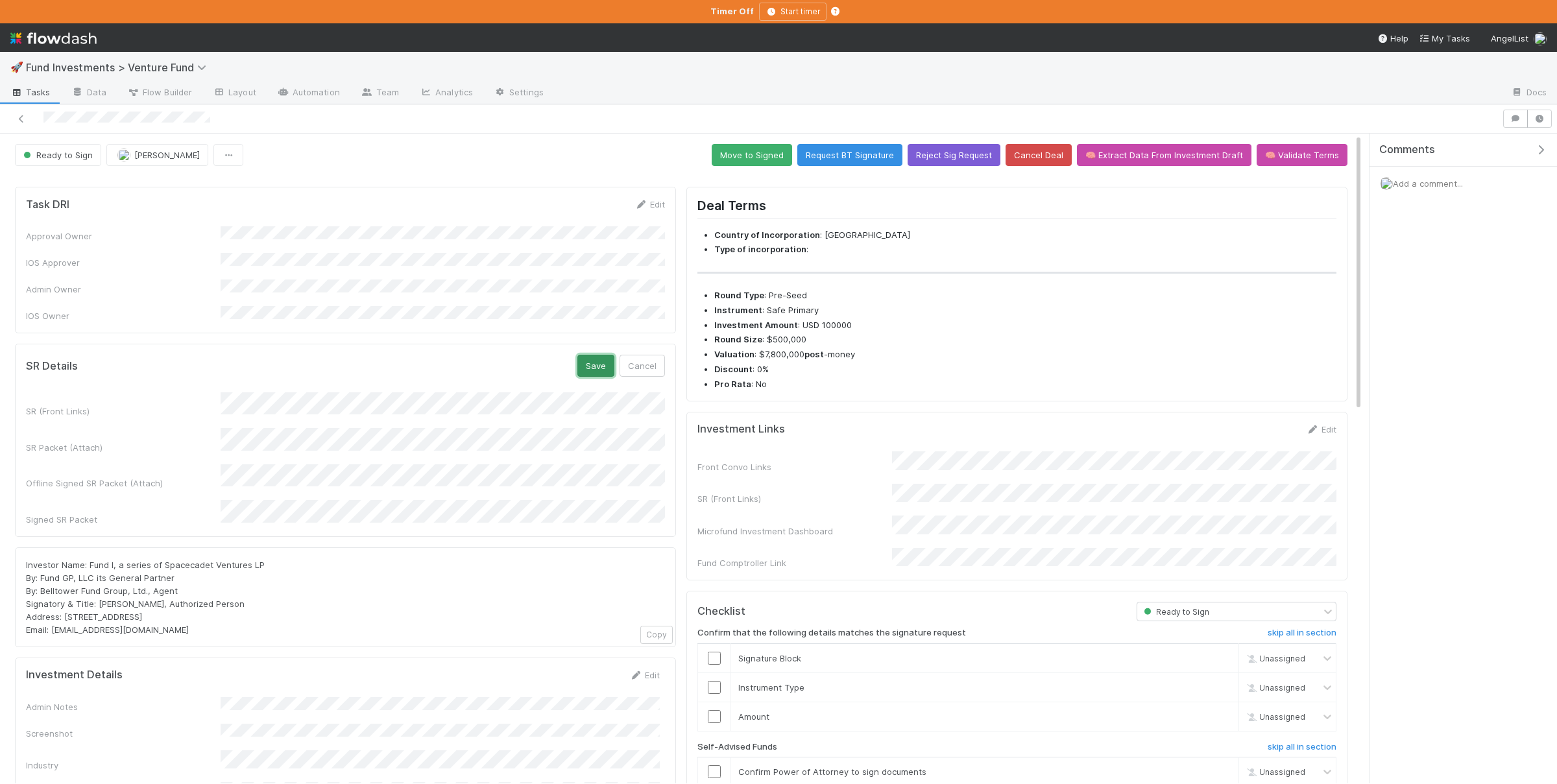
click at [602, 355] on button "Save" at bounding box center [596, 365] width 37 height 22
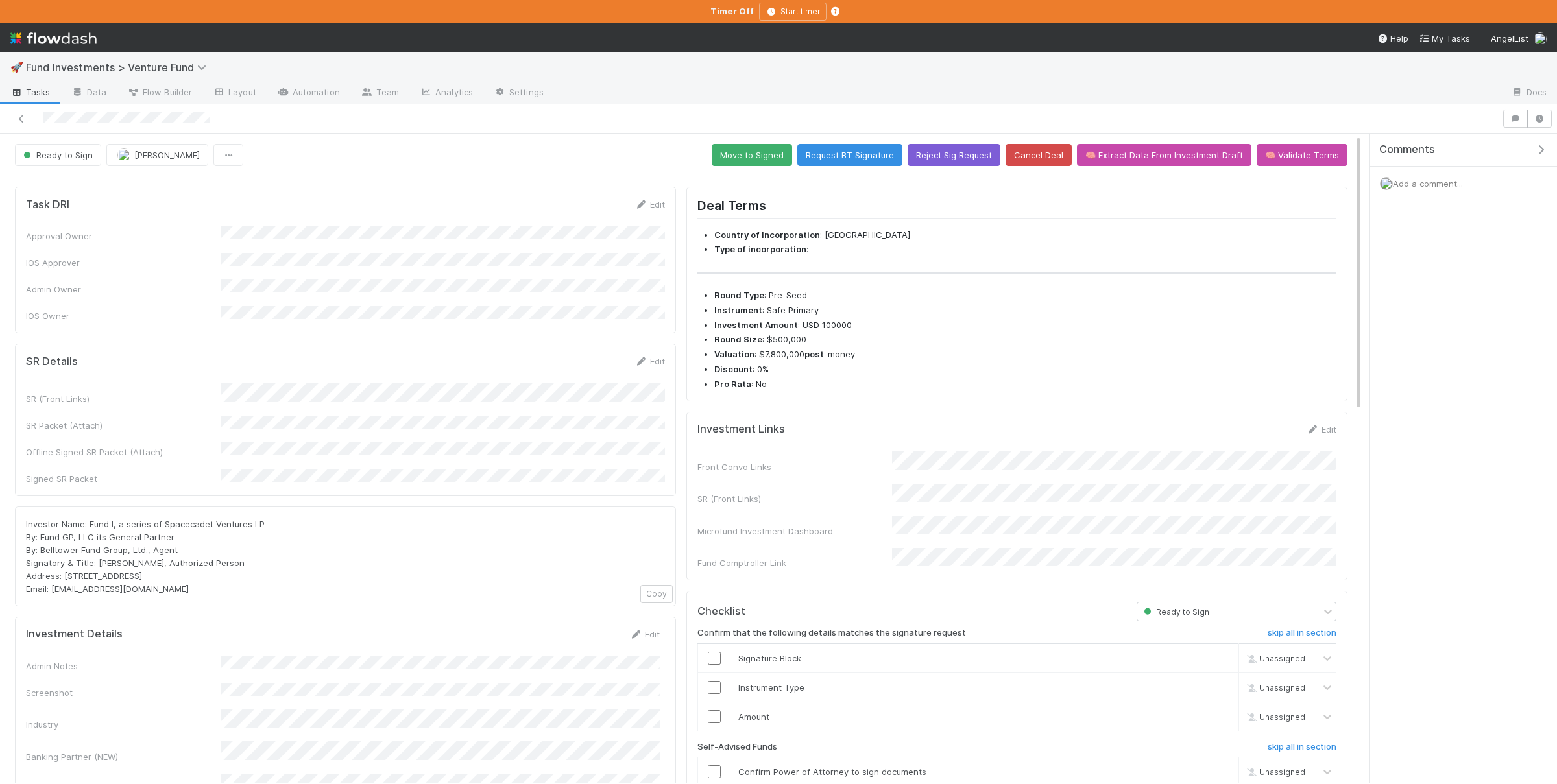
scroll to position [253, 0]
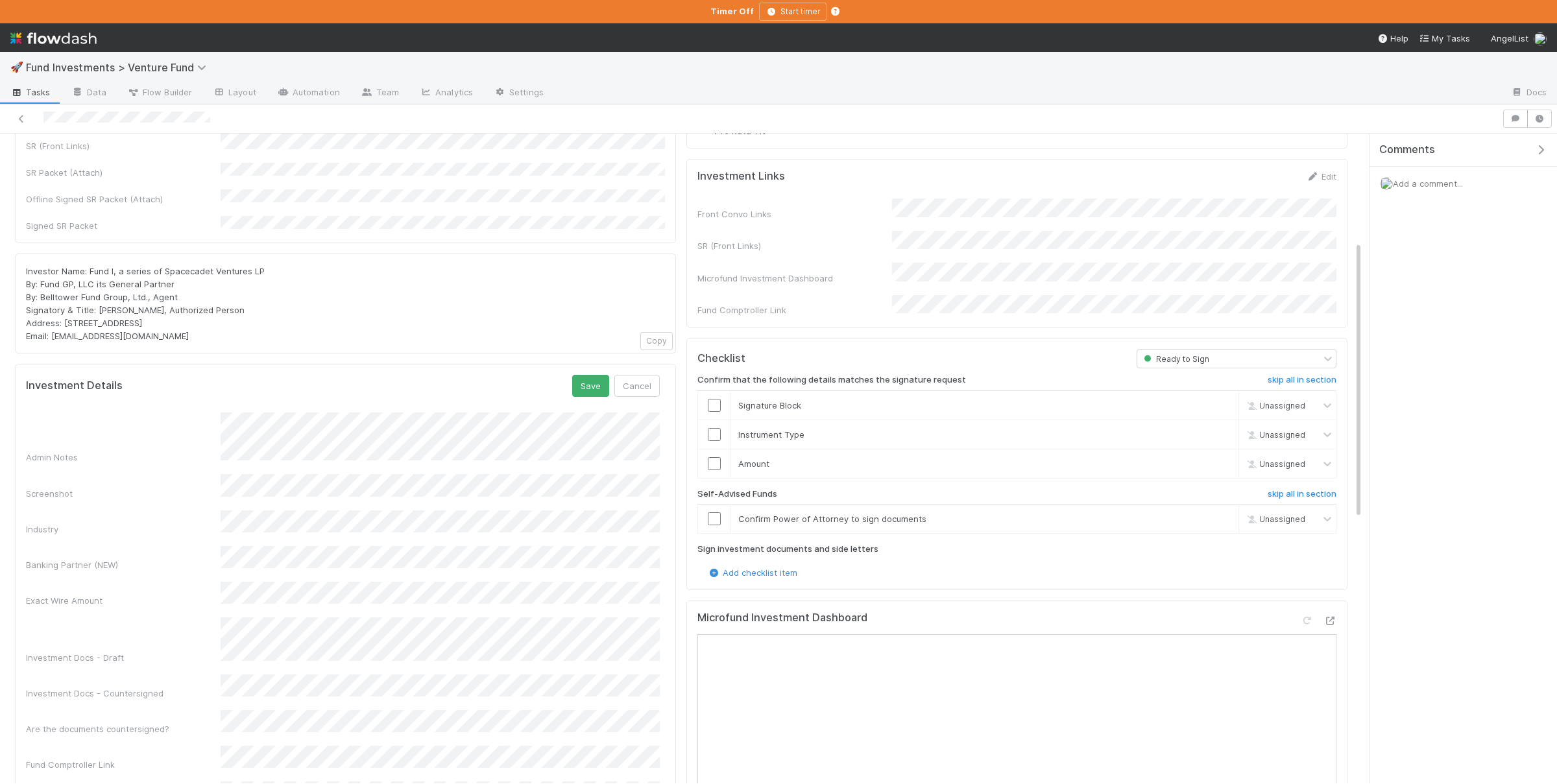
click at [327, 388] on form "Investment Details Save Cancel Admin Notes Screenshot Industry Banking Partner …" at bounding box center [343, 609] width 633 height 468
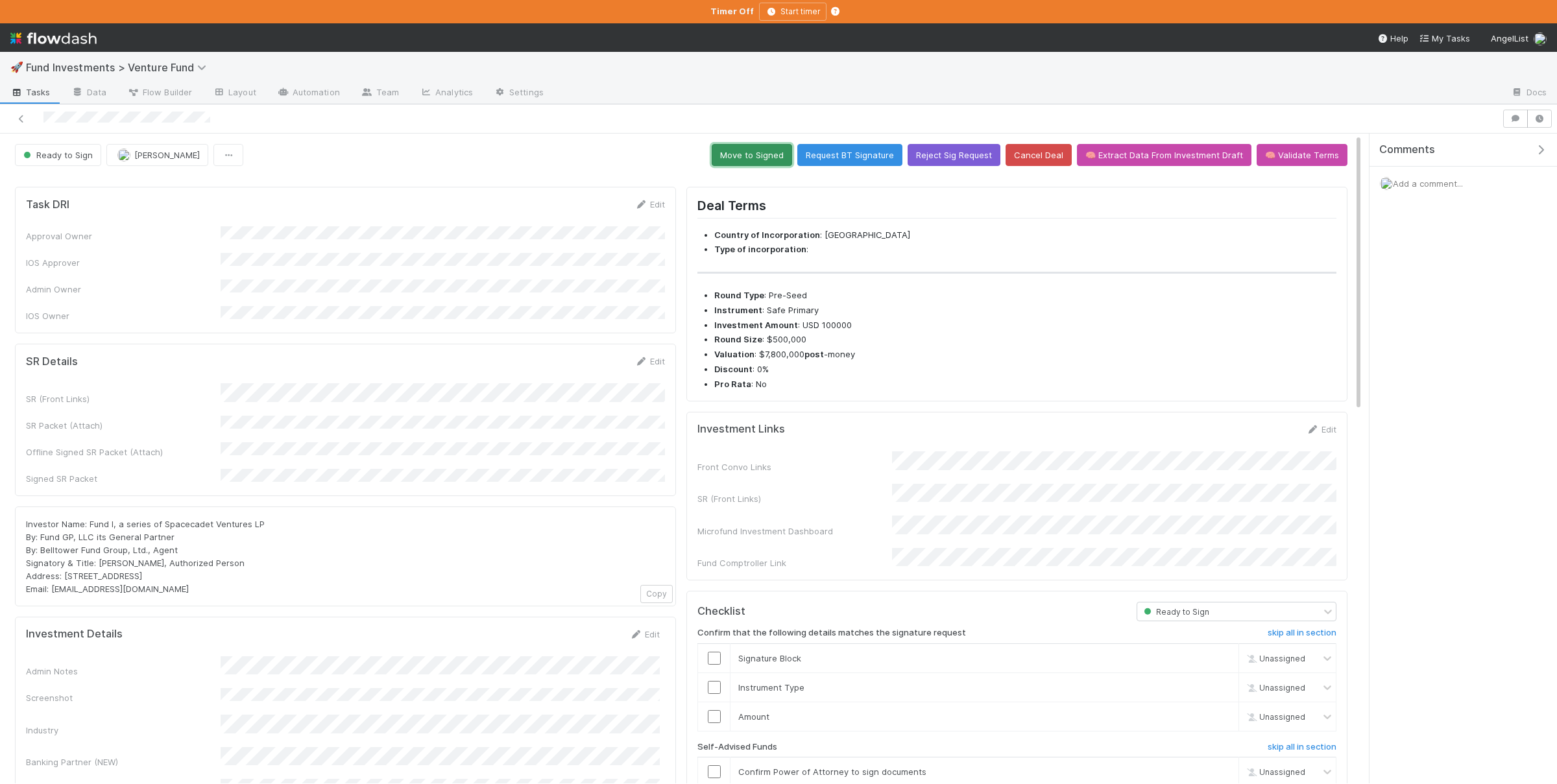
click at [761, 156] on button "Move to Signed" at bounding box center [752, 155] width 81 height 22
